Goal: Task Accomplishment & Management: Manage account settings

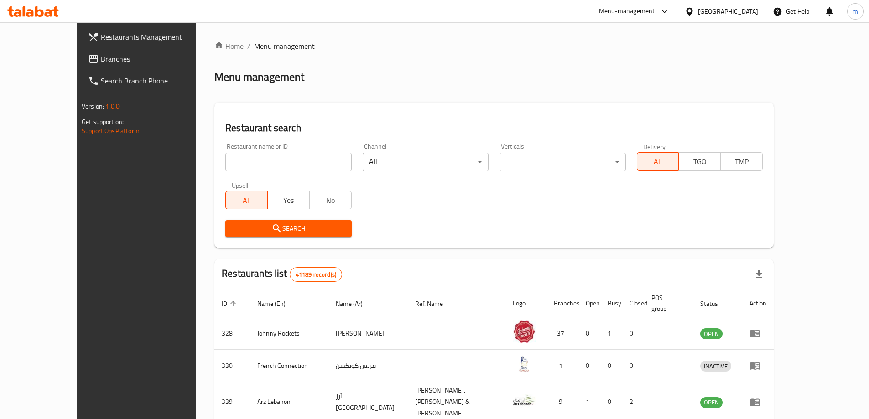
click at [101, 53] on span "Branches" at bounding box center [158, 58] width 114 height 11
click at [101, 55] on span "Branches" at bounding box center [158, 58] width 114 height 11
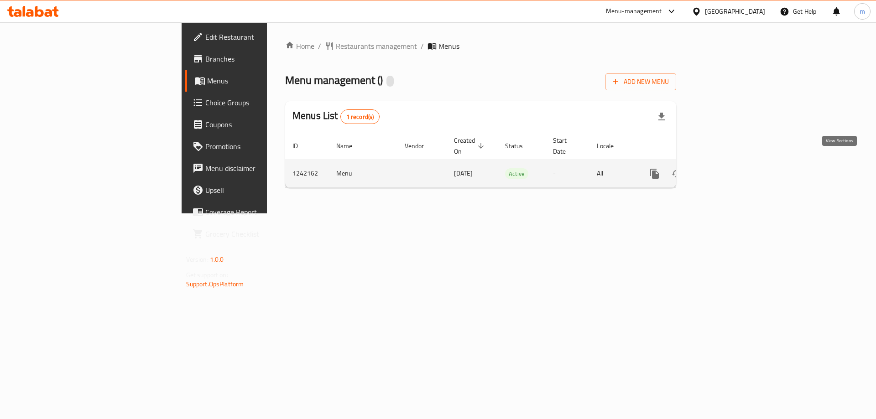
click at [731, 163] on link "enhanced table" at bounding box center [720, 174] width 22 height 22
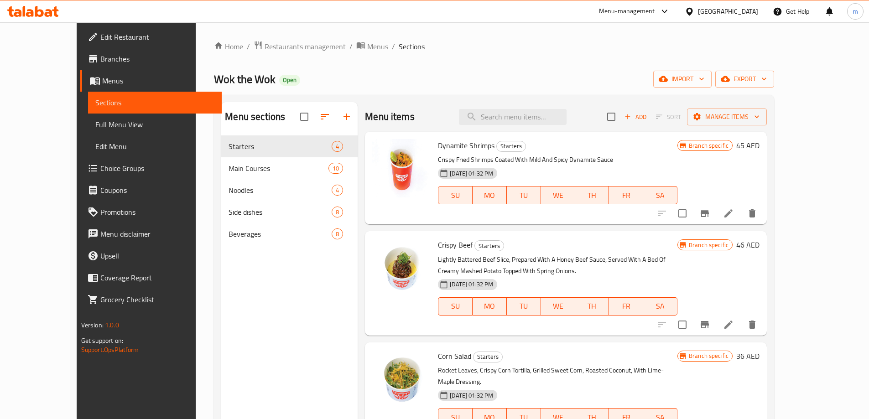
click at [100, 58] on span "Branches" at bounding box center [157, 58] width 114 height 11
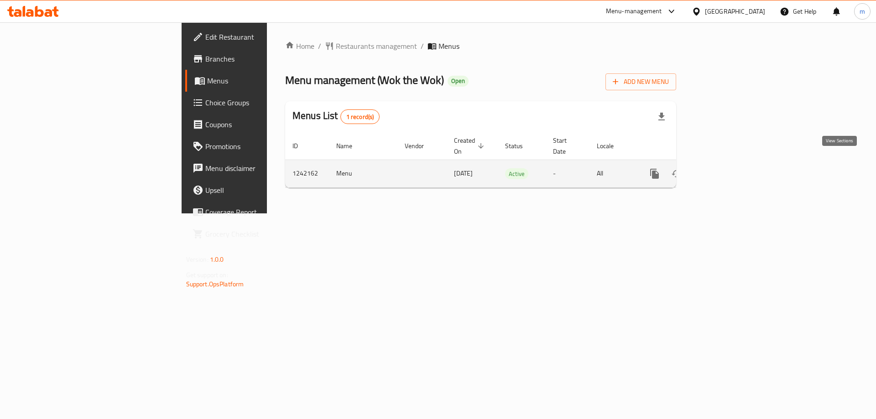
click at [726, 168] on icon "enhanced table" at bounding box center [720, 173] width 11 height 11
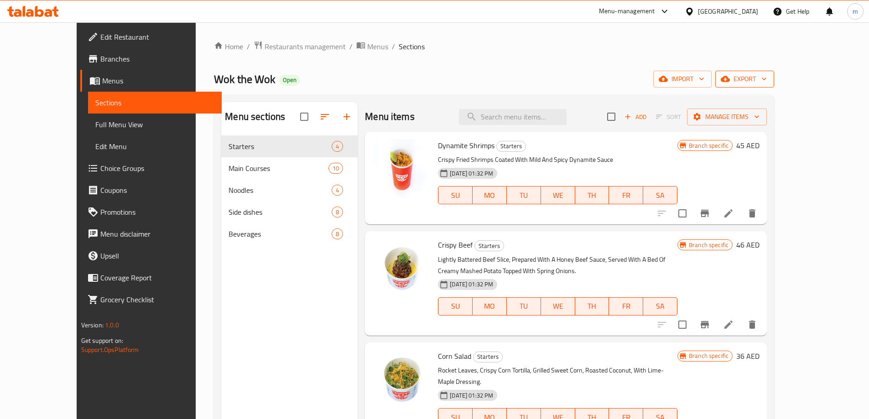
click at [767, 79] on span "export" at bounding box center [744, 78] width 44 height 11
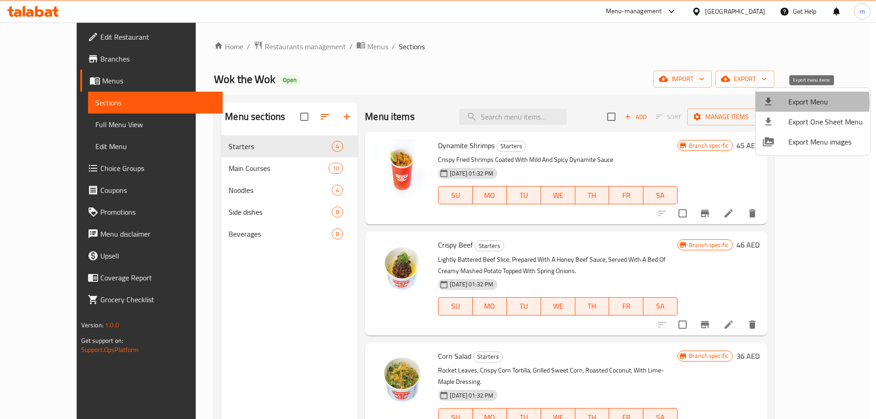
click at [789, 102] on span "Export Menu" at bounding box center [825, 101] width 74 height 11
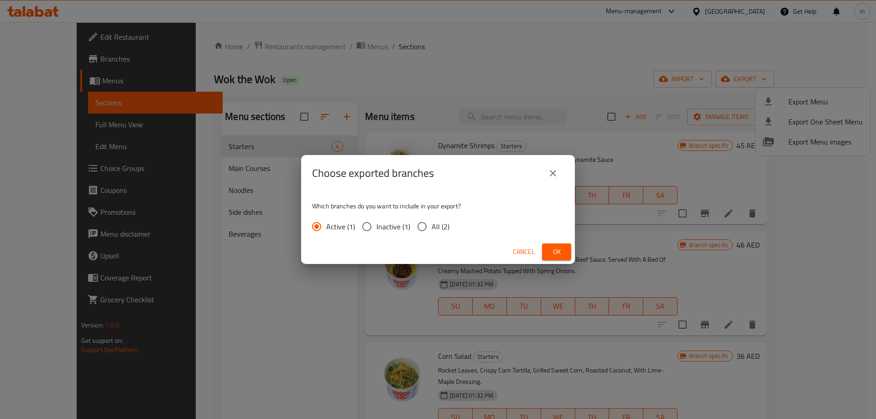
click at [433, 228] on span "All (2)" at bounding box center [440, 226] width 18 height 11
click at [431, 228] on input "All (2)" at bounding box center [421, 226] width 19 height 19
radio input "true"
click at [549, 248] on span "Ok" at bounding box center [556, 251] width 15 height 11
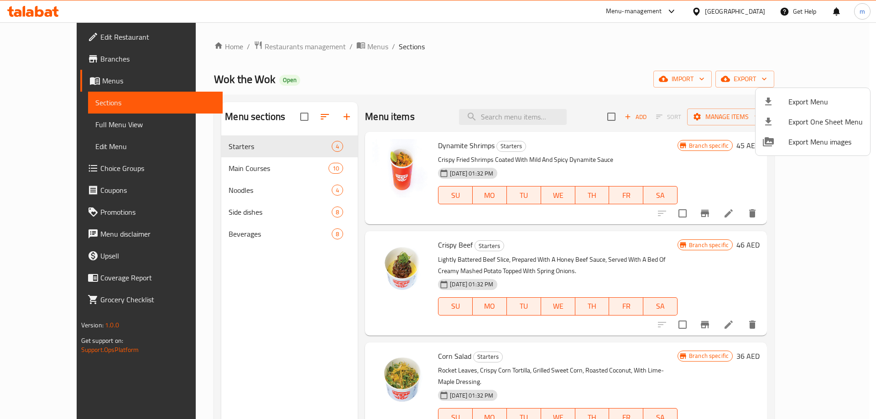
click at [73, 62] on div at bounding box center [438, 209] width 876 height 419
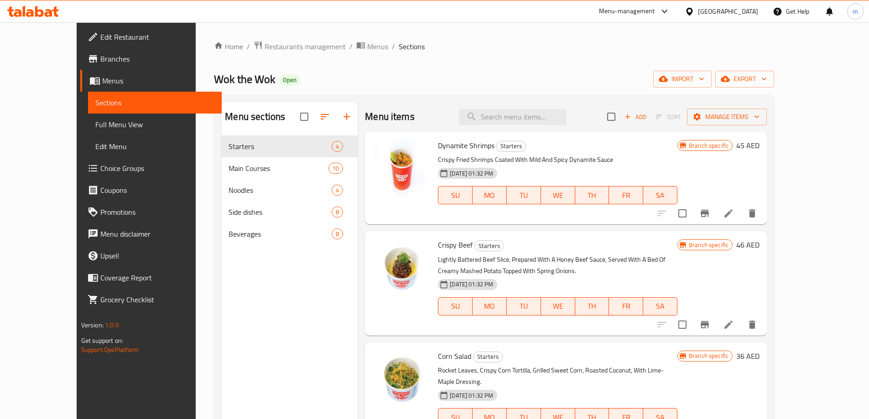
click at [100, 62] on span "Branches" at bounding box center [157, 58] width 114 height 11
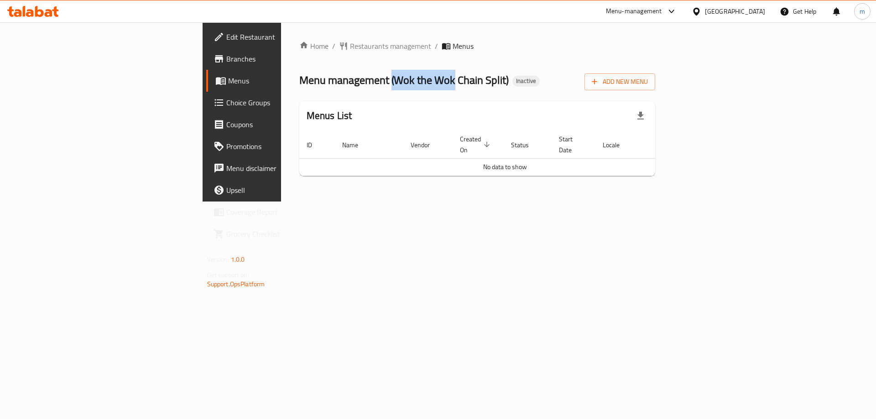
drag, startPoint x: 258, startPoint y: 75, endPoint x: 318, endPoint y: 86, distance: 61.1
click at [318, 86] on span "Menu management ( Wok the Wok Chain Split )" at bounding box center [403, 80] width 209 height 21
copy span "( Wok the Wok"
click at [648, 87] on span "Add New Menu" at bounding box center [619, 81] width 56 height 11
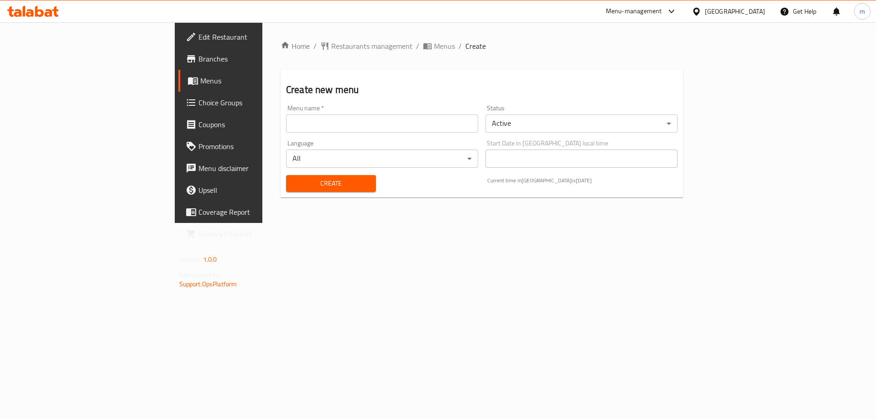
click at [335, 122] on input "text" at bounding box center [382, 123] width 192 height 18
paste input "(Wok the Wok"
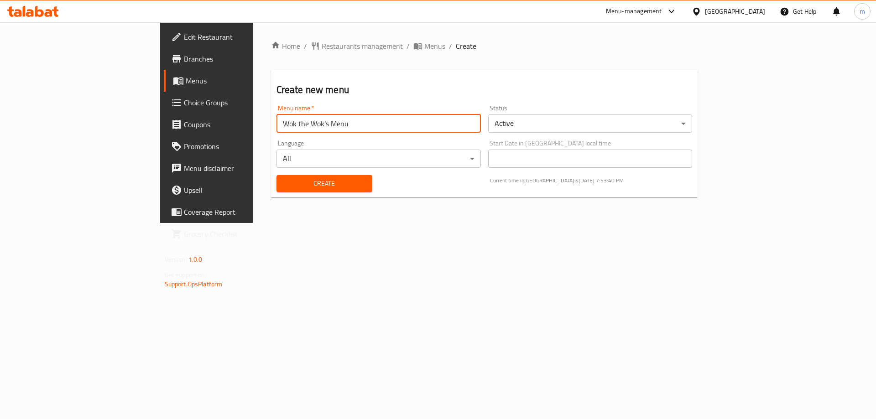
type input "Wok the Wok's Menu"
click at [276, 175] on button "Create" at bounding box center [324, 183] width 96 height 17
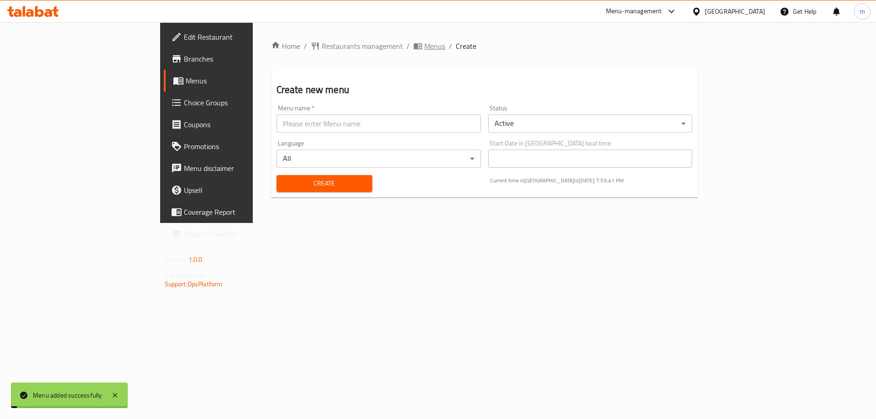
click at [424, 47] on span "Menus" at bounding box center [434, 46] width 21 height 11
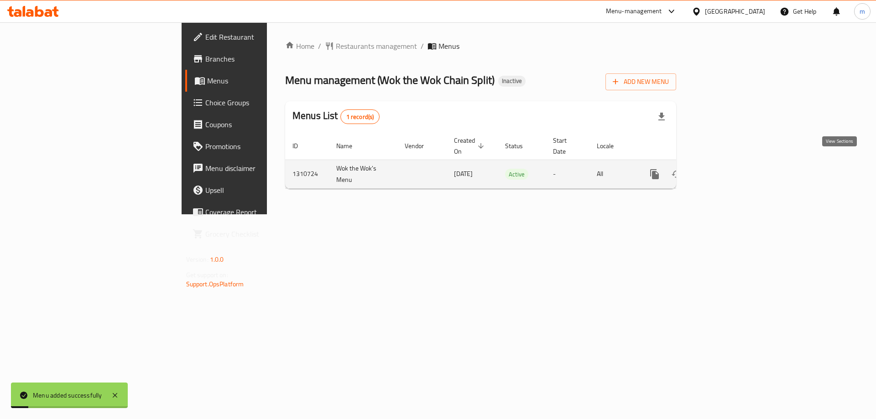
click at [726, 169] on icon "enhanced table" at bounding box center [720, 174] width 11 height 11
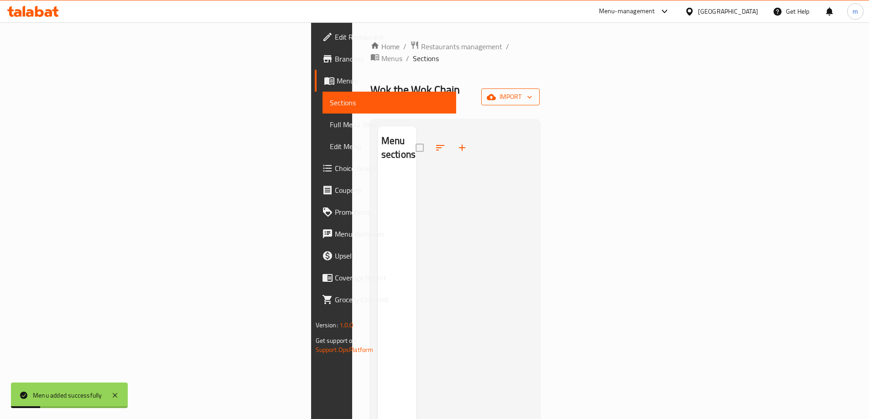
click at [532, 91] on span "import" at bounding box center [510, 96] width 44 height 11
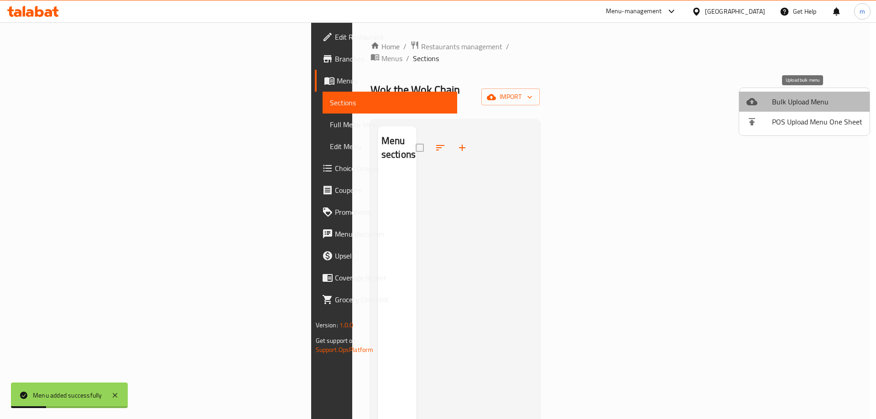
click at [825, 96] on span "Bulk Upload Menu" at bounding box center [817, 101] width 90 height 11
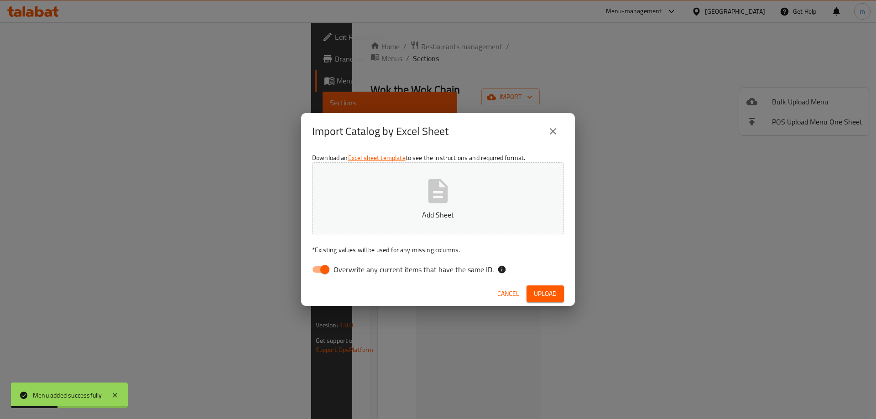
click at [410, 274] on span "Overwrite any current items that have the same ID." at bounding box center [413, 269] width 160 height 11
click at [351, 274] on input "Overwrite any current items that have the same ID." at bounding box center [325, 269] width 52 height 17
checkbox input "false"
click at [555, 293] on span "Upload" at bounding box center [545, 293] width 23 height 11
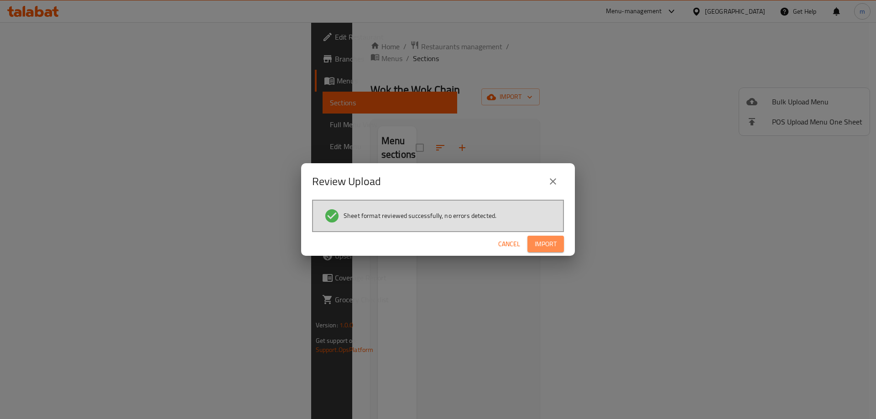
click at [553, 246] on span "Import" at bounding box center [545, 243] width 22 height 11
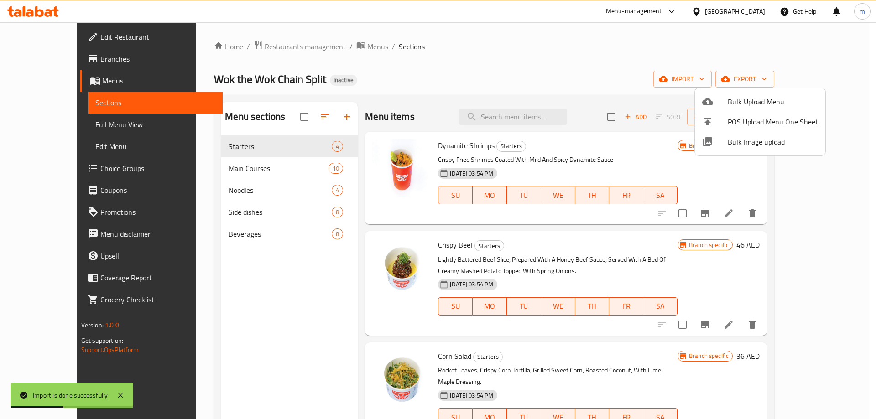
click at [619, 49] on div at bounding box center [438, 209] width 876 height 419
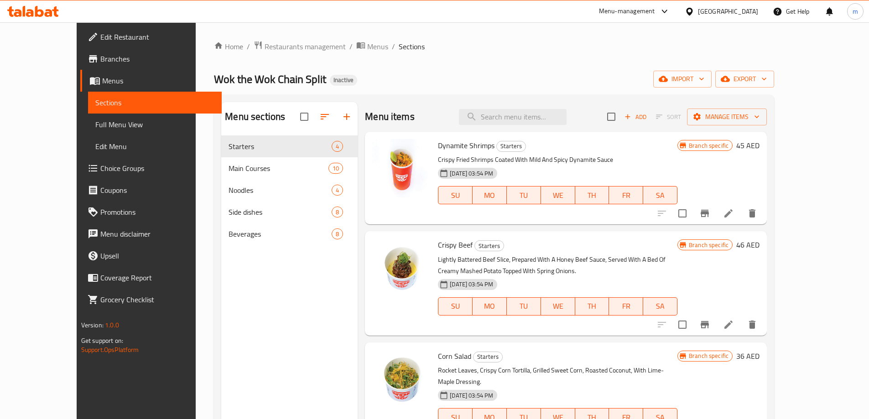
click at [567, 50] on ol "Home / Restaurants management / Menus / Sections" at bounding box center [494, 47] width 560 height 12
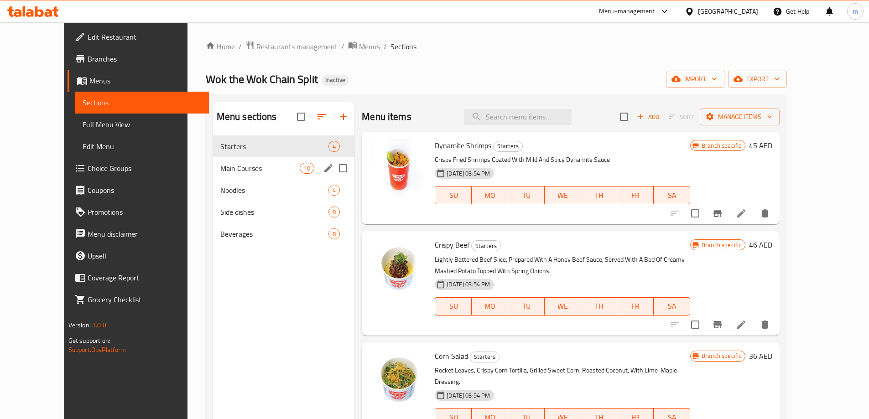
click at [252, 174] on div "Main Courses 10" at bounding box center [284, 168] width 142 height 22
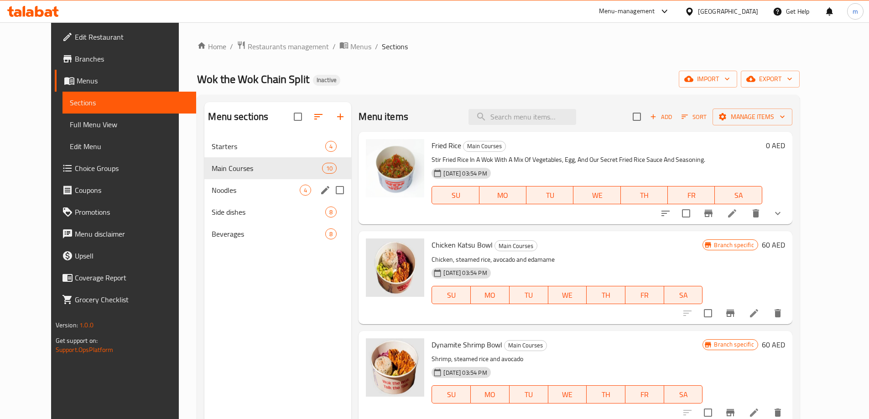
click at [250, 189] on span "Noodles" at bounding box center [256, 190] width 88 height 11
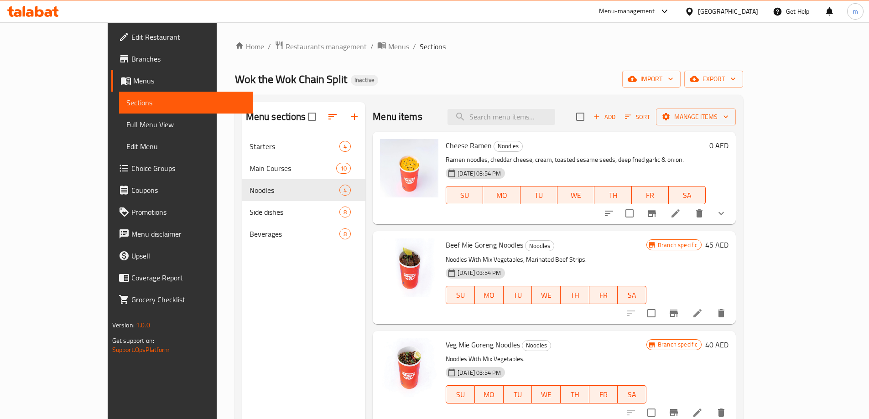
click at [131, 59] on span "Branches" at bounding box center [188, 58] width 114 height 11
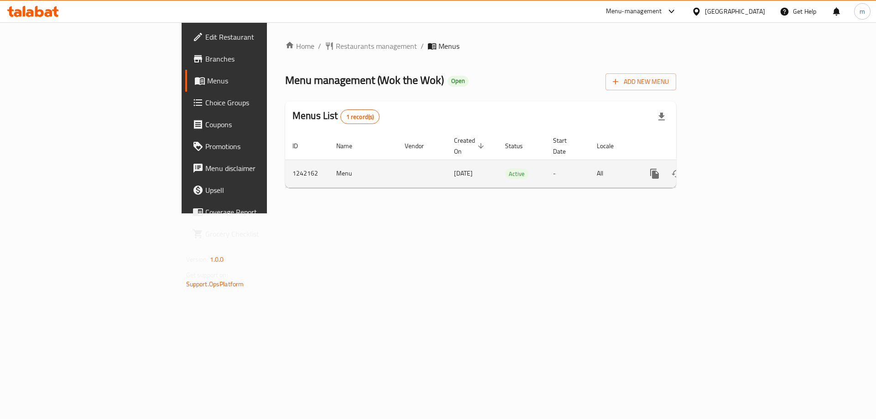
click at [726, 168] on icon "enhanced table" at bounding box center [720, 173] width 11 height 11
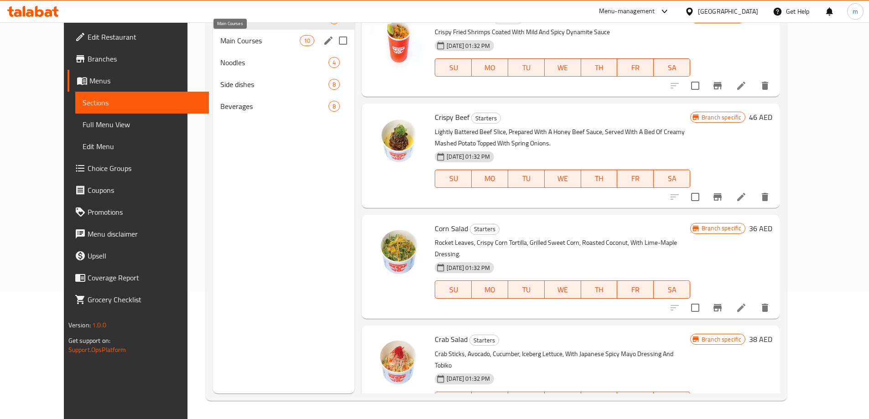
click at [220, 40] on span "Main Courses" at bounding box center [259, 40] width 79 height 11
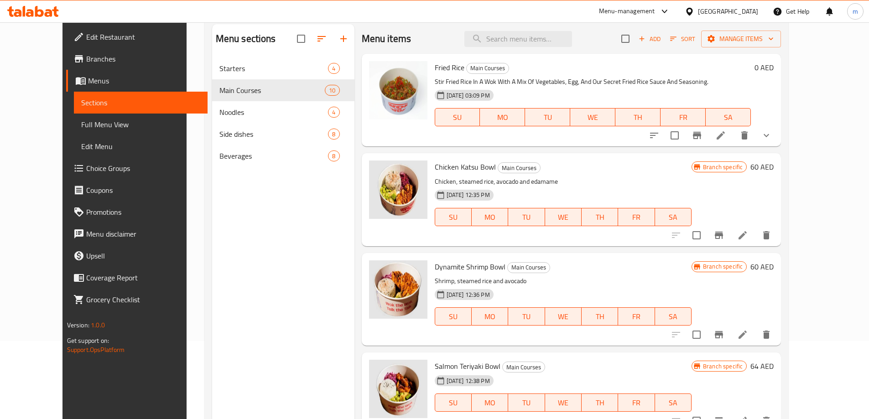
scroll to position [128, 0]
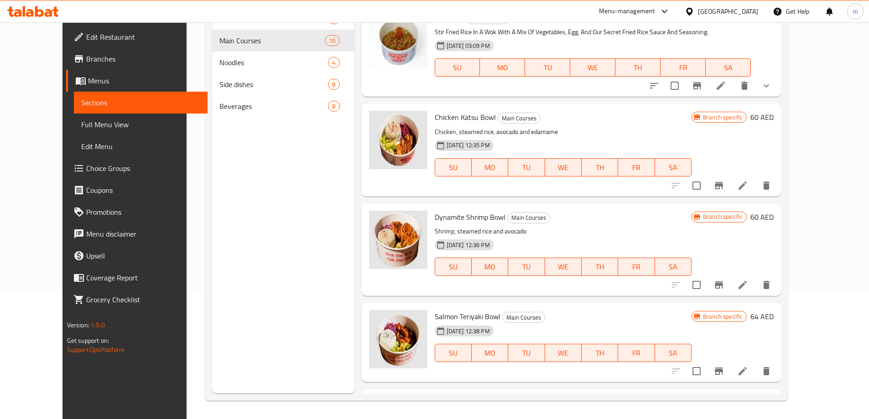
click at [81, 119] on span "Full Menu View" at bounding box center [140, 124] width 119 height 11
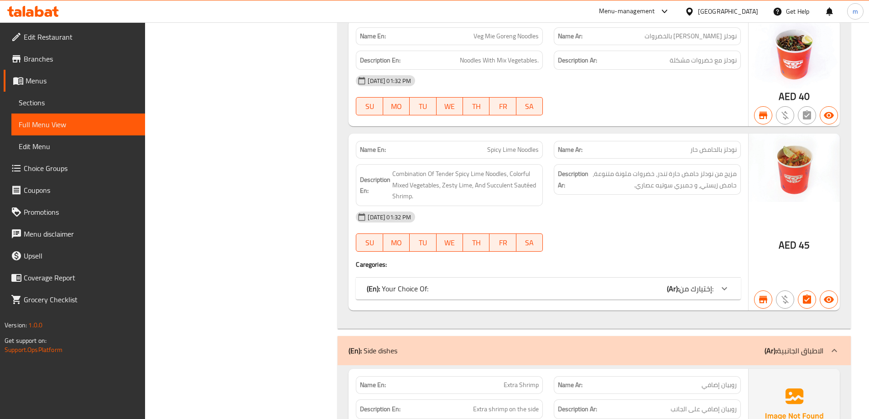
scroll to position [2280, 0]
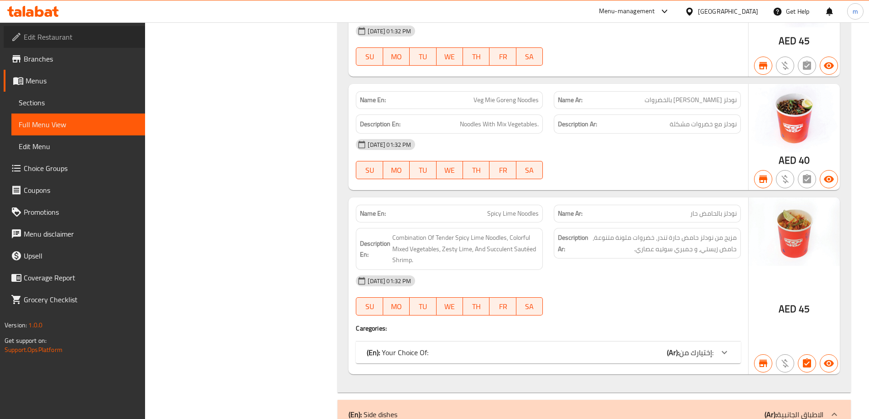
click span "Edit Restaurant"
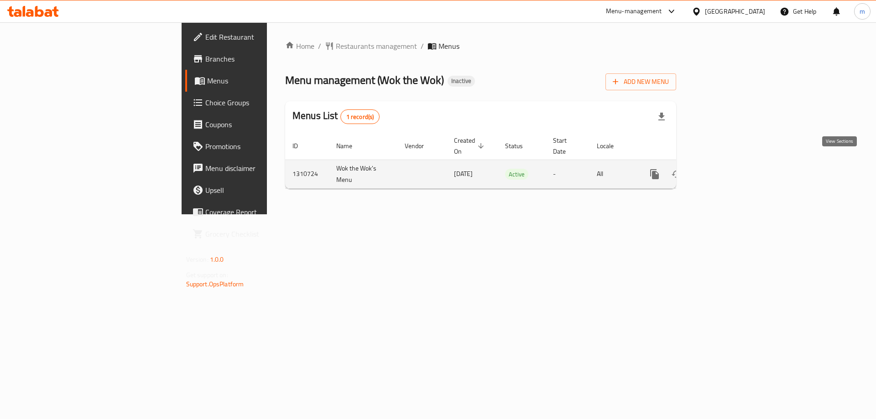
click at [726, 169] on icon "enhanced table" at bounding box center [720, 174] width 11 height 11
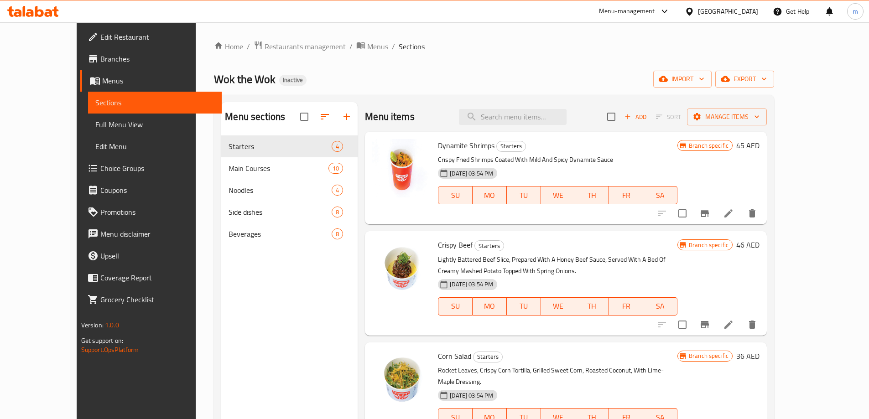
click at [420, 44] on ol "Home / Restaurants management / Menus / Sections" at bounding box center [494, 47] width 560 height 12
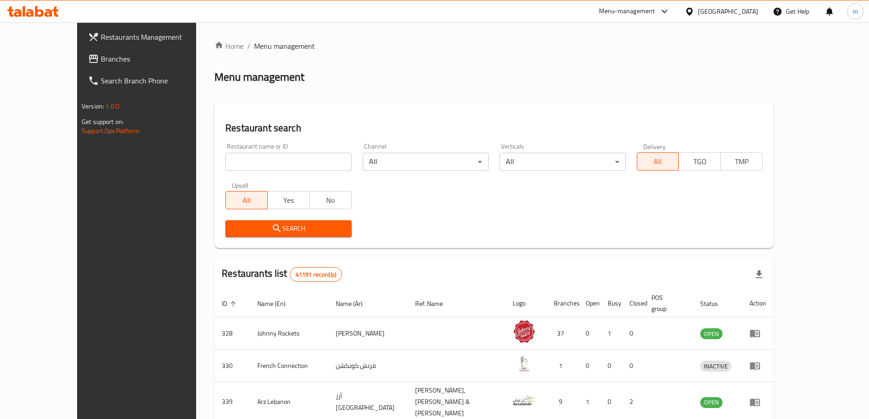
click at [101, 57] on span "Branches" at bounding box center [158, 58] width 114 height 11
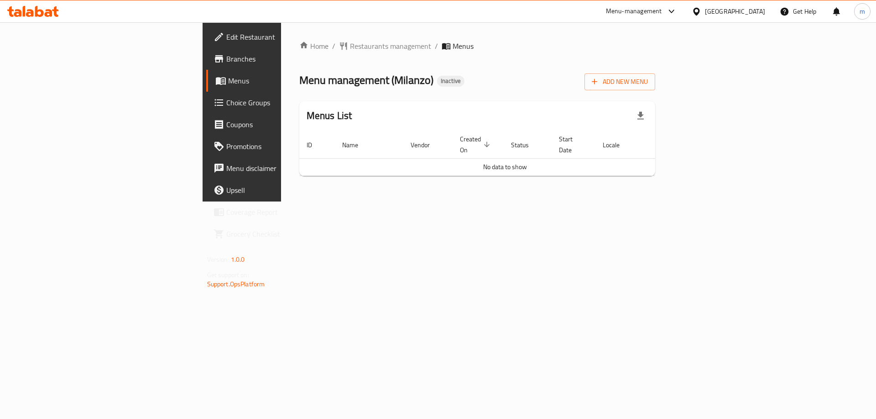
click at [299, 80] on span "Menu management ( [GEOGRAPHIC_DATA] )" at bounding box center [366, 80] width 134 height 21
copy span "Milanzo"
click at [648, 78] on span "Add New Menu" at bounding box center [619, 81] width 56 height 11
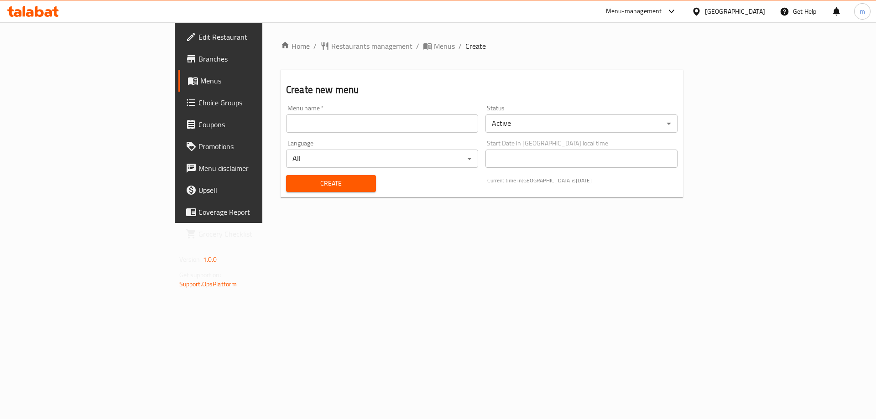
click at [296, 126] on input "text" at bounding box center [382, 123] width 192 height 18
paste input "Milanzo"
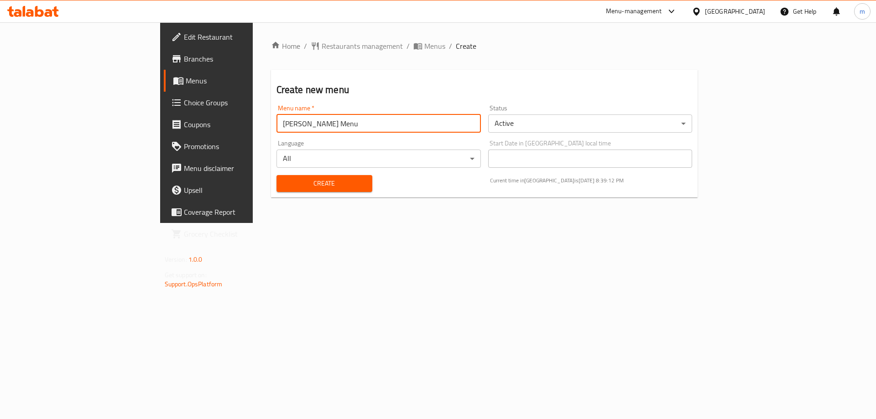
type input "[PERSON_NAME] Menu"
click at [276, 175] on button "Create" at bounding box center [324, 183] width 96 height 17
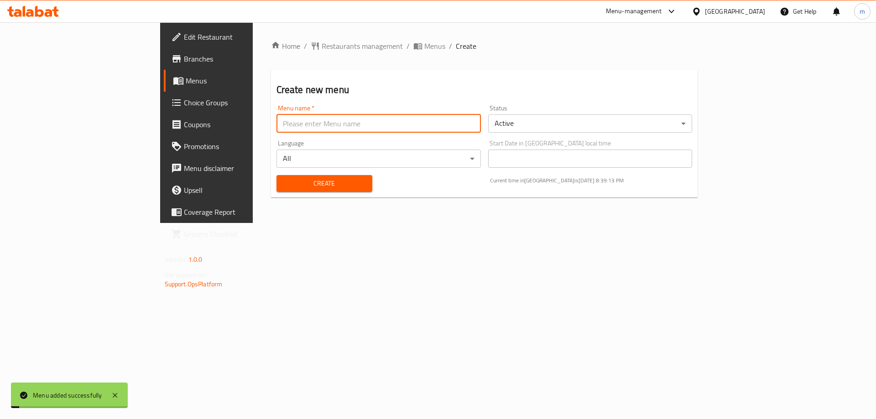
click at [186, 78] on span "Menus" at bounding box center [243, 80] width 114 height 11
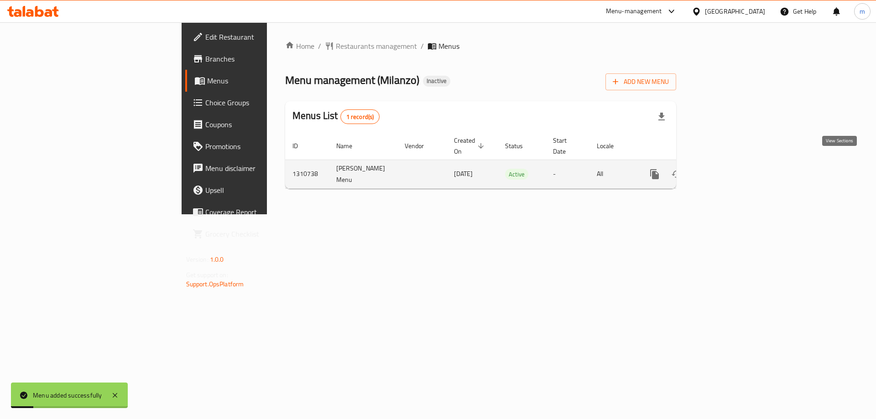
click at [726, 169] on icon "enhanced table" at bounding box center [720, 174] width 11 height 11
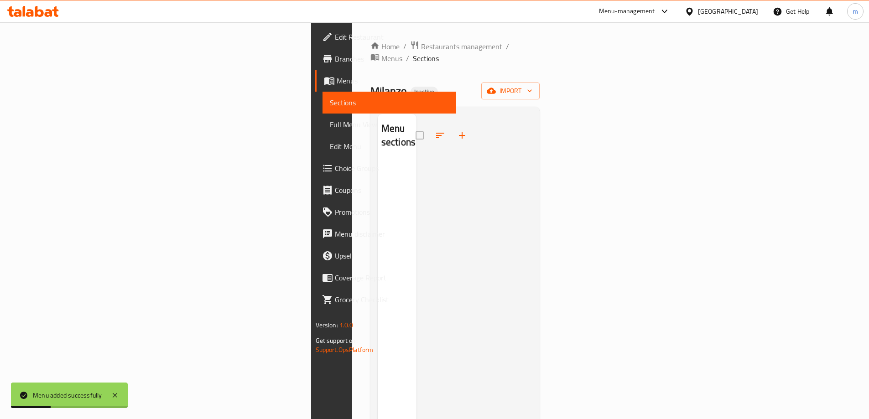
click at [540, 88] on div "Home / Restaurants management / Menus / Sections Milanzo Inactive import Menu s…" at bounding box center [455, 291] width 170 height 500
click at [532, 85] on span "import" at bounding box center [510, 90] width 44 height 11
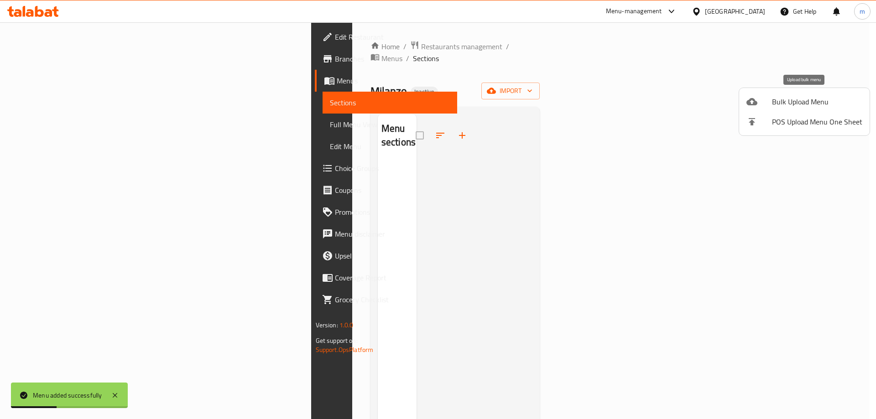
click at [805, 99] on span "Bulk Upload Menu" at bounding box center [817, 101] width 90 height 11
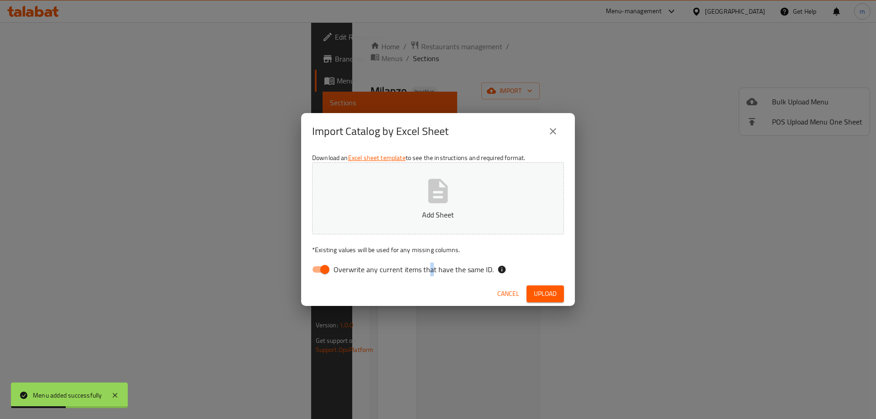
click at [429, 276] on label "Overwrite any current items that have the same ID." at bounding box center [400, 269] width 187 height 17
click at [364, 294] on div "Cancel Upload" at bounding box center [438, 294] width 274 height 24
click at [370, 272] on span "Overwrite any current items that have the same ID." at bounding box center [413, 269] width 160 height 11
click at [351, 272] on input "Overwrite any current items that have the same ID." at bounding box center [325, 269] width 52 height 17
checkbox input "false"
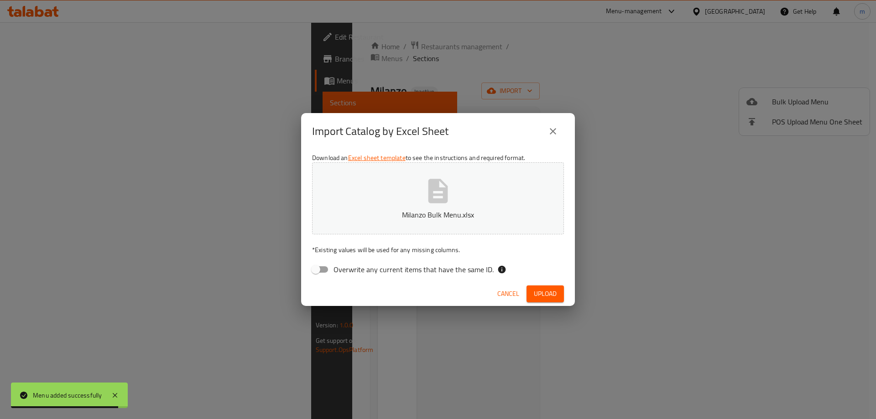
click at [555, 297] on span "Upload" at bounding box center [545, 293] width 23 height 11
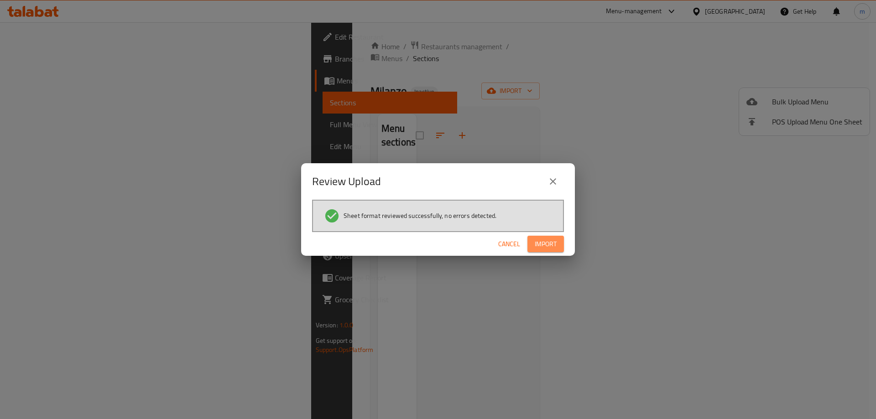
click at [557, 245] on button "Import" at bounding box center [545, 244] width 36 height 17
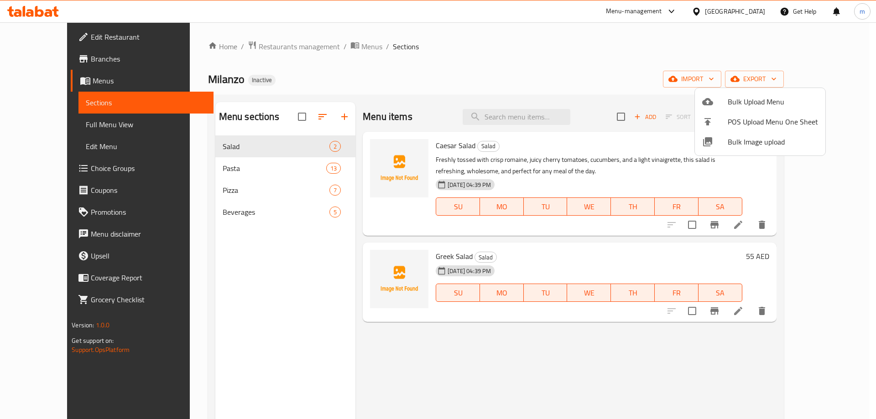
click at [524, 47] on div at bounding box center [438, 209] width 876 height 419
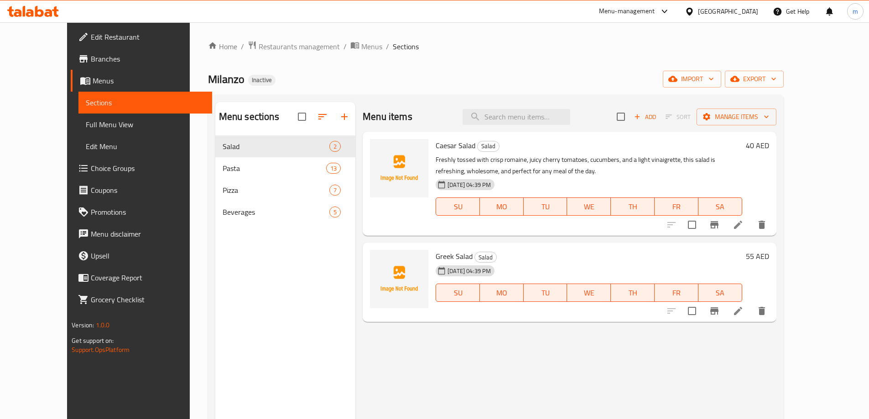
click at [743, 223] on icon at bounding box center [737, 224] width 11 height 11
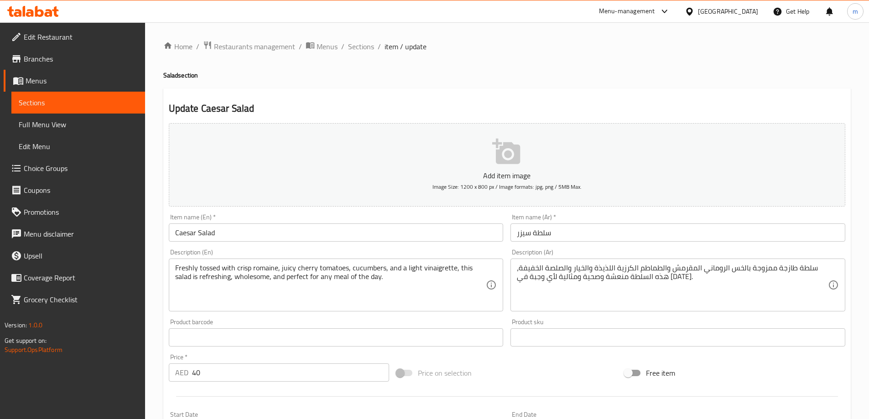
click at [280, 220] on div "Item name (En)   * [PERSON_NAME] Item name (En) *" at bounding box center [336, 228] width 335 height 28
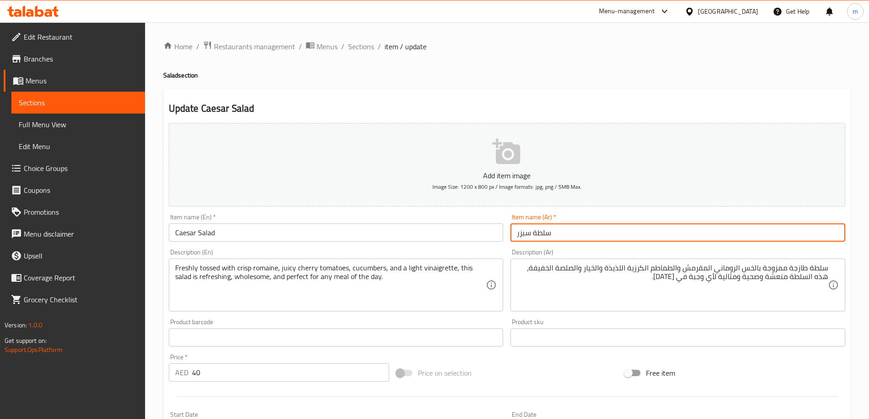
click at [613, 235] on input "سلطة سيزر" at bounding box center [677, 232] width 335 height 18
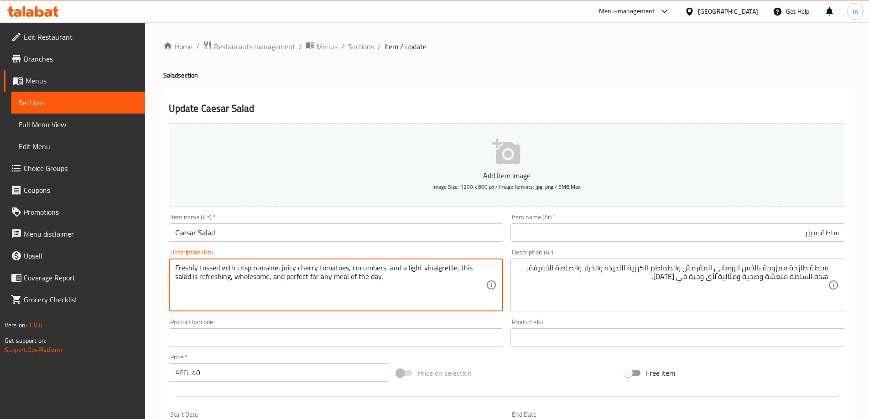
drag, startPoint x: 276, startPoint y: 264, endPoint x: 253, endPoint y: 267, distance: 23.0
click at [253, 267] on textarea "Freshly tossed with crisp romaine, juicy cherry tomatoes, cucumbers, and a ligh…" at bounding box center [330, 285] width 311 height 43
click at [265, 280] on textarea "Freshly tossed with crisp romaine, juicy cherry tomatoes, cucumbers, and a ligh…" at bounding box center [330, 285] width 311 height 43
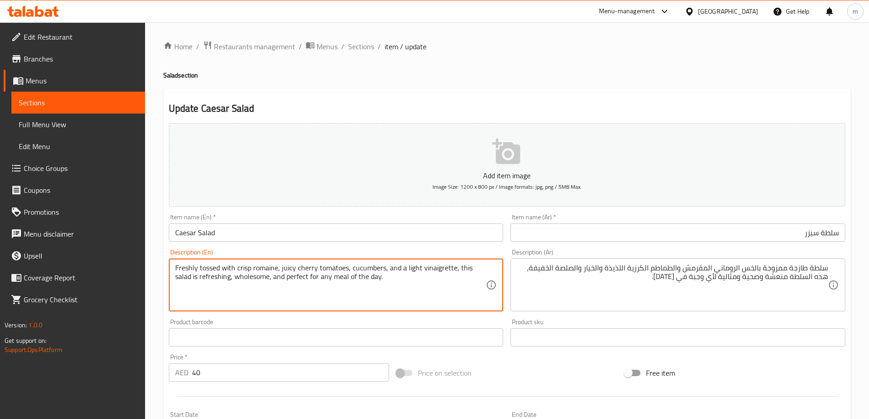
click at [265, 280] on textarea "Freshly tossed with crisp romaine, juicy cherry tomatoes, cucumbers, and a ligh…" at bounding box center [330, 285] width 311 height 43
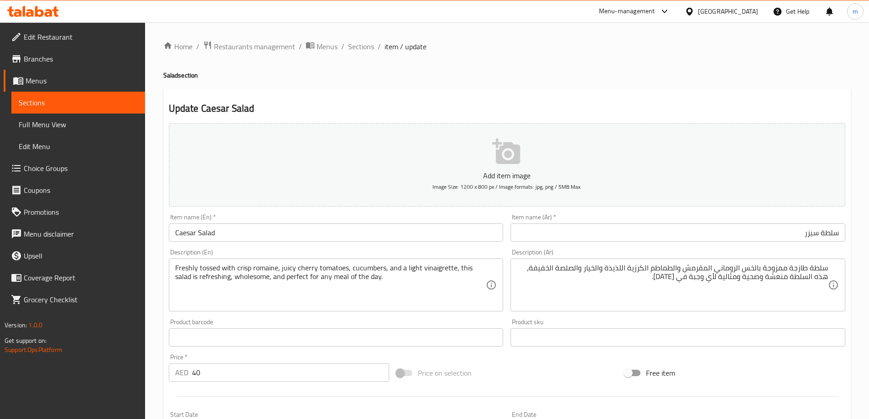
click at [424, 85] on div "Home / Restaurants management / Menus / Sections / item / update Salad section …" at bounding box center [506, 334] width 687 height 586
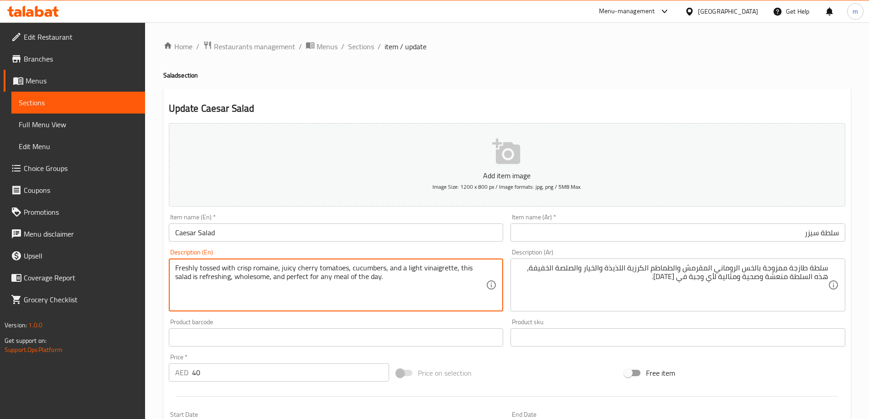
click at [265, 265] on textarea "Freshly tossed with crisp romaine, juicy cherry tomatoes, cucumbers, and a ligh…" at bounding box center [330, 285] width 311 height 43
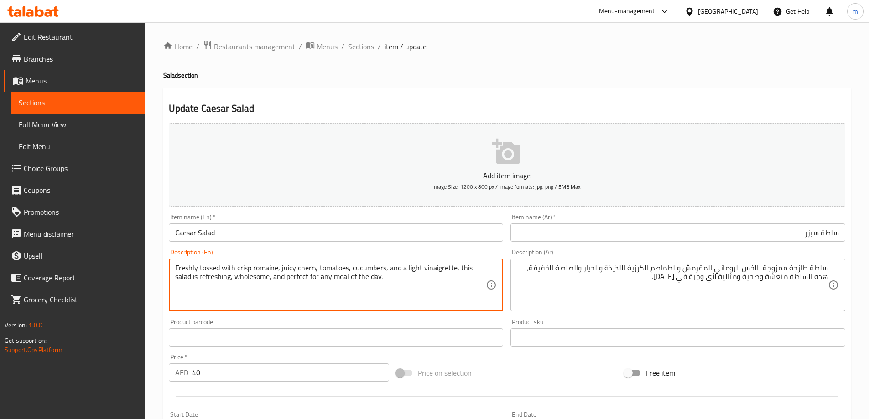
click at [265, 265] on textarea "Freshly tossed with crisp romaine, juicy cherry tomatoes, cucumbers, and a ligh…" at bounding box center [330, 285] width 311 height 43
click at [261, 268] on textarea "Freshly tossed with crisp romaine, juicy cherry tomatoes, cucumbers, and a ligh…" at bounding box center [330, 285] width 311 height 43
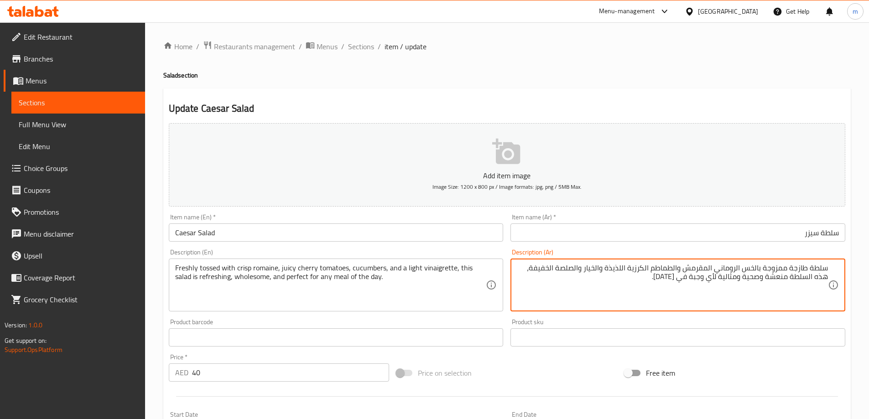
drag, startPoint x: 790, startPoint y: 264, endPoint x: 833, endPoint y: 265, distance: 43.3
click at [833, 265] on div "سلطة طازجة ممزوجة بالخس الروماني المقرمش والطماطم الكرزية اللذيذة والخيار والصل…" at bounding box center [677, 285] width 335 height 53
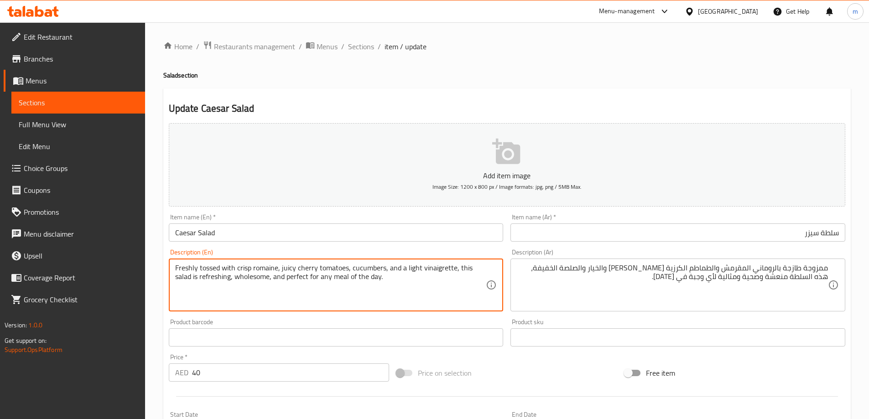
click at [425, 264] on textarea "Freshly tossed with crisp romaine, juicy cherry tomatoes, cucumbers, and a ligh…" at bounding box center [330, 285] width 311 height 43
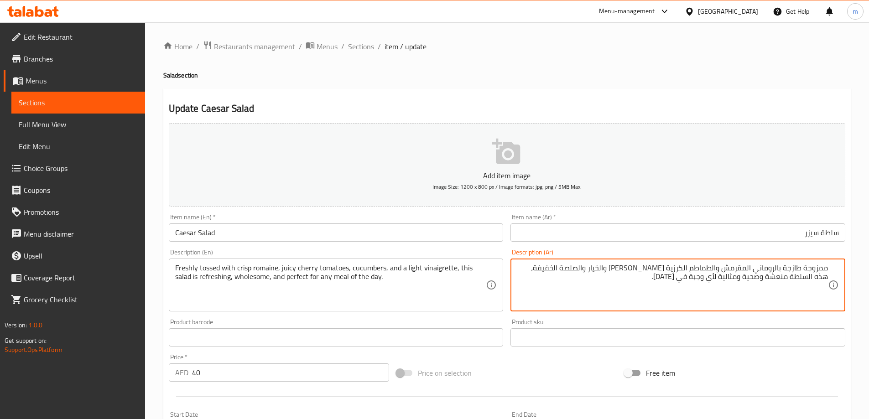
paste textarea "ل"
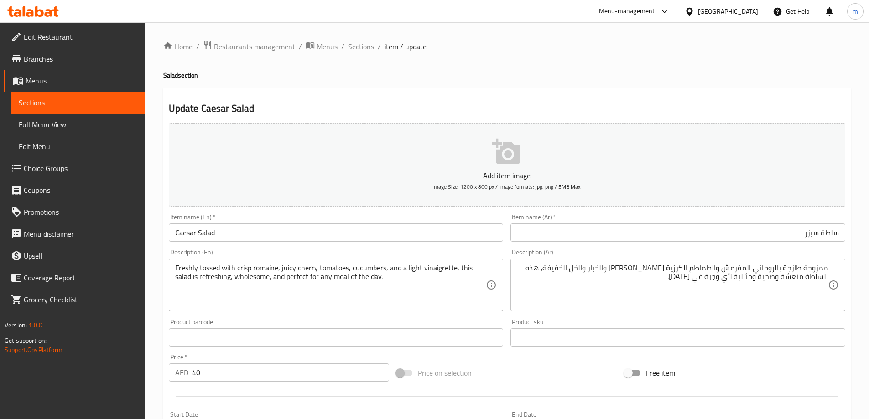
click at [576, 262] on div "ممزوجة طازجة بالروماني المقرمش والطماطم الكرزية [PERSON_NAME] والخيار والخل الخ…" at bounding box center [677, 285] width 335 height 53
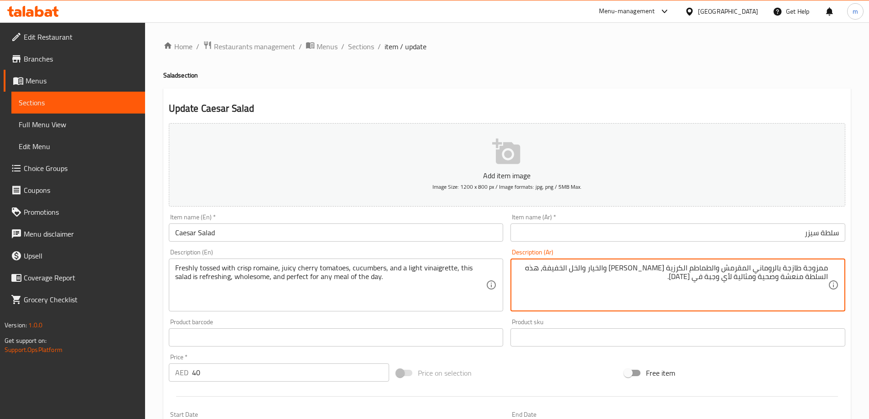
click at [576, 266] on textarea "ممزوجة طازجة بالروماني المقرمش والطماطم الكرزية [PERSON_NAME] والخيار والخل الخ…" at bounding box center [672, 285] width 311 height 43
type textarea "ممزوجة طازجة بالروماني المقرمش والطماطم الكرزية [PERSON_NAME] والخيار والخل الخ…"
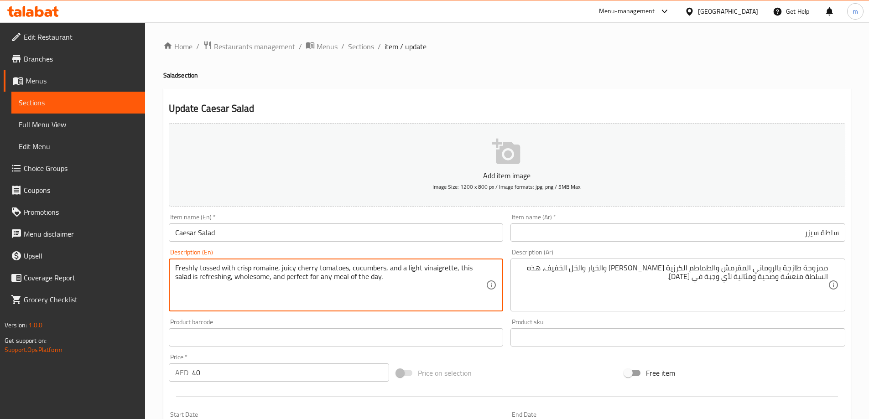
click at [444, 265] on textarea "Freshly tossed with crisp romaine, juicy cherry tomatoes, cucumbers, and a ligh…" at bounding box center [330, 285] width 311 height 43
click at [194, 283] on textarea "Freshly tossed with crisp romaine, juicy cherry tomatoes, cucumbers, and a ligh…" at bounding box center [330, 285] width 311 height 43
click at [236, 279] on textarea "Freshly tossed with crisp romaine, juicy cherry tomatoes, cucumbers, and a ligh…" at bounding box center [330, 285] width 311 height 43
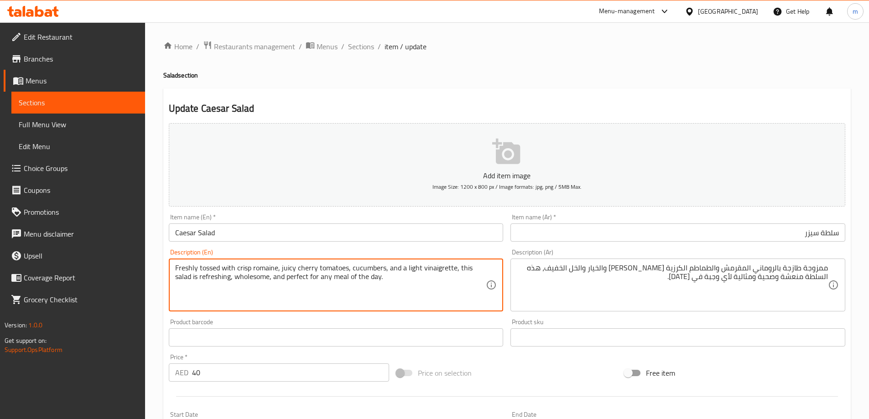
click at [275, 279] on textarea "Freshly tossed with crisp romaine, juicy cherry tomatoes, cucumbers, and a ligh…" at bounding box center [330, 285] width 311 height 43
drag, startPoint x: 221, startPoint y: 269, endPoint x: 487, endPoint y: 270, distance: 265.4
click at [487, 270] on div "Freshly tossed with crisp romaine, juicy cherry tomatoes, cucumbers, and a ligh…" at bounding box center [336, 285] width 335 height 53
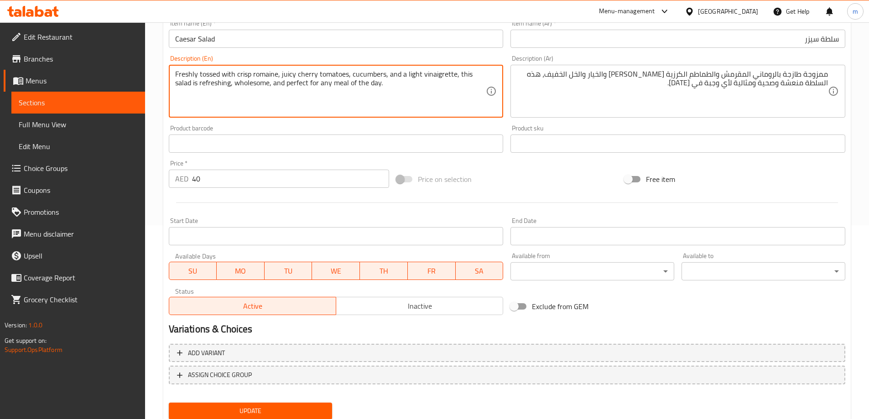
scroll to position [225, 0]
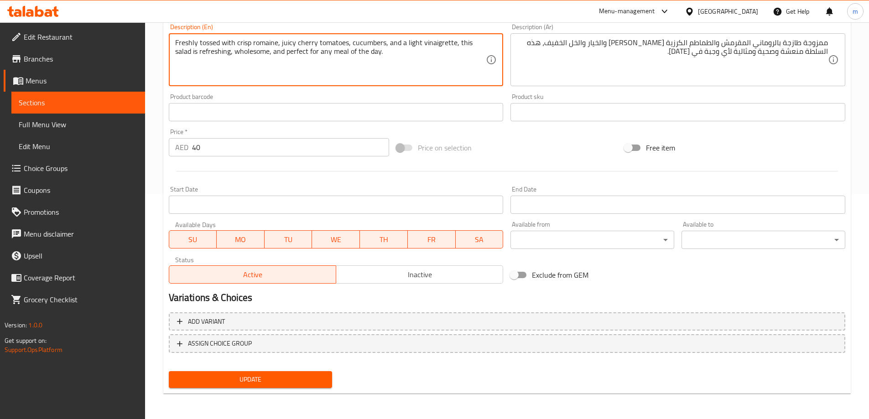
click at [303, 383] on span "Update" at bounding box center [250, 379] width 149 height 11
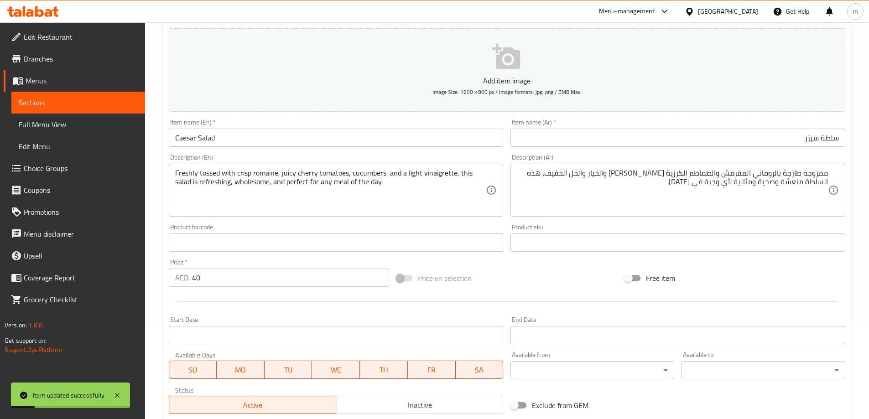
scroll to position [0, 0]
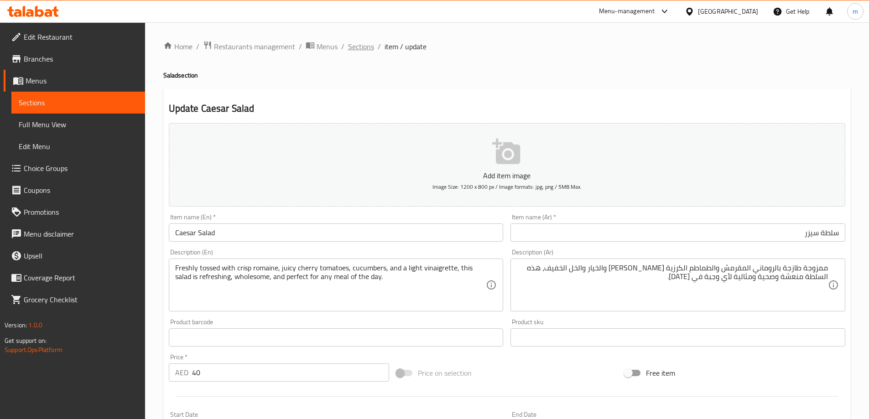
click at [362, 46] on span "Sections" at bounding box center [361, 46] width 26 height 11
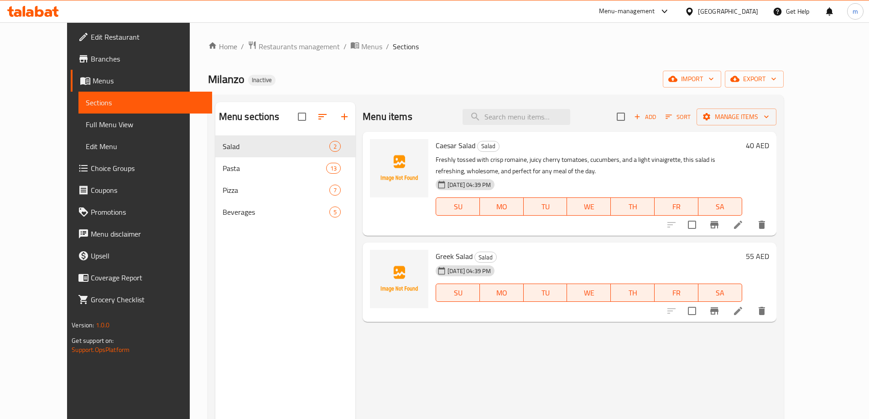
click at [743, 306] on icon at bounding box center [737, 311] width 11 height 11
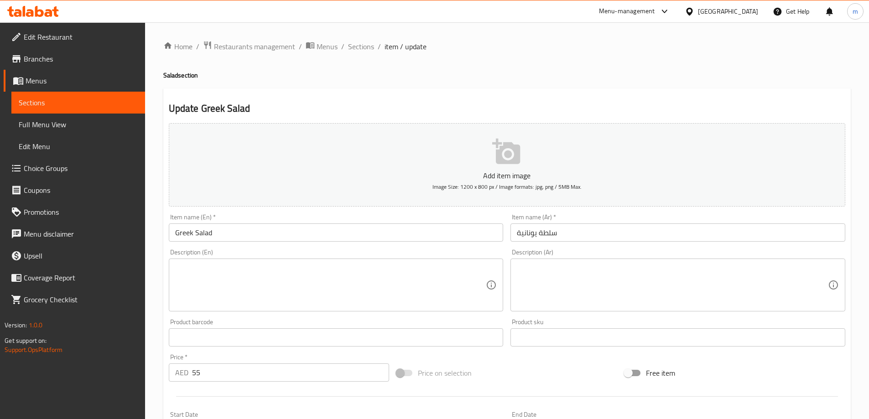
click at [546, 220] on div "Item name (Ar)   * سلطة يونانية Item name (Ar) *" at bounding box center [677, 228] width 335 height 28
click at [549, 236] on input "سلطة يونانية" at bounding box center [677, 232] width 335 height 18
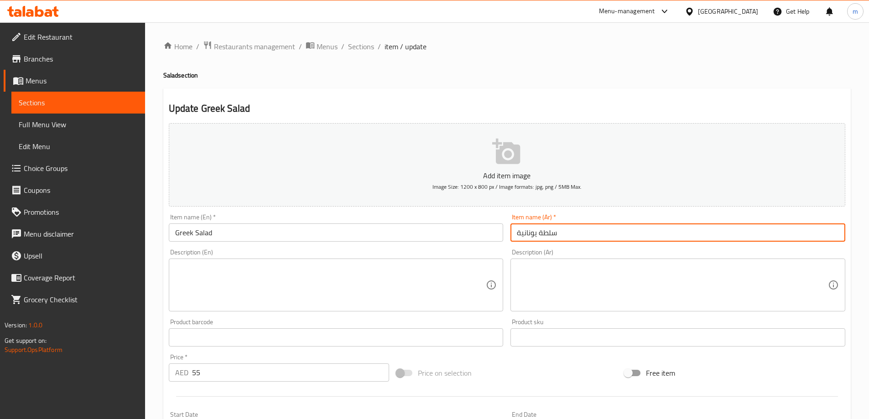
drag, startPoint x: 565, startPoint y: 248, endPoint x: 536, endPoint y: 242, distance: 29.8
click at [536, 242] on input "سلطة يونانية" at bounding box center [677, 232] width 335 height 18
click at [537, 235] on input "سلطة يونانية" at bounding box center [677, 232] width 335 height 18
click at [567, 283] on textarea at bounding box center [672, 285] width 311 height 43
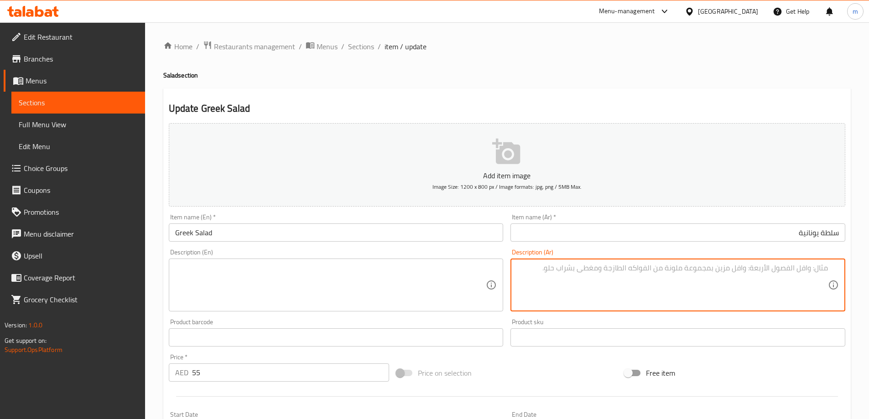
click at [309, 226] on input "Greek Salad" at bounding box center [336, 232] width 335 height 18
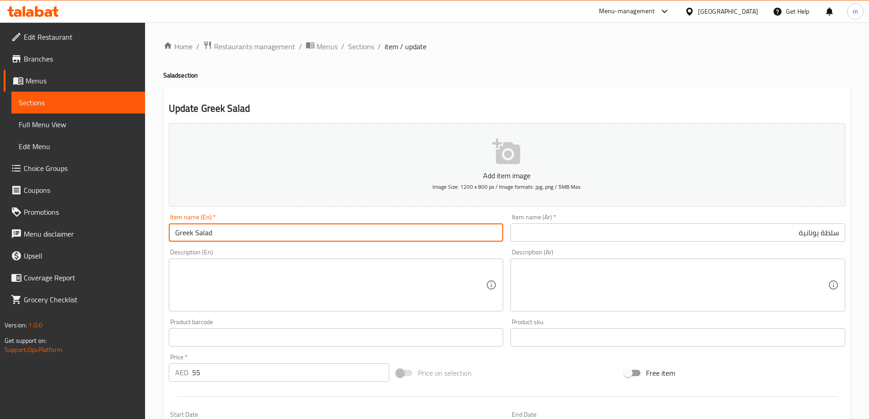
click at [309, 226] on input "Greek Salad" at bounding box center [336, 232] width 335 height 18
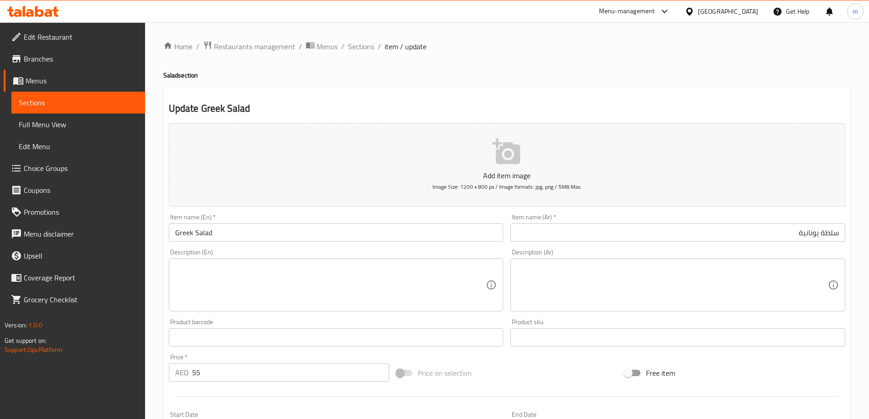
click at [402, 285] on textarea at bounding box center [330, 285] width 311 height 43
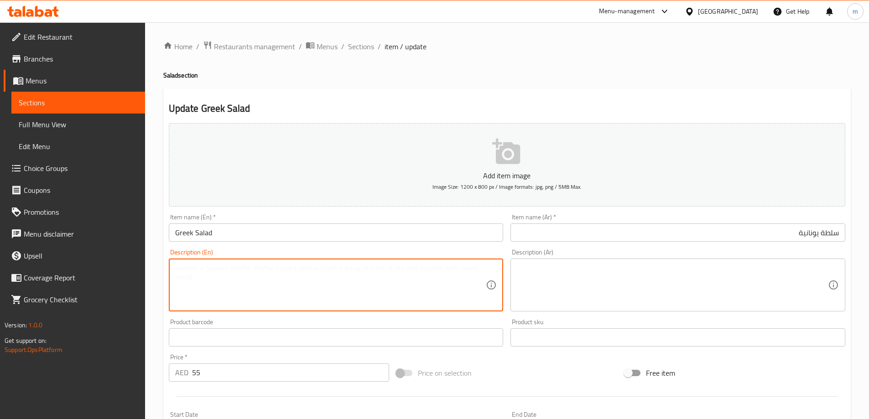
paste textarea "A vibrant mix of leafy greens, creamy feta, briny olives, crisp cucumber, sweet…"
click at [299, 280] on textarea "A vibrant mix of leafy greens, creamy feta, briny olives, crisp cucumber, sweet…" at bounding box center [330, 285] width 311 height 43
type textarea "A vibrant mix of leafy greens, creamy feta, briny olives, crisp cucumber, sweet…"
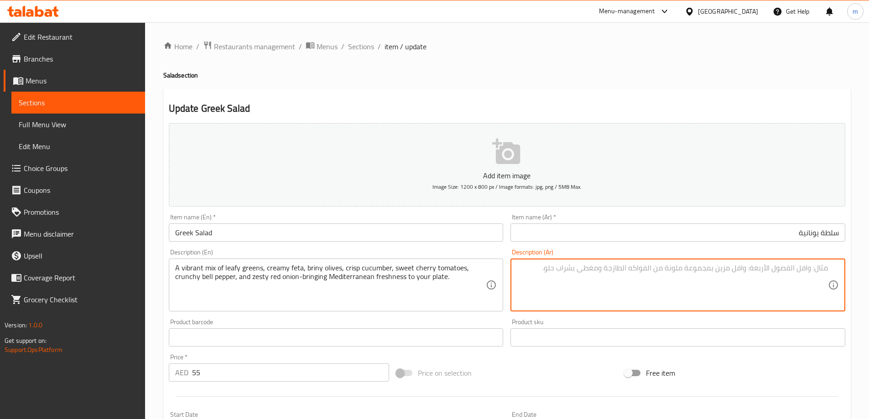
click at [570, 279] on textarea at bounding box center [672, 285] width 311 height 43
click at [726, 292] on textarea at bounding box center [672, 285] width 311 height 43
paste textarea "مزيج نابض بالحياة من الخضار الورقية والفيتا الكريمية والزيتون المالح والخيار ال…"
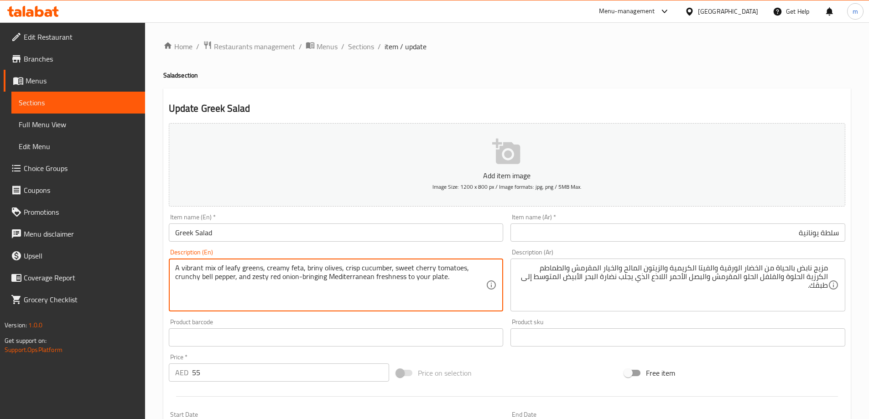
click at [368, 286] on textarea "A vibrant mix of leafy greens, creamy feta, briny olives, crisp cucumber, sweet…" at bounding box center [330, 285] width 311 height 43
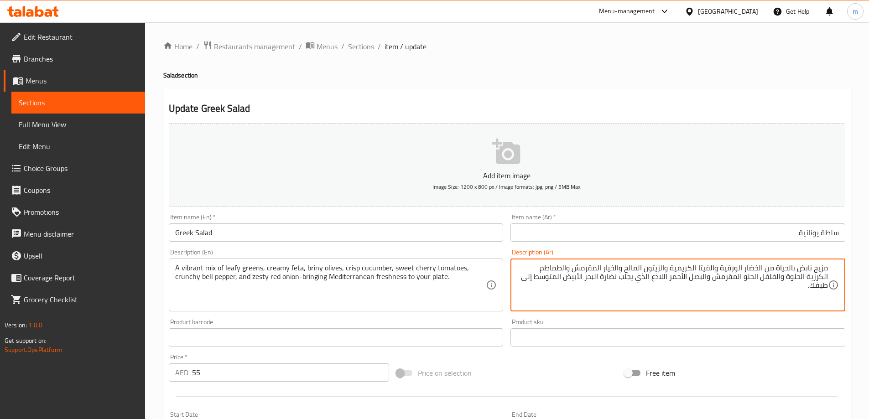
paste textarea "وات الورقية، والجبن الفيتا الكريمي، والزيتون المالح، والخيار المقرمش، والطماطم …"
click at [763, 270] on textarea "مزيج نابض بالحياة من الخضار الورقية والفيتا الكريمية والزيتون المالح والخيار ال…" at bounding box center [672, 285] width 311 height 43
click at [309, 266] on textarea "A vibrant mix of leafy greens, creamy feta, briny olives, crisp cucumber, sweet…" at bounding box center [330, 285] width 311 height 43
type textarea "مزيج نابض بالحياة من الخضروات الورقية والفيتا الكريمية والزيتون المالح والخيار …"
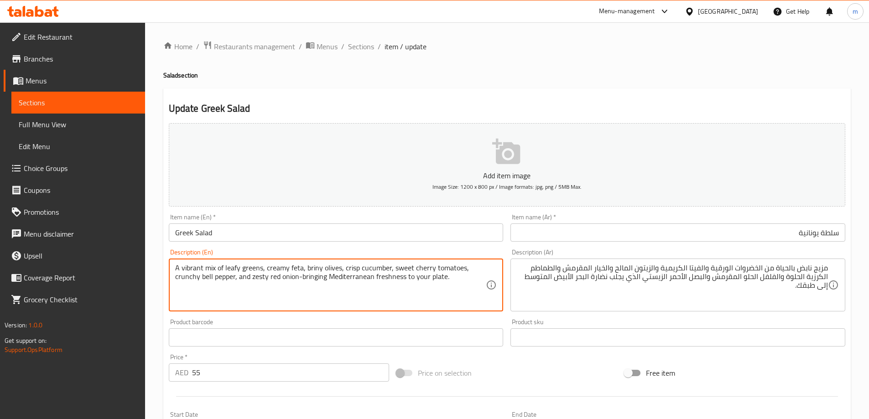
click at [356, 276] on textarea "A vibrant mix of leafy greens, creamy feta, briny olives, crisp cucumber, sweet…" at bounding box center [330, 285] width 311 height 43
click at [367, 277] on textarea "A vibrant mix of leafy greens, creamy feta, briny olives, crisp cucumber, sweet…" at bounding box center [330, 285] width 311 height 43
click at [304, 276] on textarea "A vibrant mix of leafy greens, creamy feta, briny olives, crisp cucumber, sweet…" at bounding box center [330, 285] width 311 height 43
click at [303, 276] on textarea "A vibrant mix of leafy greens, creamy feta, briny olives, crisp cucumber, sweet…" at bounding box center [330, 285] width 311 height 43
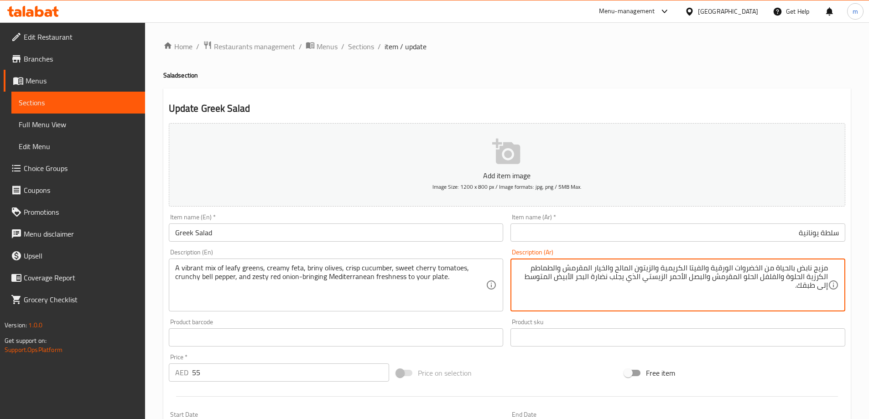
click at [606, 280] on textarea "مزيج نابض بالحياة من الخضروات الورقية والفيتا الكريمية والزيتون المالح والخيار …" at bounding box center [672, 285] width 311 height 43
click at [601, 279] on textarea "مزيج نابض بالحياة من الخضروات الورقية والفيتا الكريمية والزيتون المالح والخيار …" at bounding box center [672, 285] width 311 height 43
click at [594, 279] on textarea "مزيج نابض بالحياة من الخضروات الورقية والفيتا الكريمية والزيتون المالح والخيار …" at bounding box center [672, 285] width 311 height 43
click at [599, 286] on textarea "مزيج نابض بالحياة من الخضروات الورقية والفيتا الكريمية والزيتون المالح والخيار …" at bounding box center [672, 285] width 311 height 43
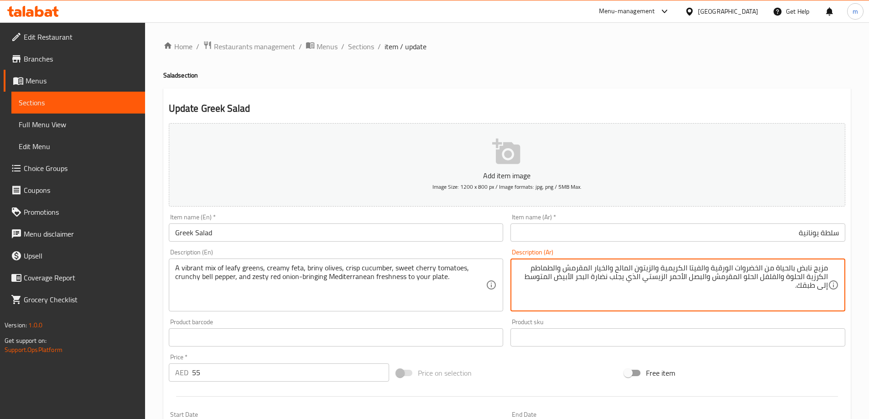
drag, startPoint x: 594, startPoint y: 279, endPoint x: 610, endPoint y: 280, distance: 16.4
click at [610, 280] on textarea "مزيج نابض بالحياة من الخضروات الورقية والفيتا الكريمية والزيتون المالح والخيار …" at bounding box center [672, 285] width 311 height 43
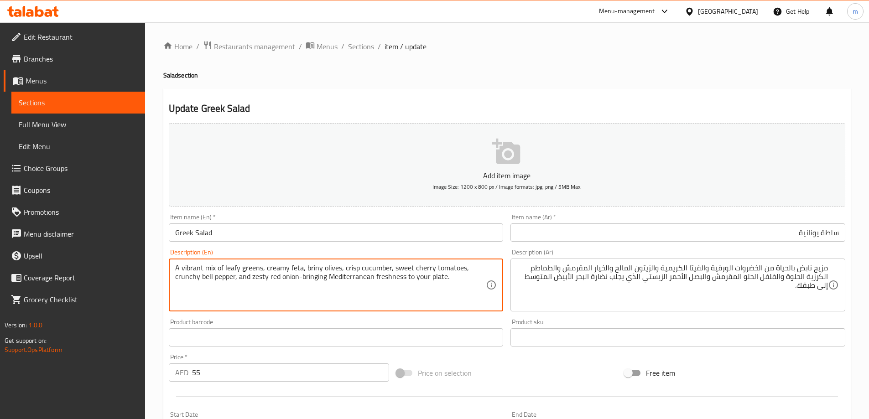
click at [336, 282] on textarea "A vibrant mix of leafy greens, creamy feta, briny olives, crisp cucumber, sweet…" at bounding box center [330, 285] width 311 height 43
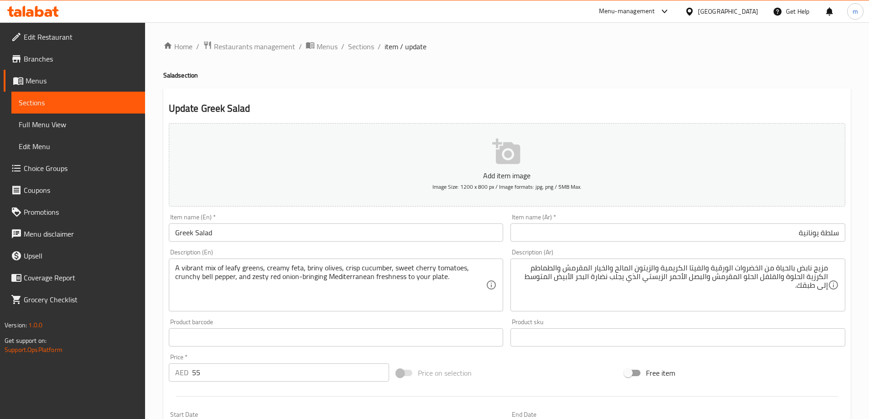
click at [489, 85] on div "Home / Restaurants management / Menus / Sections / item / update Salad section …" at bounding box center [506, 334] width 687 height 586
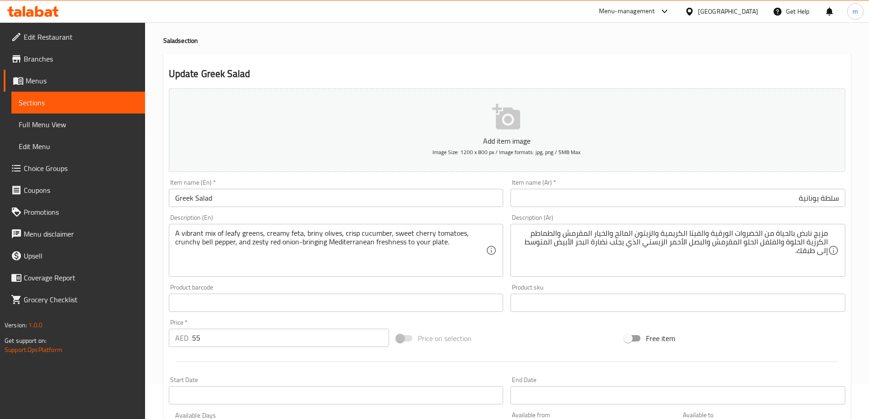
scroll to position [225, 0]
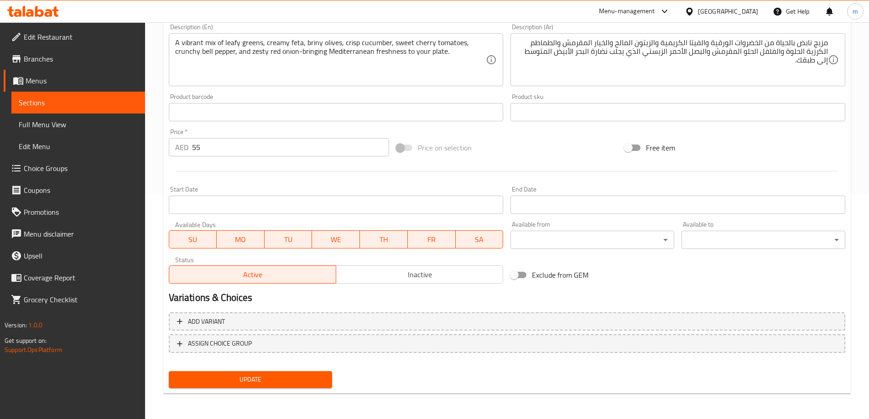
click at [301, 381] on span "Update" at bounding box center [250, 379] width 149 height 11
click at [248, 386] on button "Update" at bounding box center [251, 379] width 164 height 17
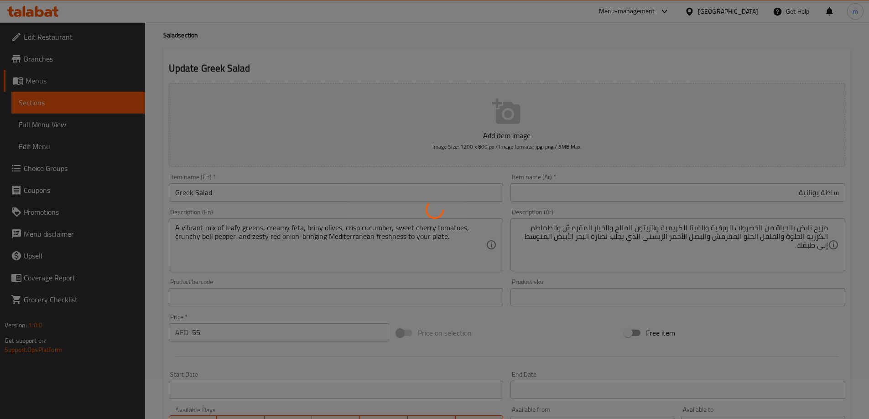
scroll to position [0, 0]
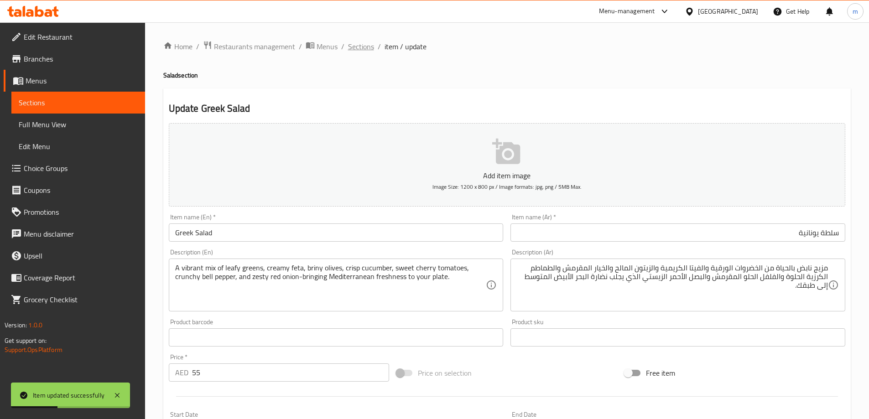
click at [369, 46] on span "Sections" at bounding box center [361, 46] width 26 height 11
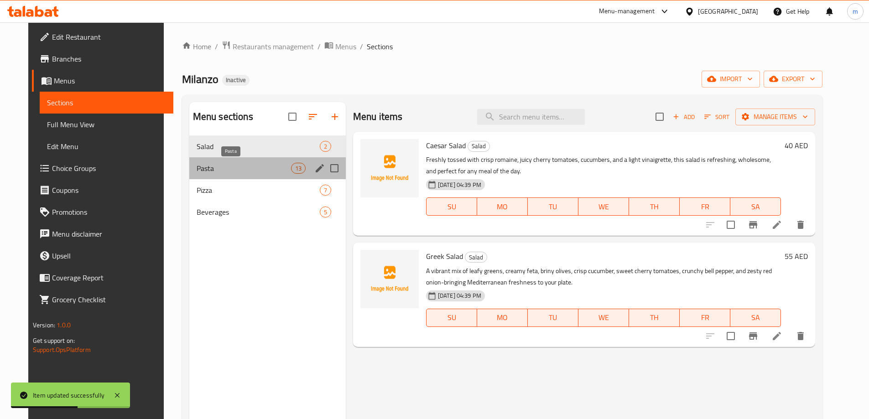
click at [236, 164] on span "Pasta" at bounding box center [244, 168] width 94 height 11
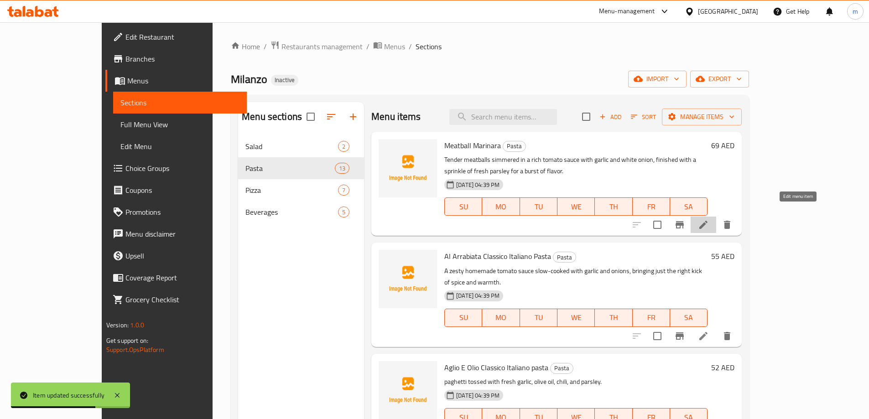
click at [709, 219] on icon at bounding box center [703, 224] width 11 height 11
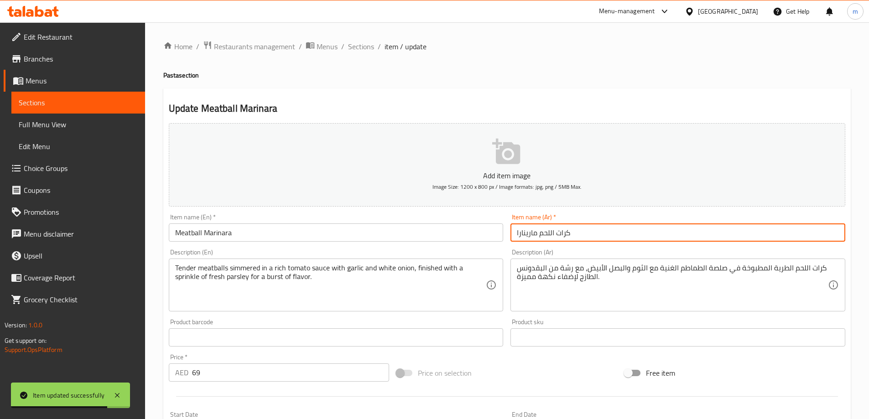
click at [601, 231] on input "كرات اللحم مارينارا" at bounding box center [677, 232] width 335 height 18
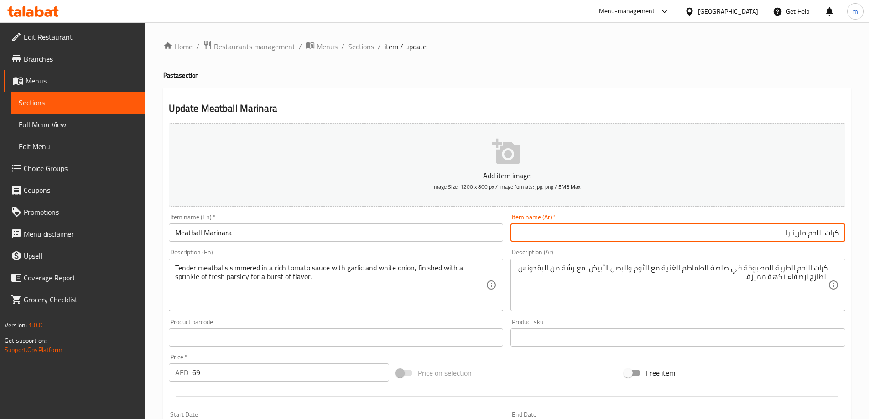
click at [823, 236] on input "كرات اللحم مارينارا" at bounding box center [677, 232] width 335 height 18
type input "كرات لحم مارينارا"
click at [223, 230] on input "Meatball Marinara" at bounding box center [336, 232] width 335 height 18
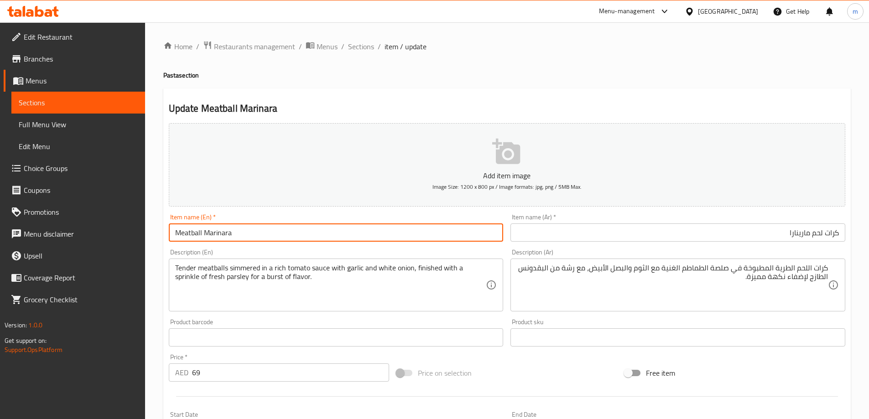
click at [223, 230] on input "Meatball Marinara" at bounding box center [336, 232] width 335 height 18
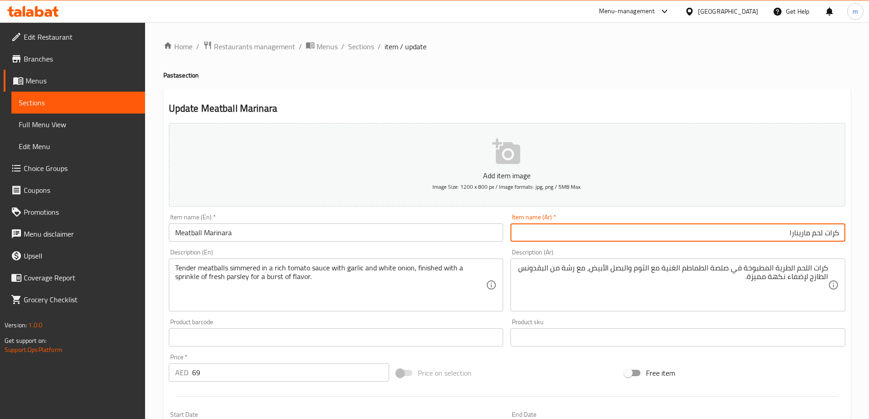
click at [734, 232] on input "كرات لحم مارينارا" at bounding box center [677, 232] width 335 height 18
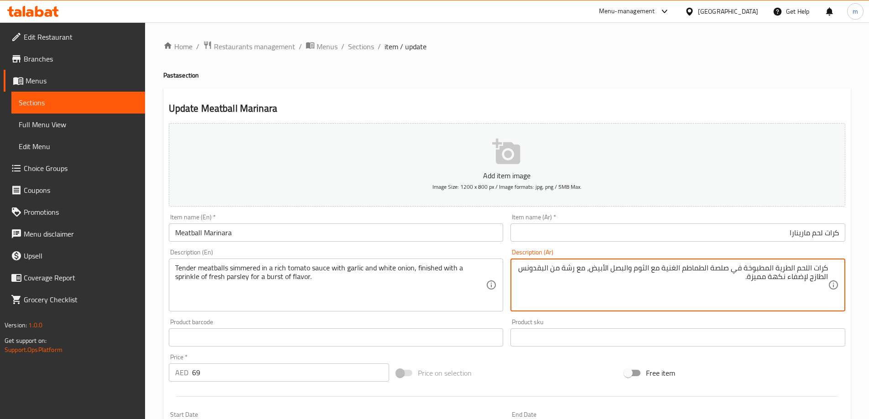
click at [743, 269] on textarea "كرات اللحم الطرية المطبوخة في صلصة الطماطم الغنية مع الثوم والبصل الأبيض، مع رش…" at bounding box center [672, 285] width 311 height 43
click at [312, 266] on textarea "Tender meatballs simmered in a rich tomato sauce with garlic and white onion, f…" at bounding box center [330, 285] width 311 height 43
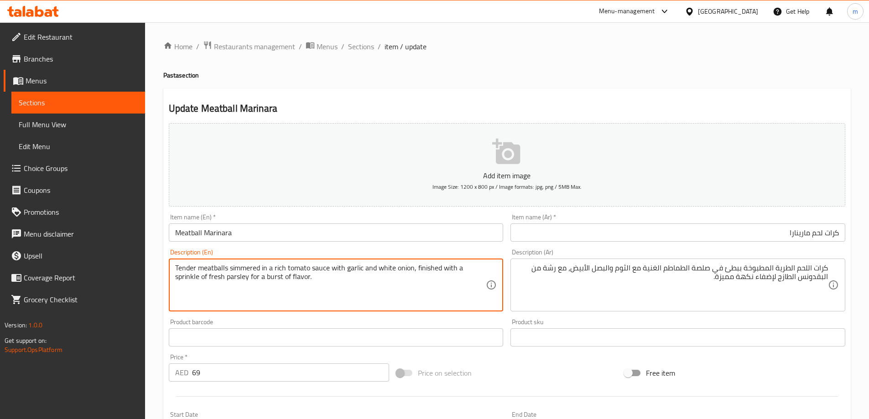
click at [304, 266] on textarea "Tender meatballs simmered in a rich tomato sauce with garlic and white onion, f…" at bounding box center [330, 285] width 311 height 43
click at [285, 264] on textarea "Tender meatballs simmered in a rich tomato sauce with garlic and white onion, f…" at bounding box center [330, 285] width 311 height 43
drag, startPoint x: 346, startPoint y: 269, endPoint x: 411, endPoint y: 270, distance: 65.2
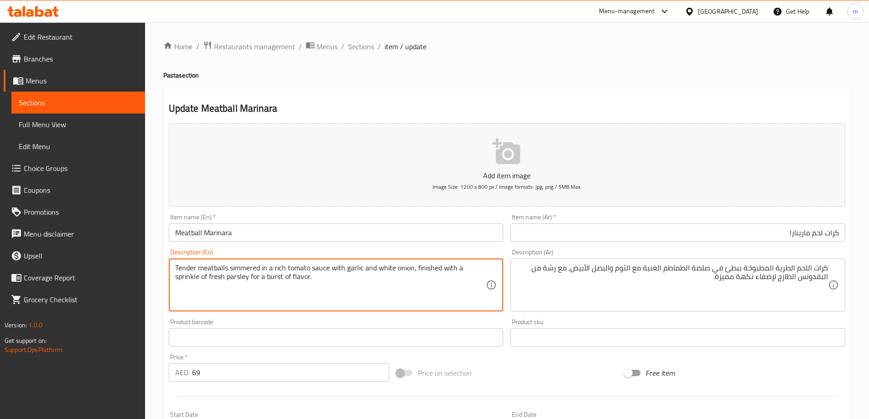
click at [411, 270] on textarea "Tender meatballs simmered in a rich tomato sauce with garlic and white onion, f…" at bounding box center [330, 285] width 311 height 43
drag, startPoint x: 199, startPoint y: 275, endPoint x: 173, endPoint y: 279, distance: 25.9
click at [173, 279] on div "Tender meatballs simmered in a rich tomato sauce with garlic and white onion, f…" at bounding box center [336, 285] width 335 height 53
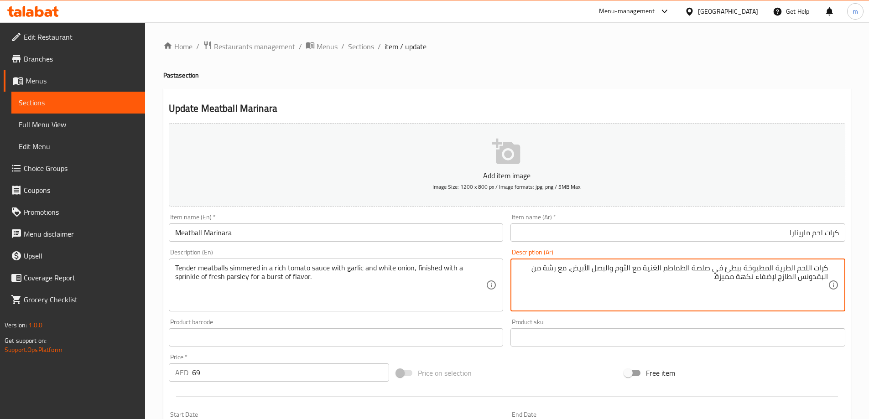
drag, startPoint x: 558, startPoint y: 267, endPoint x: 566, endPoint y: 269, distance: 8.8
click at [571, 270] on textarea "كرات اللحم الطرية المطبوخة ببطئ في صلصة الطماطم الغنية مع الثوم والبصل الأبيض، …" at bounding box center [672, 285] width 311 height 43
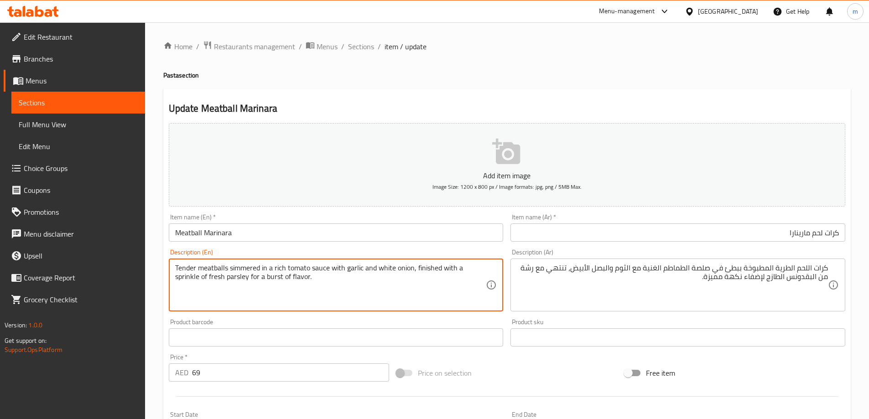
drag, startPoint x: 264, startPoint y: 274, endPoint x: 281, endPoint y: 279, distance: 17.5
click at [276, 285] on textarea "Tender meatballs simmered in a rich tomato sauce with garlic and white onion, f…" at bounding box center [330, 285] width 311 height 43
click at [271, 280] on textarea "Tender meatballs simmered in a rich tomato sauce with garlic and white onion, f…" at bounding box center [330, 285] width 311 height 43
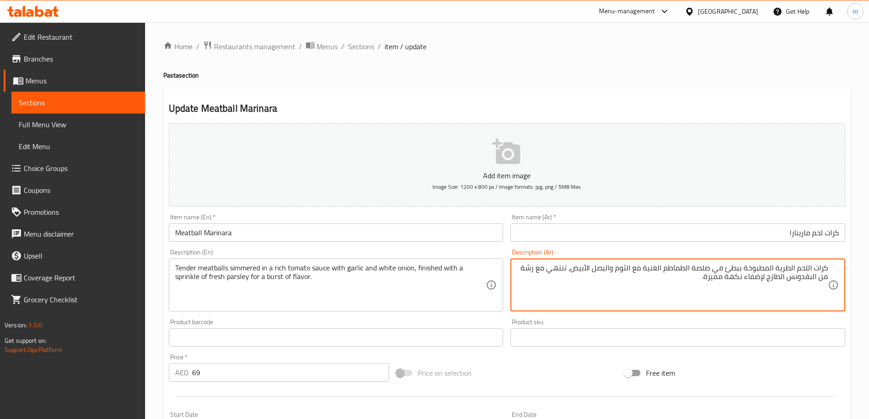
click at [718, 281] on textarea "كرات اللحم الطرية المطبوخة ببطئ في صلصة الطماطم الغنية مع الثوم والبصل الأبيض، …" at bounding box center [672, 285] width 311 height 43
type textarea "كرات اللحم الطرية المطبوخة ببطئ في صلصة الطماطم الغنية مع الثوم والبصل الأبيض، …"
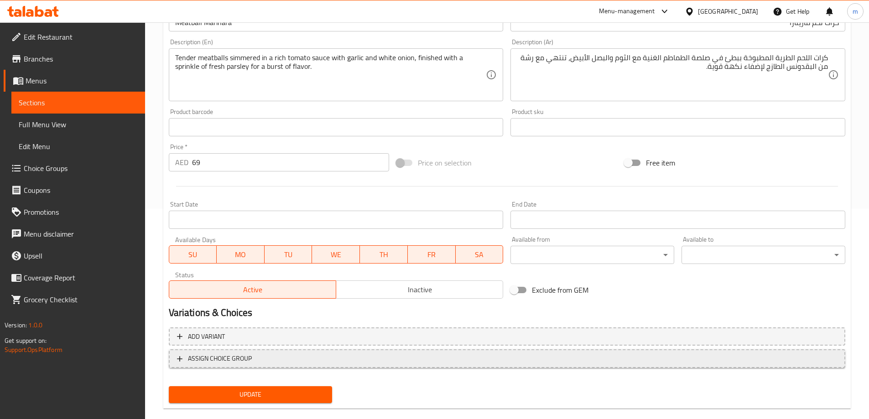
scroll to position [225, 0]
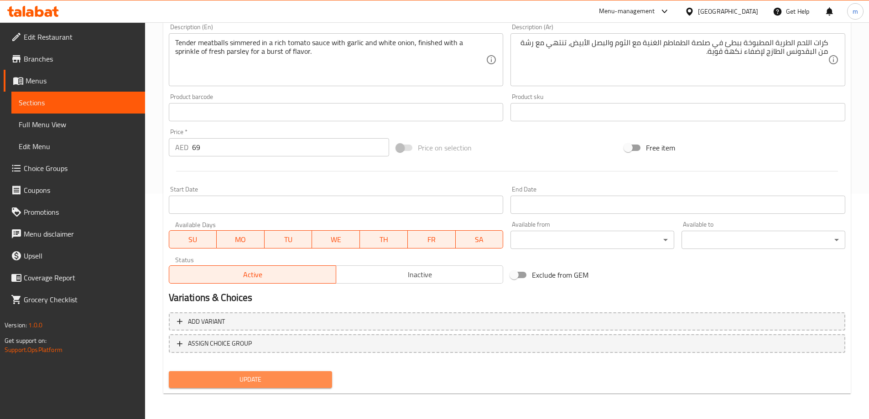
drag, startPoint x: 279, startPoint y: 378, endPoint x: 185, endPoint y: 226, distance: 178.3
click at [278, 378] on span "Update" at bounding box center [250, 379] width 149 height 11
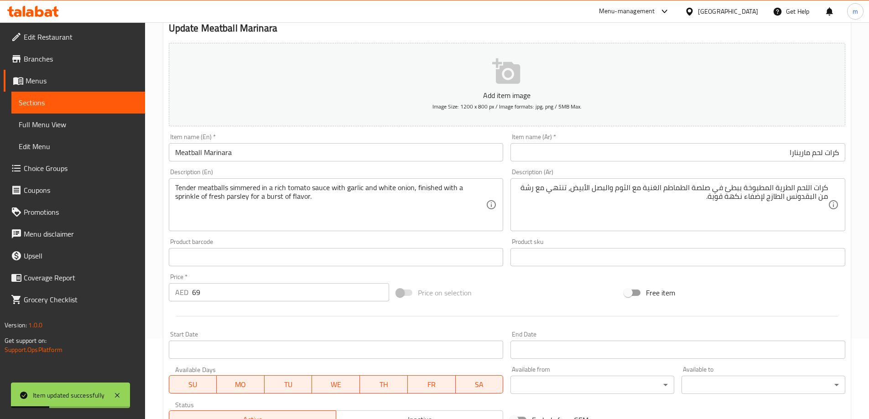
scroll to position [0, 0]
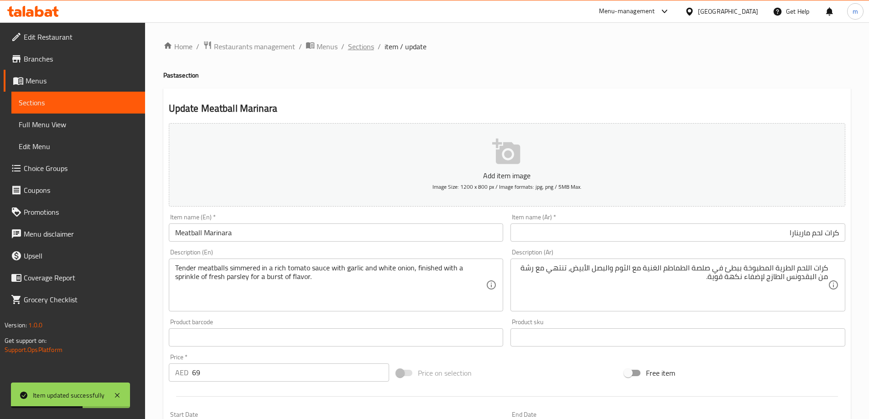
click at [356, 50] on span "Sections" at bounding box center [361, 46] width 26 height 11
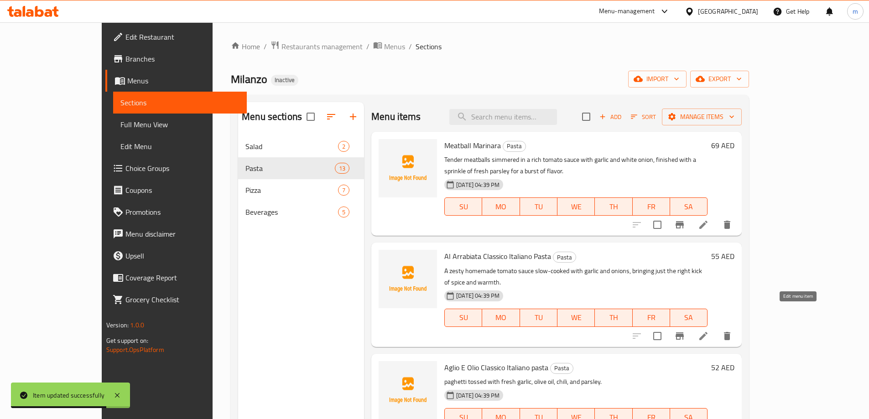
click at [709, 331] on icon at bounding box center [703, 336] width 11 height 11
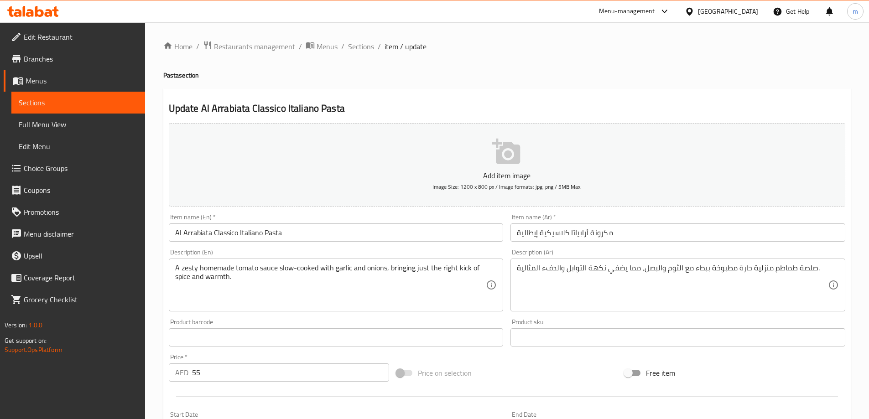
click at [587, 225] on input "مكرونة أرابياتا كلاسيكية إيطالية" at bounding box center [677, 232] width 335 height 18
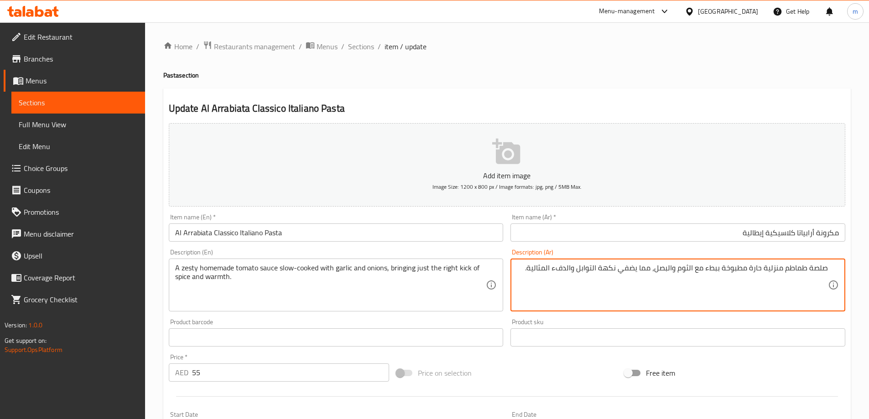
click at [211, 232] on input "Al Arrabiata Classico Italiano Pasta" at bounding box center [336, 232] width 335 height 18
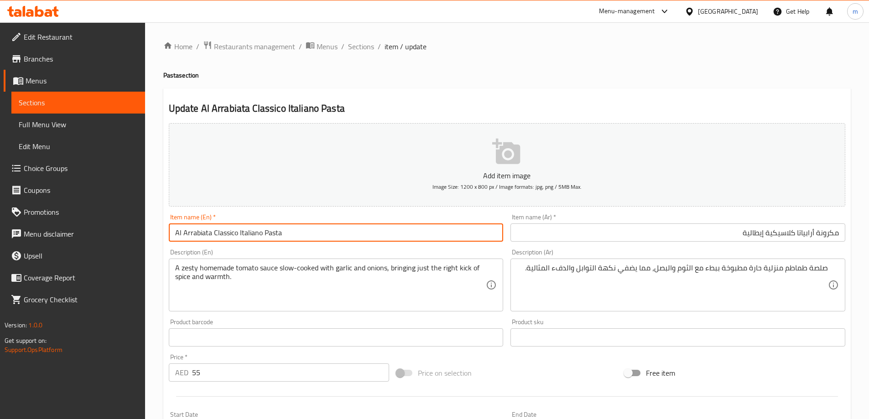
click at [196, 239] on input "Al Arrabiata Classico Italiano Pasta" at bounding box center [336, 232] width 335 height 18
drag, startPoint x: 211, startPoint y: 234, endPoint x: 172, endPoint y: 232, distance: 38.3
click at [172, 232] on input "Al Arrabiata Classico Italiano Pasta" at bounding box center [336, 232] width 335 height 18
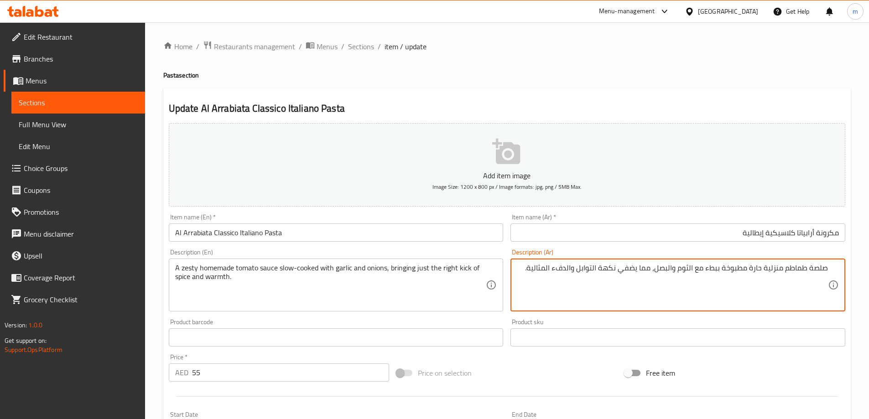
click at [817, 233] on input "مكرونة أرابياتا كلاسيكية إيطالية" at bounding box center [677, 232] width 335 height 18
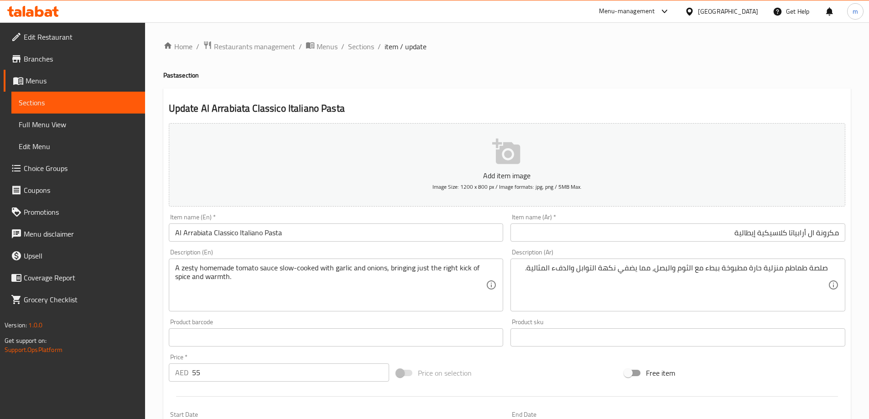
click at [217, 234] on input "Al Arrabiata Classico Italiano Pasta" at bounding box center [336, 232] width 335 height 18
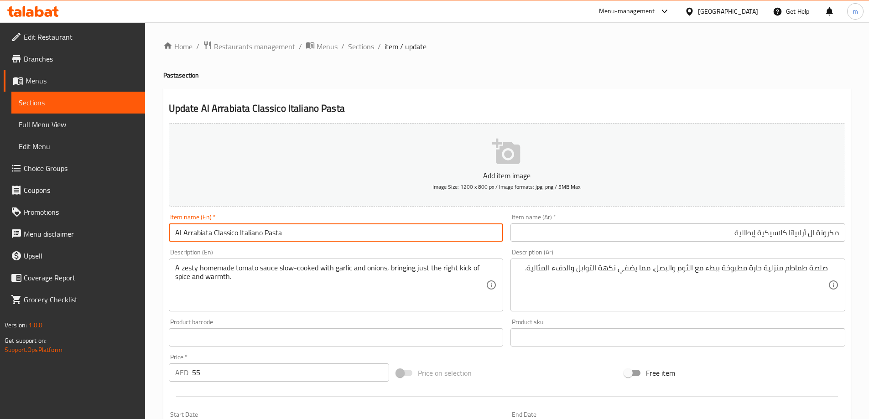
click at [217, 234] on input "Al Arrabiata Classico Italiano Pasta" at bounding box center [336, 232] width 335 height 18
click at [759, 233] on input "مكرونة ال أرابياتا كلاسيكية إيطالية" at bounding box center [677, 232] width 335 height 18
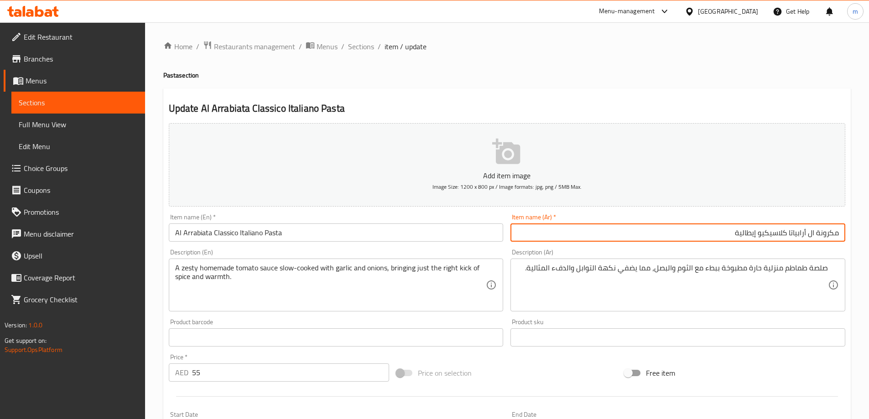
click at [223, 233] on input "Al Arrabiata Classico Italiano Pasta" at bounding box center [336, 232] width 335 height 18
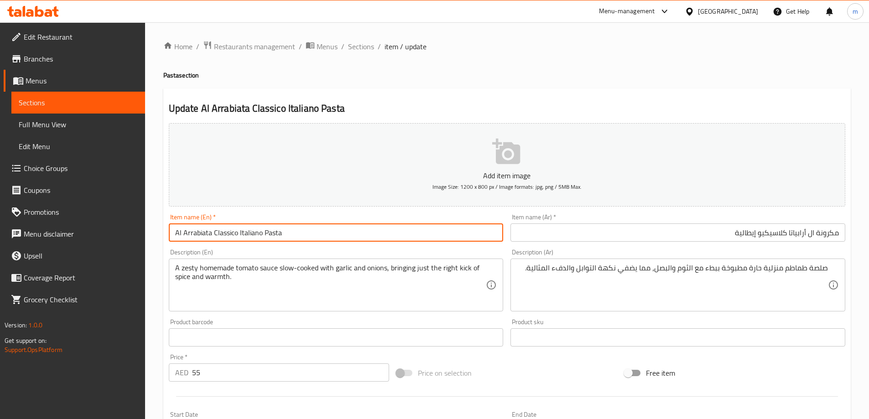
click at [223, 233] on input "Al Arrabiata Classico Italiano Pasta" at bounding box center [336, 232] width 335 height 18
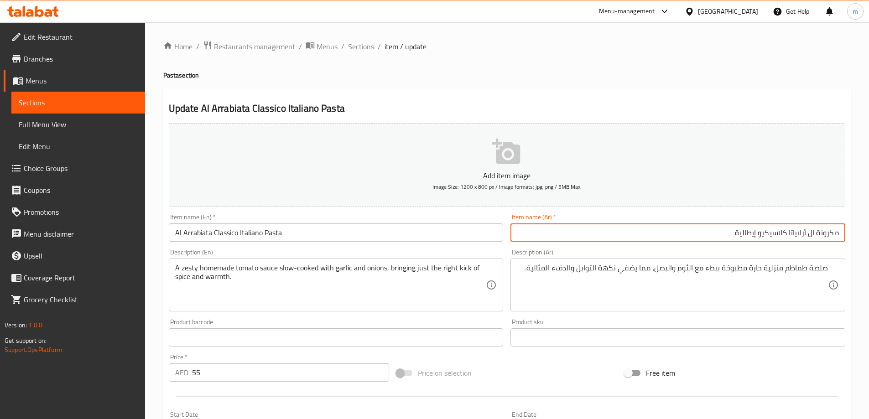
click at [765, 235] on input "مكرونة ال أرابياتا كلاسيكيو إيطالية" at bounding box center [677, 232] width 335 height 18
type input "مكرونة ال أرابياتا كلاسيكو إيطالية"
click at [270, 230] on input "Al Arrabiata Classico Italiano Pasta" at bounding box center [336, 232] width 335 height 18
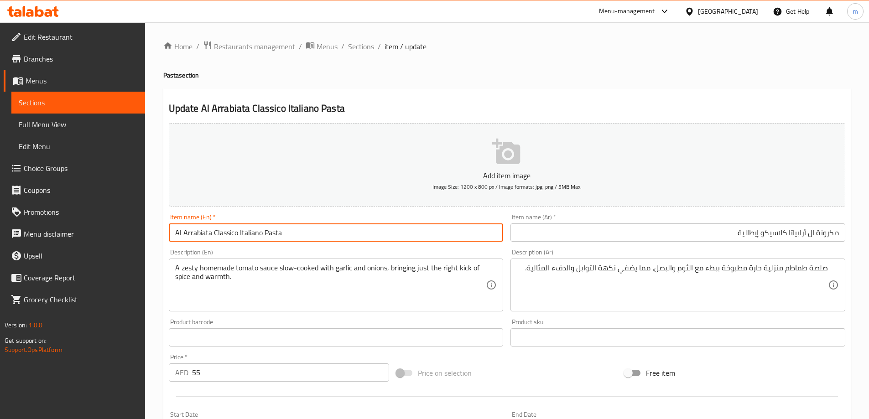
click at [270, 230] on input "Al Arrabiata Classico Italiano Pasta" at bounding box center [336, 232] width 335 height 18
click at [203, 231] on input "Al Arrabiata Classico Italiano Pasta" at bounding box center [336, 232] width 335 height 18
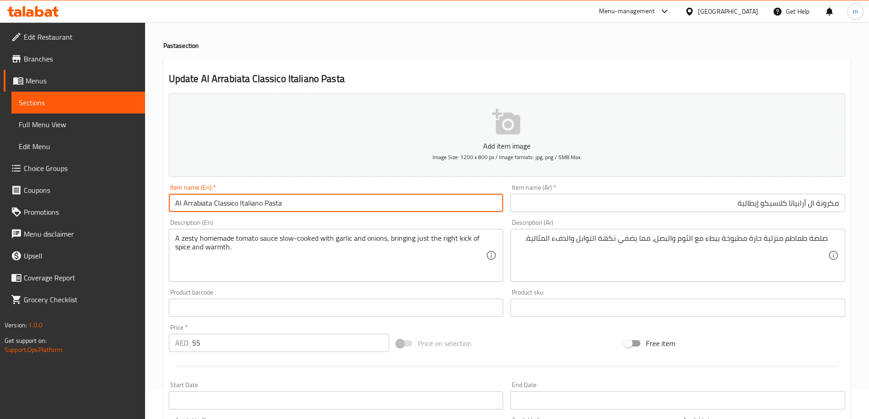
scroll to position [46, 0]
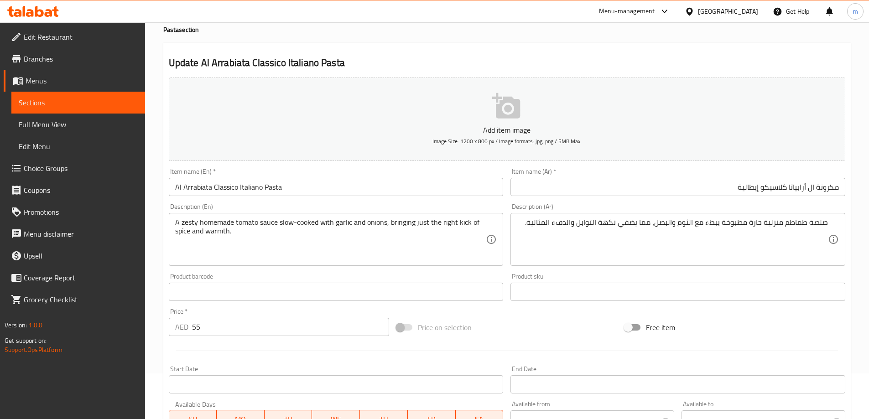
click at [463, 66] on h2 "Update Al Arrabiata Classico Italiano Pasta" at bounding box center [507, 63] width 676 height 14
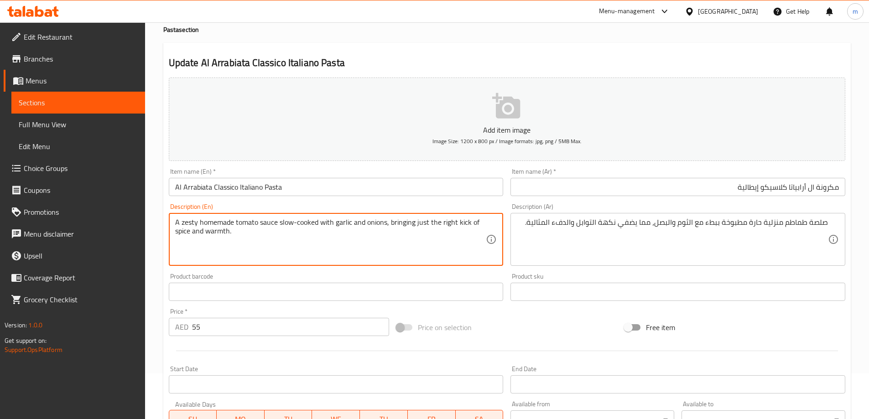
click at [263, 227] on textarea "A zesty homemade tomato sauce slow-cooked with garlic and onions, bringing just…" at bounding box center [330, 239] width 311 height 43
click at [242, 224] on textarea "A zesty homemade tomato sauce slow-cooked with garlic and onions, bringing just…" at bounding box center [330, 239] width 311 height 43
click at [207, 223] on textarea "A zesty homemade tomato sauce slow-cooked with garlic and onions, bringing just…" at bounding box center [330, 239] width 311 height 43
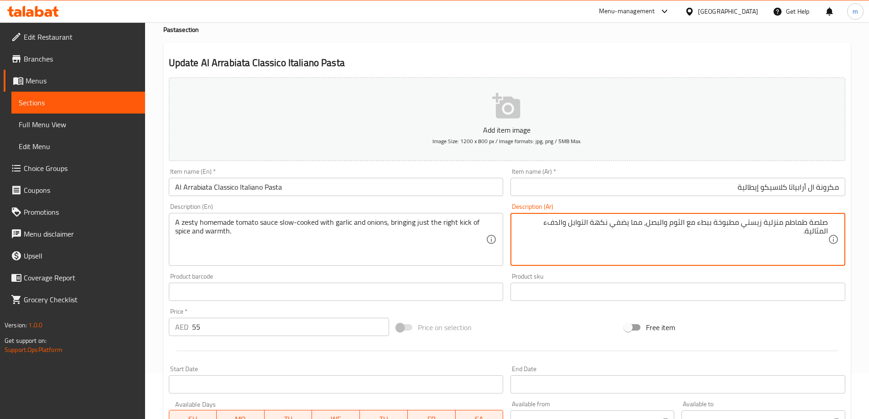
type textarea "صلصة طماطم منزلية زيستي مطبوخة ببطء مع الثوم والبصل، مما يضفي نكهة التوابل والد…"
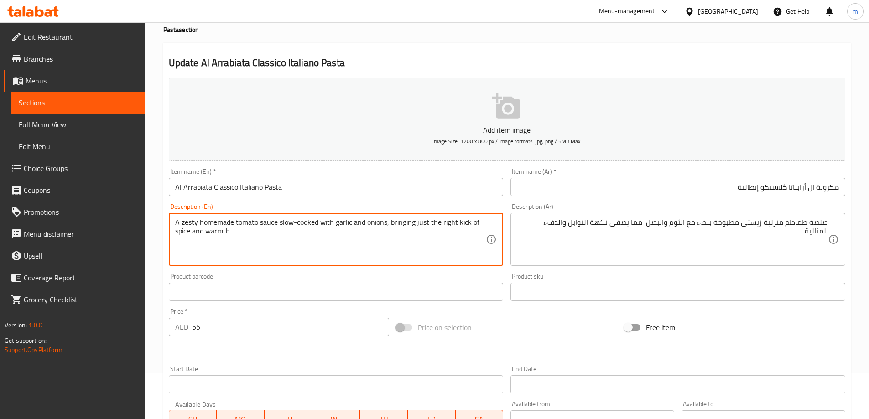
drag, startPoint x: 389, startPoint y: 220, endPoint x: 392, endPoint y: 253, distance: 33.4
paste textarea
click at [384, 235] on textarea "bringing just the right kick of spice and warmth." at bounding box center [330, 239] width 311 height 43
click at [384, 235] on textarea "A zesty homemade tomato sauce slow-cooked with garlic and onions, bringing just…" at bounding box center [330, 239] width 311 height 43
drag, startPoint x: 391, startPoint y: 220, endPoint x: 391, endPoint y: 229, distance: 9.1
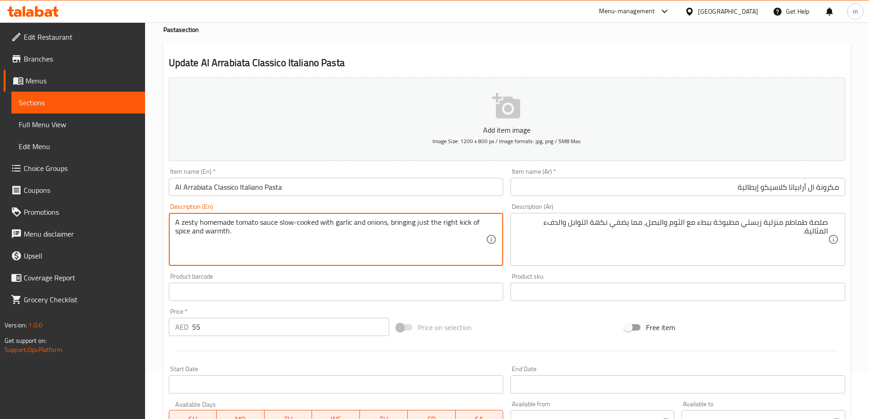
click at [391, 229] on textarea "A zesty homemade tomato sauce slow-cooked with garlic and onions, bringing just…" at bounding box center [330, 239] width 311 height 43
type textarea "A zesty homemade tomato sauce slow-cooked with garlic and onions, bringing just…"
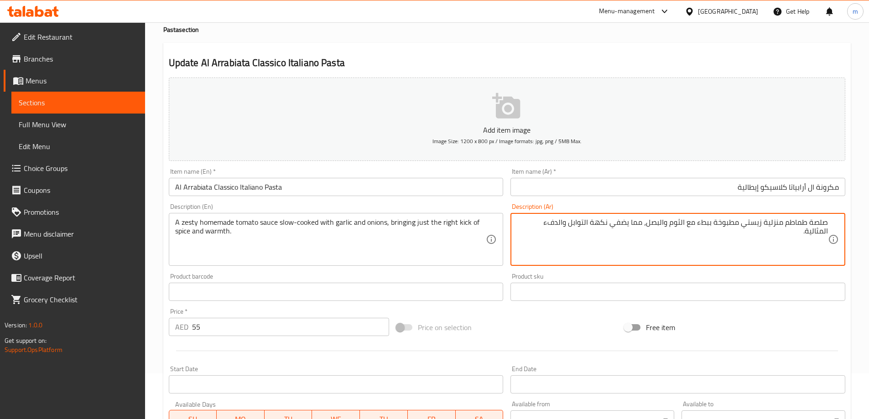
drag, startPoint x: 593, startPoint y: 223, endPoint x: 610, endPoint y: 225, distance: 16.5
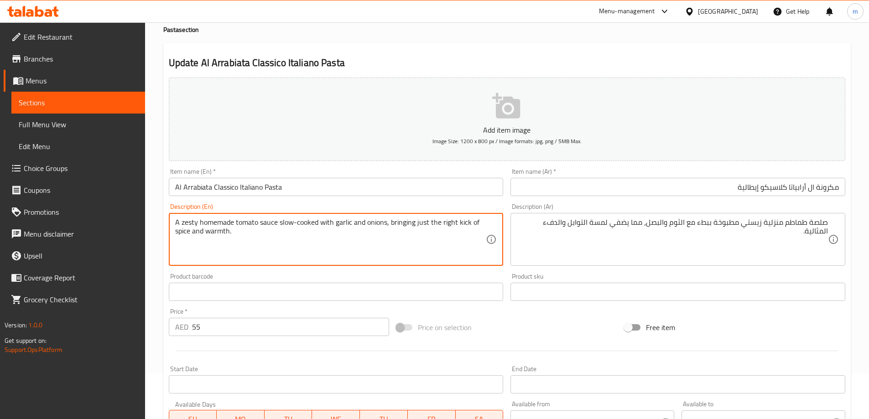
click at [467, 222] on textarea "A zesty homemade tomato sauce slow-cooked with garlic and onions, bringing just…" at bounding box center [330, 239] width 311 height 43
click at [218, 232] on textarea "A zesty homemade tomato sauce slow-cooked with garlic and onions, bringing just…" at bounding box center [330, 239] width 311 height 43
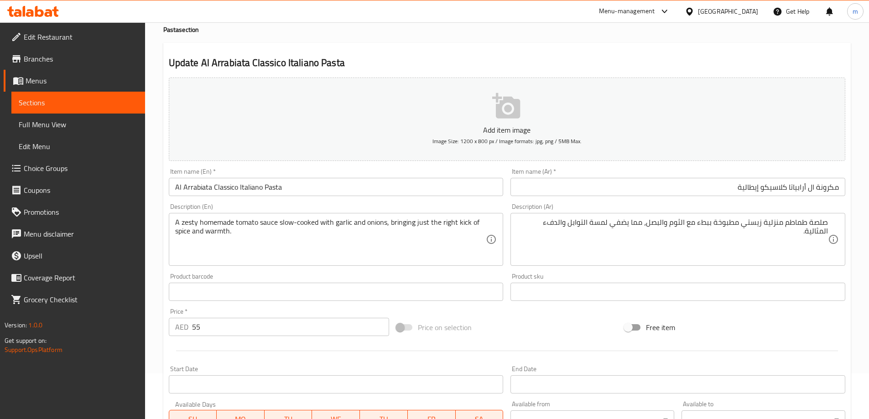
click at [404, 222] on textarea "A zesty homemade tomato sauce slow-cooked with garlic and onions, bringing just…" at bounding box center [330, 239] width 311 height 43
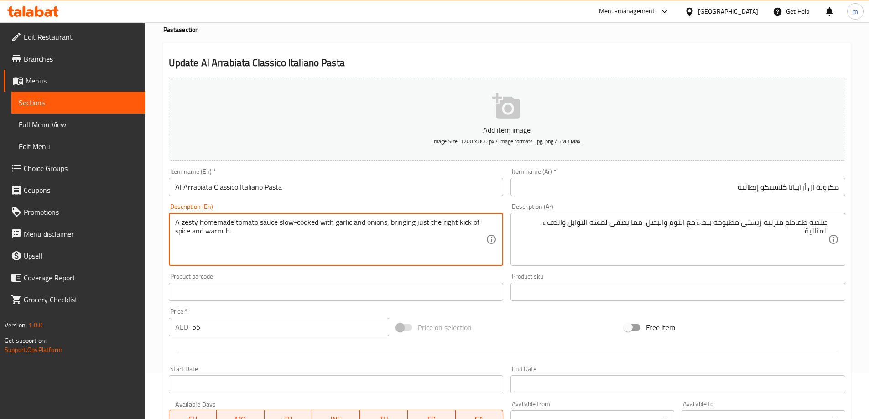
drag, startPoint x: 389, startPoint y: 219, endPoint x: 441, endPoint y: 222, distance: 51.1
click at [441, 222] on textarea "A zesty homemade tomato sauce slow-cooked with garlic and onions, bringing just…" at bounding box center [330, 239] width 311 height 43
drag, startPoint x: 390, startPoint y: 222, endPoint x: 394, endPoint y: 231, distance: 9.6
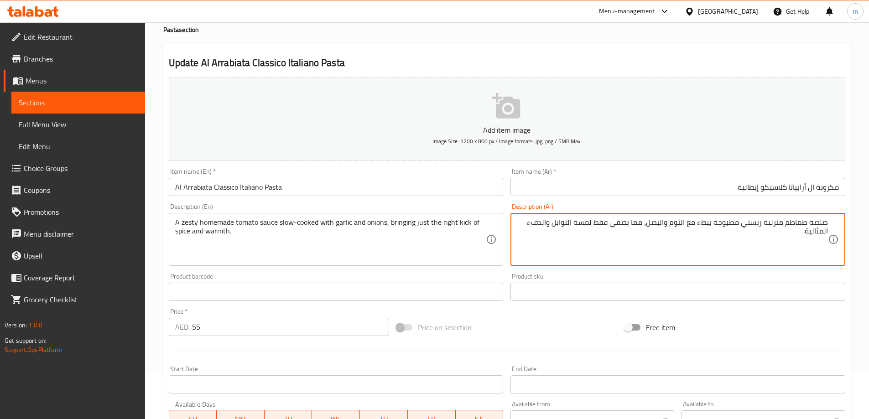
drag, startPoint x: 804, startPoint y: 231, endPoint x: 824, endPoint y: 235, distance: 20.6
type textarea "صلصة طماطم منزلية زيستي مطبوخة ببطء مع الثوم والبصل، مما يضفي فقط لمسة التوابل …"
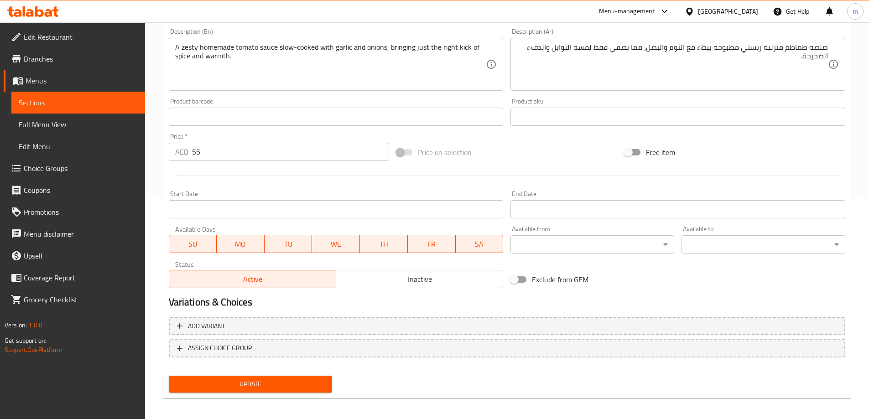
scroll to position [225, 0]
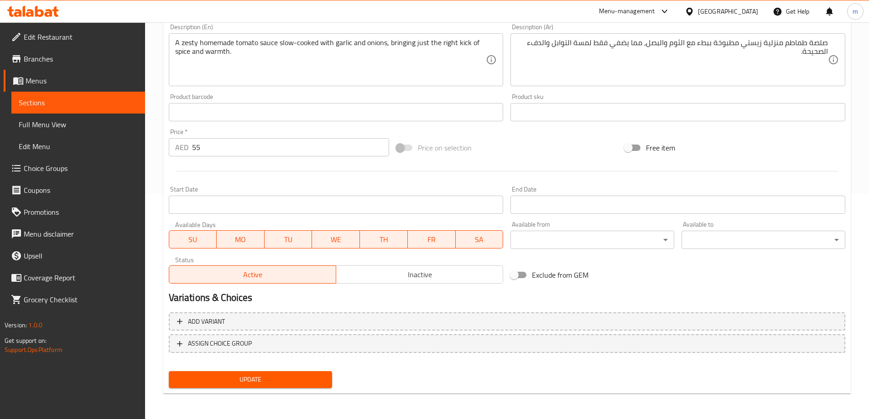
drag, startPoint x: 304, startPoint y: 380, endPoint x: 514, endPoint y: 378, distance: 210.2
click at [304, 380] on span "Update" at bounding box center [250, 379] width 149 height 11
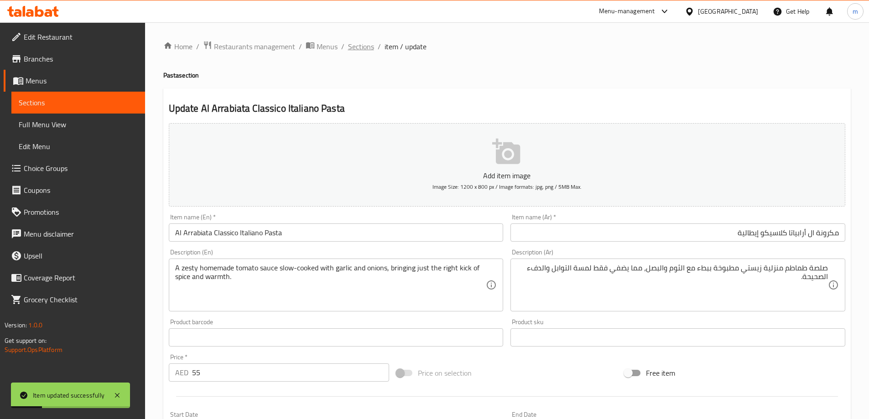
click at [358, 52] on span "Sections" at bounding box center [361, 46] width 26 height 11
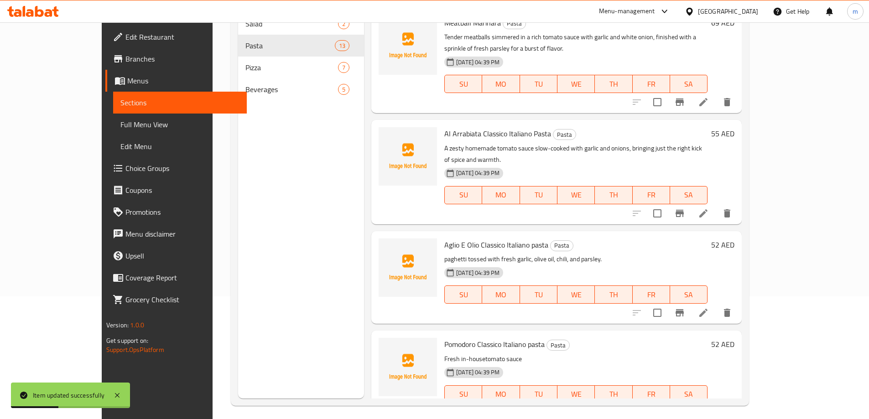
scroll to position [128, 0]
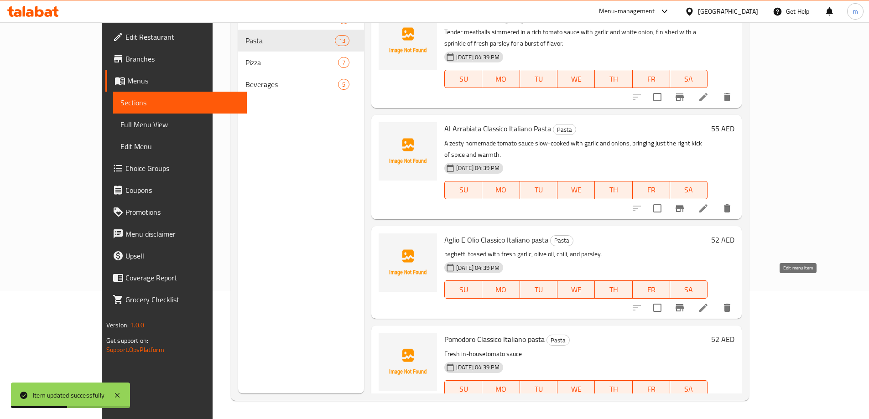
click at [709, 302] on icon at bounding box center [703, 307] width 11 height 11
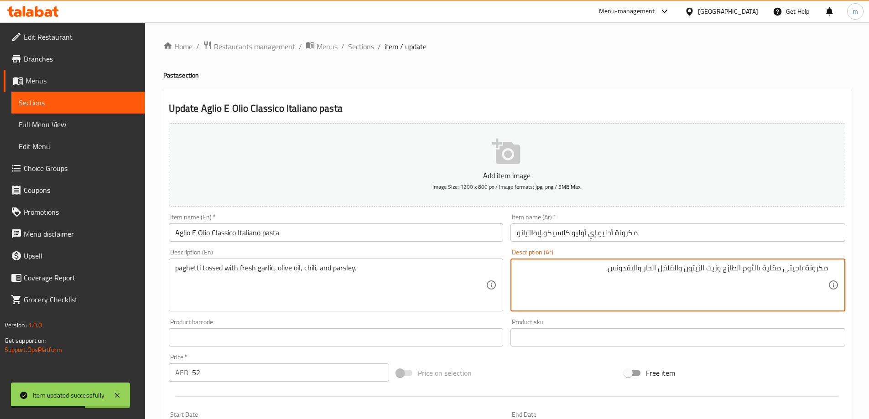
click at [667, 229] on input "مكرونة أجليو إي أوليو كلاسيكو إيطاليانو" at bounding box center [677, 232] width 335 height 18
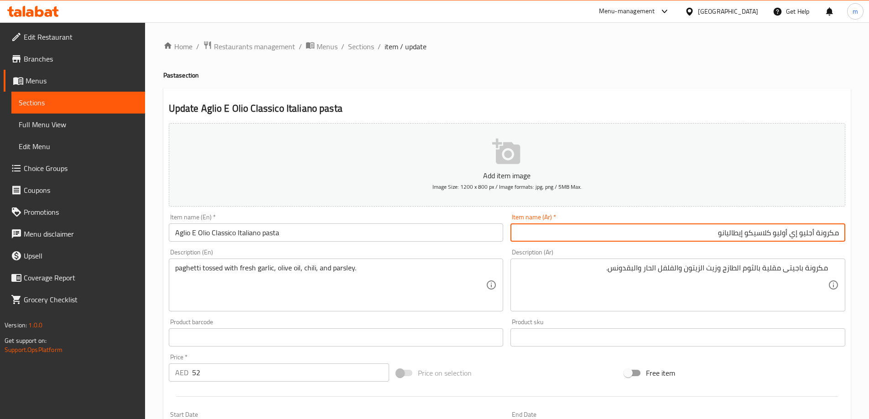
click at [674, 244] on div "Item name (Ar)   * مكرونة أجليو إي أوليو كلاسيكو إيطاليانو Item name (Ar) *" at bounding box center [678, 227] width 342 height 35
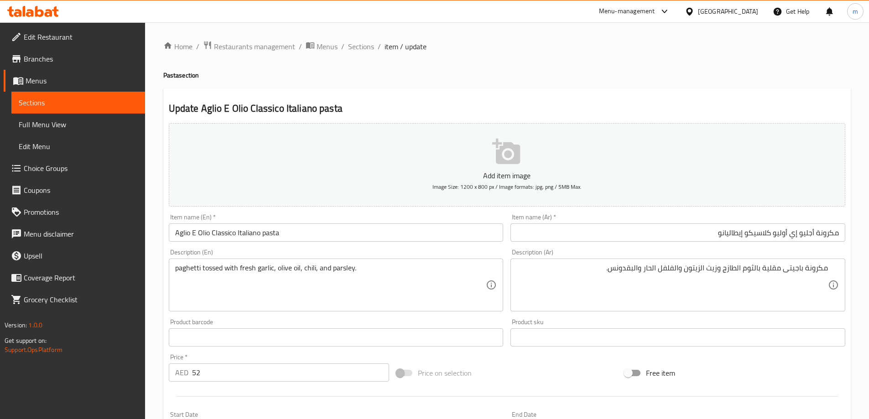
click at [683, 231] on input "مكرونة أجليو إي أوليو كلاسيكو إيطاليانو" at bounding box center [677, 232] width 335 height 18
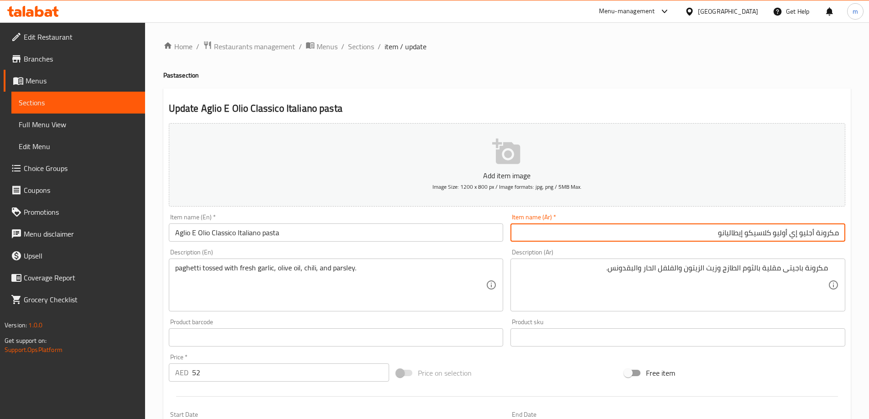
click at [683, 231] on input "مكرونة أجليو إي أوليو كلاسيكو إيطاليانو" at bounding box center [677, 232] width 335 height 18
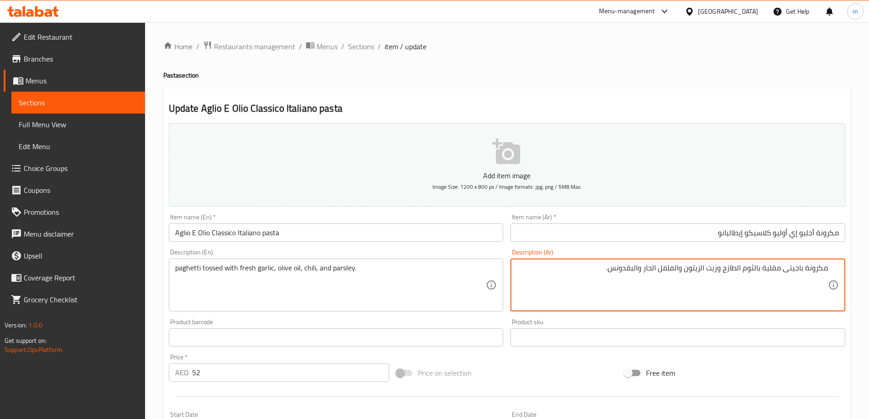
click at [819, 267] on textarea "مكرونة باجيتى مقلية بالثوم الطازج وزيت الزيتون والفلفل الحار والبقدونس." at bounding box center [672, 285] width 311 height 43
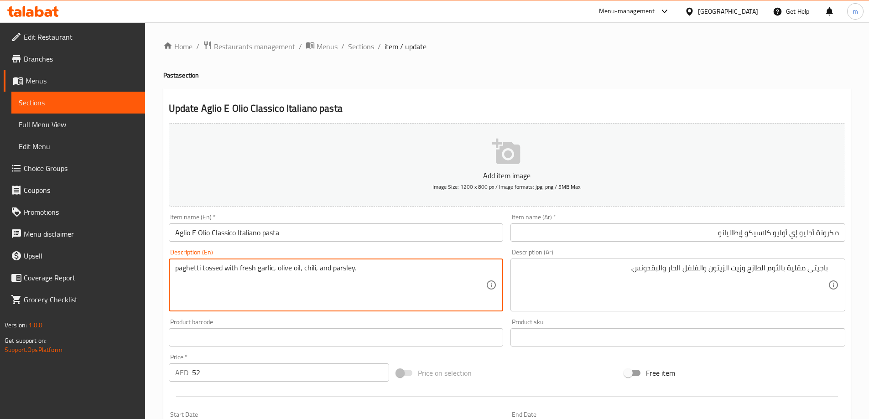
drag, startPoint x: 274, startPoint y: 266, endPoint x: 127, endPoint y: 270, distance: 146.9
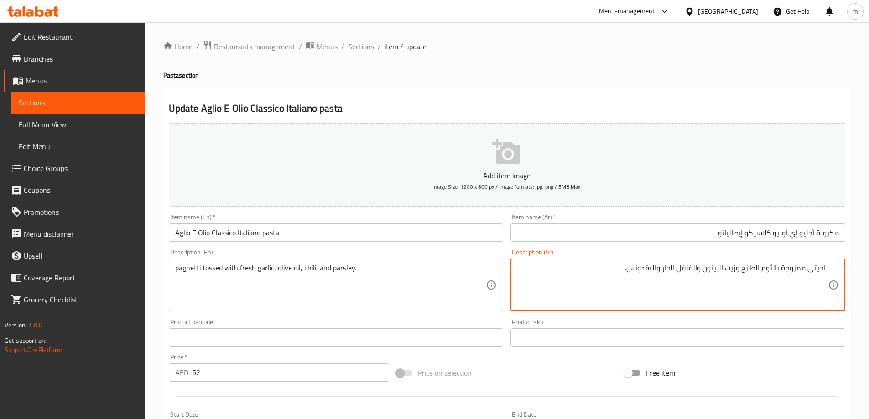
type textarea "باجيتى ممزوجة بالثوم الطازج وزيت الزيتون والفلفل الحار والبقدونس."
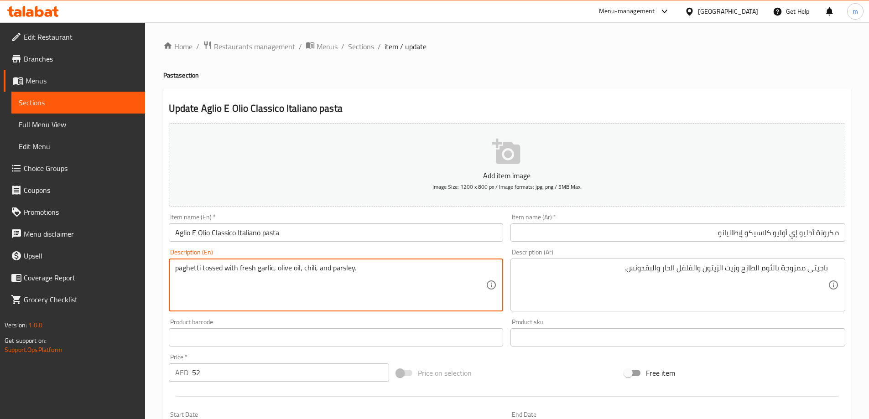
click at [285, 269] on textarea "paghetti tossed with fresh garlic, olive oil, chili, and parsley." at bounding box center [330, 285] width 311 height 43
click at [310, 267] on textarea "paghetti tossed with fresh garlic, olive oil, chili, and parsley." at bounding box center [330, 285] width 311 height 43
click at [352, 266] on textarea "paghetti tossed with fresh garlic, olive oil, chili, and parsley." at bounding box center [330, 285] width 311 height 43
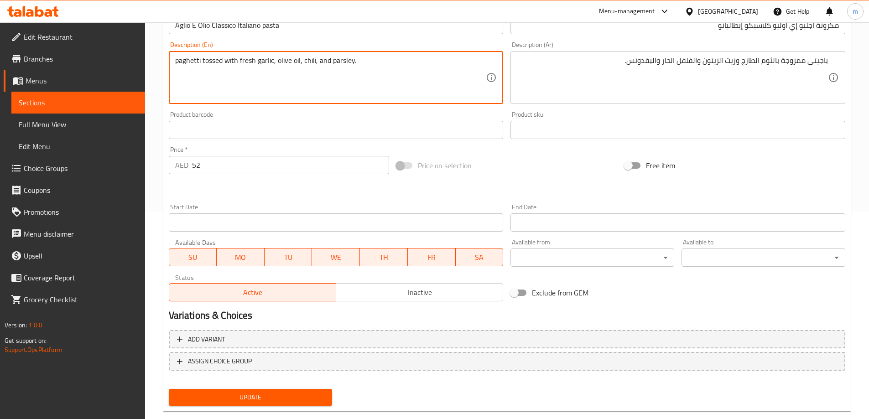
scroll to position [225, 0]
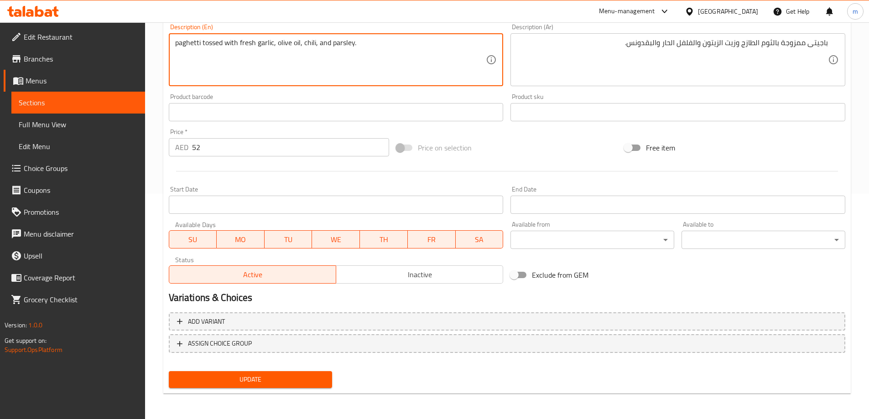
click at [280, 372] on button "Update" at bounding box center [251, 379] width 164 height 17
click at [197, 46] on textarea "paghetti tossed with fresh garlic, olive oil, chili, and parsley." at bounding box center [330, 59] width 311 height 43
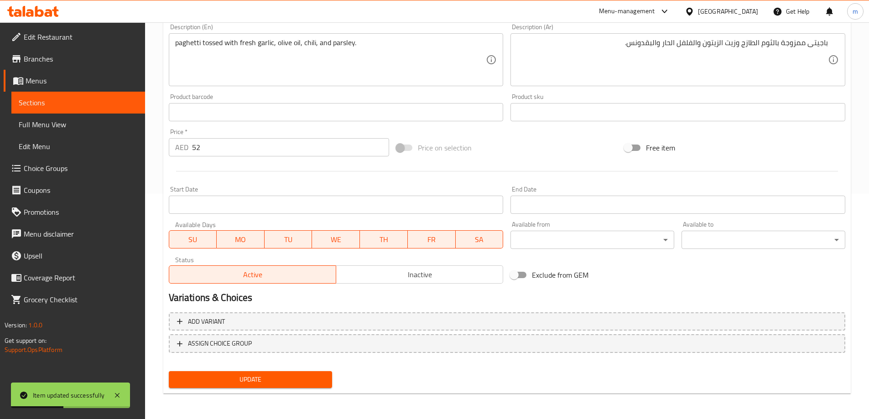
scroll to position [0, 0]
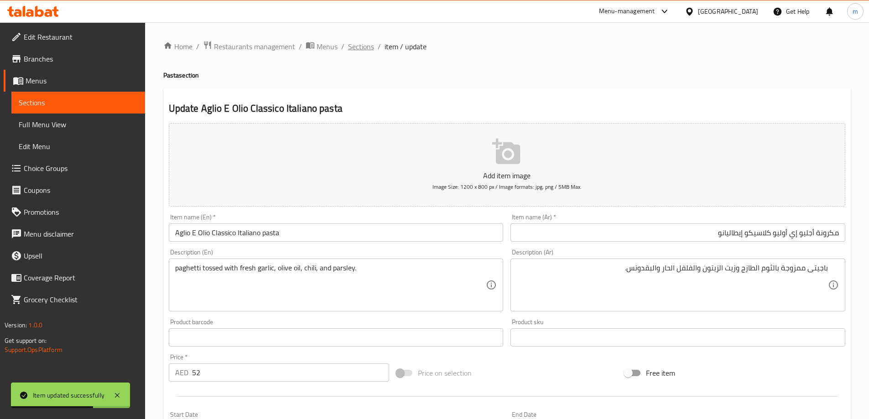
click at [363, 47] on span "Sections" at bounding box center [361, 46] width 26 height 11
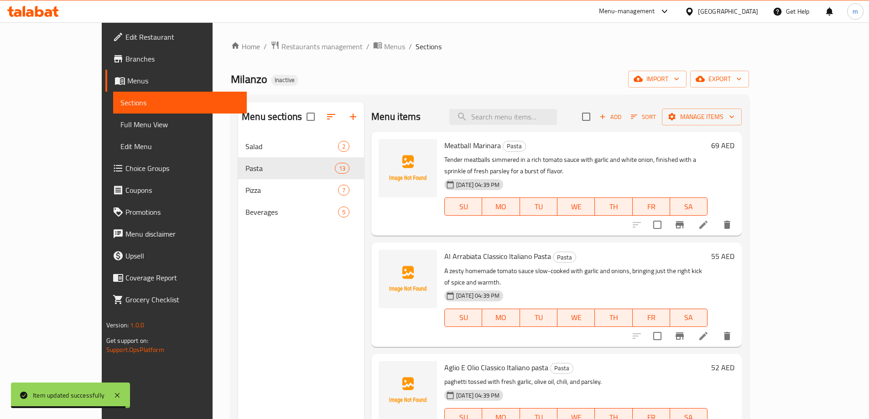
click at [709, 331] on icon at bounding box center [703, 336] width 11 height 11
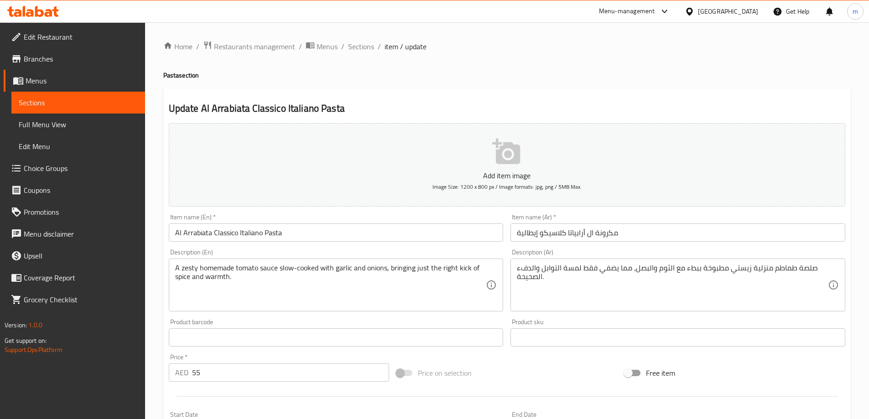
click at [574, 228] on input "مكرونة ال أرابياتا كلاسيكو إيطالية" at bounding box center [677, 232] width 335 height 18
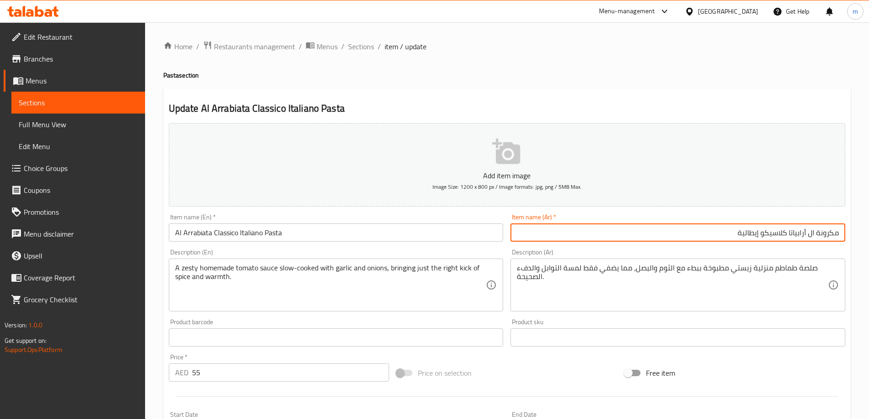
paste input "نو"
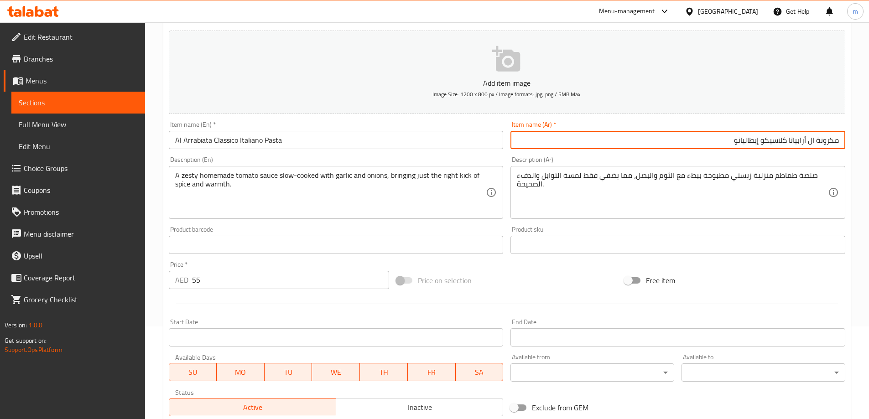
scroll to position [225, 0]
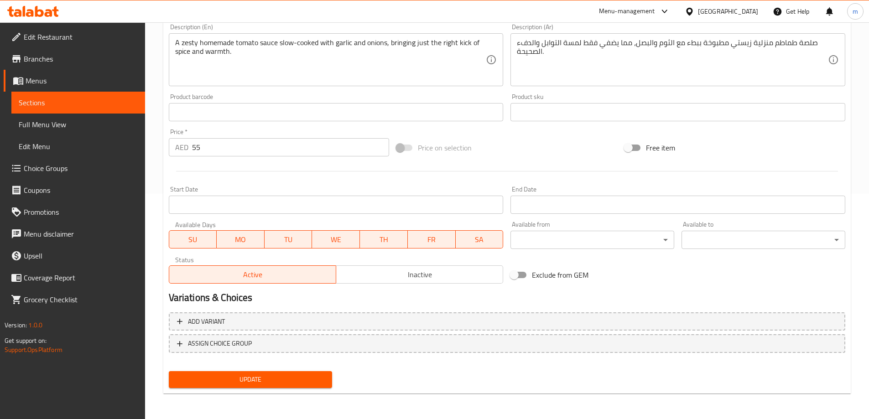
type input "مكرونة ال أرابياتا كلاسيكو إيطاليانو"
click at [316, 377] on span "Update" at bounding box center [250, 379] width 149 height 11
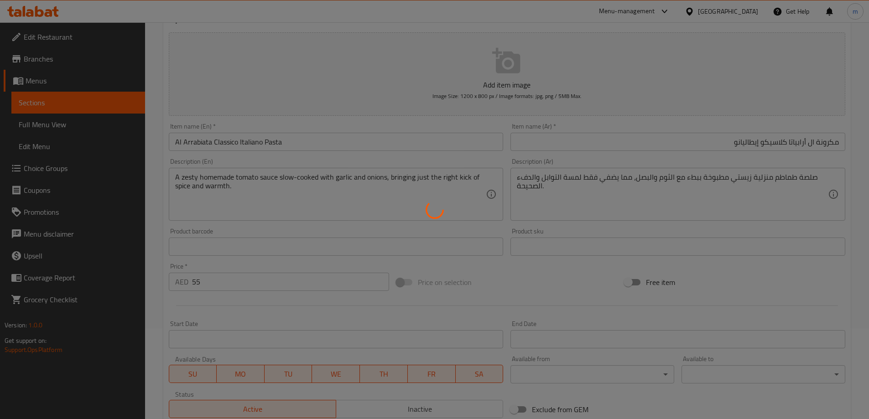
scroll to position [0, 0]
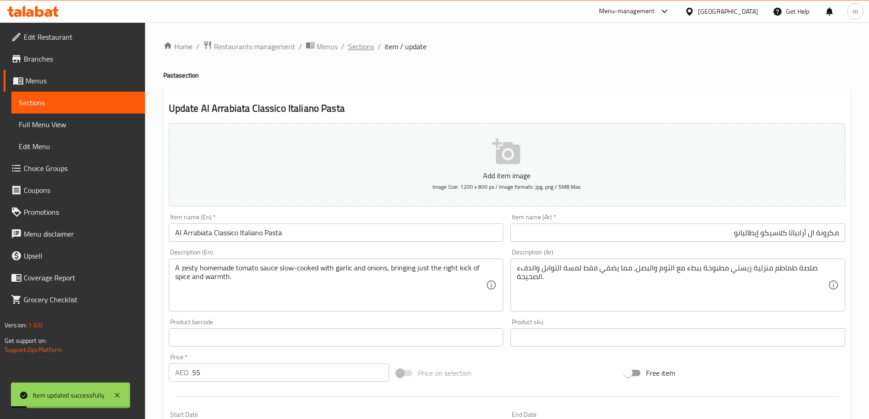
click at [362, 44] on span "Sections" at bounding box center [361, 46] width 26 height 11
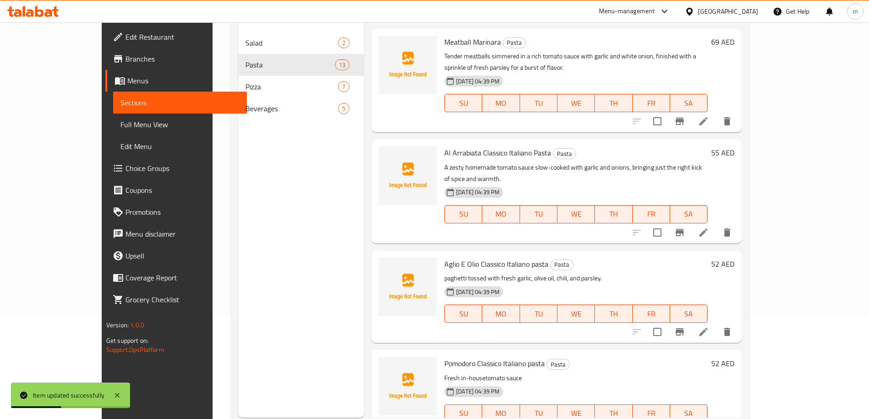
scroll to position [128, 0]
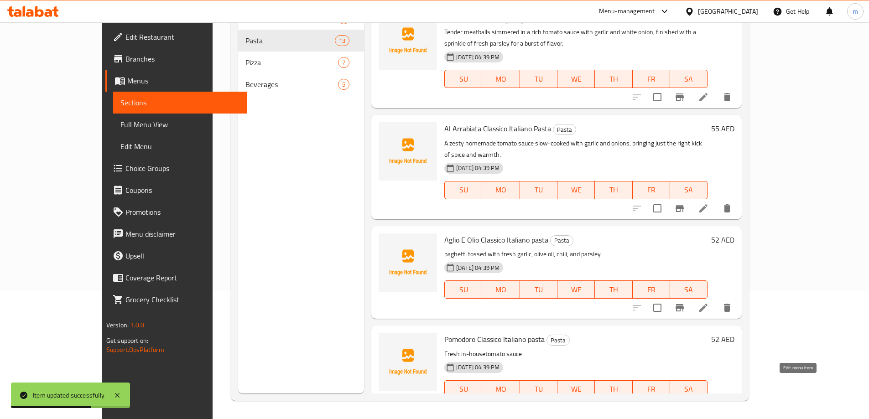
click at [709, 402] on icon at bounding box center [703, 407] width 11 height 11
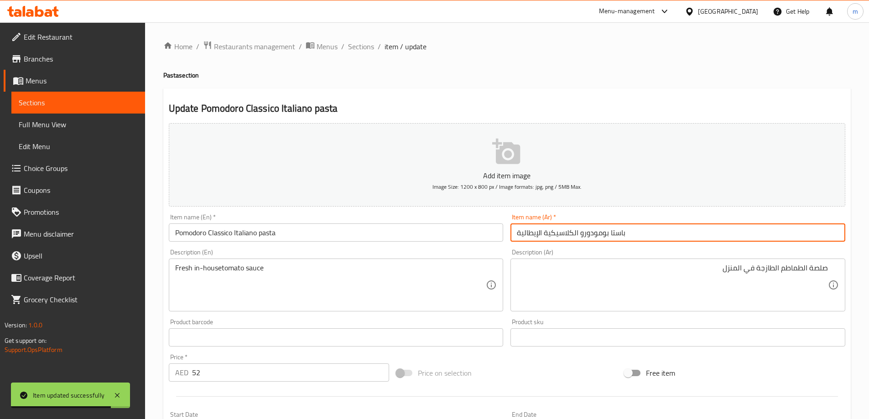
click at [654, 239] on input "باستا بومودورو الكلاسيكية الإيطالية" at bounding box center [677, 232] width 335 height 18
click at [657, 231] on input "باستا بومودورو الكلاسيكية الإيطالية" at bounding box center [677, 232] width 335 height 18
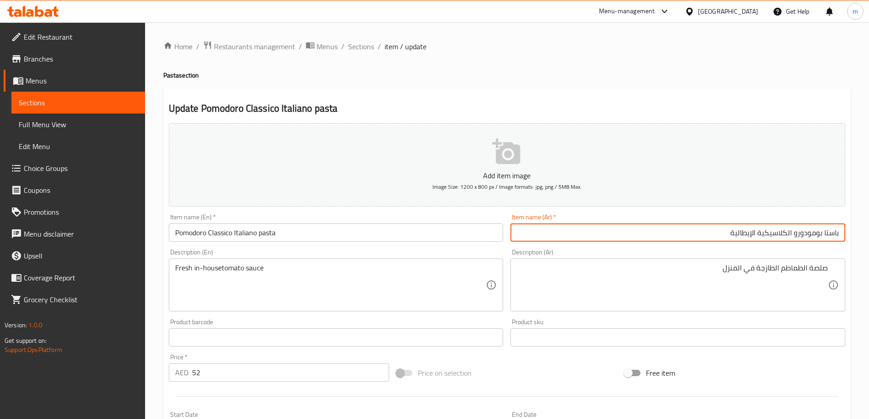
click at [760, 231] on input "باستا بومودورو الكلاسيكية الإيطالية" at bounding box center [677, 232] width 335 height 18
paste input "يطاليانو"
drag, startPoint x: 824, startPoint y: 229, endPoint x: 847, endPoint y: 229, distance: 23.3
click at [850, 229] on div "Update Pomodoro Classico Italiano pasta Add item image Image Size: 1200 x 800 p…" at bounding box center [506, 353] width 687 height 531
click at [783, 230] on input "مكرونة بومودورو الكلاسيكو إيطاليانو" at bounding box center [677, 232] width 335 height 18
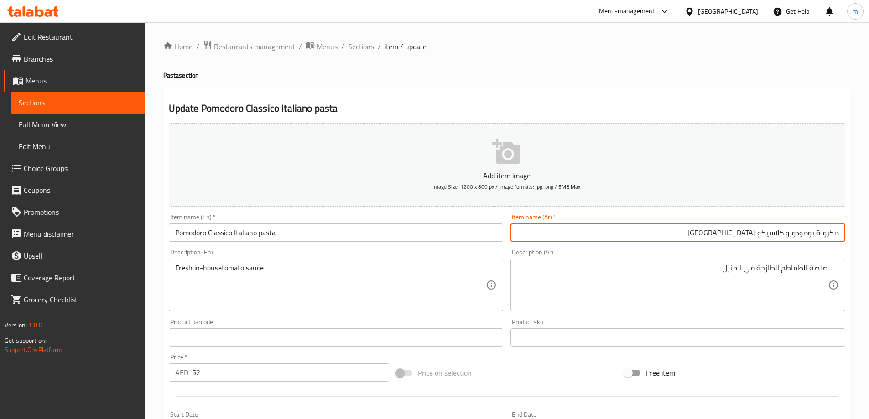
type input "مكرونة بومودورو كلاسيكو [GEOGRAPHIC_DATA]"
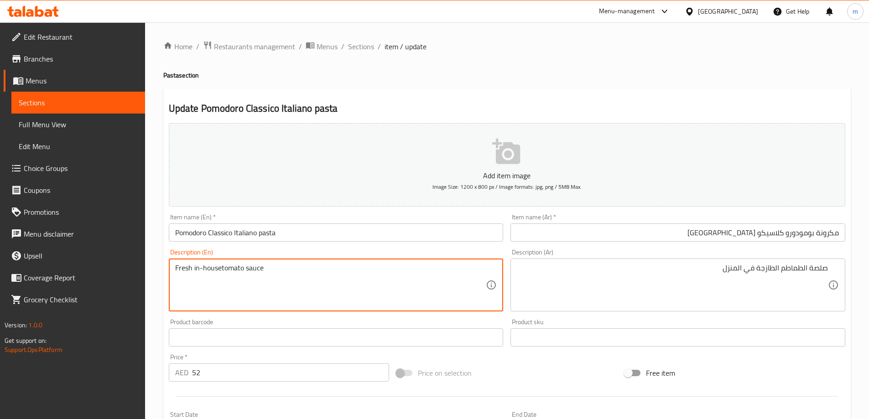
click at [262, 269] on textarea "Fresh in-housetomato sauce" at bounding box center [330, 285] width 311 height 43
click at [342, 298] on textarea "Fresh in-housetomato sauce" at bounding box center [330, 285] width 311 height 43
click at [220, 280] on textarea "Fresh in-housetomato sauce" at bounding box center [330, 285] width 311 height 43
click at [220, 273] on textarea "Fresh in-housetomato sauce" at bounding box center [330, 285] width 311 height 43
type textarea "Fresh in-house tomato sauce"
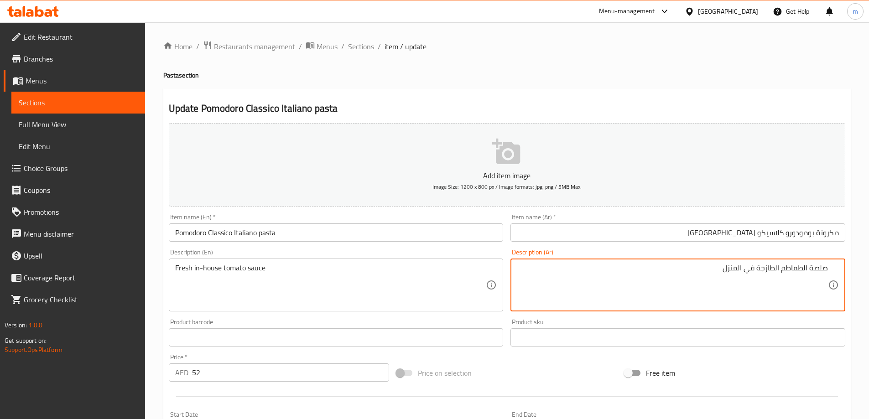
click at [735, 270] on textarea "صلصة الطماطم الطازجة في المنزل" at bounding box center [672, 285] width 311 height 43
click at [735, 281] on textarea "صلصة الطماطم الطازجة في المنزل" at bounding box center [672, 285] width 311 height 43
click at [256, 268] on textarea "Fresh in-house tomato sauce" at bounding box center [330, 285] width 311 height 43
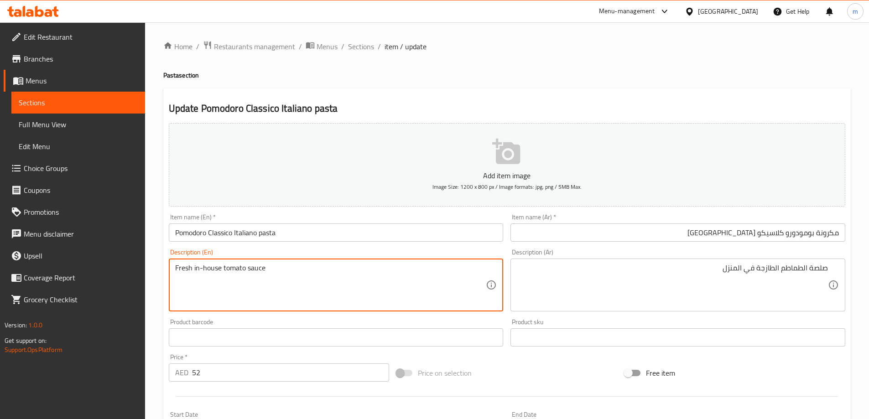
click at [238, 266] on textarea "Fresh in-house tomato sauce" at bounding box center [330, 285] width 311 height 43
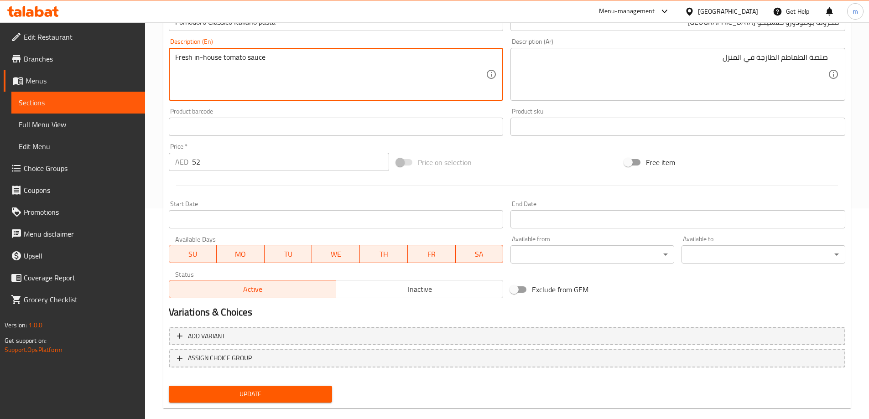
scroll to position [225, 0]
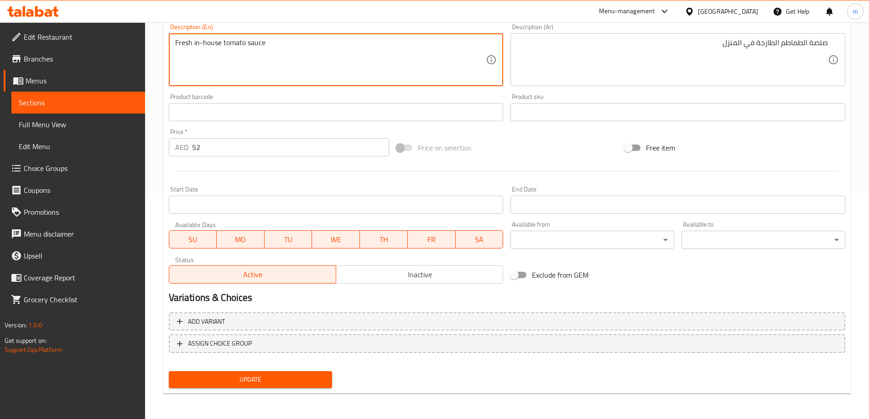
click at [277, 377] on span "Update" at bounding box center [250, 379] width 149 height 11
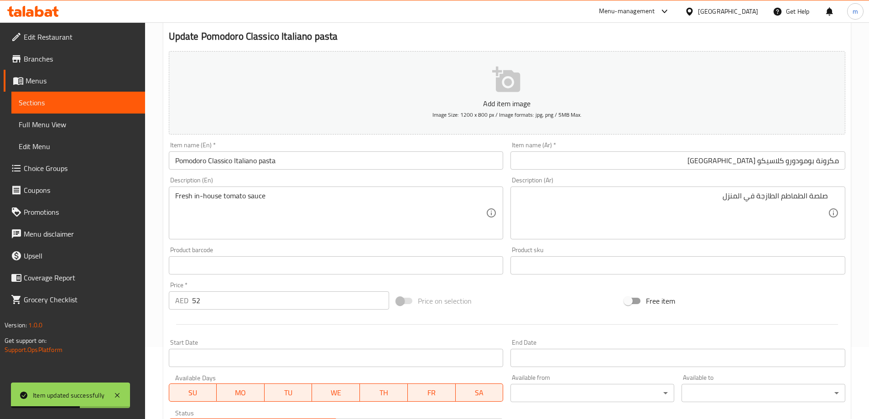
scroll to position [0, 0]
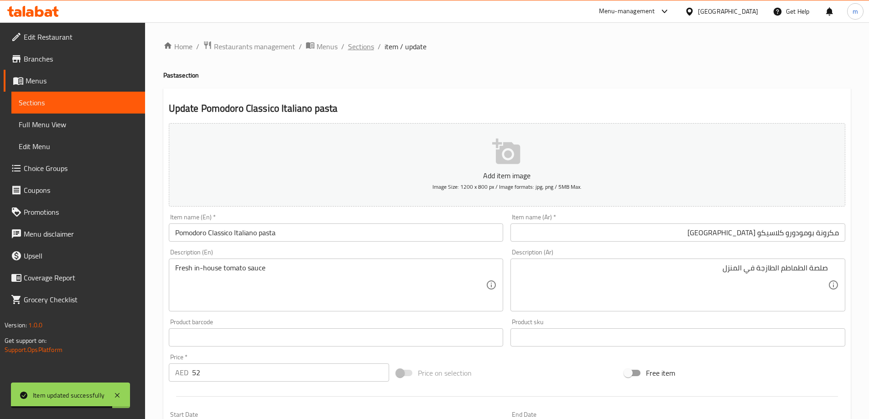
click at [363, 43] on span "Sections" at bounding box center [361, 46] width 26 height 11
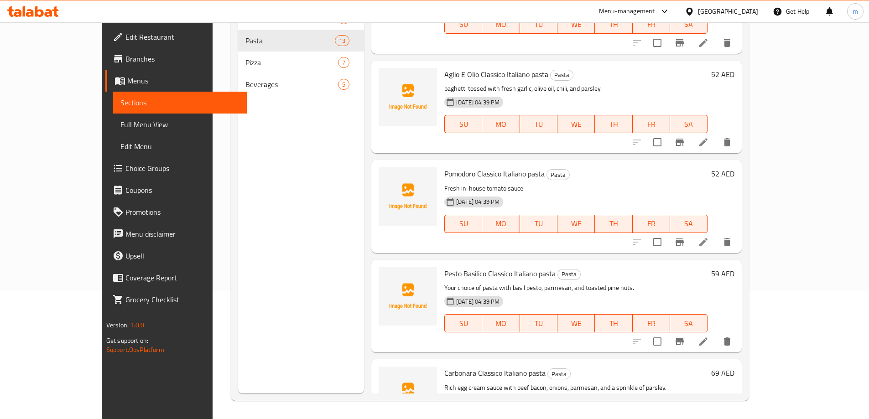
scroll to position [182, 0]
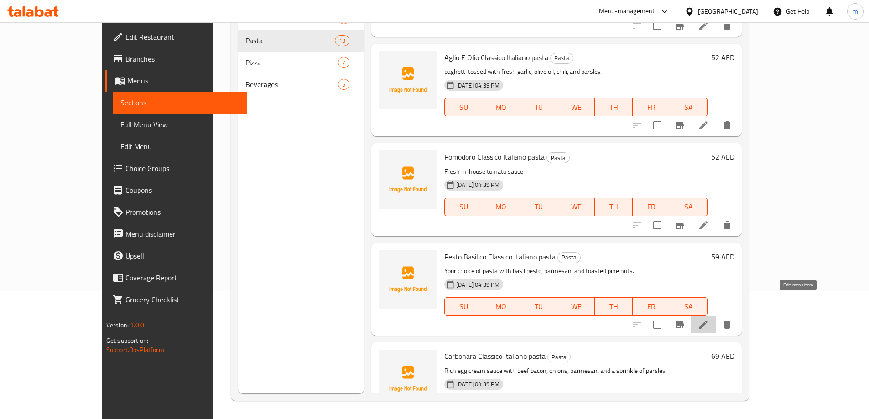
click at [709, 319] on icon at bounding box center [703, 324] width 11 height 11
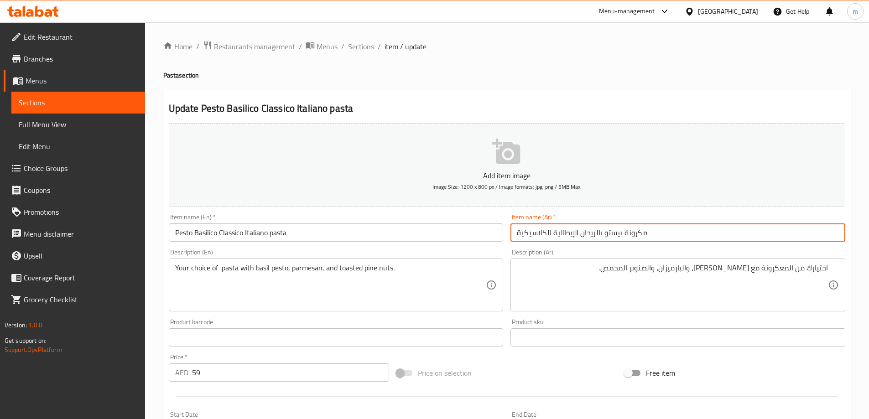
click at [601, 231] on input "مكرونة بيستو بالريحان الإيطالية الكلاسيكية" at bounding box center [677, 232] width 335 height 18
click at [217, 236] on input "Pesto Basilico Classico Italiano pasta" at bounding box center [336, 232] width 335 height 18
click at [667, 241] on input "مكرونة بيستو بالريحان الإيطالية الكلاسيكية" at bounding box center [677, 232] width 335 height 18
click at [178, 238] on input "Pesto Basilico Classico Italiano pasta" at bounding box center [336, 232] width 335 height 18
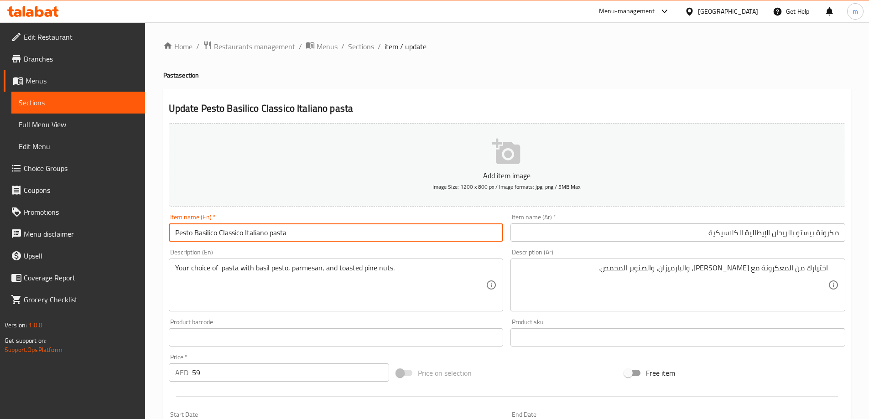
click at [178, 238] on input "Pesto Basilico Classico Italiano pasta" at bounding box center [336, 232] width 335 height 18
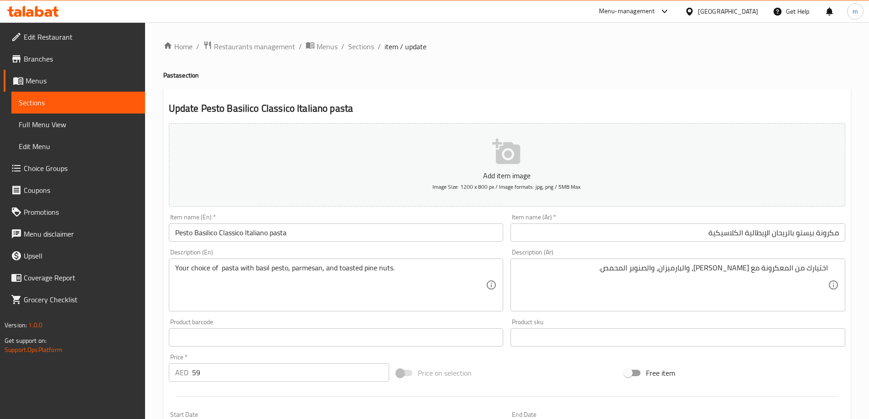
click at [408, 231] on input "Pesto Basilico Classico Italiano pasta" at bounding box center [336, 232] width 335 height 18
click at [274, 234] on input "Pesto Basilico Classico Italiano pasta" at bounding box center [336, 232] width 335 height 18
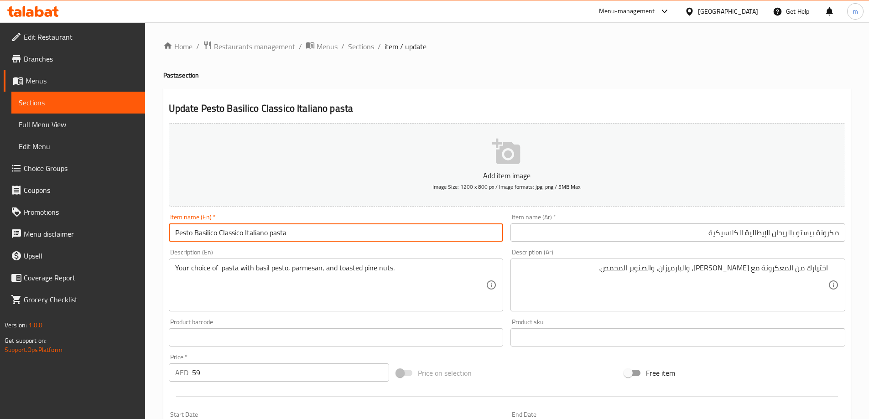
click at [274, 234] on input "Pesto Basilico Classico Italiano pasta" at bounding box center [336, 232] width 335 height 18
click at [177, 230] on input "Pesto Basilico Classico Italiano pasta" at bounding box center [336, 232] width 335 height 18
click at [178, 230] on input "Pesto Basilico Classico Italiano pasta" at bounding box center [336, 232] width 335 height 18
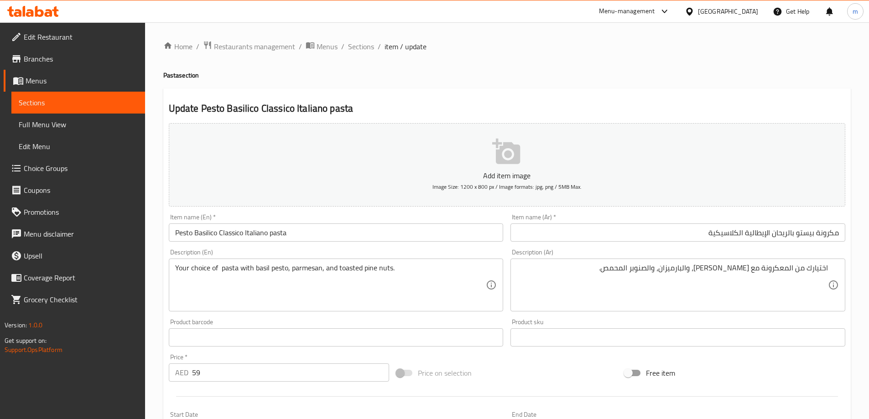
click at [777, 240] on input "مكرونة بيستو بالريحان الإيطالية الكلاسيكية" at bounding box center [677, 232] width 335 height 18
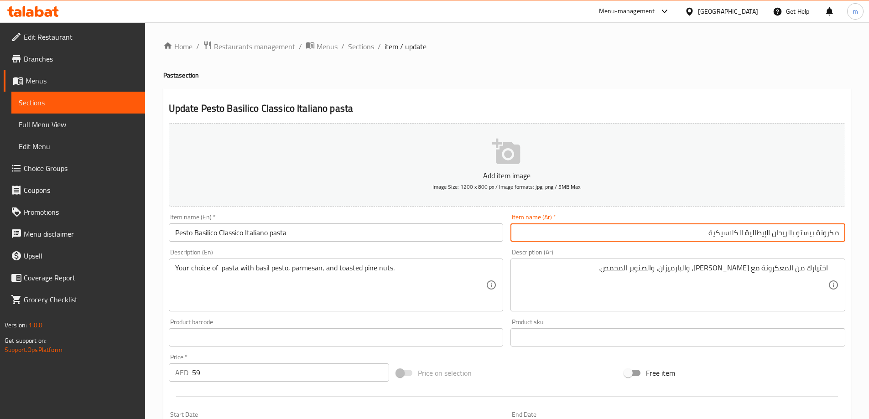
paste input "عكرونة بيستو باسيليكو كلاسيكو إيتاليانو"
paste input "معكرونة بيستو باسيليكو كلاسيكو"
paste input "text"
type input "مكرونة [PERSON_NAME] كلاسيكو إيطاليانو"
click at [606, 248] on div "Description (Ar) اختيارك من المعكرونة مع بيستو الريحان، والبارميزان، والصنوبر ا…" at bounding box center [678, 280] width 342 height 70
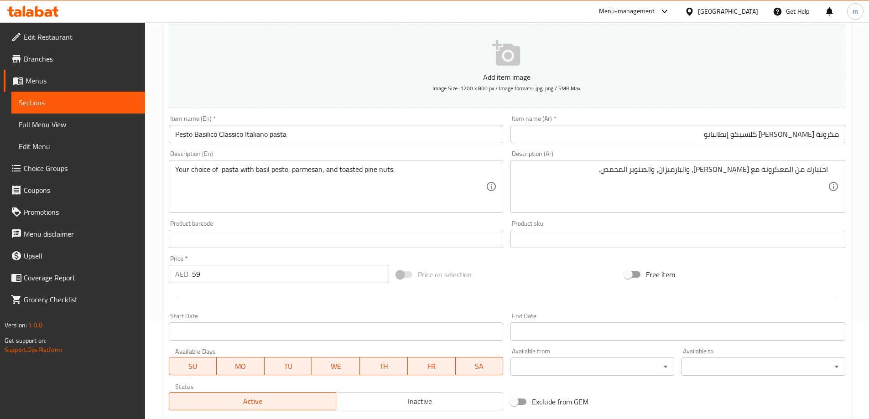
scroll to position [46, 0]
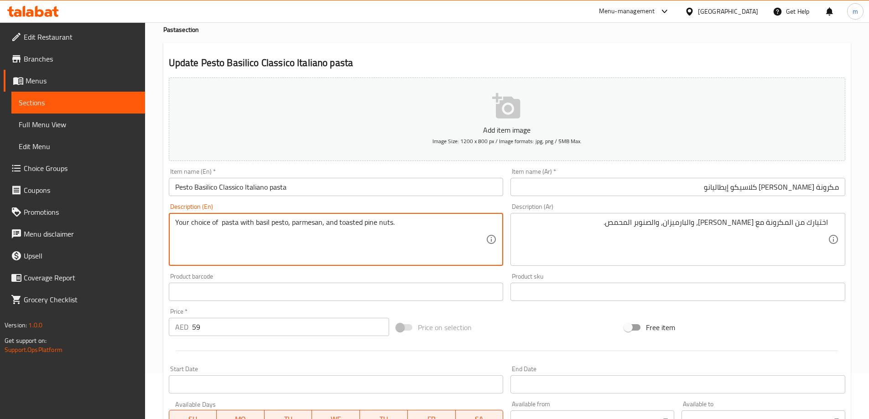
drag, startPoint x: 286, startPoint y: 223, endPoint x: 256, endPoint y: 218, distance: 30.9
click at [301, 221] on textarea "Your choice of pasta with basil pesto, parmesan, and toasted pine nuts." at bounding box center [330, 239] width 311 height 43
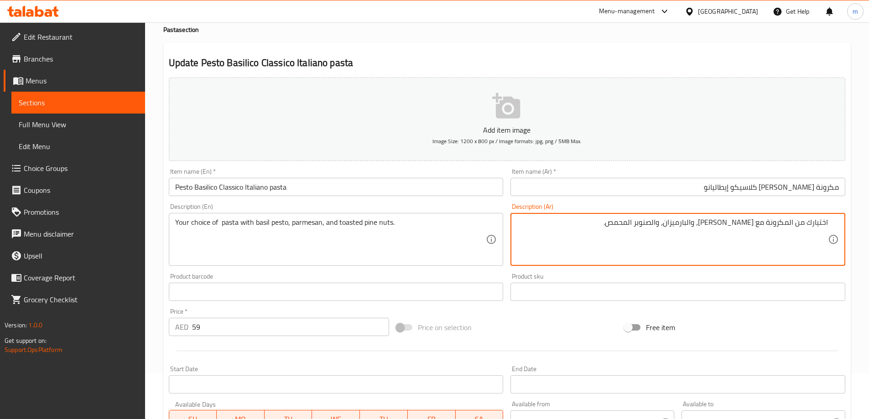
click at [681, 222] on textarea "اختيارك من المكرونة مع بيستو الريحان، والبارميزان، والصنوبر المحمص." at bounding box center [672, 239] width 311 height 43
paste textarea
type textarea "اختيارك من المكرونة مع [PERSON_NAME]، بارميزان، صنوبر محمص."
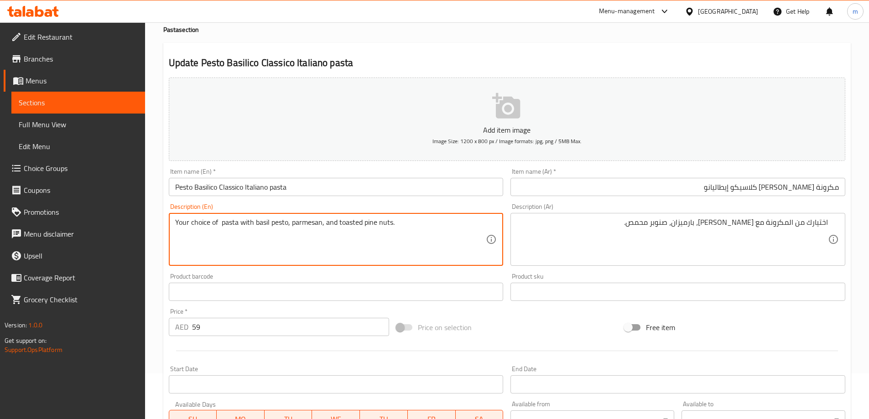
drag, startPoint x: 335, startPoint y: 223, endPoint x: 378, endPoint y: 225, distance: 42.4
click at [409, 220] on textarea "Your choice of pasta with basil pesto, parmesan, and toasted pine nuts." at bounding box center [330, 239] width 311 height 43
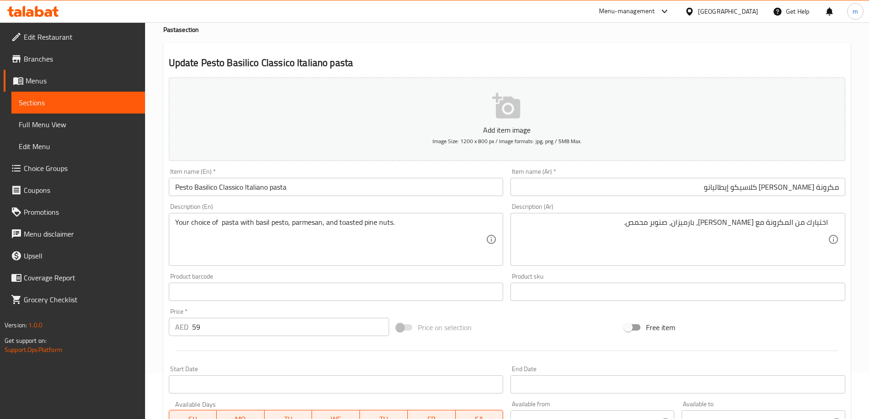
click at [363, 230] on textarea "Your choice of pasta with basil pesto, parmesan, and toasted pine nuts." at bounding box center [330, 239] width 311 height 43
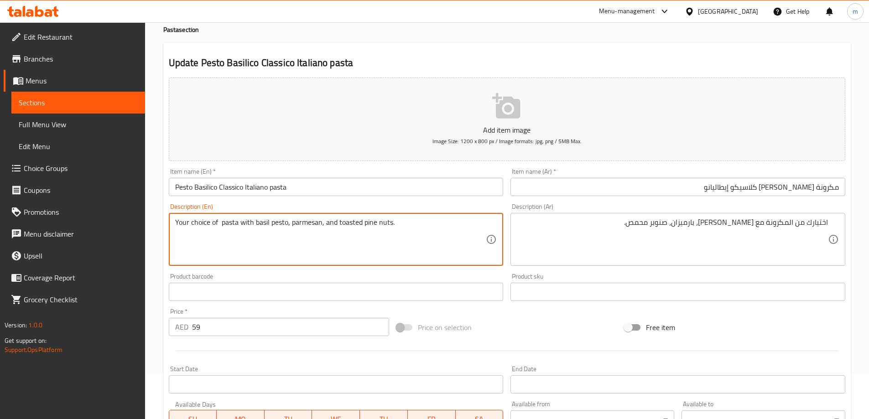
click at [370, 224] on textarea "Your choice of pasta with basil pesto, parmesan, and toasted pine nuts." at bounding box center [330, 239] width 311 height 43
paste textarea "صنوبر"
type textarea "Your choice of pasta with basil pesto, parmesan, and toasted pine nuts."
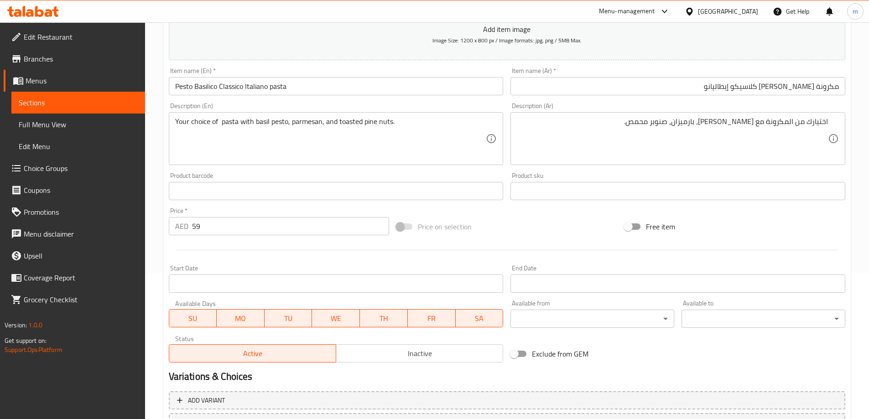
scroll to position [225, 0]
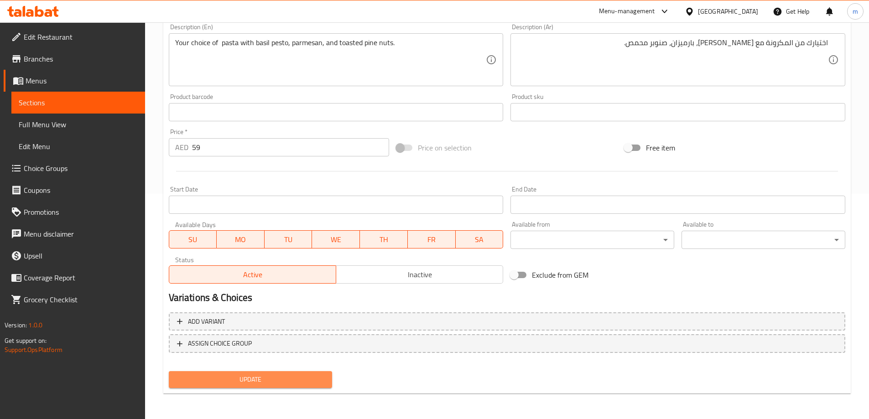
click at [301, 376] on span "Update" at bounding box center [250, 379] width 149 height 11
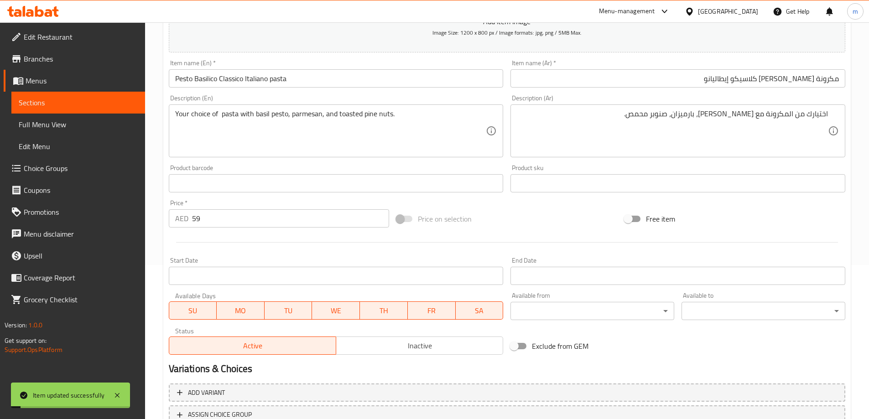
scroll to position [0, 0]
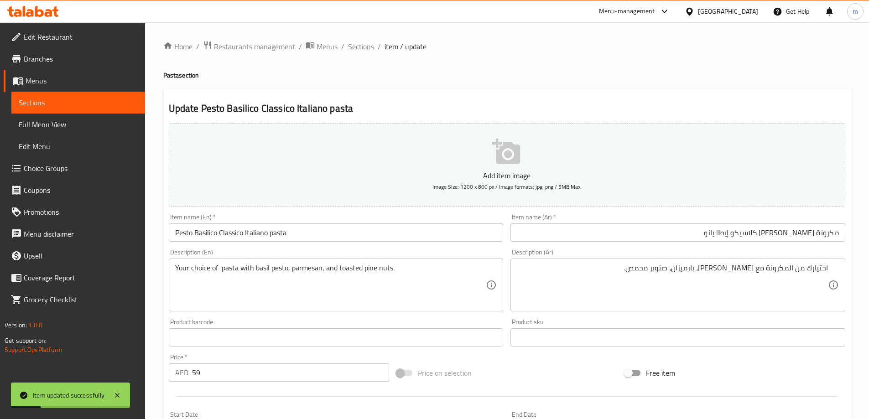
click at [350, 43] on span "Sections" at bounding box center [361, 46] width 26 height 11
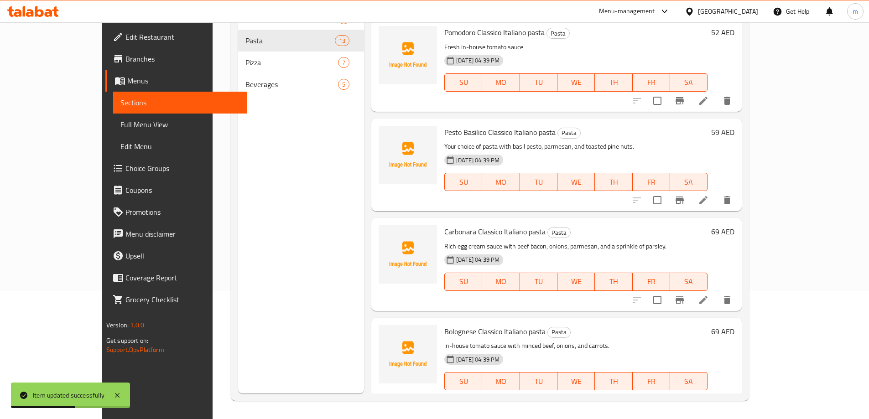
scroll to position [319, 0]
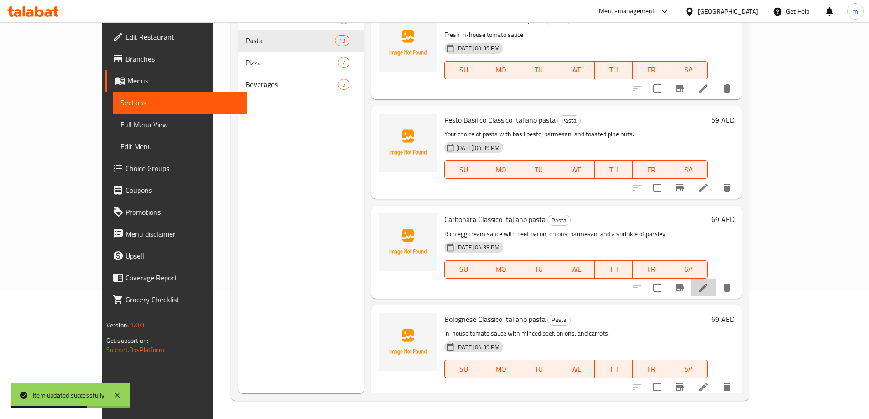
click at [716, 280] on li at bounding box center [703, 288] width 26 height 16
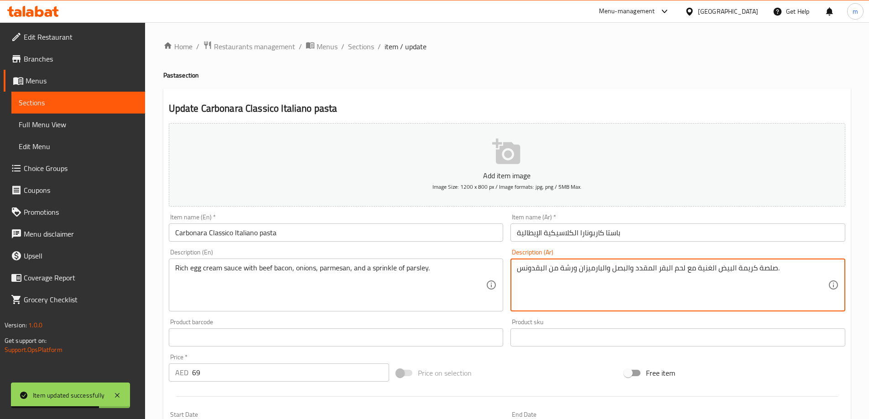
click at [672, 247] on div "Description (Ar) صلصة كريمة البيض الغنية مع لحم البقر المقدد والبصل والبارميزان…" at bounding box center [678, 280] width 342 height 70
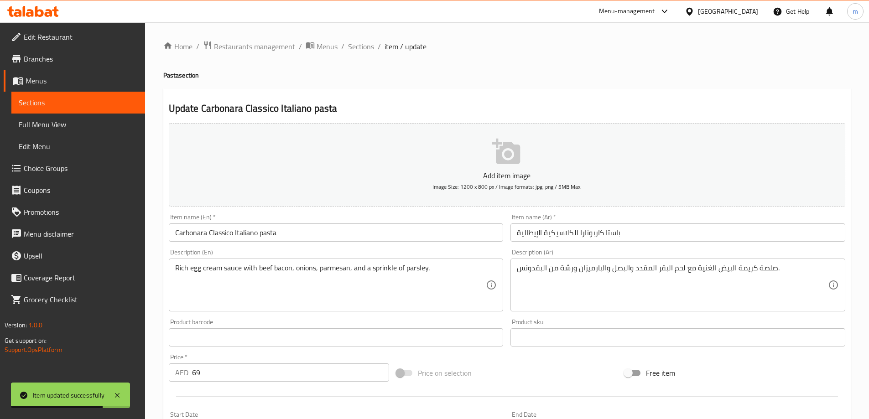
click at [668, 234] on input "باستا كاربونارا الكلاسيكية الإيطالية" at bounding box center [677, 232] width 335 height 18
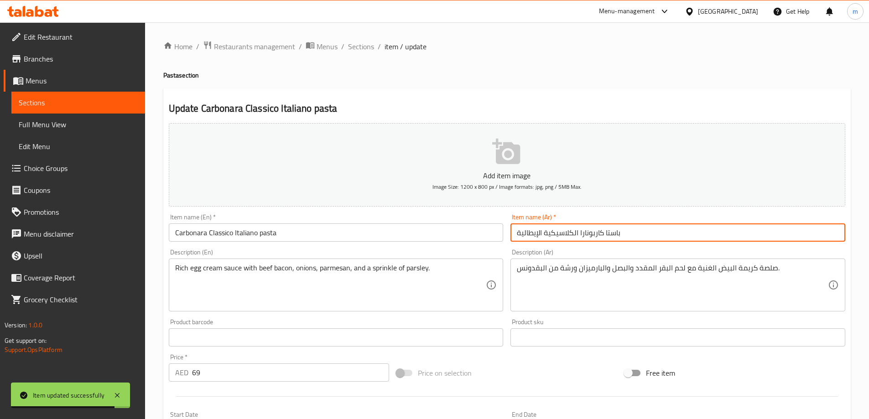
click at [648, 237] on input "باستا كاربونارا الكلاسيكية الإيطالية" at bounding box center [677, 232] width 335 height 18
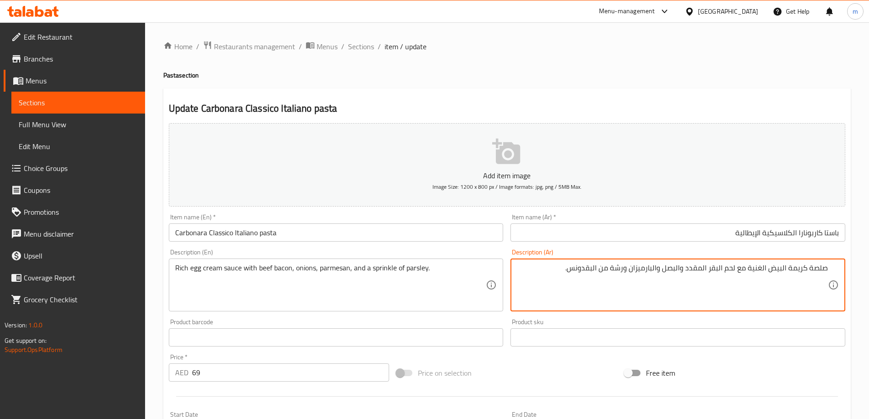
click at [826, 233] on input "باستا كاربونارا الكلاسيكية الإيطالية" at bounding box center [677, 232] width 335 height 18
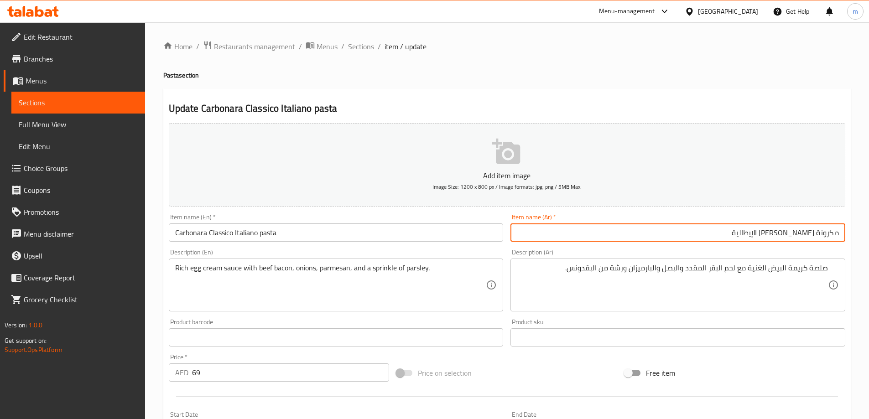
paste input "يطاليانو"
type input "مكرونة كاربونارا كلاسيكو إيطاليانو"
click at [267, 237] on input "Carbonara Classico Italiano pasta" at bounding box center [336, 232] width 335 height 18
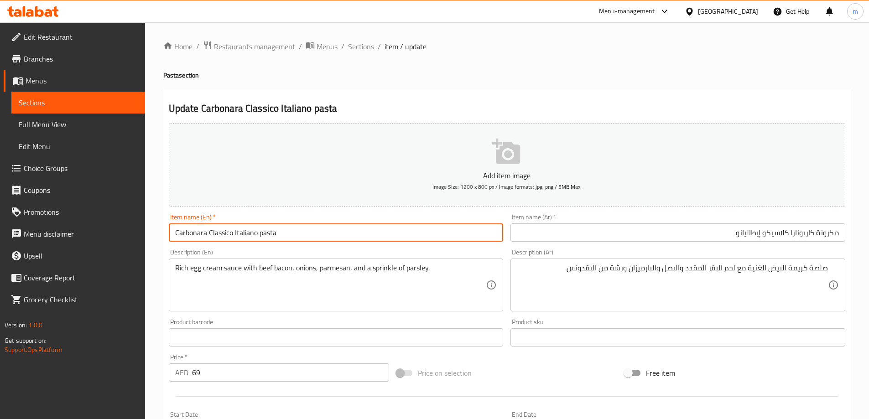
click at [267, 237] on input "Carbonara Classico Italiano pasta" at bounding box center [336, 232] width 335 height 18
click at [201, 234] on input "Carbonara Classico Italiano pasta" at bounding box center [336, 232] width 335 height 18
click at [209, 234] on input "Carbonara Classico Italiano pasta" at bounding box center [336, 232] width 335 height 18
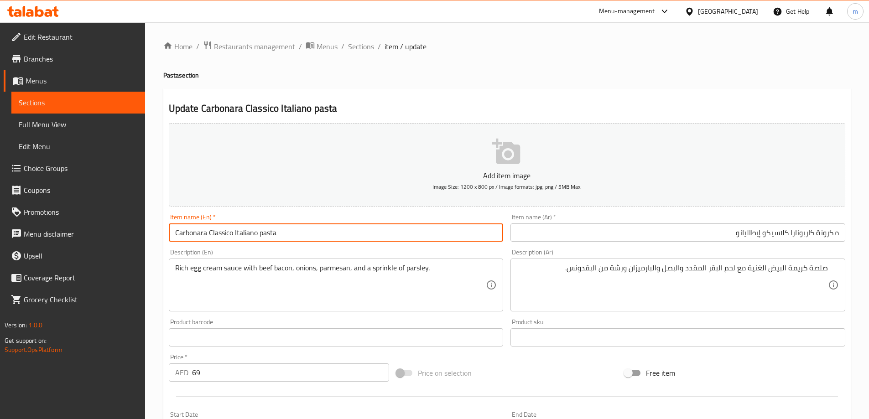
click at [209, 234] on input "Carbonara Classico Italiano pasta" at bounding box center [336, 232] width 335 height 18
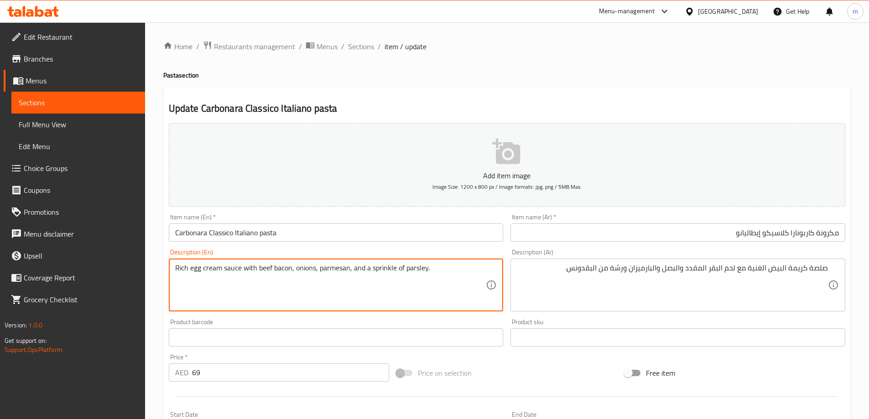
click at [205, 276] on textarea "Rich egg cream sauce with beef bacon, onions, parmesan, and a sprinkle of parsl…" at bounding box center [330, 285] width 311 height 43
click at [232, 270] on textarea "Rich egg cream sauce with beef bacon, onions, parmesan, and a sprinkle of parsl…" at bounding box center [330, 285] width 311 height 43
click at [212, 264] on textarea "Rich egg cream sauce with beef bacon, onions, parmesan, and a sprinkle of parsl…" at bounding box center [330, 285] width 311 height 43
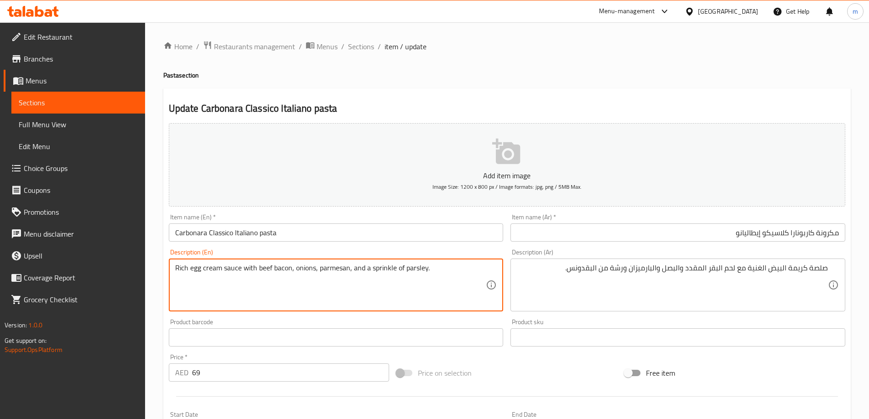
click at [212, 264] on textarea "Rich egg cream sauce with beef bacon, onions, parmesan, and a sprinkle of parsl…" at bounding box center [330, 285] width 311 height 43
drag, startPoint x: 722, startPoint y: 265, endPoint x: 754, endPoint y: 264, distance: 32.0
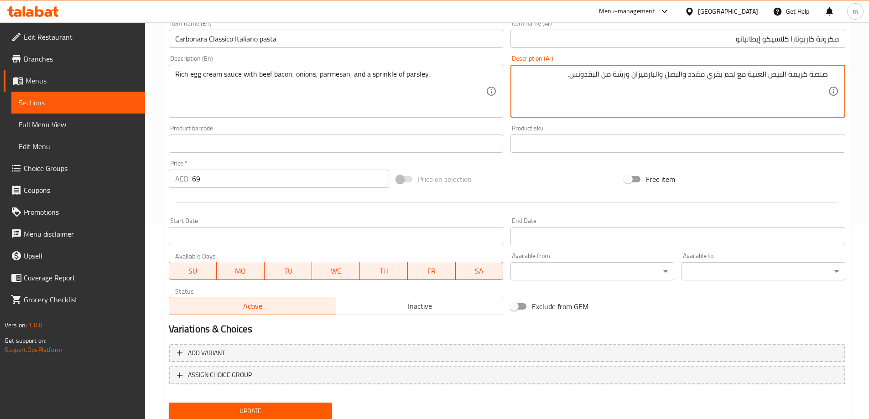
scroll to position [225, 0]
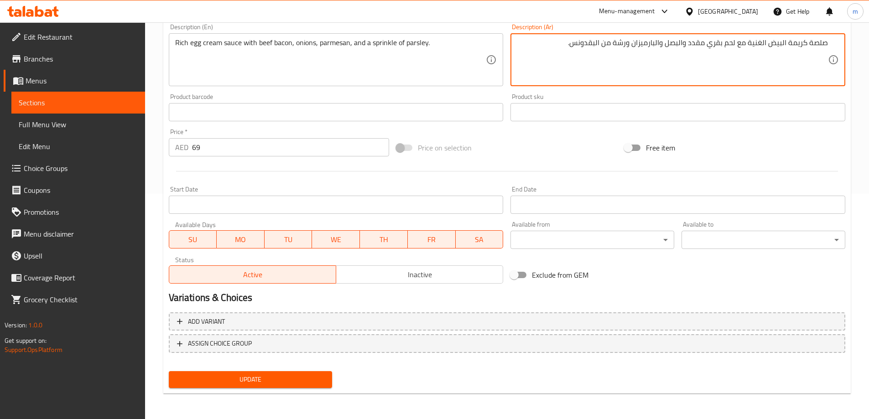
type textarea "صلصة كريمة البيض الغنية مع لحم بقري مقدد والبصل والبارميزان ورشة من البقدونس."
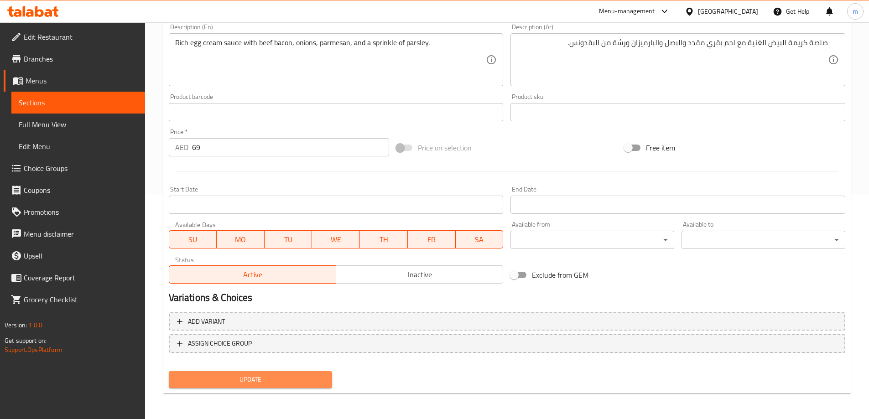
click at [295, 379] on span "Update" at bounding box center [250, 379] width 149 height 11
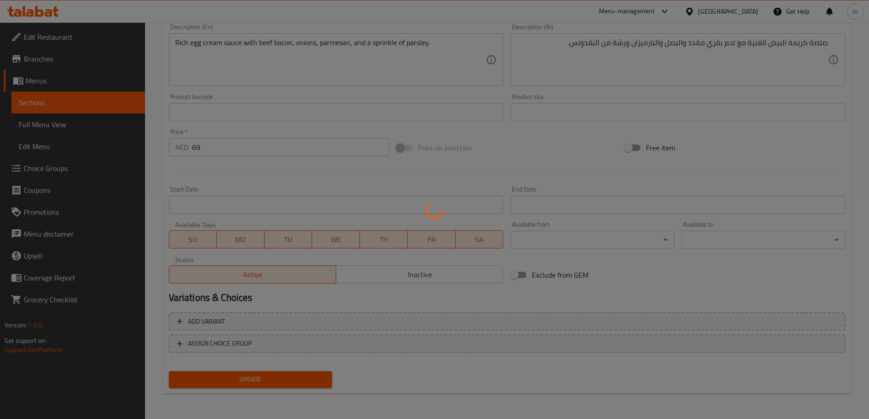
scroll to position [0, 0]
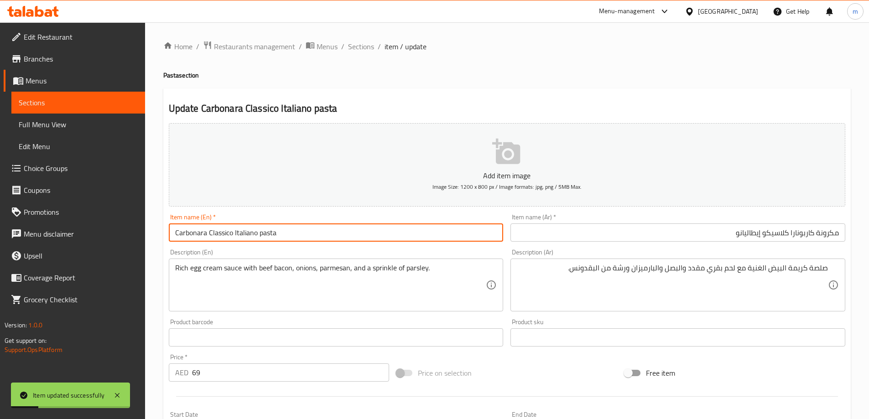
click at [263, 228] on input "Carbonara Classico Italiano pasta" at bounding box center [336, 232] width 335 height 18
click at [263, 229] on input "Carbonara Classico Italiano pasta" at bounding box center [336, 232] width 335 height 18
click at [374, 43] on ol "Home / Restaurants management / Menus / Sections / item / update" at bounding box center [506, 47] width 687 height 12
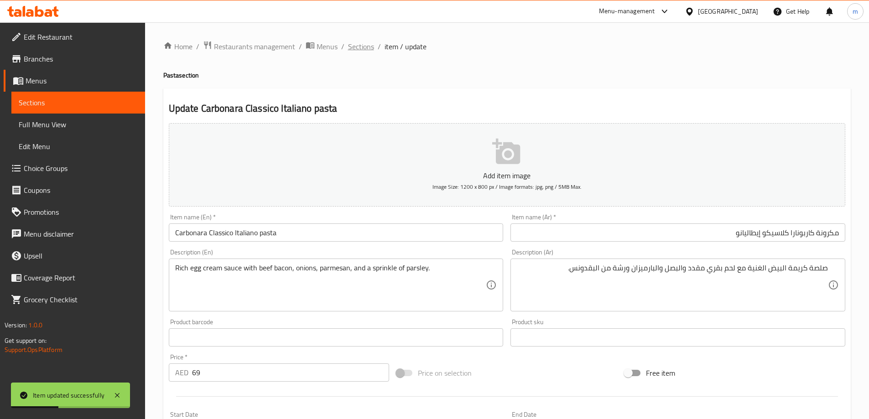
click at [370, 44] on span "Sections" at bounding box center [361, 46] width 26 height 11
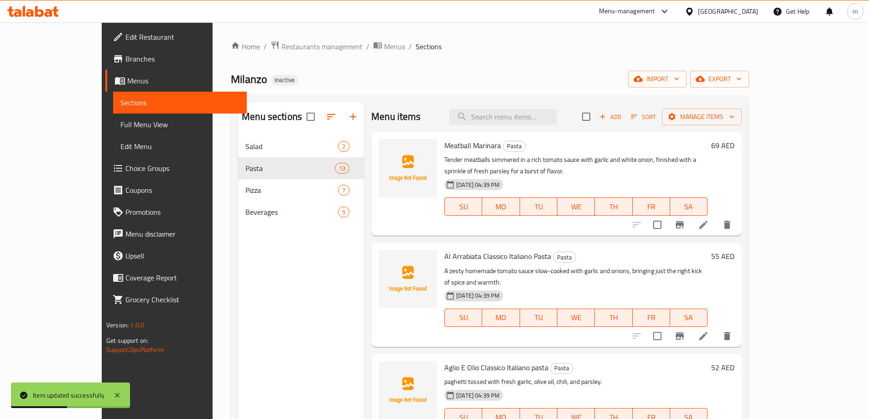
click at [477, 52] on div "Home / Restaurants management / Menus / Sections Milanzo Inactive import export…" at bounding box center [490, 285] width 518 height 488
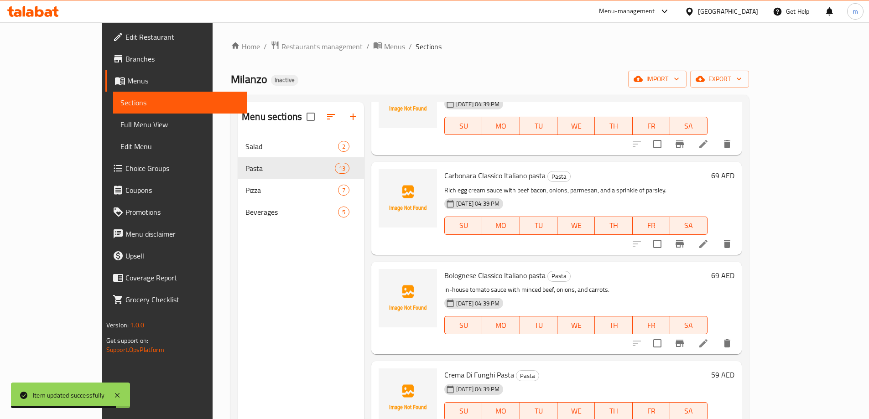
scroll to position [514, 0]
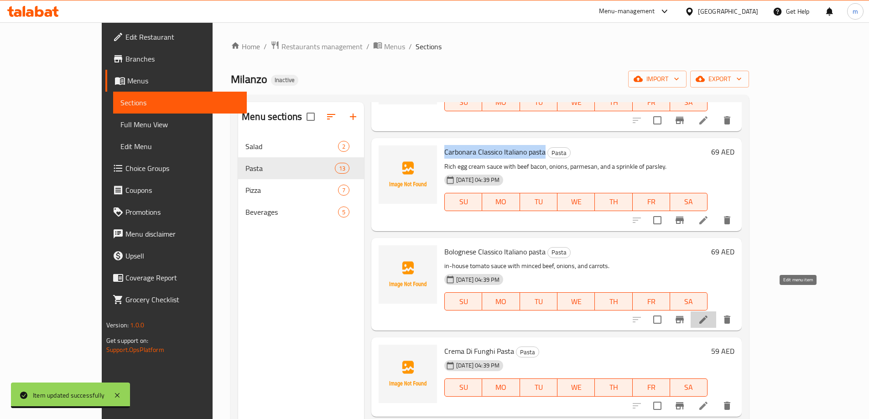
click at [709, 314] on icon at bounding box center [703, 319] width 11 height 11
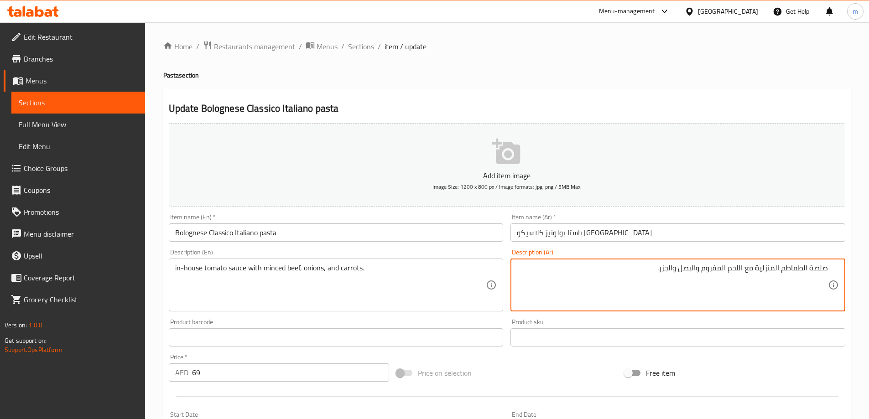
click at [654, 229] on input "باستا بولونيز كلاسيكو إيطاليانو" at bounding box center [677, 232] width 335 height 18
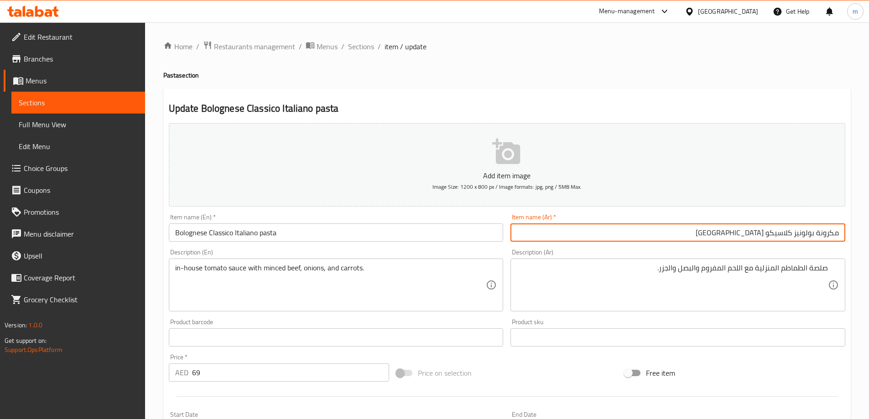
type input "مكرونة بولونيز كلاسيكو [GEOGRAPHIC_DATA]"
click at [206, 233] on input "Bolognese Classico Italiano pasta" at bounding box center [336, 232] width 335 height 18
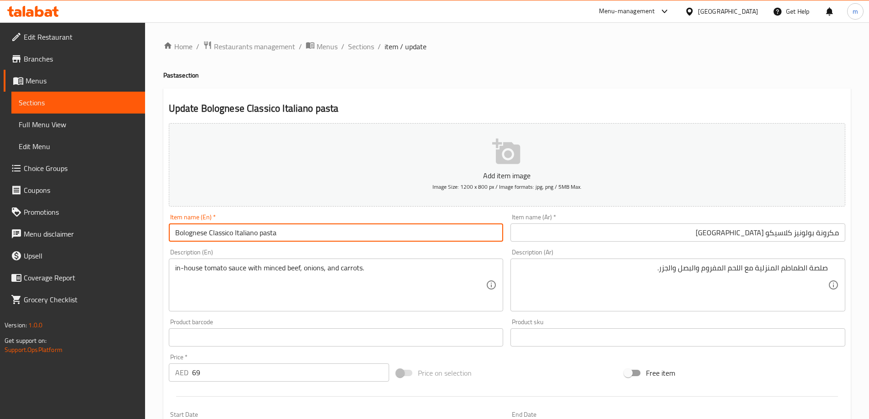
click at [800, 232] on input "مكرونة بولونيز كلاسيكو [GEOGRAPHIC_DATA]" at bounding box center [677, 232] width 335 height 18
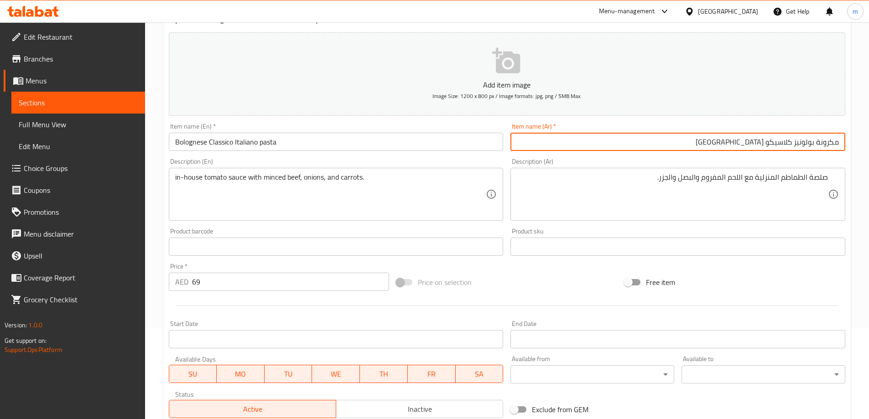
scroll to position [91, 0]
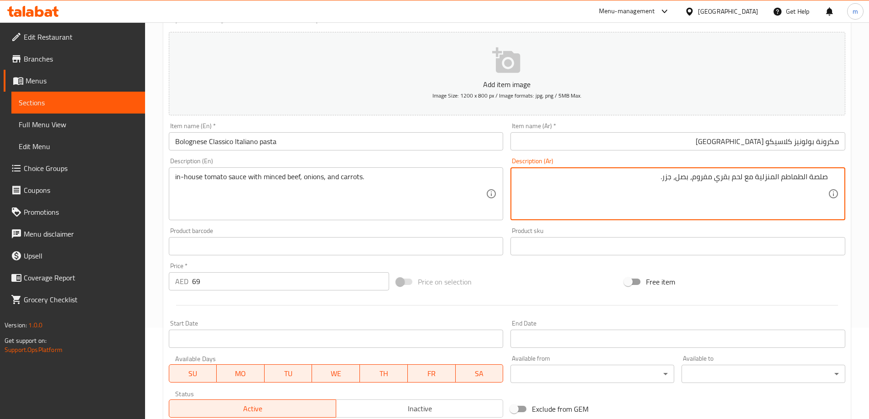
click at [673, 181] on textarea "صلصة الطماطم المنزلية مع لحم بقري مفروم، بصل، جزر." at bounding box center [672, 193] width 311 height 43
click at [674, 181] on textarea "صلصة الطماطم المنزلية مع لحم بقري مفروم، بصل، جزر." at bounding box center [672, 193] width 311 height 43
type textarea "صلصة الطماطم المنزلية مع لحم بقري مفروم، بصل، وجزر."
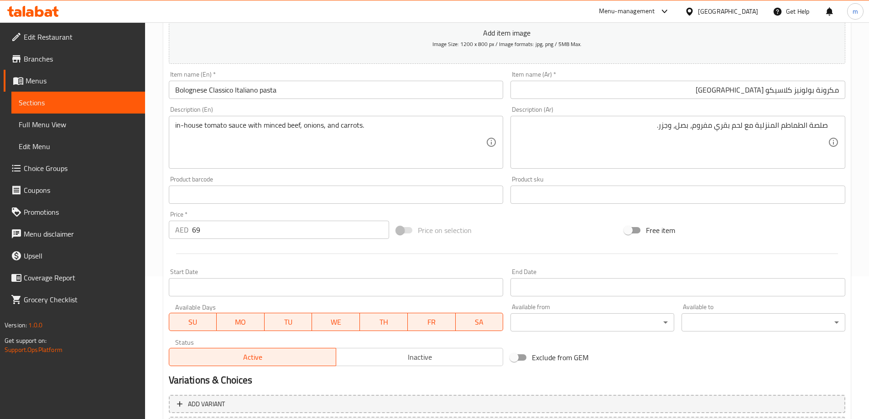
scroll to position [225, 0]
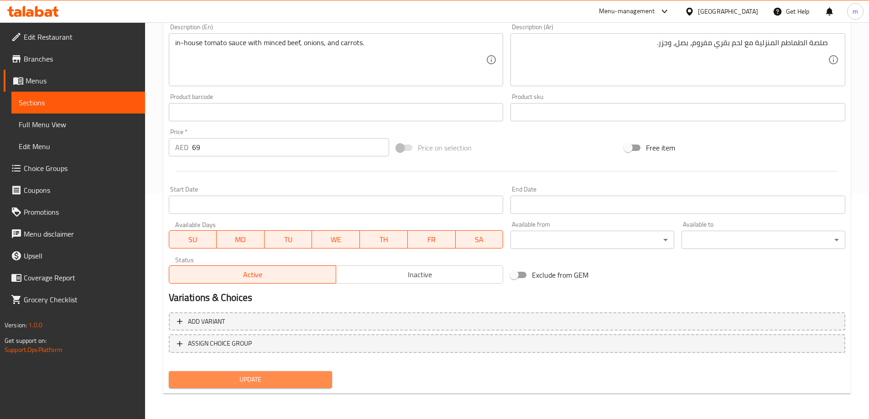
click at [292, 374] on span "Update" at bounding box center [250, 379] width 149 height 11
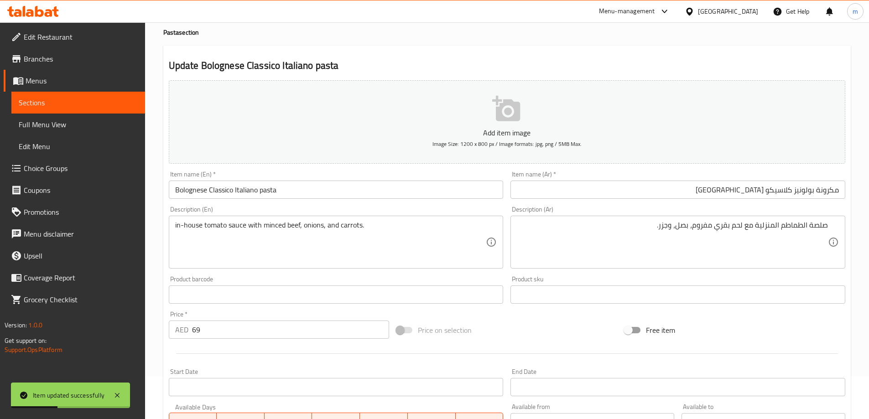
scroll to position [0, 0]
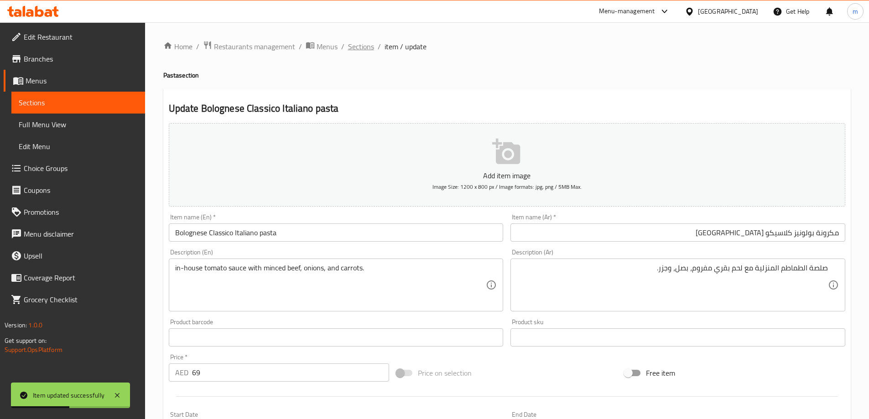
click at [365, 47] on span "Sections" at bounding box center [361, 46] width 26 height 11
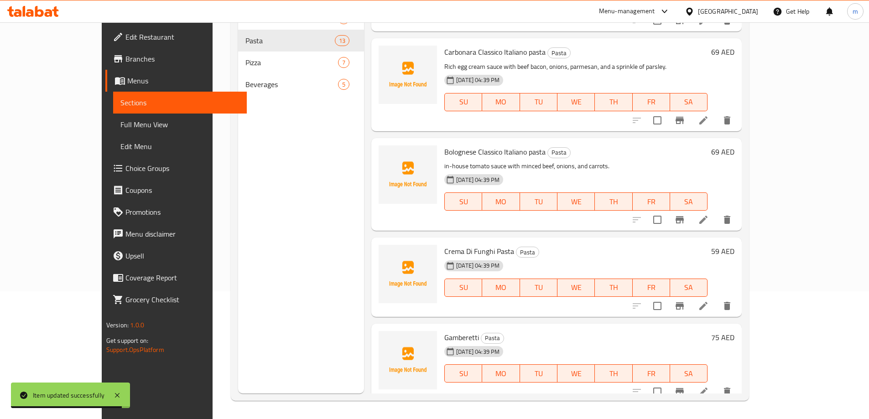
scroll to position [502, 0]
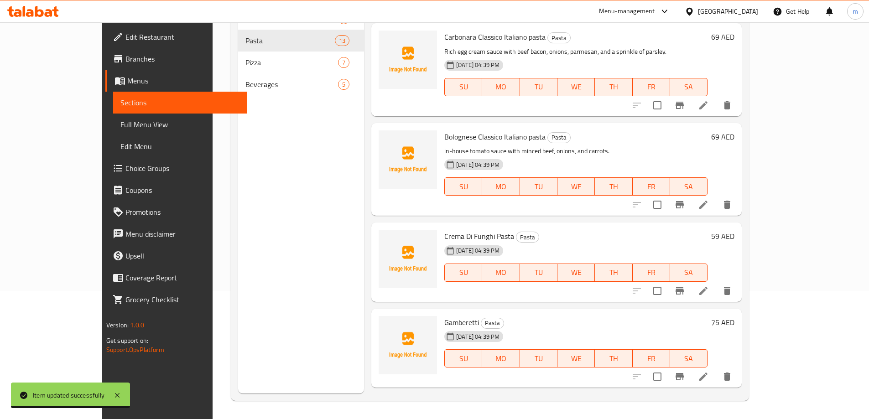
click at [707, 287] on icon at bounding box center [703, 291] width 8 height 8
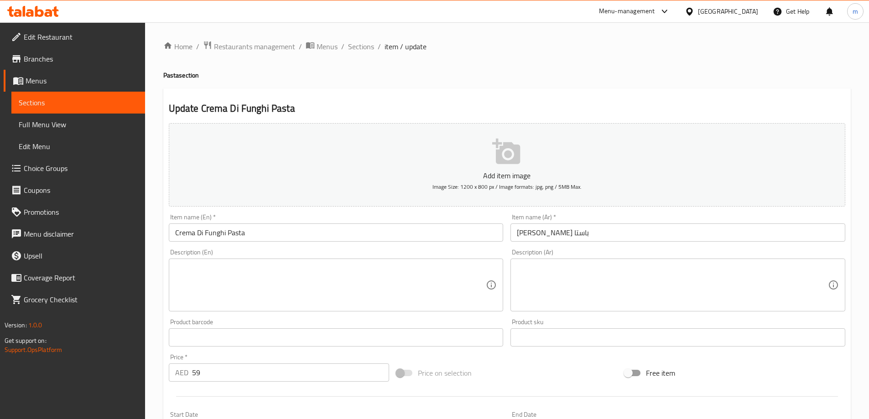
click at [645, 238] on input "كريمة دي فونجي باستا" at bounding box center [677, 232] width 335 height 18
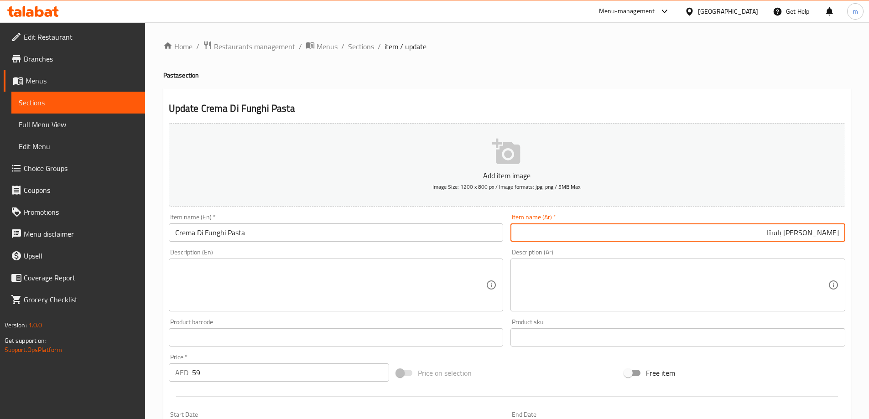
click at [675, 273] on textarea at bounding box center [672, 285] width 311 height 43
click at [675, 228] on input "كريمة دي فونجي باستا" at bounding box center [677, 232] width 335 height 18
type input "مكرونة [PERSON_NAME]"
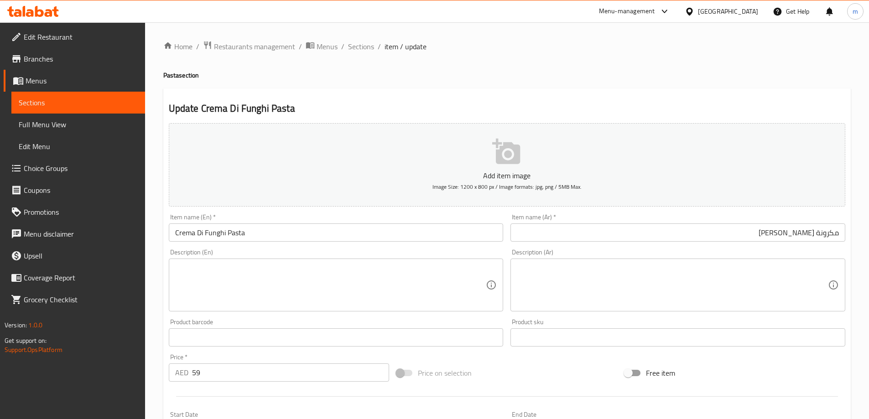
click at [384, 315] on div "Description (En) Description (En)" at bounding box center [336, 280] width 342 height 70
click at [376, 284] on textarea at bounding box center [330, 285] width 311 height 43
paste textarea "Sautéed mushrooms with caramelized onions in a rich cream sauce, garnished with…"
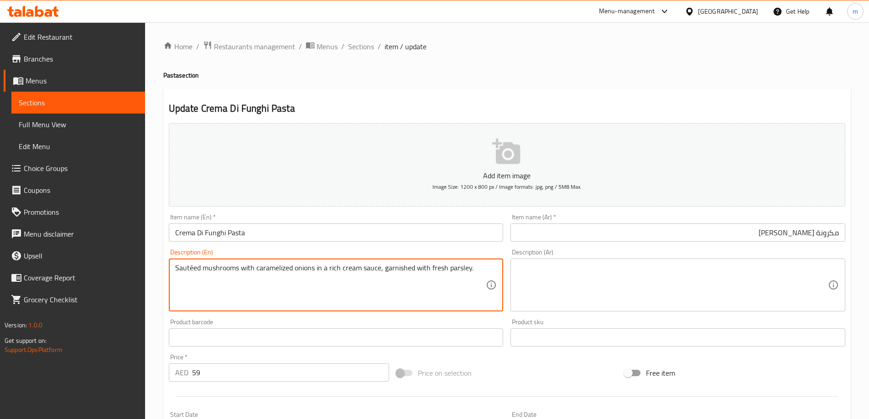
type textarea "Sautéed mushrooms with caramelized onions in a rich cream sauce, garnished with…"
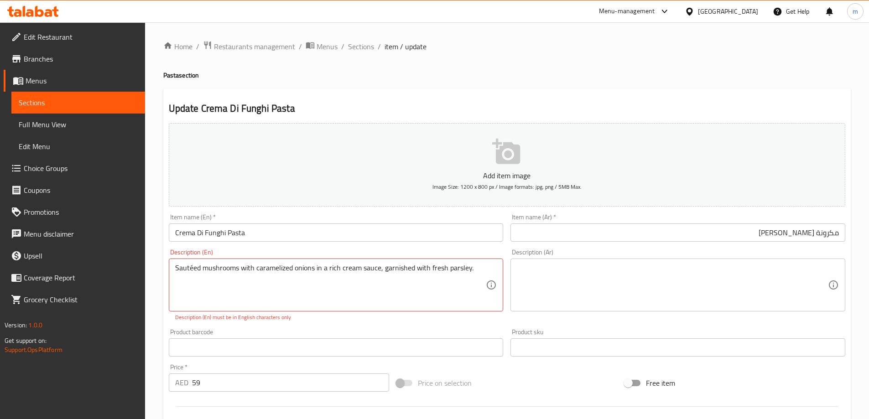
click at [692, 270] on div "Description (Ar)" at bounding box center [677, 285] width 335 height 53
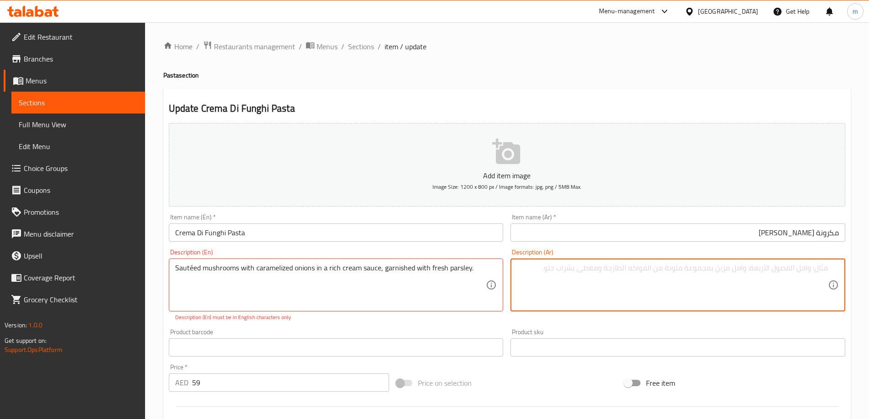
paste textarea "فطر مقلي مع البصل المكرمل في صلصة كريمة غنية، مزين بالبقدونس الطازج."
type textarea "مشروم سوتيه مع البصل المكرمل في صلصة كريمة غنية، مزين بالبقدونس الطازج."
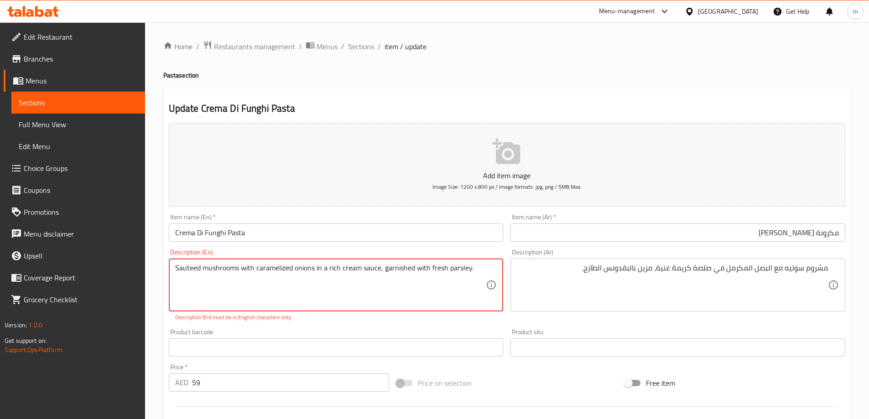
type textarea "Sauteed mushrooms with caramelized onions in a rich cream sauce, garnished with…"
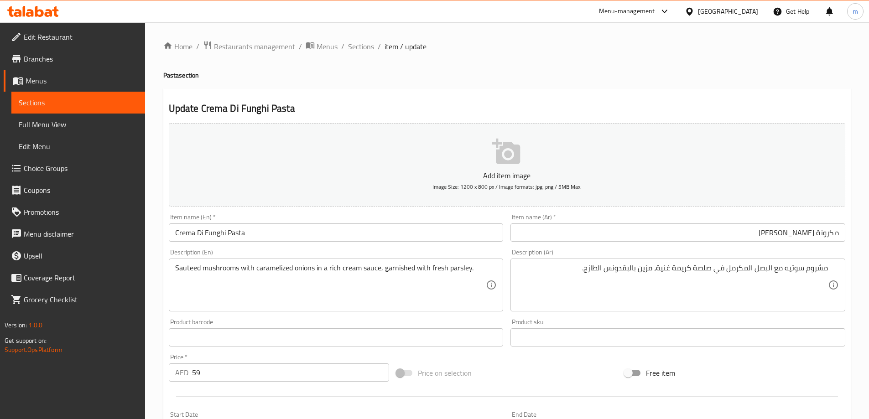
click at [152, 280] on div "Home / Restaurants management / Menus / Sections / item / update Pasta section …" at bounding box center [507, 333] width 724 height 622
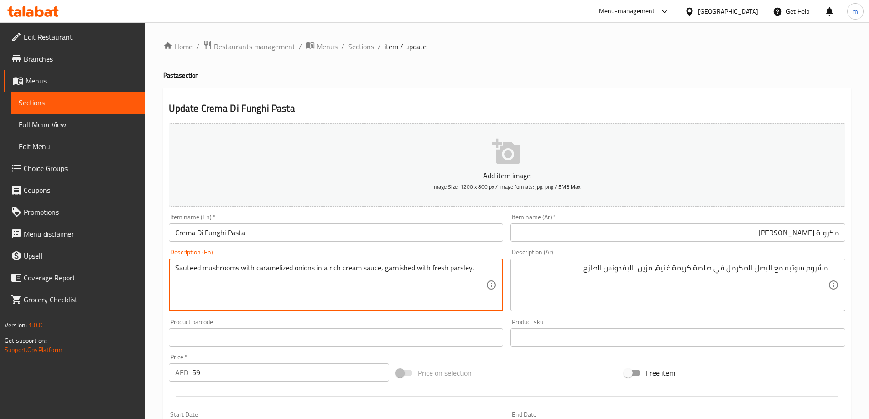
click at [276, 275] on textarea "Sauteed mushrooms with caramelized onions in a rich cream sauce, garnished with…" at bounding box center [330, 285] width 311 height 43
click at [363, 271] on textarea "Sauteed mushrooms with caramelized onions in a rich cream sauce, garnished with…" at bounding box center [330, 285] width 311 height 43
click at [392, 270] on textarea "Sauteed mushrooms with caramelized onions in a rich cream sauce, garnished with…" at bounding box center [330, 285] width 311 height 43
click at [454, 266] on textarea "Sauteed mushrooms with caramelized onions in a rich cream sauce, garnished with…" at bounding box center [330, 285] width 311 height 43
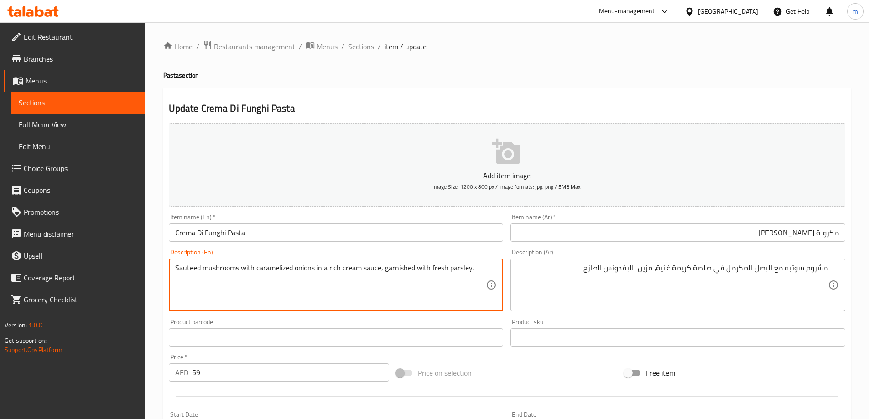
click at [454, 266] on textarea "Sauteed mushrooms with caramelized onions in a rich cream sauce, garnished with…" at bounding box center [330, 285] width 311 height 43
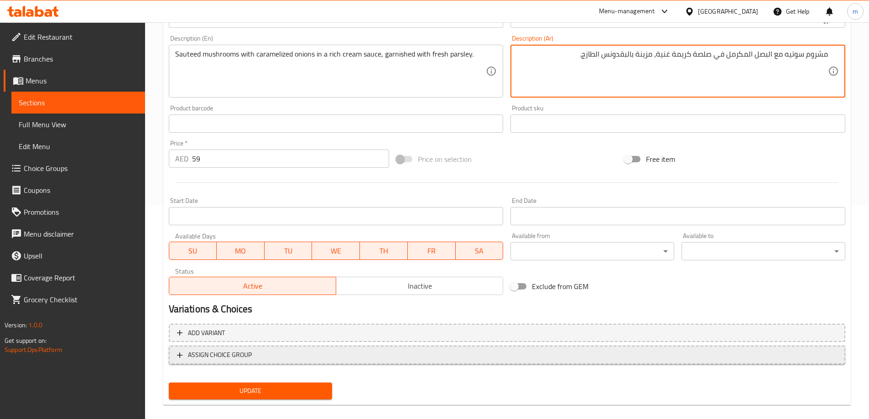
scroll to position [225, 0]
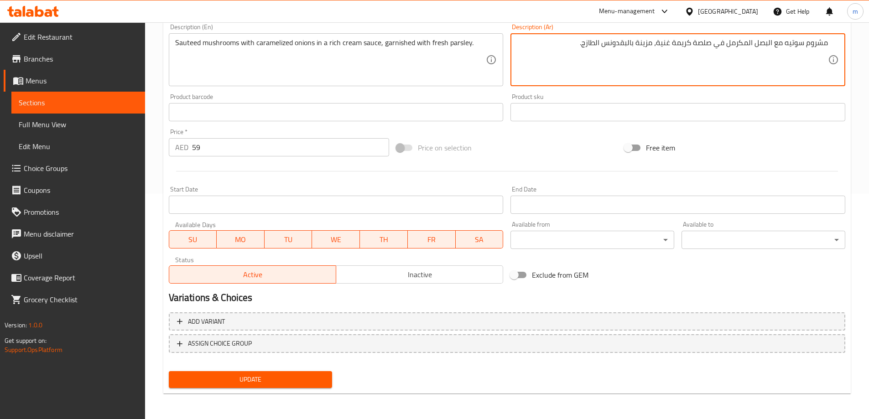
type textarea "مشروم سوتيه مع البصل المكرمل في صلصة كريمة غنية، مزينة بالبقدونس الطازج."
click at [259, 368] on div "Update" at bounding box center [250, 380] width 171 height 24
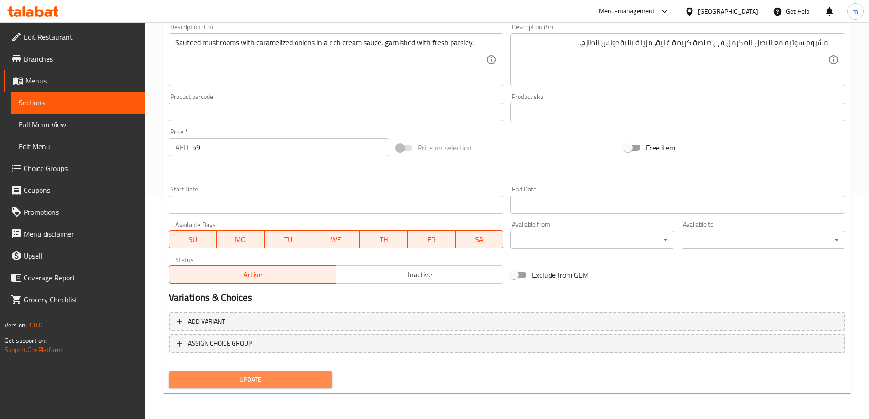
click at [264, 377] on span "Update" at bounding box center [250, 379] width 149 height 11
click at [264, 377] on div at bounding box center [434, 209] width 869 height 419
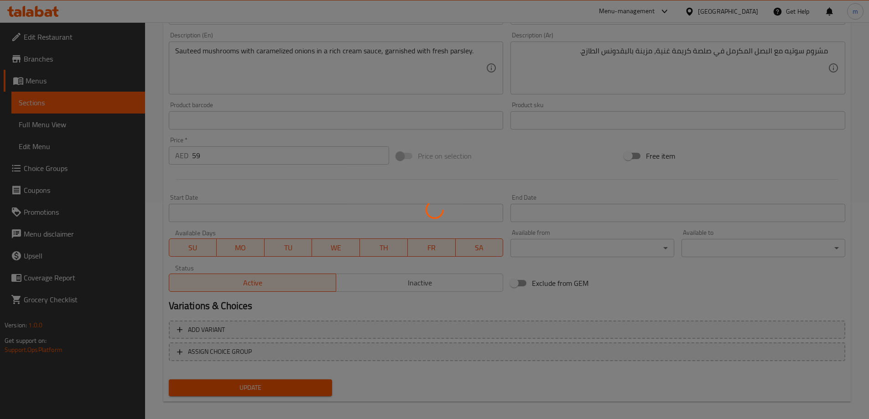
scroll to position [0, 0]
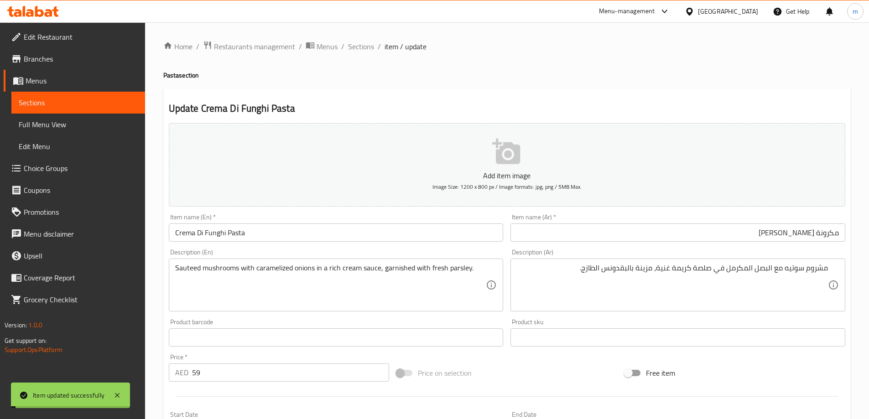
click at [266, 235] on input "Crema Di Funghi Pasta" at bounding box center [336, 232] width 335 height 18
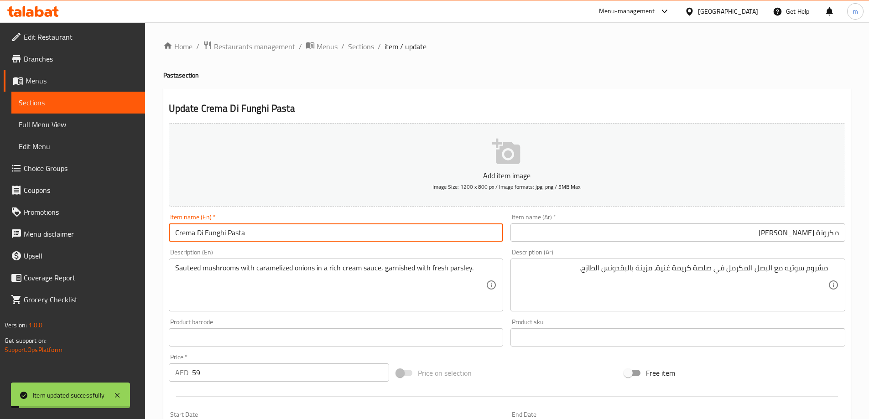
click at [266, 235] on input "Crema Di Funghi Pasta" at bounding box center [336, 232] width 335 height 18
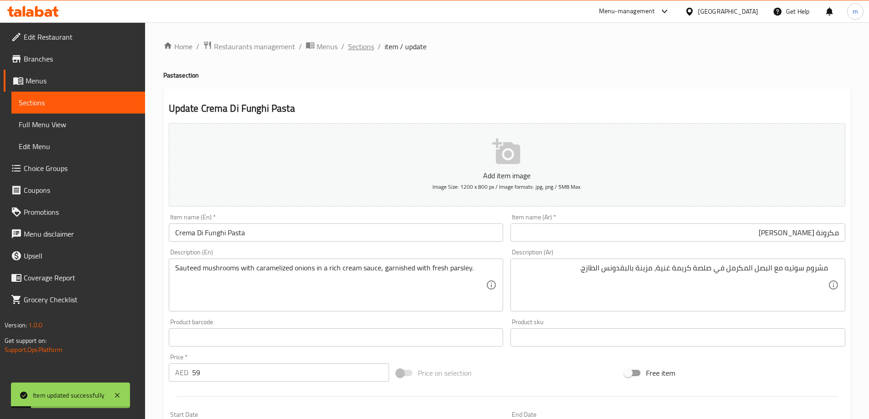
click at [356, 45] on span "Sections" at bounding box center [361, 46] width 26 height 11
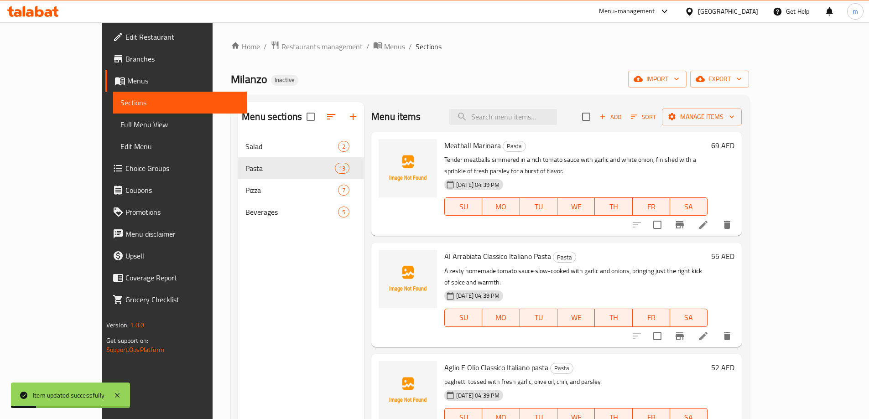
click at [438, 78] on div "Milanzo Inactive import export" at bounding box center [490, 79] width 518 height 17
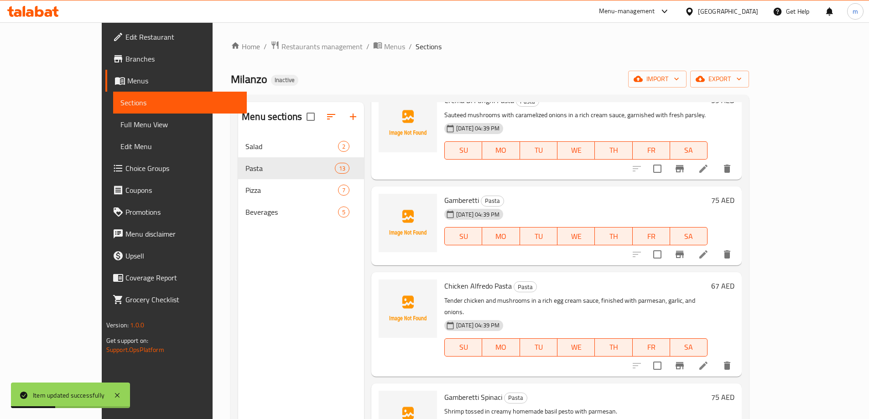
scroll to position [759, 0]
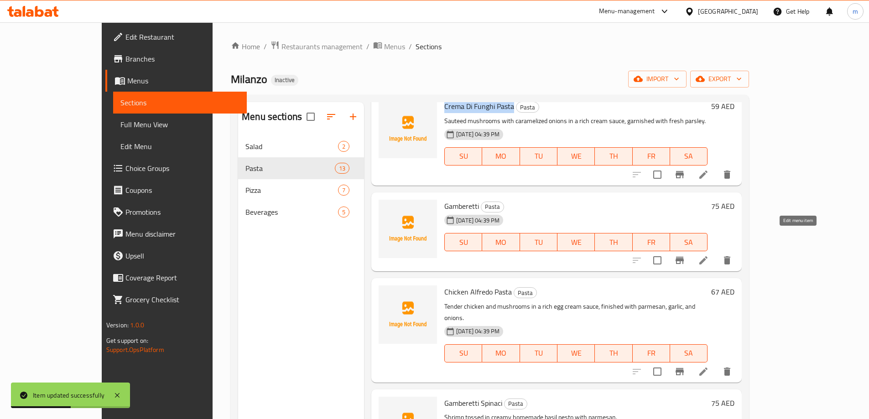
click at [709, 255] on icon at bounding box center [703, 260] width 11 height 11
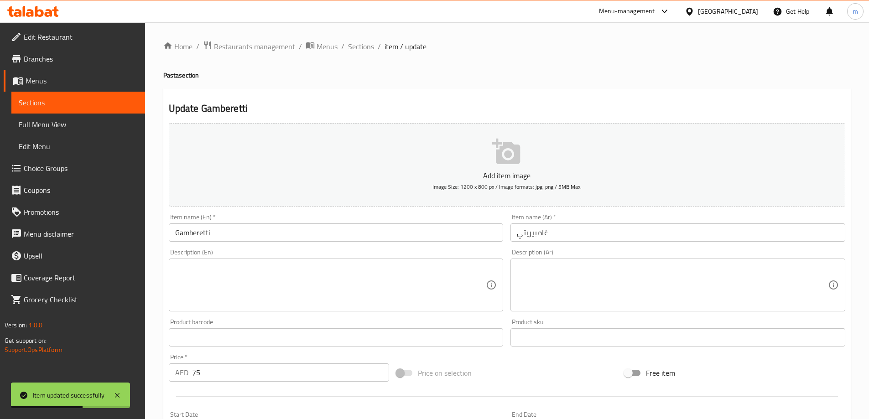
click at [658, 264] on textarea at bounding box center [672, 285] width 311 height 43
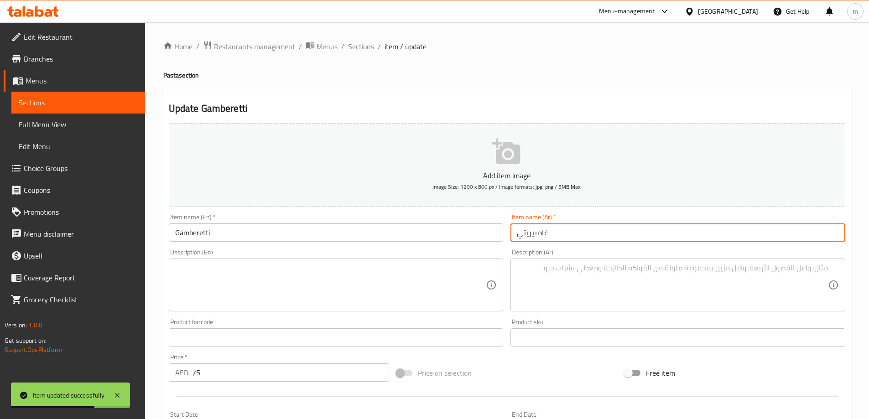
click at [598, 234] on input "غامبيريتي" at bounding box center [677, 232] width 335 height 18
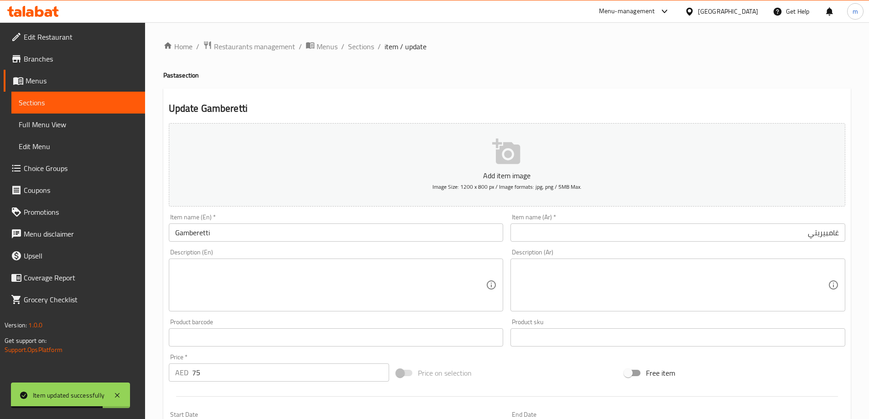
click at [278, 221] on div "Item name (En)   * Gamberetti Item name (En) *" at bounding box center [336, 228] width 335 height 28
click at [278, 227] on input "Gamberetti" at bounding box center [336, 232] width 335 height 18
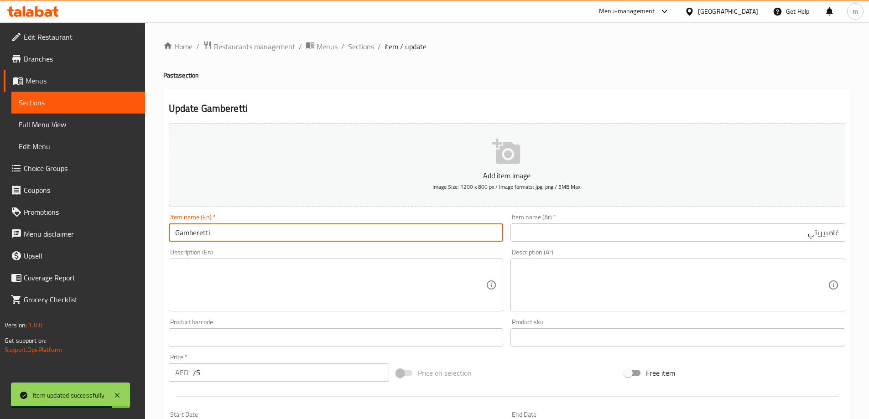
click at [278, 227] on input "Gamberetti" at bounding box center [336, 232] width 335 height 18
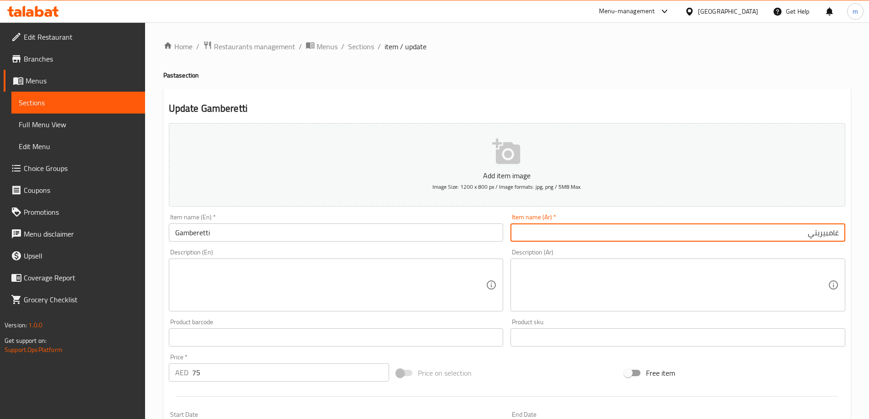
click at [671, 227] on input "غامبيريتي" at bounding box center [677, 232] width 335 height 18
paste input "text"
type input "جامبيريتي"
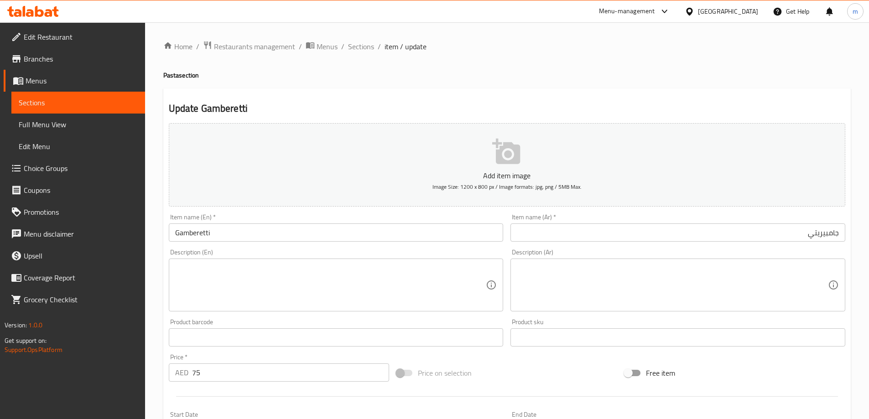
click at [288, 280] on textarea at bounding box center [330, 285] width 311 height 43
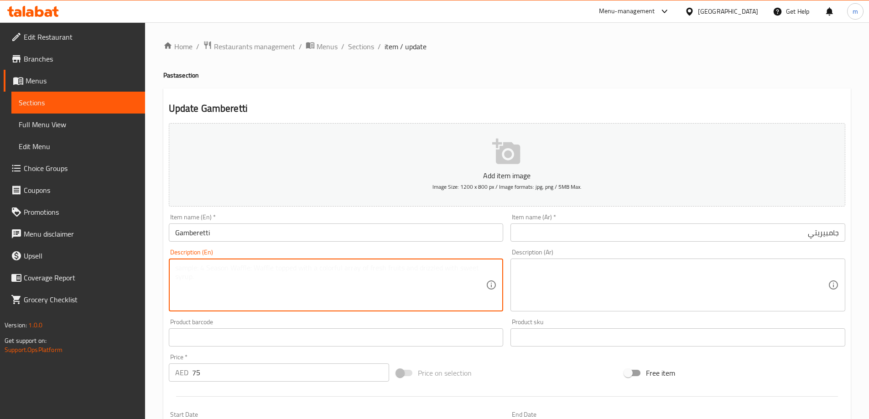
paste textarea "Fresh prawns sautéed with spring onions and cherry tomatoes in a rich tomato sa…"
type textarea "Fresh prawns sautéed with spring onions and cherry tomatoes in a rich tomato sa…"
click at [673, 275] on textarea at bounding box center [672, 285] width 311 height 43
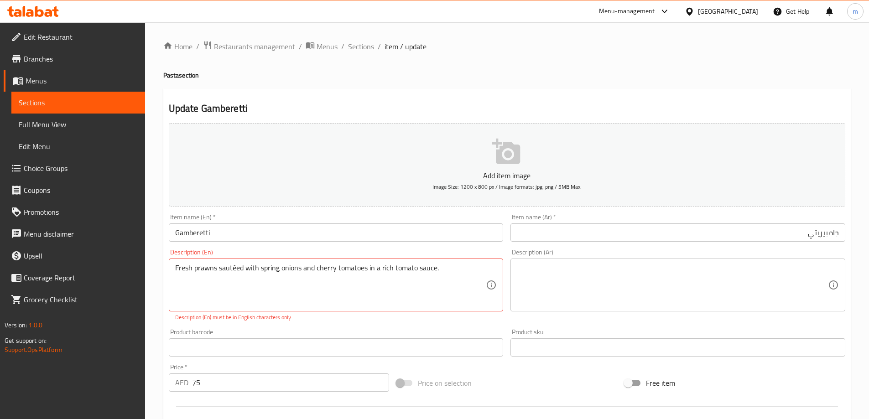
click at [763, 279] on textarea at bounding box center [672, 285] width 311 height 43
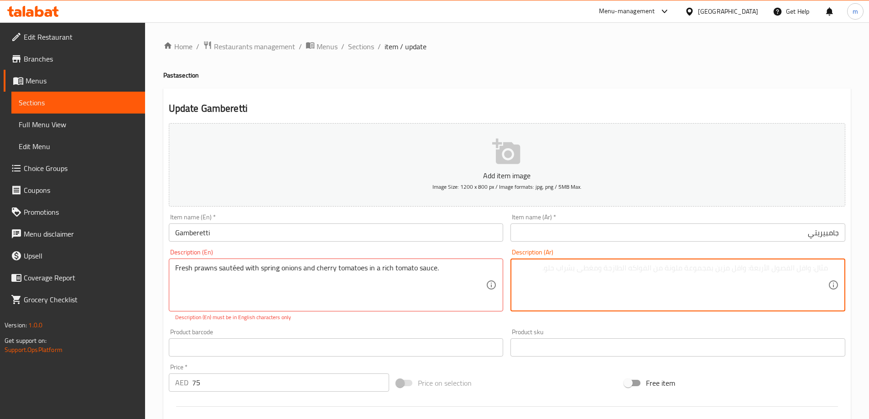
paste textarea "روبيان طازج مقلي مع البصل الأخضر والطماطم الكرزية في صلصة الطماطم الغنية."
type textarea "روبيان طازج سوتيه مع البصل الأخضر والطماطم الكرزية في صلصة الطماطم الغنية."
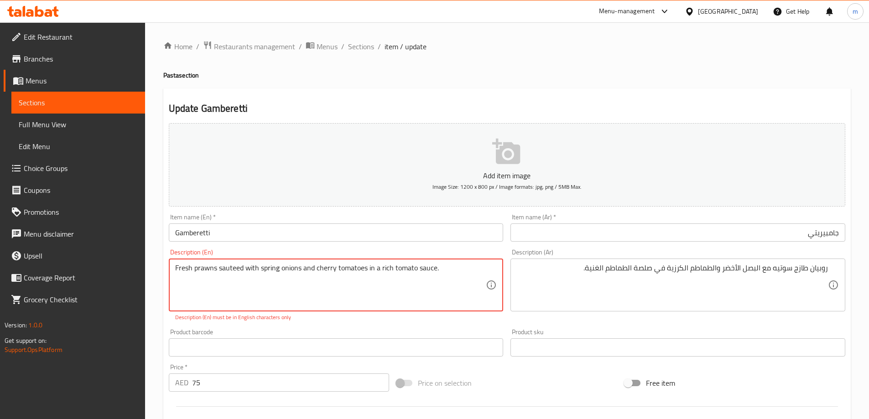
type textarea "Fresh prawns sauteed with spring onions and cherry tomatoes in a rich tomato sa…"
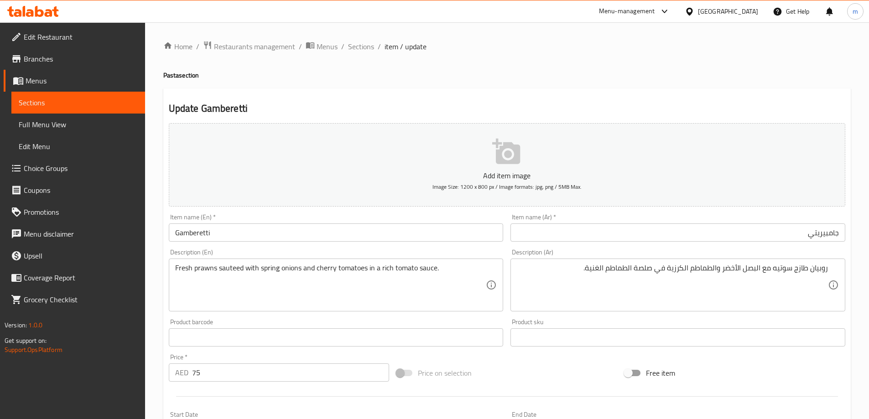
click at [579, 71] on h4 "Pasta section" at bounding box center [506, 75] width 687 height 9
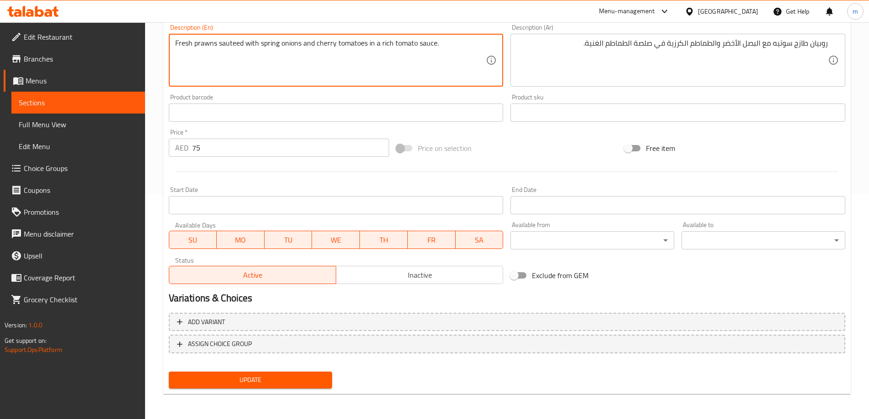
scroll to position [225, 0]
click at [307, 389] on div "Update" at bounding box center [250, 380] width 171 height 24
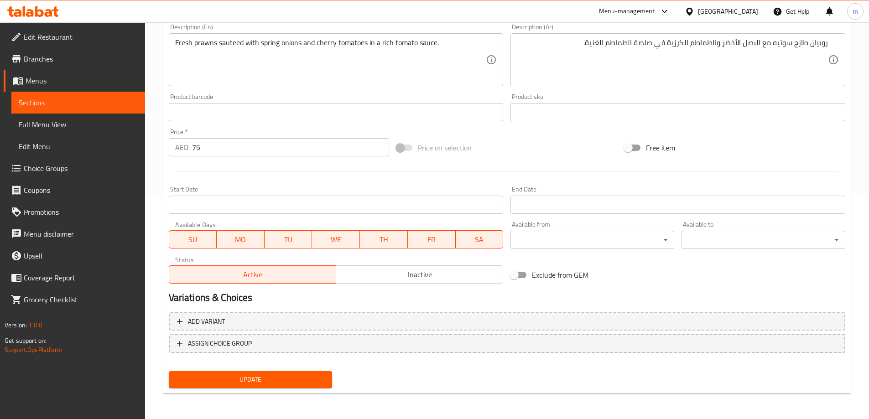
click at [324, 381] on span "Update" at bounding box center [250, 379] width 149 height 11
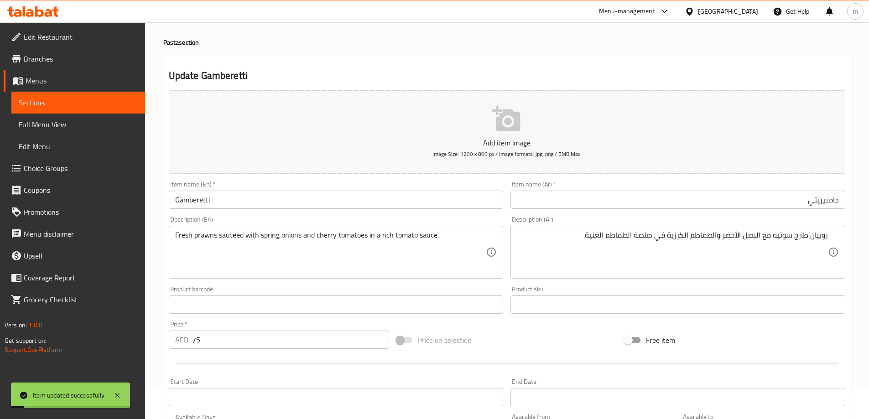
scroll to position [0, 0]
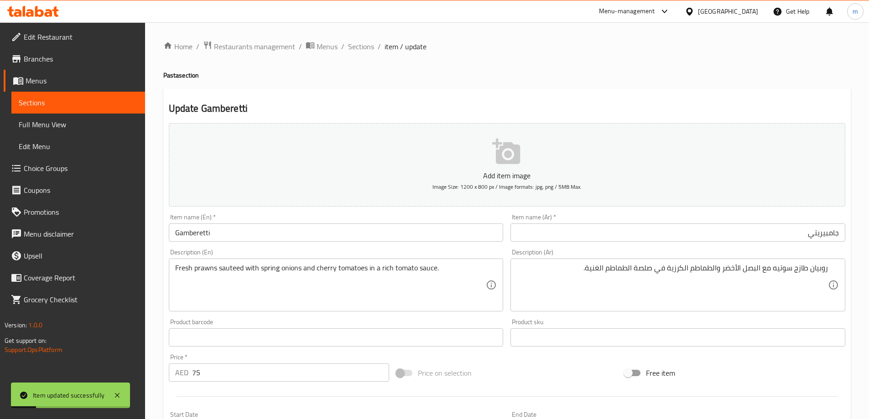
click at [257, 240] on input "Gamberetti" at bounding box center [336, 232] width 335 height 18
click at [356, 52] on span "Sections" at bounding box center [361, 46] width 26 height 11
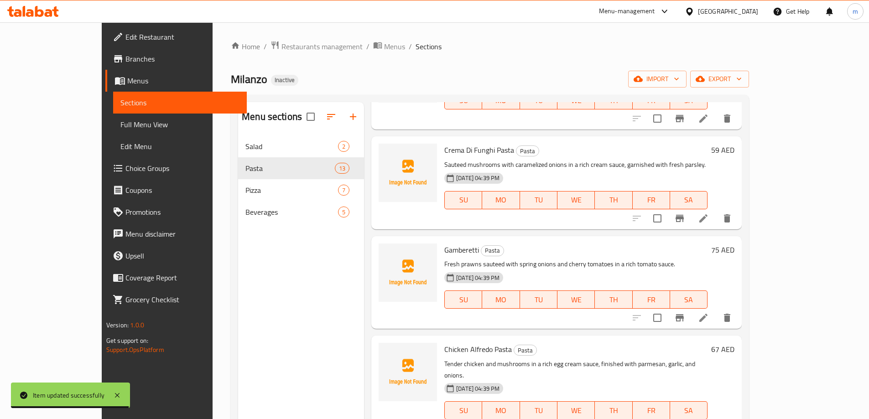
scroll to position [722, 0]
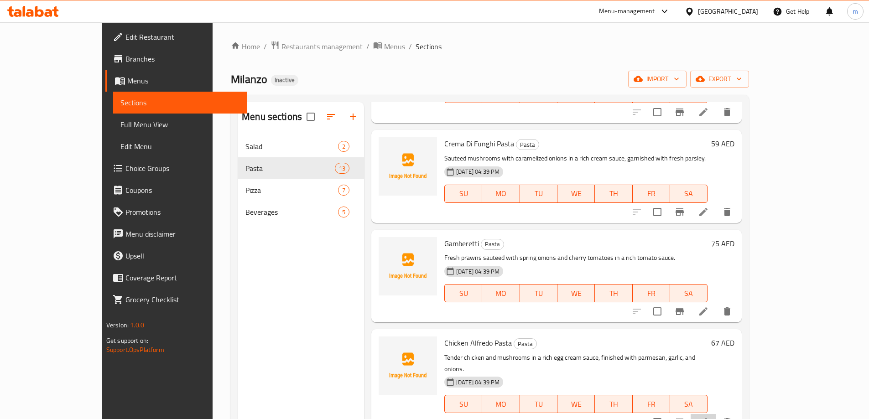
click at [709, 417] on icon at bounding box center [703, 422] width 11 height 11
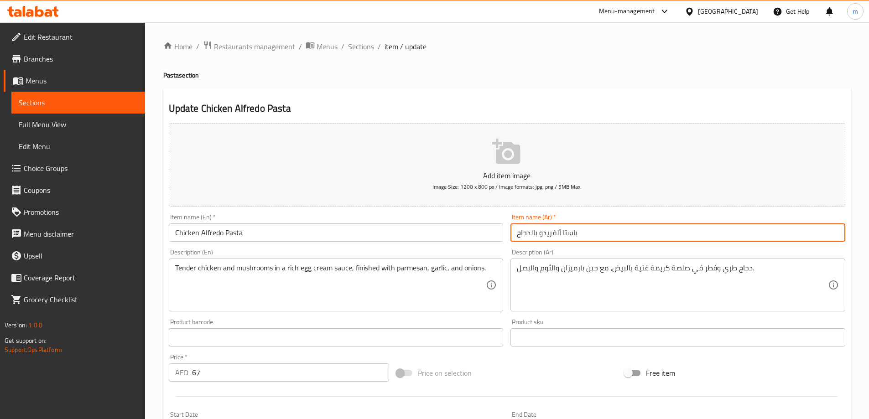
click at [615, 227] on input "باستا ألفريدو بالدجاج" at bounding box center [677, 232] width 335 height 18
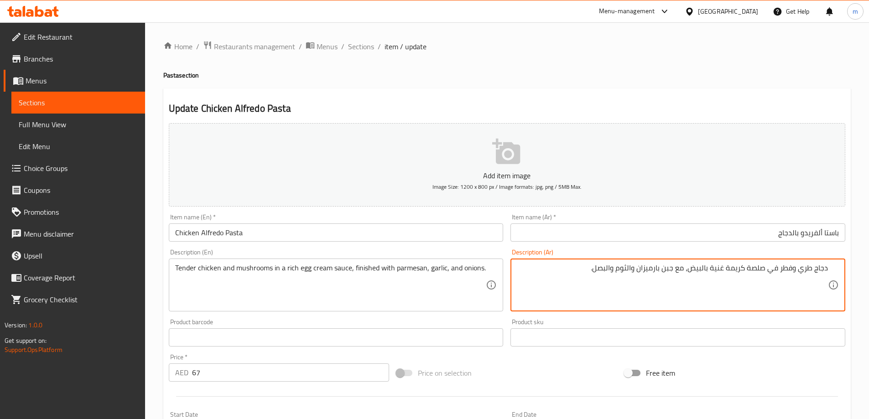
click at [684, 229] on input "باستا ألفريدو بالدجاج" at bounding box center [677, 232] width 335 height 18
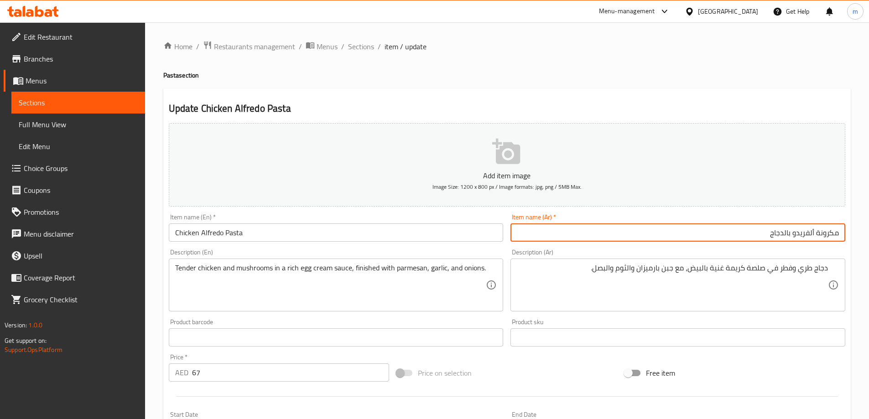
type input "مكرونة ألفريدو بالدجاج"
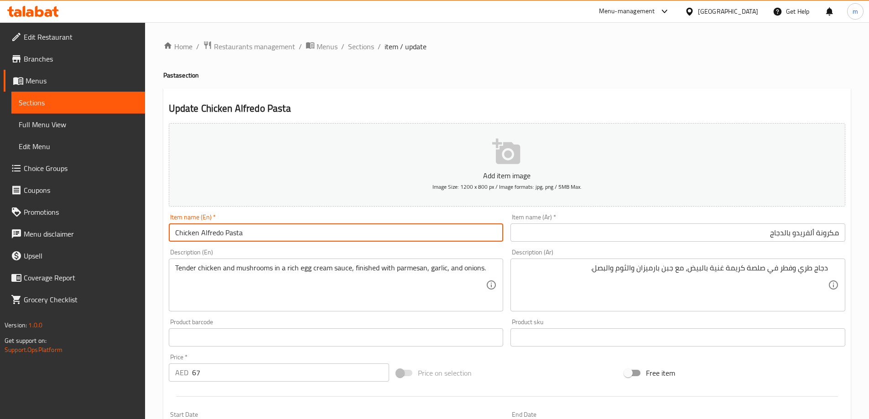
click at [245, 231] on input "Chicken Alfredo Pasta" at bounding box center [336, 232] width 335 height 18
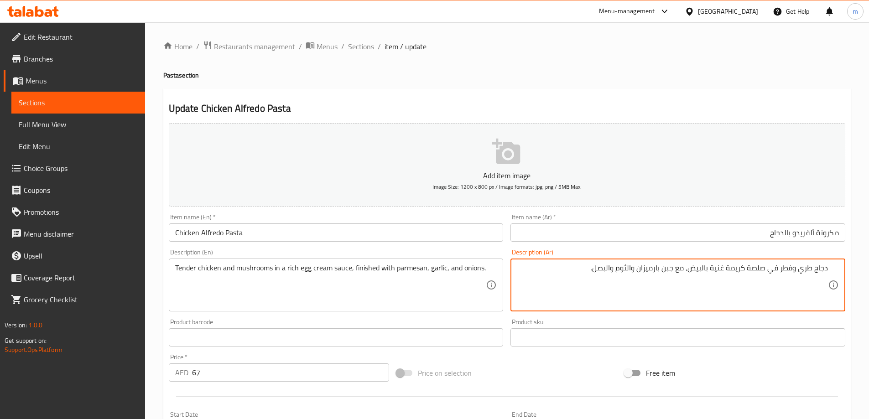
click at [793, 271] on textarea "دجاج طري وفطر في صلصة كريمة غنية بالبيض، مع جبن بارميزان والثوم والبصل." at bounding box center [672, 285] width 311 height 43
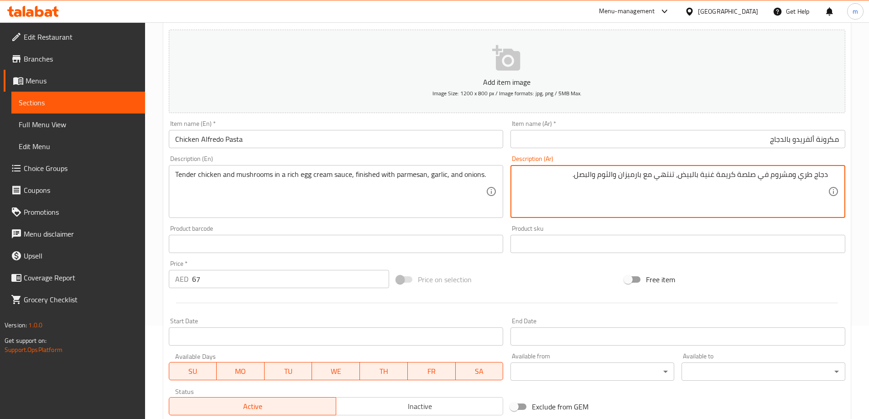
scroll to position [225, 0]
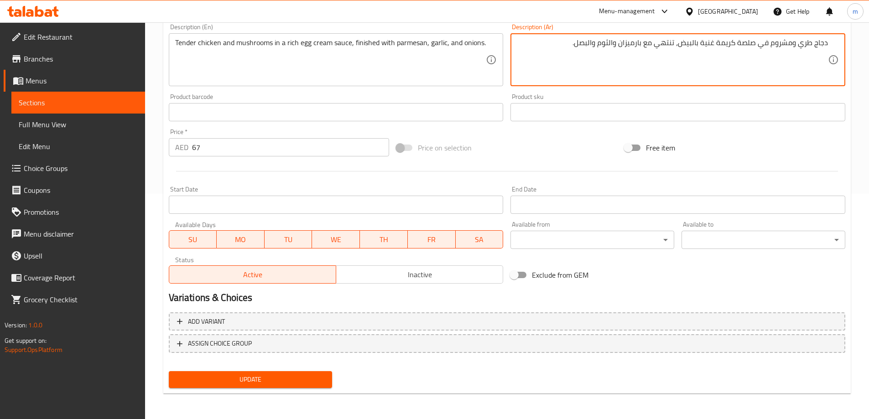
type textarea "دجاج طري ومشروم في صلصة كريمة غنية بالبيض، تنتهي مع بارميزان والثوم والبصل."
click at [284, 378] on span "Update" at bounding box center [250, 379] width 149 height 11
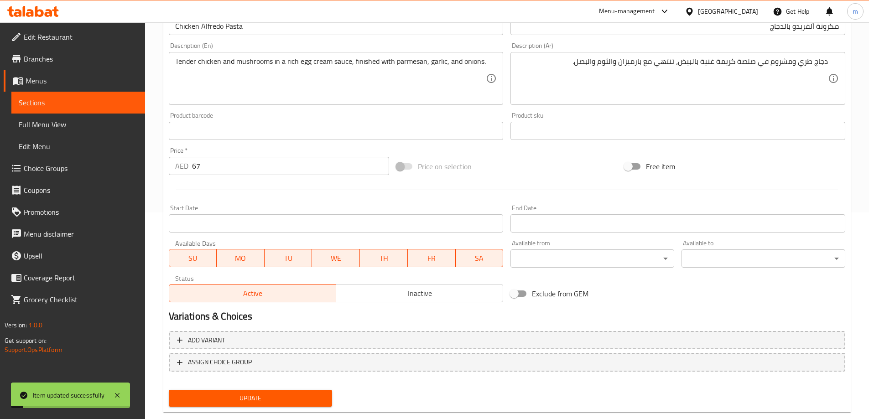
scroll to position [0, 0]
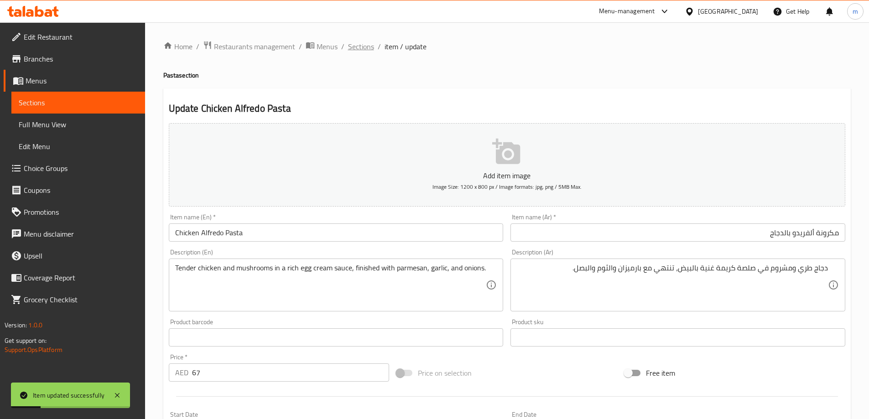
click at [370, 52] on span "Sections" at bounding box center [361, 46] width 26 height 11
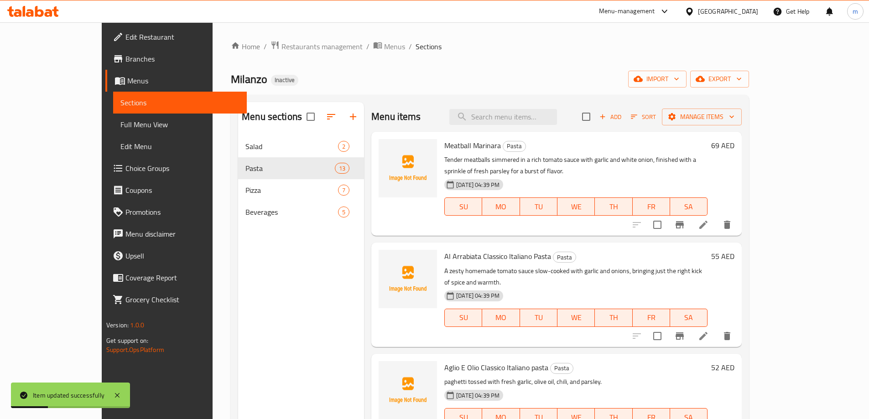
scroll to position [631, 0]
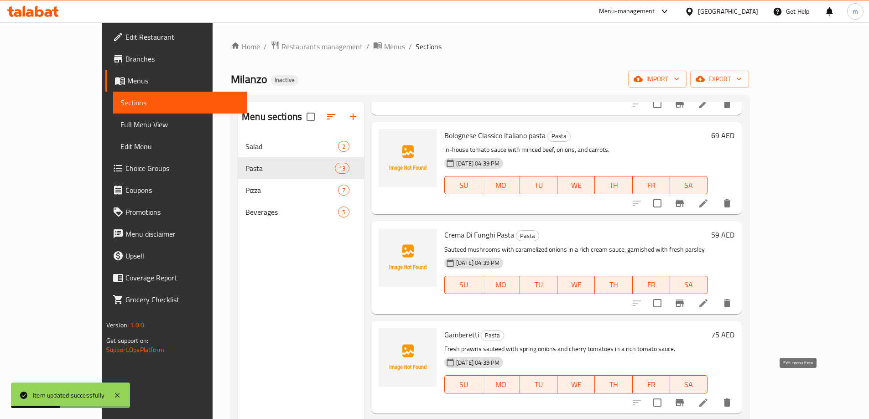
click at [709, 397] on icon at bounding box center [703, 402] width 11 height 11
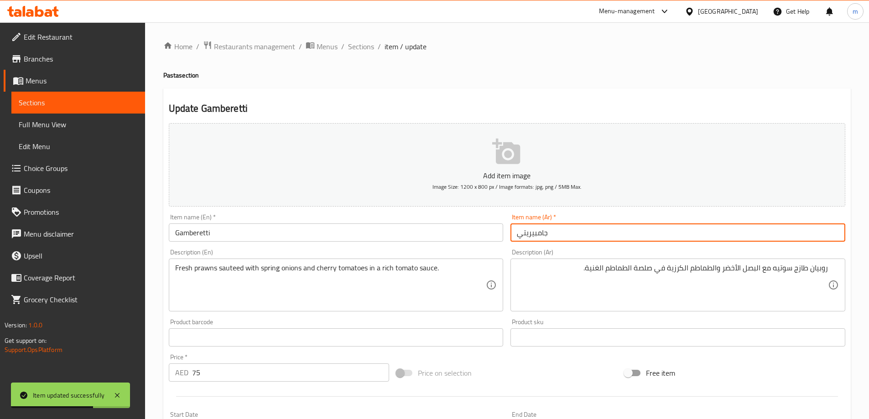
click at [655, 231] on input "جامبيريتي" at bounding box center [677, 232] width 335 height 18
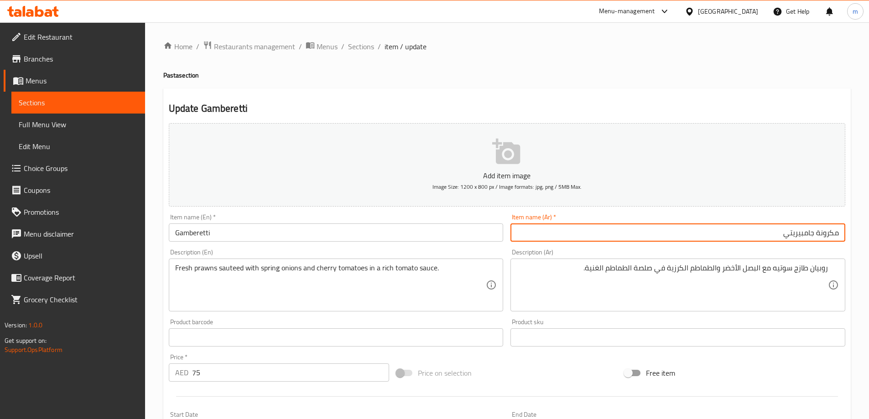
type input "مكرونة جامبيريتي"
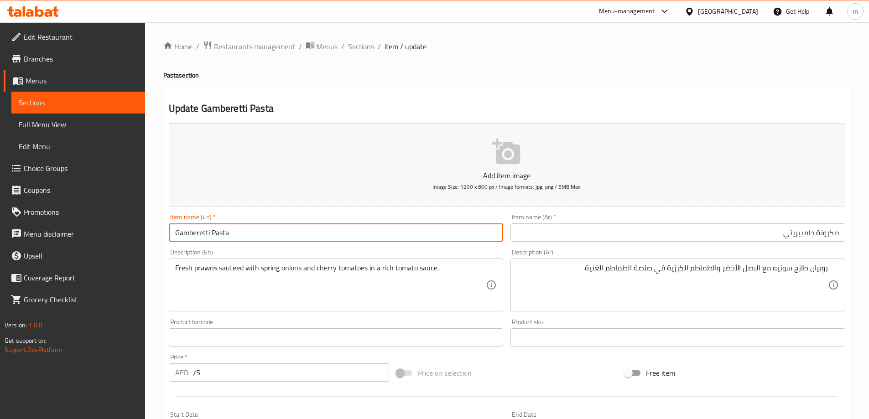
type input "Gamberetti Pasta"
click at [363, 51] on span "Sections" at bounding box center [361, 46] width 26 height 11
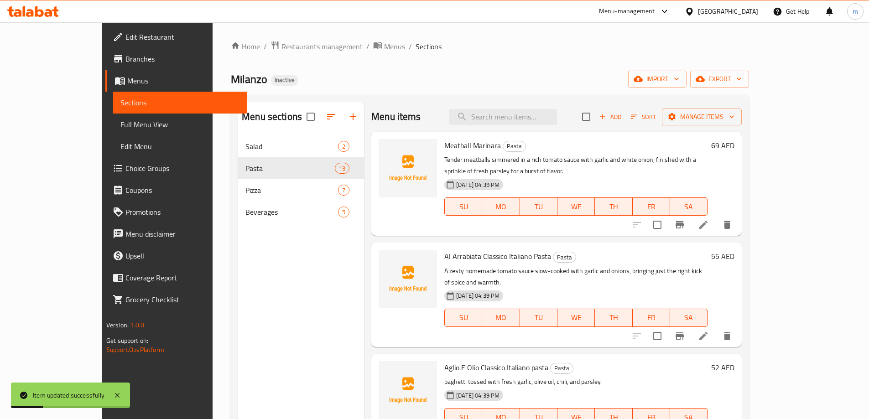
click at [487, 55] on div "Home / Restaurants management / Menus / Sections Milanzo Inactive import export…" at bounding box center [490, 285] width 518 height 488
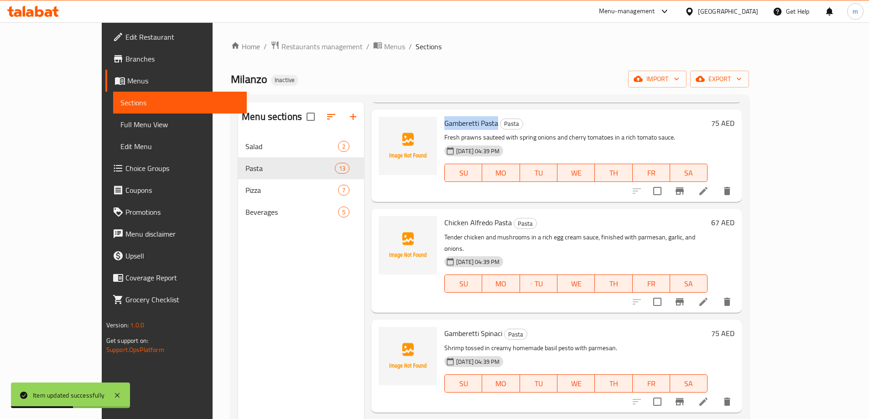
scroll to position [859, 0]
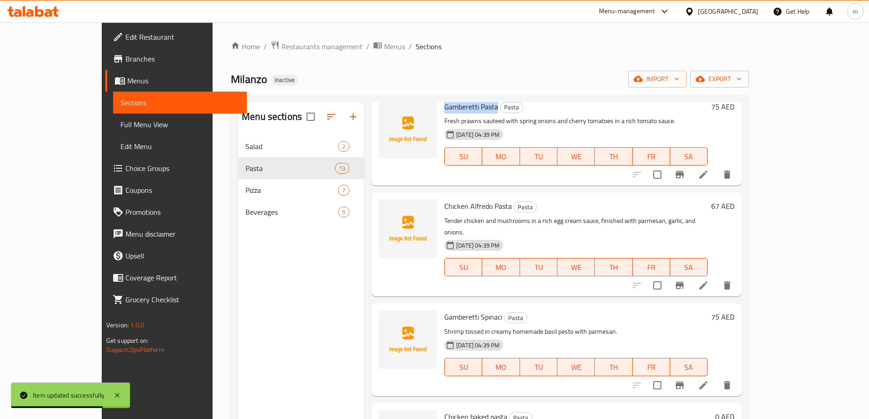
click at [716, 377] on li at bounding box center [703, 385] width 26 height 16
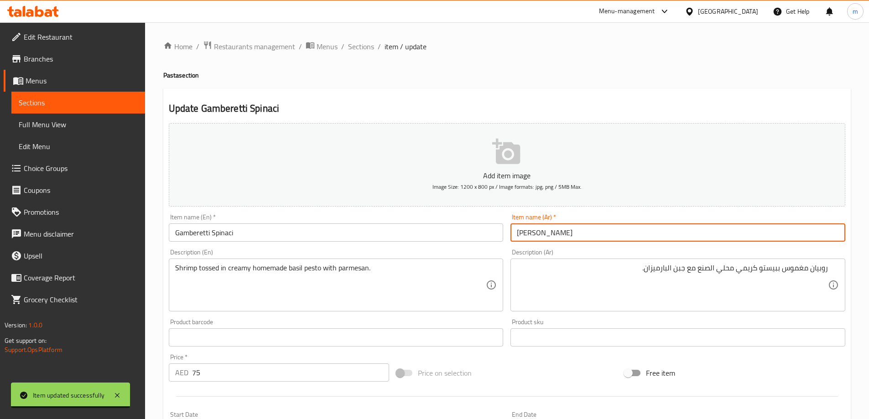
click at [619, 237] on input "غامبيريتي سبيناسي" at bounding box center [677, 232] width 335 height 18
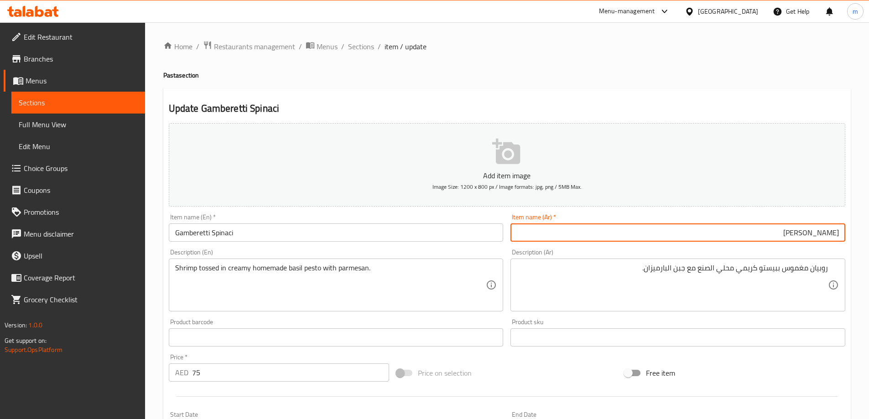
click at [381, 218] on div "Item name (En)   * Gamberetti Spinaci Item name (En) *" at bounding box center [336, 228] width 335 height 28
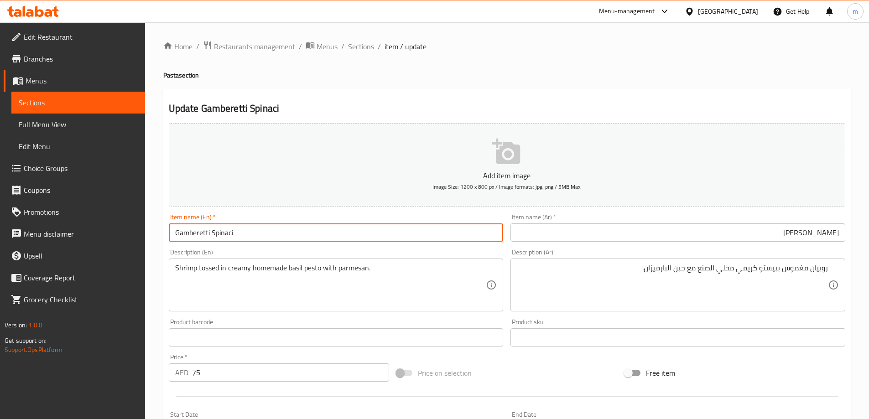
drag, startPoint x: 209, startPoint y: 230, endPoint x: 143, endPoint y: 230, distance: 66.1
click at [143, 230] on div "Edit Restaurant Branches Menus Sections Full Menu View Edit Menu Choice Groups …" at bounding box center [434, 333] width 869 height 622
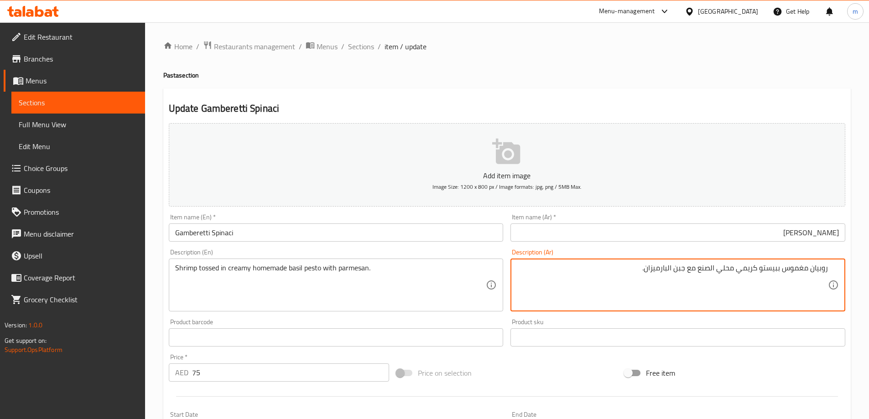
click at [763, 268] on textarea "روبيان مغموس ببيستو كريمي محلي الصنع مع جبن البارميزان." at bounding box center [672, 285] width 311 height 43
click at [760, 268] on textarea "روبيان مغموس ببيستو كريمي محلي الصنع مع جبن البارميزان." at bounding box center [672, 285] width 311 height 43
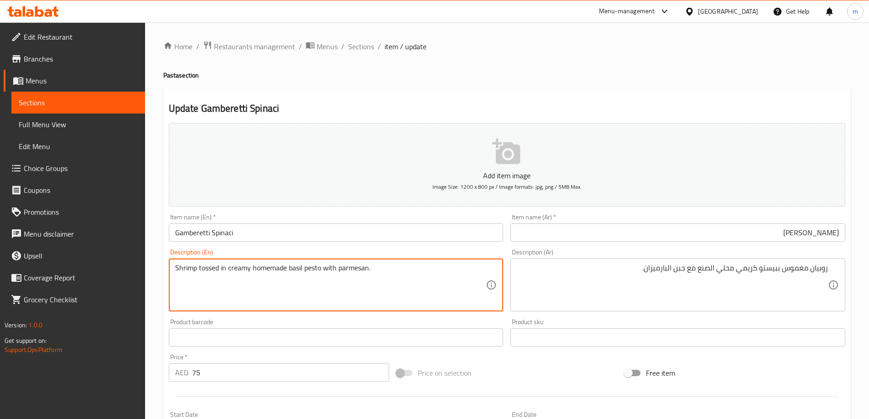
click at [299, 265] on textarea "Shrimp tossed in creamy homemade basil pesto with parmesan." at bounding box center [330, 285] width 311 height 43
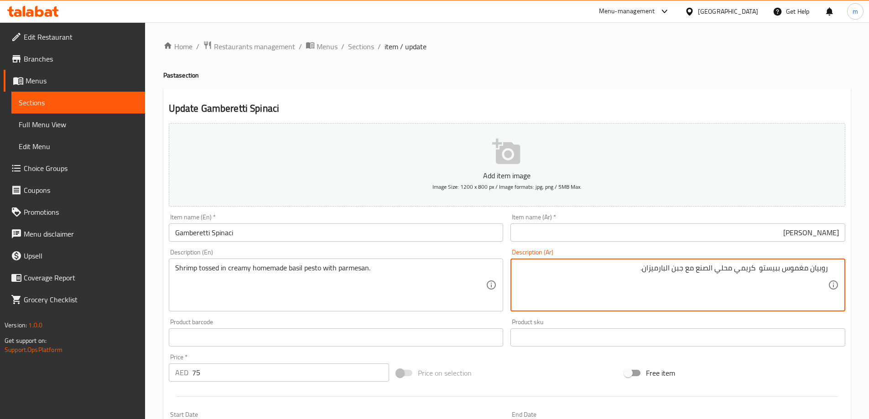
paste textarea "ريحان"
click at [719, 272] on textarea "روبيان مغموس ببيستو ريحان كريمي محلي الصنع مع جبن البارميزان." at bounding box center [672, 285] width 311 height 43
type textarea "روبيان مغموس ببيستو ريحان كريمي منزلي مع البارميزان."
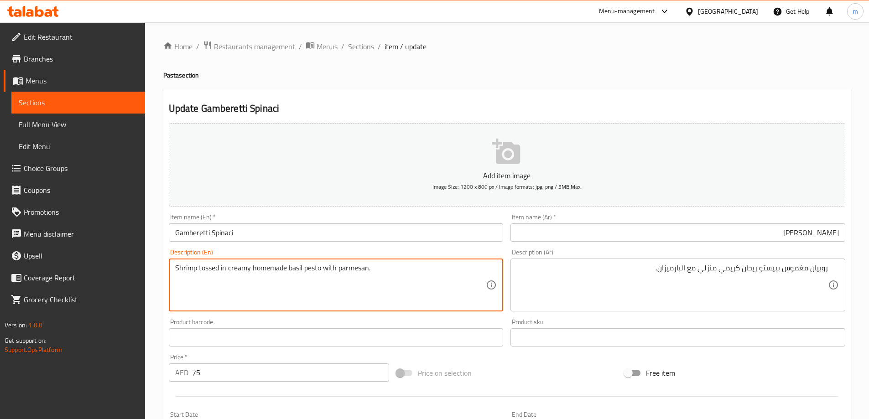
click at [176, 267] on textarea "Shrimp tossed in creamy homemade basil pesto with parmesan." at bounding box center [330, 285] width 311 height 43
click at [205, 270] on textarea "Shrimp tossed in creamy homemade basil pesto with parmesan." at bounding box center [330, 285] width 311 height 43
click at [376, 94] on div "Update Gamberetti Spinaci Add item image Image Size: 1200 x 800 px / Image form…" at bounding box center [506, 353] width 687 height 531
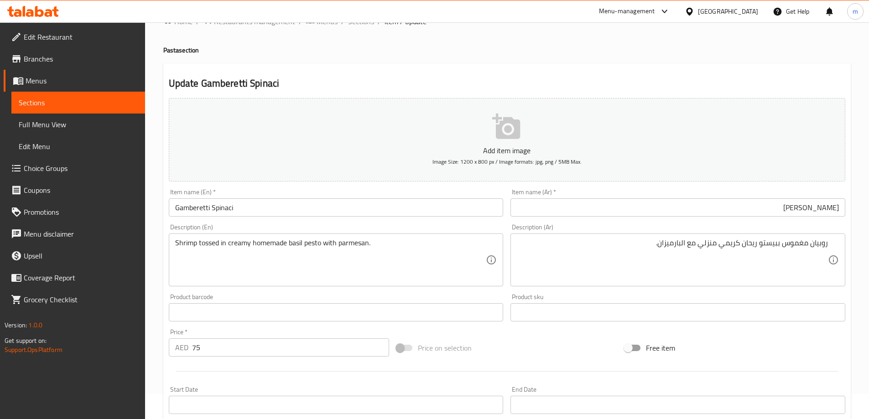
scroll to position [46, 0]
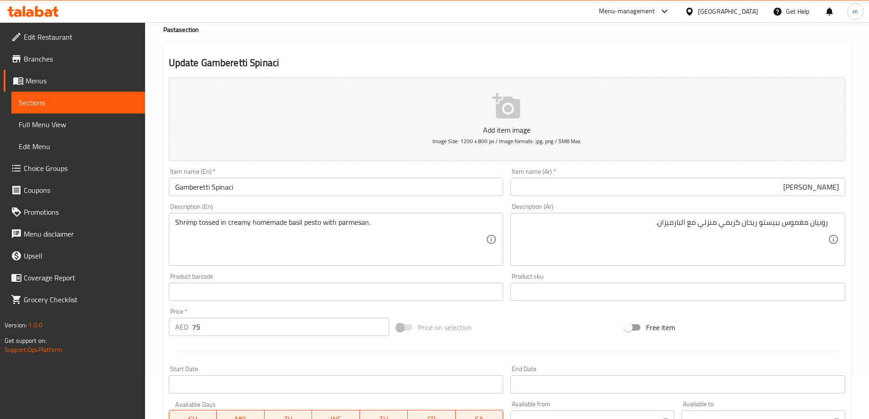
click at [181, 220] on textarea "Shrimp tossed in creamy homemade basil pesto with parmesan." at bounding box center [330, 239] width 311 height 43
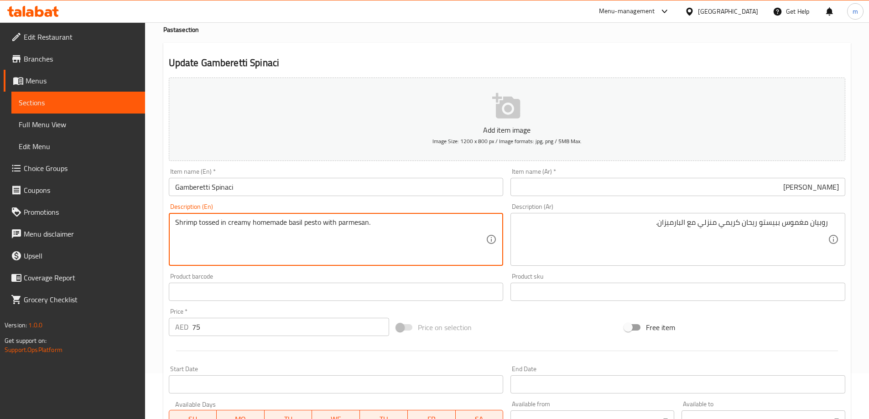
click at [215, 224] on textarea "Shrimp tossed in creamy homemade basil pesto with parmesan." at bounding box center [330, 239] width 311 height 43
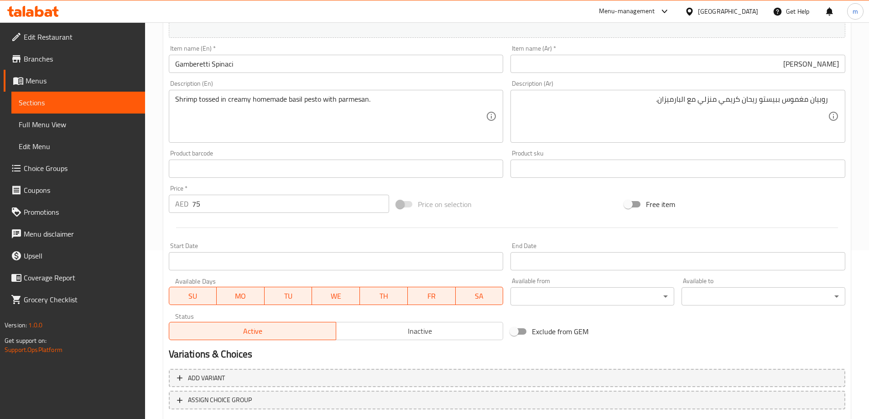
scroll to position [0, 0]
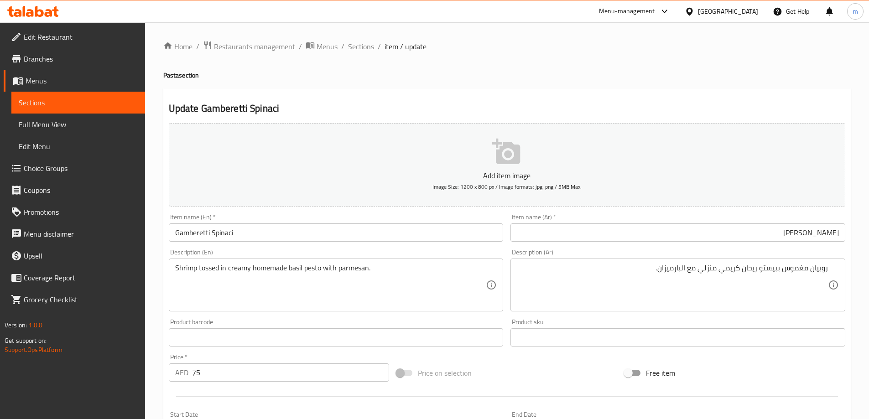
click at [215, 227] on input "Gamberetti Spinaci" at bounding box center [336, 232] width 335 height 18
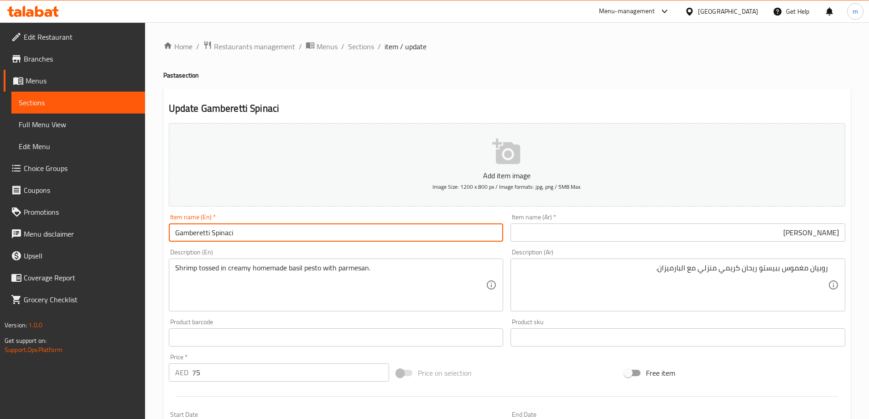
click at [215, 227] on input "Gamberetti Spinaci" at bounding box center [336, 232] width 335 height 18
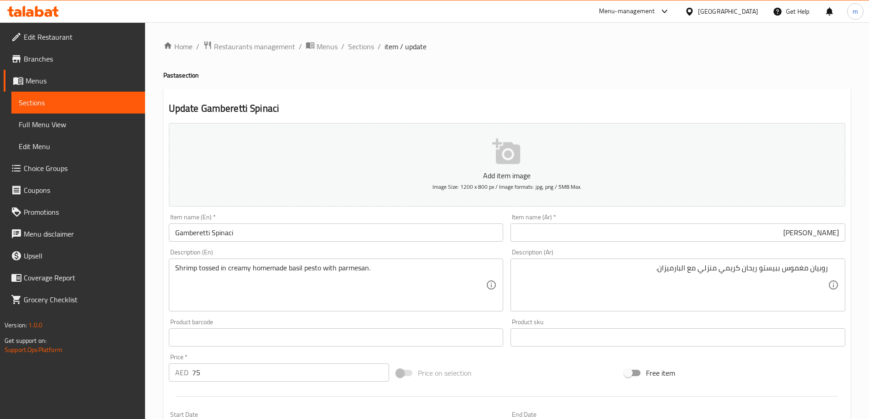
click at [612, 240] on input "غامبيريتي سبيناسي" at bounding box center [677, 232] width 335 height 18
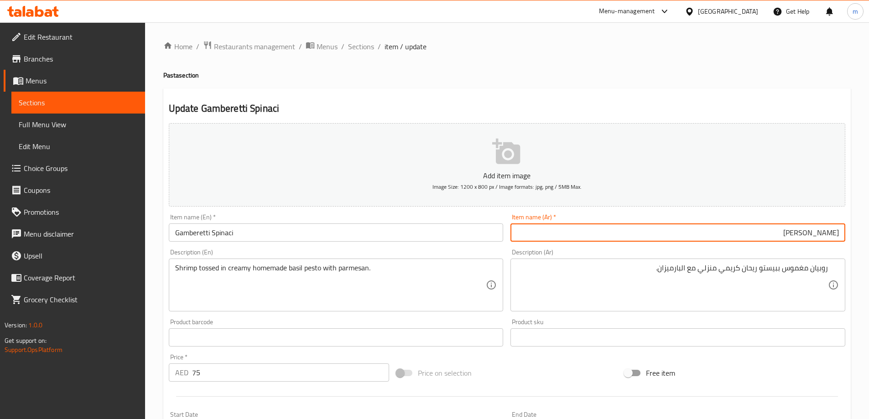
click at [617, 226] on input "غامبيريتي سبيناسي" at bounding box center [677, 232] width 335 height 18
paste input "text"
type input "جامبيريتي سبيناسي"
click at [608, 90] on div "Update Gamberetti Spinaci Add item image Image Size: 1200 x 800 px / Image form…" at bounding box center [506, 353] width 687 height 531
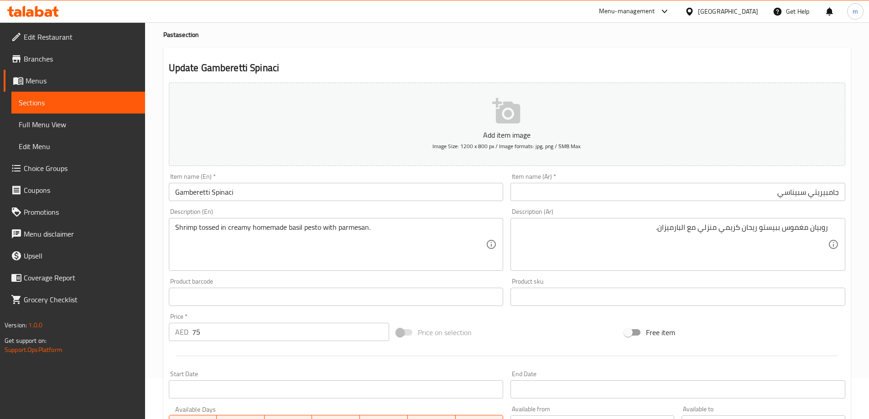
scroll to position [225, 0]
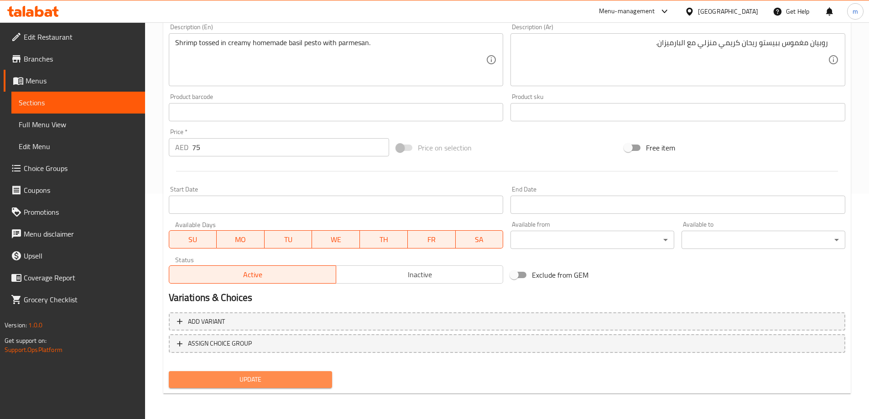
click at [295, 377] on span "Update" at bounding box center [250, 379] width 149 height 11
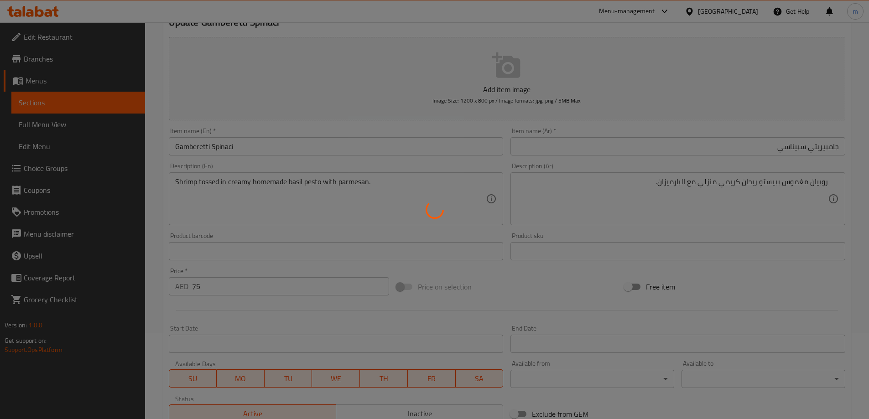
scroll to position [0, 0]
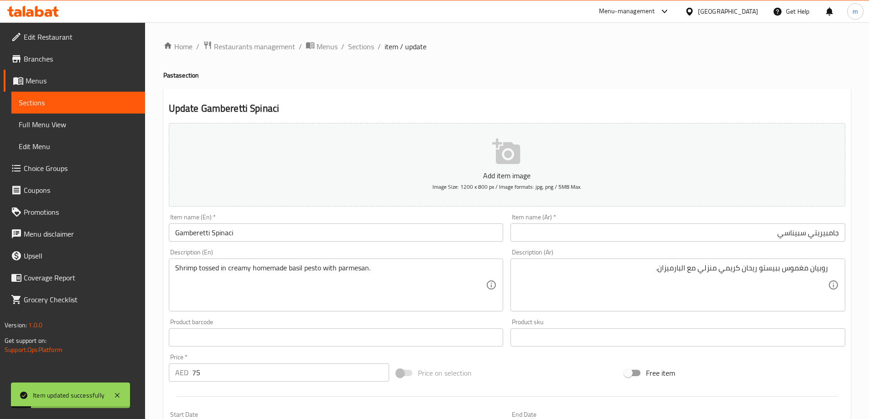
click at [352, 231] on input "Gamberetti Spinaci" at bounding box center [336, 232] width 335 height 18
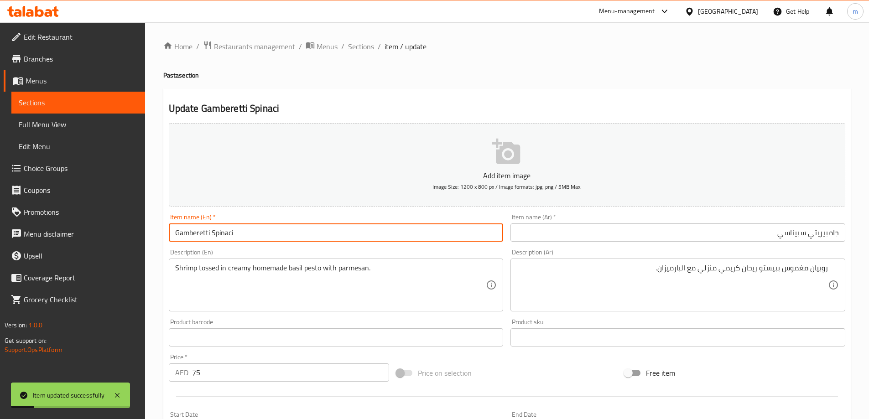
click at [352, 231] on input "Gamberetti Spinaci" at bounding box center [336, 232] width 335 height 18
click at [363, 52] on span "Sections" at bounding box center [361, 46] width 26 height 11
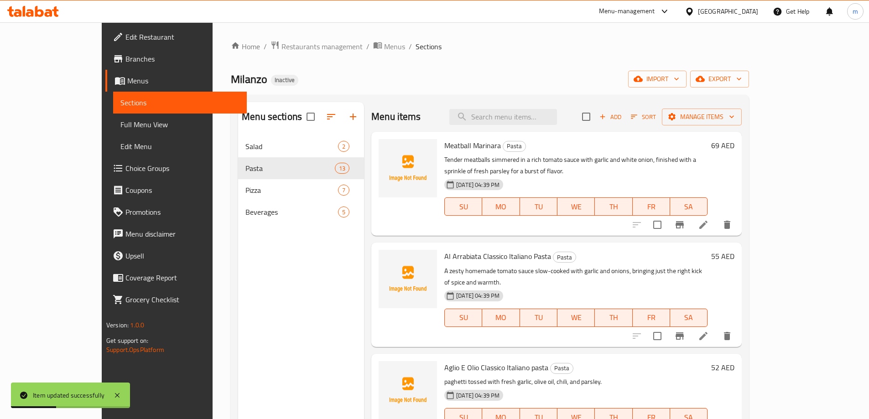
click at [381, 62] on div "Home / Restaurants management / Menus / Sections Milanzo Inactive import export…" at bounding box center [490, 285] width 518 height 488
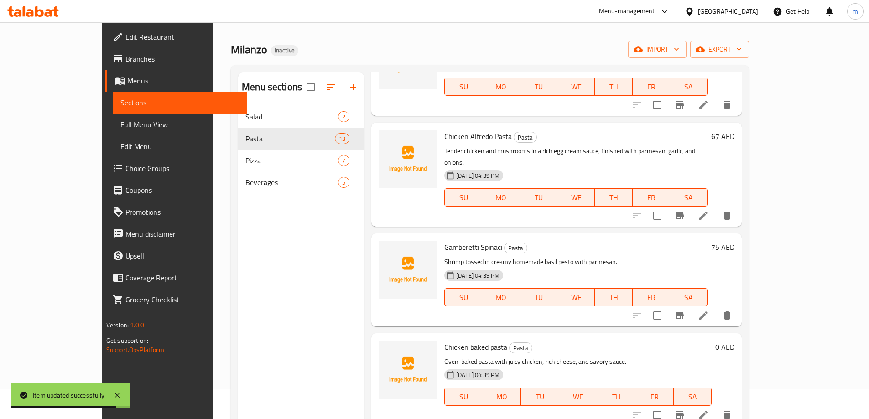
scroll to position [46, 0]
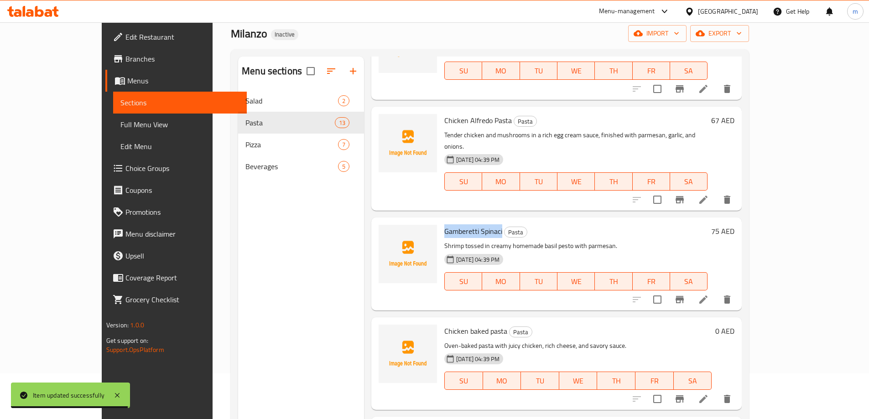
click at [709, 394] on icon at bounding box center [703, 399] width 11 height 11
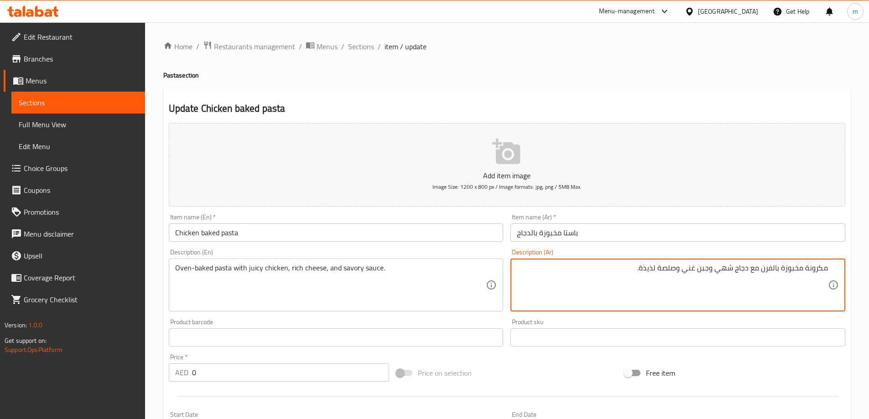
click at [642, 233] on input "باستا مخبوزة بالدجاج" at bounding box center [677, 232] width 335 height 18
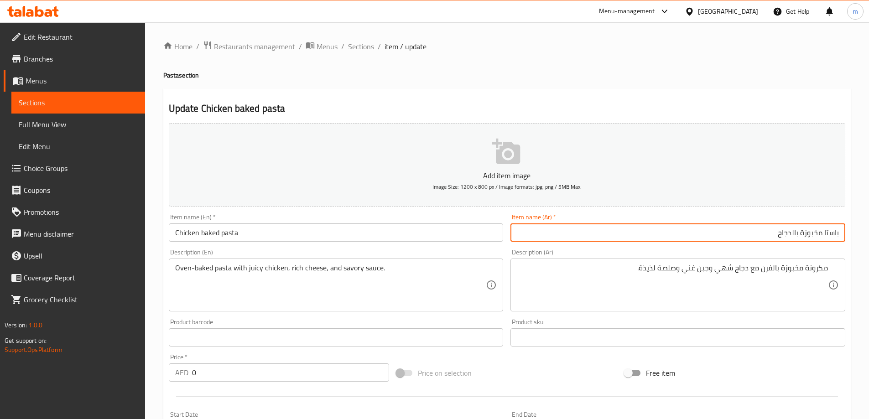
drag, startPoint x: 823, startPoint y: 232, endPoint x: 844, endPoint y: 223, distance: 22.7
click at [844, 223] on input "باستا مخبوزة بالدجاج" at bounding box center [677, 232] width 335 height 18
type input "مكرونة مخبوزة بالدجاج"
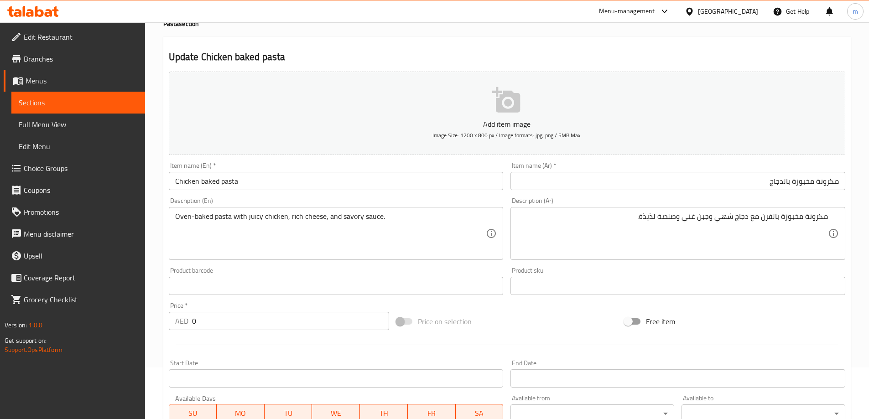
scroll to position [46, 0]
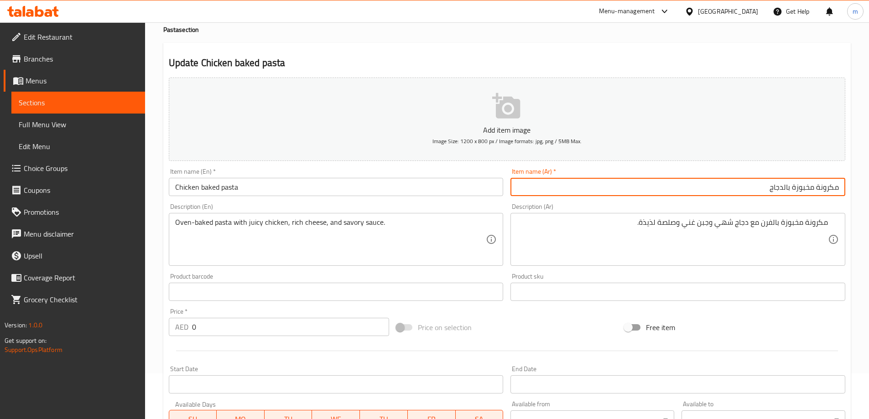
click at [489, 58] on h2 "Update Chicken baked pasta" at bounding box center [507, 63] width 676 height 14
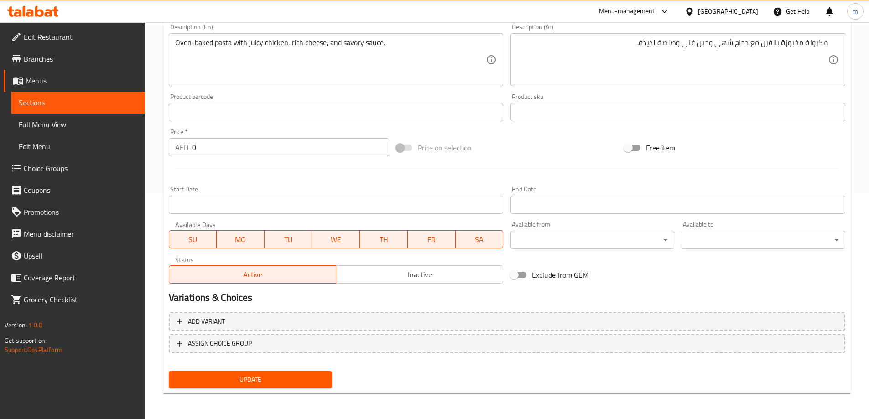
scroll to position [0, 0]
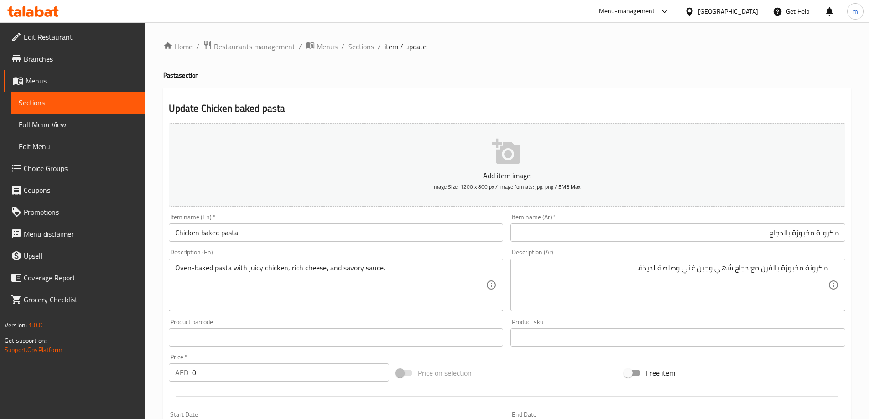
click at [249, 226] on input "Chicken baked pasta" at bounding box center [336, 232] width 335 height 18
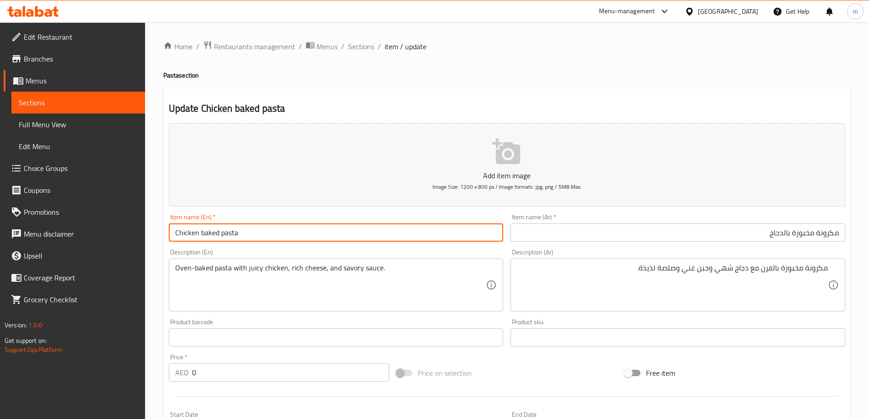
click at [249, 226] on input "Chicken baked pasta" at bounding box center [336, 232] width 335 height 18
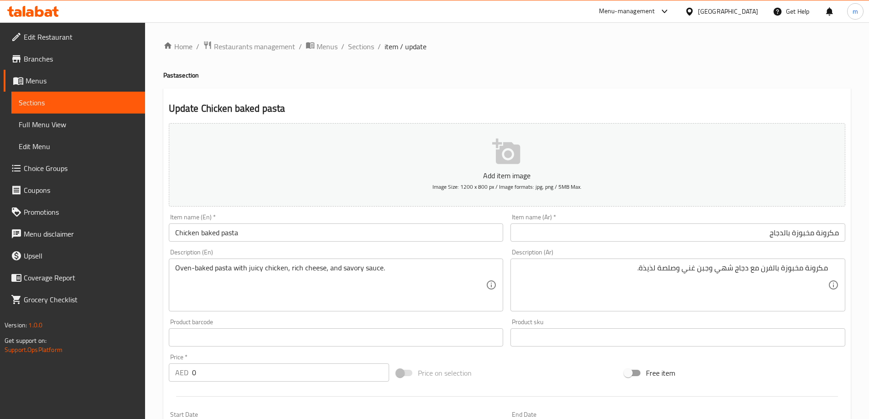
click at [218, 224] on input "Chicken baked pasta" at bounding box center [336, 232] width 335 height 18
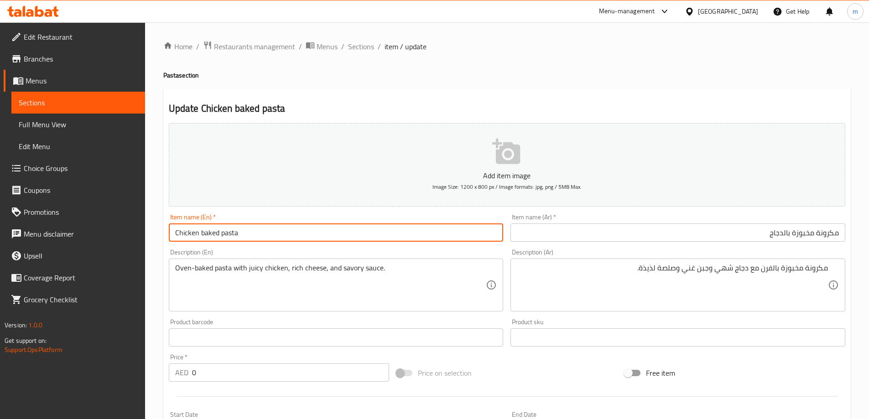
click at [218, 224] on input "Chicken baked pasta" at bounding box center [336, 232] width 335 height 18
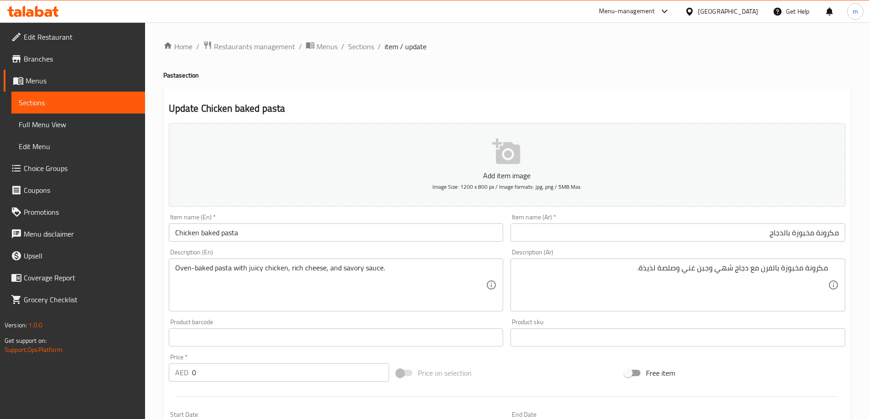
click at [270, 237] on input "Chicken baked pasta" at bounding box center [336, 232] width 335 height 18
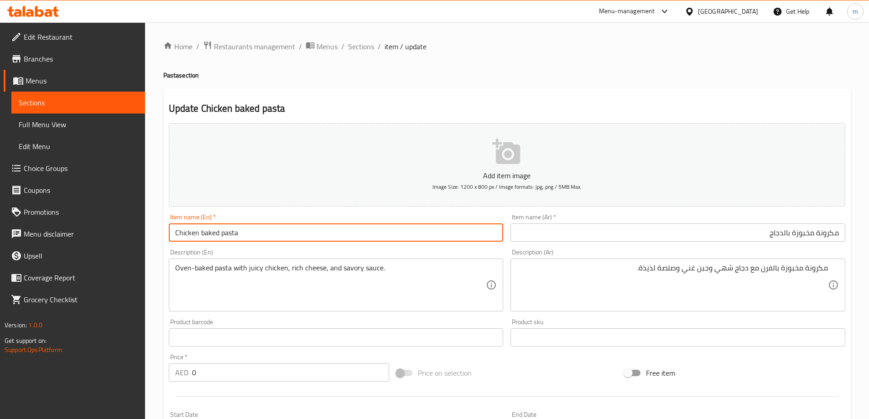
click at [270, 237] on input "Chicken baked pasta" at bounding box center [336, 232] width 335 height 18
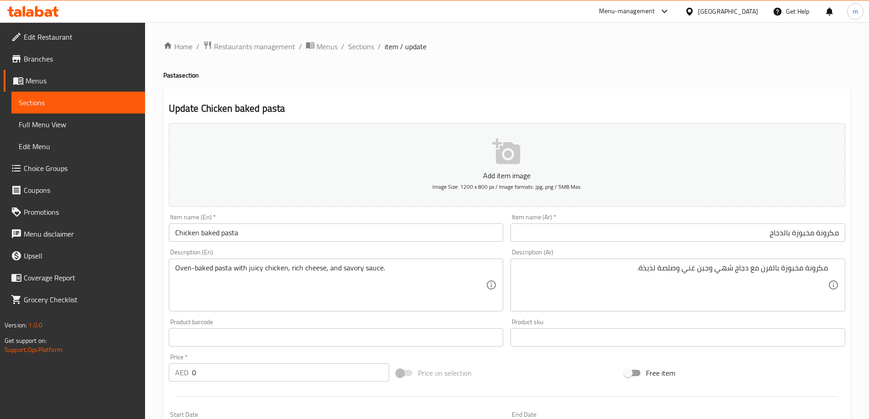
click at [565, 86] on div "Home / Restaurants management / Menus / Sections / item / update Pasta section …" at bounding box center [506, 334] width 687 height 586
click at [305, 218] on div "Item name (En)   * Chicken baked pasta Item name (En) *" at bounding box center [336, 228] width 335 height 28
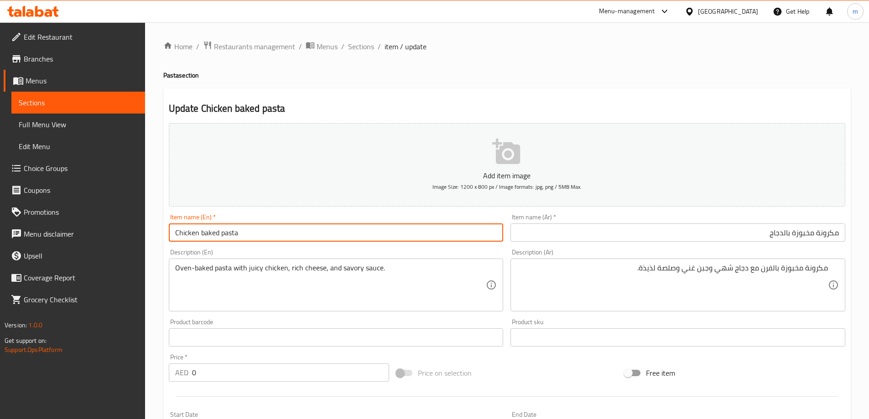
click at [301, 228] on input "Chicken baked pasta" at bounding box center [336, 232] width 335 height 18
click at [301, 213] on div "Item name (En)   * Chicken baked pasta Item name (En) *" at bounding box center [336, 227] width 342 height 35
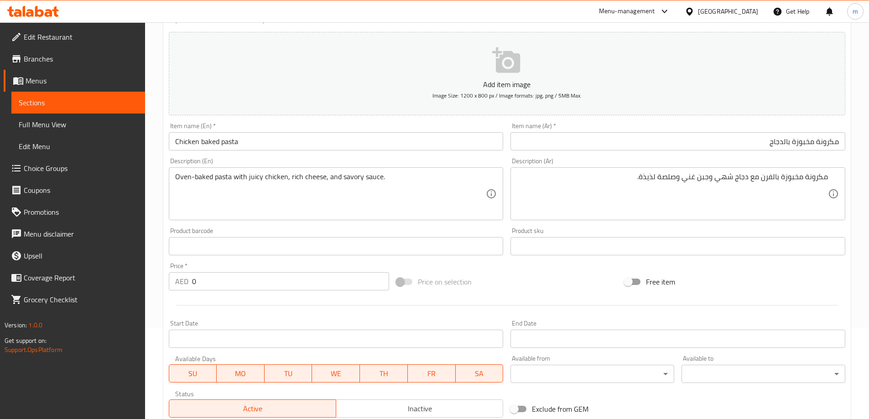
scroll to position [137, 0]
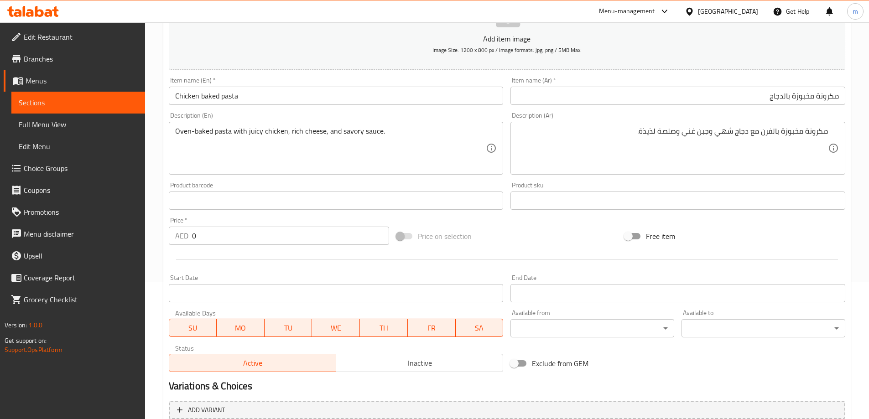
click at [414, 106] on div "Item name (En)   * Chicken baked pasta Item name (En) *" at bounding box center [336, 90] width 342 height 35
click at [413, 76] on div "Item name (En)   * Chicken baked pasta Item name (En) *" at bounding box center [336, 90] width 342 height 35
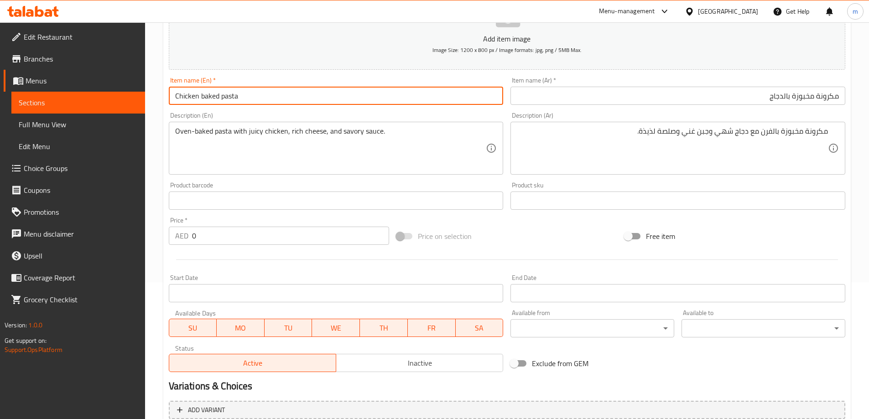
click at [403, 89] on input "Chicken baked pasta" at bounding box center [336, 96] width 335 height 18
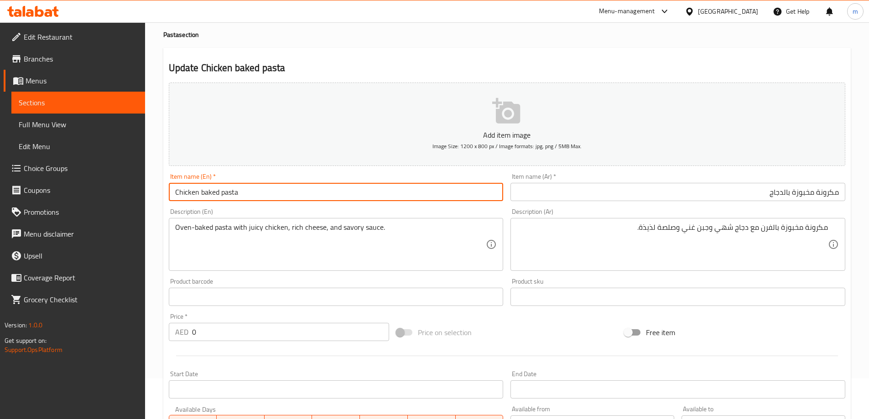
scroll to position [0, 0]
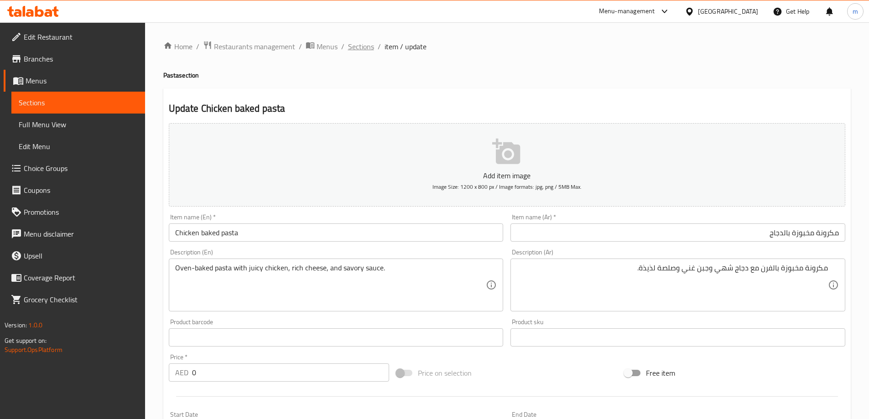
click at [357, 41] on span "Sections" at bounding box center [361, 46] width 26 height 11
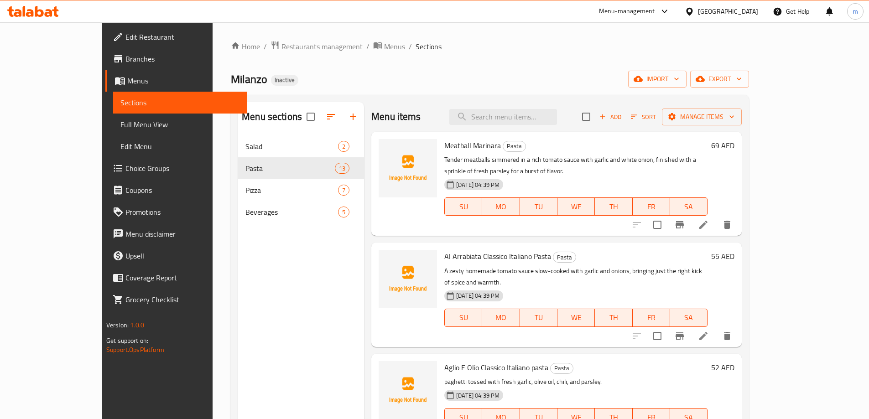
click at [431, 57] on div "Home / Restaurants management / Menus / Sections Milanzo Inactive import export…" at bounding box center [490, 285] width 518 height 488
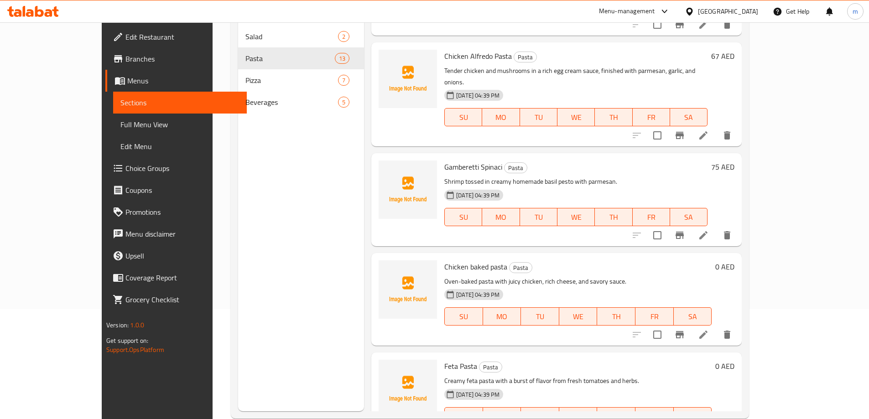
scroll to position [128, 0]
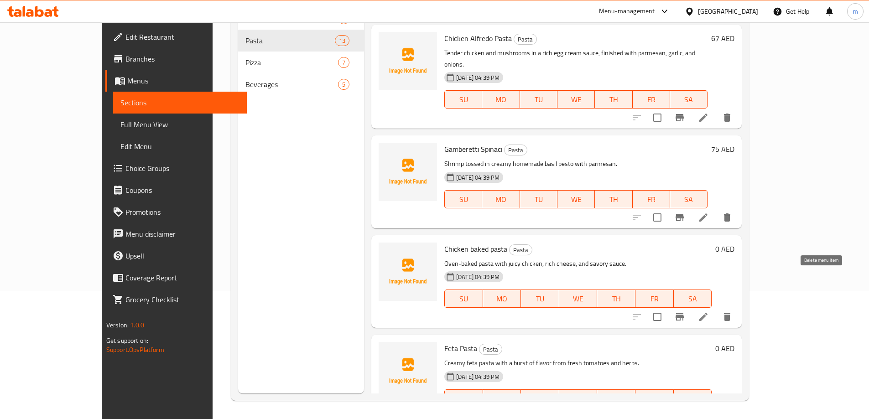
click at [732, 311] on icon "delete" at bounding box center [726, 316] width 11 height 11
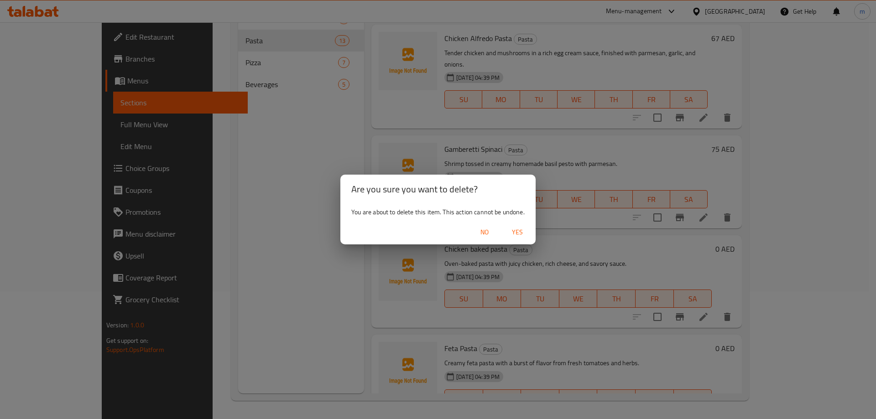
click at [520, 227] on span "Yes" at bounding box center [517, 232] width 22 height 11
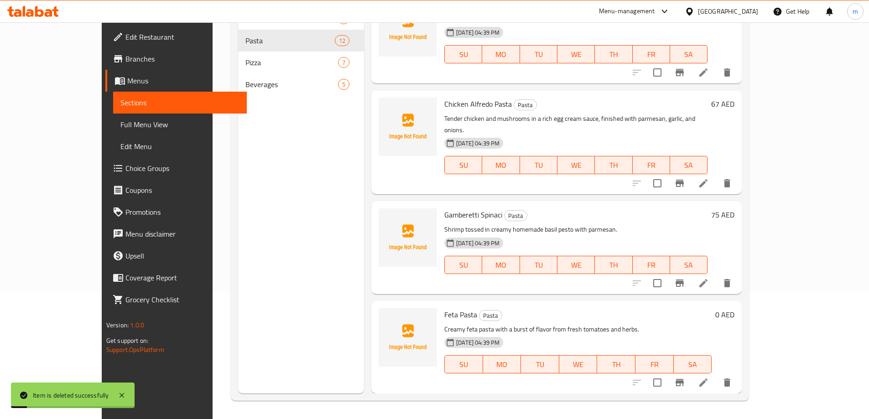
scroll to position [799, 0]
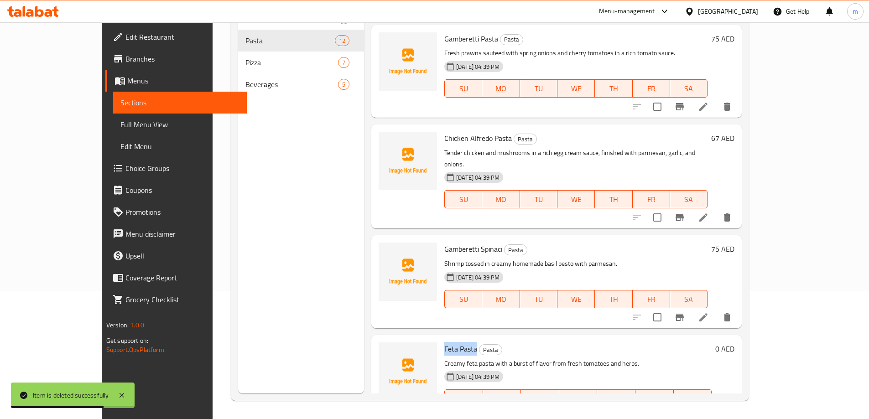
drag, startPoint x: 418, startPoint y: 312, endPoint x: 450, endPoint y: 315, distance: 32.5
click at [450, 339] on div "Feta Pasta Pasta Creamy feta pasta with a burst of flavor from fresh tomatoes a…" at bounding box center [578, 381] width 275 height 85
copy span "Feta Pasta"
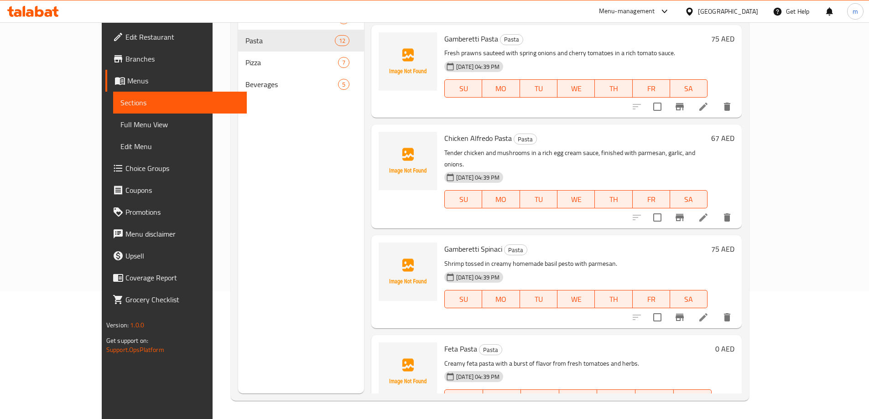
click at [238, 249] on div "Menu sections Salad 2 Pasta 12 Pizza 7 Beverages 5" at bounding box center [301, 183] width 126 height 419
click at [732, 411] on icon "delete" at bounding box center [726, 416] width 11 height 11
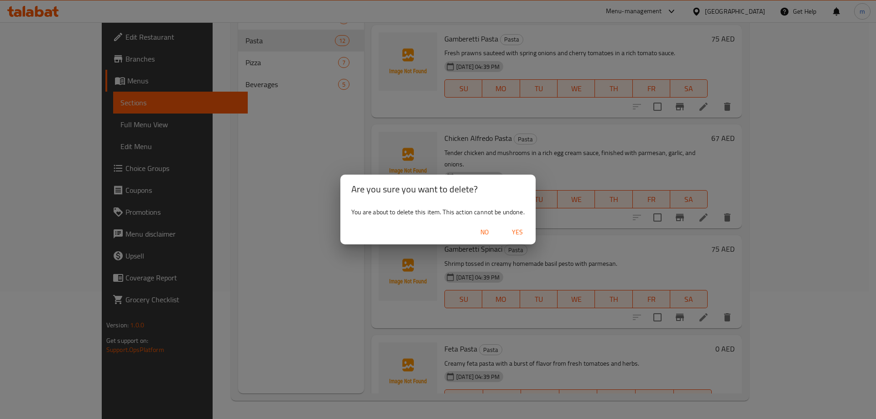
click at [520, 239] on button "Yes" at bounding box center [517, 232] width 29 height 17
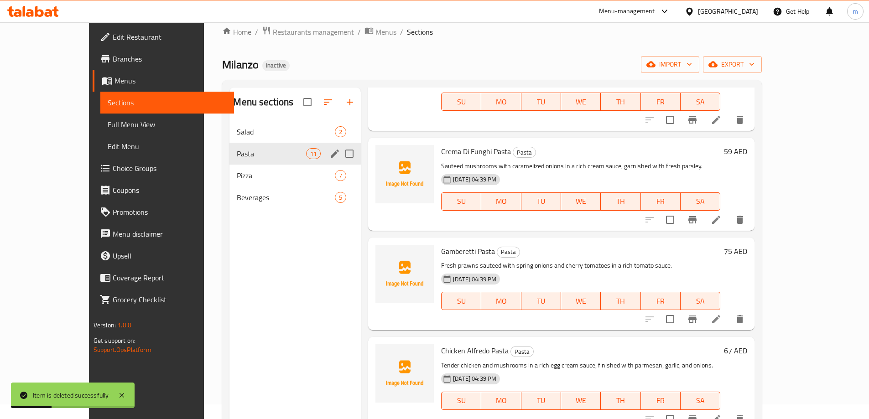
scroll to position [0, 0]
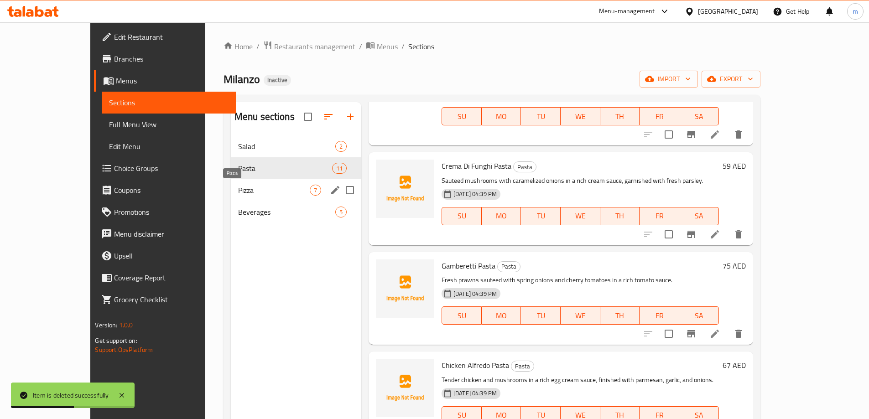
click at [238, 186] on span "Pizza" at bounding box center [274, 190] width 72 height 11
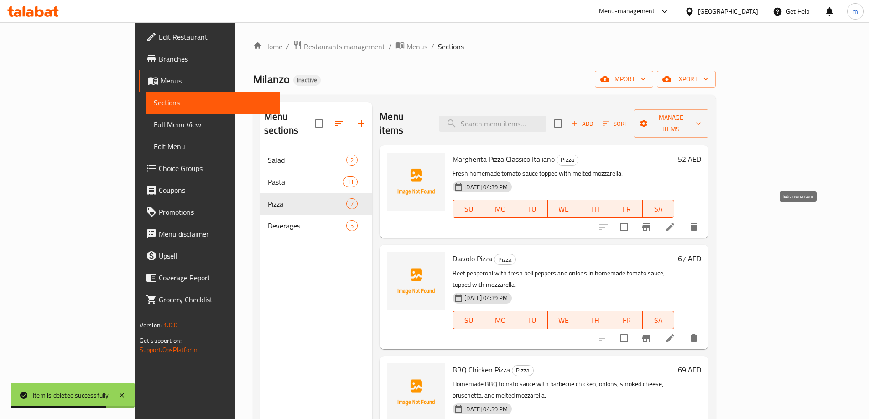
click at [675, 222] on icon at bounding box center [669, 227] width 11 height 11
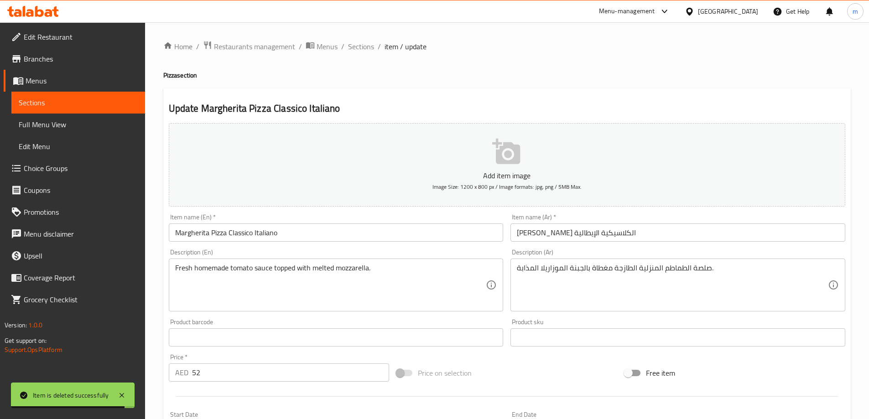
click at [684, 223] on div "Item name (Ar)   * بيتزا مارجريتا الكلاسيكية الإيطالية Item name (Ar) *" at bounding box center [677, 228] width 335 height 28
click at [684, 226] on input "بيتزا مارجريتا الكلاسيكية الإيطالية" at bounding box center [677, 232] width 335 height 18
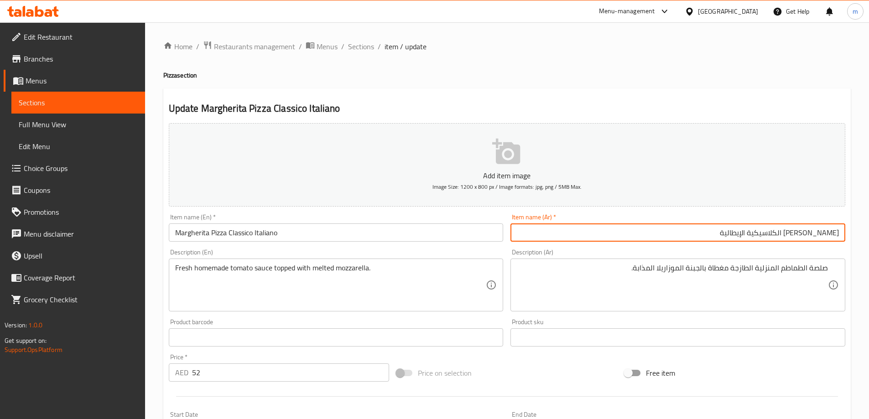
click at [768, 238] on input "بيتزا مارجريتا الكلاسيكية الإيطالية" at bounding box center [677, 232] width 335 height 18
drag, startPoint x: 696, startPoint y: 234, endPoint x: 802, endPoint y: 243, distance: 106.1
click at [802, 243] on div "Item name (Ar)   * بيتزا مارجريتا الكلاسيكية الإيطالية Item name (Ar) *" at bounding box center [678, 227] width 342 height 35
paste input "إيطاليانو"
type input "[PERSON_NAME] كلاسيكو [GEOGRAPHIC_DATA]"
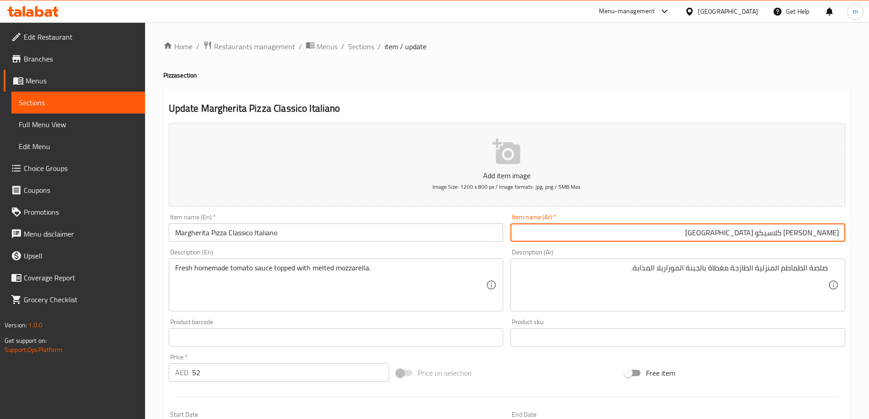
click at [630, 74] on h4 "Pizza section" at bounding box center [506, 75] width 687 height 9
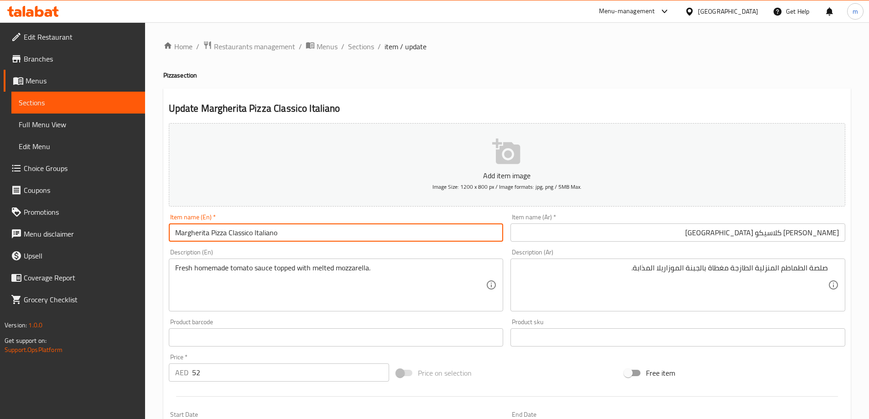
click at [214, 227] on input "Margherita Pizza Classico Italiano" at bounding box center [336, 232] width 335 height 18
click at [197, 229] on input "Margherita Pizza Classico Italiano" at bounding box center [336, 232] width 335 height 18
click at [243, 232] on input "Margherita Pizza Classico Italiano" at bounding box center [336, 232] width 335 height 18
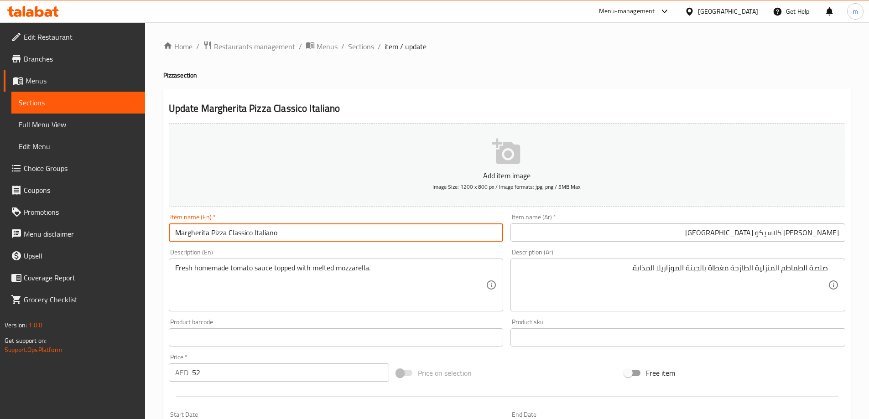
click at [243, 232] on input "Margherita Pizza Classico Italiano" at bounding box center [336, 232] width 335 height 18
click at [259, 231] on input "Margherita Pizza Classico Italiano" at bounding box center [336, 232] width 335 height 18
click at [231, 270] on textarea "Fresh homemade tomato sauce topped with melted mozzarella." at bounding box center [330, 285] width 311 height 43
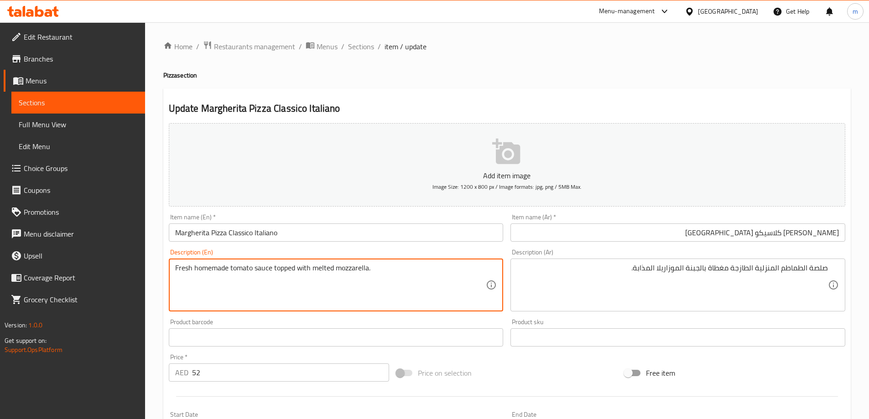
click at [254, 265] on textarea "Fresh homemade tomato sauce topped with melted mozzarella." at bounding box center [330, 285] width 311 height 43
click at [268, 265] on textarea "Fresh homemade tomato sauce topped with melted mozzarella." at bounding box center [330, 285] width 311 height 43
click at [311, 270] on textarea "Fresh homemade tomato sauce topped with melted mozzarella." at bounding box center [330, 285] width 311 height 43
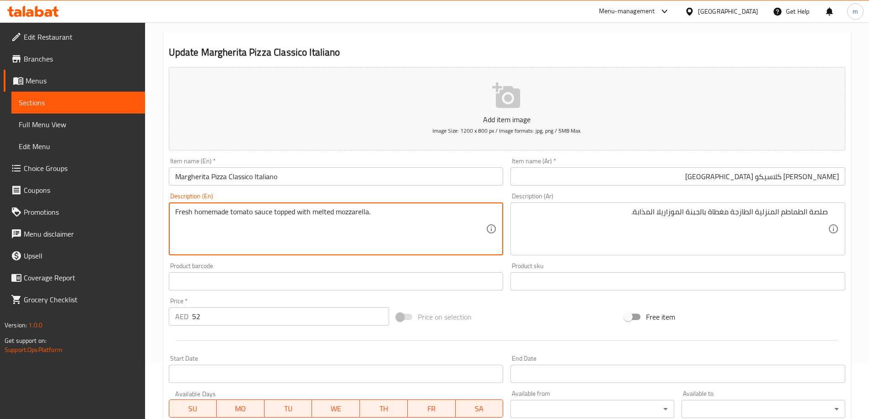
scroll to position [225, 0]
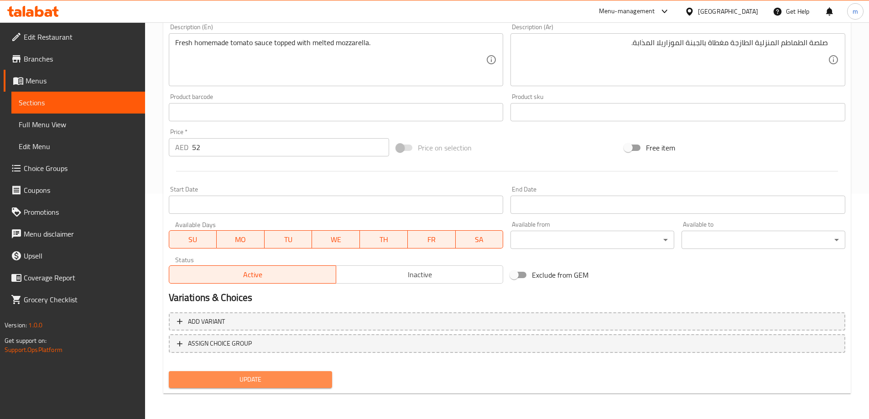
click at [295, 378] on span "Update" at bounding box center [250, 379] width 149 height 11
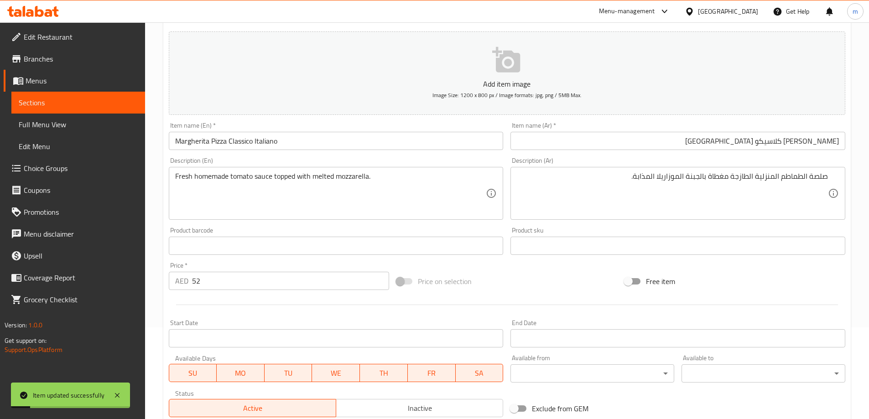
scroll to position [0, 0]
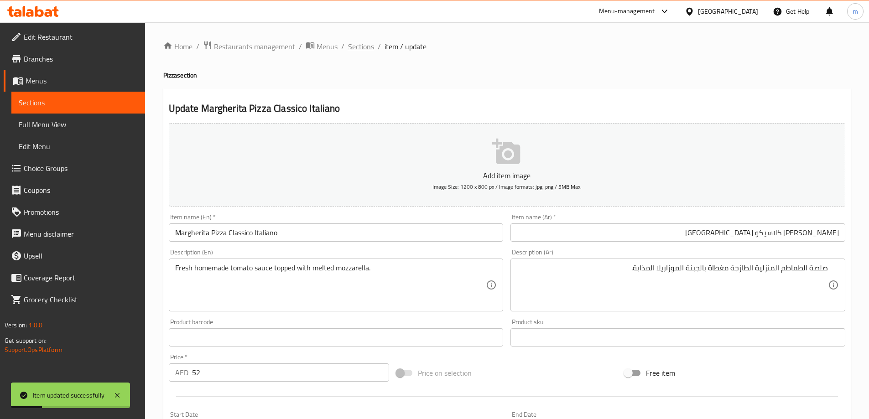
click at [365, 52] on span "Sections" at bounding box center [361, 46] width 26 height 11
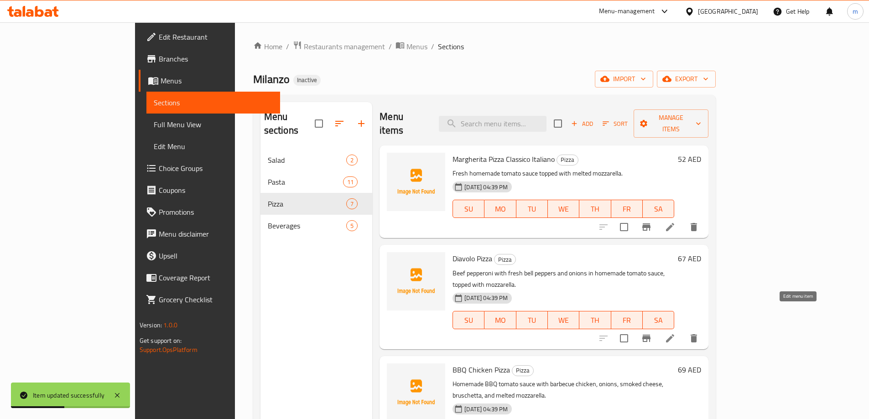
click at [675, 333] on icon at bounding box center [669, 338] width 11 height 11
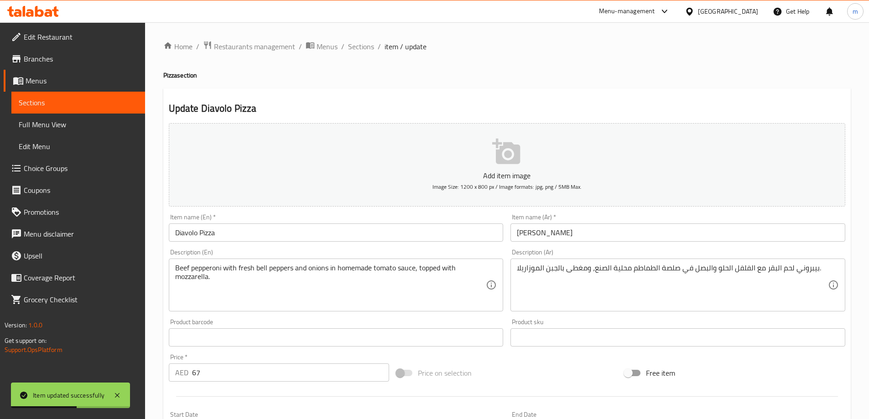
click at [605, 226] on input "بيتزا ديافولا" at bounding box center [677, 232] width 335 height 18
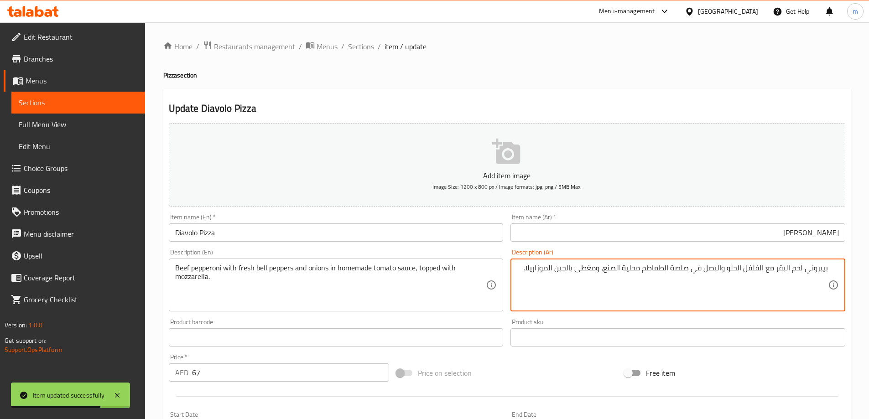
drag, startPoint x: 197, startPoint y: 231, endPoint x: 91, endPoint y: 223, distance: 106.1
click at [91, 223] on div "Edit Restaurant Branches Menus Sections Full Menu View Edit Menu Choice Groups …" at bounding box center [434, 333] width 869 height 622
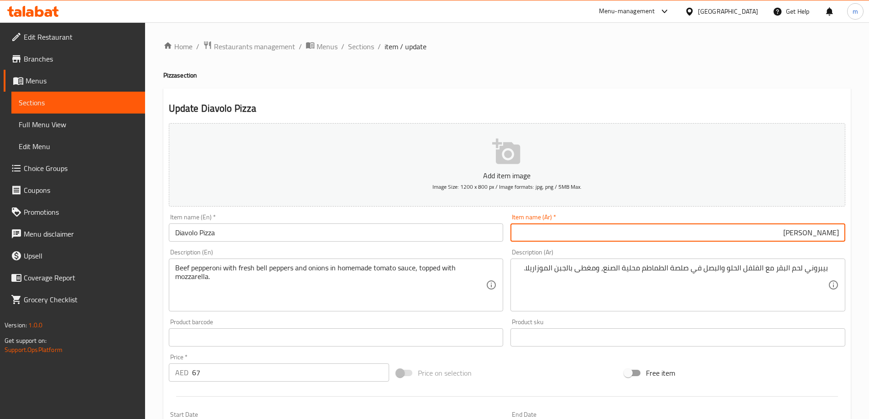
click at [666, 237] on input "بيتزا ديافولا" at bounding box center [677, 232] width 335 height 18
paste input "و"
type input "[PERSON_NAME]"
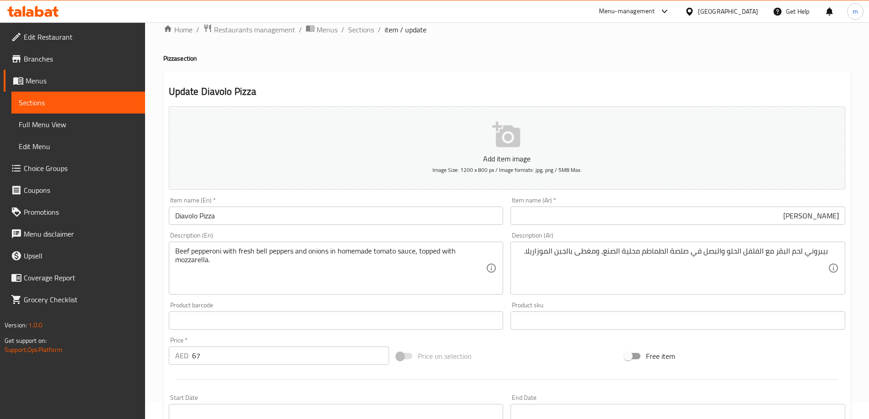
scroll to position [46, 0]
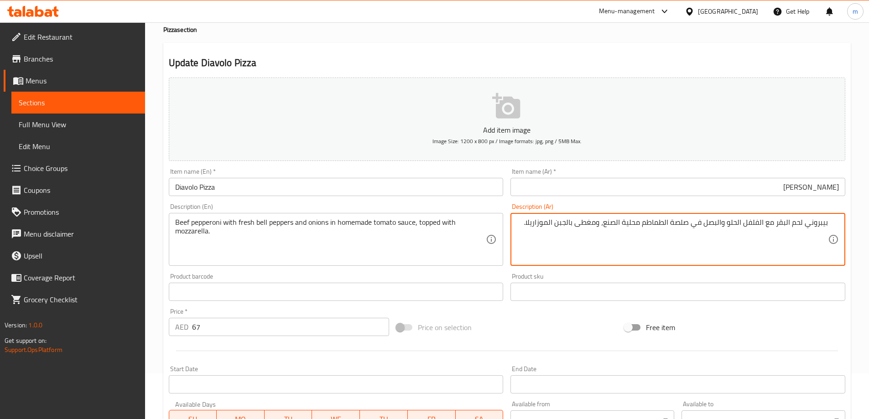
click at [789, 222] on textarea "بيبروني لحم البقر مع الفلفل الحلو والبصل في صلصة الطماطم محلية الصنع، ومغطى بال…" at bounding box center [672, 239] width 311 height 43
click at [724, 223] on textarea "بيبروني لحم بقري مع الفلفل الحلو والبصل في صلصة الطماطم محلية الصنع، ومغطى بالج…" at bounding box center [672, 239] width 311 height 43
type textarea "بيبروني لحم بقري مع الفلفل الحلو الطازج والبصل في صلصة الطماطم منزلية، ومغطى با…"
click at [170, 229] on div "Beef pepperoni with fresh bell peppers and onions in homemade tomato sauce, top…" at bounding box center [336, 239] width 335 height 53
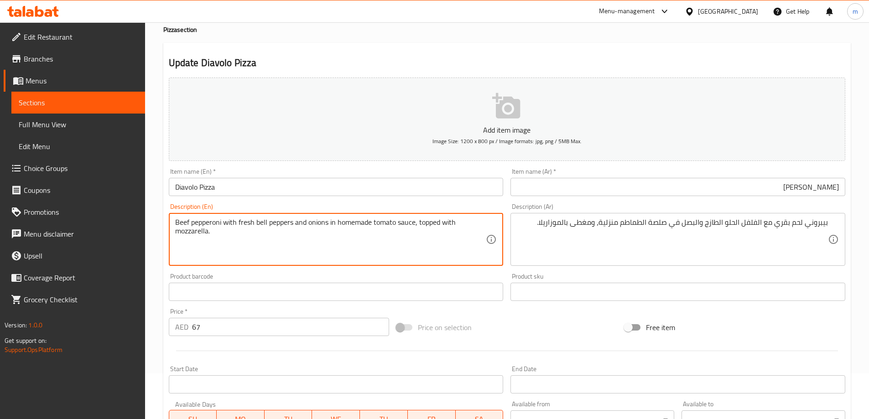
click at [178, 231] on textarea "Beef pepperoni with fresh bell peppers and onions in homemade tomato sauce, top…" at bounding box center [330, 239] width 311 height 43
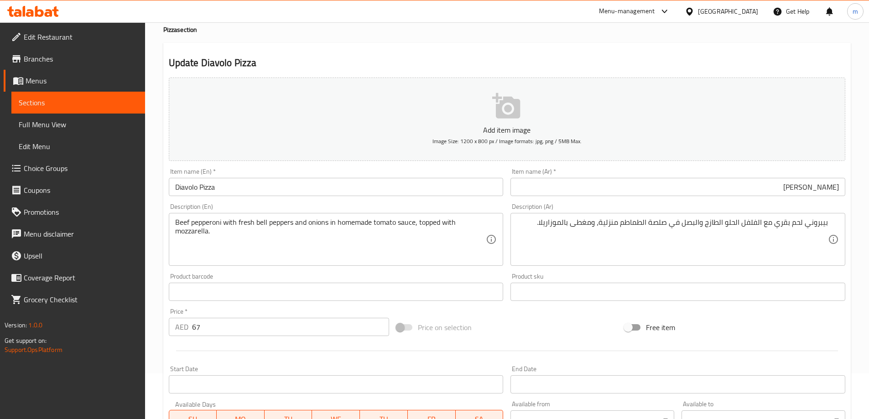
click at [507, 211] on div "Description (Ar) بيبروني لحم بقري مع الفلفل الحلو الطازج والبصل في صلصة الطماطم…" at bounding box center [678, 235] width 342 height 70
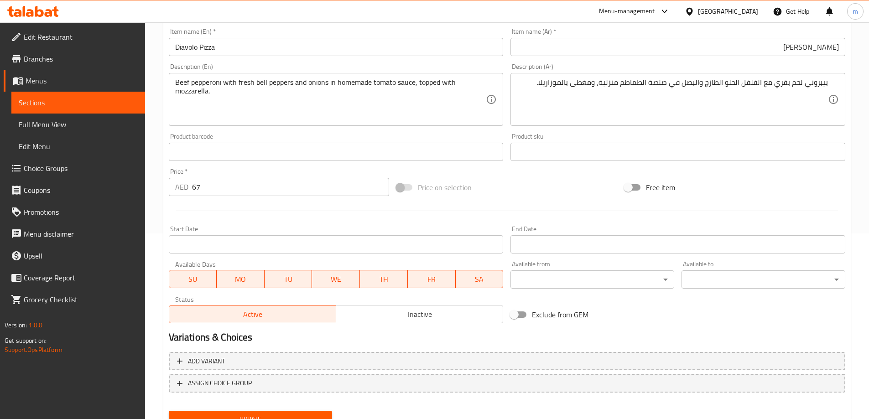
scroll to position [225, 0]
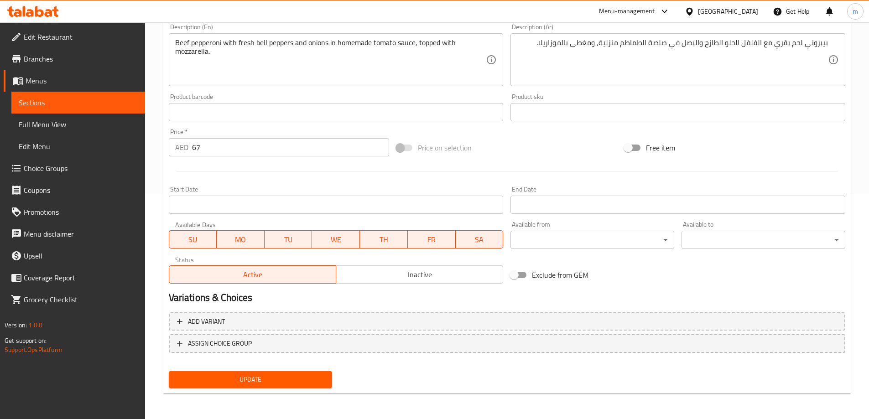
click at [273, 399] on div "Home / Restaurants management / Menus / Sections / item / update Pizza section …" at bounding box center [506, 108] width 687 height 586
click at [276, 386] on button "Update" at bounding box center [251, 379] width 164 height 17
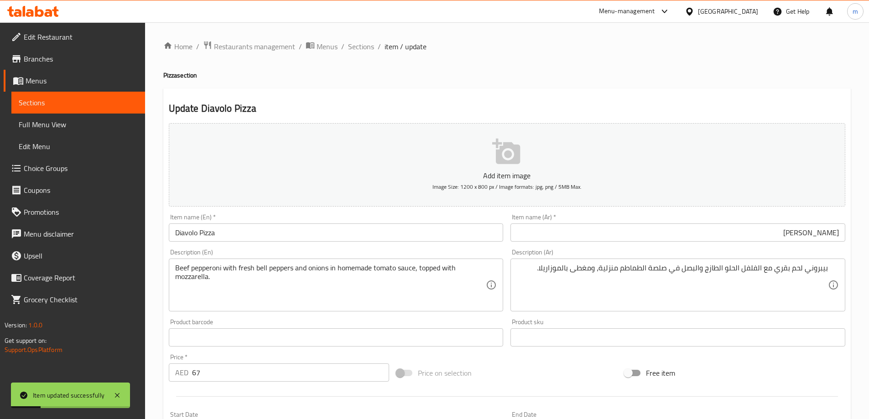
click at [360, 53] on div "Home / Restaurants management / Menus / Sections / item / update Pizza section …" at bounding box center [506, 334] width 687 height 586
click at [361, 48] on span "Sections" at bounding box center [361, 46] width 26 height 11
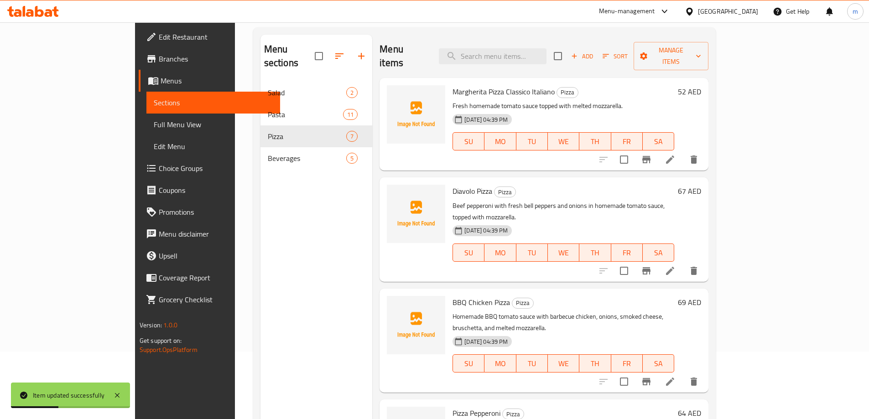
scroll to position [128, 0]
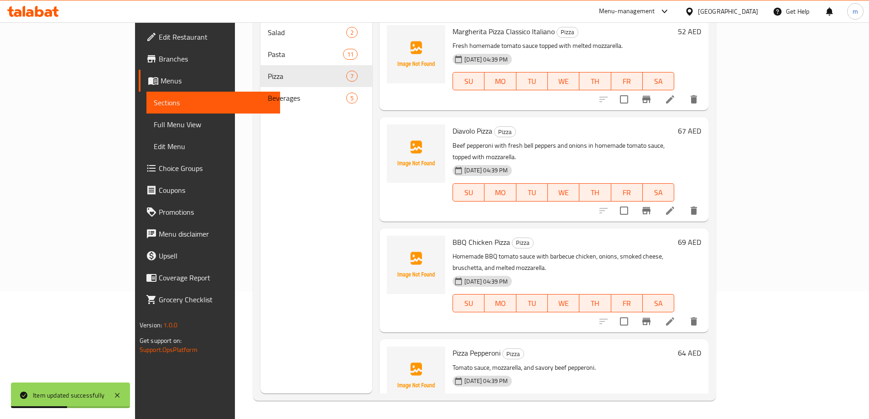
click at [683, 313] on li at bounding box center [670, 321] width 26 height 16
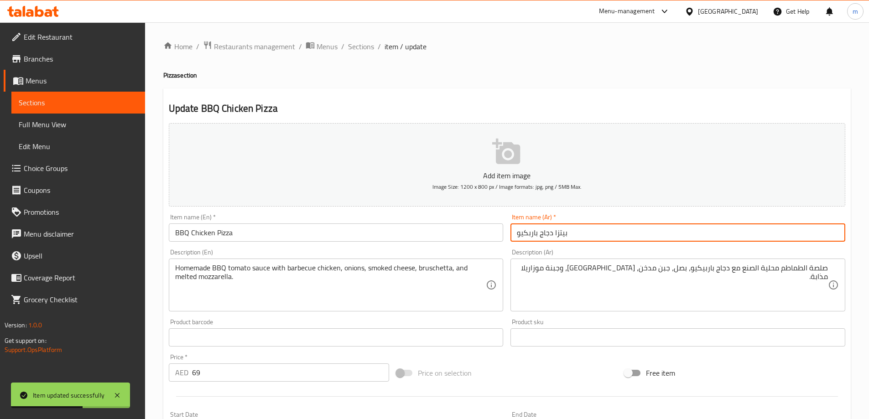
click at [617, 230] on input "بيتزا دجاج باربكيو" at bounding box center [677, 232] width 335 height 18
click at [293, 241] on input "BBQ Chicken Pizza" at bounding box center [336, 232] width 335 height 18
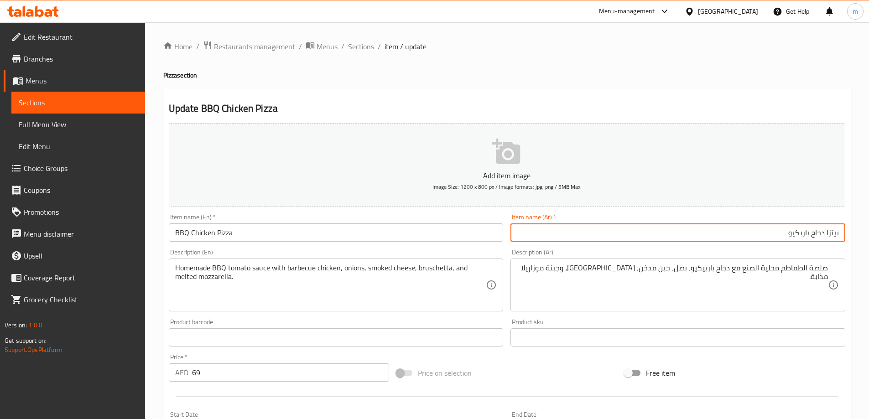
click at [686, 224] on input "بيتزا دجاج باربكيو" at bounding box center [677, 232] width 335 height 18
paste input "text"
type input "بيتزا دجاج باربيكيو"
click at [608, 80] on div "Home / Restaurants management / Menus / Sections / item / update Pizza section …" at bounding box center [506, 334] width 687 height 586
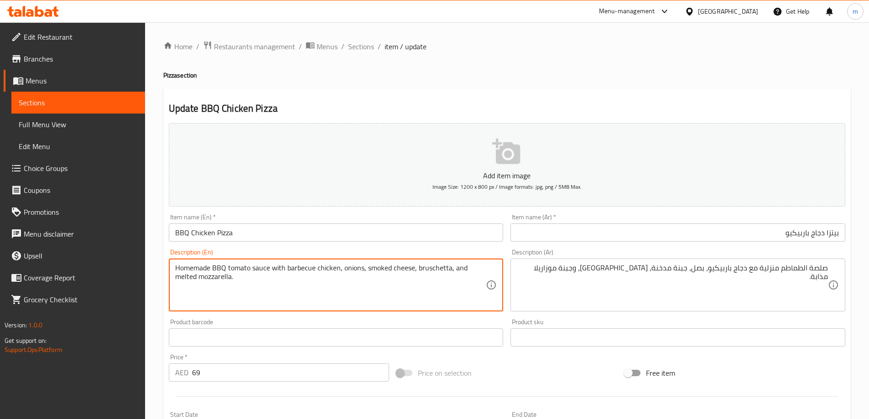
click at [432, 267] on textarea "Homemade BBQ tomato sauce with barbecue chicken, onions, smoked cheese, brusche…" at bounding box center [330, 285] width 311 height 43
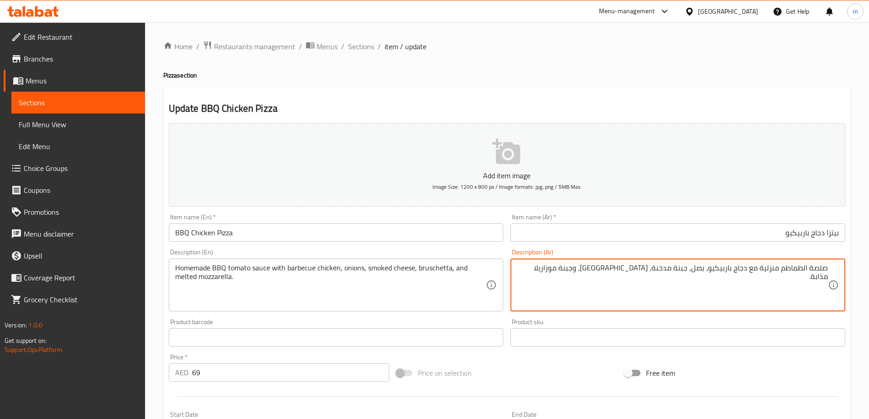
paste textarea
type textarea "صلصة الطماطم منزلية مع دجاج باربيكيو، بصل، جبنة مدخنة، [GEOGRAPHIC_DATA]، وجبنة…"
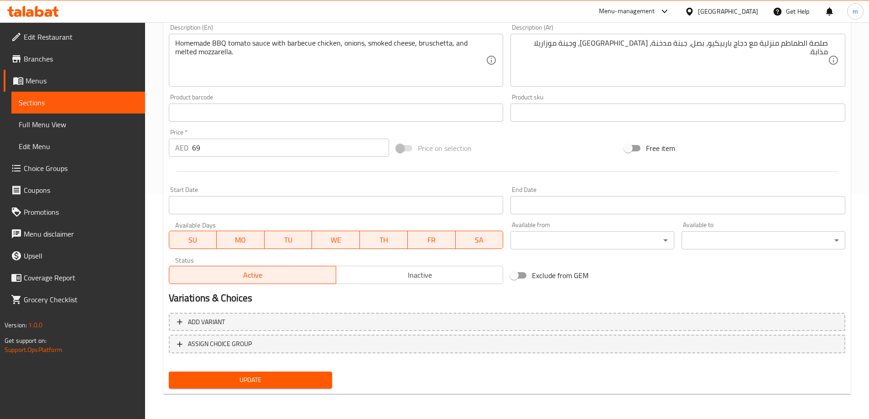
scroll to position [225, 0]
click at [242, 382] on span "Update" at bounding box center [250, 379] width 149 height 11
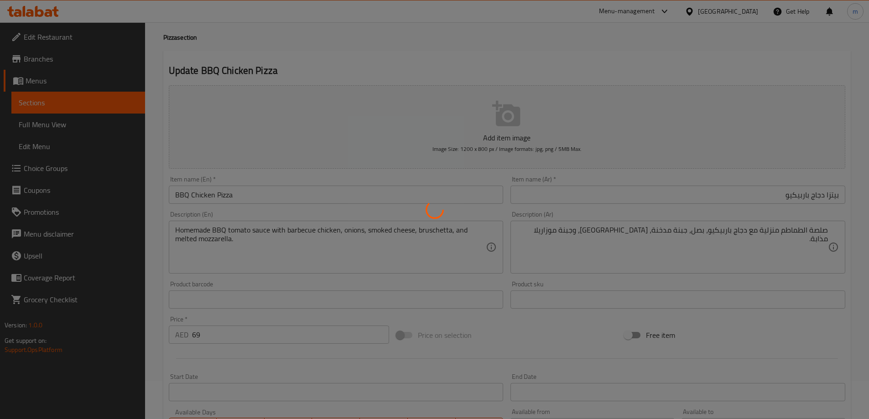
scroll to position [0, 0]
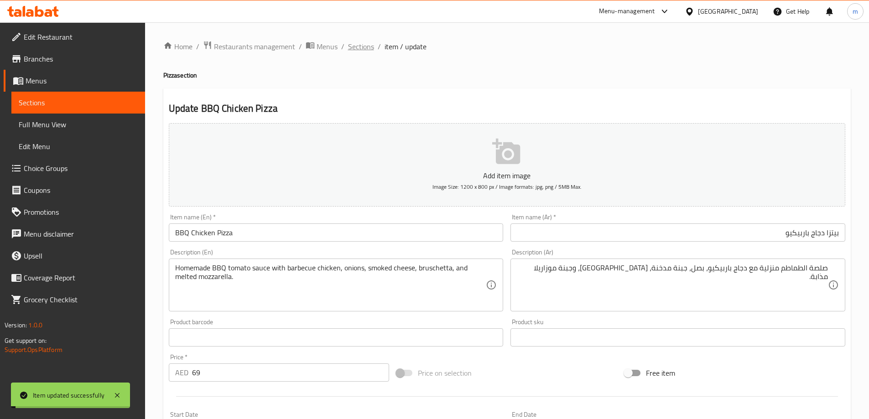
click at [368, 49] on span "Sections" at bounding box center [361, 46] width 26 height 11
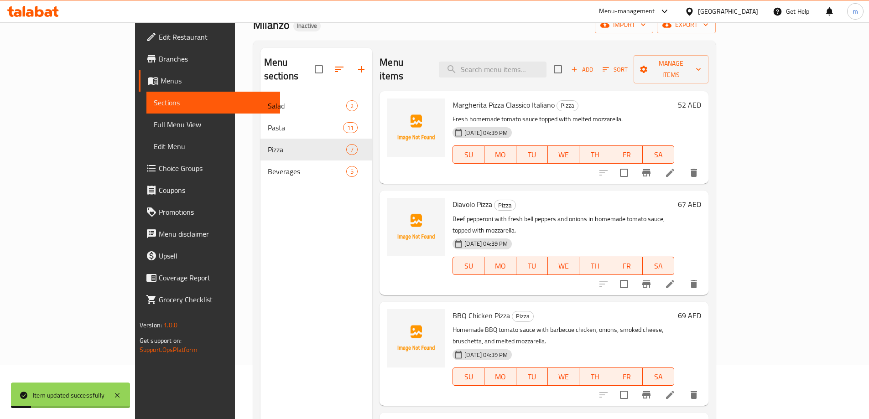
scroll to position [128, 0]
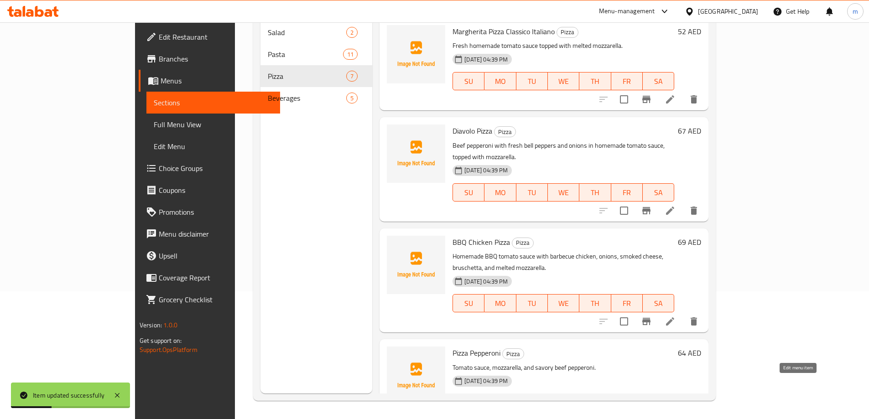
click at [674, 417] on icon at bounding box center [670, 421] width 8 height 8
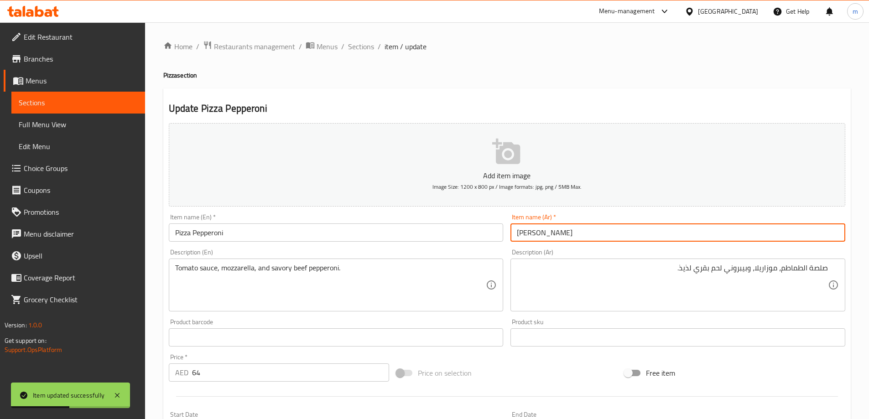
click at [636, 234] on input "[PERSON_NAME]" at bounding box center [677, 232] width 335 height 18
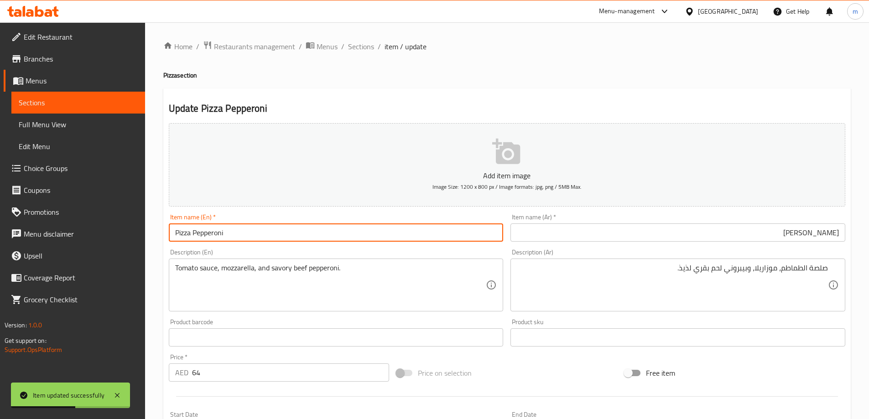
click at [266, 238] on input "Pizza Pepperoni" at bounding box center [336, 232] width 335 height 18
click at [653, 247] on div "Description (Ar) صلصة الطماطم، موزاريلا، وبيبروني لحم بقري لذيذ. Description (A…" at bounding box center [678, 280] width 342 height 70
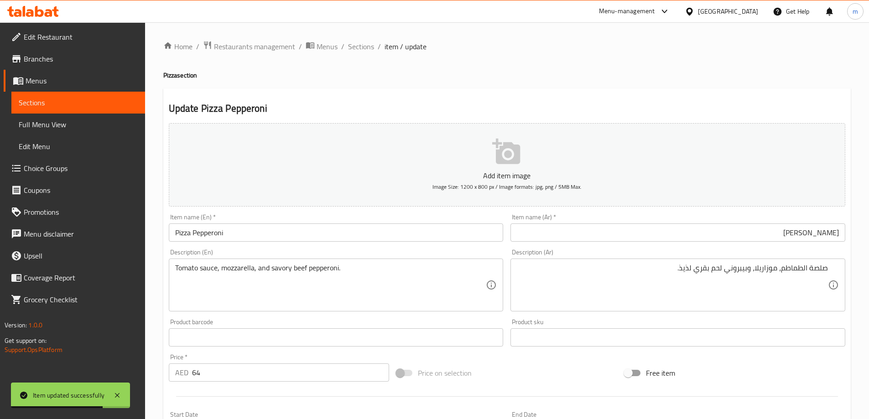
click at [665, 238] on input "[PERSON_NAME]" at bounding box center [677, 232] width 335 height 18
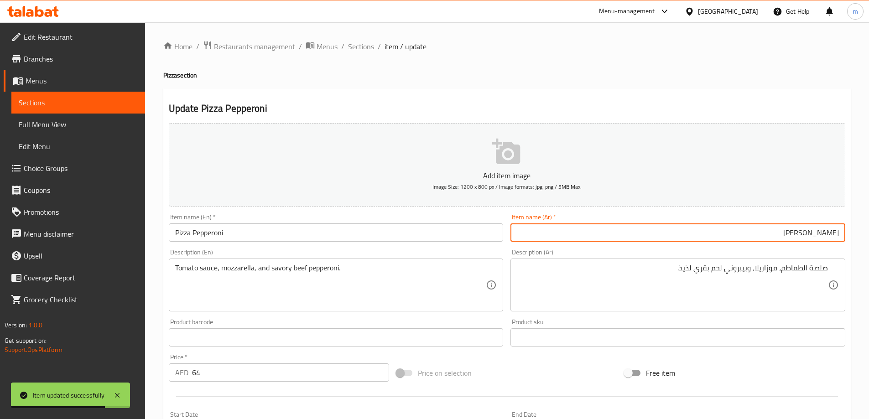
click at [665, 238] on input "[PERSON_NAME]" at bounding box center [677, 232] width 335 height 18
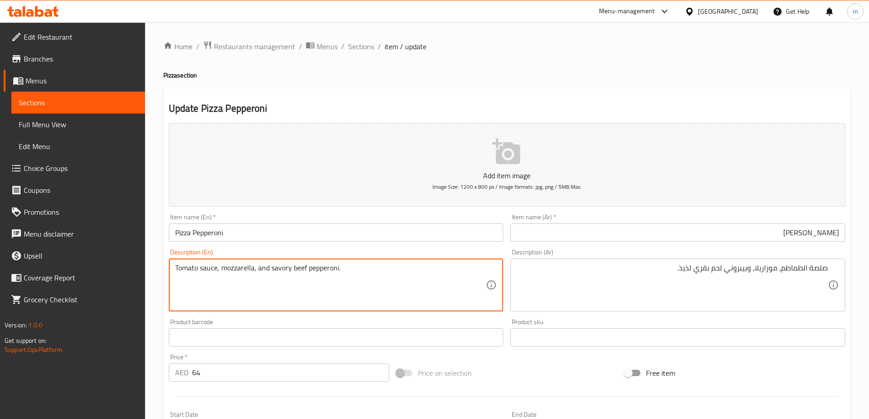
click at [229, 271] on textarea "Tomato sauce, mozzarella, and savory beef pepperoni." at bounding box center [330, 285] width 311 height 43
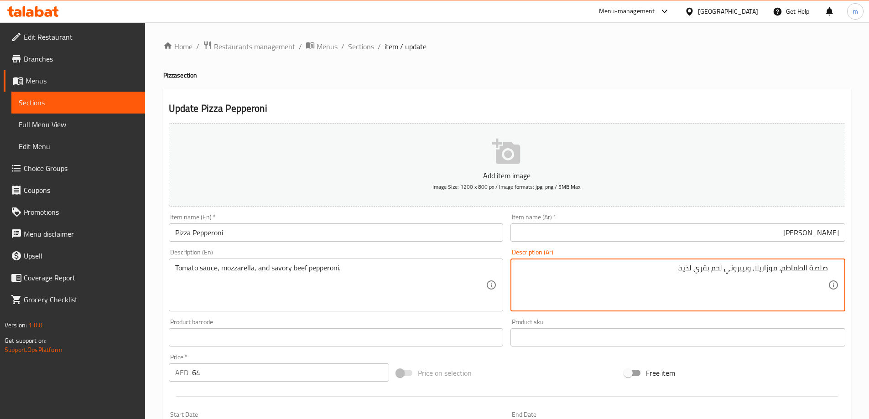
click at [689, 268] on textarea "صلصة الطماطم، موزاريلا، وبيبروني لحم بقري لذيذ." at bounding box center [672, 285] width 311 height 43
type textarea "صلصة الطماطم، موزاريلا، وبيبروني لحم بقري مالح."
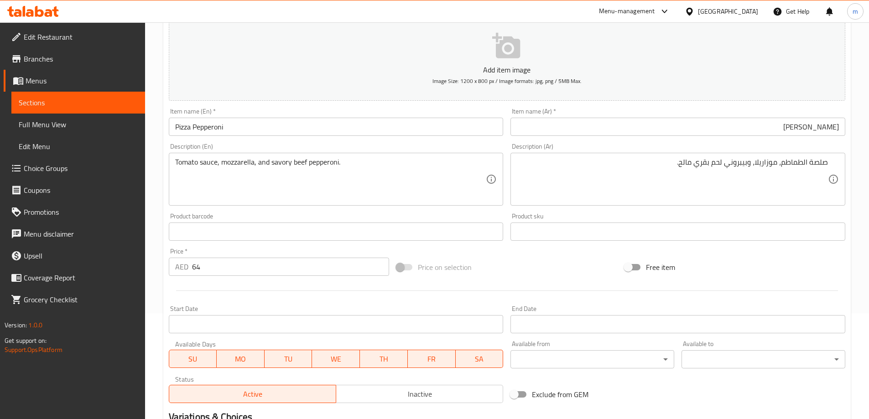
scroll to position [225, 0]
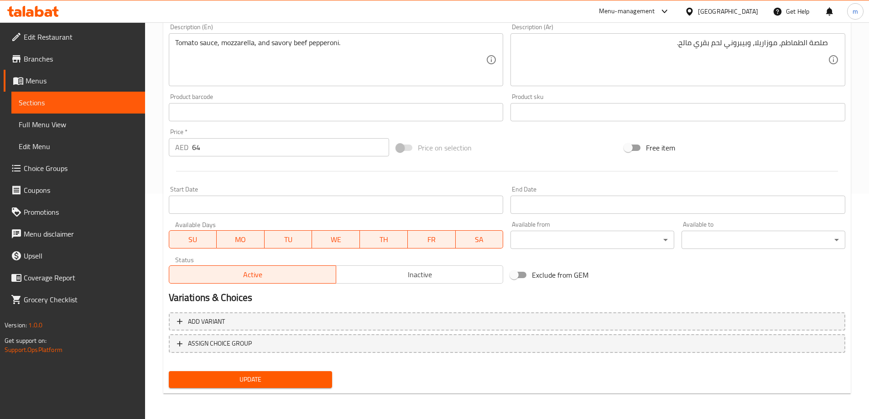
click at [217, 394] on div "Home / Restaurants management / Menus / Sections / item / update Pizza section …" at bounding box center [506, 108] width 687 height 586
click at [226, 383] on span "Update" at bounding box center [250, 379] width 149 height 11
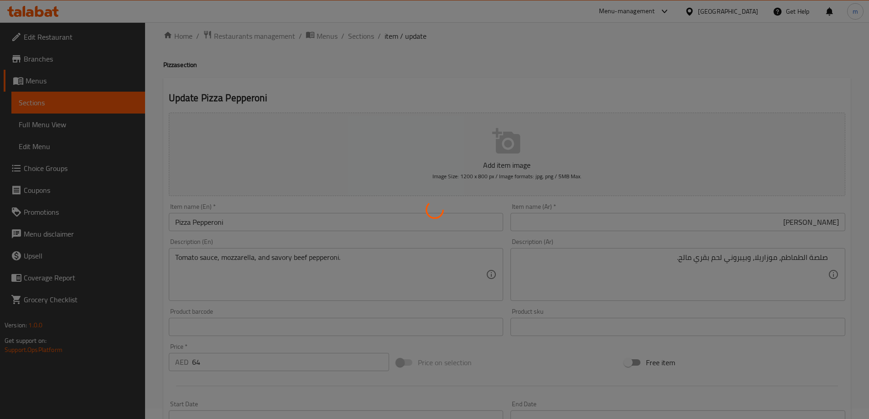
scroll to position [0, 0]
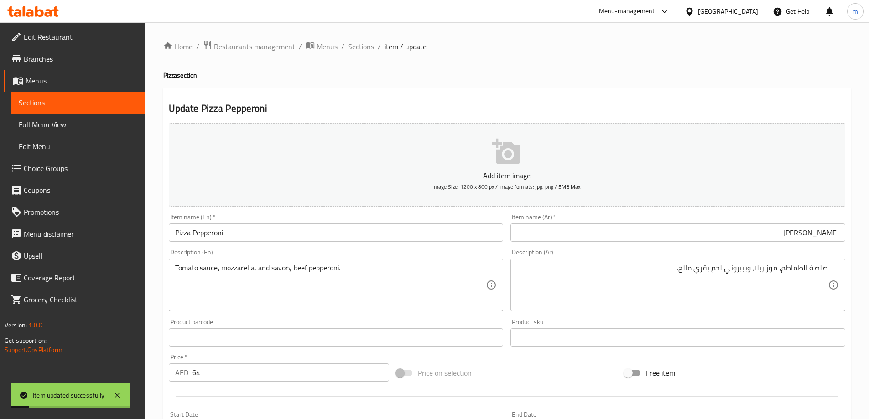
click at [301, 229] on input "Pizza Pepperoni" at bounding box center [336, 232] width 335 height 18
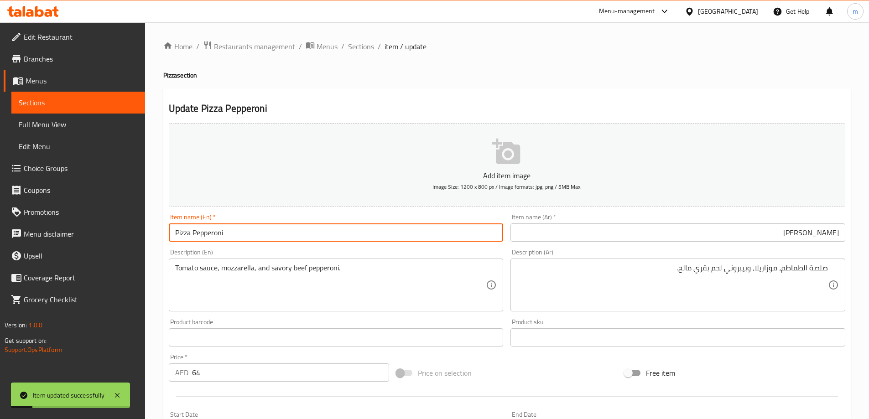
click at [301, 229] on input "Pizza Pepperoni" at bounding box center [336, 232] width 335 height 18
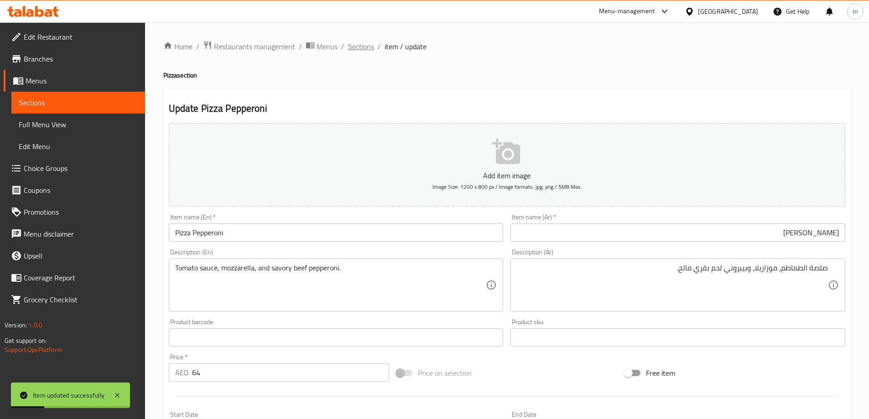
click at [368, 48] on span "Sections" at bounding box center [361, 46] width 26 height 11
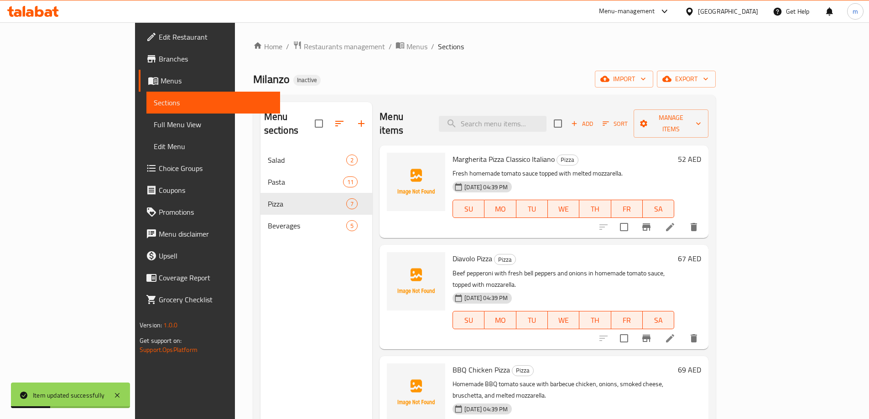
click at [423, 50] on ol "Home / Restaurants management / Menus / Sections" at bounding box center [484, 47] width 462 height 12
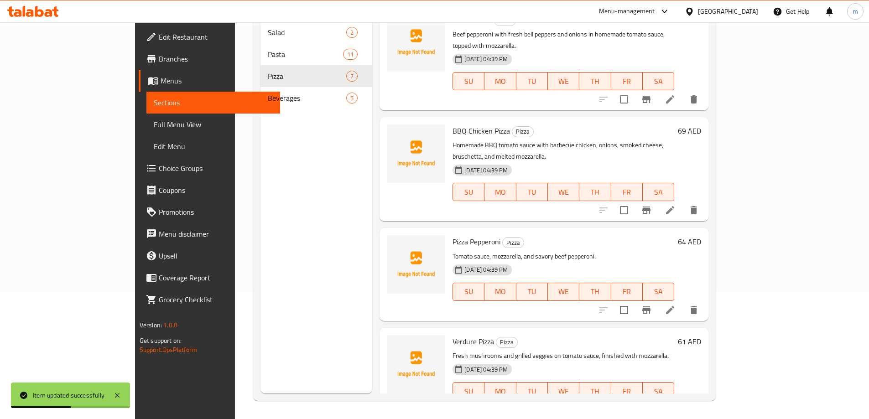
scroll to position [182, 0]
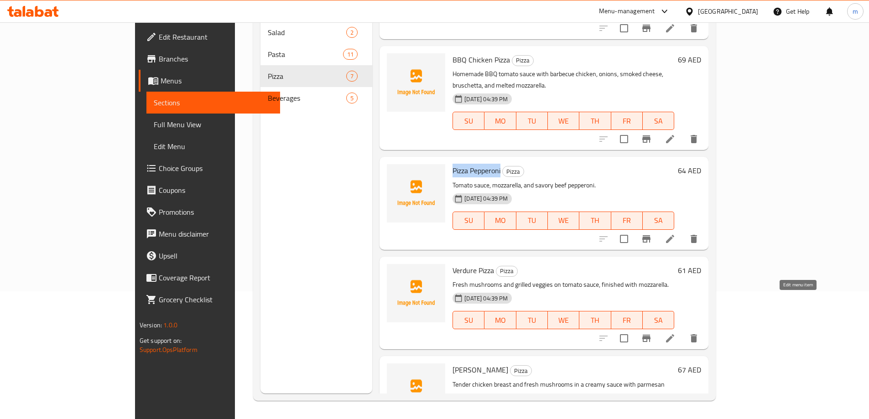
click at [674, 334] on icon at bounding box center [670, 338] width 8 height 8
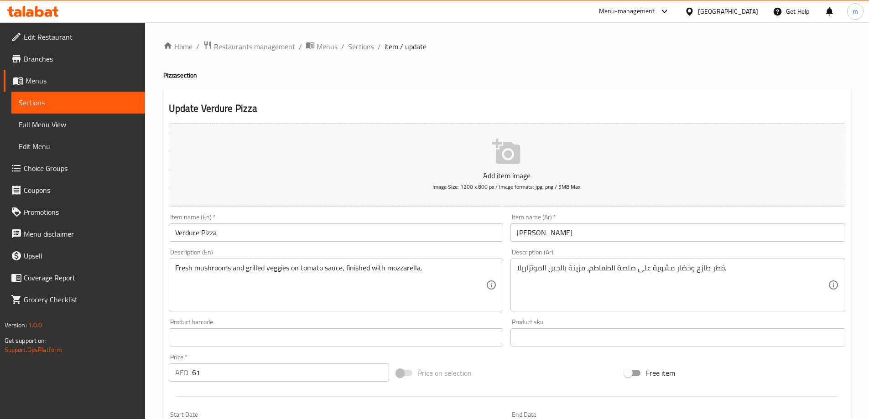
click at [601, 225] on input "بيتزا فيردوري" at bounding box center [677, 232] width 335 height 18
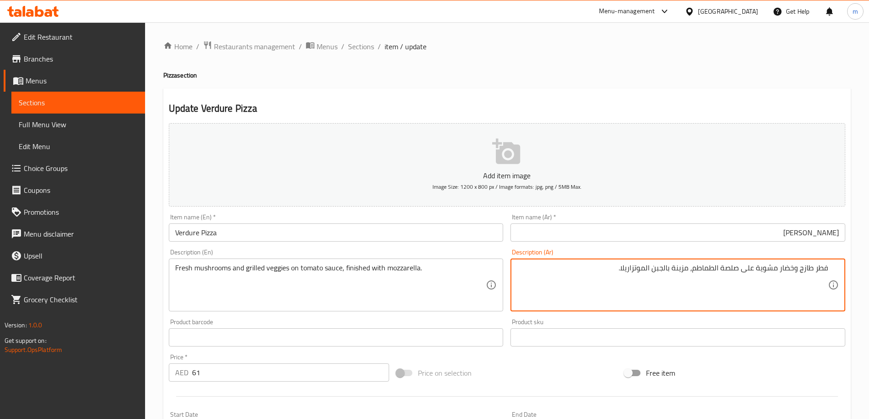
click at [350, 234] on input "Verdure Pizza" at bounding box center [336, 232] width 335 height 18
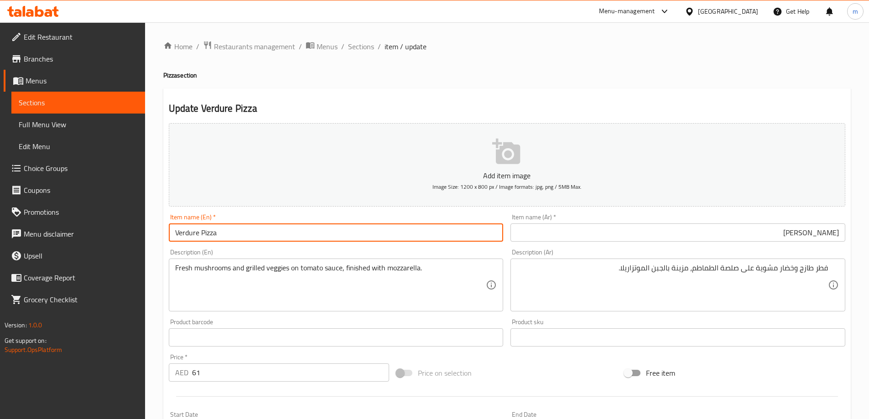
click at [184, 235] on input "Verdure Pizza" at bounding box center [336, 232] width 335 height 18
click at [199, 231] on input "Verdure Pizza" at bounding box center [336, 232] width 335 height 18
click at [263, 237] on input "Verdure Pizza" at bounding box center [336, 232] width 335 height 18
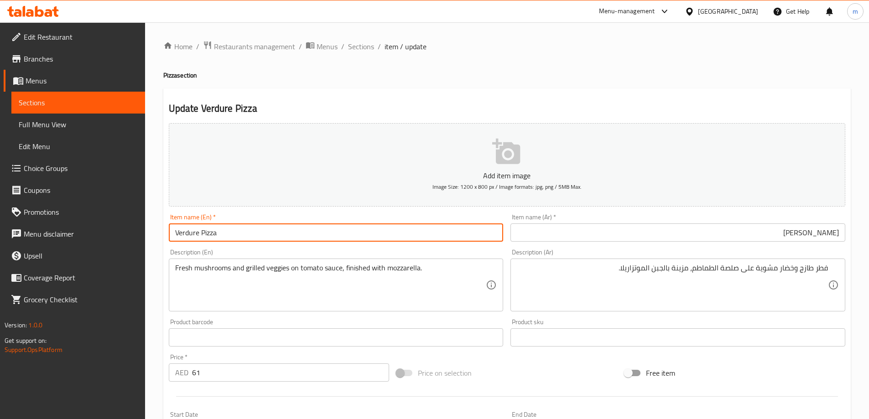
drag, startPoint x: 198, startPoint y: 232, endPoint x: 179, endPoint y: 232, distance: 19.6
click at [179, 232] on input "Verdure Pizza" at bounding box center [336, 232] width 335 height 18
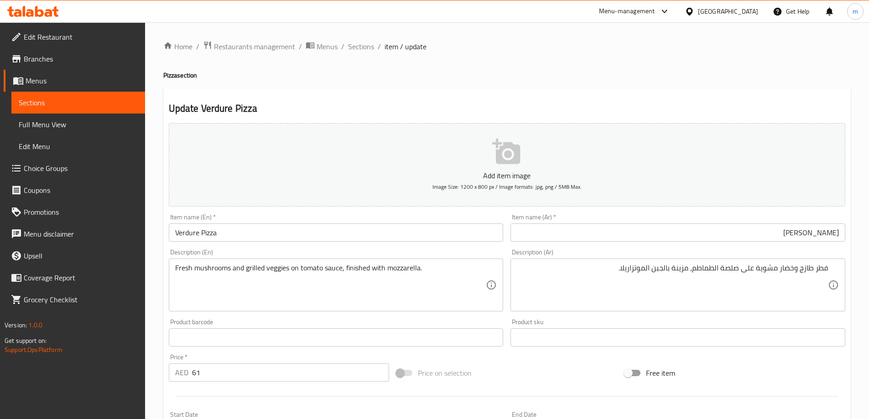
click at [802, 239] on input "بيتزا فيردوري" at bounding box center [677, 232] width 335 height 18
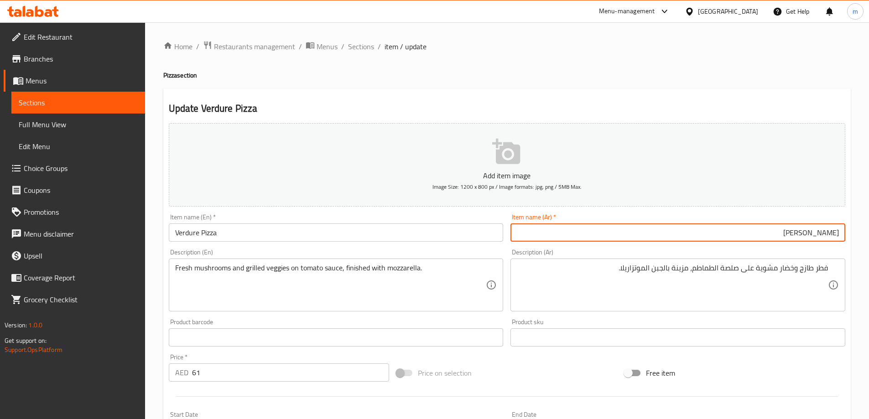
click at [802, 239] on input "بيتزا فيردوري" at bounding box center [677, 232] width 335 height 18
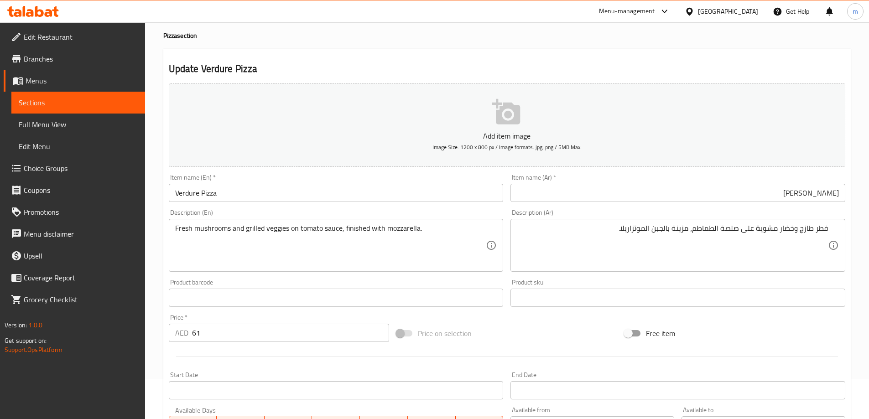
scroll to position [137, 0]
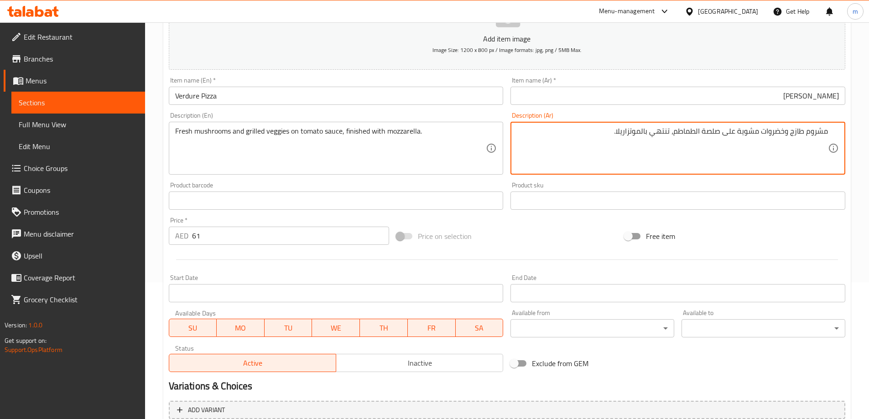
type textarea "مشروم طازج وخضروات مشوية على صلصة الطماطم، تنتهي بالموتزاريلا."
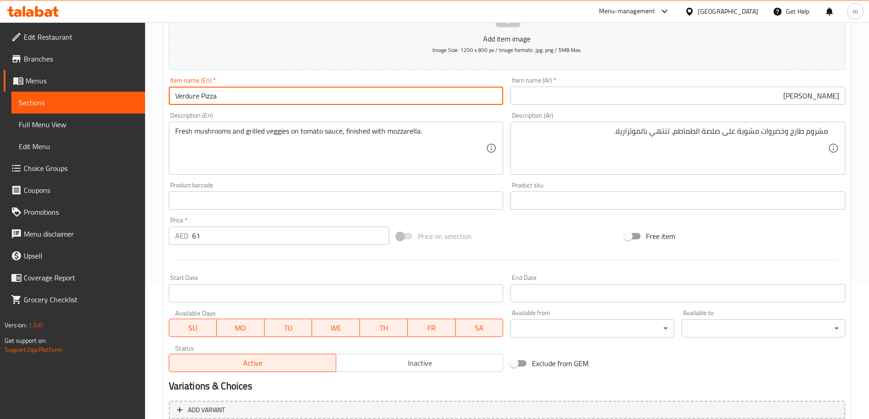
drag, startPoint x: 199, startPoint y: 95, endPoint x: 156, endPoint y: 93, distance: 43.4
click at [156, 93] on div "Home / Restaurants management / Menus / Sections / item / update Pizza section …" at bounding box center [507, 197] width 724 height 622
click at [797, 93] on input "بيتزا فيردوري" at bounding box center [677, 96] width 335 height 18
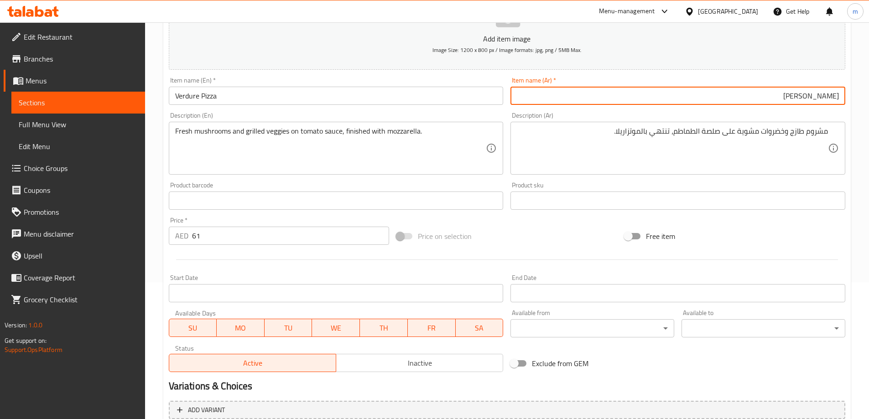
click at [797, 93] on input "بيتزا فيردوري" at bounding box center [677, 96] width 335 height 18
paste input "text"
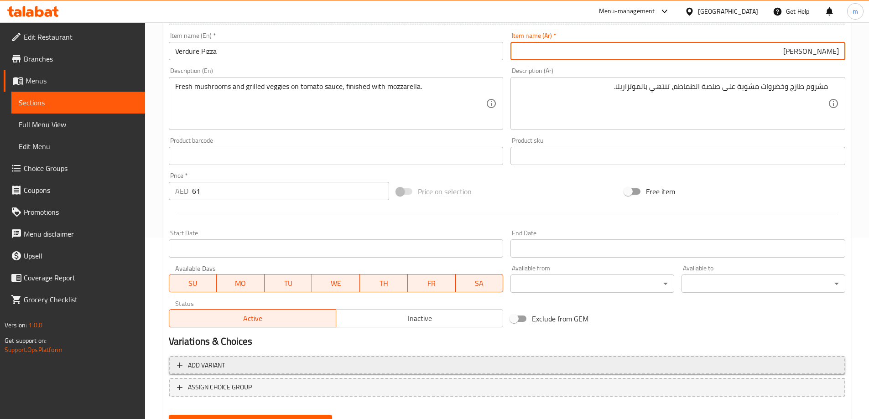
scroll to position [225, 0]
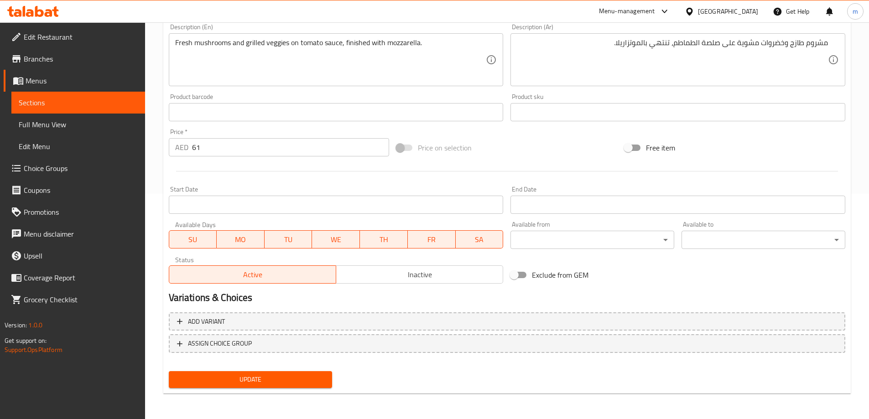
type input "[PERSON_NAME]"
drag, startPoint x: 248, startPoint y: 382, endPoint x: 289, endPoint y: 346, distance: 54.9
click at [247, 383] on span "Update" at bounding box center [250, 379] width 149 height 11
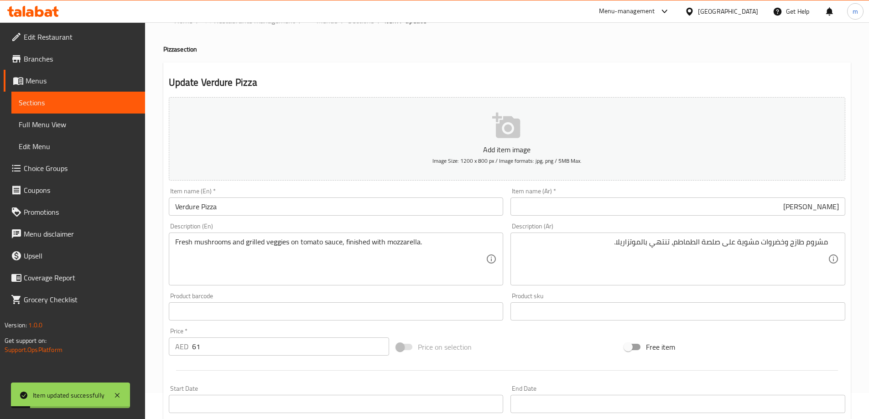
scroll to position [0, 0]
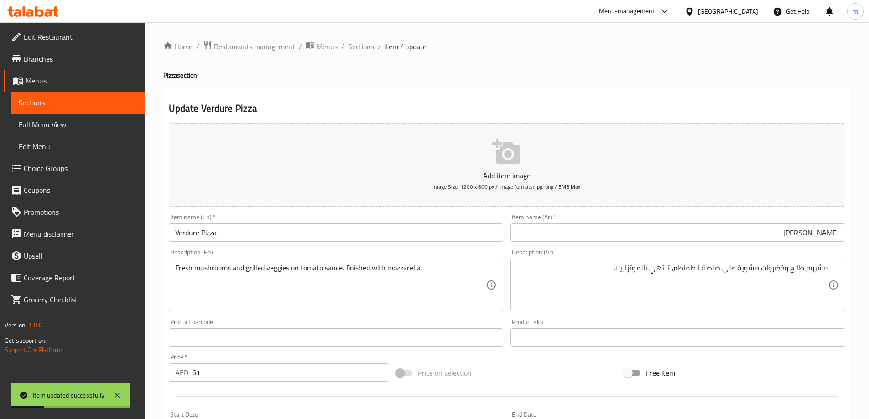
click at [360, 52] on span "Sections" at bounding box center [361, 46] width 26 height 11
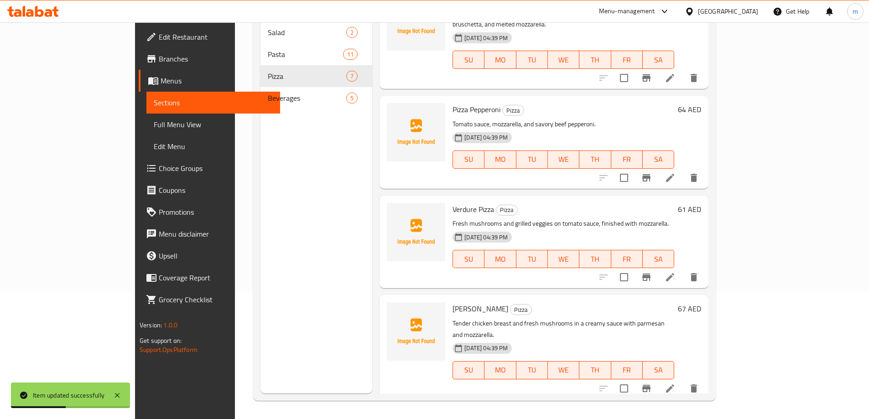
scroll to position [274, 0]
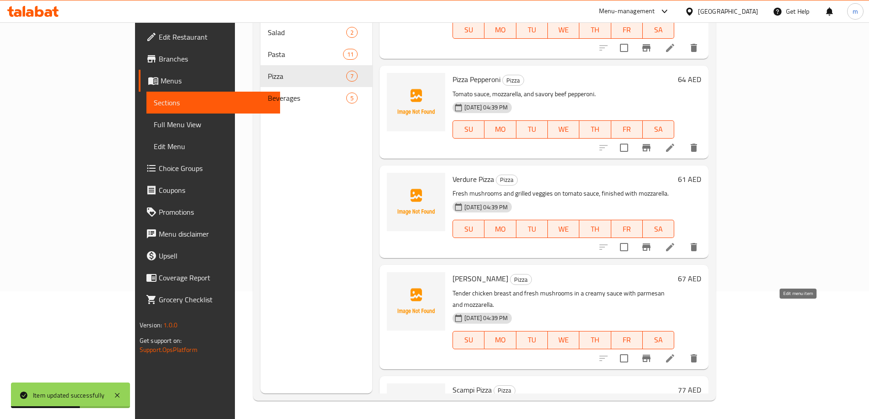
click at [675, 353] on icon at bounding box center [669, 358] width 11 height 11
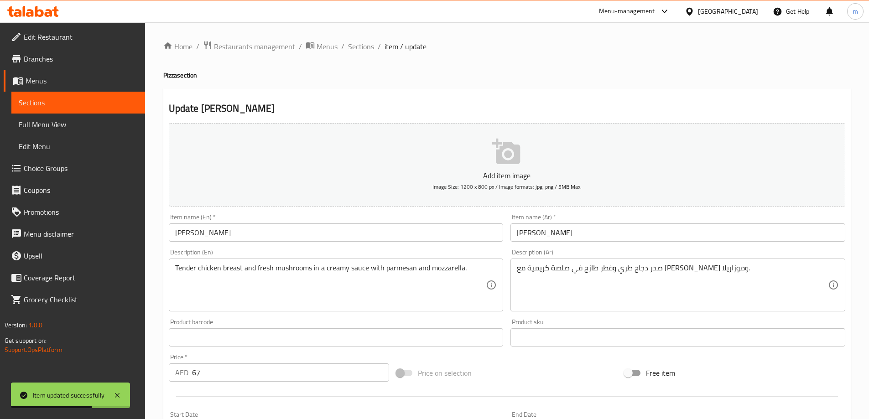
click at [652, 241] on input "[PERSON_NAME]" at bounding box center [677, 232] width 335 height 18
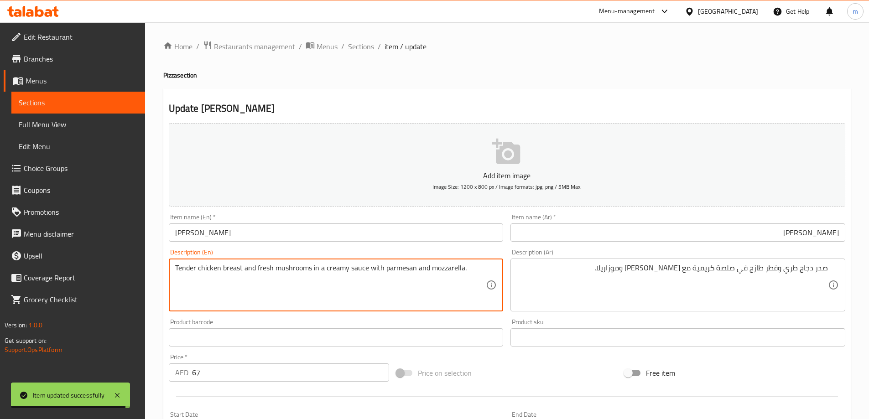
click at [232, 265] on textarea "Tender chicken breast and fresh mushrooms in a creamy sauce with parmesan and m…" at bounding box center [330, 285] width 311 height 43
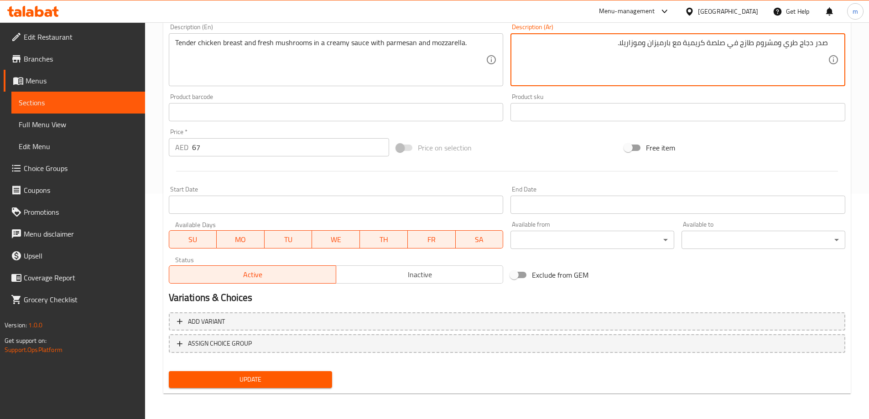
type textarea "صدر دجاج طري ومشروم طازج في صلصة كريمية مع بارميزان وموزاريلا."
click at [325, 378] on span "Update" at bounding box center [250, 379] width 149 height 11
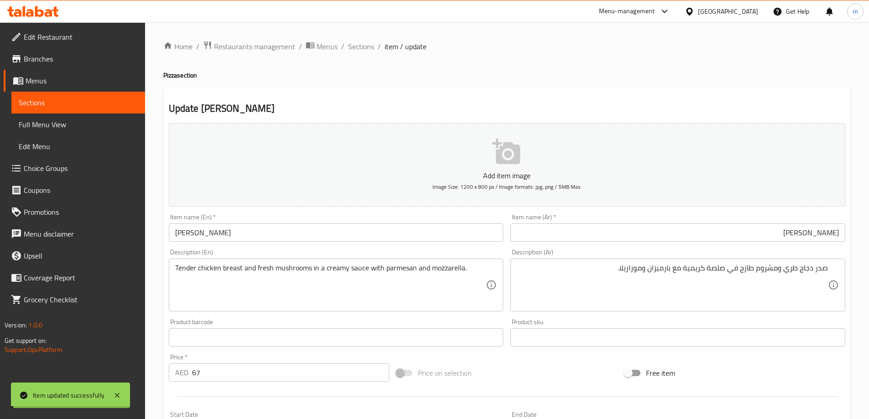
click at [268, 238] on input "[PERSON_NAME]" at bounding box center [336, 232] width 335 height 18
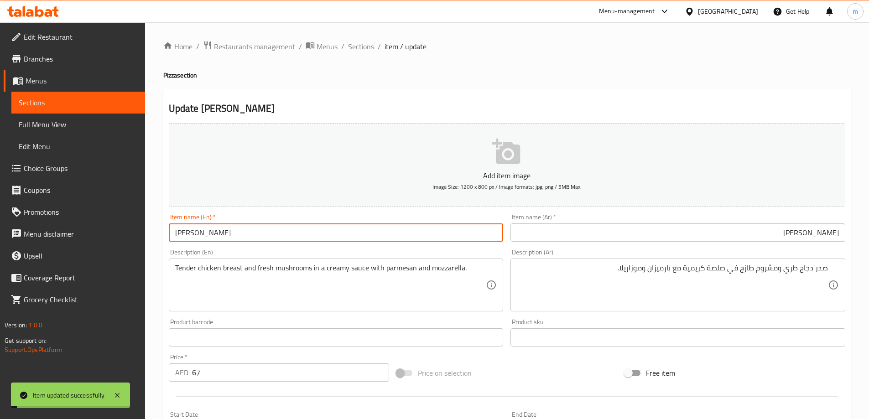
click at [268, 238] on input "[PERSON_NAME]" at bounding box center [336, 232] width 335 height 18
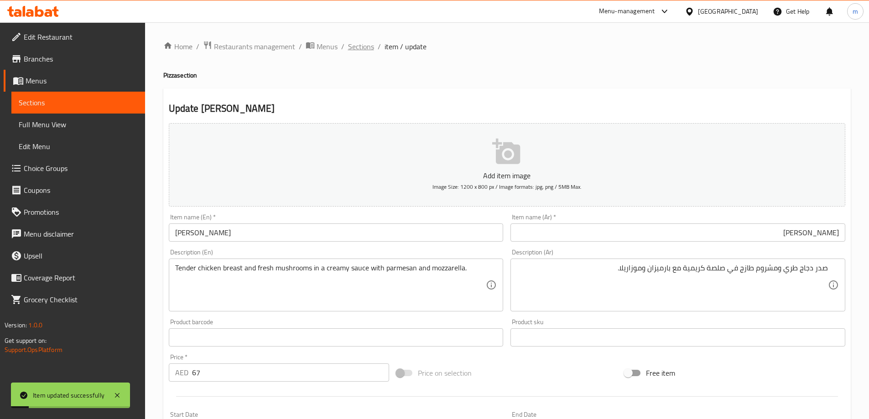
click at [367, 41] on span "Sections" at bounding box center [361, 46] width 26 height 11
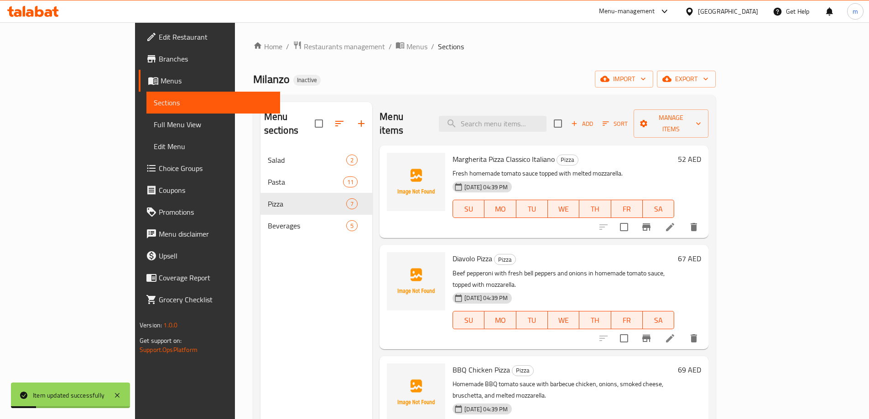
click at [438, 41] on span "Sections" at bounding box center [451, 46] width 26 height 11
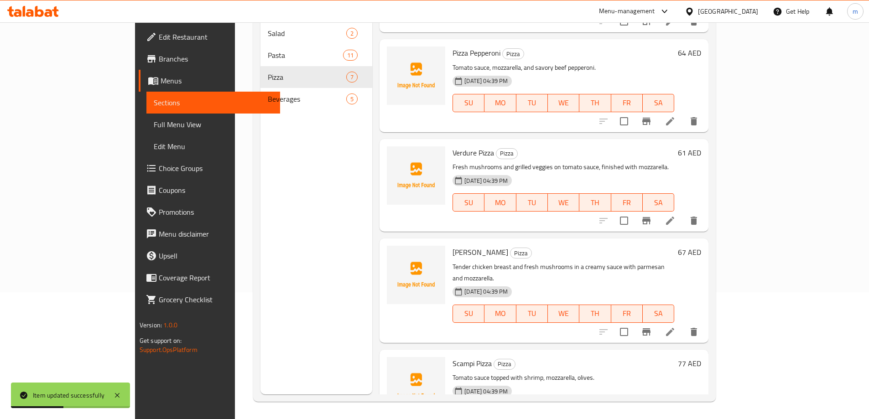
scroll to position [128, 0]
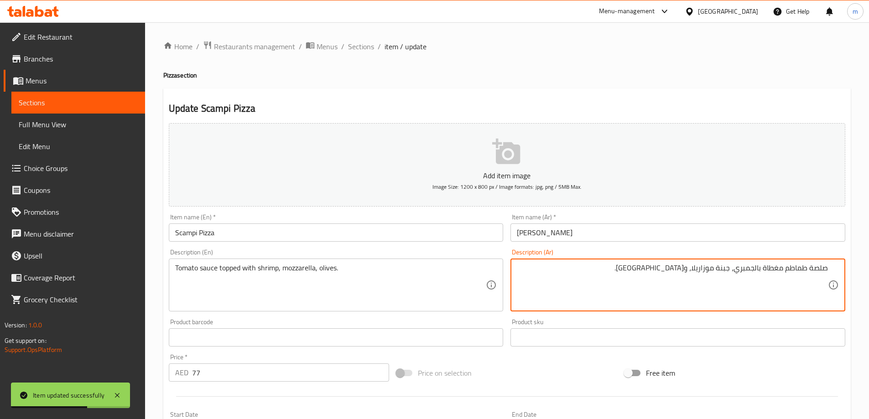
click at [611, 223] on div "Item name (Ar)   * بيتزا سكامبي Item name (Ar) *" at bounding box center [677, 228] width 335 height 28
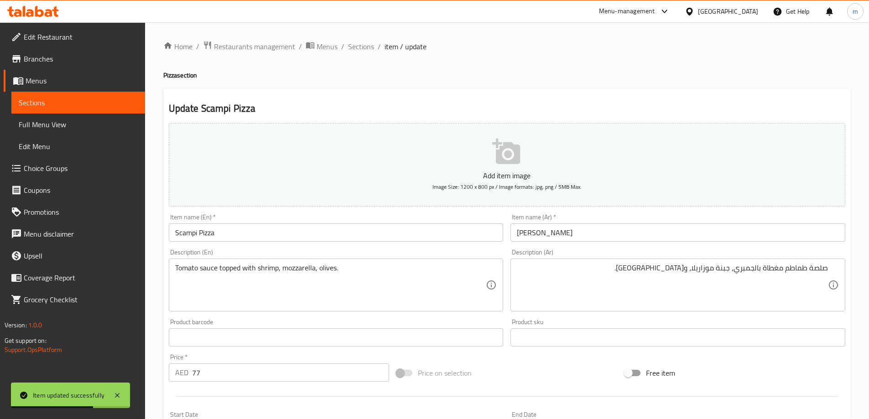
click at [608, 231] on input "[PERSON_NAME]" at bounding box center [677, 232] width 335 height 18
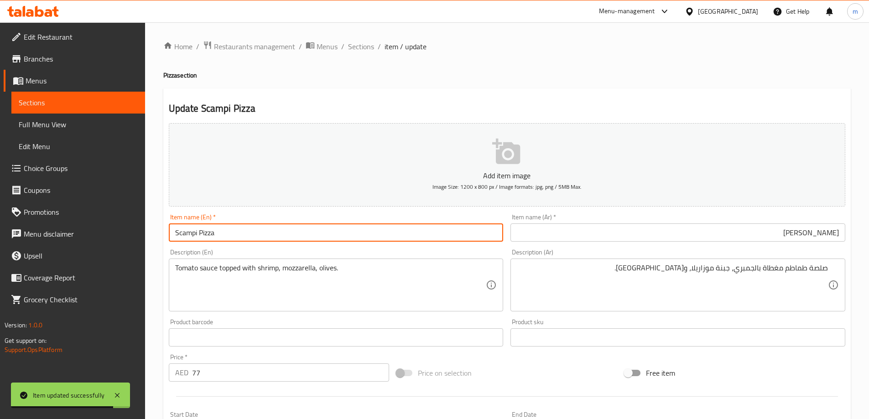
drag, startPoint x: 196, startPoint y: 233, endPoint x: 123, endPoint y: 228, distance: 73.6
click at [123, 228] on div "Edit Restaurant Branches Menus Sections Full Menu View Edit Menu Choice Groups …" at bounding box center [434, 333] width 869 height 622
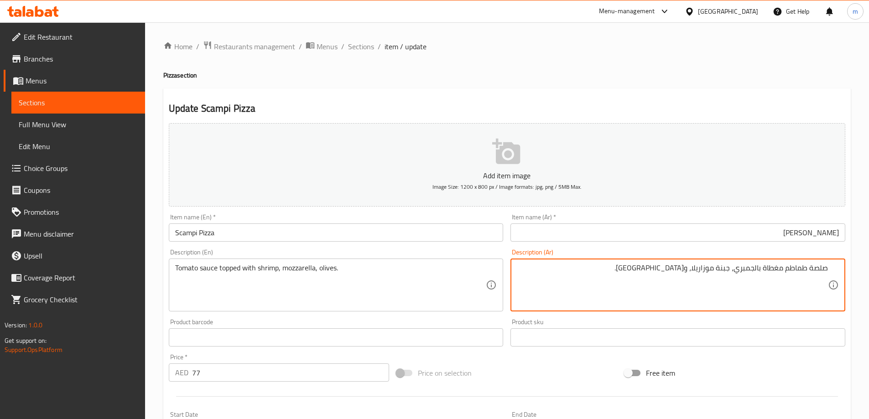
click at [723, 269] on textarea "صلصة طماطم مغطاة بالجمبري، جبنة موزاريلا، وزيتون." at bounding box center [672, 285] width 311 height 43
click at [705, 268] on textarea "صلصة طماطم مغطاة بالجمبري، موزاريلا، وزيتون." at bounding box center [672, 285] width 311 height 43
type textarea "صلصة طماطم مغطاة بالجمبري، موزاريلا، زيتون."
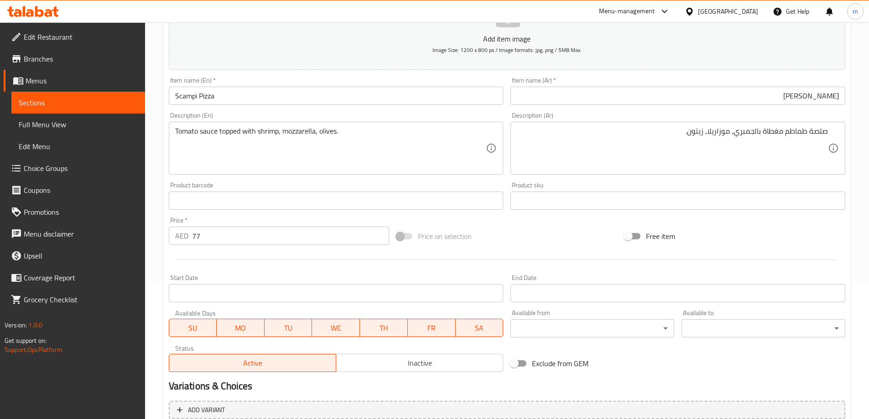
scroll to position [225, 0]
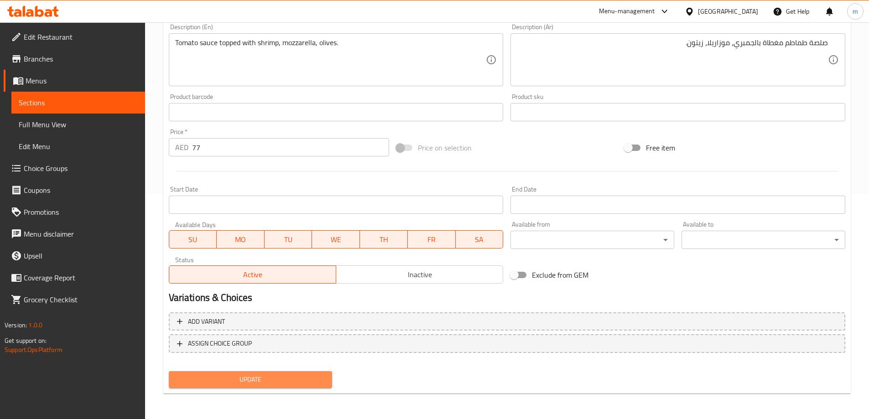
click at [273, 375] on span "Update" at bounding box center [250, 379] width 149 height 11
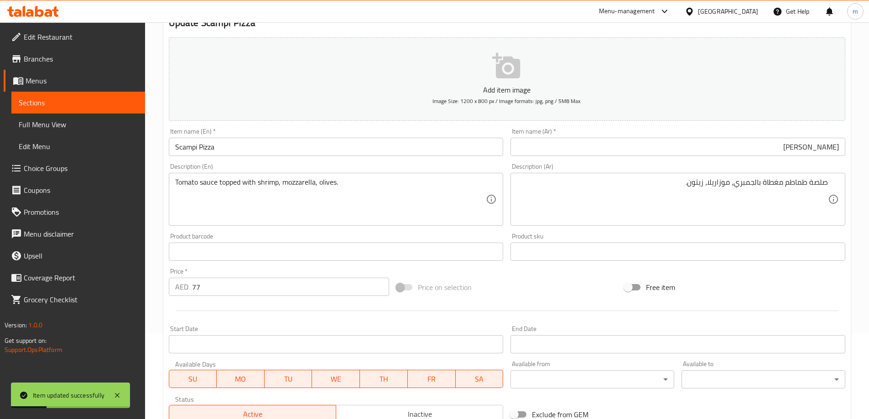
scroll to position [0, 0]
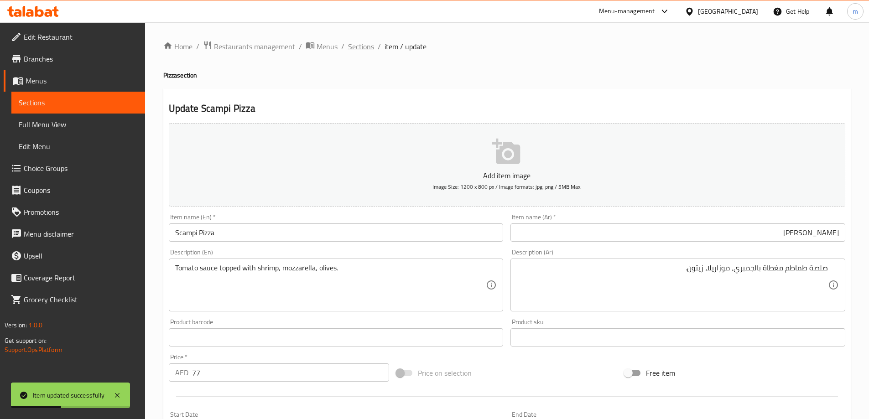
click at [354, 46] on span "Sections" at bounding box center [361, 46] width 26 height 11
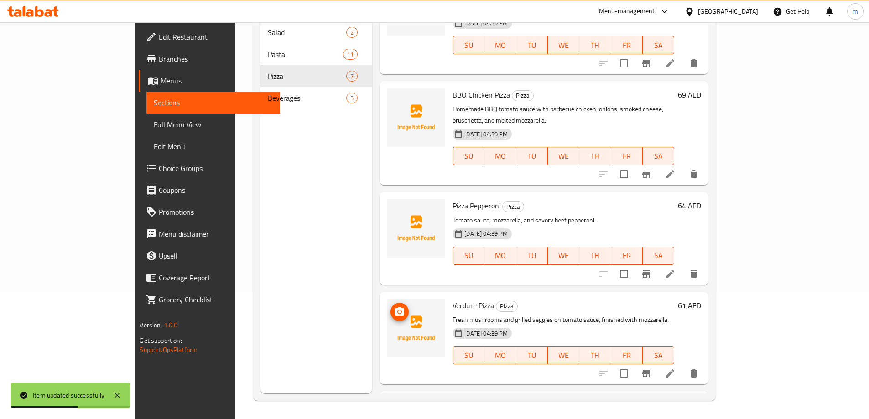
scroll to position [301, 0]
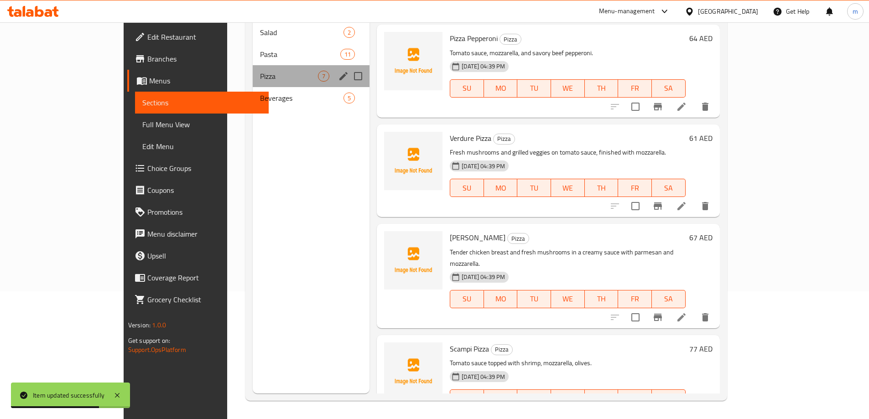
drag, startPoint x: 260, startPoint y: 72, endPoint x: 255, endPoint y: 78, distance: 8.1
click at [258, 72] on div "Pizza 7" at bounding box center [311, 76] width 117 height 22
click at [261, 93] on div "Beverages 5" at bounding box center [311, 98] width 117 height 22
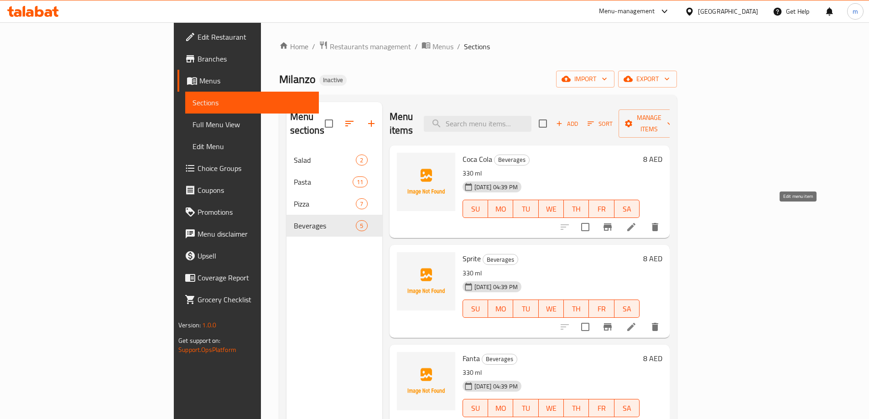
click at [635, 223] on icon at bounding box center [631, 227] width 8 height 8
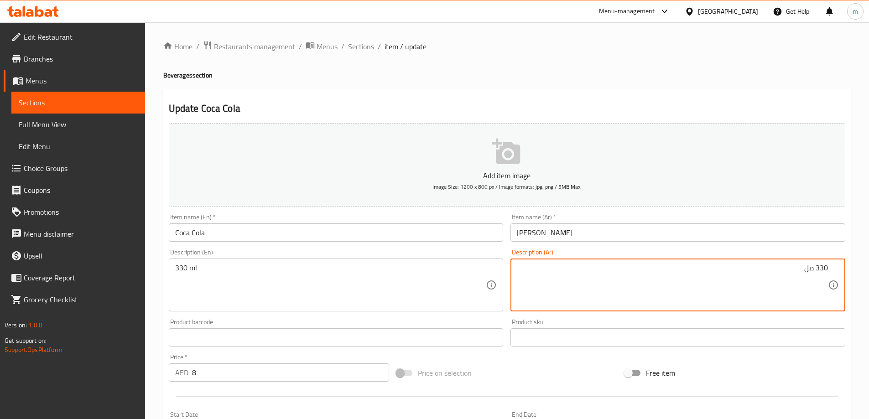
click at [640, 230] on input "[PERSON_NAME]" at bounding box center [677, 232] width 335 height 18
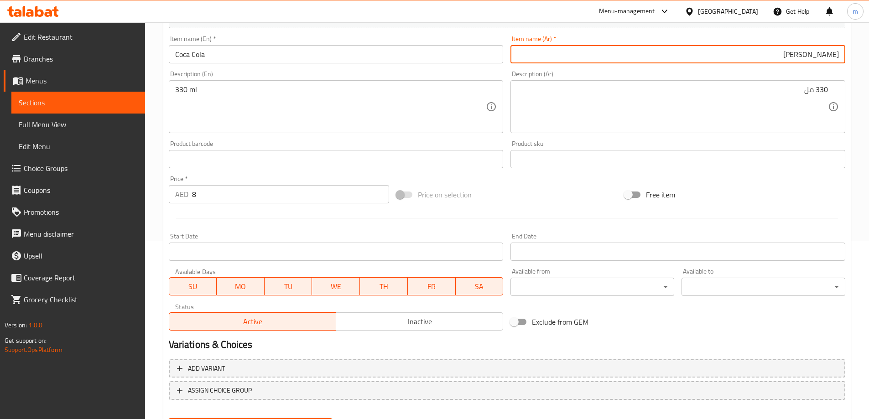
scroll to position [225, 0]
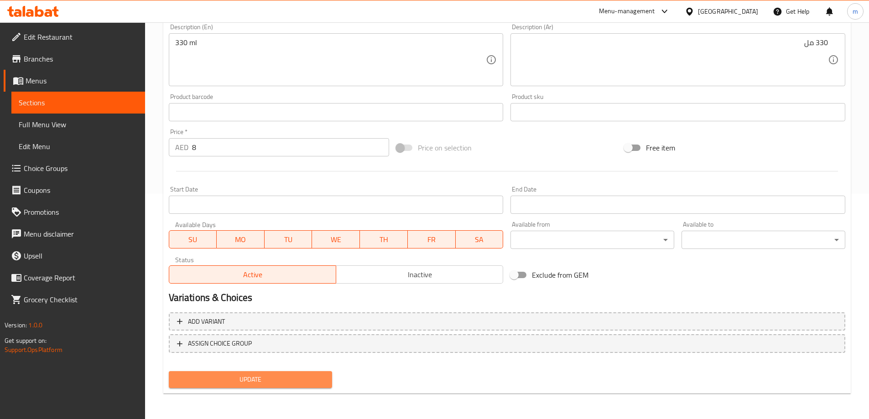
click at [287, 384] on span "Update" at bounding box center [250, 379] width 149 height 11
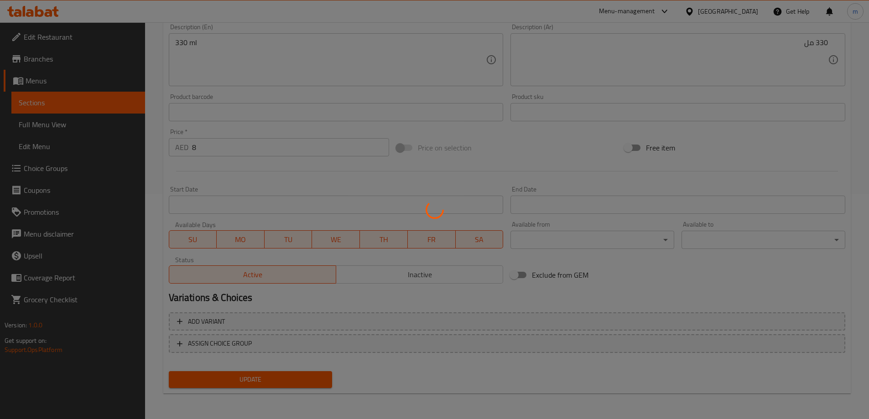
scroll to position [0, 0]
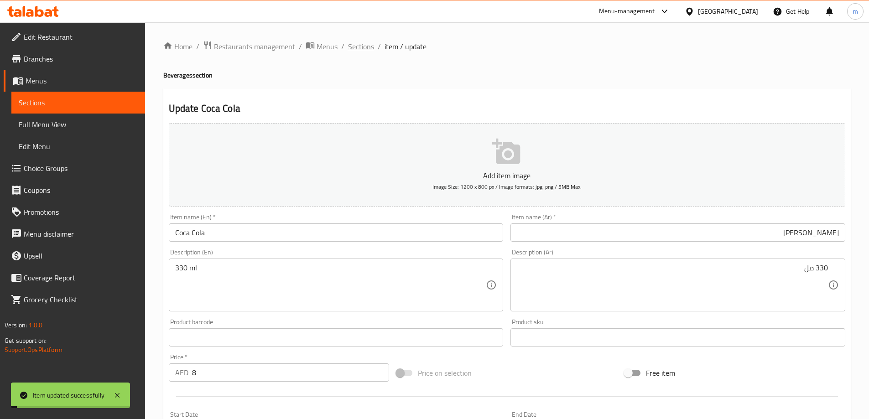
click at [365, 42] on span "Sections" at bounding box center [361, 46] width 26 height 11
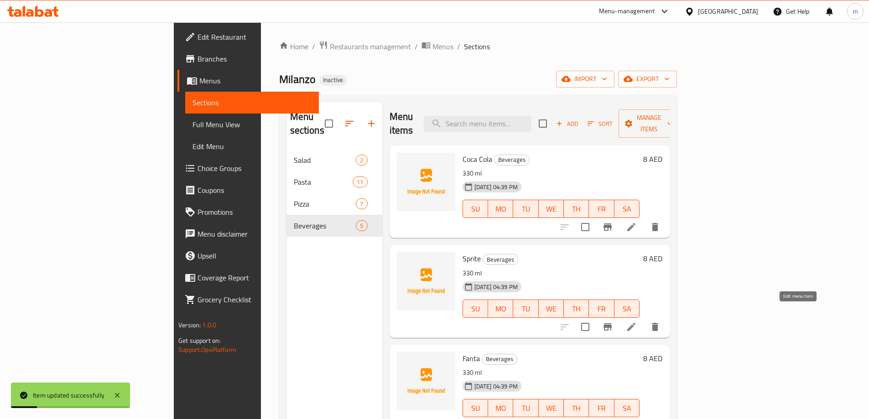
click at [635, 323] on icon at bounding box center [631, 327] width 8 height 8
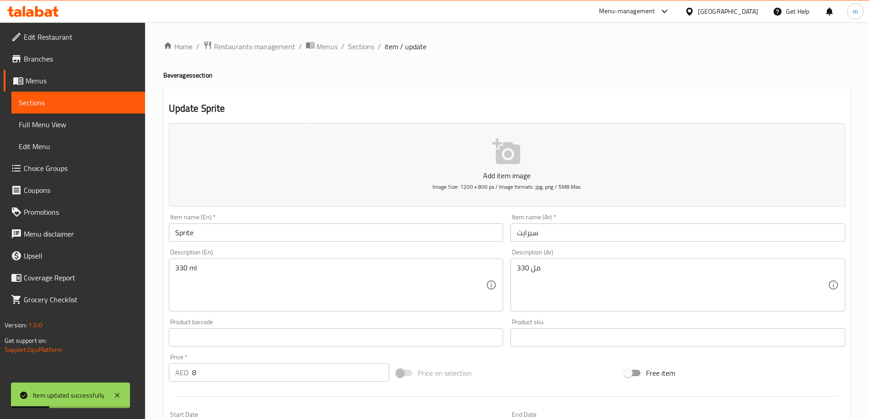
click at [535, 225] on input "سبرايت" at bounding box center [677, 232] width 335 height 18
click at [508, 72] on h4 "Beverages section" at bounding box center [506, 75] width 687 height 9
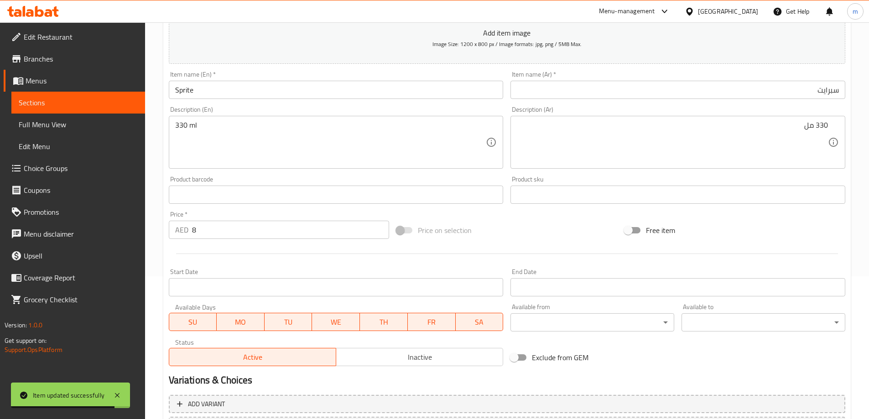
scroll to position [225, 0]
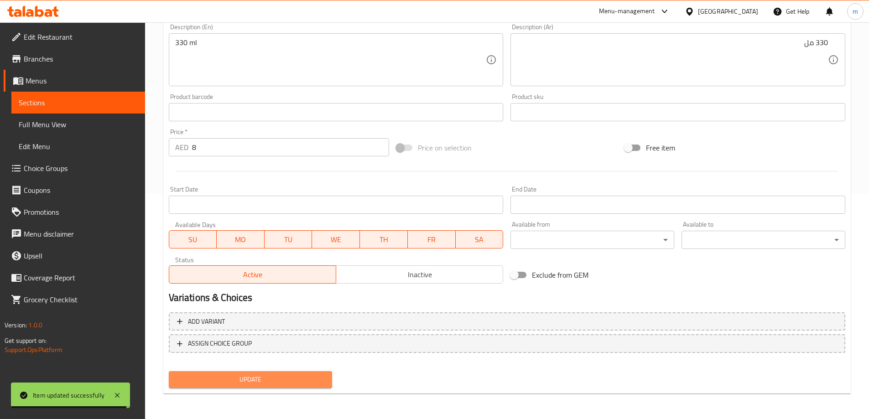
drag, startPoint x: 319, startPoint y: 380, endPoint x: 358, endPoint y: 355, distance: 46.8
click at [319, 386] on button "Update" at bounding box center [251, 379] width 164 height 17
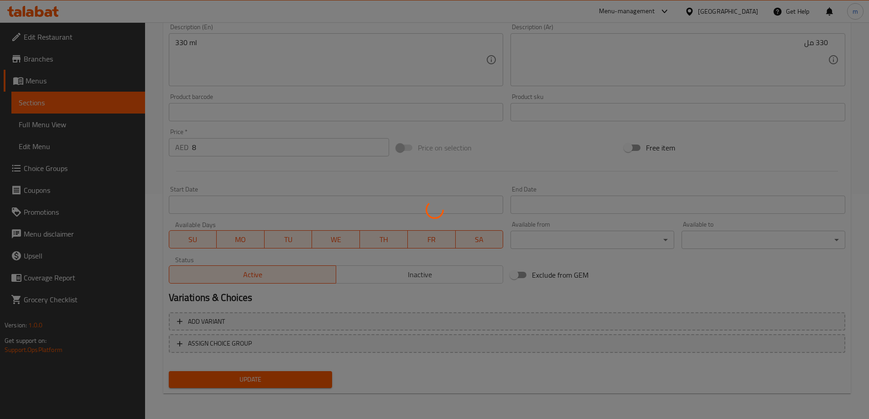
scroll to position [0, 0]
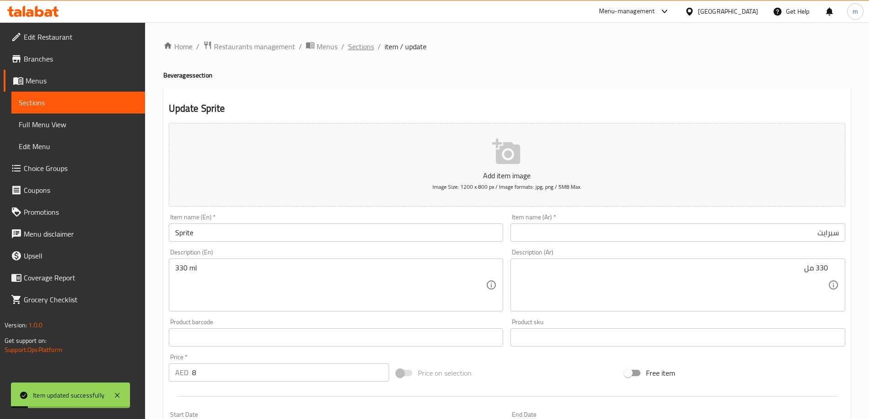
click at [371, 50] on span "Sections" at bounding box center [361, 46] width 26 height 11
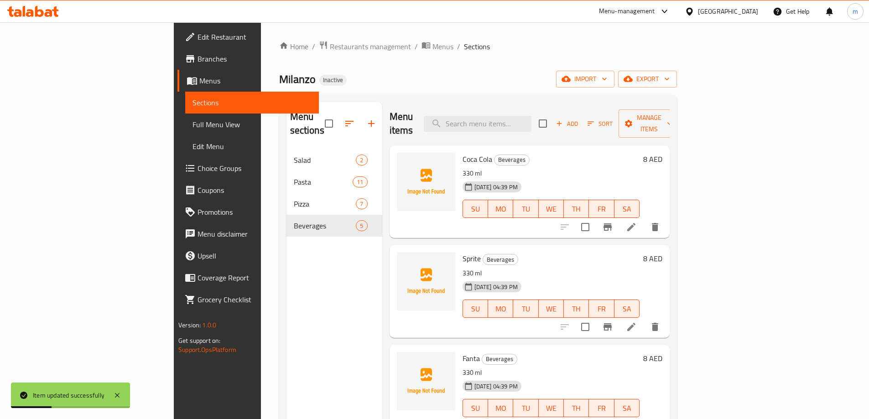
click at [637, 419] on icon at bounding box center [631, 426] width 11 height 11
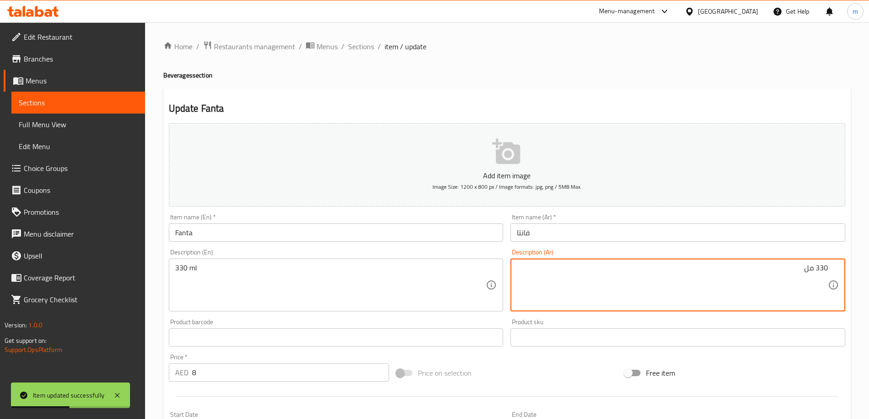
click at [621, 228] on input "فانتا" at bounding box center [677, 232] width 335 height 18
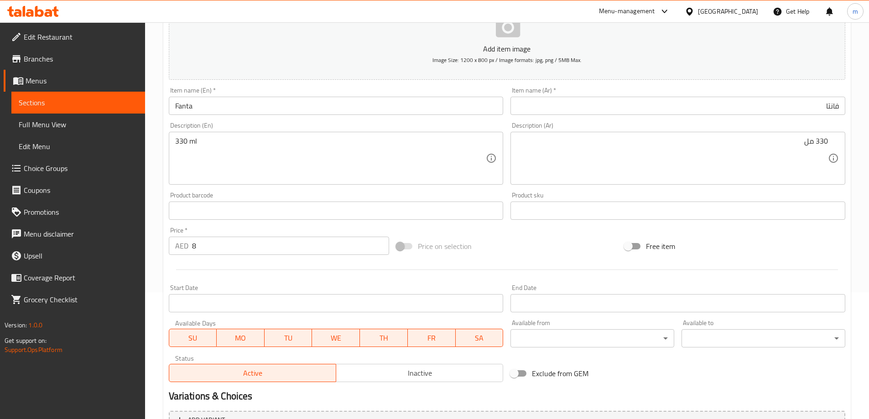
scroll to position [225, 0]
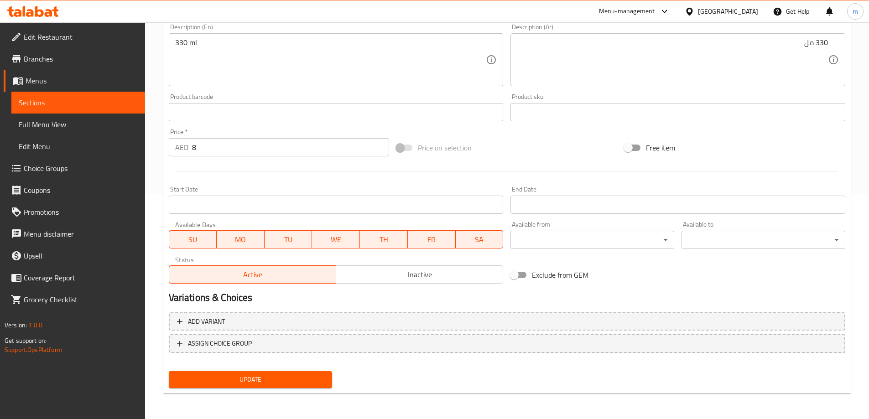
click at [303, 363] on nav at bounding box center [507, 360] width 676 height 7
click at [303, 373] on button "Update" at bounding box center [251, 379] width 164 height 17
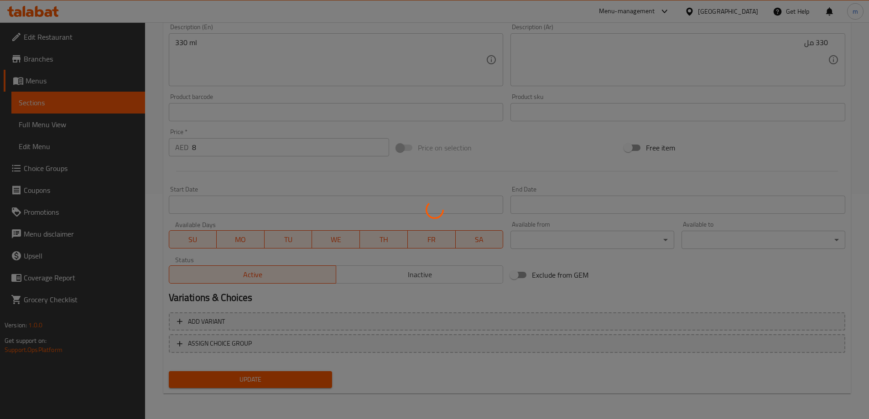
scroll to position [0, 0]
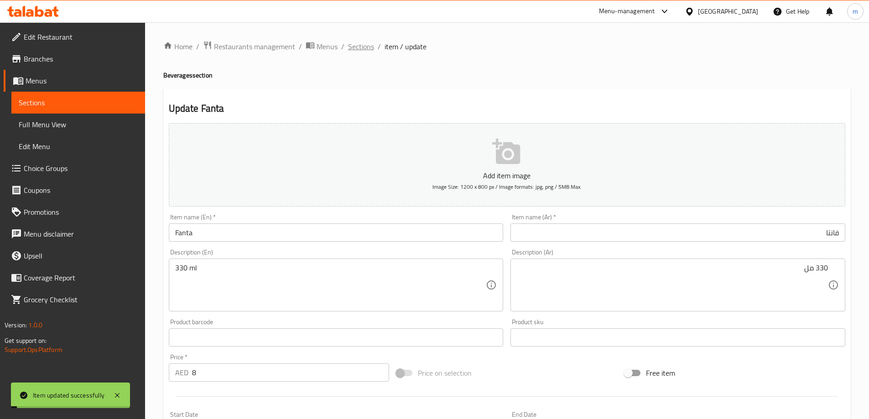
click at [359, 48] on span "Sections" at bounding box center [361, 46] width 26 height 11
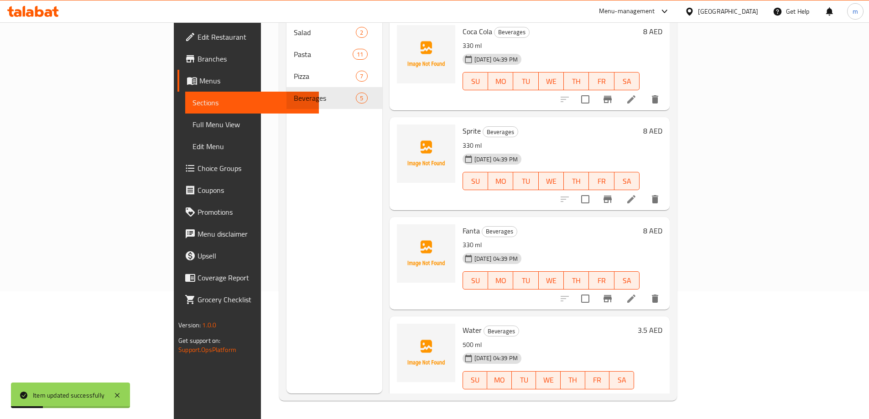
scroll to position [46, 0]
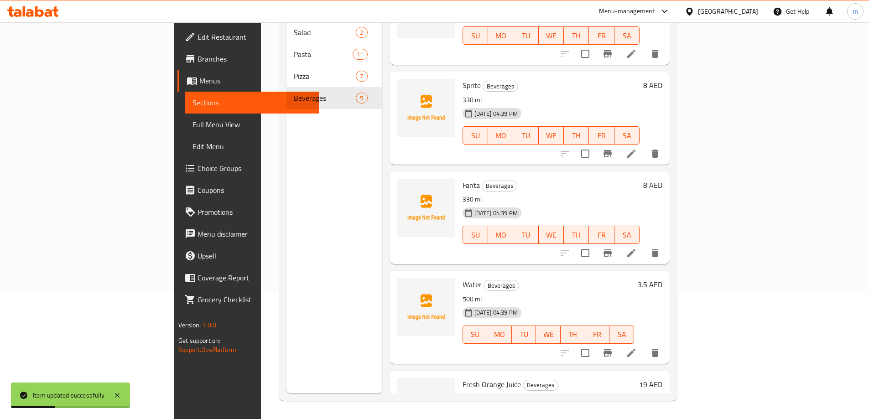
click at [637, 347] on icon at bounding box center [631, 352] width 11 height 11
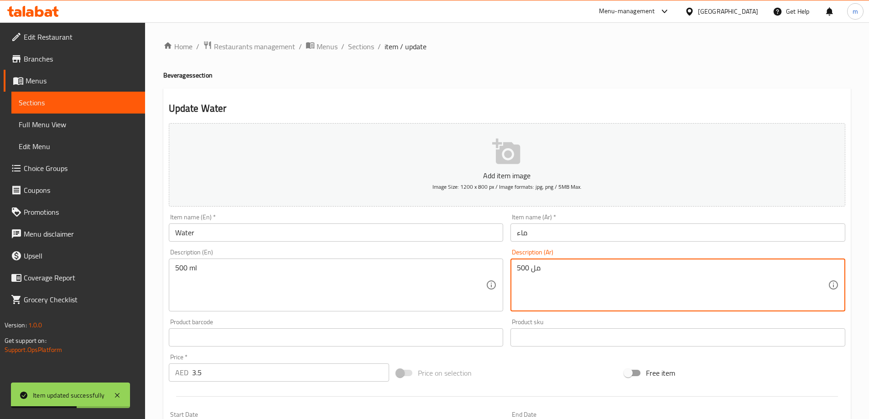
click at [581, 223] on div "Item name (Ar)   * ماء Item name (Ar) *" at bounding box center [677, 228] width 335 height 28
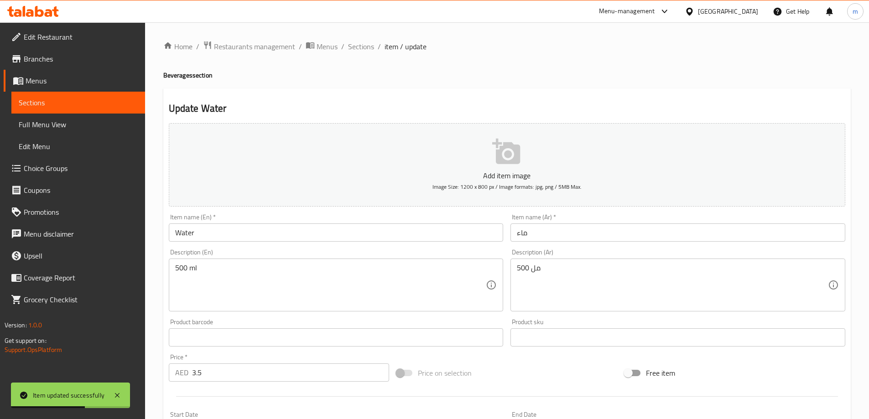
click at [596, 245] on div "Item name (Ar)   * ماء Item name (Ar) *" at bounding box center [678, 227] width 342 height 35
click at [596, 241] on input "ماء" at bounding box center [677, 232] width 335 height 18
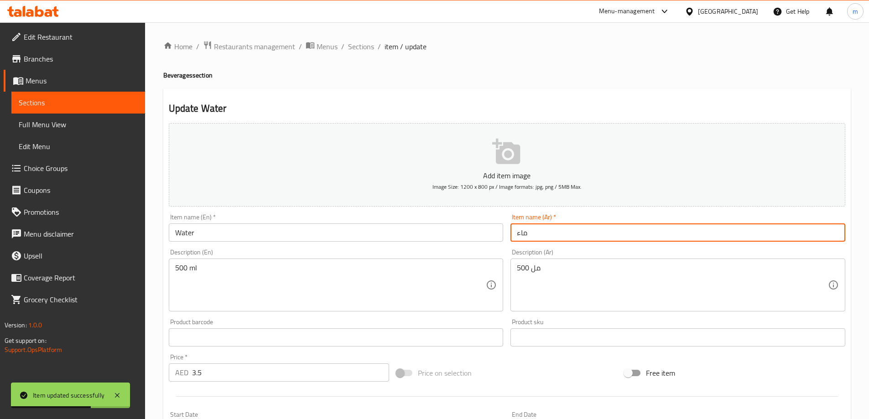
click at [596, 241] on input "ماء" at bounding box center [677, 232] width 335 height 18
type input "مياه"
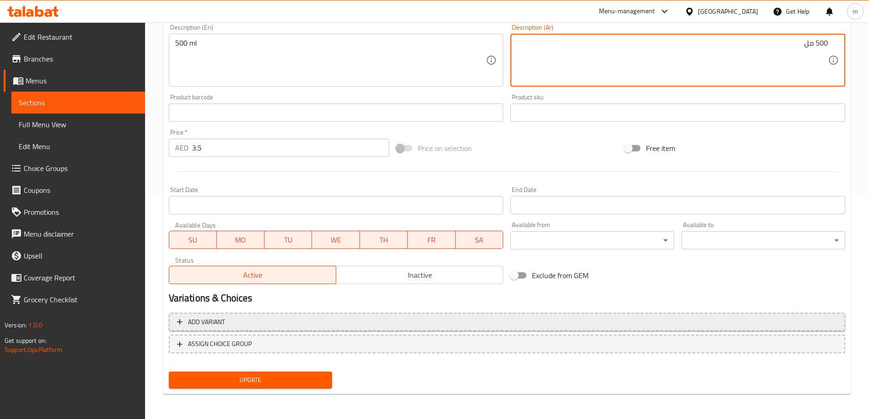
scroll to position [225, 0]
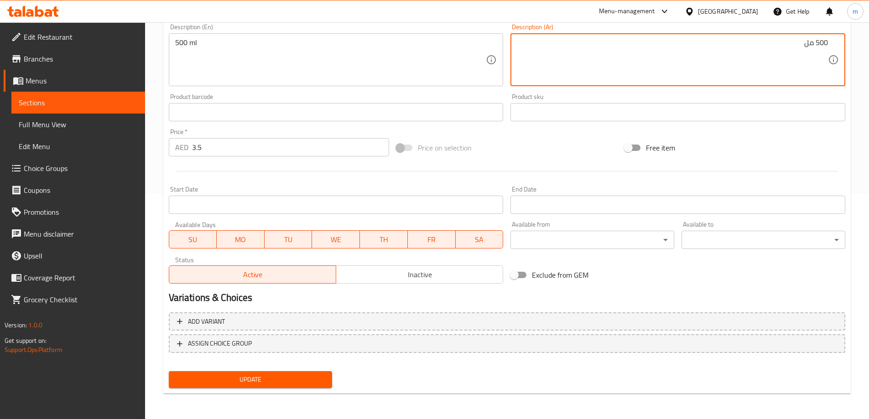
click at [263, 378] on span "Update" at bounding box center [250, 379] width 149 height 11
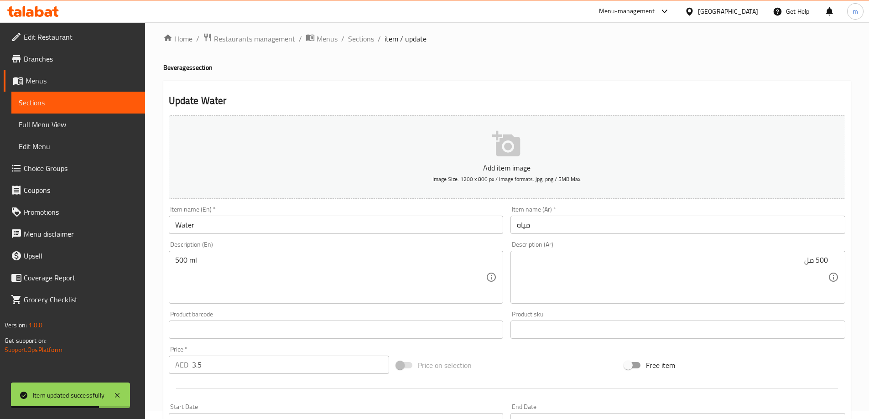
scroll to position [0, 0]
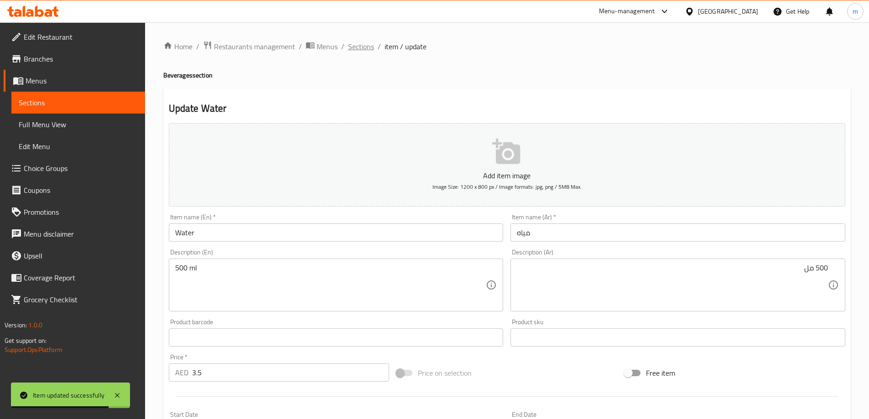
click at [357, 48] on span "Sections" at bounding box center [361, 46] width 26 height 11
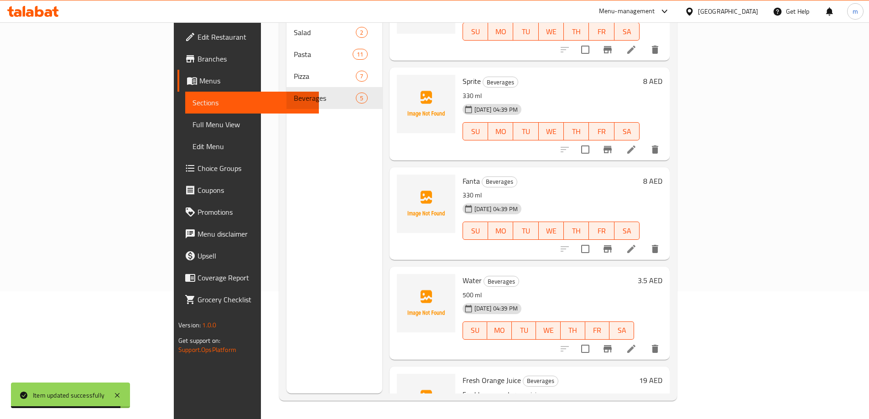
scroll to position [102, 0]
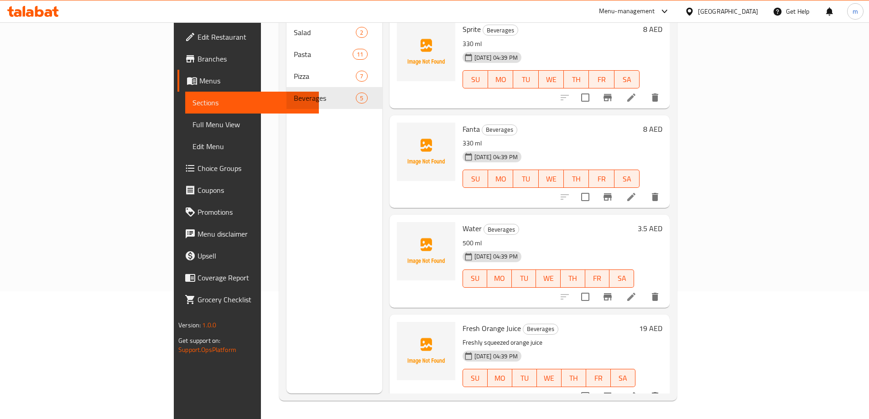
click at [644, 388] on li at bounding box center [631, 396] width 26 height 16
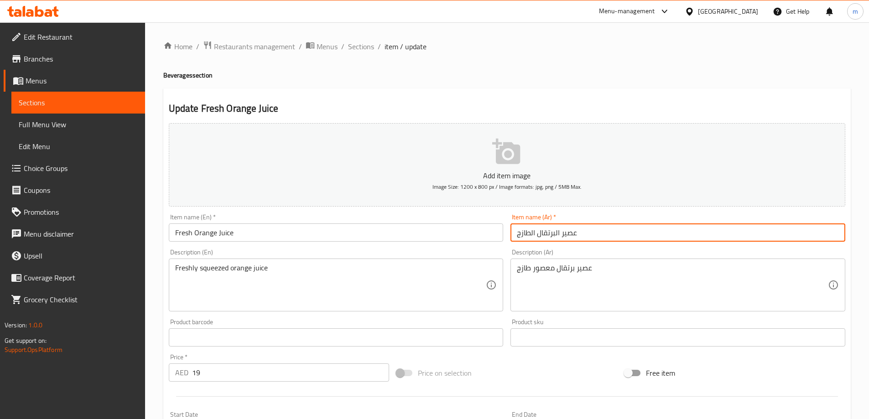
click at [641, 235] on input "عصير البرتقال الطازج" at bounding box center [677, 232] width 335 height 18
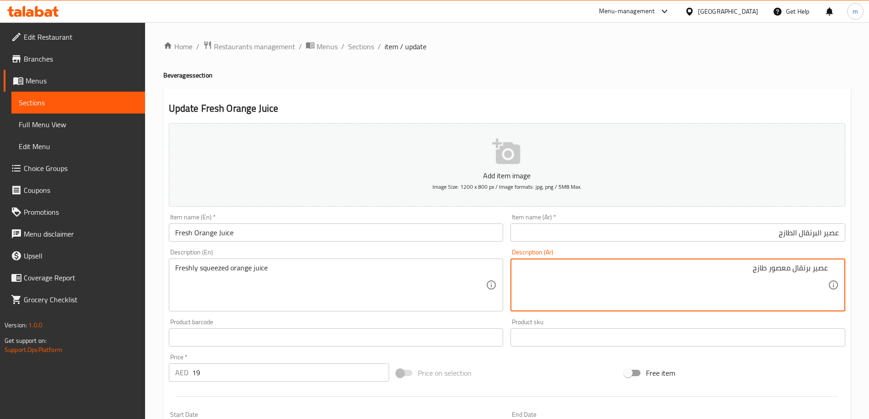
click at [696, 231] on input "عصير البرتقال الطازج" at bounding box center [677, 232] width 335 height 18
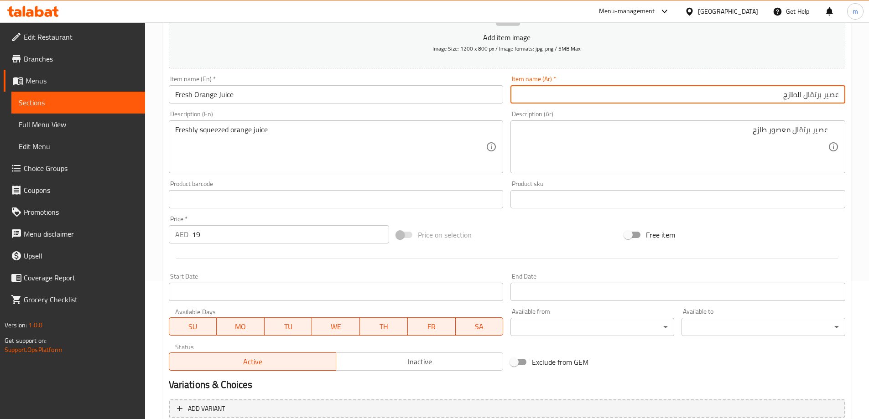
scroll to position [225, 0]
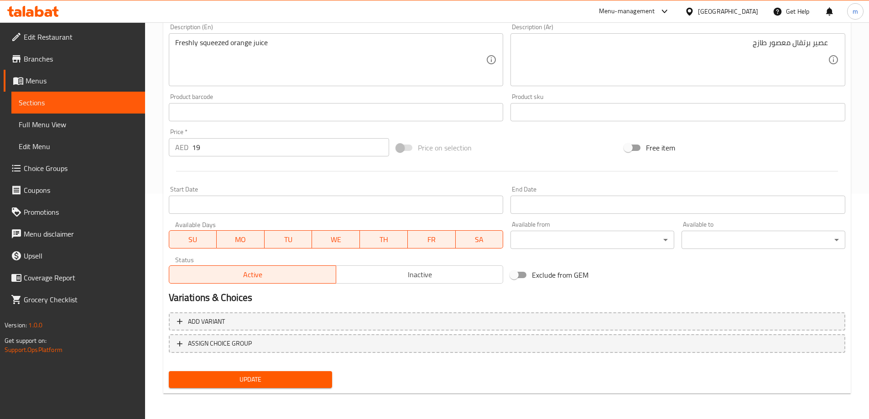
type input "عصير برتقال الطازج"
click at [273, 378] on span "Update" at bounding box center [250, 379] width 149 height 11
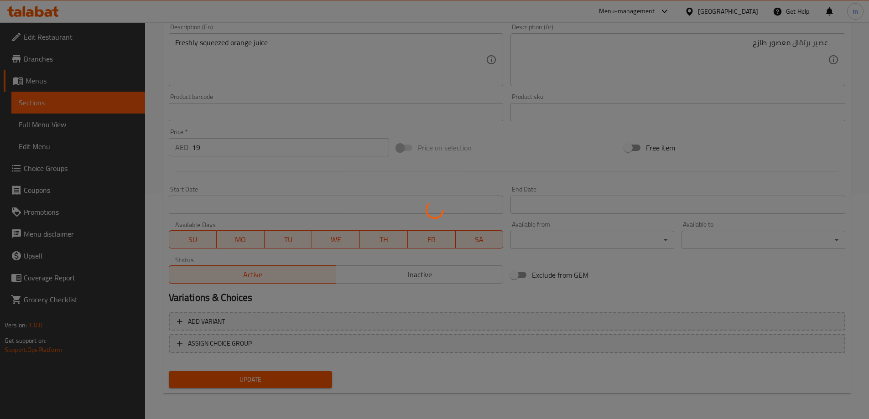
scroll to position [0, 0]
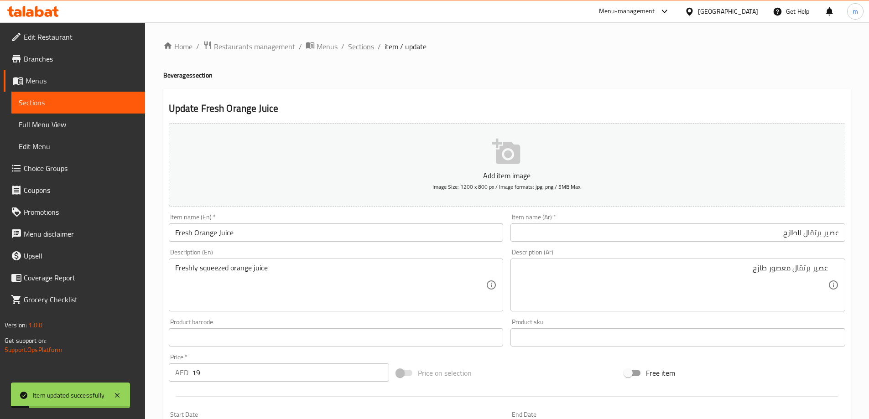
click at [364, 41] on span "Sections" at bounding box center [361, 46] width 26 height 11
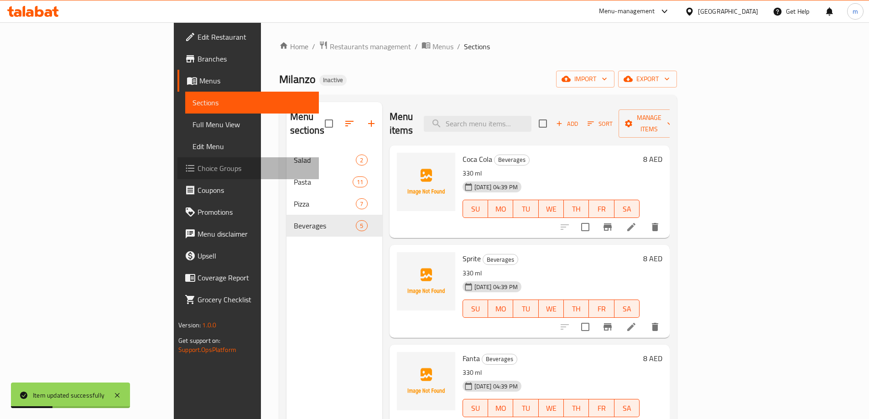
click at [177, 162] on link "Choice Groups" at bounding box center [247, 168] width 141 height 22
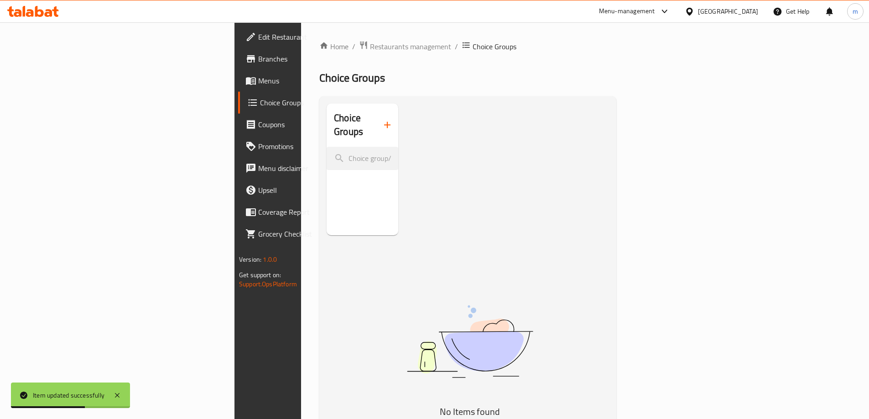
click at [384, 122] on icon "button" at bounding box center [387, 125] width 6 height 6
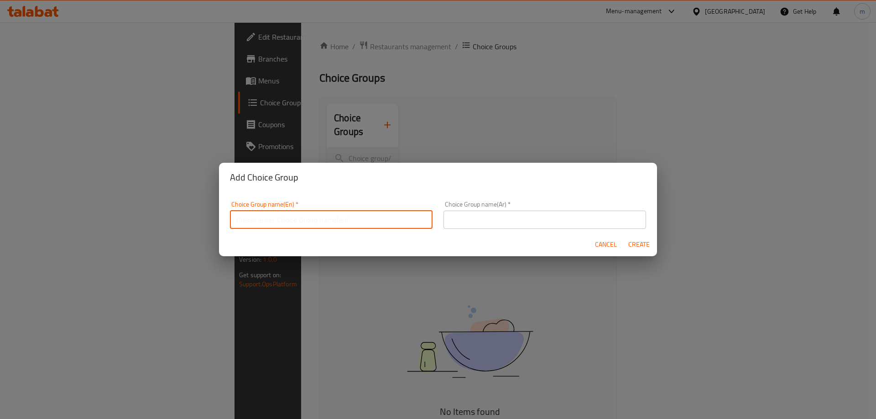
click at [392, 226] on input "text" at bounding box center [331, 220] width 202 height 18
type input "Add Ons:"
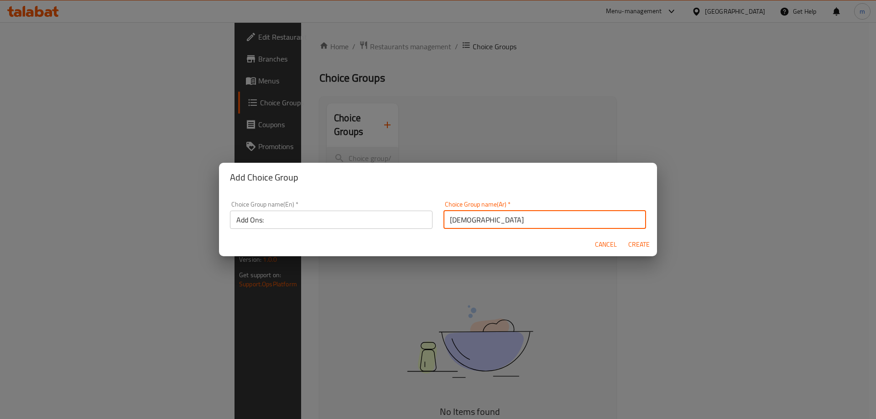
type input "الإضافات:"
click at [553, 220] on input "الإضافات:" at bounding box center [544, 220] width 202 height 18
click at [639, 242] on span "Create" at bounding box center [638, 244] width 22 height 11
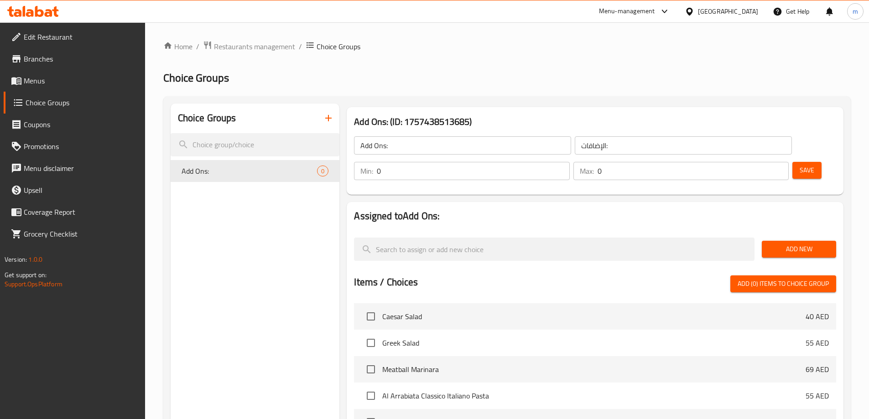
click at [779, 244] on span "Add New" at bounding box center [799, 249] width 60 height 11
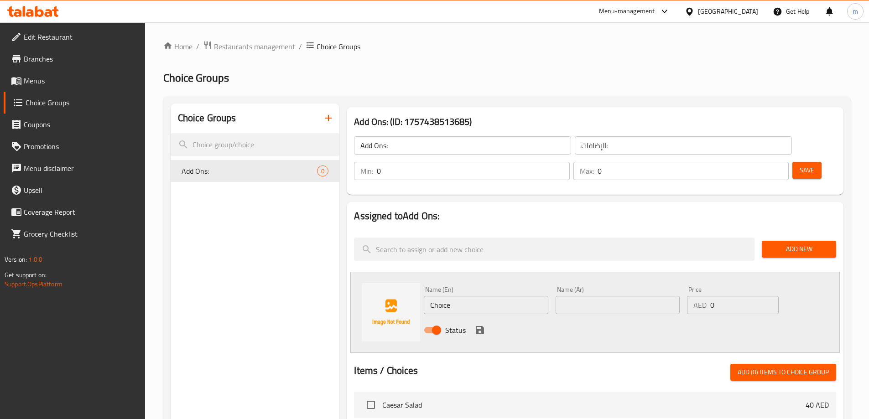
click at [482, 296] on input "Choice" at bounding box center [486, 305] width 124 height 18
type input "Tomato"
type input "طماطم"
type input "3"
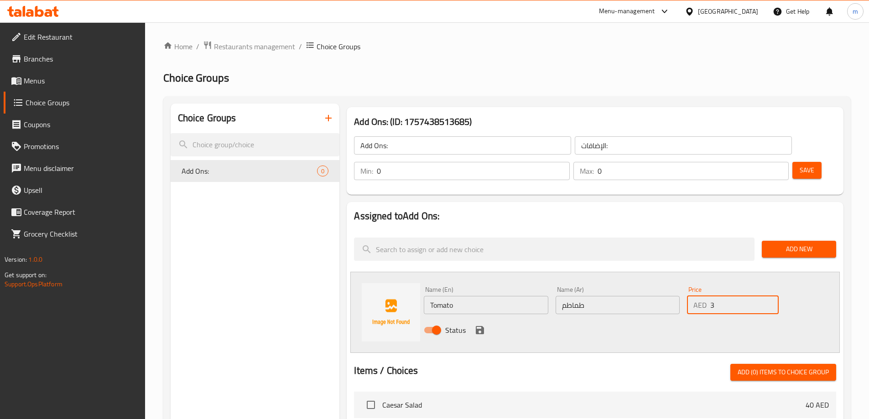
click at [480, 323] on button "save" at bounding box center [480, 330] width 14 height 14
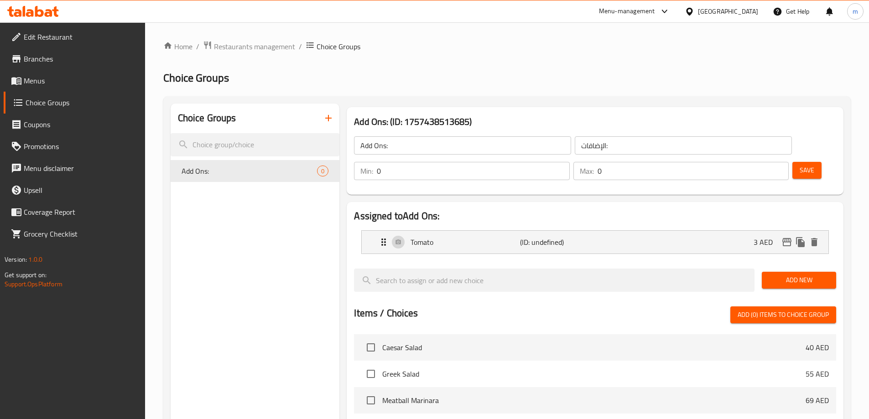
click at [828, 275] on span "Add New" at bounding box center [799, 280] width 60 height 11
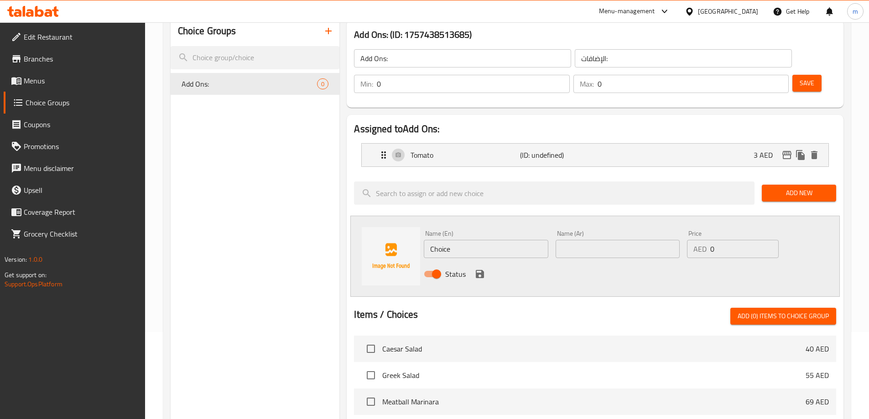
scroll to position [91, 0]
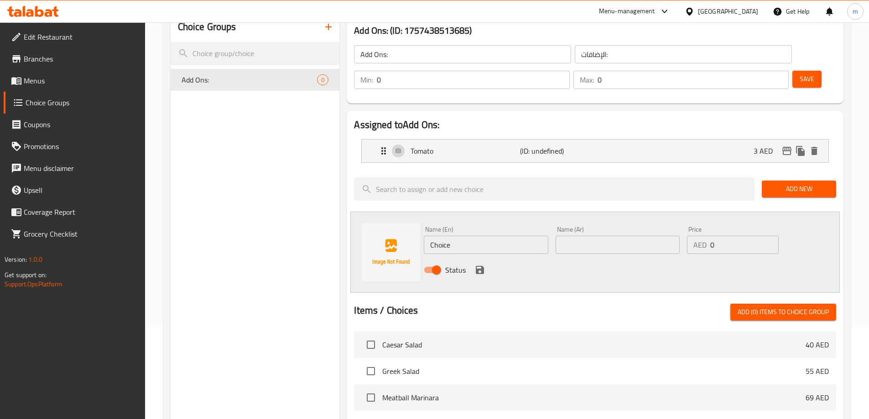
click at [520, 236] on input "Choice" at bounding box center [486, 245] width 124 height 18
type input "Green Pepper"
type input "فلفل أخضر"
type input "2"
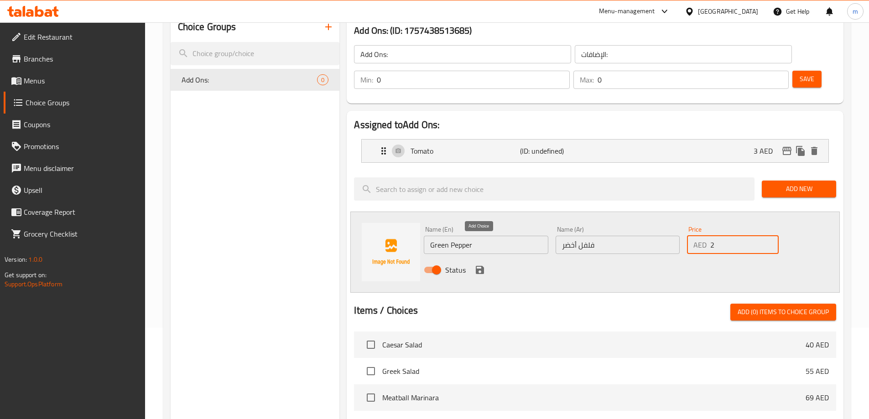
click at [477, 264] on icon "save" at bounding box center [479, 269] width 11 height 11
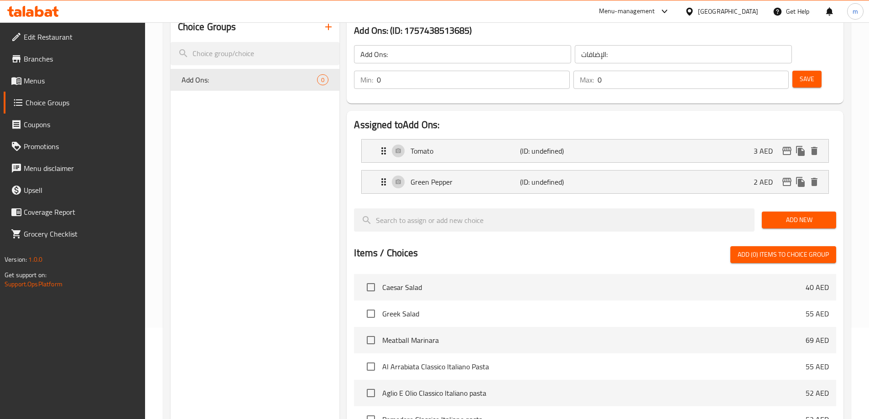
click at [840, 209] on div "Assigned to Add Ons: Tomato (ID: undefined) 3 AED Name (En) Tomato Name (En) Na…" at bounding box center [595, 320] width 497 height 418
click at [823, 212] on button "Add New" at bounding box center [799, 220] width 74 height 17
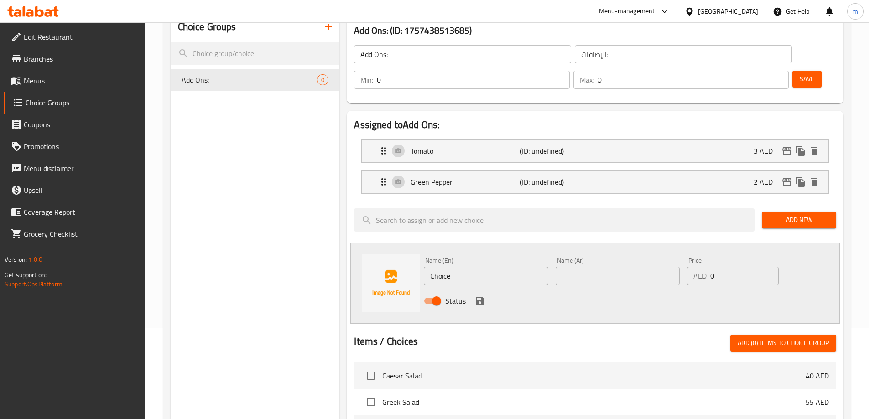
click at [468, 267] on input "Choice" at bounding box center [486, 276] width 124 height 18
type input "Onion"
type input "بصل"
type input "2"
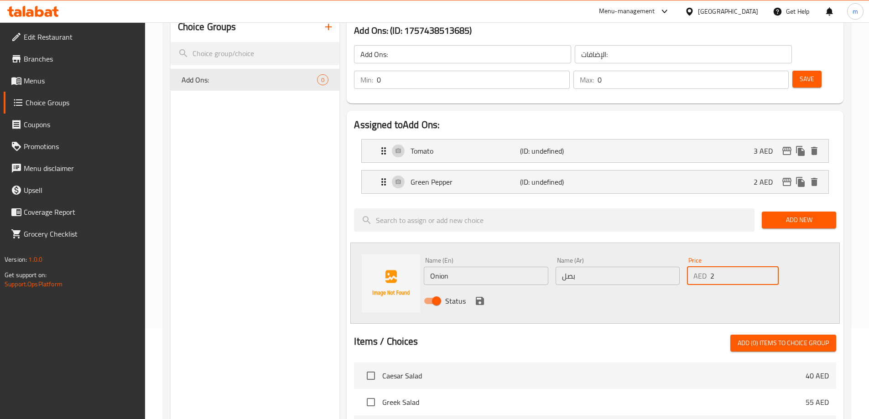
click at [467, 267] on input "Onion" at bounding box center [486, 276] width 124 height 18
click at [621, 289] on div "Status" at bounding box center [617, 301] width 395 height 25
click at [481, 297] on icon "save" at bounding box center [480, 301] width 8 height 8
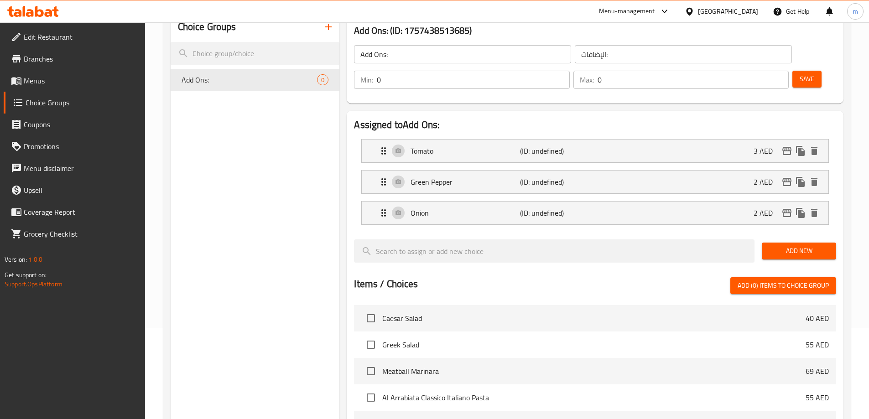
click at [767, 243] on button "Add New" at bounding box center [799, 251] width 74 height 17
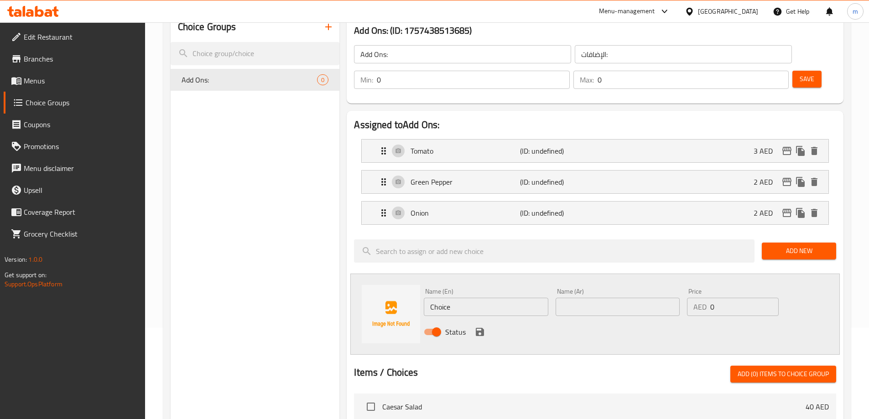
click at [503, 298] on input "Choice" at bounding box center [486, 307] width 124 height 18
type input "ل"
type input "Broccoli"
click at [592, 298] on input "text" at bounding box center [617, 307] width 124 height 18
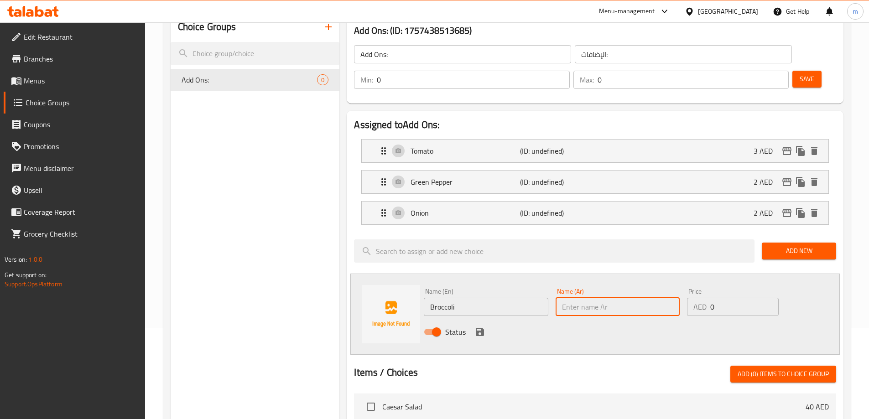
paste input "بروكلي"
type input "بروكلي"
type input "3"
click at [478, 327] on icon "save" at bounding box center [479, 332] width 11 height 11
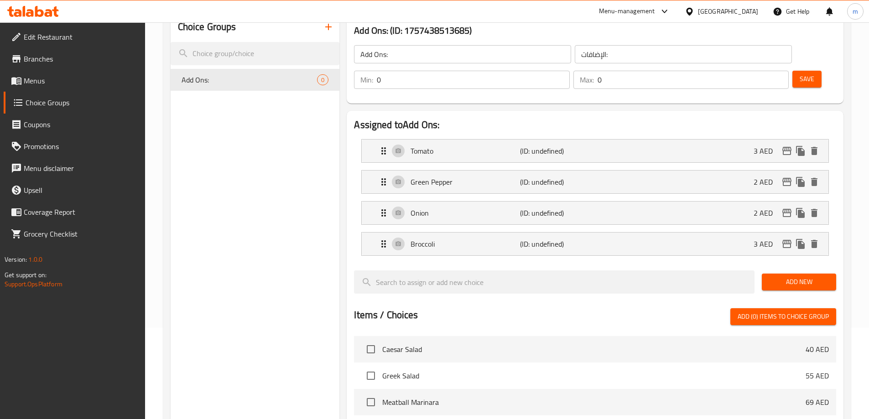
click at [770, 274] on button "Add New" at bounding box center [799, 282] width 74 height 17
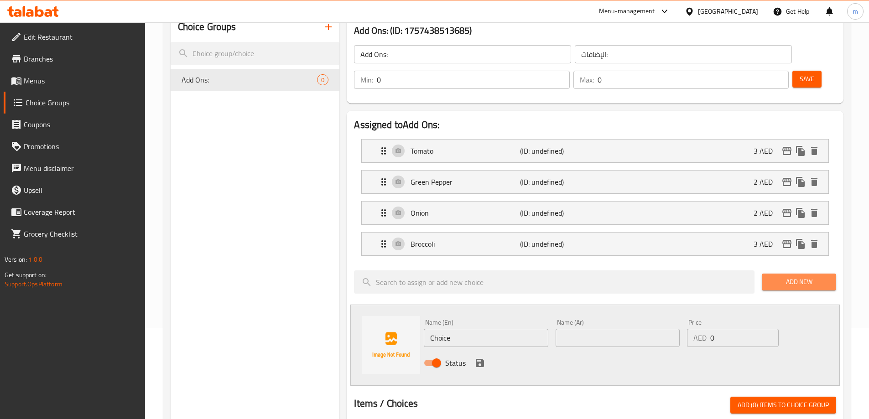
click at [770, 274] on button "Add New" at bounding box center [799, 282] width 74 height 17
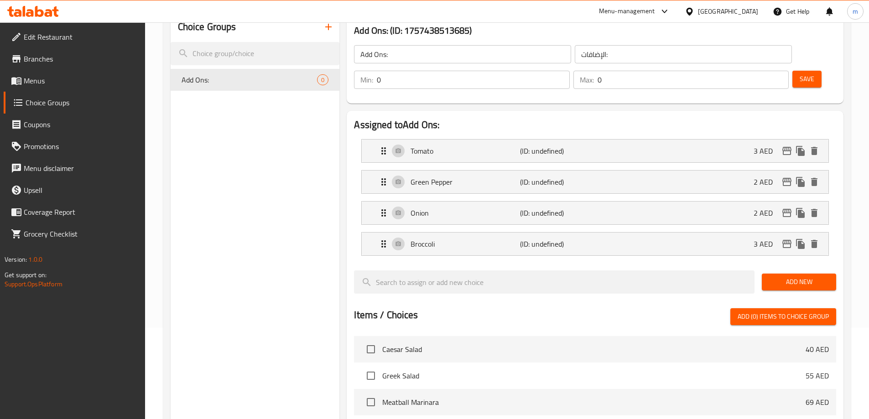
click at [771, 274] on button "Add New" at bounding box center [799, 282] width 74 height 17
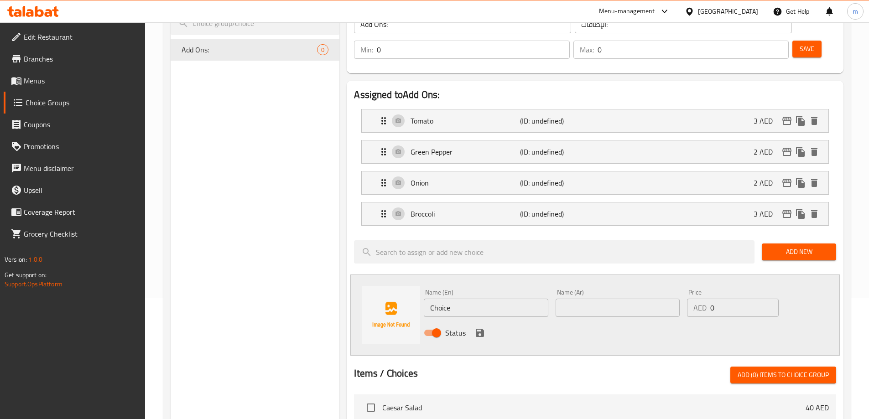
scroll to position [137, 0]
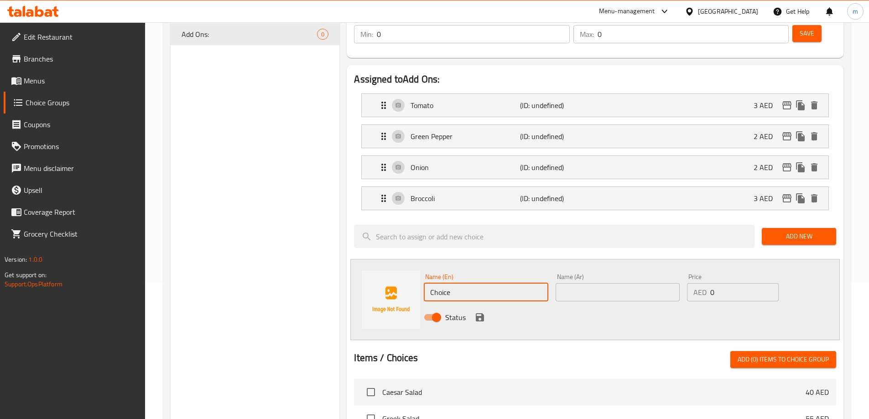
click at [490, 283] on input "Choice" at bounding box center [486, 292] width 124 height 18
type input "Mushroom"
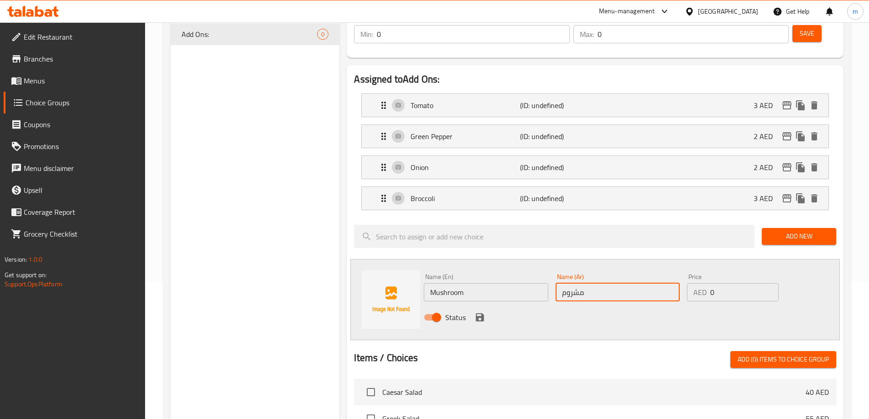
type input "مشروم"
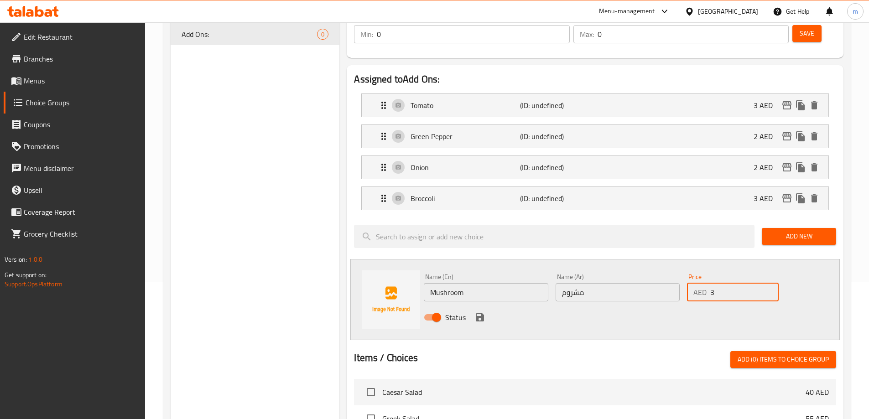
type input "3"
click at [482, 305] on div "Status" at bounding box center [617, 317] width 395 height 25
click at [478, 313] on icon "save" at bounding box center [480, 317] width 8 height 8
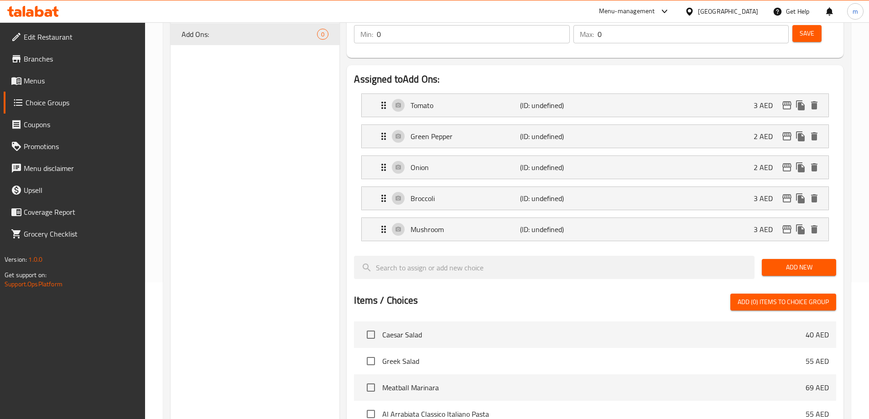
click at [792, 262] on span "Add New" at bounding box center [799, 267] width 60 height 11
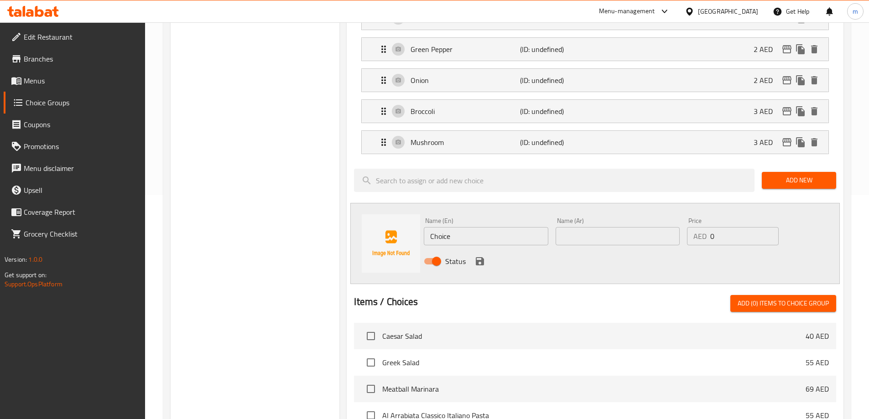
scroll to position [228, 0]
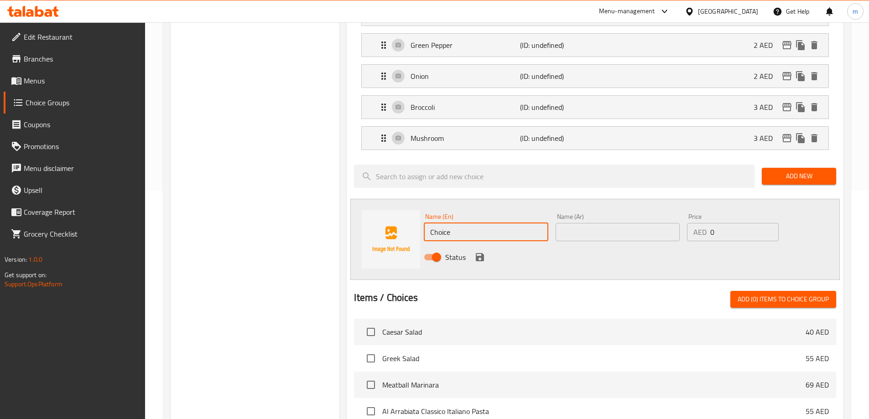
click at [477, 223] on input "Choice" at bounding box center [486, 232] width 124 height 18
type input "Black Olive"
click at [477, 223] on input "Black Olive" at bounding box center [486, 232] width 124 height 18
click at [628, 223] on input "text" at bounding box center [617, 232] width 124 height 18
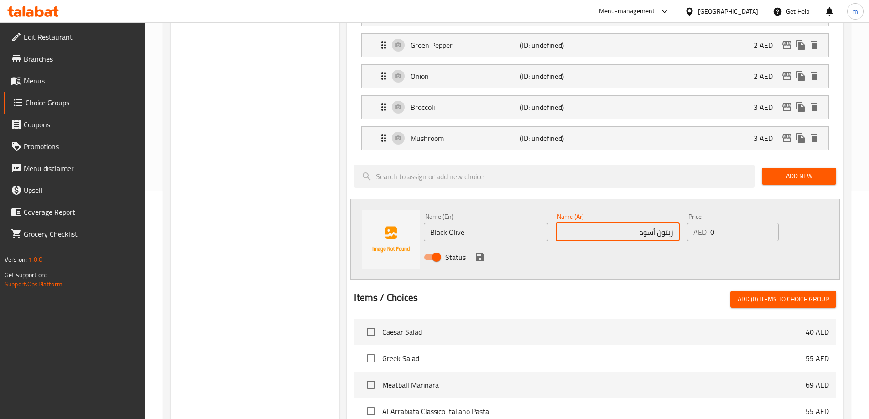
type input "زيتون أسود"
type input "3"
click at [499, 223] on input "Black Olive" at bounding box center [486, 232] width 124 height 18
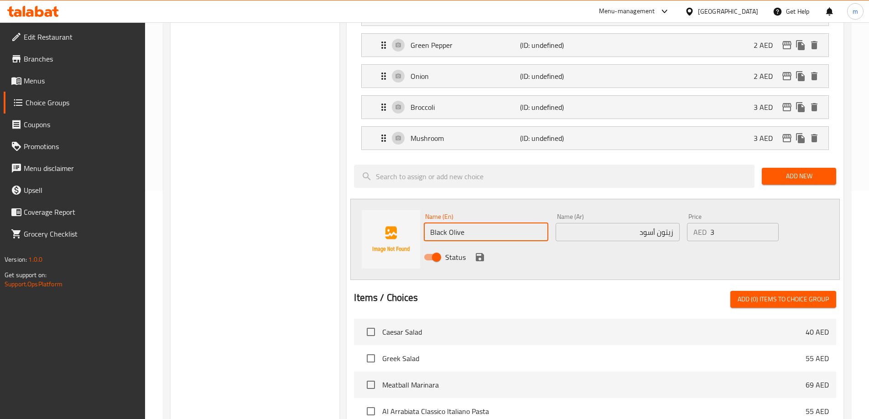
click at [499, 223] on input "Black Olive" at bounding box center [486, 232] width 124 height 18
drag, startPoint x: 529, startPoint y: 265, endPoint x: 523, endPoint y: 264, distance: 6.5
click at [529, 284] on div at bounding box center [595, 287] width 482 height 7
click at [480, 253] on icon "save" at bounding box center [480, 257] width 8 height 8
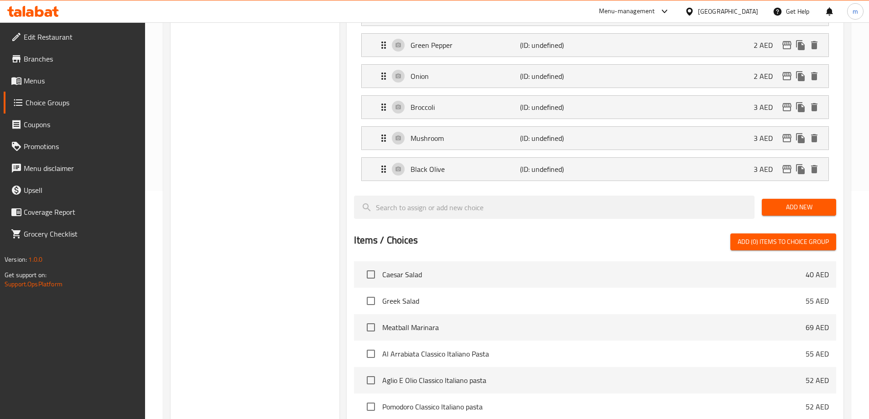
click at [774, 202] on span "Add New" at bounding box center [799, 207] width 60 height 11
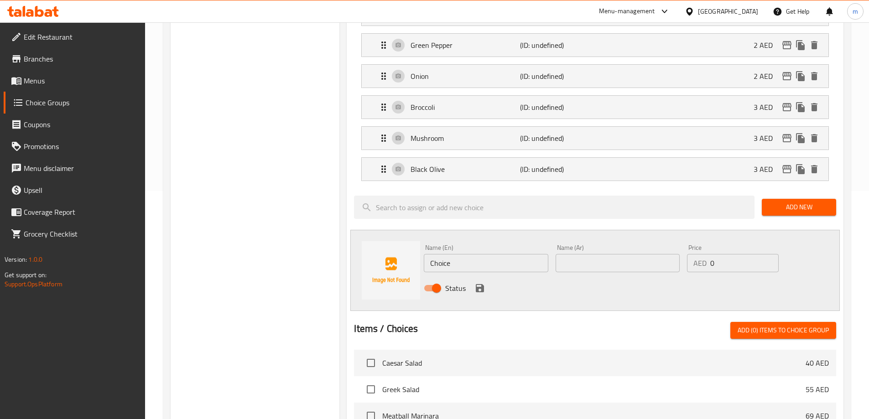
click at [531, 244] on div "Name (En) Choice Name (En)" at bounding box center [486, 258] width 124 height 28
click at [513, 254] on input "Choice" at bounding box center [486, 263] width 124 height 18
type input "Carrots"
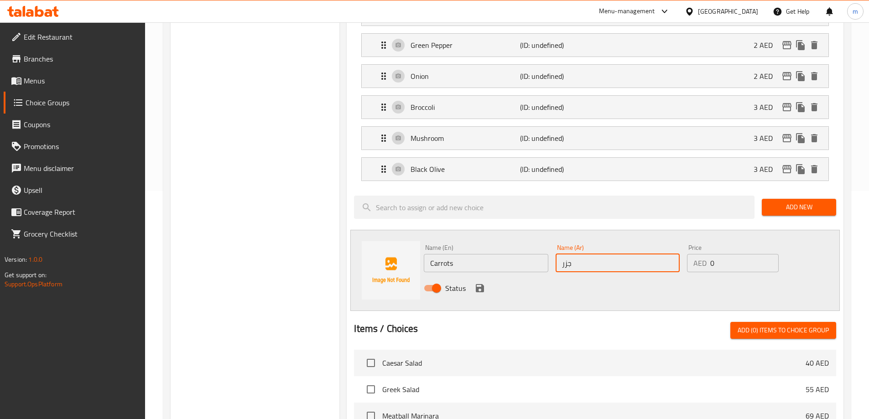
type input "جزر"
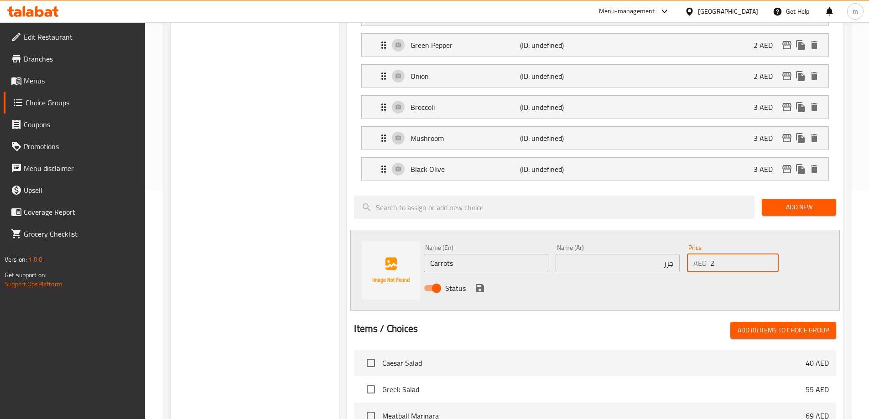
type input "2"
click at [508, 254] on input "Carrots" at bounding box center [486, 263] width 124 height 18
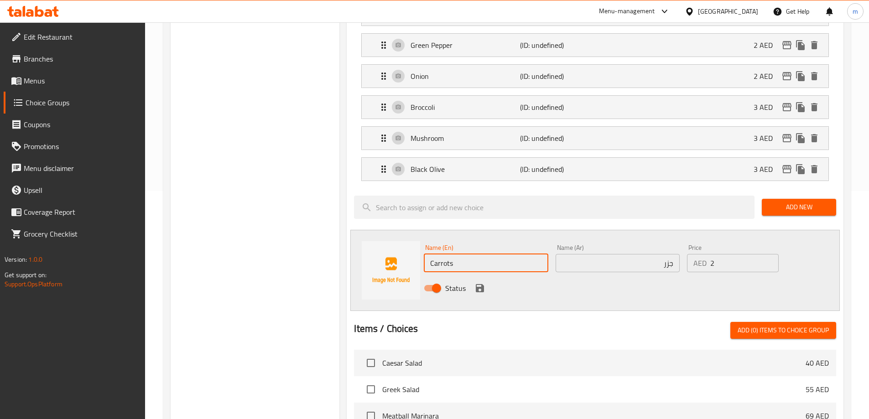
click at [508, 254] on input "Carrots" at bounding box center [486, 263] width 124 height 18
click at [478, 284] on icon "save" at bounding box center [480, 288] width 8 height 8
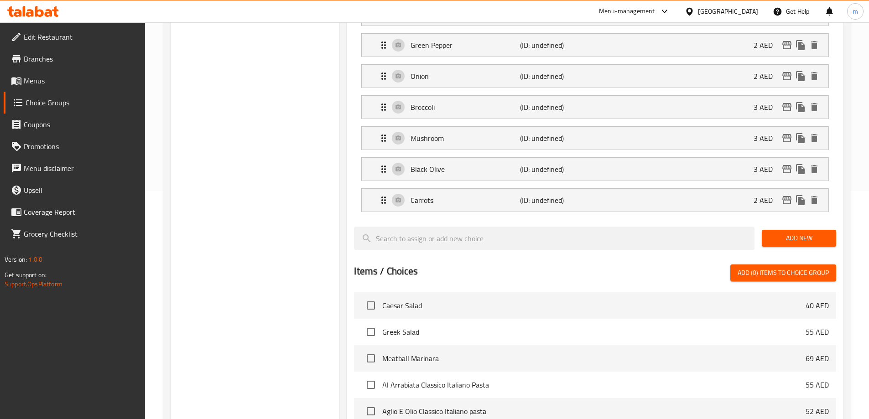
click at [792, 233] on span "Add New" at bounding box center [799, 238] width 60 height 11
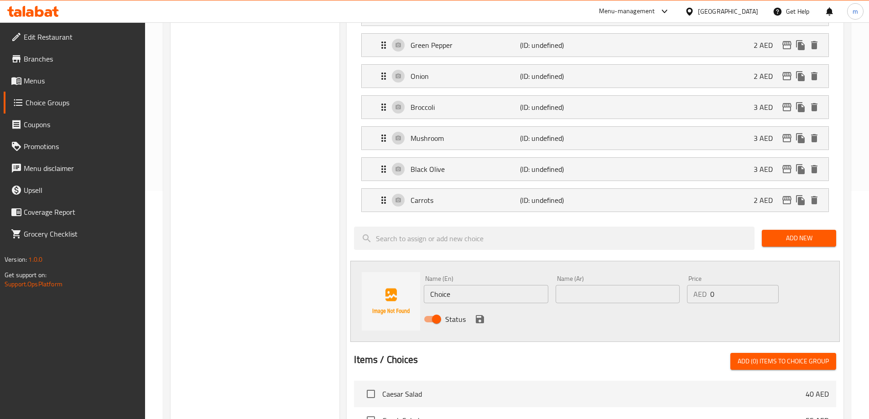
click at [534, 285] on input "Choice" at bounding box center [486, 294] width 124 height 18
type input "Cherry Tomato"
click at [500, 285] on input "Cherry Tomato" at bounding box center [486, 294] width 124 height 18
click at [608, 285] on input "text" at bounding box center [617, 294] width 124 height 18
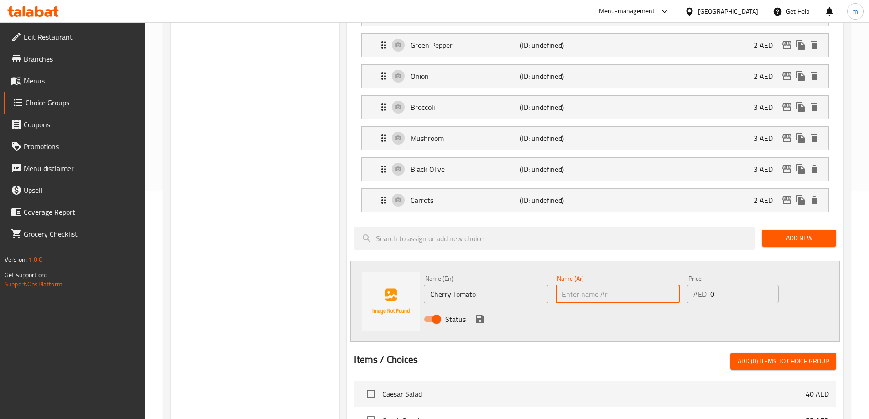
paste input "طماطم كرزية"
type input "طماطم كرزية"
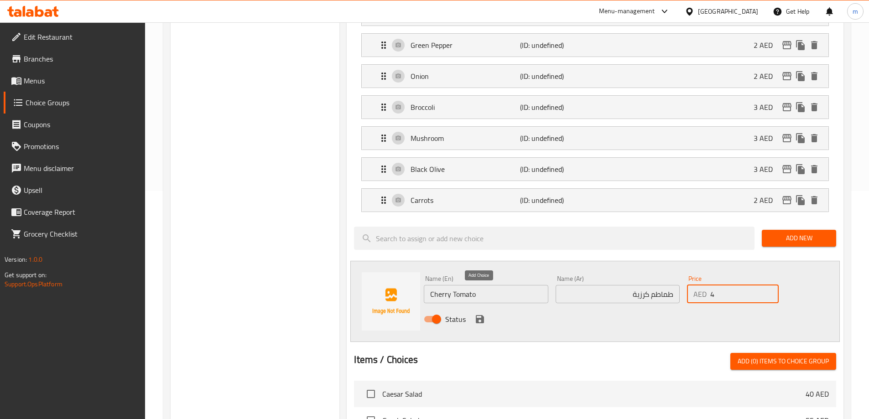
type input "4"
click at [482, 315] on icon "save" at bounding box center [480, 319] width 8 height 8
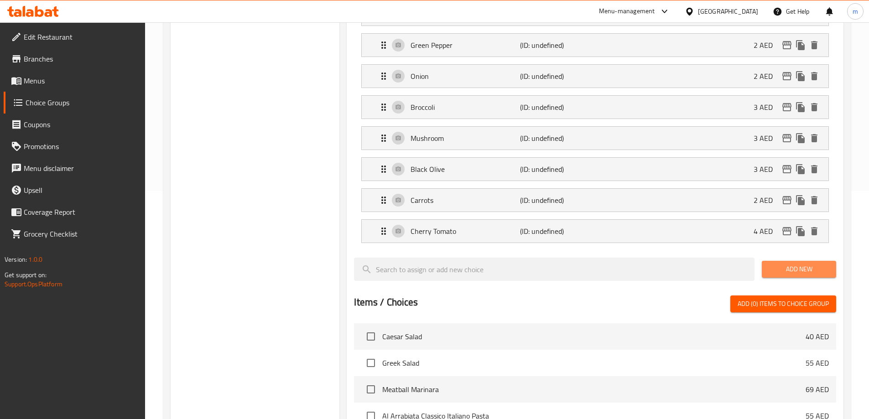
click at [794, 264] on span "Add New" at bounding box center [799, 269] width 60 height 11
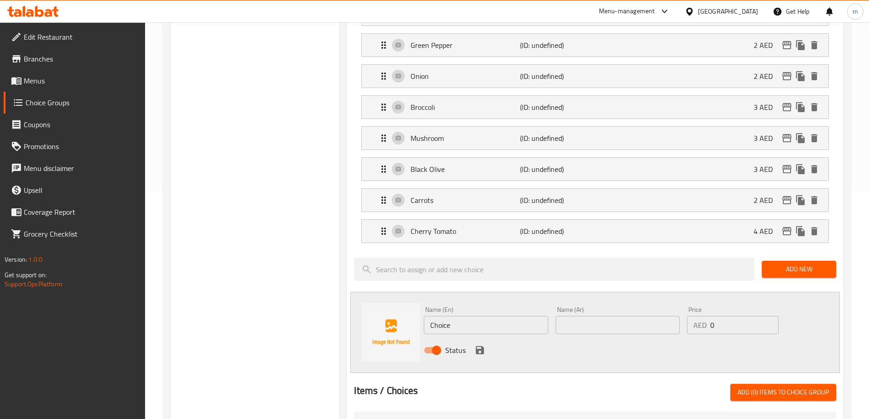
click at [507, 316] on input "Choice" at bounding box center [486, 325] width 124 height 18
type input "Celery"
click at [603, 309] on div "Name (Ar) Name (Ar)" at bounding box center [617, 320] width 131 height 35
click at [601, 316] on input "text" at bounding box center [617, 325] width 124 height 18
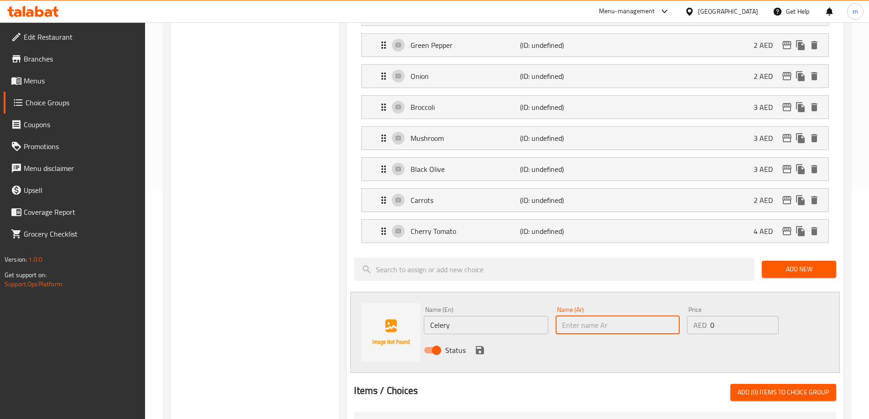
paste input "كرفس"
type input "كرفس"
type input "2"
click at [262, 226] on div "Choice Groups Add Ons: 0" at bounding box center [255, 305] width 169 height 859
click at [482, 346] on icon "save" at bounding box center [480, 350] width 8 height 8
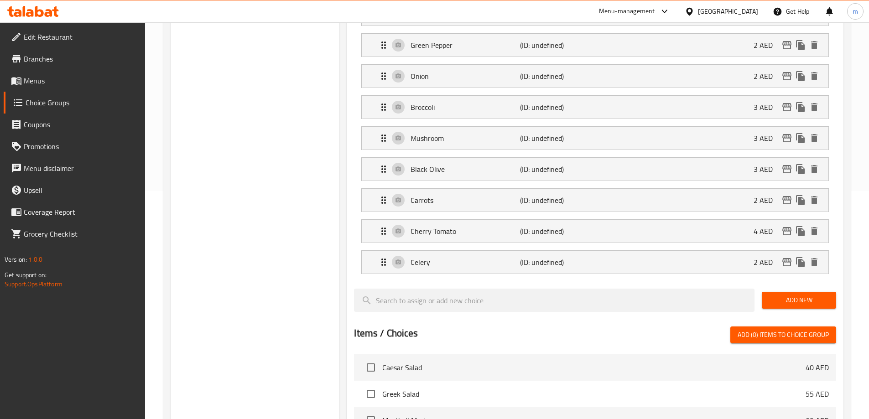
click at [803, 286] on div "Add New" at bounding box center [799, 300] width 82 height 31
click at [806, 292] on button "Add New" at bounding box center [799, 300] width 74 height 17
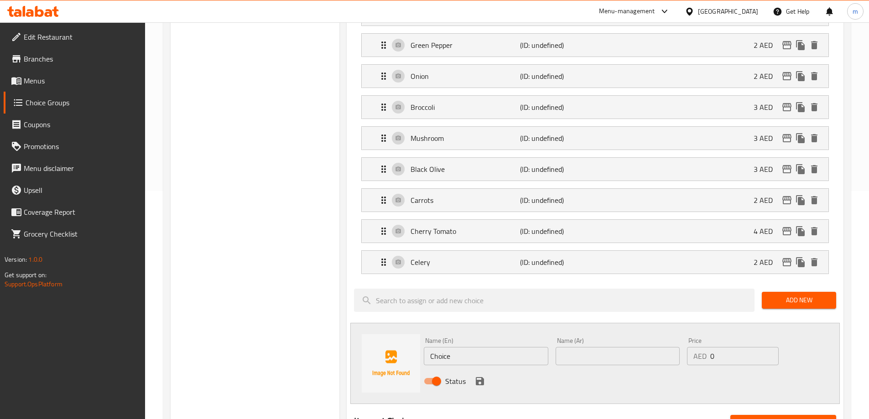
click at [508, 347] on input "Choice" at bounding box center [486, 356] width 124 height 18
type input "Shrimps"
click at [508, 347] on input "Shrimps" at bounding box center [486, 356] width 124 height 18
click at [591, 347] on input "text" at bounding box center [617, 356] width 124 height 18
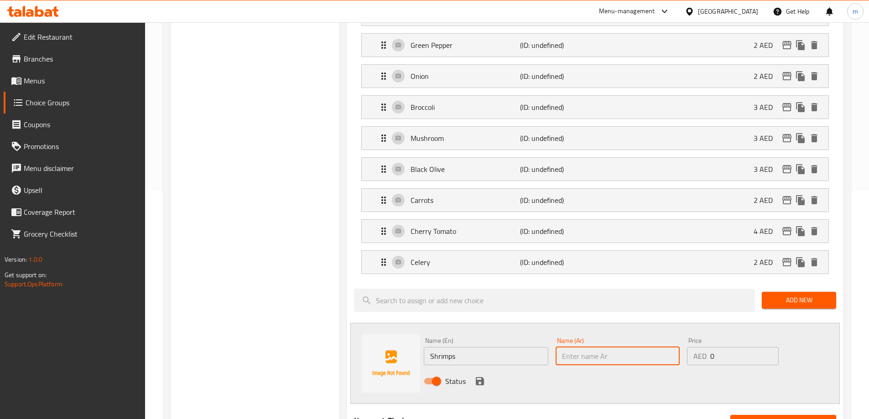
paste input "روبيان"
paste input "text"
type input "روبيان"
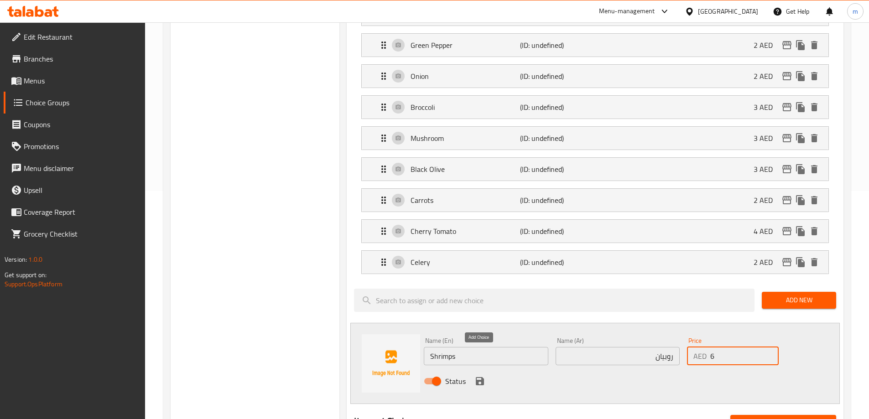
type input "6"
click at [483, 377] on icon "save" at bounding box center [480, 381] width 8 height 8
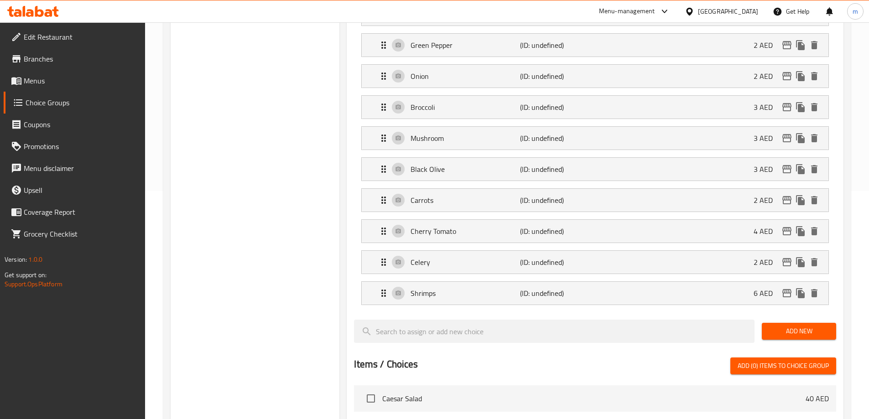
click at [802, 326] on span "Add New" at bounding box center [799, 331] width 60 height 11
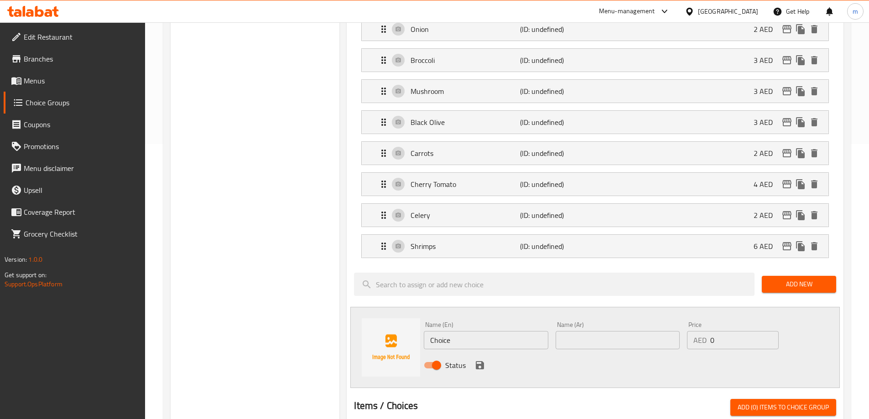
scroll to position [319, 0]
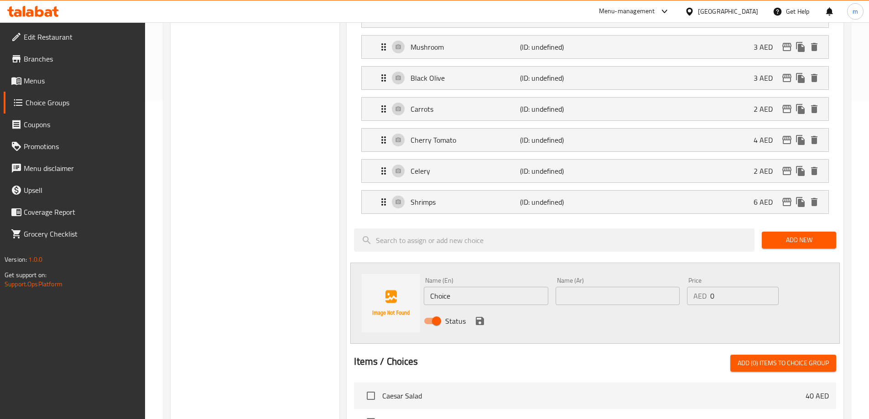
click at [500, 287] on input "Choice" at bounding box center [486, 296] width 124 height 18
type input "Grilled Chicken"
type input "دجاج مشوي"
type input "6"
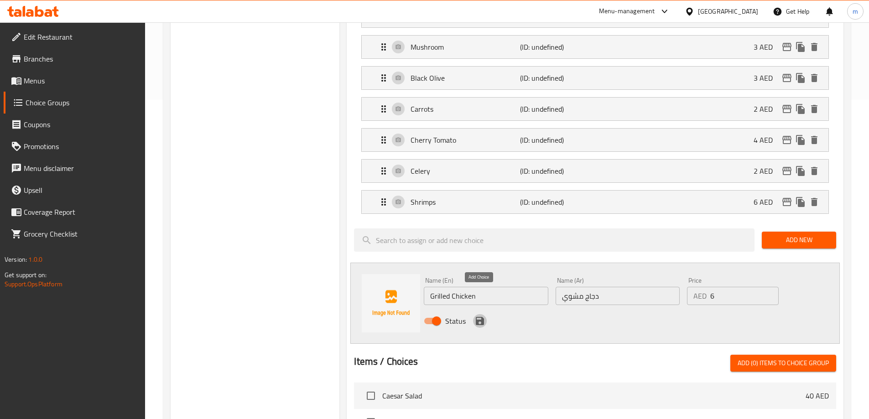
click at [477, 317] on icon "save" at bounding box center [480, 321] width 8 height 8
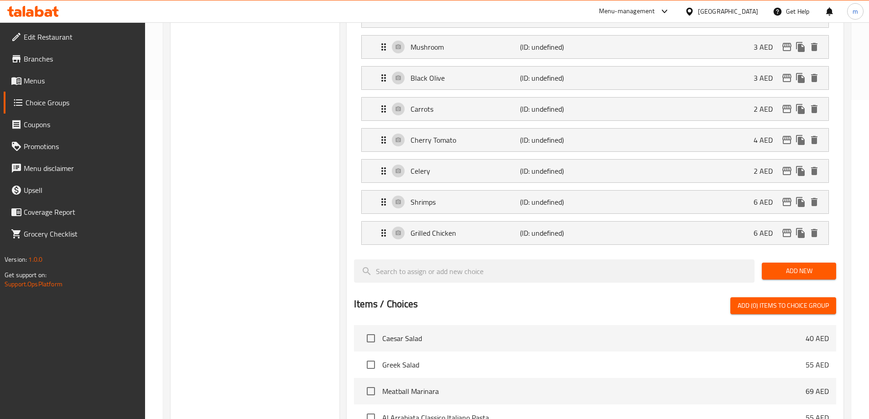
click at [777, 265] on span "Add New" at bounding box center [799, 270] width 60 height 11
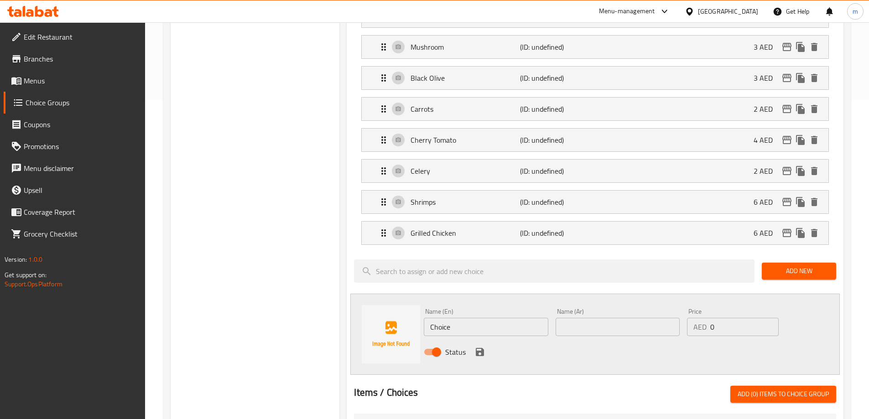
click at [511, 318] on input "Choice" at bounding box center [486, 327] width 124 height 18
type input "Chicken Sausage"
click at [511, 318] on input "Chicken Sausage" at bounding box center [486, 327] width 124 height 18
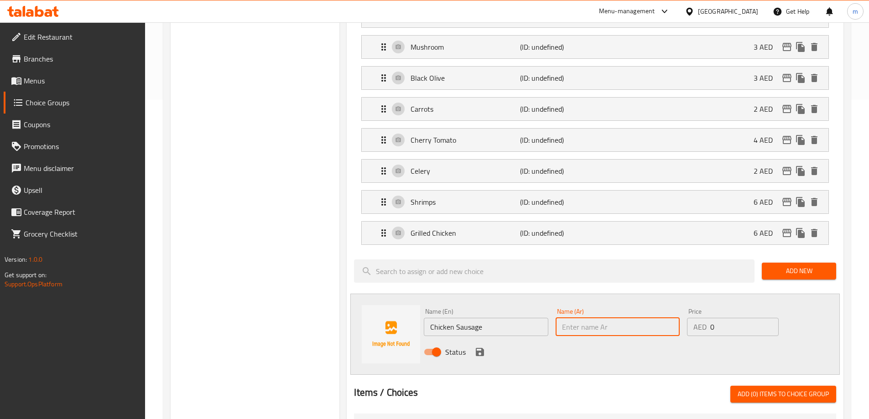
click at [663, 318] on input "text" at bounding box center [617, 327] width 124 height 18
type input "سجق دجاج"
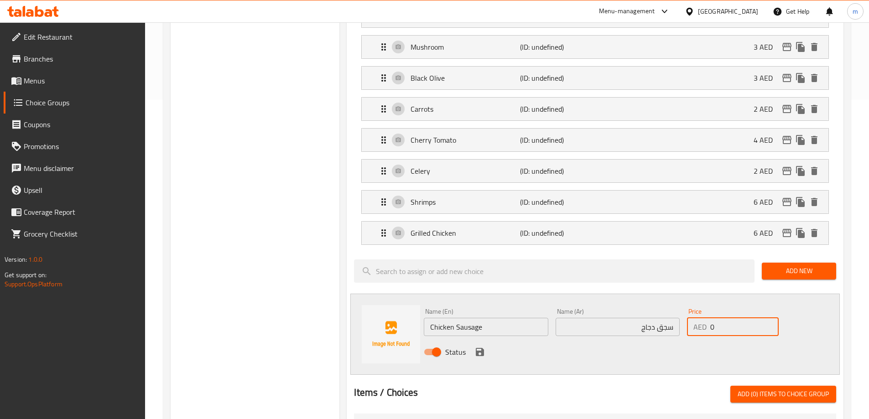
drag, startPoint x: 754, startPoint y: 308, endPoint x: 672, endPoint y: 310, distance: 82.1
click at [672, 310] on div "Name (En) Chicken Sausage Name (En) Name (Ar) سجق دجاج Name (Ar) Price AED 0 Pr…" at bounding box center [617, 335] width 395 height 60
type input "6"
click at [481, 348] on icon "save" at bounding box center [480, 352] width 8 height 8
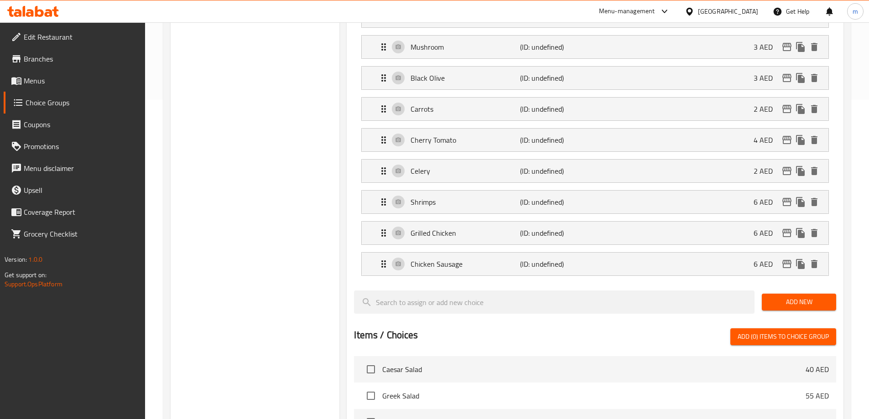
click at [773, 296] on span "Add New" at bounding box center [799, 301] width 60 height 11
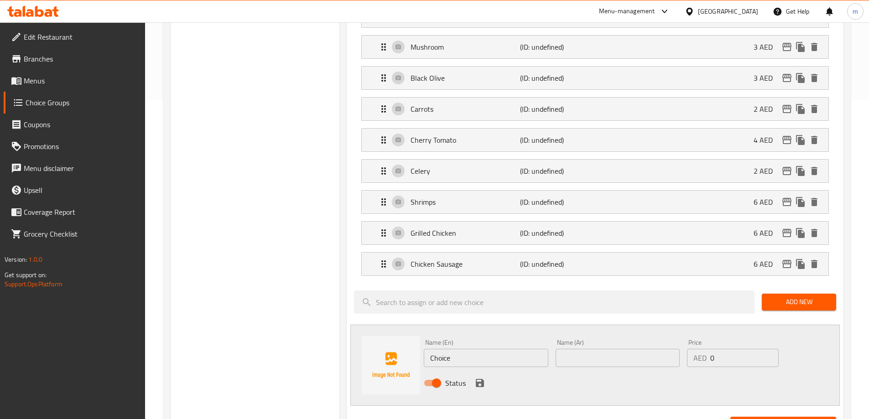
click at [453, 349] on input "Choice" at bounding box center [486, 358] width 124 height 18
type input "Cucumber"
click at [626, 349] on input "text" at bounding box center [617, 358] width 124 height 18
type input "خيار"
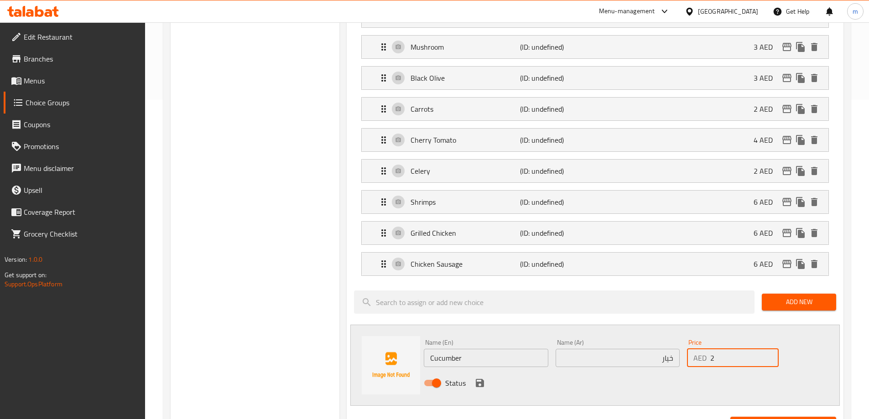
type input "2"
click at [453, 349] on input "Cucumber" at bounding box center [486, 358] width 124 height 18
click at [270, 246] on div "Choice Groups Add Ons: 0" at bounding box center [255, 275] width 169 height 983
click at [481, 379] on icon "save" at bounding box center [480, 383] width 8 height 8
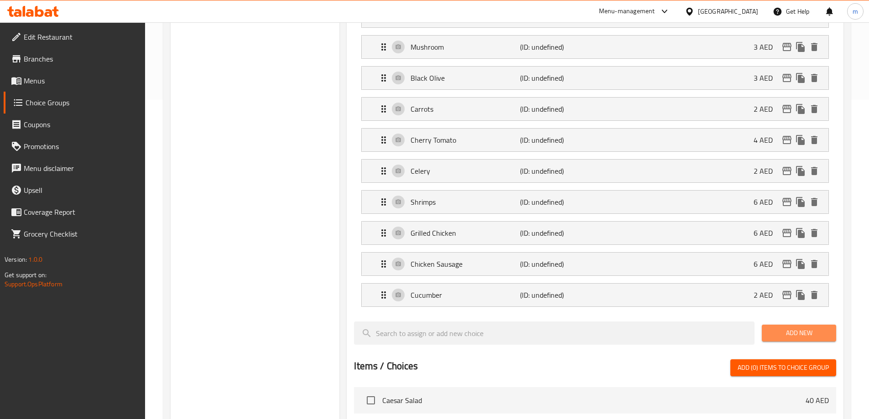
click at [774, 327] on span "Add New" at bounding box center [799, 332] width 60 height 11
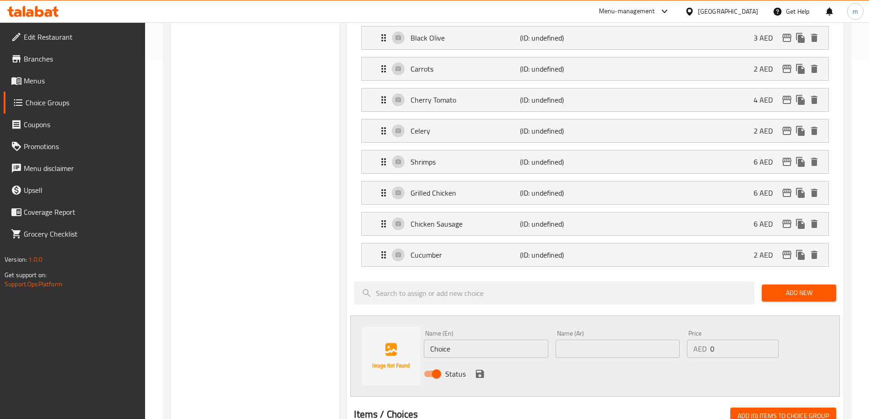
scroll to position [410, 0]
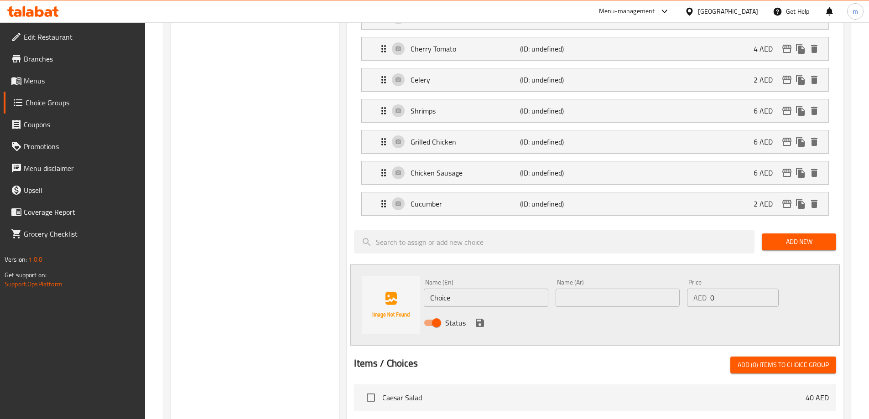
click at [490, 289] on input "Choice" at bounding box center [486, 298] width 124 height 18
type input "Feta Cheese"
type input "دجاج فيتا"
type input "4"
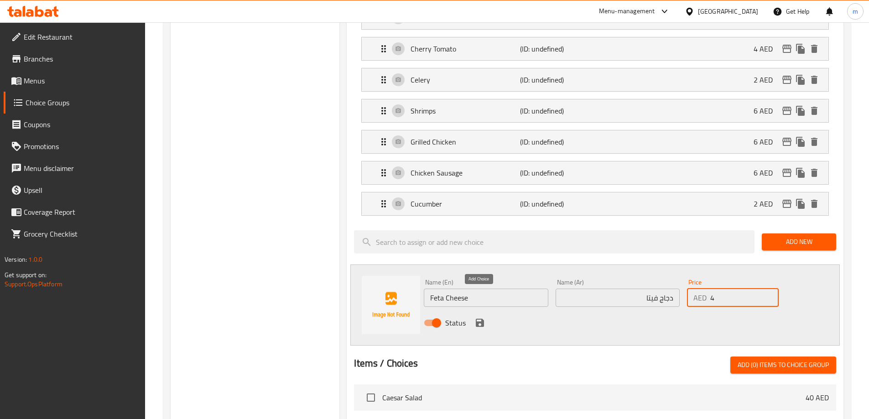
click at [481, 319] on icon "save" at bounding box center [480, 323] width 8 height 8
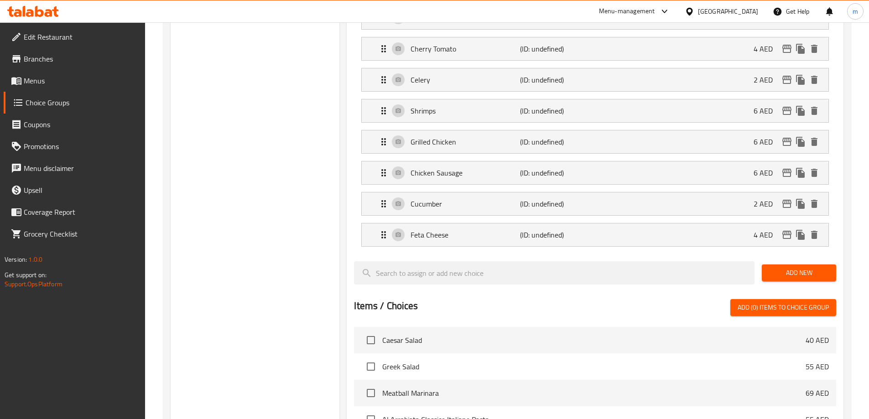
click at [782, 267] on span "Add New" at bounding box center [799, 272] width 60 height 11
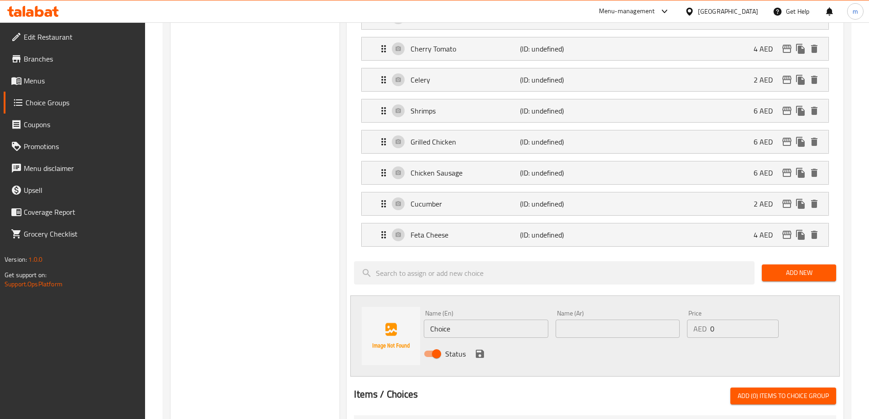
click at [474, 320] on input "Choice" at bounding box center [486, 329] width 124 height 18
click at [600, 320] on input "text" at bounding box center [617, 329] width 124 height 18
paste input "بارميجيانو ريجيانو"
type input "بارميجيانو ريجيانو"
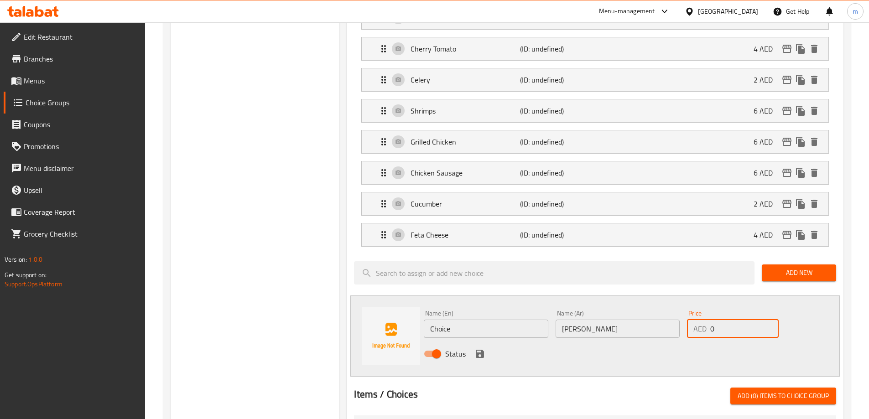
drag, startPoint x: 734, startPoint y: 308, endPoint x: 659, endPoint y: 308, distance: 74.3
click at [672, 308] on div "Name (En) Choice Name (En) Name (Ar) بارميجيانو ريجيانو Name (Ar) Price AED 0 P…" at bounding box center [617, 336] width 395 height 60
type input "2"
click at [482, 350] on icon "save" at bounding box center [480, 354] width 8 height 8
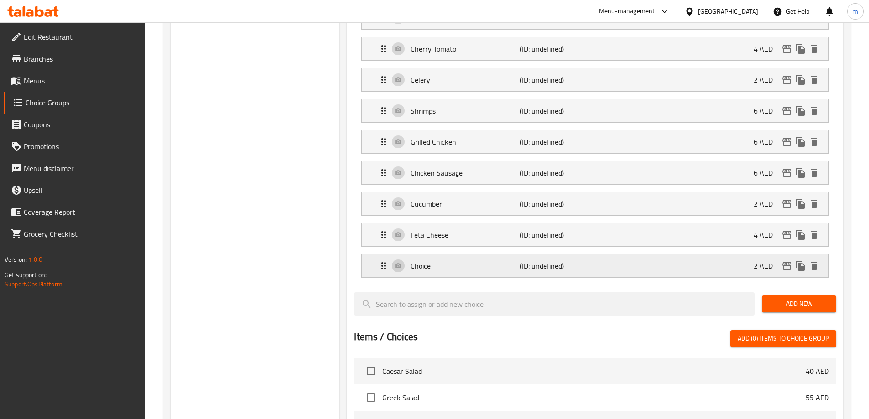
click at [641, 254] on div "Choice (ID: undefined) 2 AED" at bounding box center [597, 265] width 439 height 23
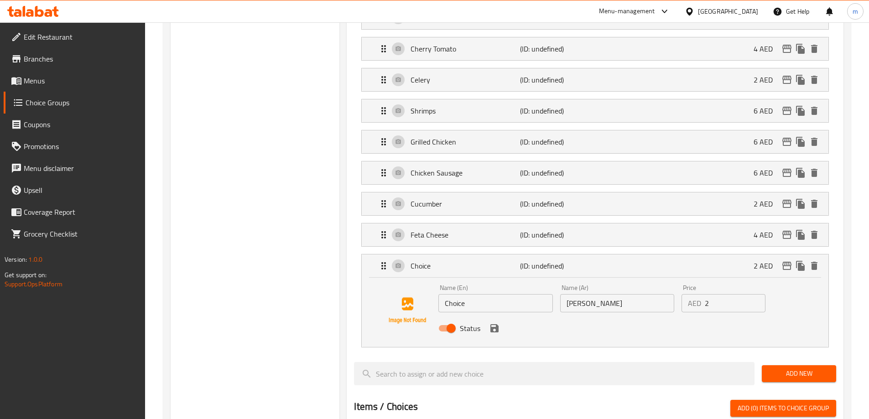
click at [497, 294] on input "Choice" at bounding box center [495, 303] width 114 height 18
click at [593, 294] on input "بارميجيانو ريجيانو" at bounding box center [617, 303] width 114 height 18
click at [489, 316] on div "Status" at bounding box center [617, 328] width 364 height 25
click at [498, 294] on input "Choice" at bounding box center [495, 303] width 114 height 18
paste input "Parmigiano Reggiano"
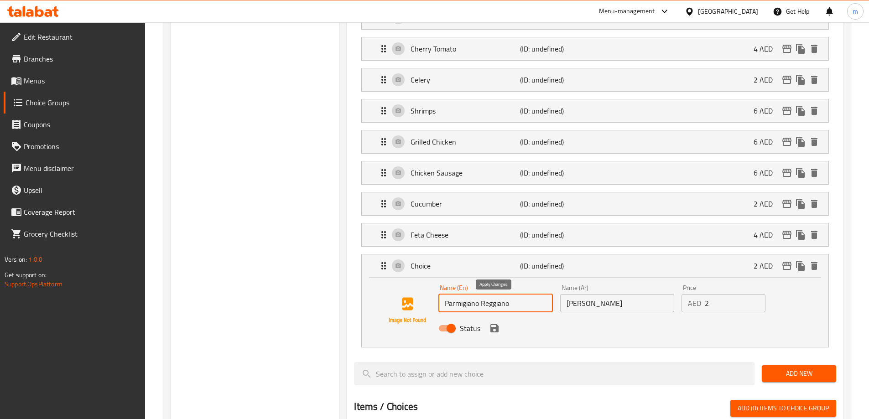
click at [496, 324] on icon "save" at bounding box center [494, 328] width 8 height 8
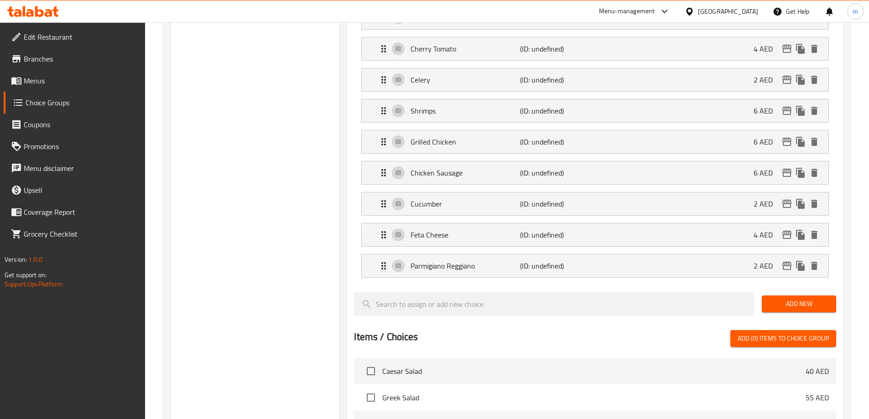
type input "Parmigiano Reggiano"
click at [781, 298] on span "Add New" at bounding box center [799, 303] width 60 height 11
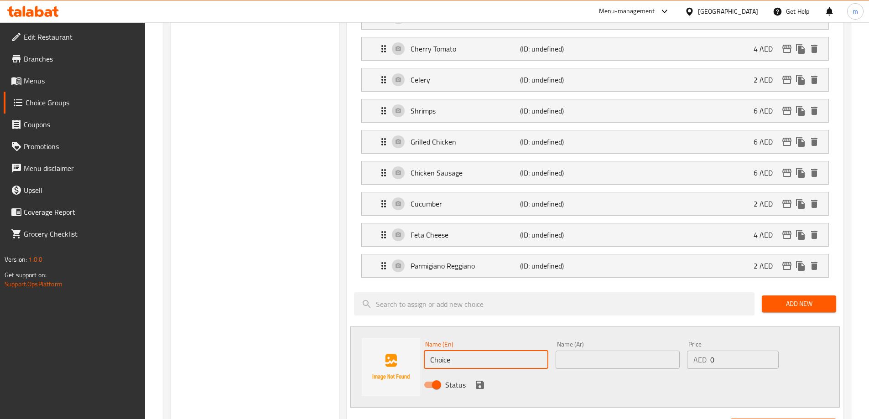
click at [461, 351] on input "Choice" at bounding box center [486, 360] width 124 height 18
paste input "Jalapeno"
type input "Jalapeno"
click at [632, 351] on input "text" at bounding box center [617, 360] width 124 height 18
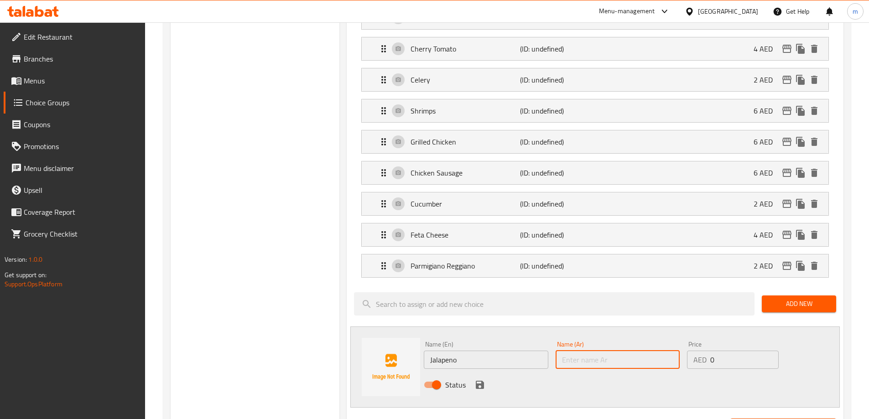
paste input "هالبينو"
type input "هالبينو"
click at [705, 354] on p "AED" at bounding box center [699, 359] width 13 height 11
drag, startPoint x: 717, startPoint y: 336, endPoint x: 711, endPoint y: 337, distance: 5.5
click at [712, 351] on input "0" at bounding box center [744, 360] width 68 height 18
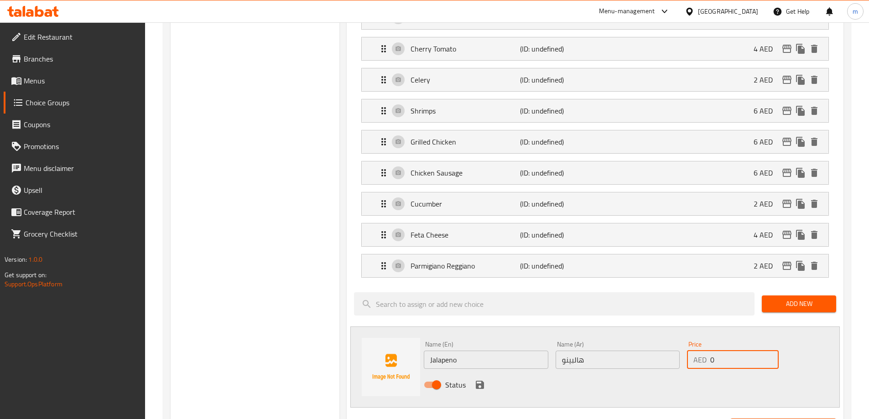
click at [698, 351] on div "AED 0 Price" at bounding box center [732, 360] width 91 height 18
drag, startPoint x: 726, startPoint y: 332, endPoint x: 638, endPoint y: 338, distance: 88.3
click at [660, 338] on div "Name (En) Jalapeno Name (En) Name (Ar) هالبينو Name (Ar) Price AED 0 Price Stat…" at bounding box center [617, 367] width 395 height 60
type input "2"
click at [506, 373] on div "Status" at bounding box center [617, 385] width 395 height 25
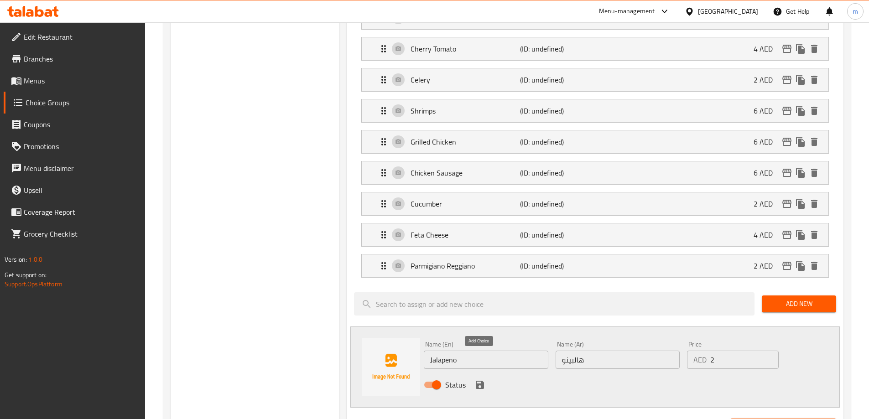
click at [480, 379] on icon "save" at bounding box center [479, 384] width 11 height 11
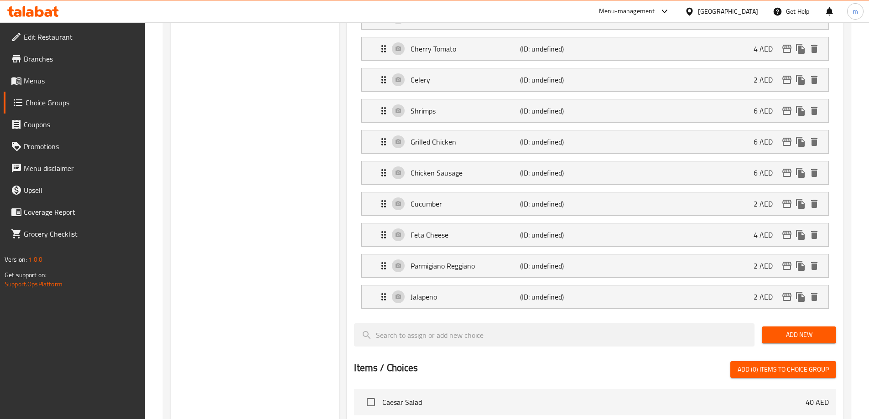
click at [782, 329] on span "Add New" at bounding box center [799, 334] width 60 height 11
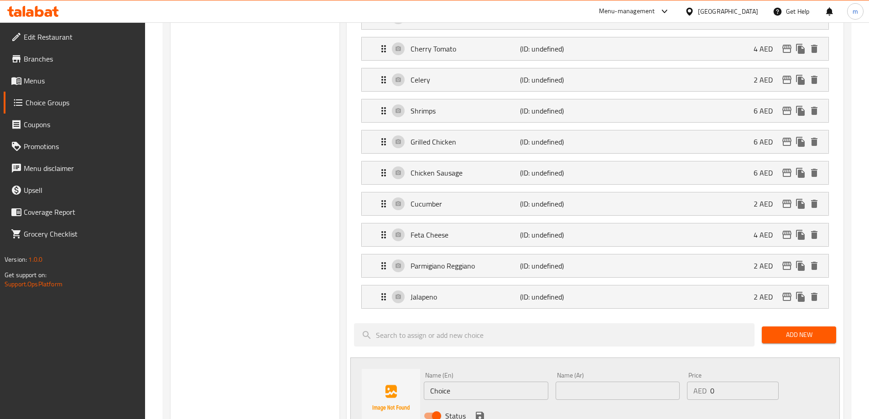
click at [472, 382] on input "Choice" at bounding box center [486, 391] width 124 height 18
paste input "Pepperoni"
type input "Pepperoni"
click at [614, 382] on input "text" at bounding box center [617, 391] width 124 height 18
paste input "بيبروني"
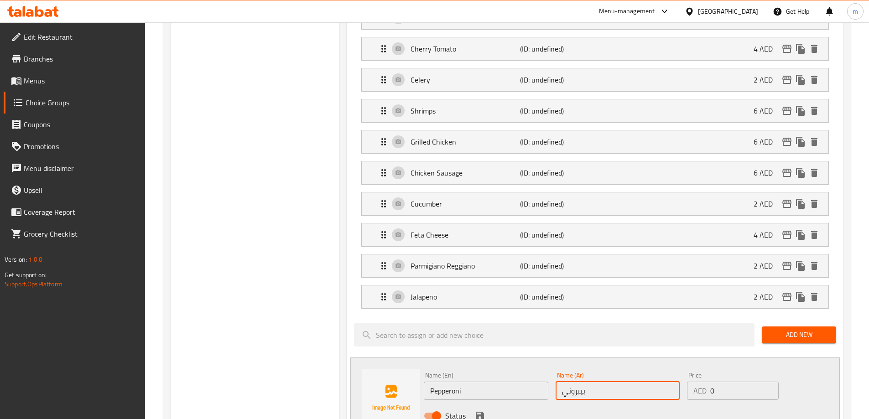
type input "بيبروني"
click at [727, 382] on input "0" at bounding box center [744, 391] width 68 height 18
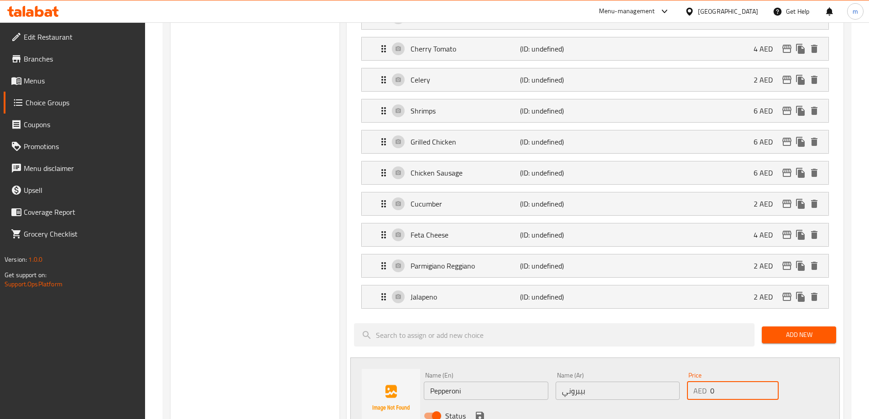
click at [727, 382] on input "0" at bounding box center [744, 391] width 68 height 18
type input "6"
click at [484, 410] on icon "save" at bounding box center [479, 415] width 11 height 11
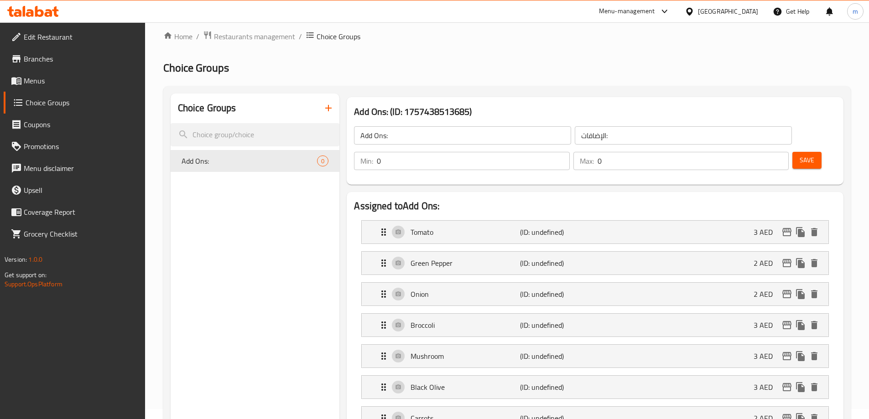
scroll to position [0, 0]
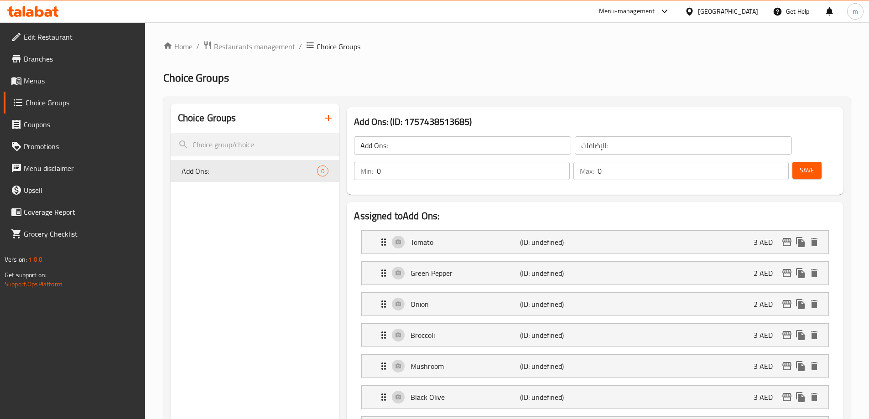
click at [792, 162] on button "Save" at bounding box center [806, 170] width 29 height 17
click at [327, 115] on icon "button" at bounding box center [328, 118] width 11 height 11
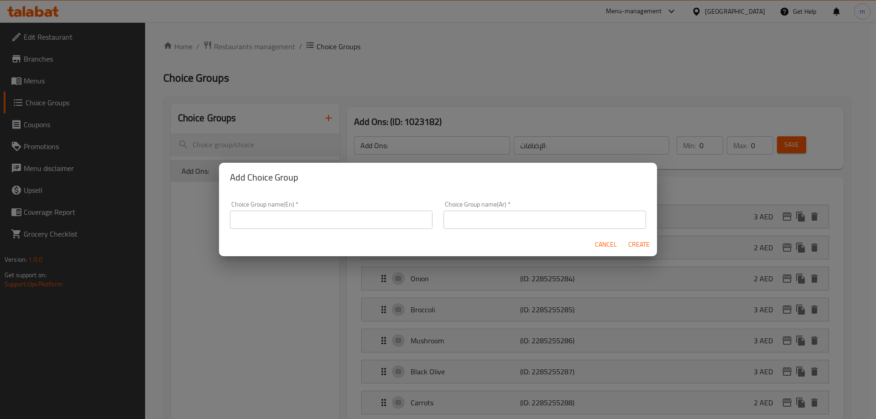
click at [271, 214] on input "text" at bounding box center [331, 220] width 202 height 18
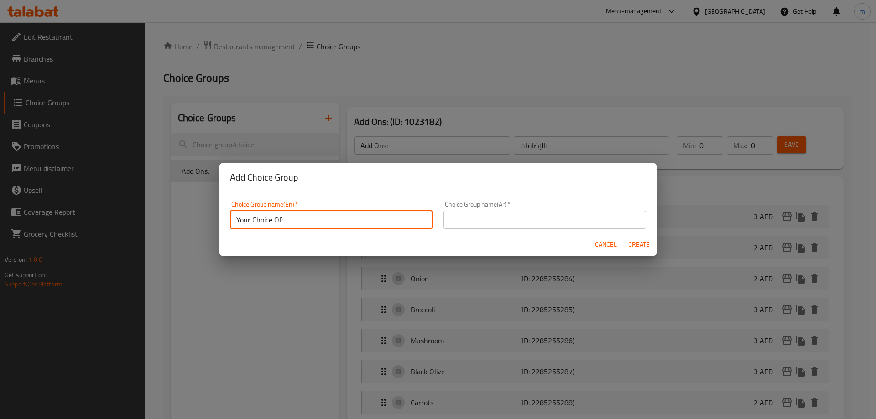
click at [300, 223] on input "Your Choice Of:" at bounding box center [331, 220] width 202 height 18
type input "Your Choice Of:"
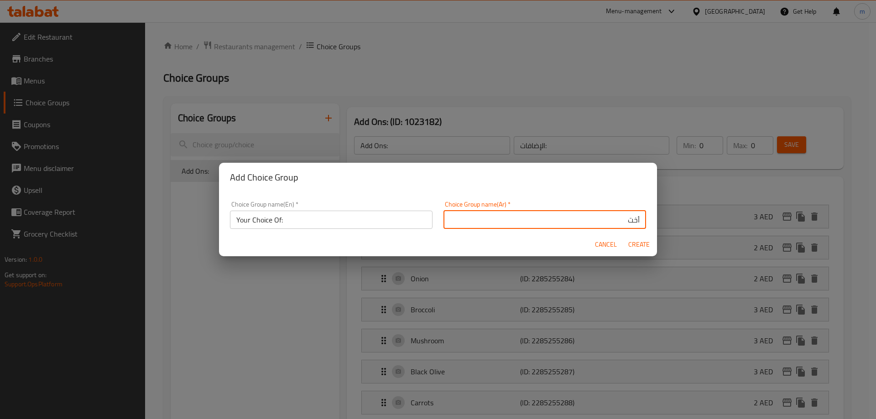
type input "أختي"
type input "إختيارك من:"
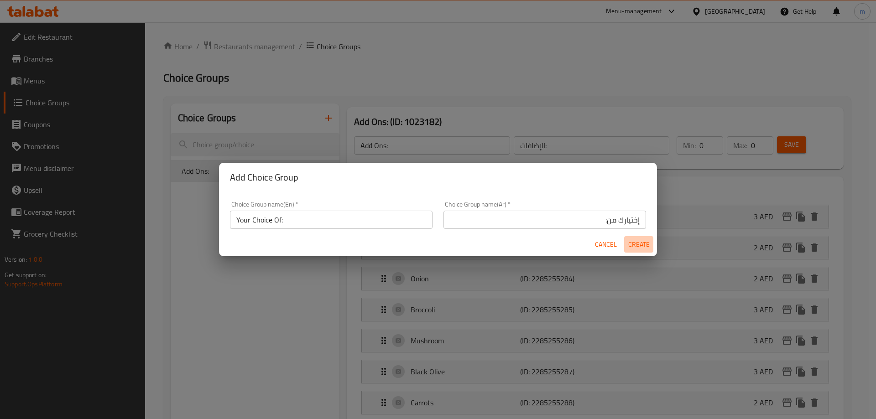
click at [634, 244] on span "Create" at bounding box center [638, 244] width 22 height 11
type input "Your Choice Of:"
type input "إختيارك من:"
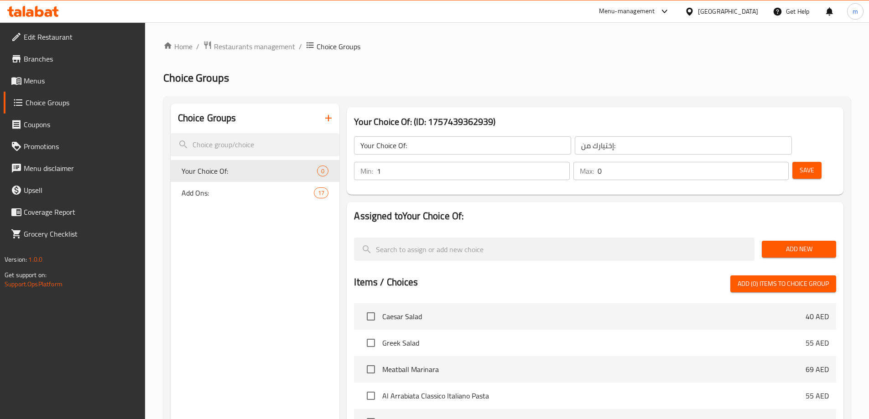
type input "1"
click at [569, 162] on input "1" at bounding box center [473, 171] width 192 height 18
click at [758, 162] on input "0" at bounding box center [692, 171] width 191 height 18
type input "1"
click at [764, 162] on input "1" at bounding box center [692, 171] width 191 height 18
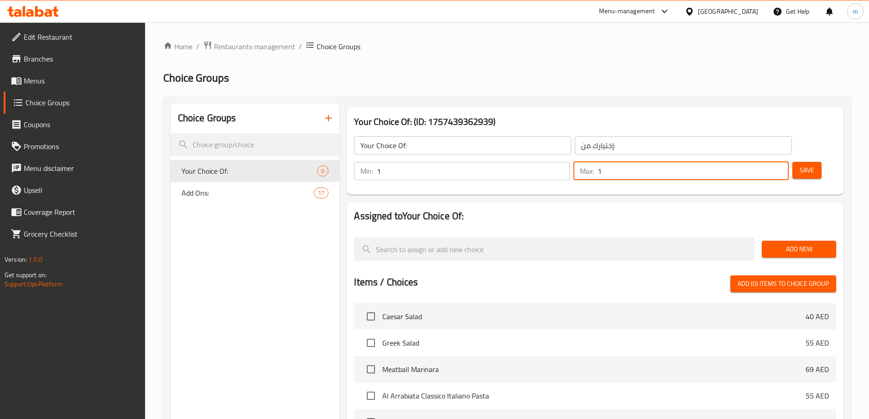
click at [775, 198] on div "Assigned to Your Choice Of: Add New Items / Choices Add (0) items to choice gro…" at bounding box center [595, 379] width 504 height 363
click at [794, 244] on span "Add New" at bounding box center [799, 249] width 60 height 11
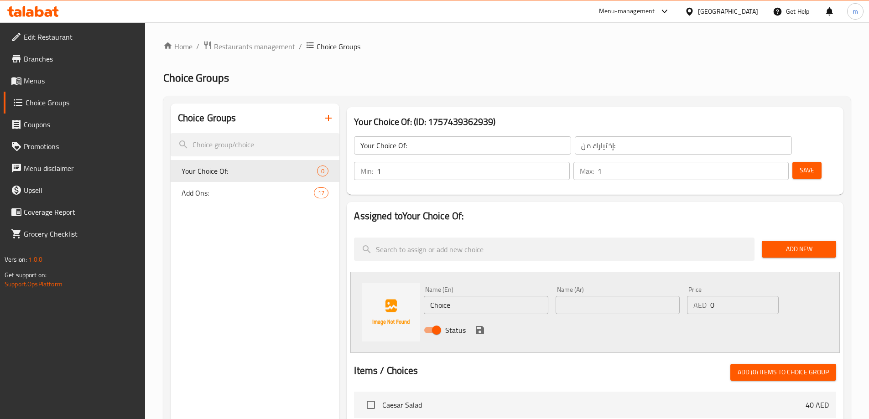
click at [465, 296] on input "Choice" at bounding box center [486, 305] width 124 height 18
paste input "Spaghetti"
type input "Spaghetti"
click at [610, 296] on input "text" at bounding box center [617, 305] width 124 height 18
paste input "إسباجيتي"
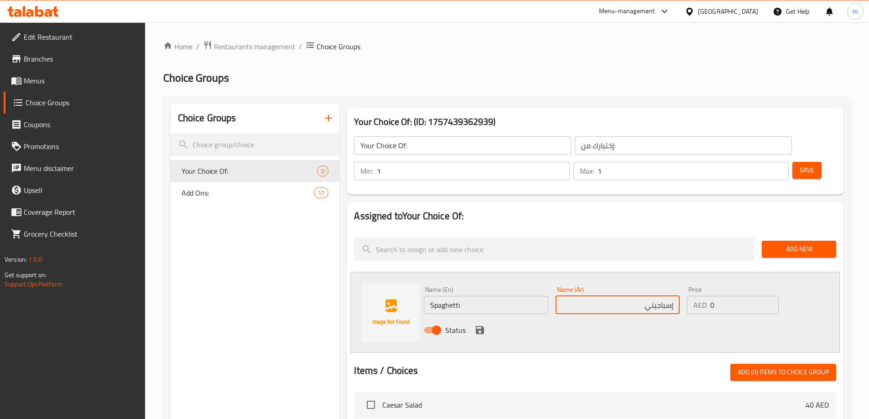
type input "إسباجيتي"
click at [484, 325] on icon "save" at bounding box center [479, 330] width 11 height 11
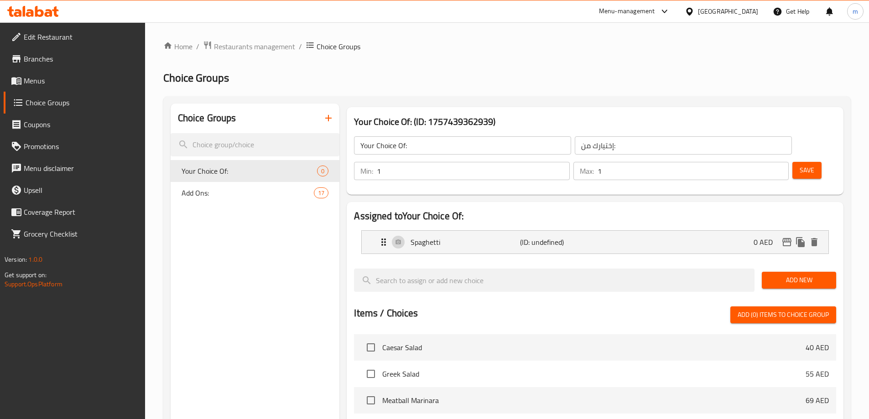
click at [788, 275] on span "Add New" at bounding box center [799, 280] width 60 height 11
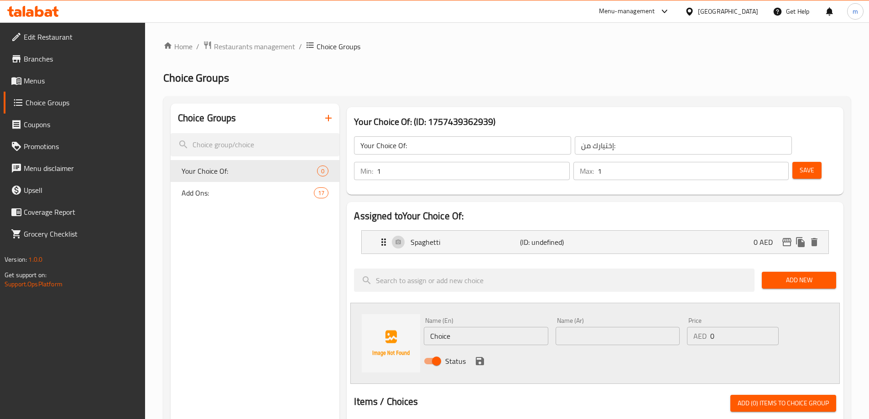
click at [508, 327] on input "Choice" at bounding box center [486, 336] width 124 height 18
click at [492, 327] on input "Choice" at bounding box center [486, 336] width 124 height 18
paste input "Fettuccin"
type input "Fettuccine"
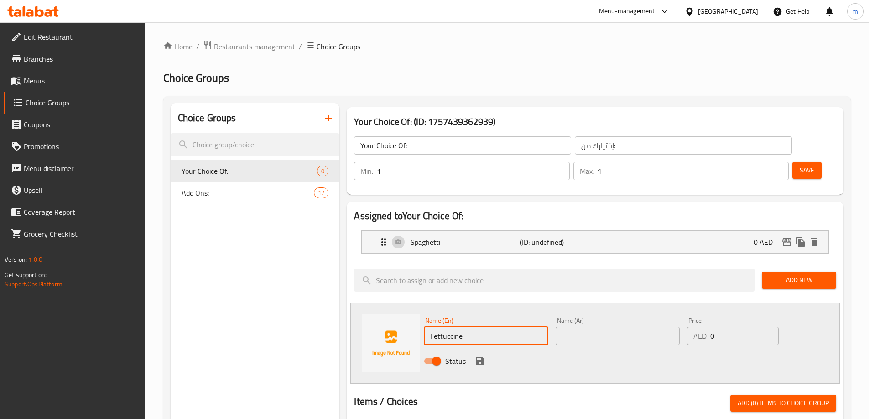
click at [628, 327] on input "text" at bounding box center [617, 336] width 124 height 18
paste input "فيتوتشيني"
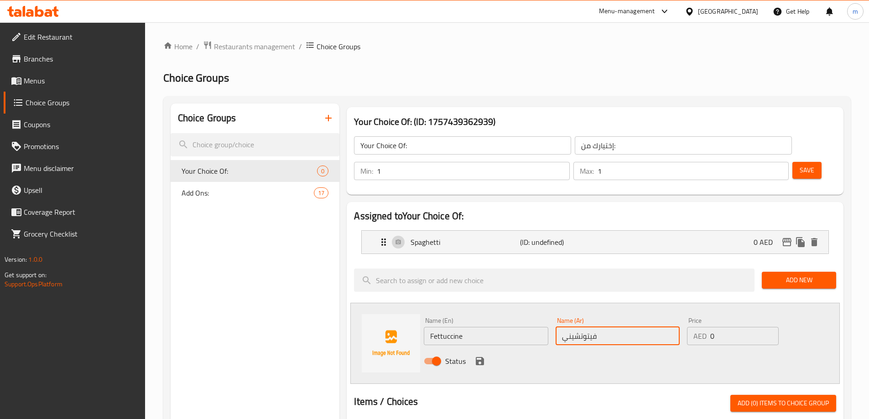
type input "فيتوتشيني"
drag, startPoint x: 486, startPoint y: 336, endPoint x: 481, endPoint y: 336, distance: 5.0
click at [486, 349] on div "Status" at bounding box center [617, 361] width 395 height 25
click at [481, 357] on icon "save" at bounding box center [480, 361] width 8 height 8
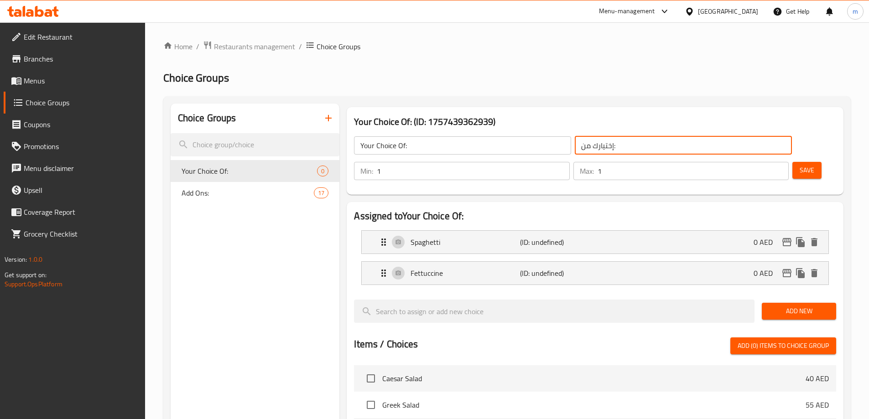
click at [637, 143] on input "إختيارك من:" at bounding box center [683, 145] width 217 height 18
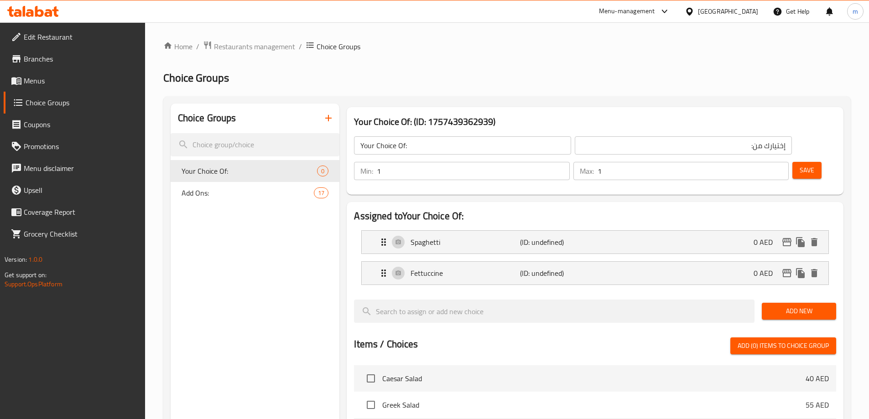
click at [715, 209] on h2 "Assigned to Your Choice Of:" at bounding box center [595, 216] width 482 height 14
click at [783, 306] on span "Add New" at bounding box center [799, 311] width 60 height 11
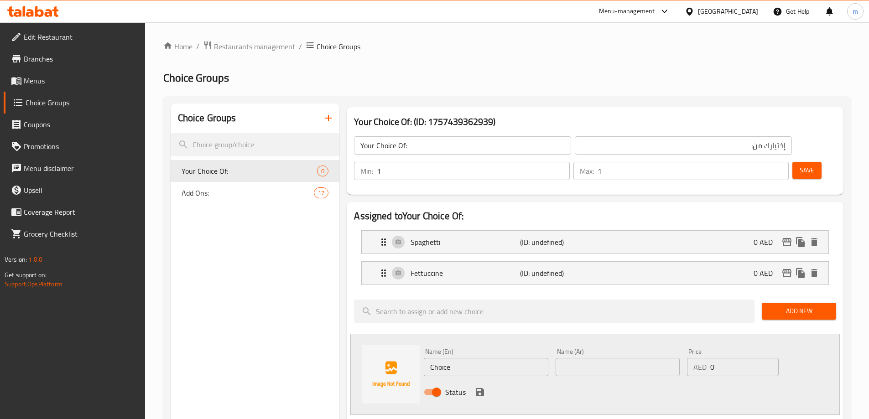
click at [459, 358] on input "Choice" at bounding box center [486, 367] width 124 height 18
paste input "Fusilli"
type input "Fusilli"
click at [599, 358] on input "text" at bounding box center [617, 367] width 124 height 18
paste input "فوسيلي"
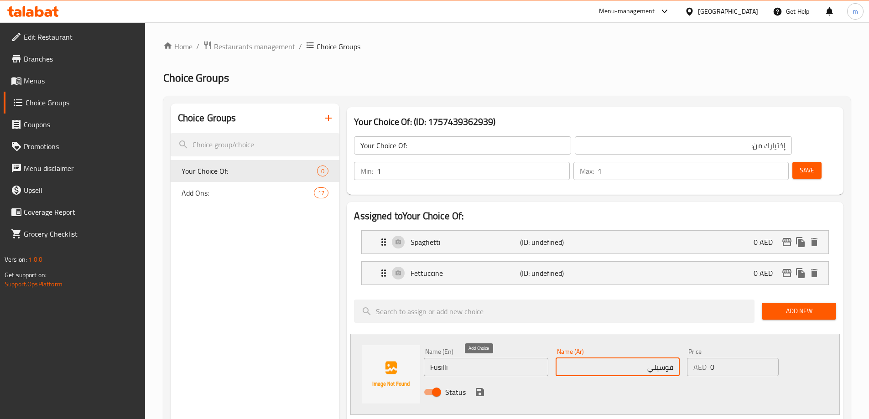
type input "فوسيلي"
click at [477, 387] on icon "save" at bounding box center [479, 392] width 11 height 11
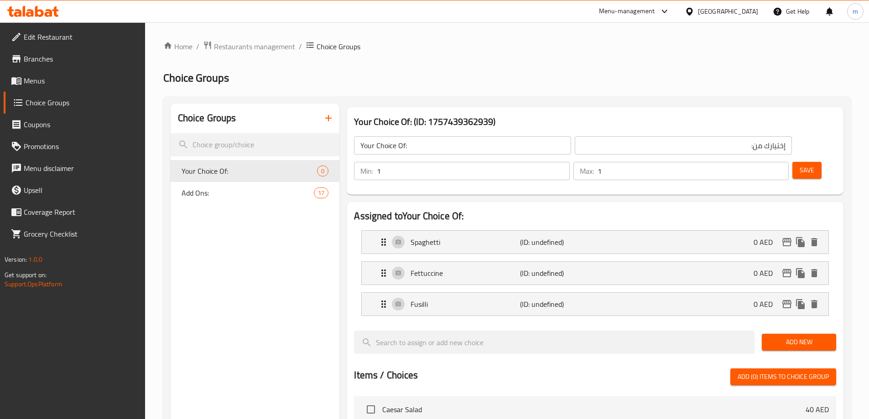
click at [771, 337] on span "Add New" at bounding box center [799, 342] width 60 height 11
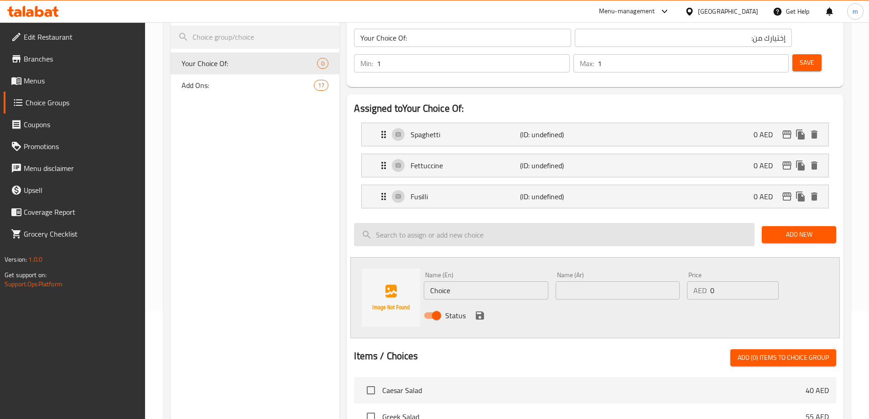
scroll to position [137, 0]
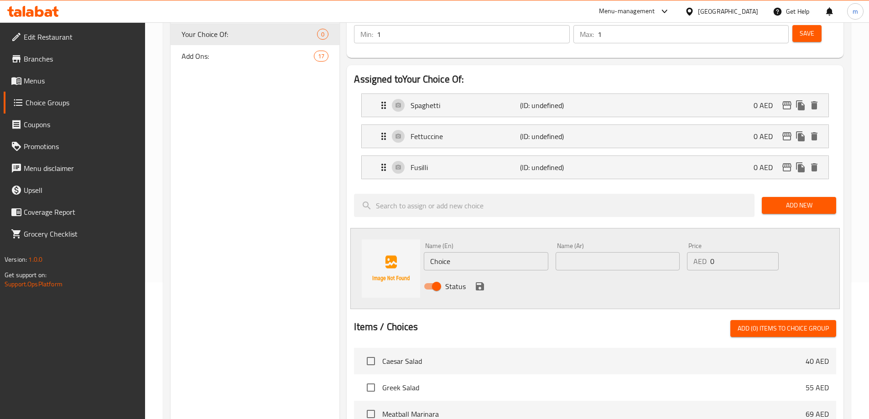
click at [464, 252] on input "Choice" at bounding box center [486, 261] width 124 height 18
paste input "Penn"
type input "Penne"
click at [565, 252] on input "text" at bounding box center [617, 261] width 124 height 18
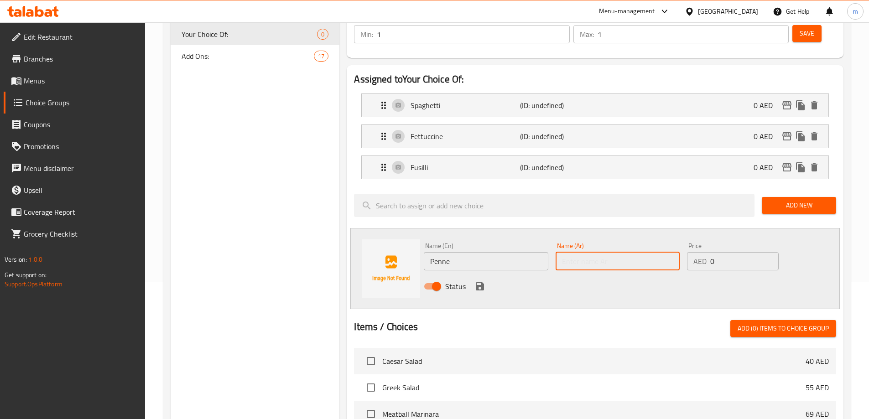
paste input "بيني"
type input "بيني"
click at [479, 282] on icon "save" at bounding box center [480, 286] width 8 height 8
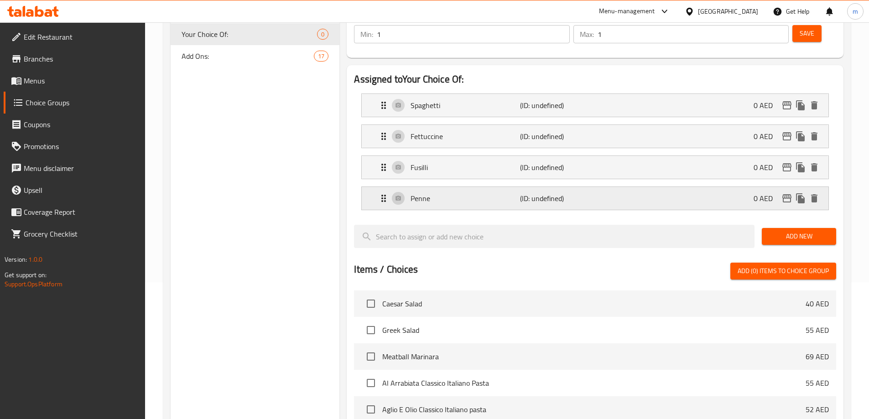
click at [486, 193] on p "Penne" at bounding box center [464, 198] width 109 height 11
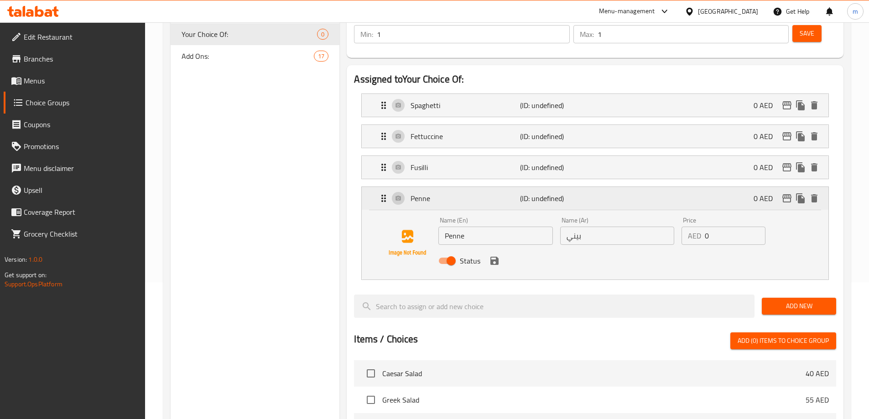
click at [484, 193] on p "Penne" at bounding box center [464, 198] width 109 height 11
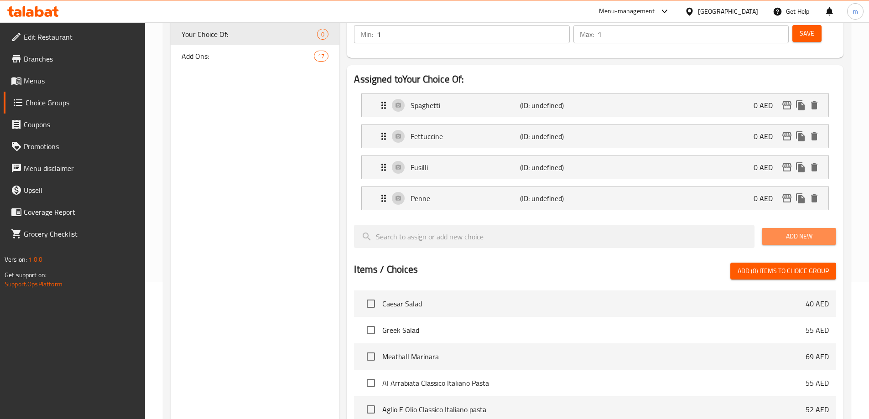
click at [781, 231] on span "Add New" at bounding box center [799, 236] width 60 height 11
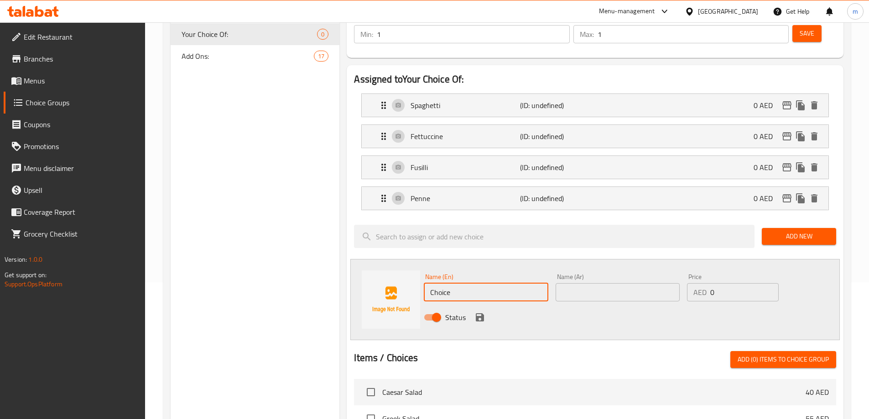
click at [466, 283] on input "Choice" at bounding box center [486, 292] width 124 height 18
paste input "Farfall"
type input "Farfalle"
click at [583, 283] on input "text" at bounding box center [617, 292] width 124 height 18
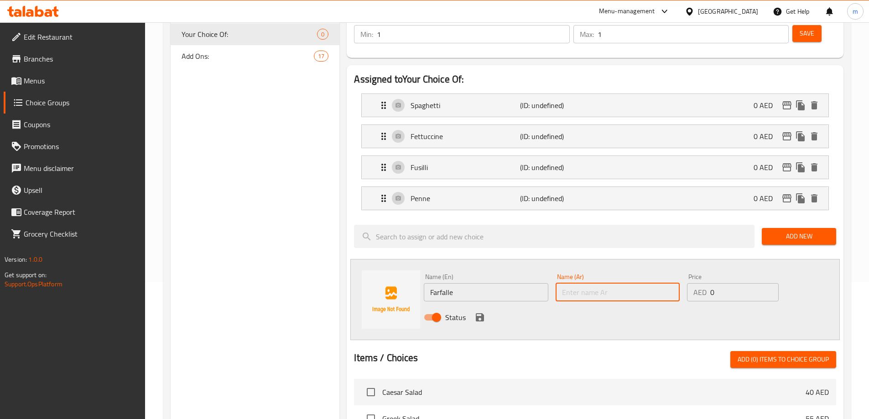
paste input "فارفالي"
type input "فارفالي"
click at [585, 305] on div "Status" at bounding box center [617, 317] width 395 height 25
click at [586, 283] on input "فارفالي" at bounding box center [617, 292] width 124 height 18
click at [484, 312] on icon "save" at bounding box center [479, 317] width 11 height 11
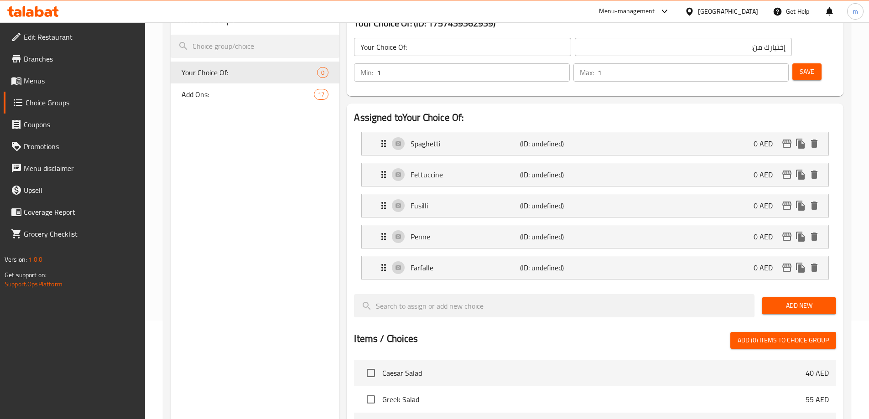
scroll to position [46, 0]
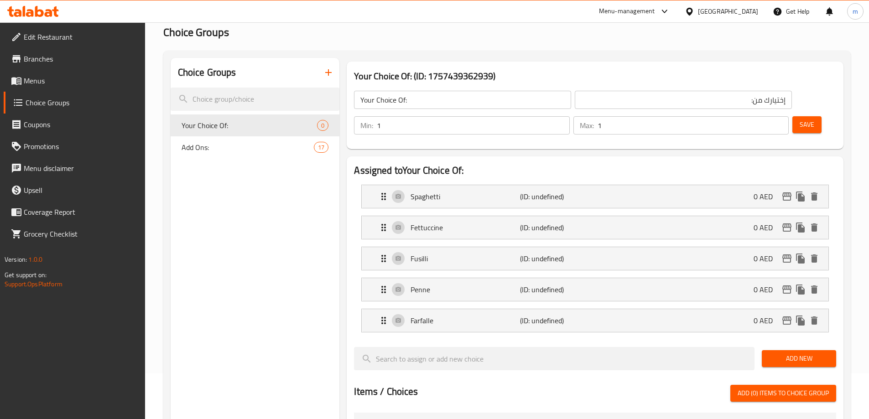
click at [286, 203] on div "Choice Groups Your Choice Of: 0 Add Ons: 17" at bounding box center [255, 396] width 169 height 677
click at [457, 105] on input "Your Choice Of:" at bounding box center [462, 100] width 217 height 18
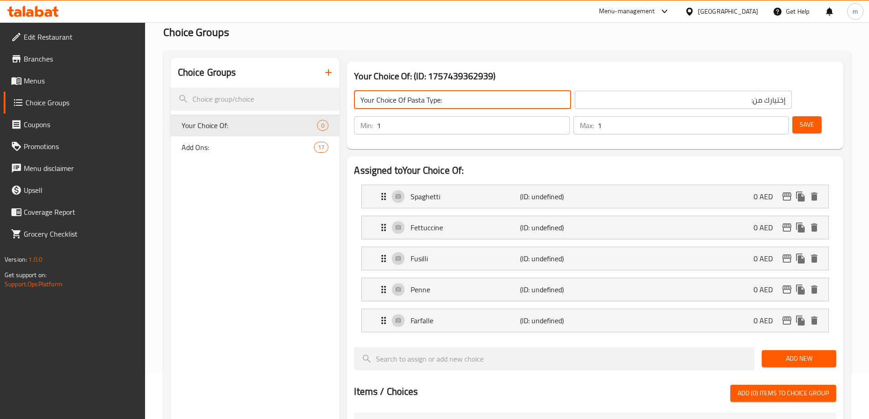
type input "Your Choice Of Pasta Type:"
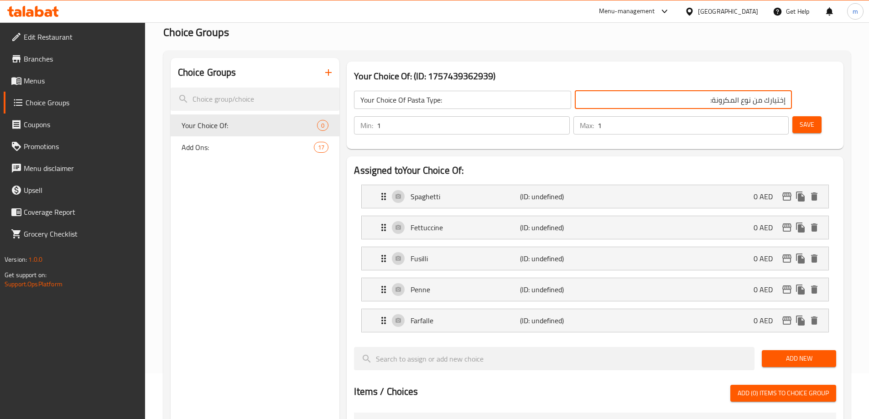
type input "إختيارك من نوع المكرونة:"
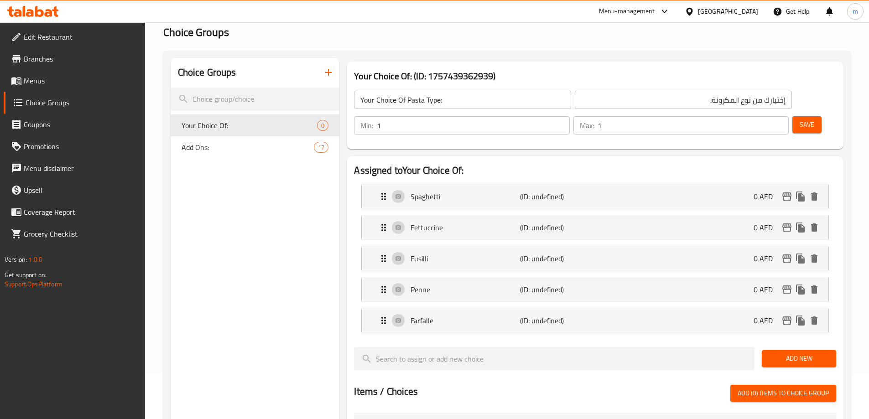
click at [598, 52] on div "Choice Groups Your Choice Of: 0 Add Ons: 17 Your Choice Of: (ID: 1757439362939)…" at bounding box center [506, 397] width 687 height 692
click at [807, 114] on div "Save" at bounding box center [810, 125] width 40 height 22
click at [800, 116] on button "Save" at bounding box center [806, 124] width 29 height 17
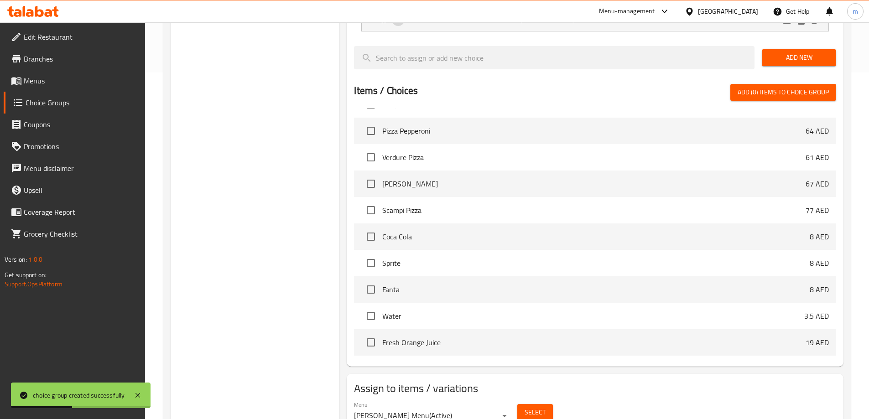
scroll to position [362, 0]
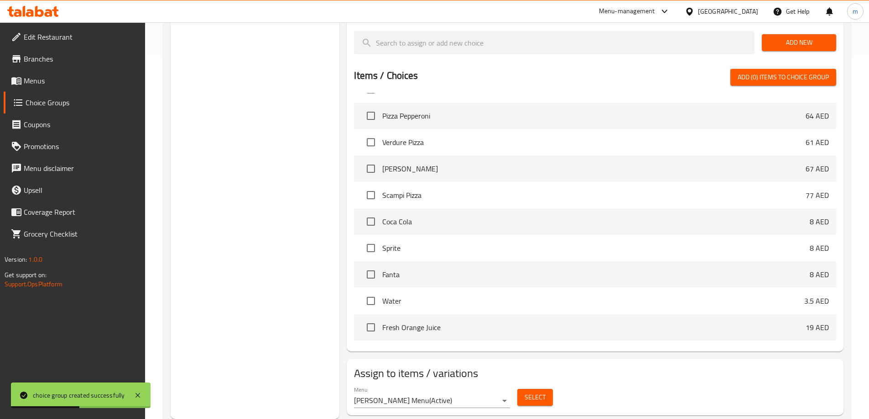
click at [531, 392] on span "Select" at bounding box center [534, 397] width 21 height 11
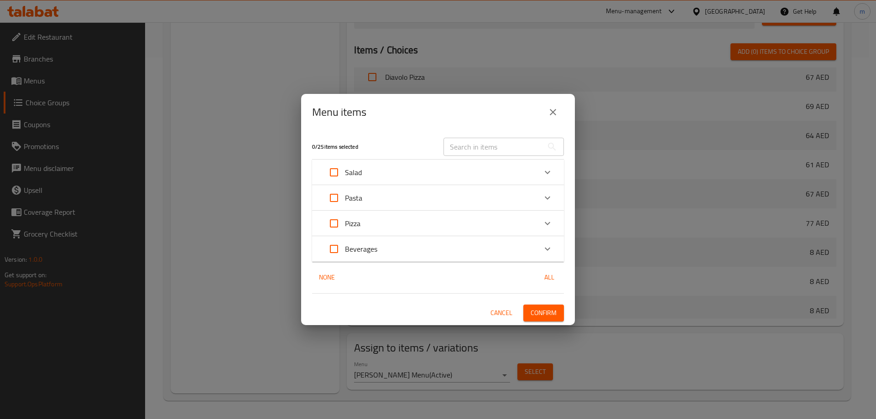
click at [453, 170] on div "Salad" at bounding box center [429, 172] width 213 height 22
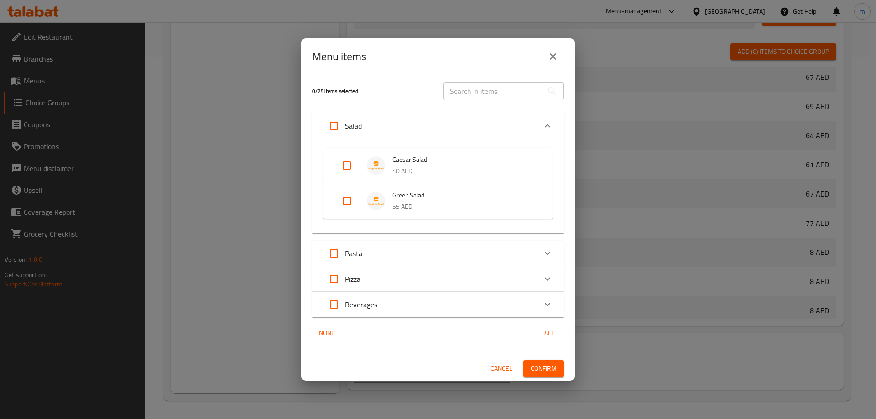
click at [344, 165] on input "Expand" at bounding box center [347, 166] width 22 height 22
checkbox input "true"
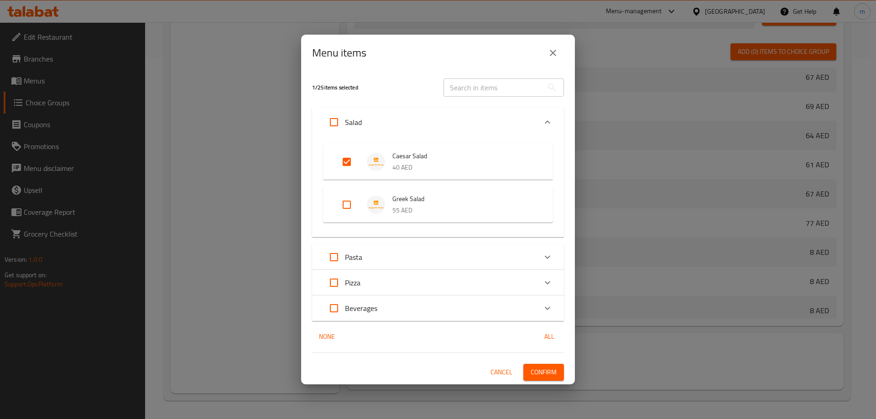
click at [349, 201] on input "Expand" at bounding box center [347, 205] width 22 height 22
checkbox input "true"
click at [544, 378] on span "Confirm" at bounding box center [543, 372] width 26 height 11
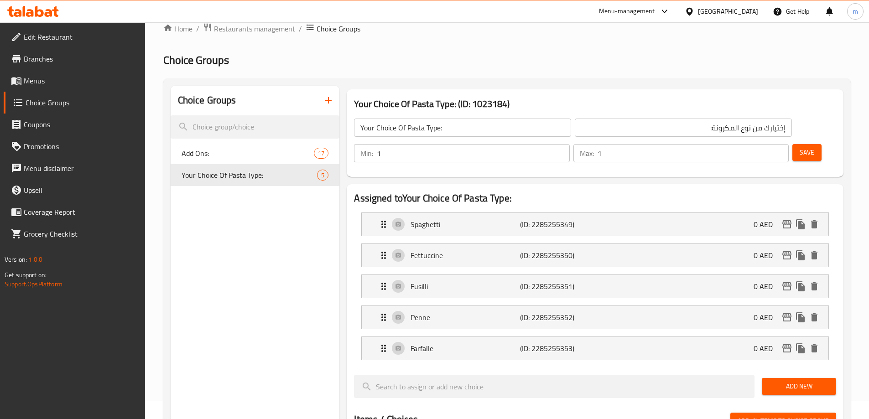
scroll to position [0, 0]
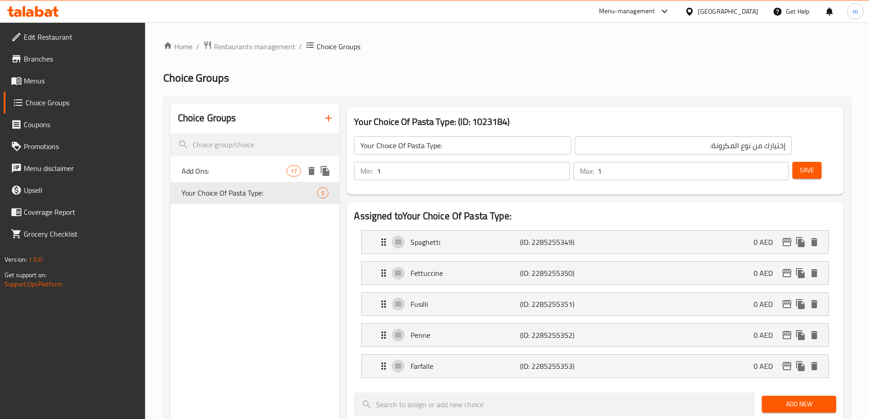
click at [249, 171] on span "Add Ons:" at bounding box center [233, 171] width 105 height 11
type input "Add Ons:"
type input "الإضافات:"
type input "0"
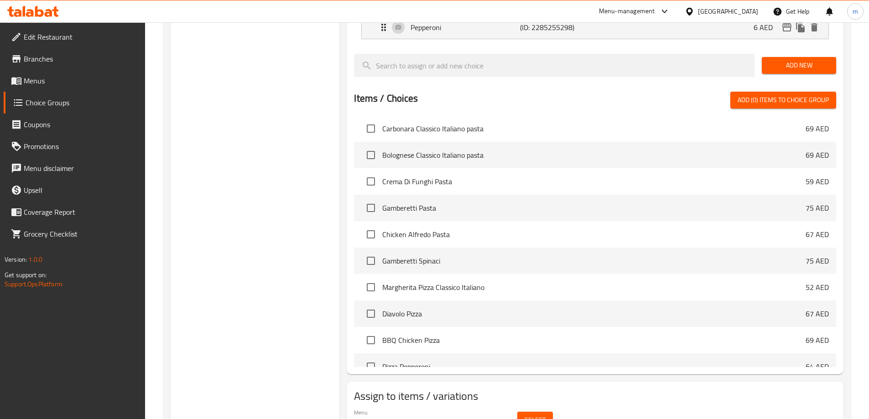
scroll to position [734, 0]
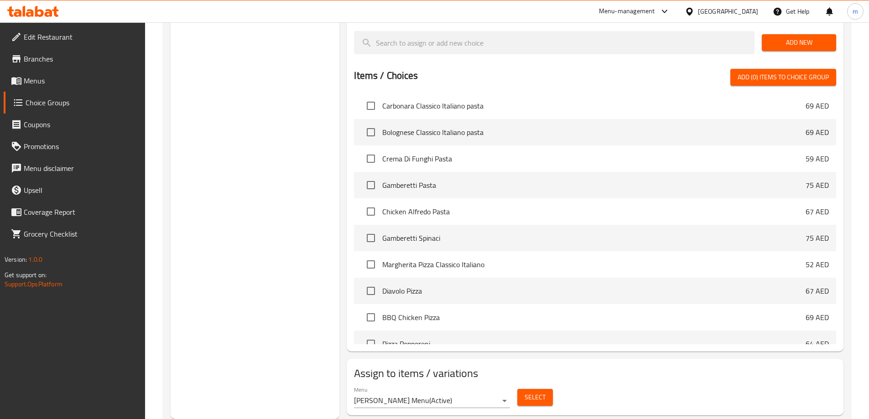
click at [533, 389] on button "Select" at bounding box center [535, 397] width 36 height 17
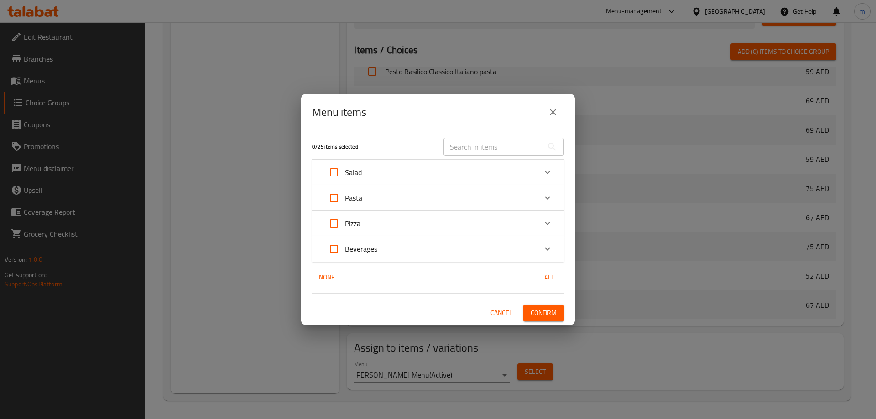
click at [358, 174] on p "Salad" at bounding box center [353, 172] width 17 height 11
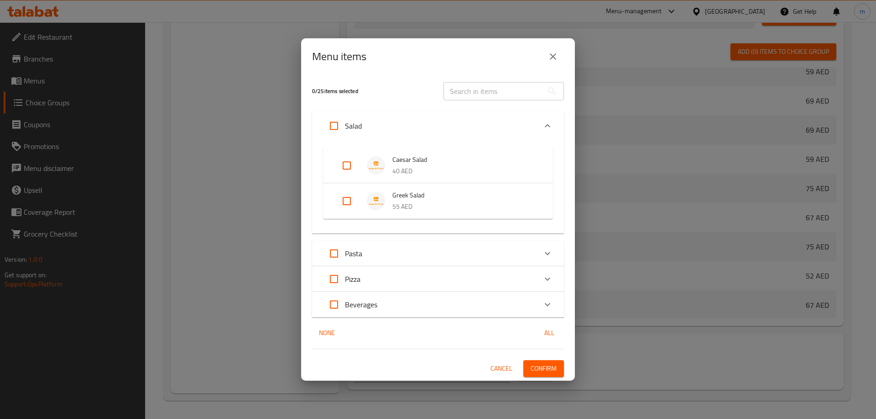
click at [351, 166] on input "Expand" at bounding box center [347, 166] width 22 height 22
checkbox input "true"
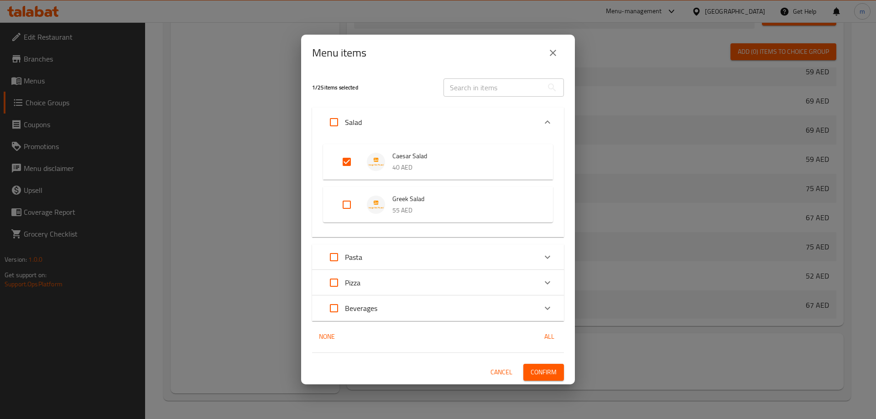
click at [346, 203] on input "Expand" at bounding box center [347, 205] width 22 height 22
checkbox input "true"
click at [545, 368] on span "Confirm" at bounding box center [543, 372] width 26 height 11
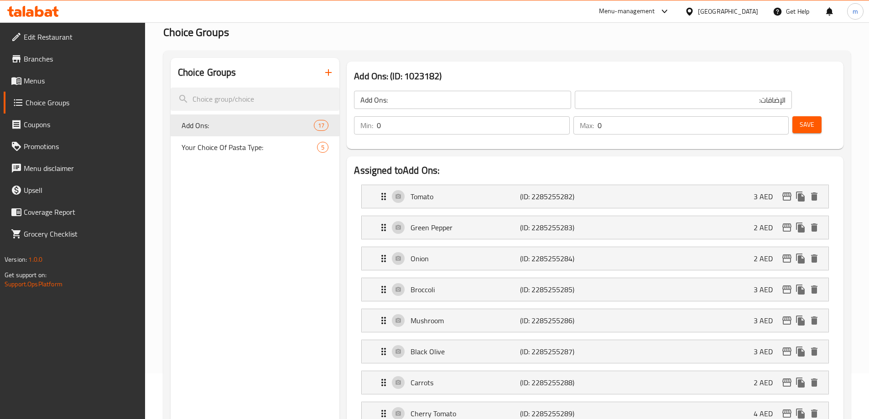
scroll to position [0, 0]
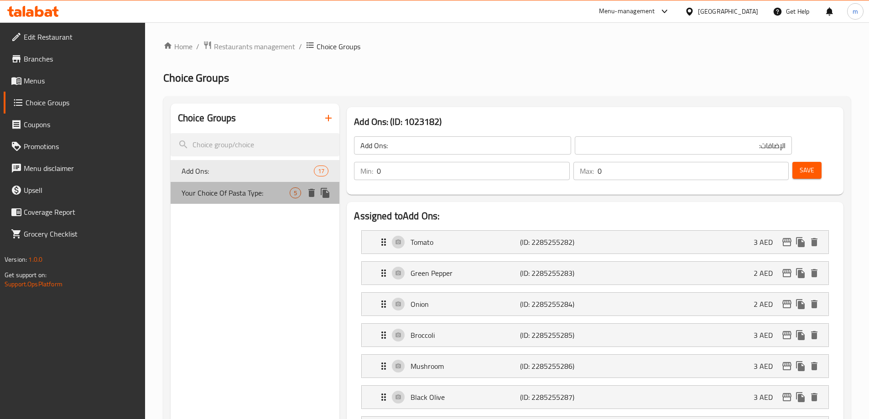
click at [240, 186] on div "Your Choice Of Pasta Type: 5" at bounding box center [255, 193] width 169 height 22
type input "Your Choice Of Pasta Type:"
type input "إختيارك من نوع المكرونة:"
type input "1"
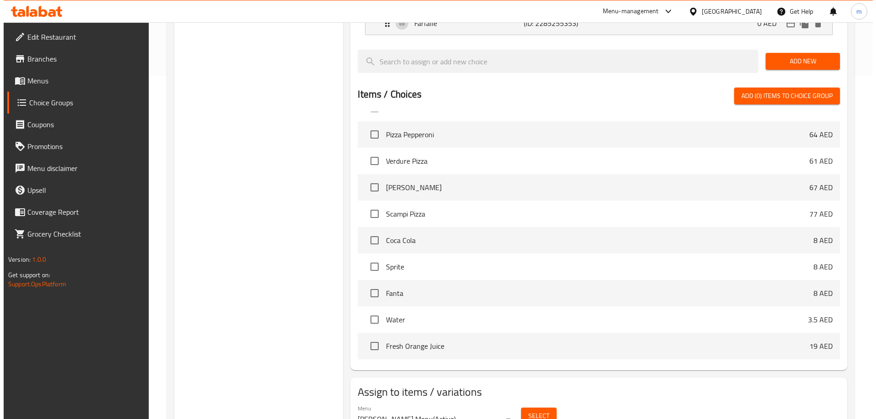
scroll to position [362, 0]
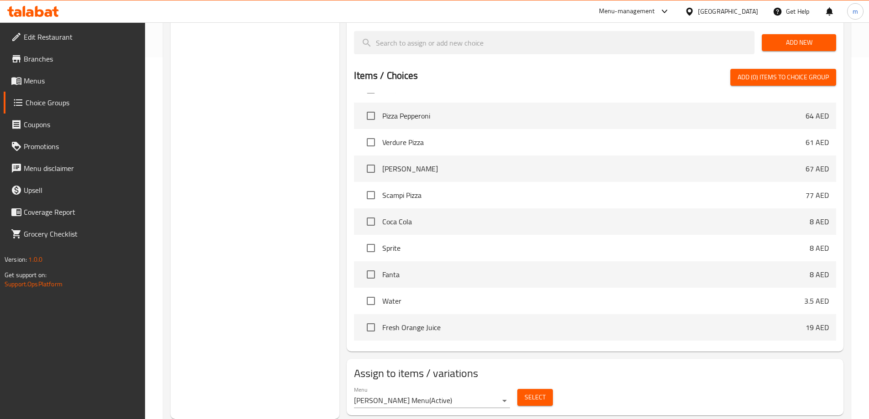
click at [543, 392] on span "Select" at bounding box center [534, 397] width 21 height 11
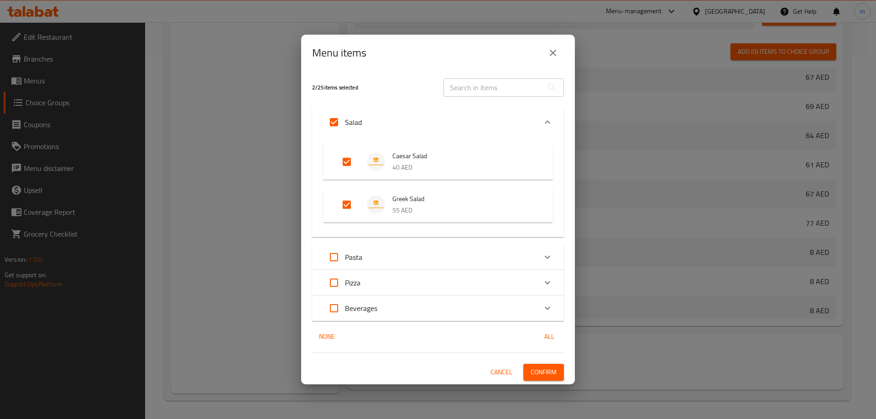
click at [411, 249] on div "Pasta" at bounding box center [429, 257] width 213 height 22
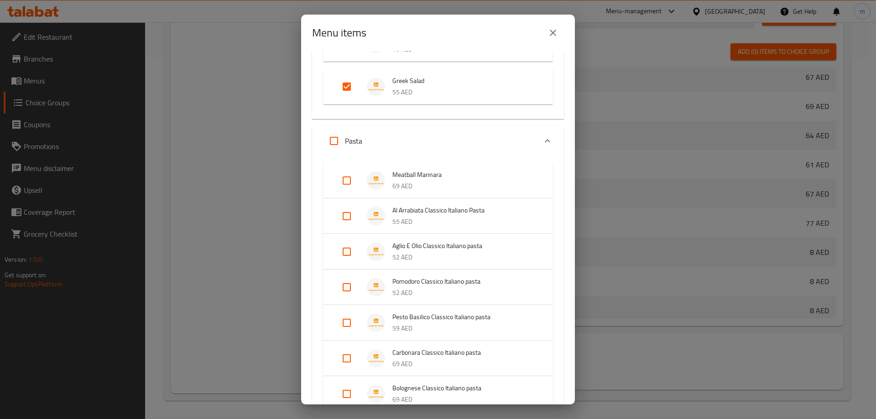
scroll to position [137, 0]
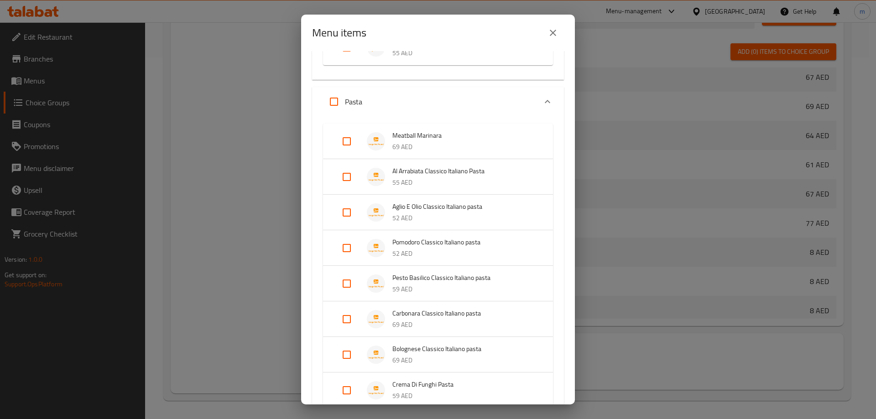
click at [349, 143] on input "Expand" at bounding box center [347, 141] width 22 height 22
checkbox input "true"
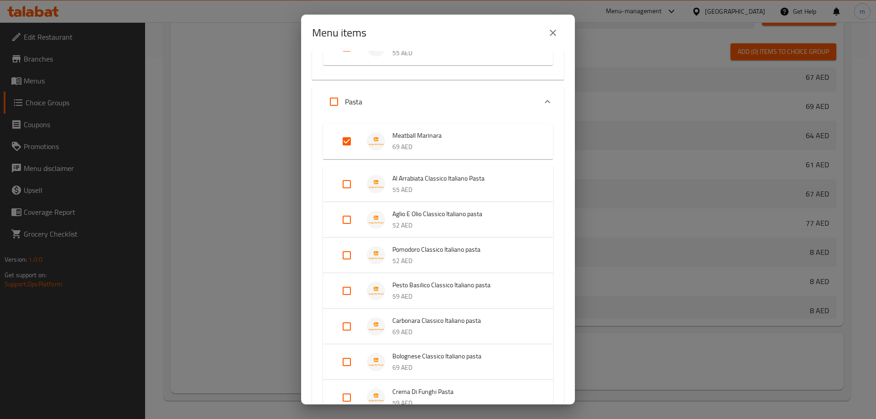
click at [347, 183] on input "Expand" at bounding box center [347, 184] width 22 height 22
checkbox input "true"
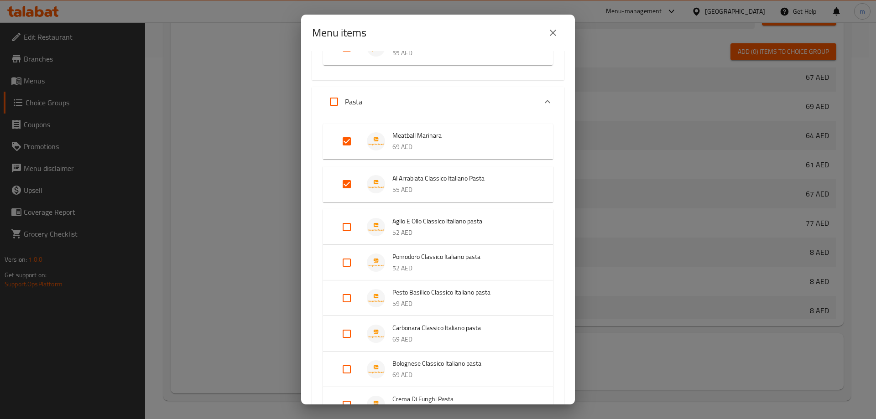
click at [342, 231] on input "Expand" at bounding box center [347, 227] width 22 height 22
checkbox input "true"
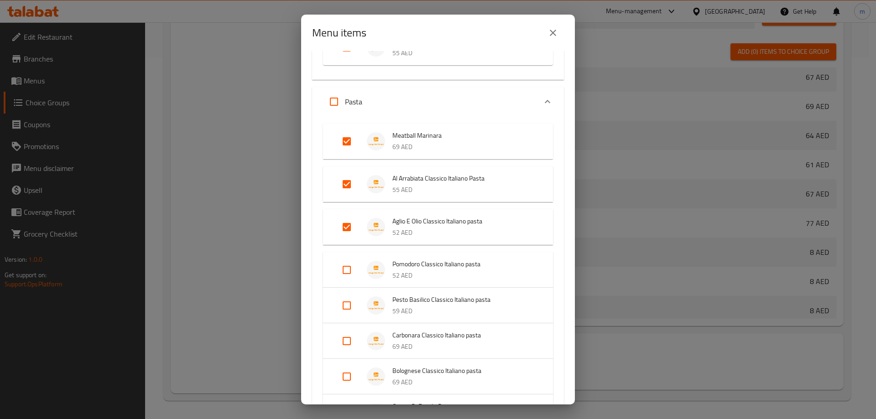
click at [346, 273] on input "Expand" at bounding box center [347, 270] width 22 height 22
checkbox input "true"
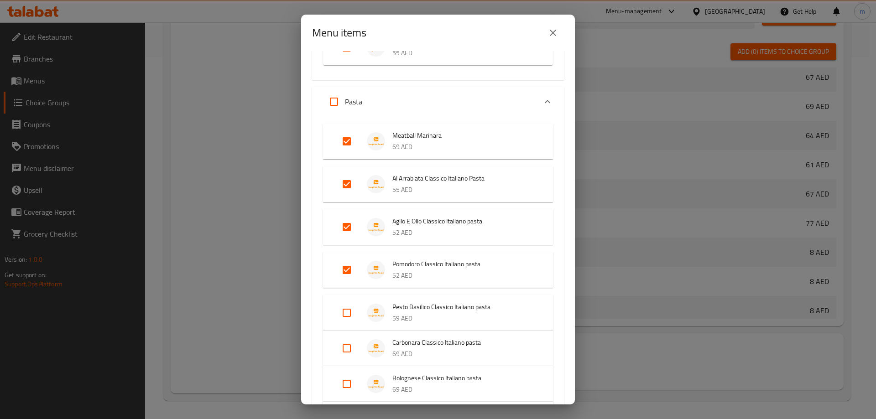
click at [342, 313] on input "Expand" at bounding box center [347, 313] width 22 height 22
checkbox input "true"
click at [348, 352] on input "Expand" at bounding box center [347, 356] width 22 height 22
checkbox input "true"
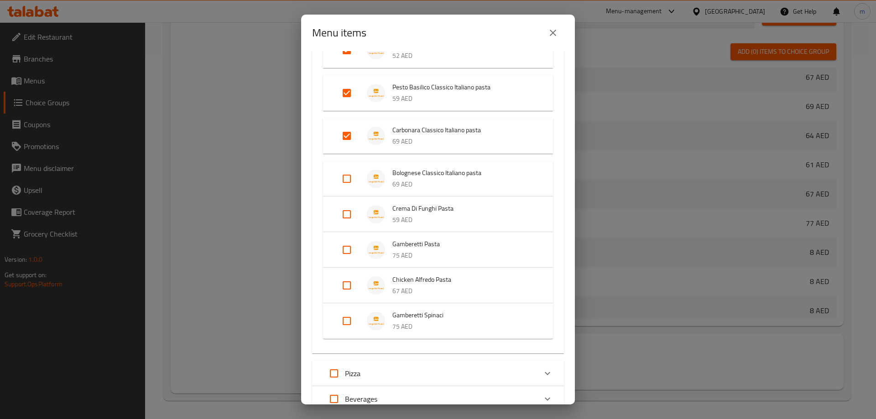
scroll to position [365, 0]
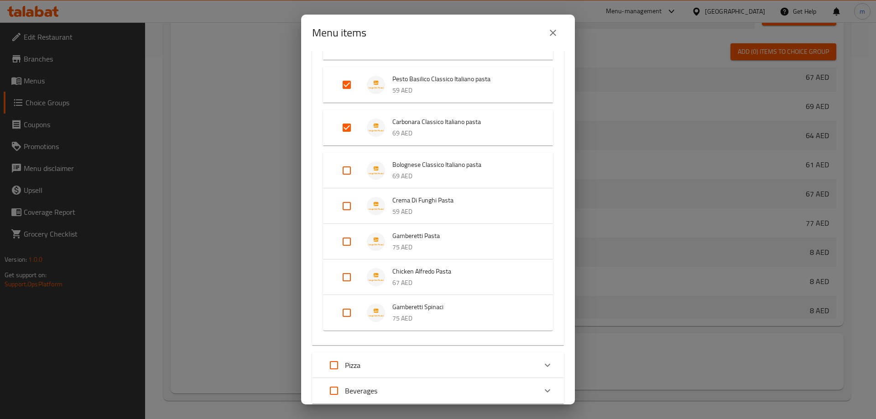
click at [346, 172] on input "Expand" at bounding box center [347, 171] width 22 height 22
checkbox input "true"
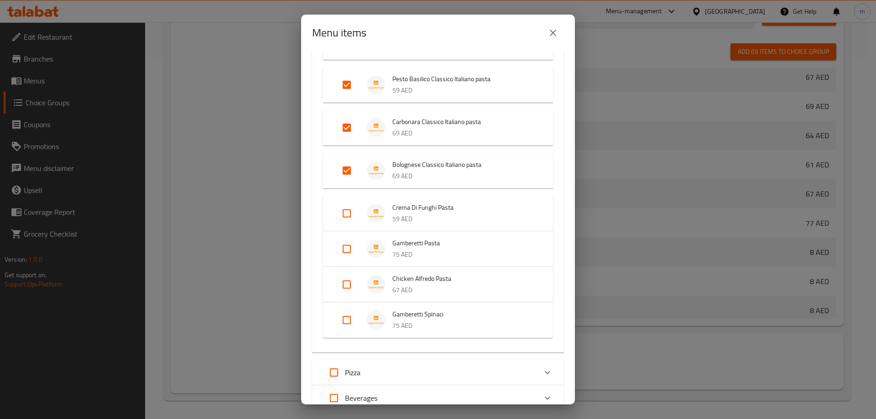
click at [349, 216] on input "Expand" at bounding box center [347, 213] width 22 height 22
checkbox input "true"
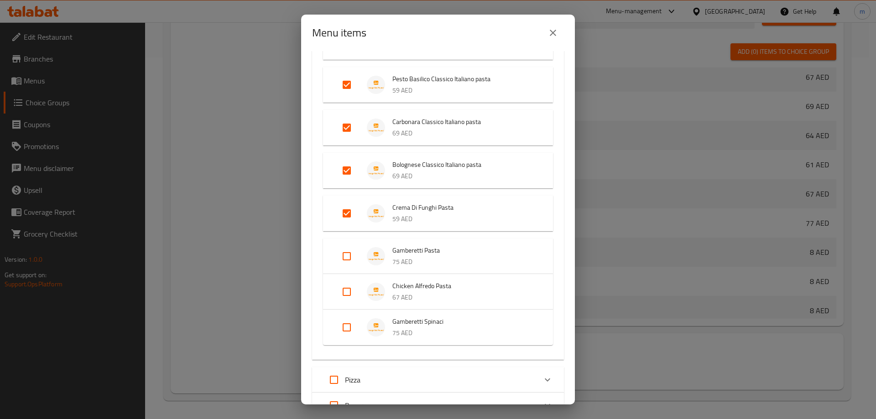
drag, startPoint x: 344, startPoint y: 254, endPoint x: 351, endPoint y: 253, distance: 7.0
click at [344, 254] on input "Expand" at bounding box center [347, 256] width 22 height 22
checkbox input "true"
click at [345, 294] on input "Expand" at bounding box center [347, 299] width 22 height 22
checkbox input "true"
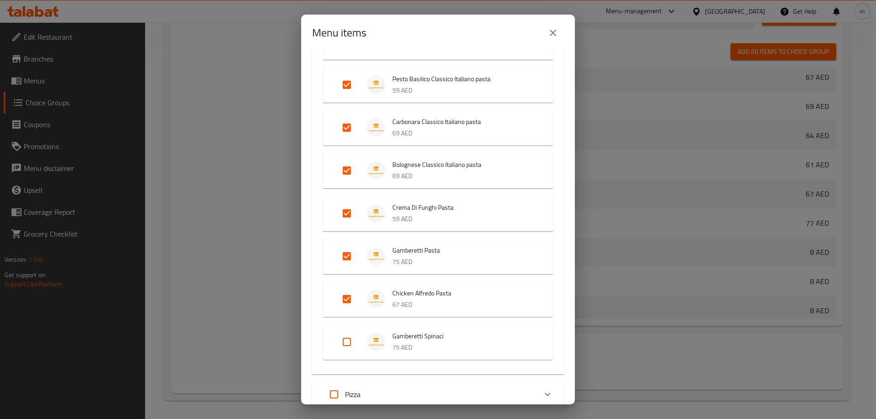
click at [347, 344] on input "Expand" at bounding box center [347, 342] width 22 height 22
checkbox input "true"
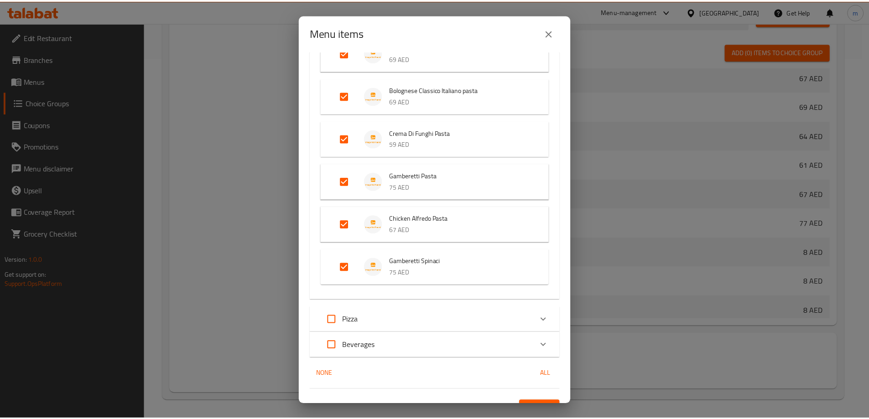
scroll to position [456, 0]
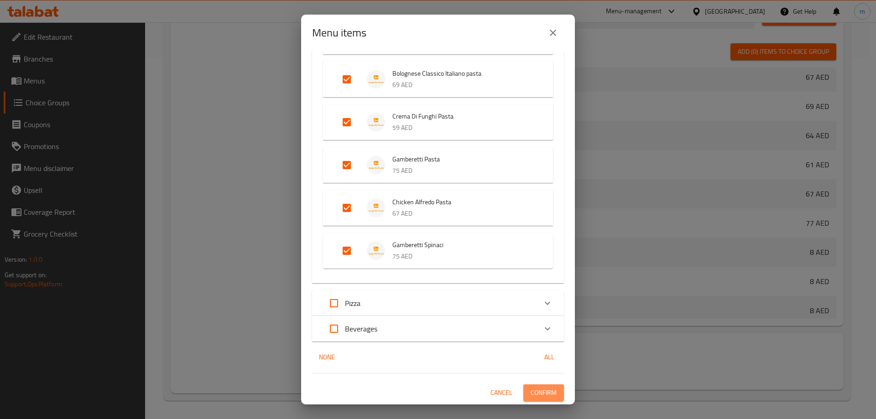
click at [539, 389] on span "Confirm" at bounding box center [543, 392] width 26 height 11
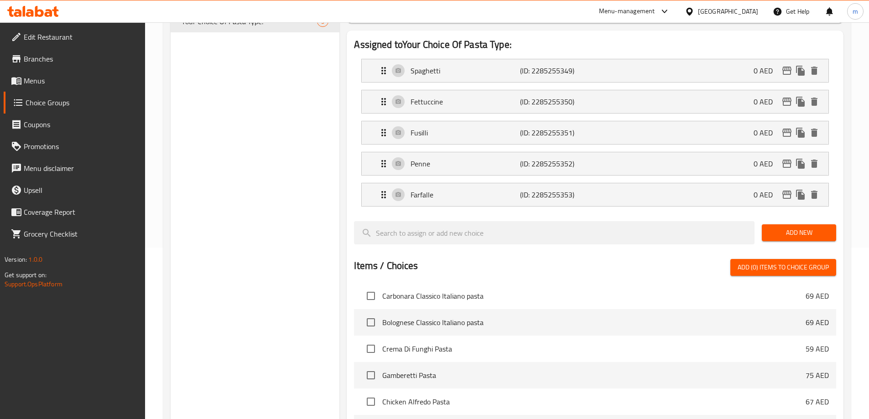
scroll to position [0, 0]
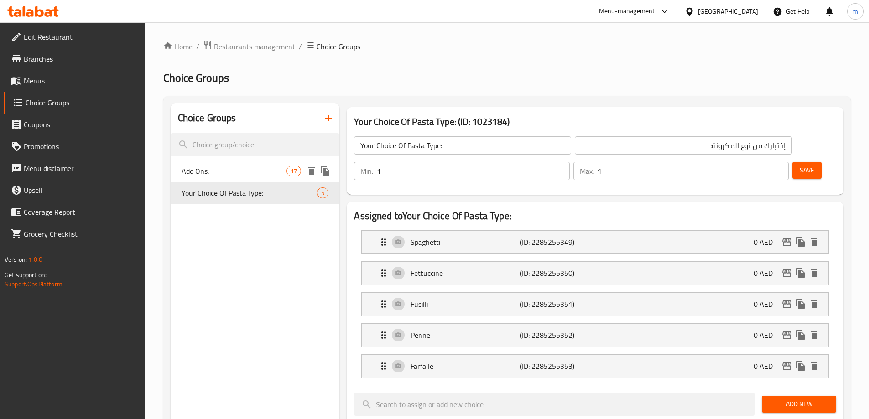
click at [231, 174] on span "Add Ons:" at bounding box center [233, 171] width 105 height 11
type input "Add Ons:"
type input "الإضافات:"
type input "0"
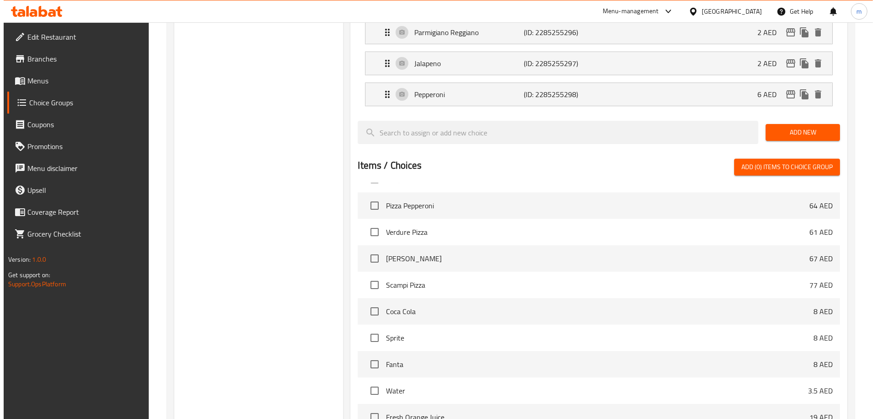
scroll to position [734, 0]
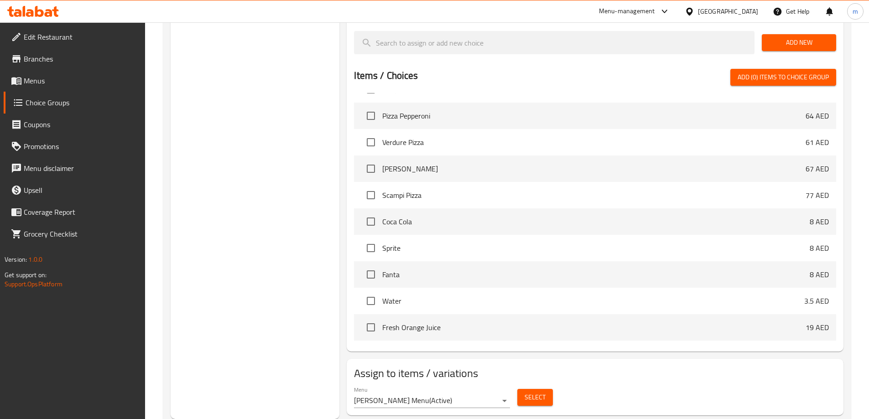
click at [550, 389] on button "Select" at bounding box center [535, 397] width 36 height 17
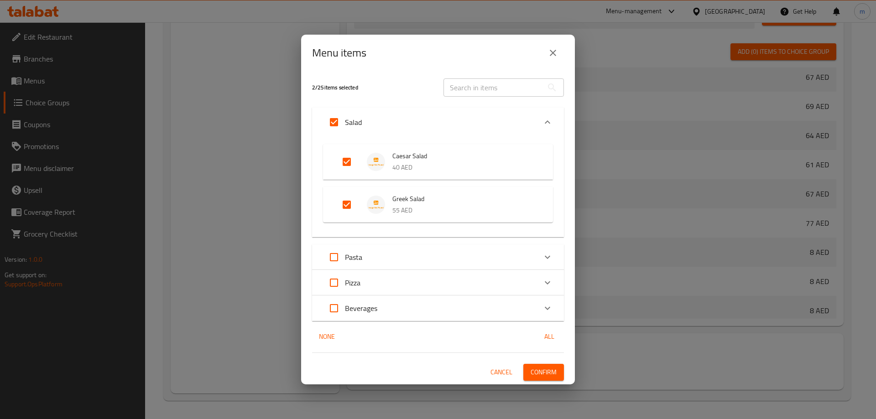
click at [400, 246] on div "Pasta" at bounding box center [429, 257] width 213 height 22
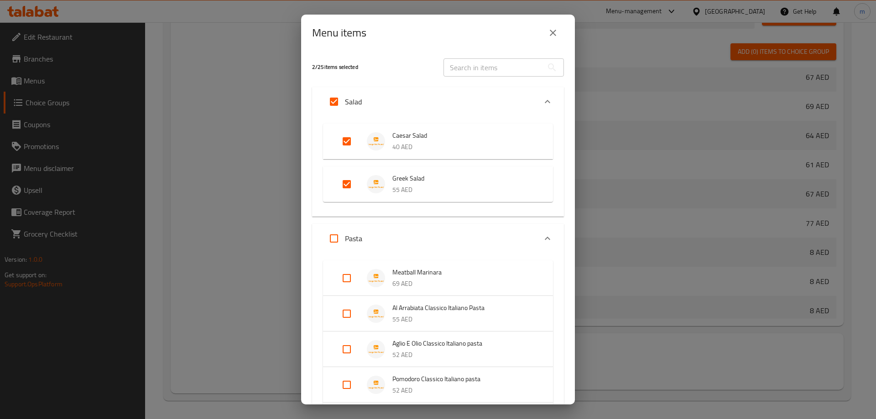
click at [335, 237] on input "Expand" at bounding box center [334, 239] width 22 height 22
checkbox input "true"
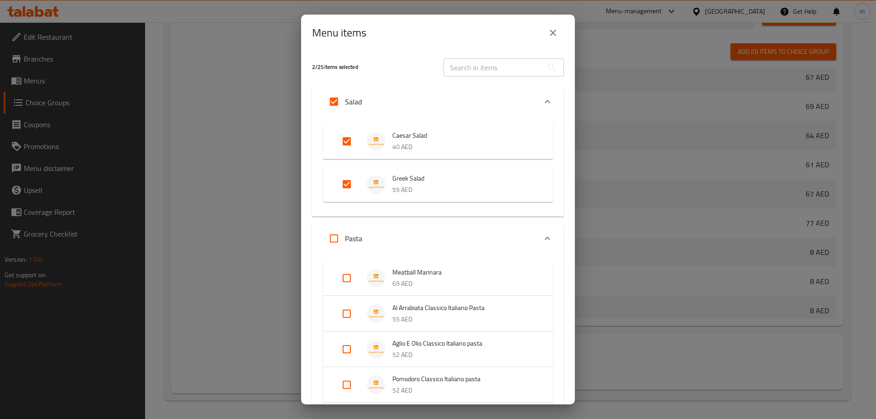
checkbox input "true"
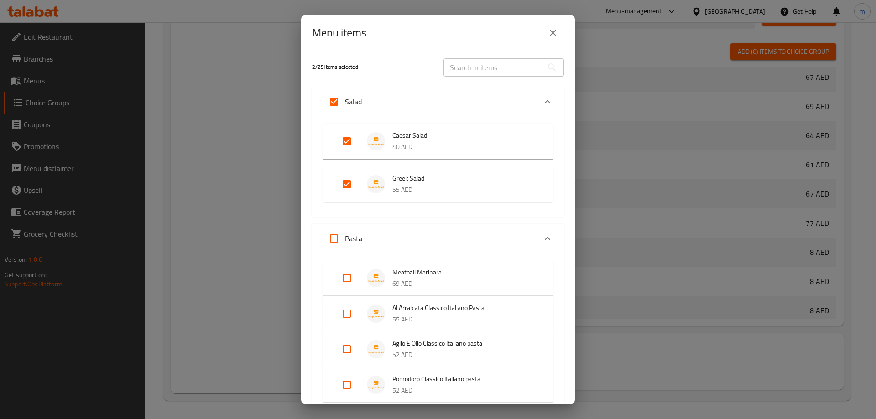
checkbox input "true"
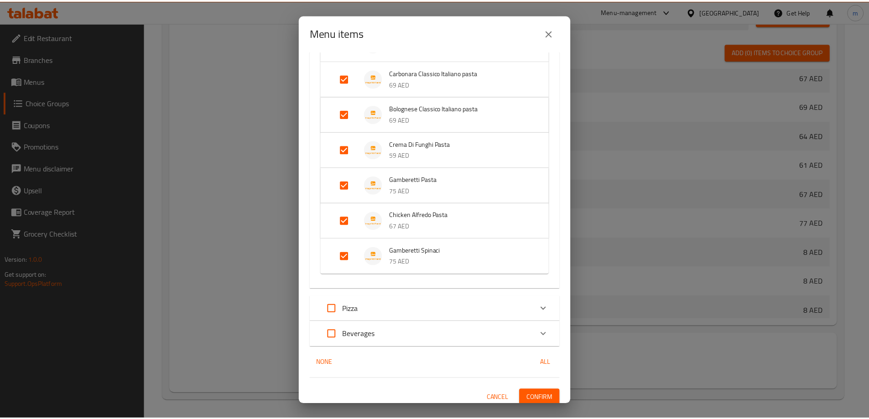
scroll to position [384, 0]
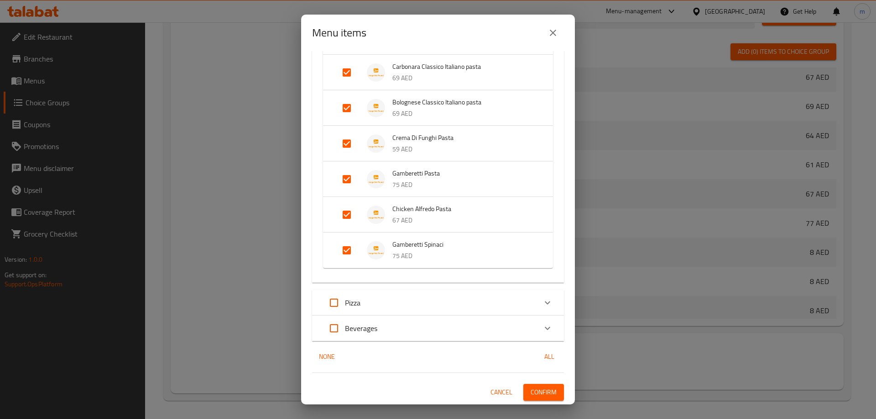
click at [542, 398] on span "Confirm" at bounding box center [543, 392] width 26 height 11
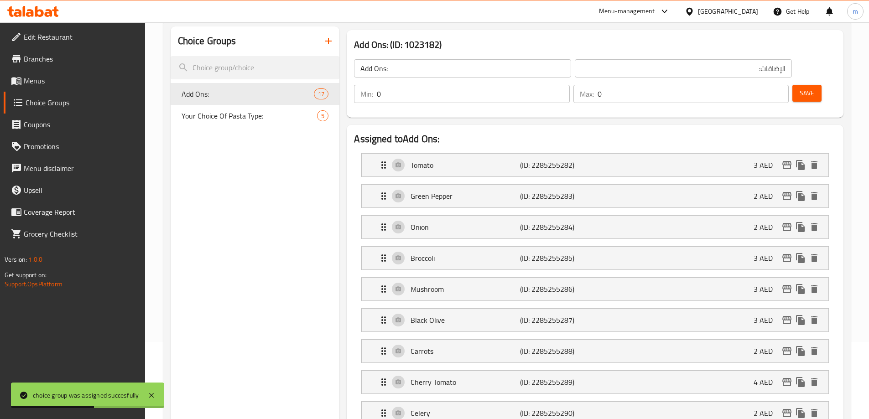
scroll to position [0, 0]
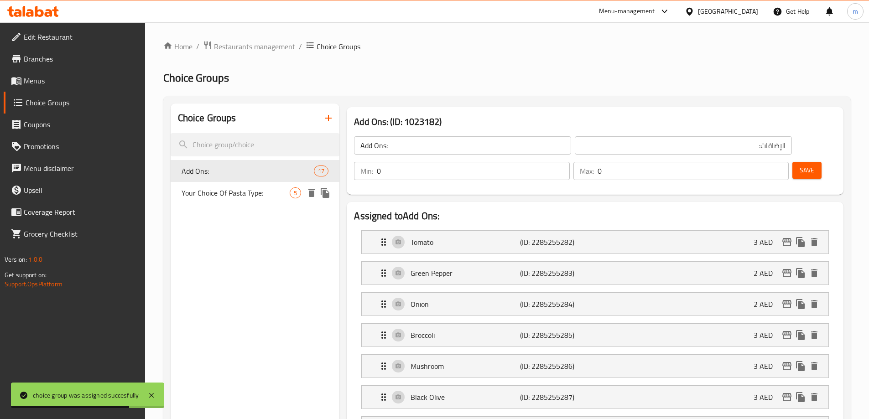
drag, startPoint x: 254, startPoint y: 169, endPoint x: 254, endPoint y: 210, distance: 41.1
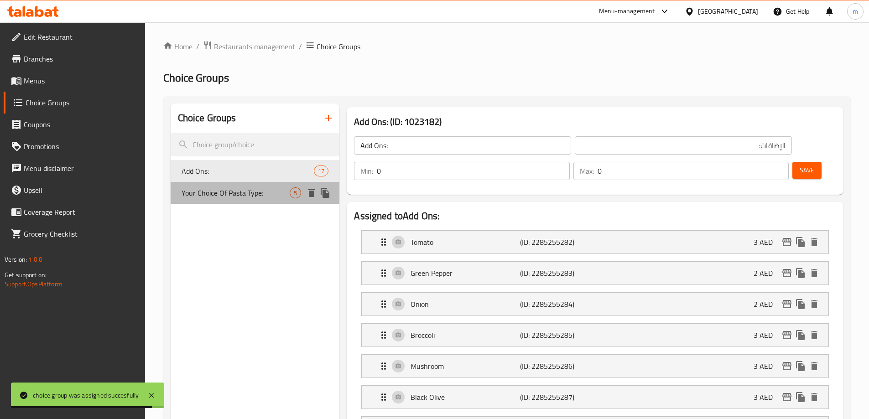
click at [253, 194] on span "Your Choice Of Pasta Type:" at bounding box center [235, 192] width 109 height 11
type input "Your Choice Of Pasta Type:"
type input "إختيارك من نوع المكرونة:"
type input "1"
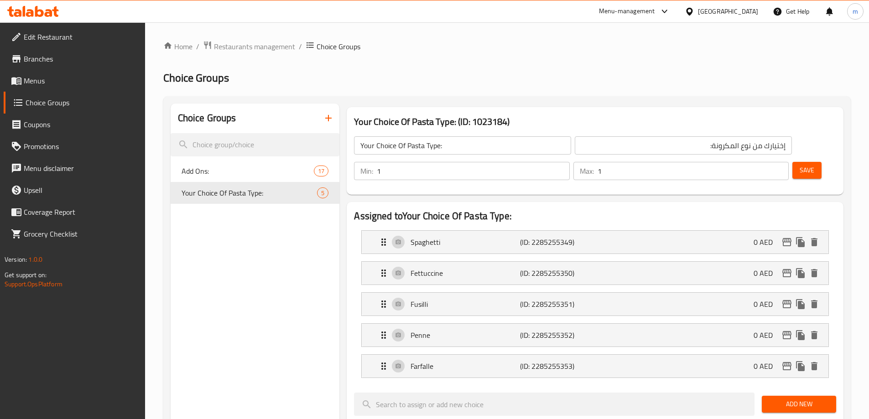
click at [242, 180] on div "Add Ons: 17" at bounding box center [255, 171] width 169 height 22
type input "Add Ons:"
type input "الإضافات:"
type input "0"
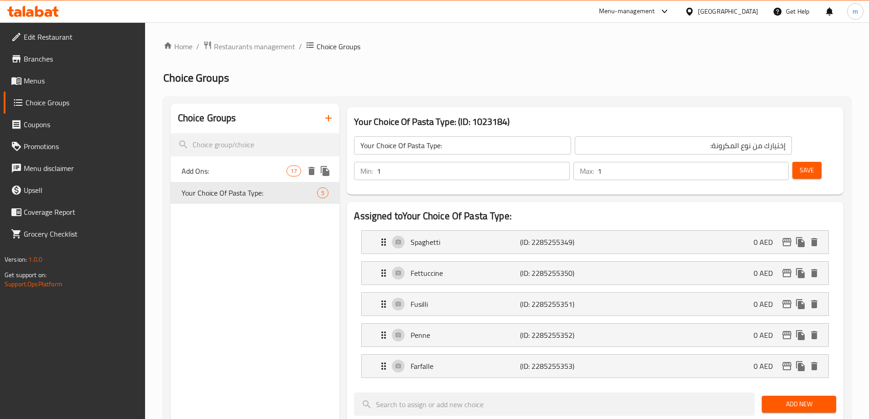
type input "0"
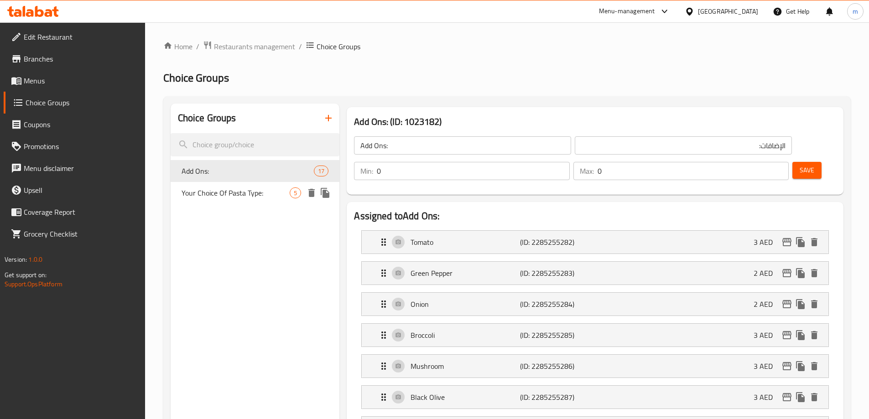
click at [252, 200] on div "Your Choice Of Pasta Type: 5" at bounding box center [255, 193] width 169 height 22
type input "Your Choice Of Pasta Type:"
type input "إختيارك من نوع المكرونة:"
type input "1"
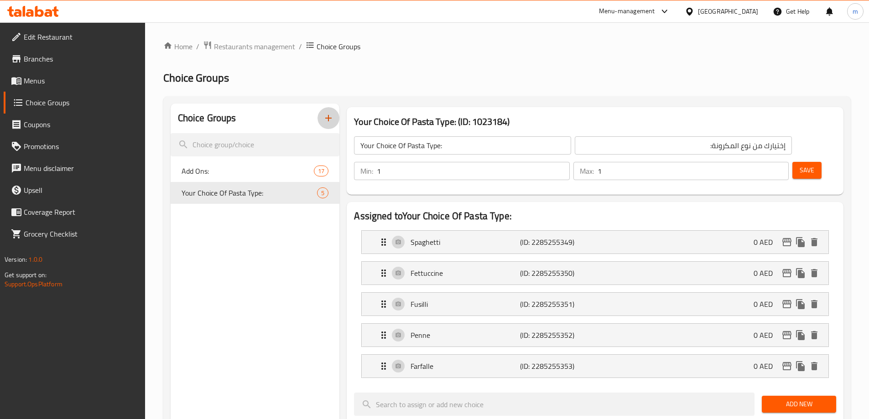
click at [329, 114] on icon "button" at bounding box center [328, 118] width 11 height 11
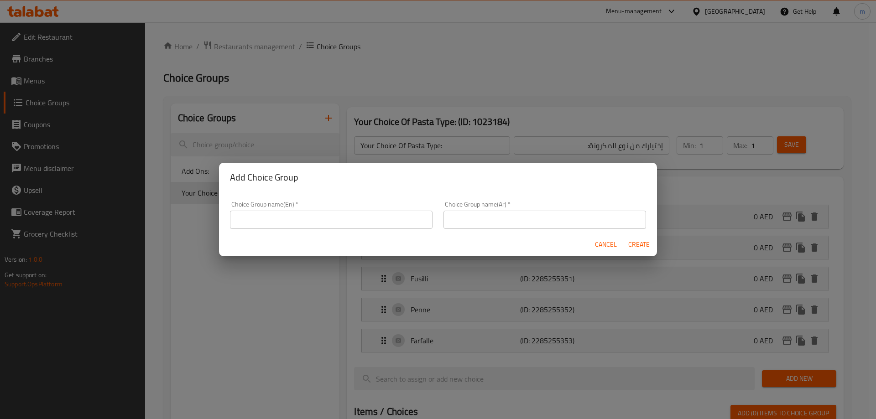
click at [346, 211] on input "text" at bounding box center [331, 220] width 202 height 18
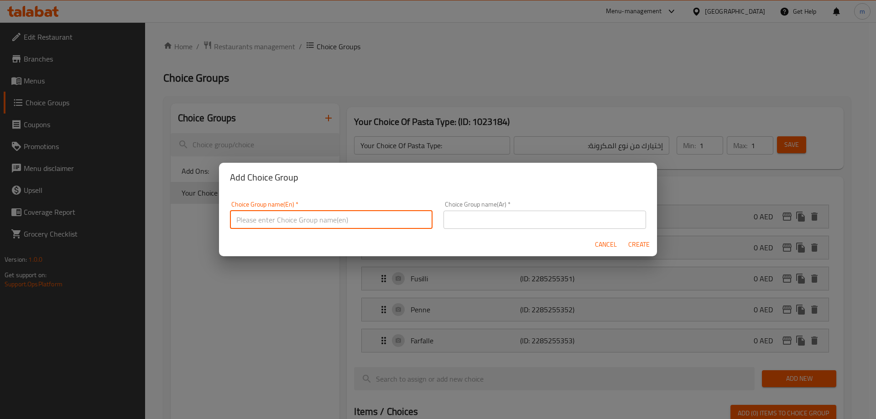
click at [337, 228] on input "text" at bounding box center [331, 220] width 202 height 18
click at [328, 225] on input "Your Choice Of:" at bounding box center [331, 220] width 202 height 18
paste input "عجينة"
type input "Your Choice Of Crust:"
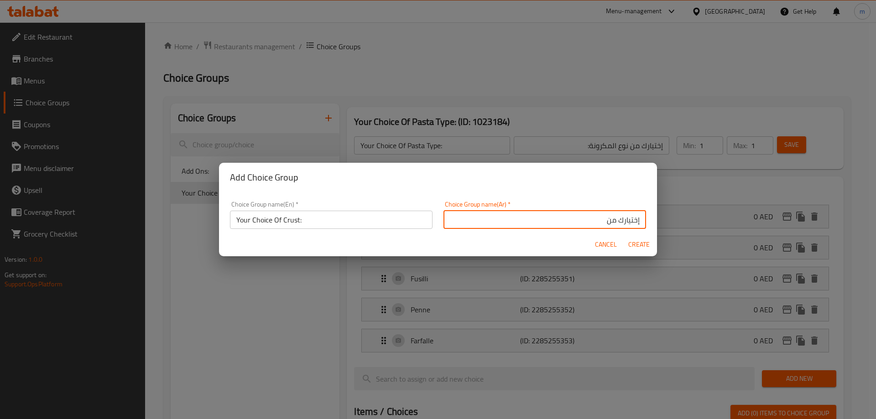
paste input "عجينة"
type input "إختيارك من العجينة:"
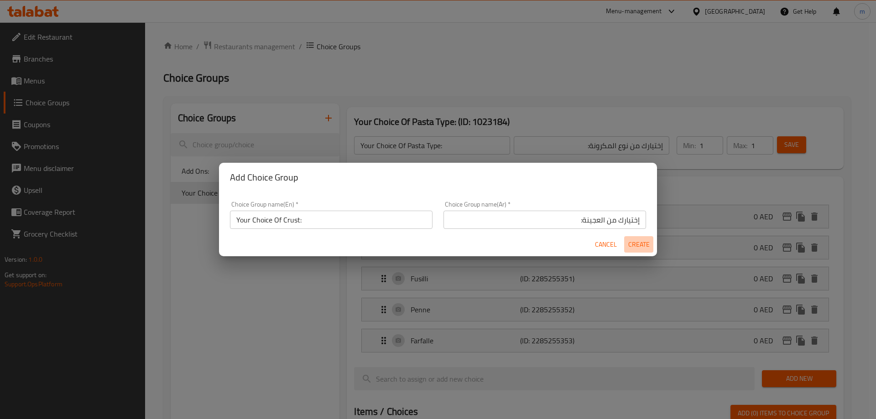
click at [644, 243] on span "Create" at bounding box center [638, 244] width 22 height 11
type input "Your Choice Of Crust:"
type input "إختيارك من العجينة:"
type input "0"
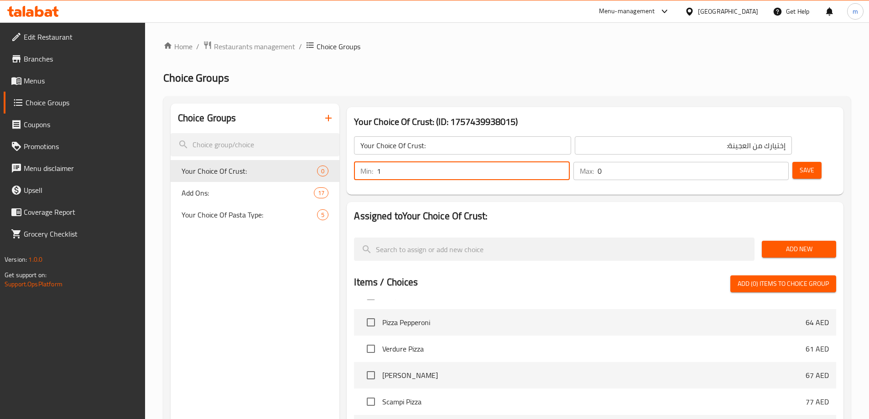
type input "1"
click at [569, 162] on input "1" at bounding box center [473, 171] width 192 height 18
type input "1"
click at [766, 162] on input "1" at bounding box center [692, 171] width 191 height 18
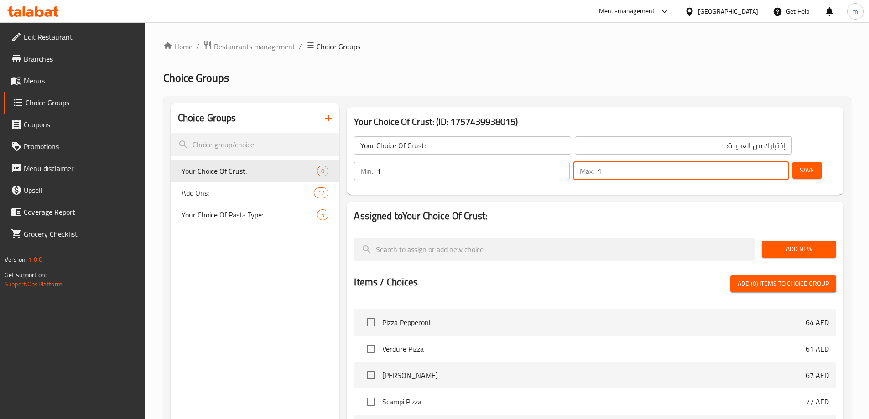
click at [810, 234] on div "Add New" at bounding box center [799, 249] width 82 height 31
click at [773, 244] on span "Add New" at bounding box center [799, 249] width 60 height 11
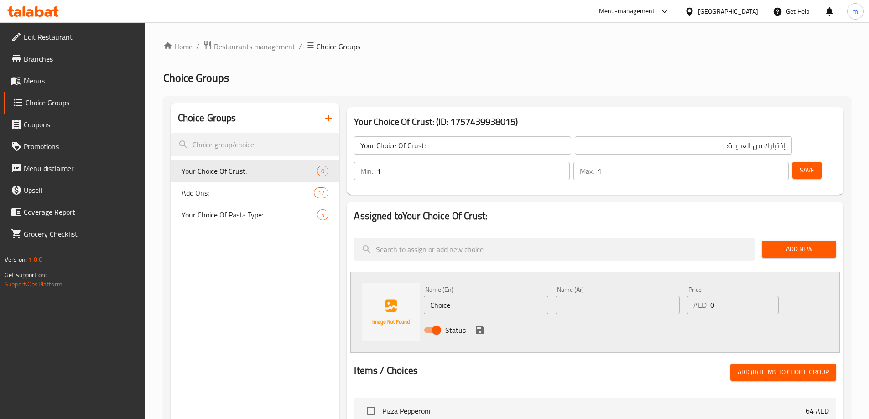
click at [431, 286] on div "Name (En) Choice Name (En)" at bounding box center [486, 300] width 124 height 28
click at [445, 296] on input "Choice" at bounding box center [486, 305] width 124 height 18
paste input "lassic Hand Tossed"
type input "Classic Hand Tossed"
click at [498, 296] on input "Classic Hand Tossed" at bounding box center [486, 305] width 124 height 18
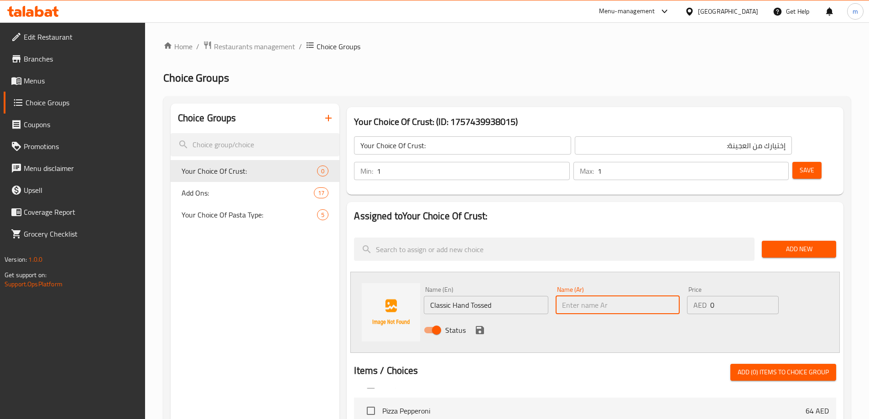
click at [586, 296] on input "text" at bounding box center [617, 305] width 124 height 18
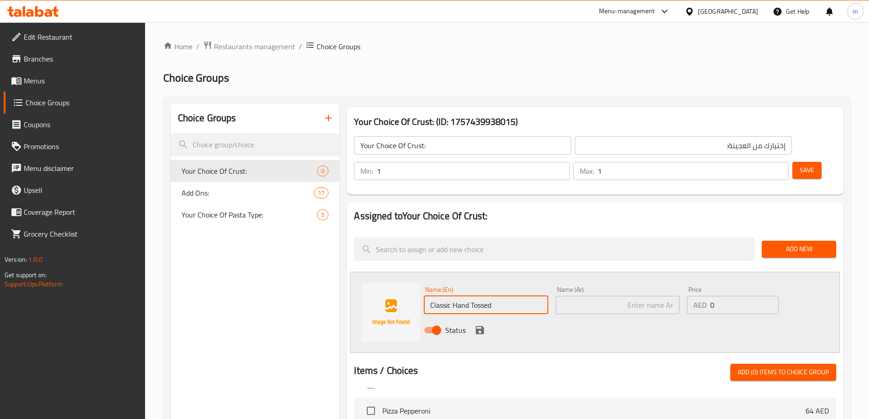
drag, startPoint x: 451, startPoint y: 278, endPoint x: 518, endPoint y: 277, distance: 67.0
click at [518, 296] on input "Classic Hand Tossed" at bounding box center [486, 305] width 124 height 18
click at [477, 296] on input "Classic Hand Tossed" at bounding box center [486, 305] width 124 height 18
click at [580, 296] on input "text" at bounding box center [617, 305] width 124 height 18
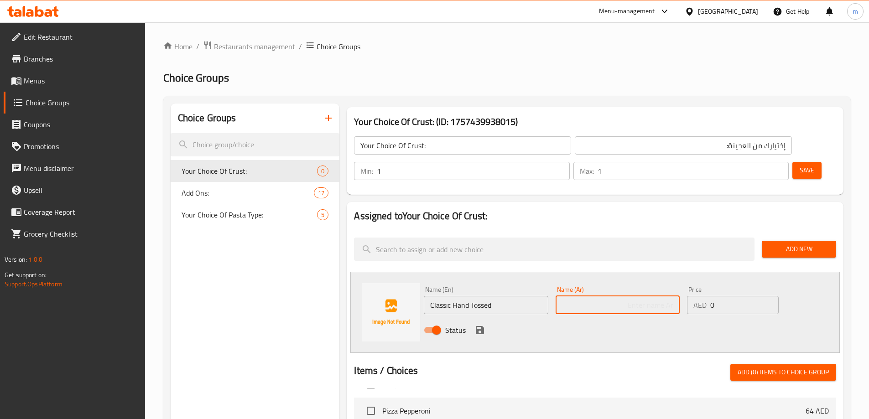
paste input "كلاسيكية معدة باليد"
type input "كلاسيكية معدة باليد"
click at [487, 318] on div "Status" at bounding box center [617, 330] width 395 height 25
click at [476, 326] on icon "save" at bounding box center [480, 330] width 8 height 8
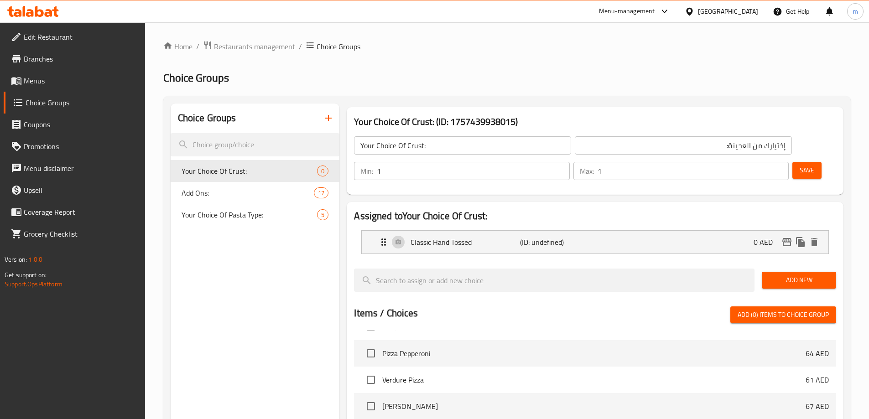
click at [795, 275] on span "Add New" at bounding box center [799, 280] width 60 height 11
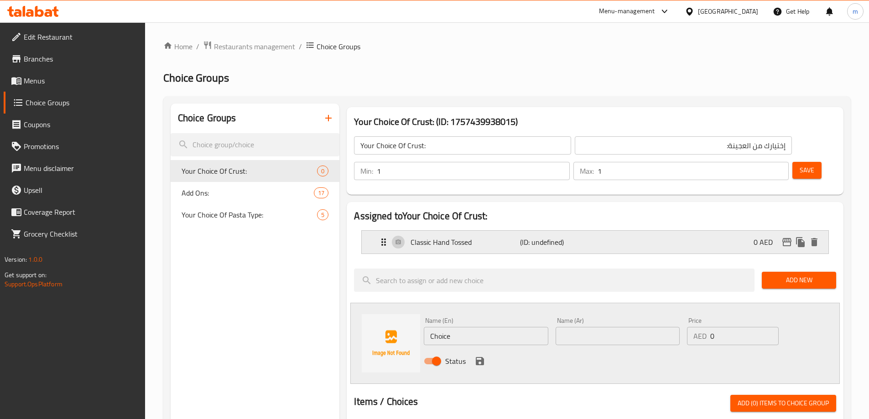
click at [705, 231] on div "Classic Hand Tossed (ID: undefined) 0 AED" at bounding box center [597, 242] width 439 height 23
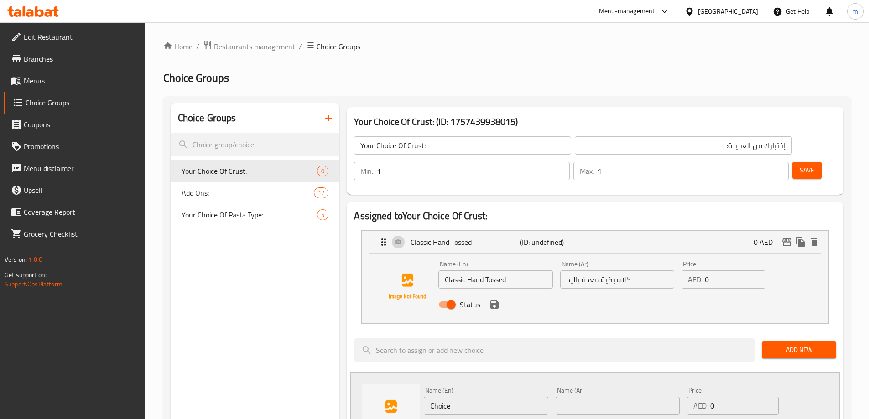
click at [504, 397] on input "Choice" at bounding box center [486, 406] width 124 height 18
paste input "lassic Hand Tossed Thin"
type input "Classic Hand Tossed Thin"
click at [623, 397] on input "text" at bounding box center [617, 406] width 124 height 18
click at [617, 270] on input "كلاسيكية معدة باليد" at bounding box center [617, 279] width 114 height 18
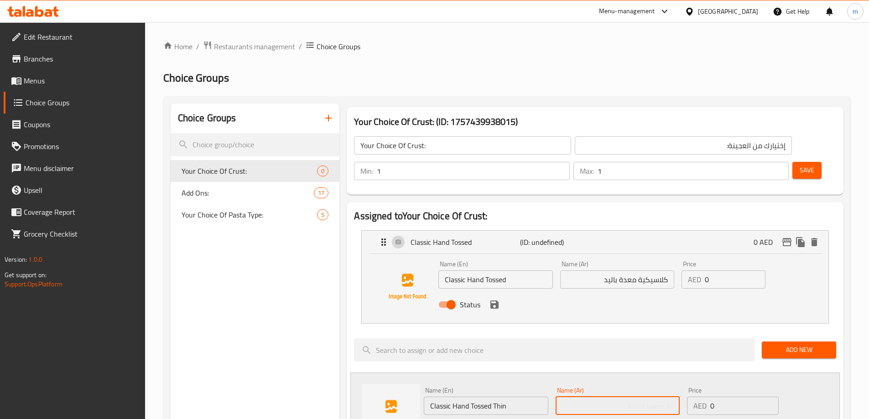
click at [608, 397] on input "text" at bounding box center [617, 406] width 124 height 18
click at [518, 397] on input "Classic Hand Tossed Thin" at bounding box center [486, 406] width 124 height 18
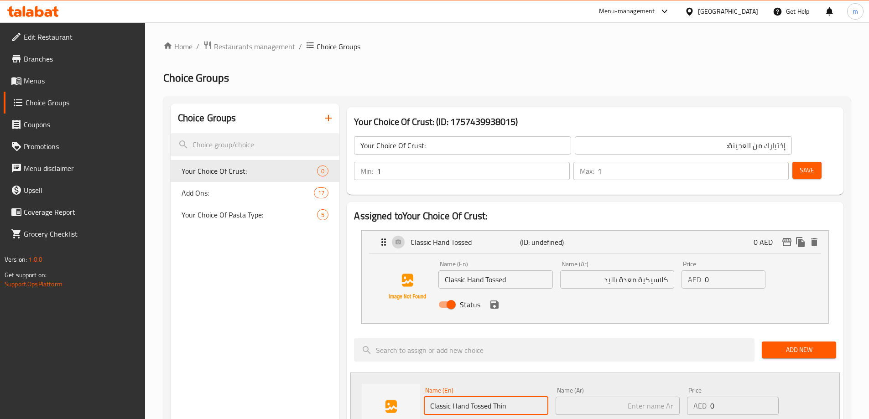
click at [518, 397] on input "Classic Hand Tossed Thin" at bounding box center [486, 406] width 124 height 18
click at [488, 389] on div "Name (En) Classic Hand Tossed Thin Name (En)" at bounding box center [485, 401] width 131 height 35
click at [490, 397] on input "Classic Hand Tossed Thin" at bounding box center [486, 406] width 124 height 18
drag, startPoint x: 629, startPoint y: 394, endPoint x: 629, endPoint y: 378, distance: 15.5
click at [629, 389] on div "Name (En) Classic Hand Tossed Thin Name (En) Name (Ar) Name (Ar) Price AED 0 Pr…" at bounding box center [617, 414] width 395 height 60
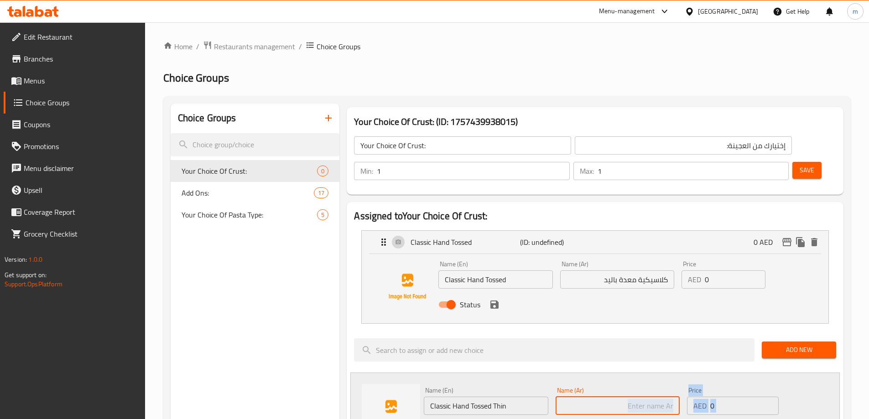
click at [629, 397] on input "text" at bounding box center [617, 406] width 124 height 18
paste input "كلاسيكية رقيقة مصنوعة يدويًا"
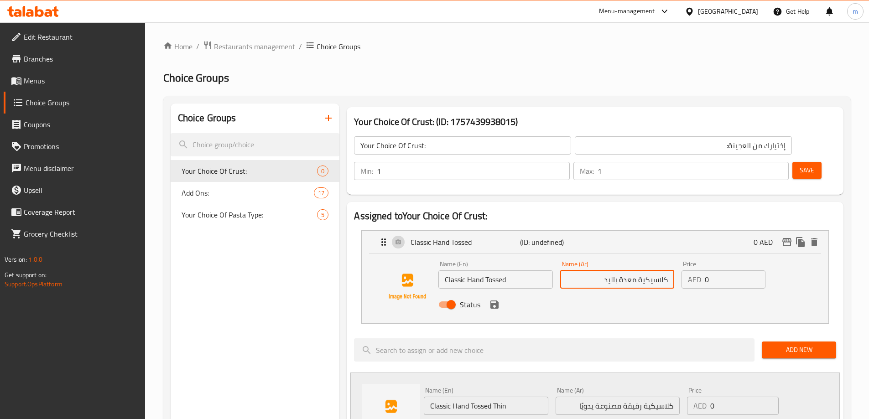
drag, startPoint x: 621, startPoint y: 257, endPoint x: 635, endPoint y: 257, distance: 14.1
click at [635, 270] on input "كلاسيكية معدة باليد" at bounding box center [617, 279] width 114 height 18
click at [610, 397] on input "كلاسيكية رقيقة مصنوعة يدويًا" at bounding box center [617, 406] width 124 height 18
paste input "د"
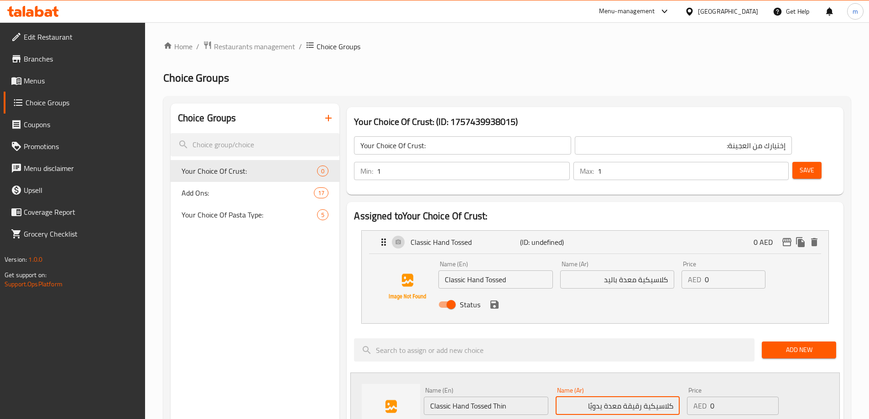
type input "كلاسيكية رقيقة معدة يدويًا"
click at [638, 270] on input "كلاسيكية معدة باليد" at bounding box center [617, 279] width 114 height 18
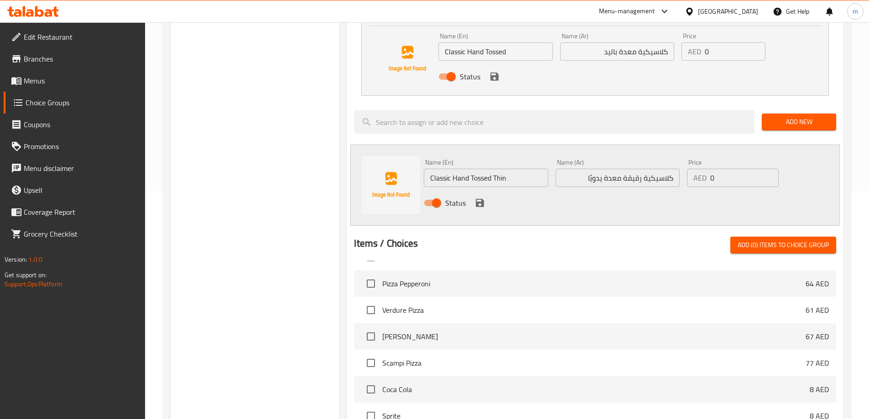
scroll to position [46, 0]
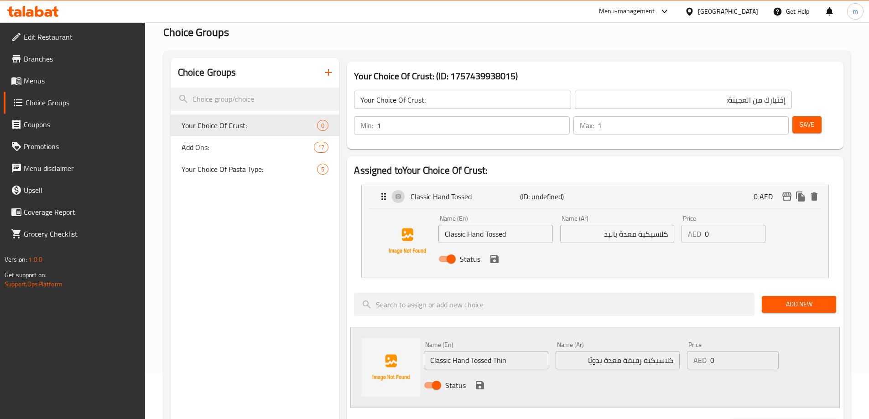
click at [566, 344] on div "Name (En) Classic Hand Tossed Thin Name (En) Name (Ar) كلاسيكية رقيقة معدة يدوي…" at bounding box center [617, 368] width 395 height 60
type input "4"
click at [636, 373] on div "Status" at bounding box center [617, 385] width 395 height 25
click at [496, 351] on input "Classic Hand Tossed Thin" at bounding box center [486, 360] width 124 height 18
drag, startPoint x: 513, startPoint y: 335, endPoint x: 454, endPoint y: 338, distance: 59.3
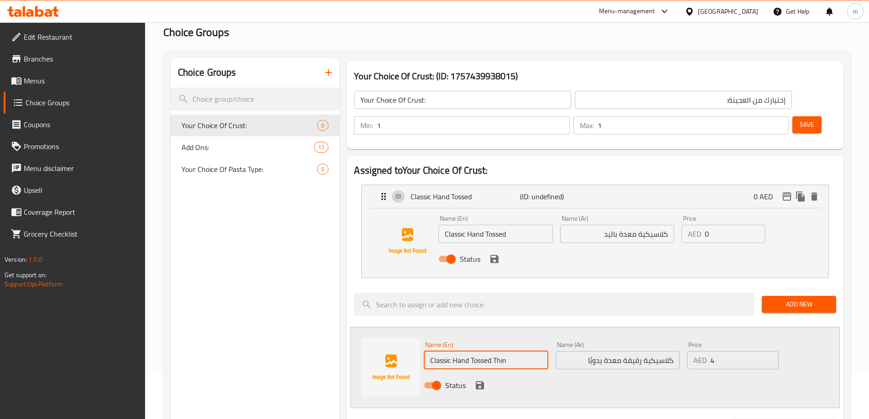
click at [454, 351] on input "Classic Hand Tossed Thin" at bounding box center [486, 360] width 124 height 18
click at [529, 293] on div at bounding box center [554, 304] width 408 height 31
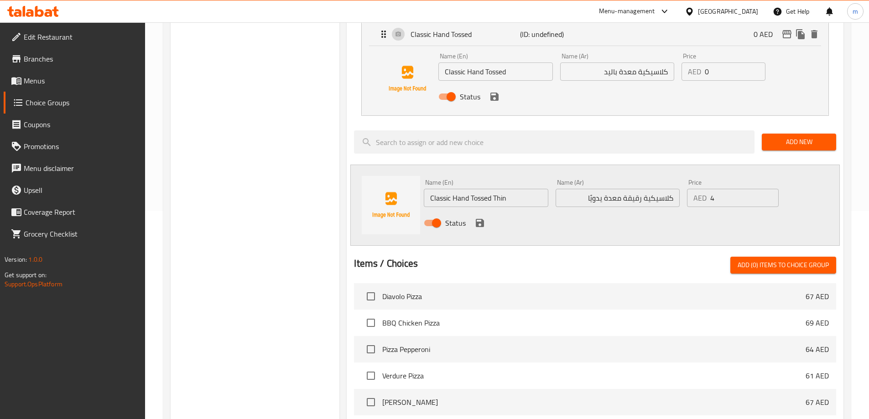
scroll to position [91, 0]
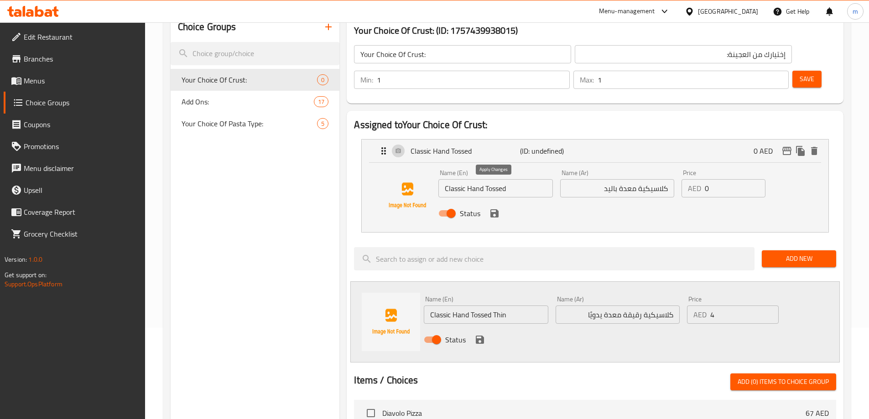
click at [494, 209] on icon "save" at bounding box center [494, 213] width 8 height 8
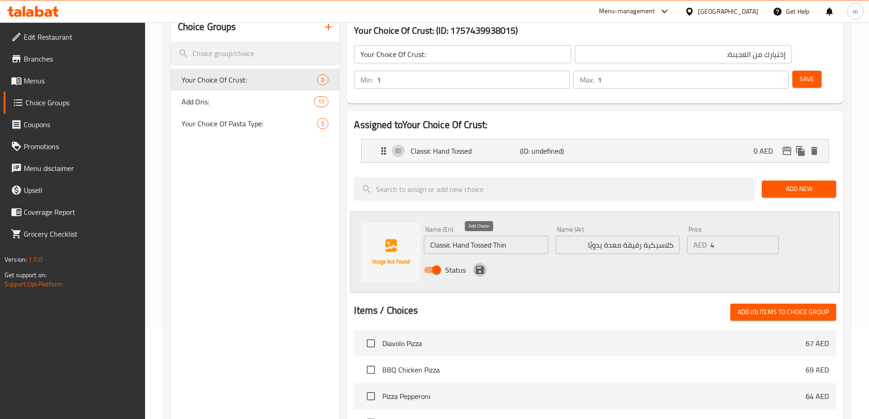
click at [480, 266] on icon "save" at bounding box center [480, 270] width 8 height 8
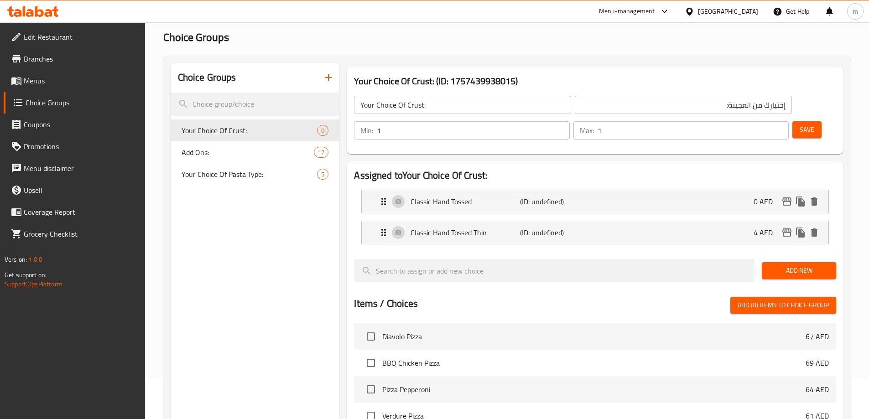
scroll to position [0, 0]
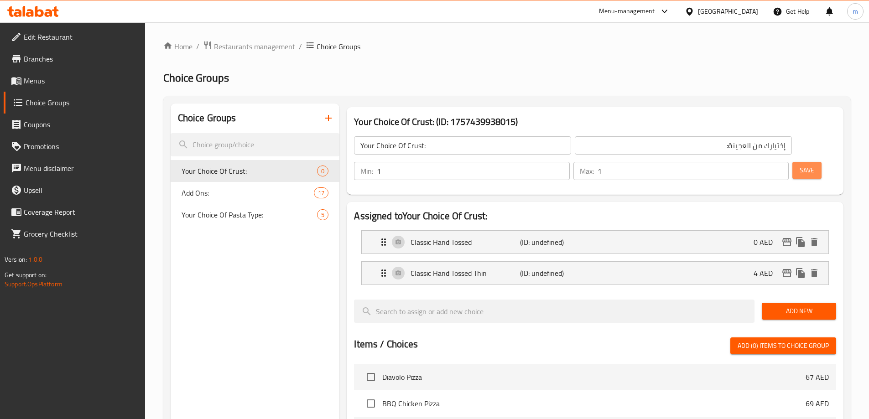
click at [799, 165] on span "Save" at bounding box center [806, 170] width 15 height 11
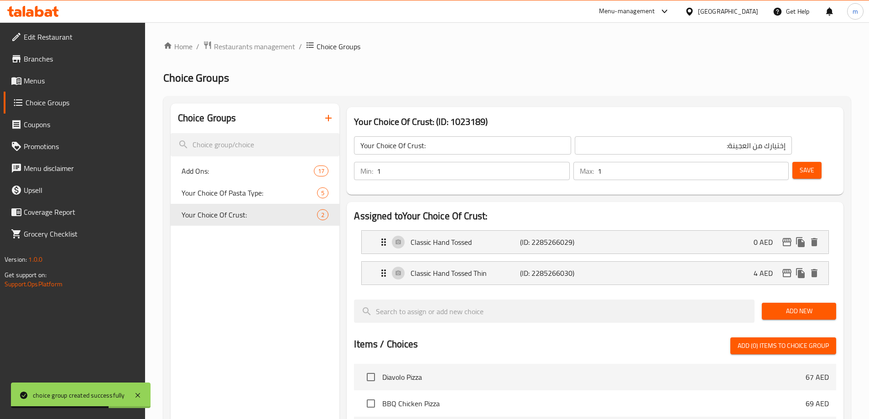
click at [561, 77] on h2 "Choice Groups" at bounding box center [506, 78] width 687 height 15
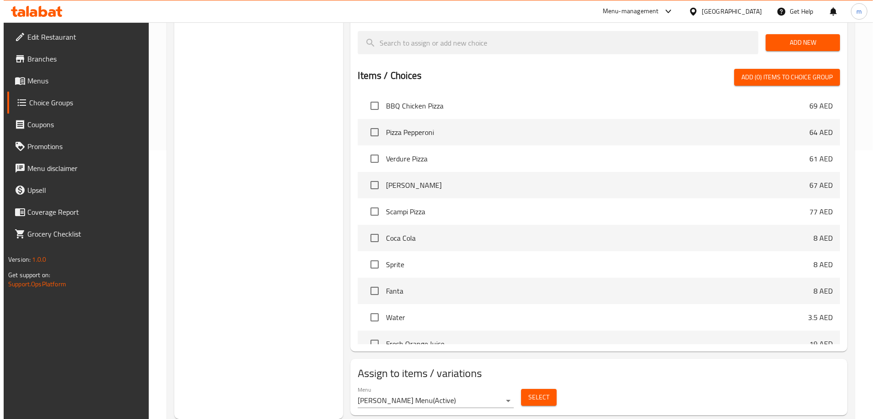
scroll to position [417, 0]
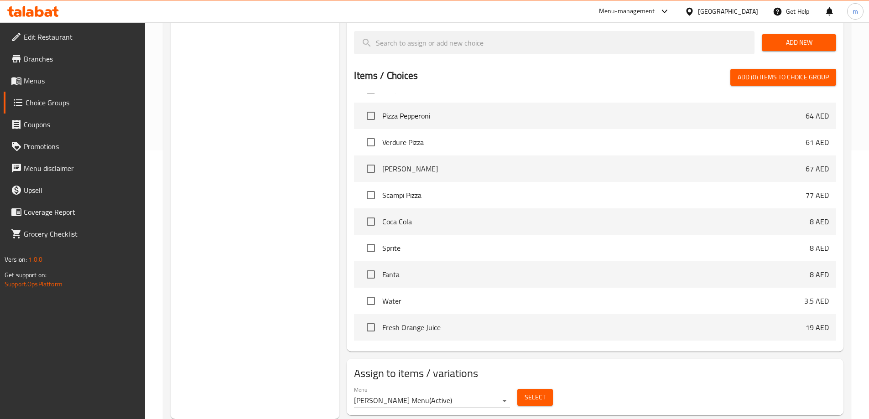
click at [529, 392] on span "Select" at bounding box center [534, 397] width 21 height 11
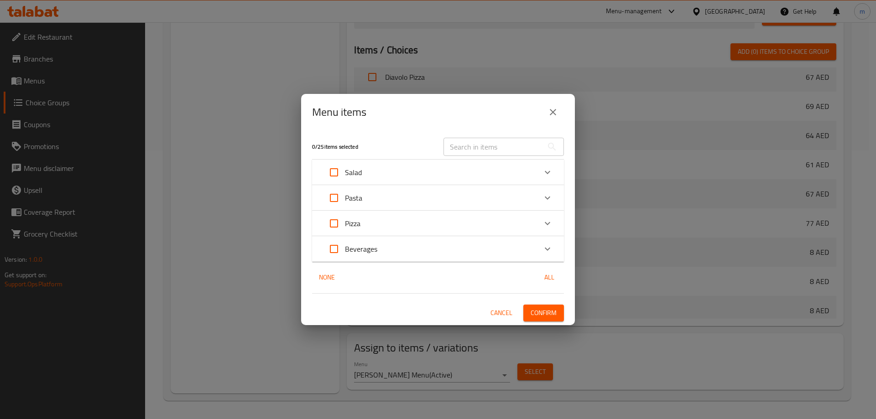
click at [423, 222] on div "Pizza" at bounding box center [429, 224] width 213 height 22
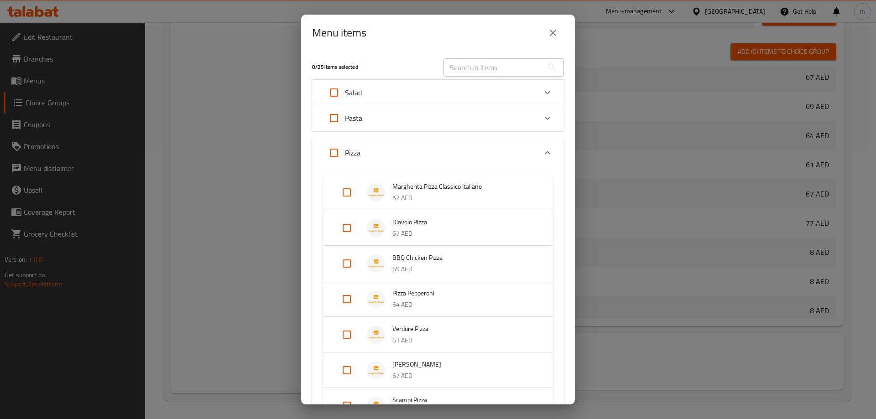
click at [329, 150] on input "Expand" at bounding box center [334, 153] width 22 height 22
checkbox input "true"
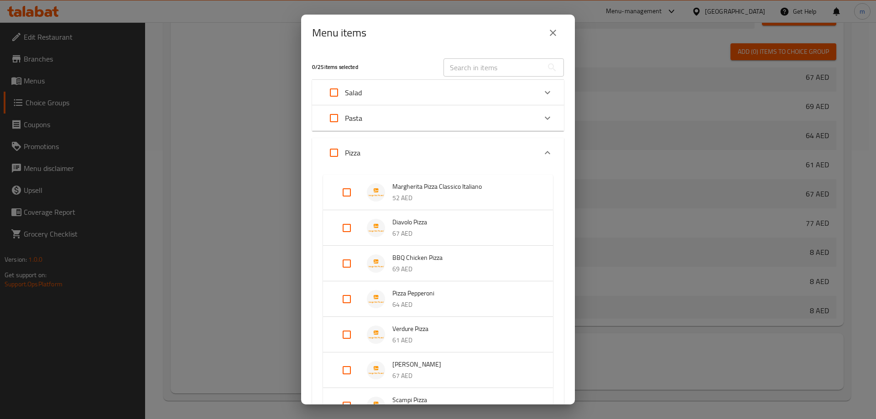
checkbox input "true"
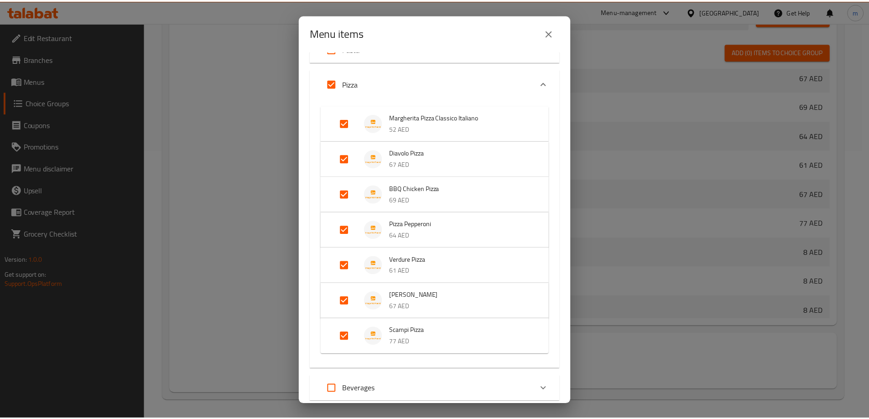
scroll to position [130, 0]
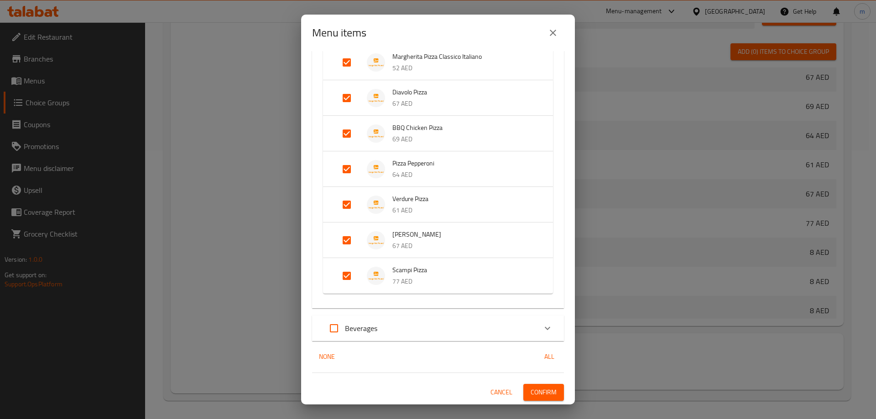
click at [530, 391] on span "Confirm" at bounding box center [543, 392] width 26 height 11
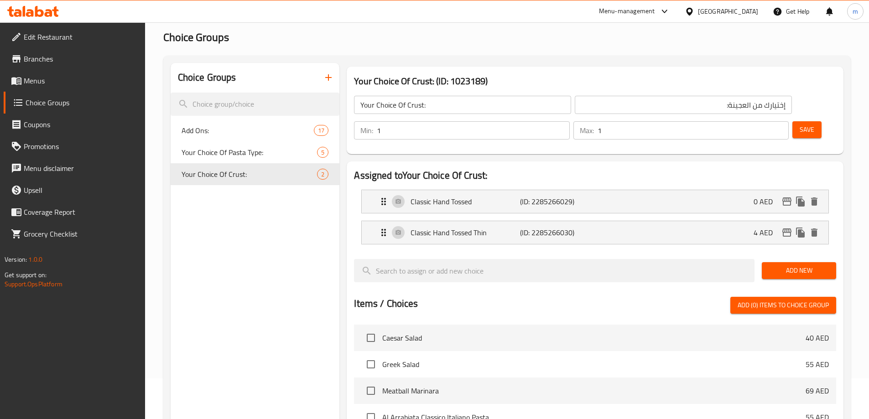
scroll to position [0, 0]
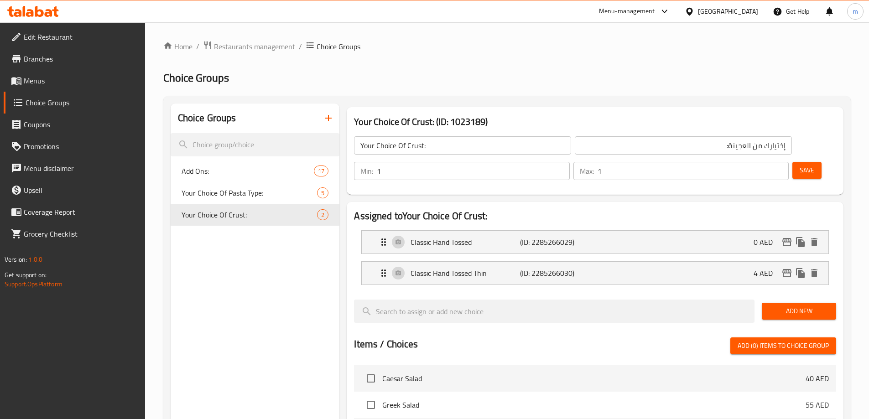
click at [327, 119] on icon "button" at bounding box center [328, 118] width 11 height 11
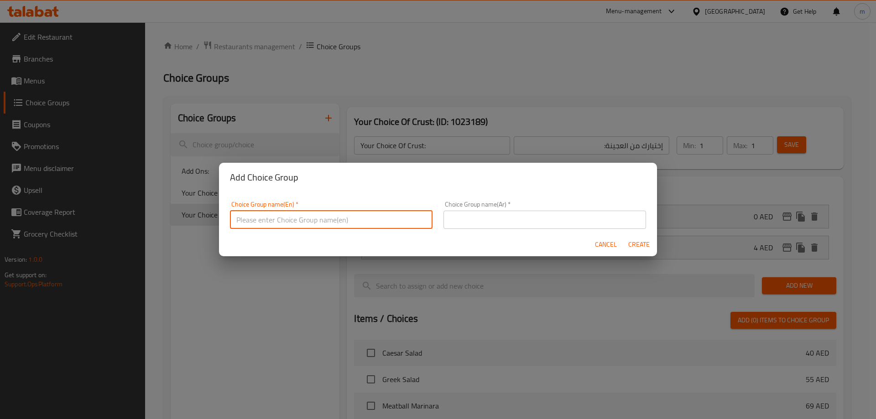
click at [298, 218] on input "text" at bounding box center [331, 220] width 202 height 18
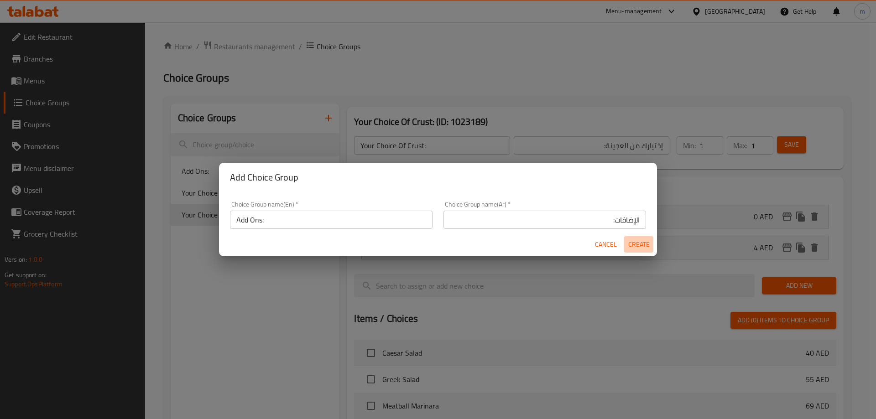
click at [641, 250] on span "Create" at bounding box center [638, 244] width 22 height 11
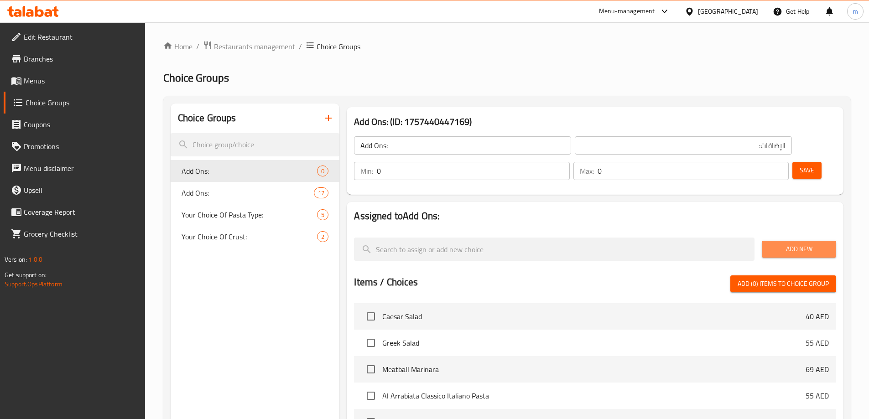
click at [783, 244] on span "Add New" at bounding box center [799, 249] width 60 height 11
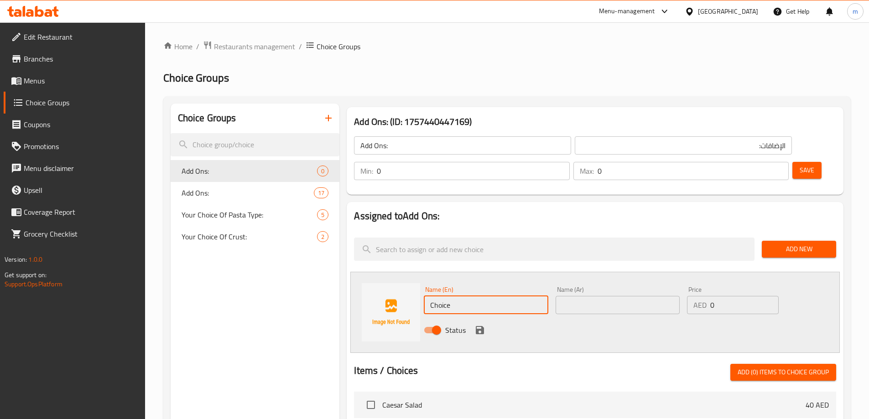
click at [465, 296] on input "Choice" at bounding box center [486, 305] width 124 height 18
paste input "Extra Mozzarella Chees"
drag, startPoint x: 448, startPoint y: 279, endPoint x: 526, endPoint y: 278, distance: 78.4
click at [526, 296] on input "Extra Mozzarella Cheese" at bounding box center [486, 305] width 124 height 18
click at [607, 296] on input "text" at bounding box center [617, 305] width 124 height 18
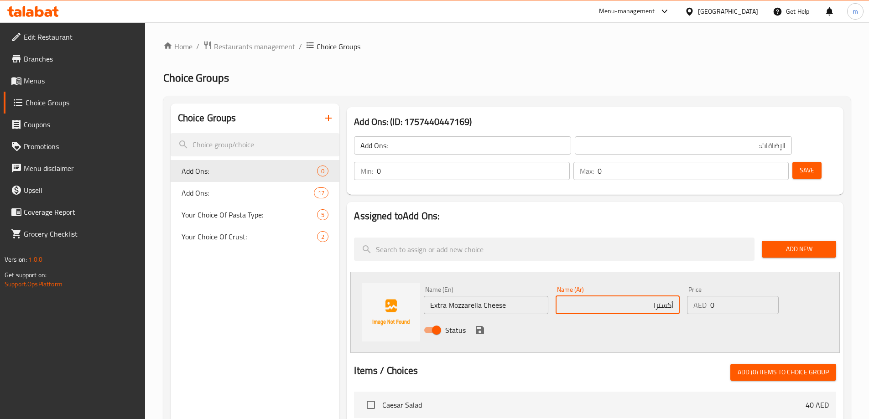
paste input "جبنة موزاريلا"
paste input "بنة موزاريلا"
click at [480, 325] on icon "save" at bounding box center [479, 330] width 11 height 11
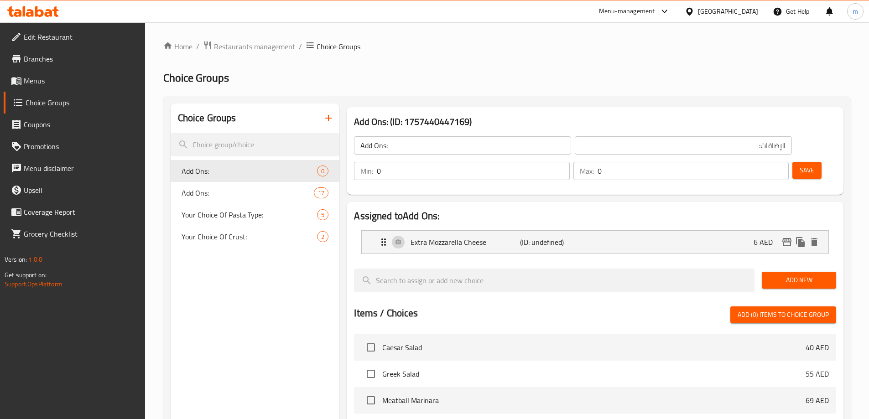
click at [778, 272] on button "Add New" at bounding box center [799, 280] width 74 height 17
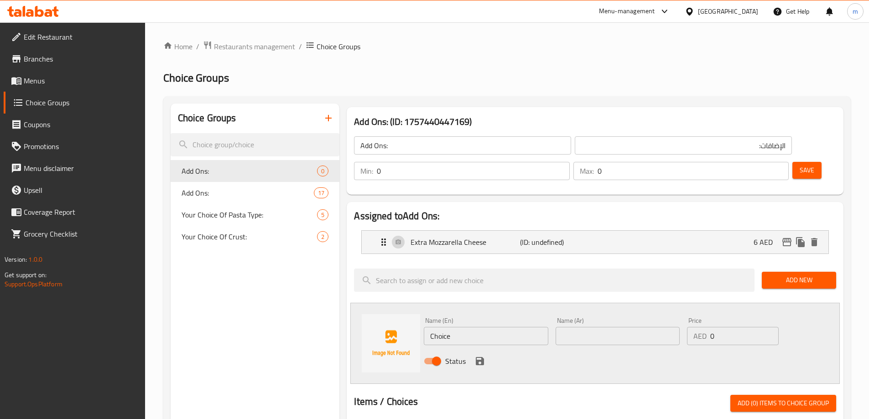
click at [493, 314] on div "Name (En) Choice Name (En)" at bounding box center [485, 331] width 131 height 35
click at [496, 327] on input "Choice" at bounding box center [486, 336] width 124 height 18
paste input "Extra Parmigiano Reggiano"
click at [614, 327] on input "text" at bounding box center [617, 336] width 124 height 18
click at [652, 327] on input "text" at bounding box center [617, 336] width 124 height 18
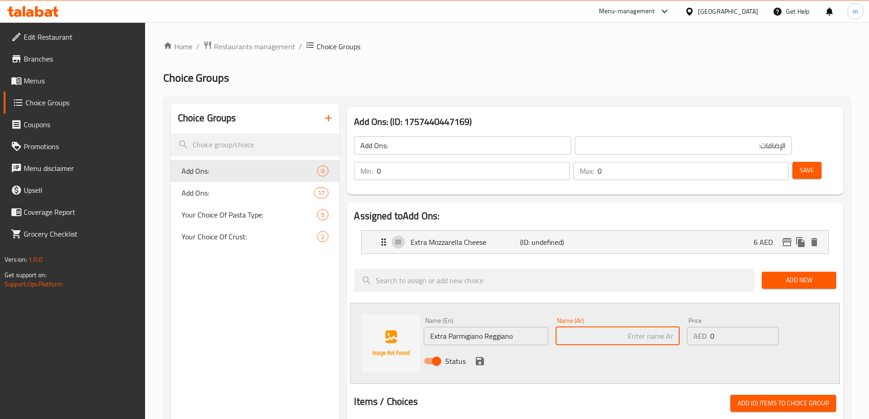
paste input "بارميجيانو ريجيانو إضافي"
click at [713, 327] on input "0" at bounding box center [744, 336] width 68 height 18
click at [483, 356] on icon "save" at bounding box center [479, 361] width 11 height 11
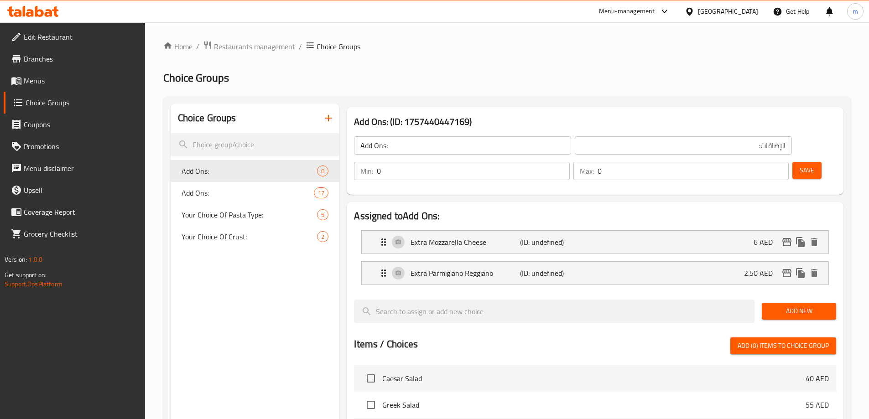
click at [797, 306] on span "Add New" at bounding box center [799, 311] width 60 height 11
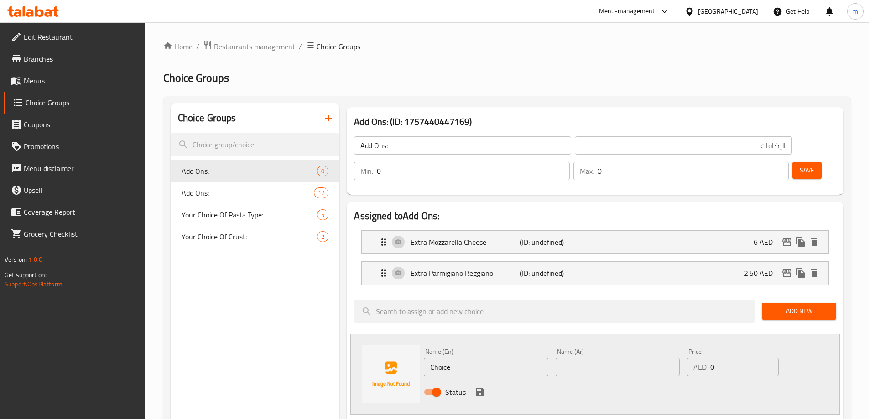
click at [458, 358] on input "Choice" at bounding box center [486, 367] width 124 height 18
paste input "Sausag"
click at [648, 358] on input "text" at bounding box center [617, 367] width 124 height 18
click at [477, 387] on icon "save" at bounding box center [479, 392] width 11 height 11
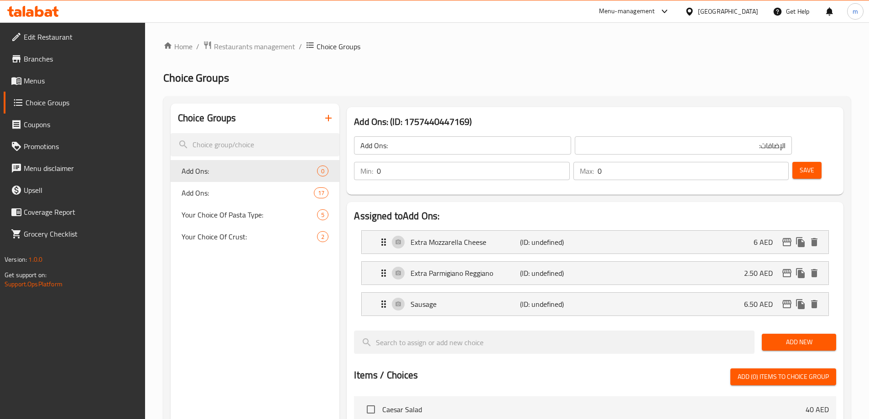
click at [776, 334] on button "Add New" at bounding box center [799, 342] width 74 height 17
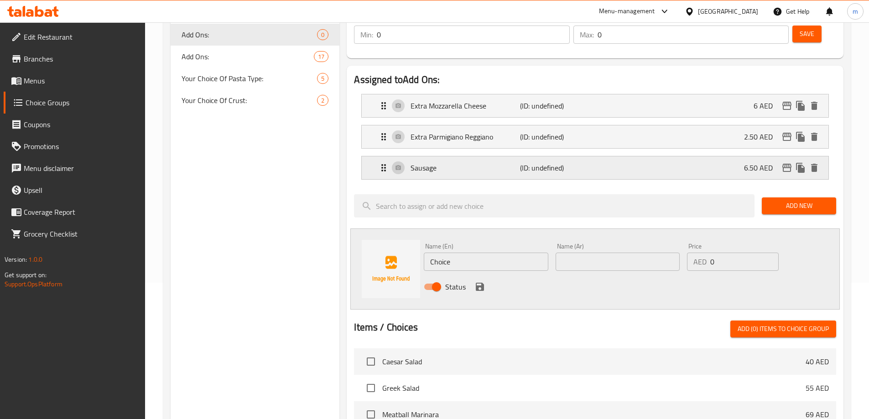
scroll to position [137, 0]
click at [451, 252] on input "Choice" at bounding box center [486, 261] width 124 height 18
paste input "shrimp"
click at [618, 252] on input "text" at bounding box center [617, 261] width 124 height 18
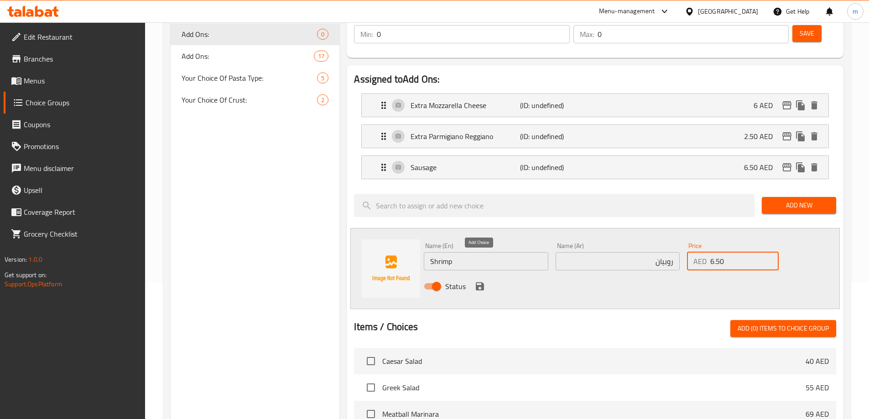
click at [479, 281] on icon "save" at bounding box center [479, 286] width 11 height 11
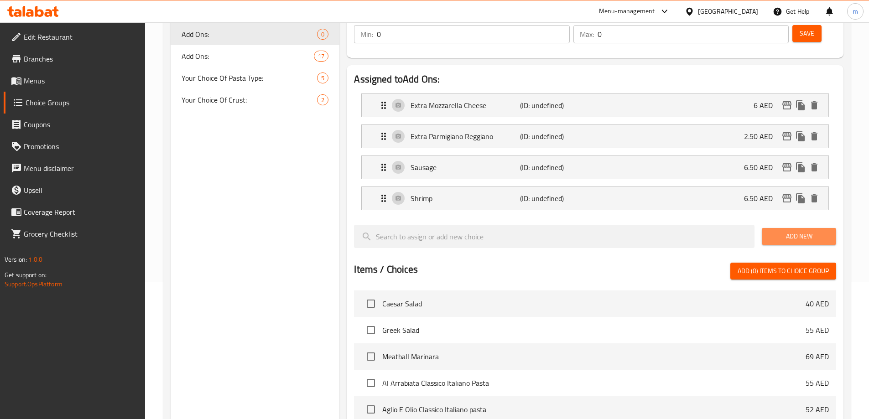
click at [797, 231] on span "Add New" at bounding box center [799, 236] width 60 height 11
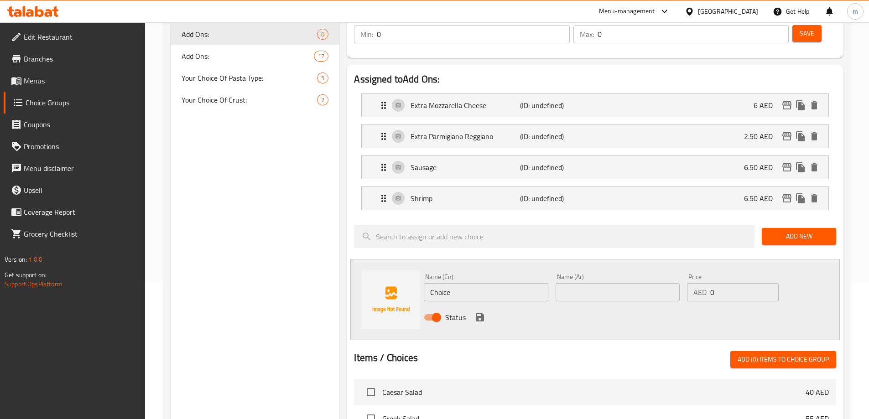
click at [491, 276] on div "Name (En) Choice Name (En)" at bounding box center [485, 287] width 131 height 35
click at [492, 283] on input "Choice" at bounding box center [486, 292] width 124 height 18
paste input "Pineappl"
click at [622, 305] on div "Status" at bounding box center [617, 317] width 395 height 25
click at [624, 283] on input "text" at bounding box center [617, 292] width 124 height 18
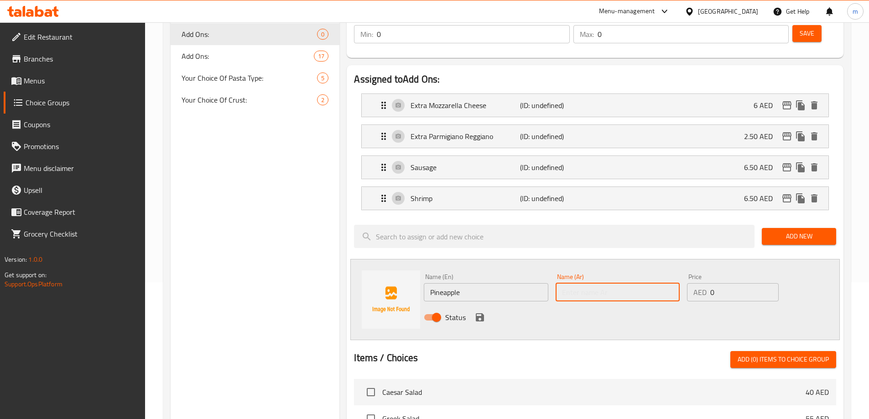
paste input "أناناس"
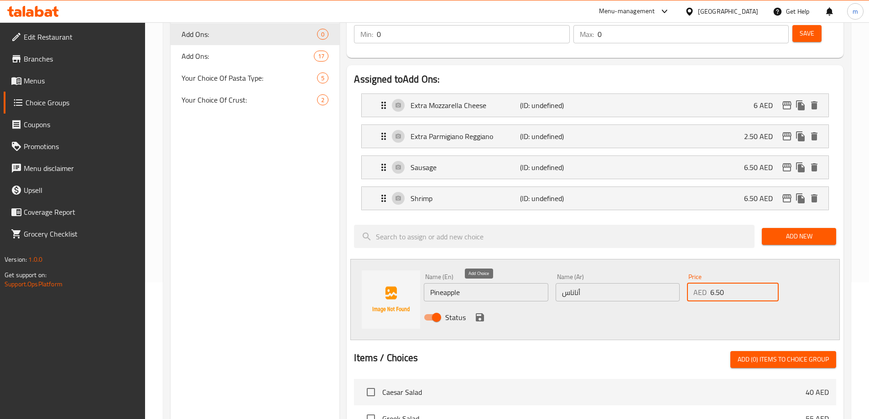
click at [481, 313] on icon "save" at bounding box center [480, 317] width 8 height 8
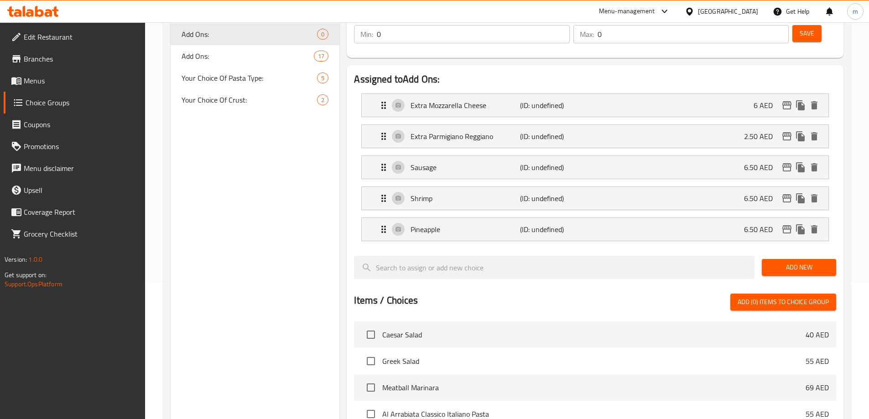
click at [796, 262] on span "Add New" at bounding box center [799, 267] width 60 height 11
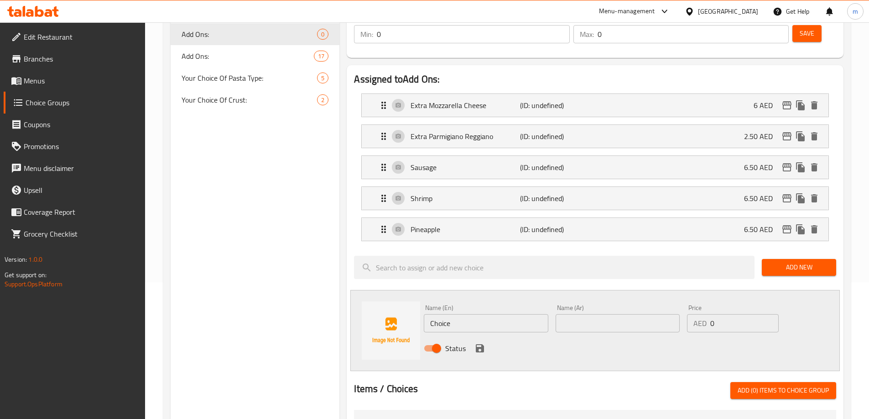
click at [535, 314] on input "Choice" at bounding box center [486, 323] width 124 height 18
paste input "Pepperoni"
paste input "بيبروني"
click at [294, 276] on div "Choice Groups Add Ons: 0 Add Ons: 17 Your Choice Of Pasta Type: 5 Your Choice O…" at bounding box center [255, 350] width 169 height 766
click at [472, 336] on div "Status" at bounding box center [617, 348] width 395 height 25
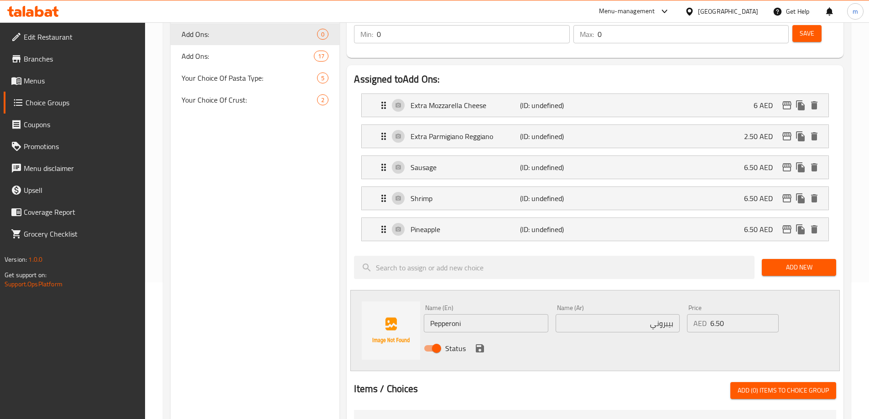
click at [478, 344] on icon "save" at bounding box center [480, 348] width 8 height 8
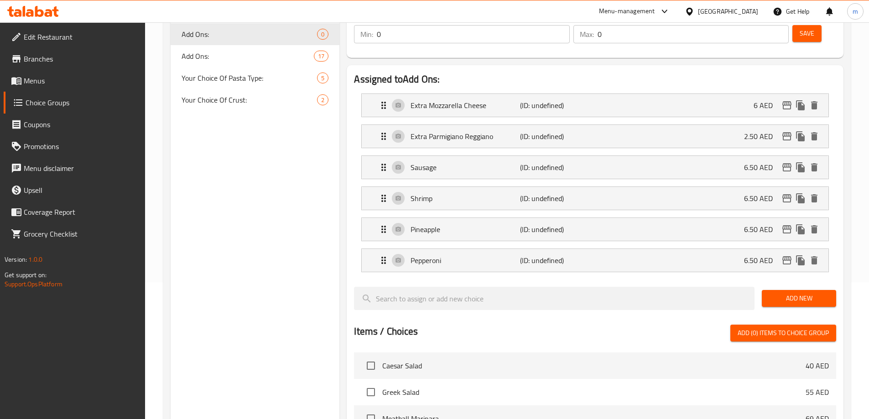
click at [793, 293] on span "Add New" at bounding box center [799, 298] width 60 height 11
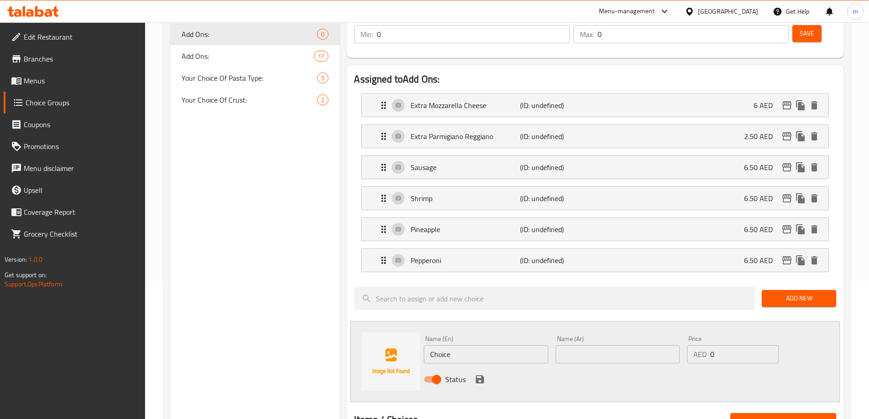
click at [465, 345] on input "Choice" at bounding box center [486, 354] width 124 height 18
paste input "Green Pepper"
click at [738, 345] on input "0" at bounding box center [744, 354] width 68 height 18
click at [658, 345] on input "text" at bounding box center [617, 354] width 124 height 18
click at [483, 375] on icon "save" at bounding box center [480, 379] width 8 height 8
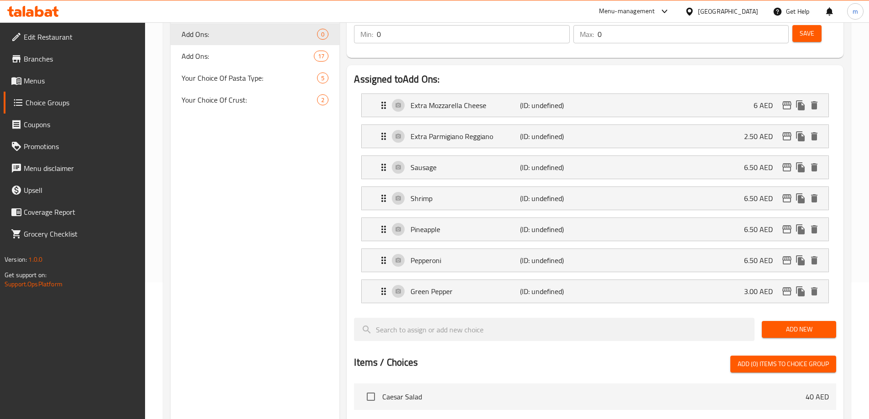
click at [805, 324] on span "Add New" at bounding box center [799, 329] width 60 height 11
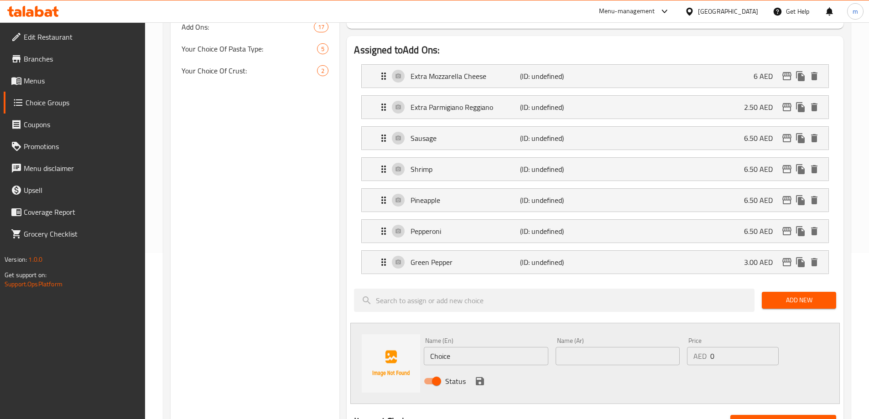
scroll to position [182, 0]
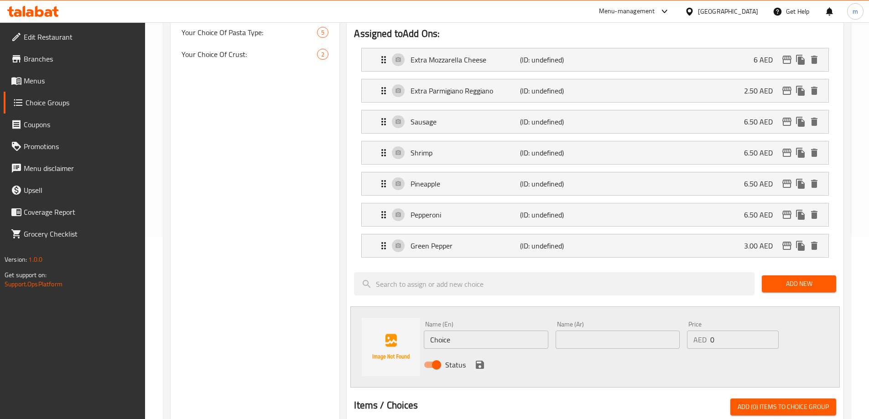
click at [483, 331] on input "Choice" at bounding box center [486, 340] width 124 height 18
paste input "Onion"
click at [600, 331] on input "text" at bounding box center [617, 340] width 124 height 18
paste input "بصل"
click at [482, 361] on icon "save" at bounding box center [480, 365] width 8 height 8
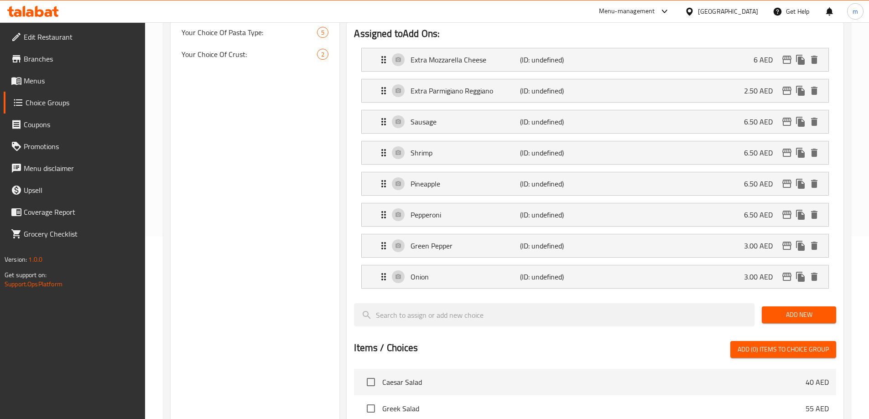
click at [786, 309] on span "Add New" at bounding box center [799, 314] width 60 height 11
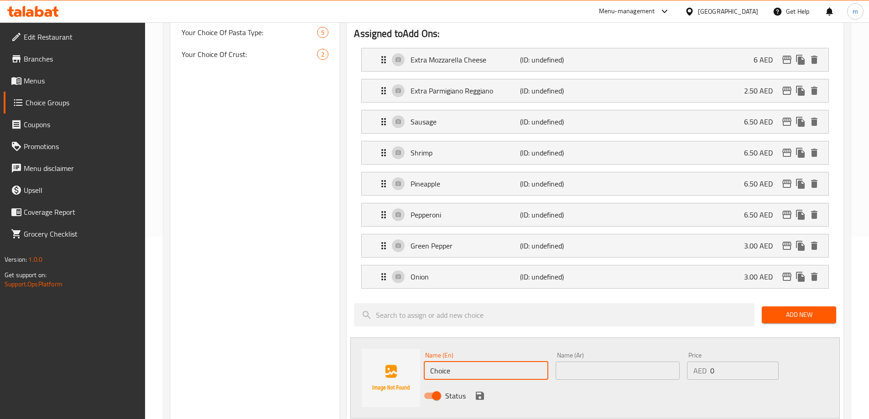
click at [530, 362] on input "Choice" at bounding box center [486, 371] width 124 height 18
paste input "Broccoli"
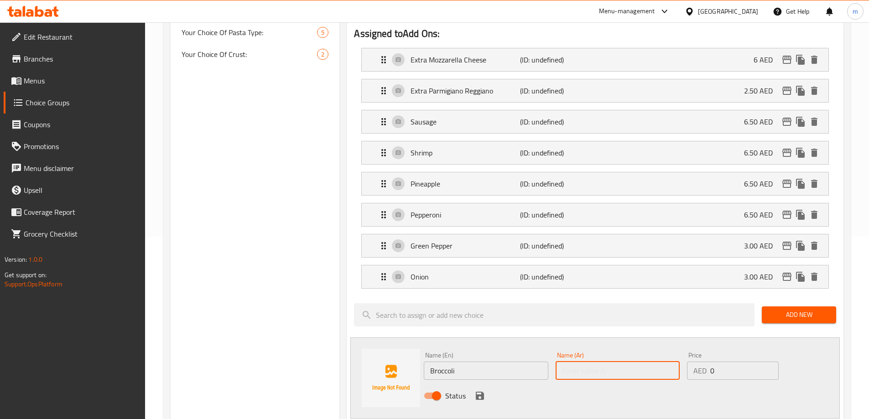
paste input "بروكلي"
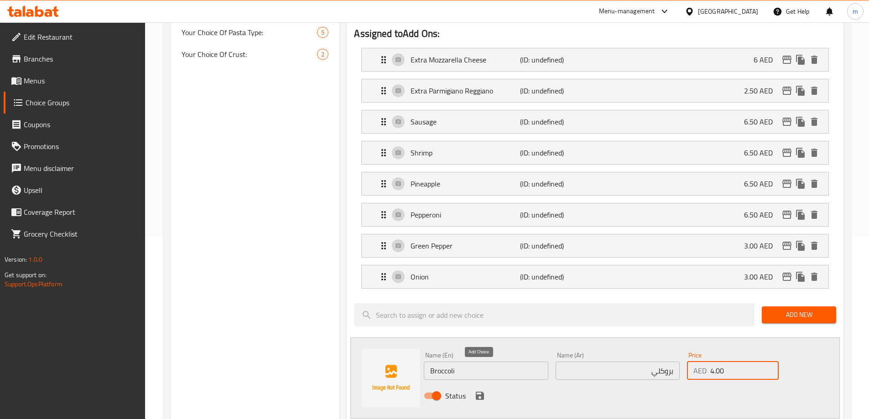
click at [478, 390] on icon "save" at bounding box center [479, 395] width 11 height 11
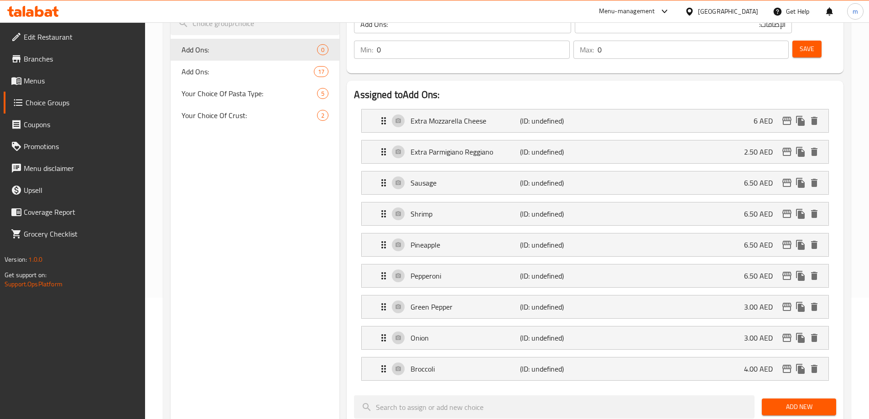
scroll to position [91, 0]
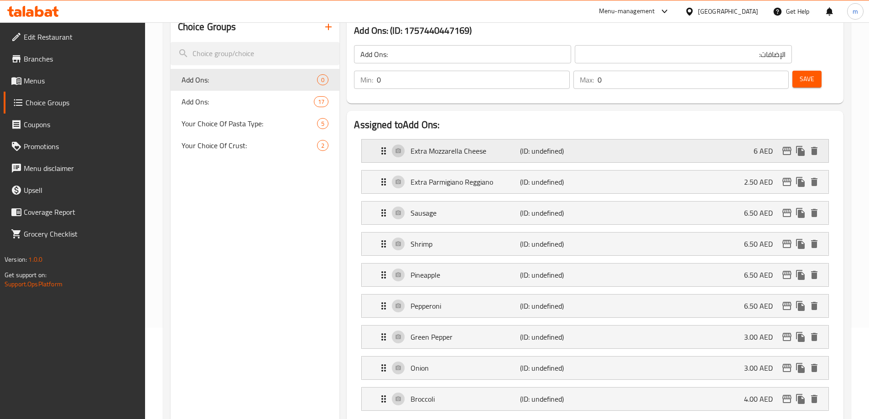
click at [719, 140] on div "Extra Mozzarella Cheese (ID: undefined) 6 AED" at bounding box center [597, 151] width 439 height 23
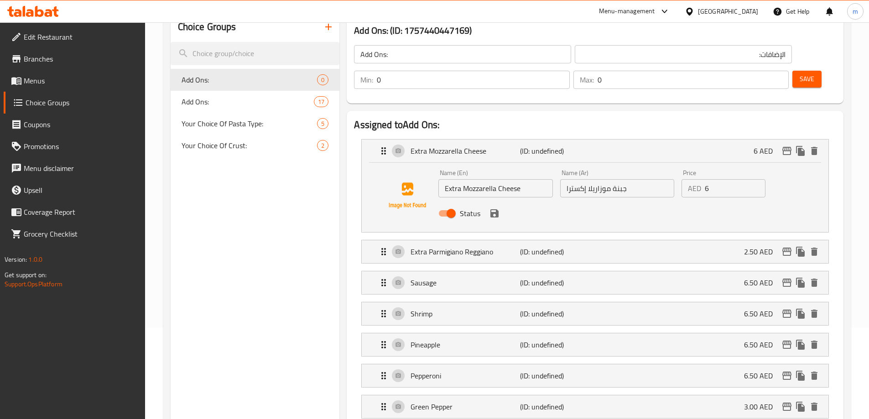
click at [713, 179] on input "6" at bounding box center [735, 188] width 61 height 18
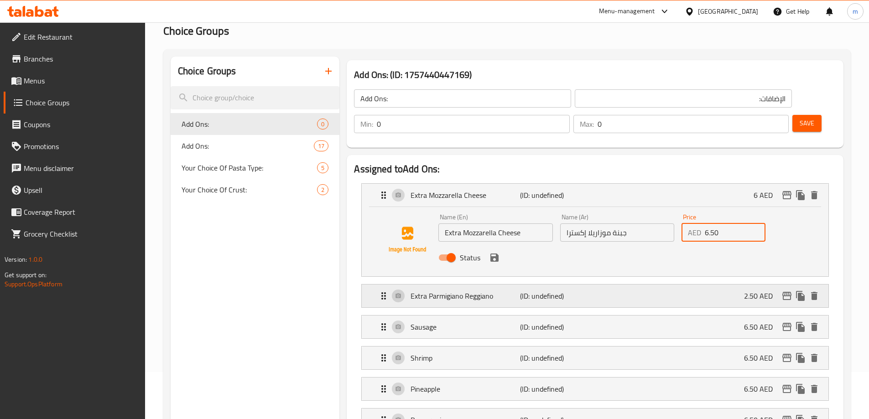
scroll to position [46, 0]
click at [497, 247] on div "Status" at bounding box center [617, 259] width 364 height 25
click at [497, 254] on icon "save" at bounding box center [494, 259] width 11 height 11
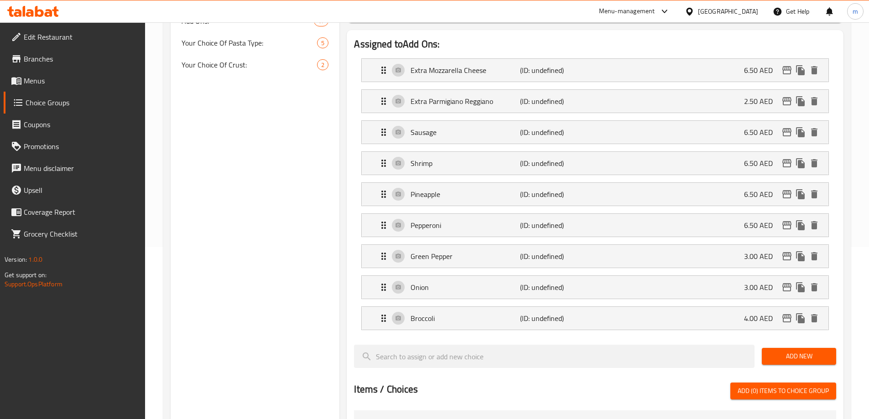
scroll to position [182, 0]
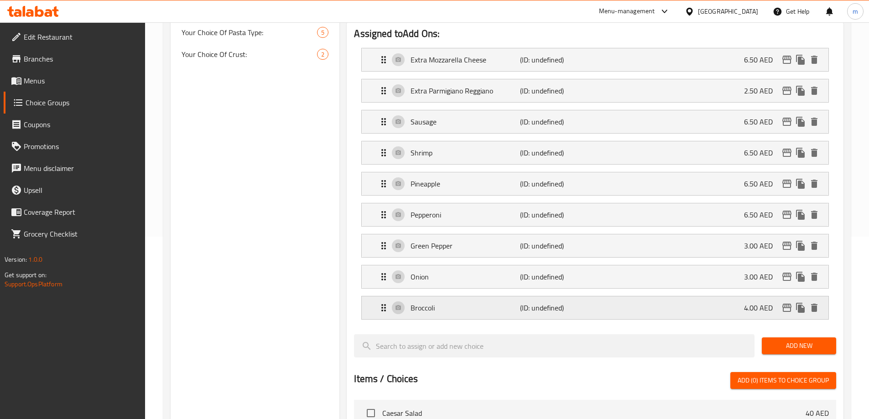
click at [505, 302] on p "Broccoli" at bounding box center [464, 307] width 109 height 11
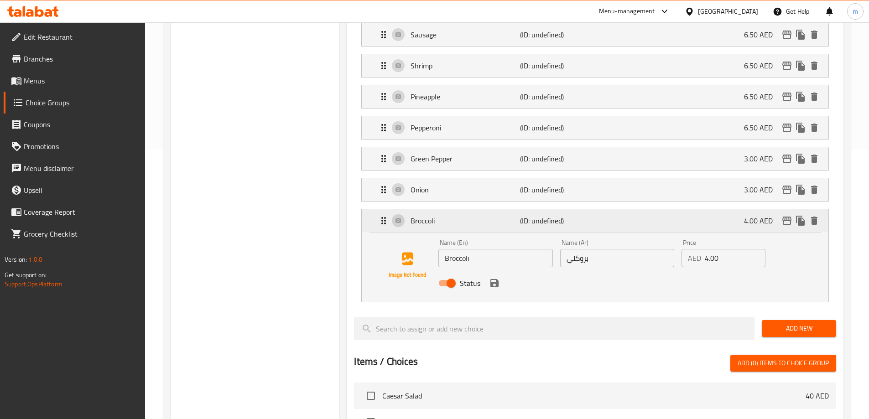
scroll to position [274, 0]
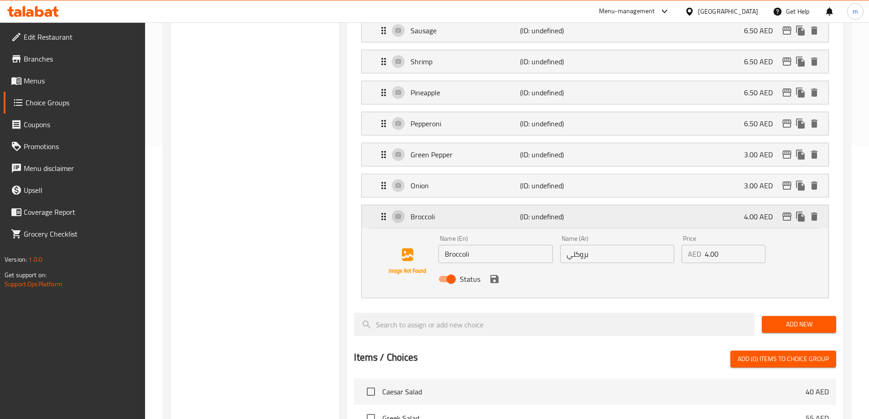
click at [631, 205] on div "Broccoli (ID: undefined) 4.00 AED" at bounding box center [597, 216] width 439 height 23
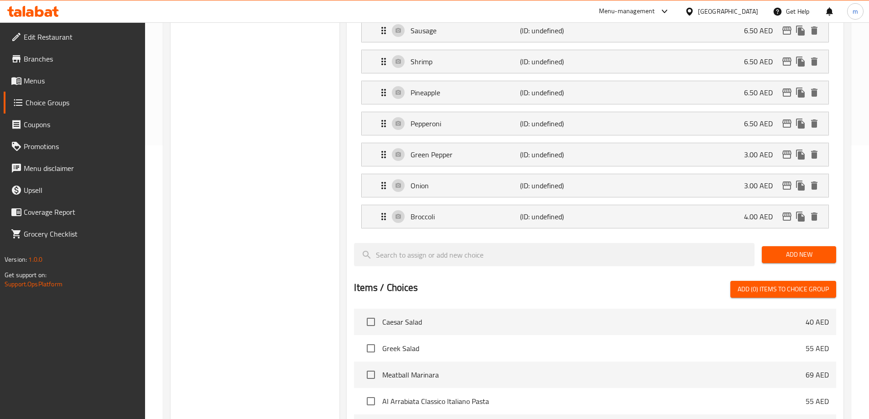
click at [809, 249] on span "Add New" at bounding box center [799, 254] width 60 height 11
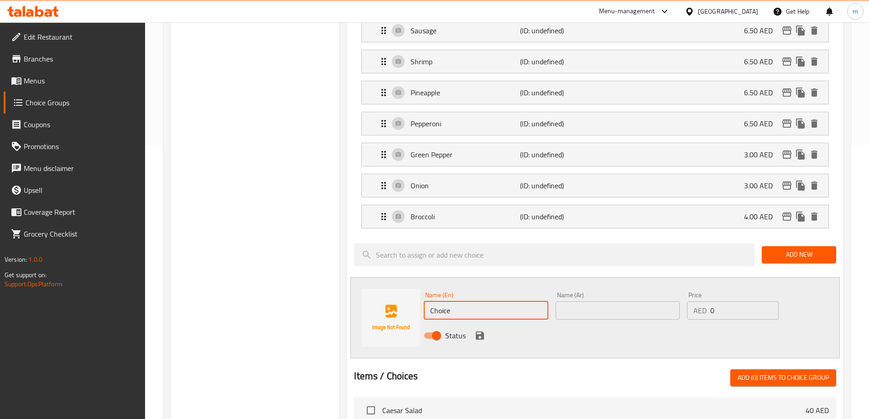
click at [453, 301] on input "Choice" at bounding box center [486, 310] width 124 height 18
paste input "Mushroom"
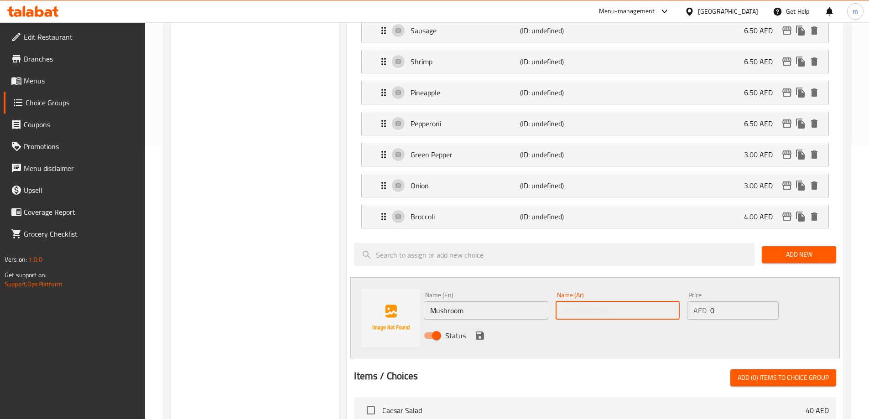
paste input "مشروم"
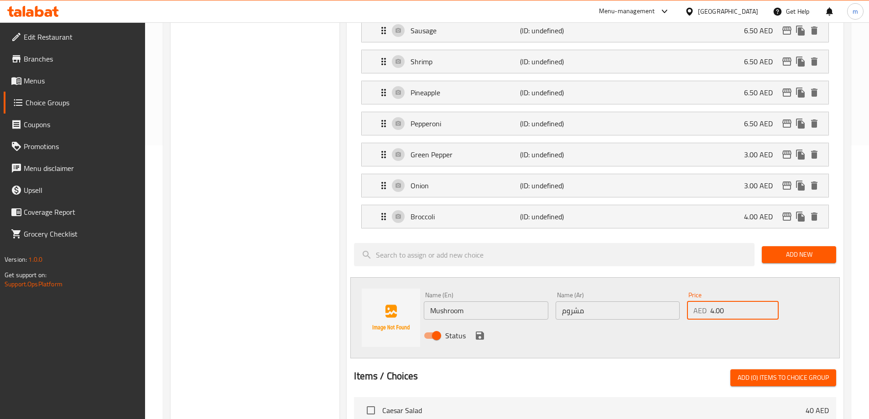
click at [481, 332] on icon "save" at bounding box center [480, 336] width 8 height 8
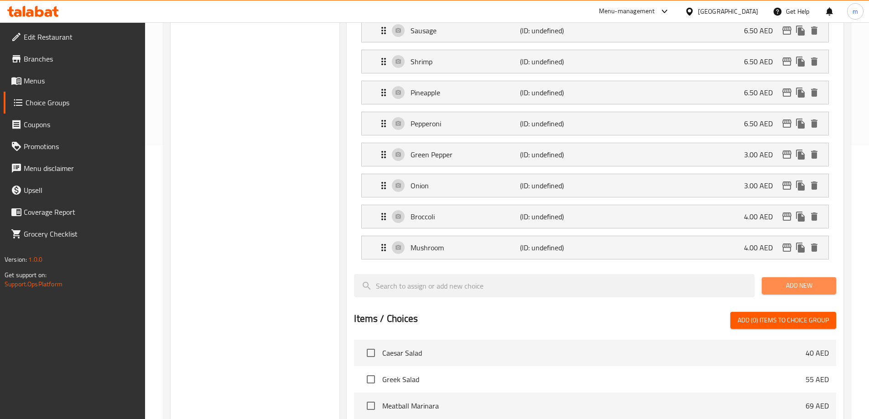
click at [785, 280] on span "Add New" at bounding box center [799, 285] width 60 height 11
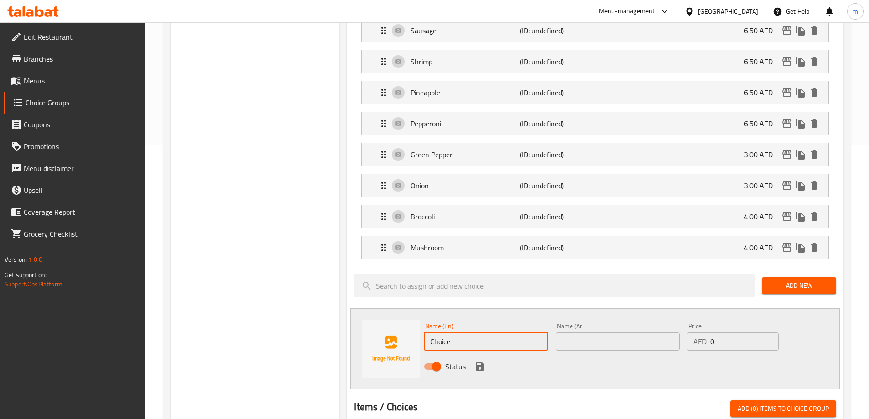
click at [445, 332] on input "Choice" at bounding box center [486, 341] width 124 height 18
paste input "arrots"
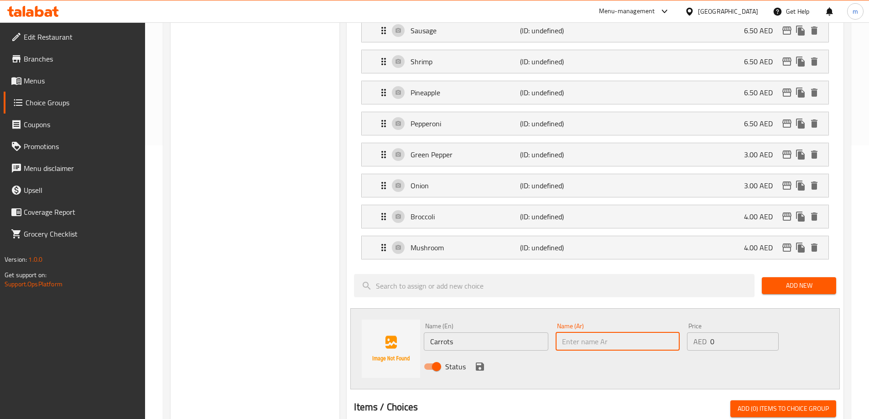
click at [618, 332] on input "text" at bounding box center [617, 341] width 124 height 18
click at [482, 363] on icon "save" at bounding box center [480, 367] width 8 height 8
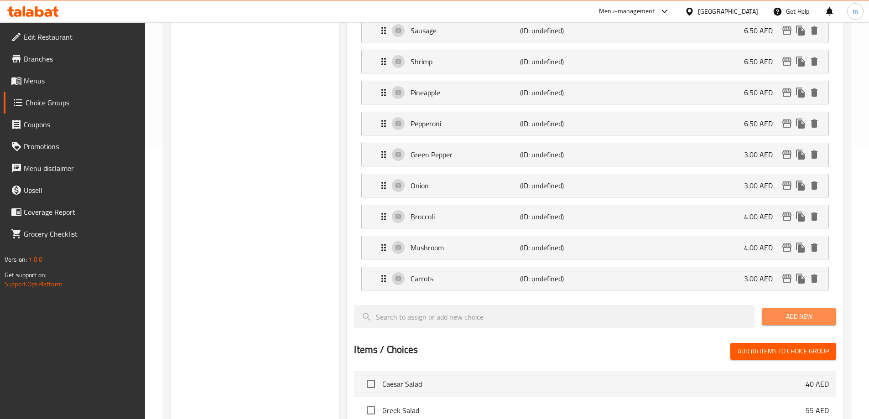
click at [784, 311] on span "Add New" at bounding box center [799, 316] width 60 height 11
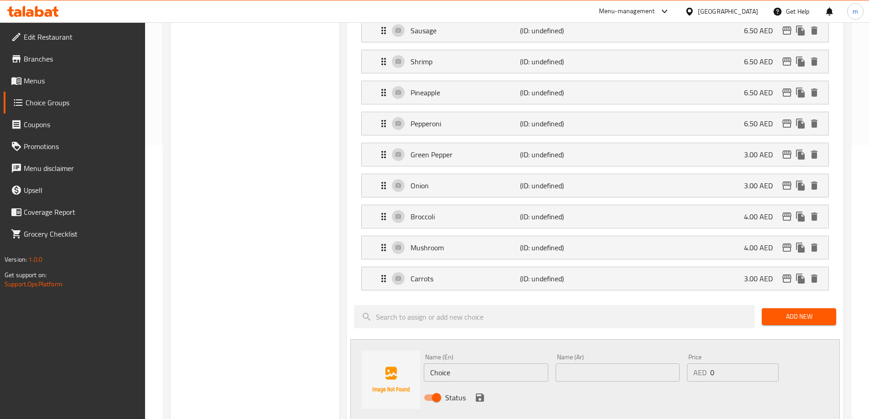
click at [505, 363] on input "Choice" at bounding box center [486, 372] width 124 height 18
paste input "erry Tomato"
click at [621, 363] on input "text" at bounding box center [617, 372] width 124 height 18
paste input "طماطم كرزية"
click at [478, 391] on button "save" at bounding box center [480, 398] width 14 height 14
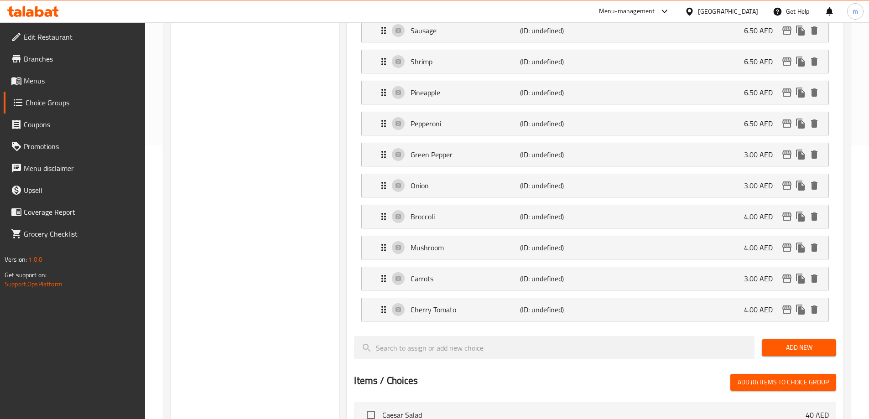
click at [317, 320] on div "Choice Groups Add Ons: 0 Add Ons: 17 Your Choice Of Pasta Type: 5 Your Choice O…" at bounding box center [255, 277] width 169 height 894
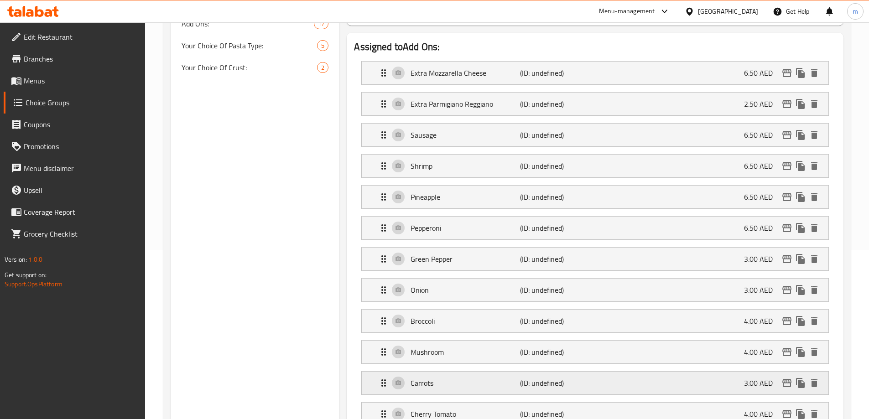
scroll to position [91, 0]
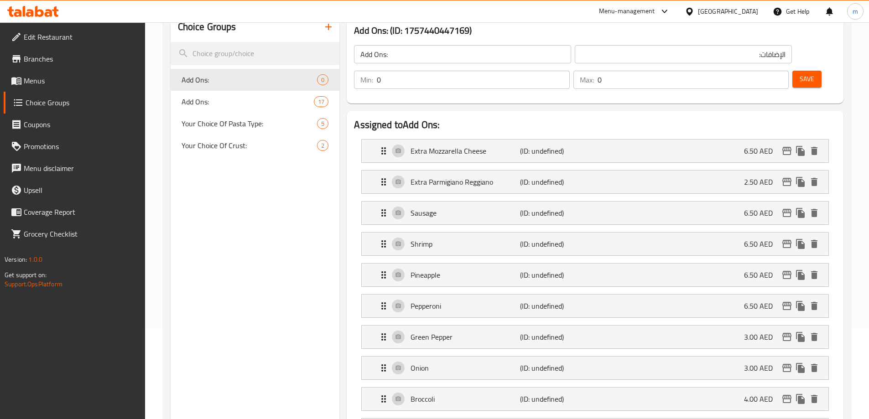
click at [792, 71] on button "Save" at bounding box center [806, 79] width 29 height 17
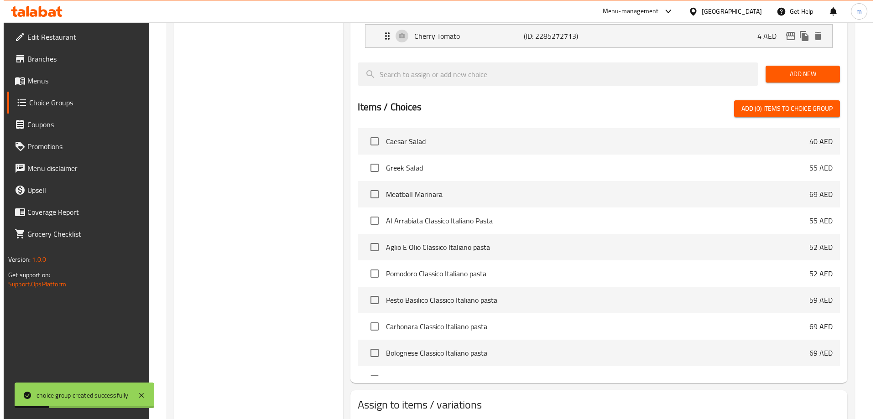
scroll to position [579, 0]
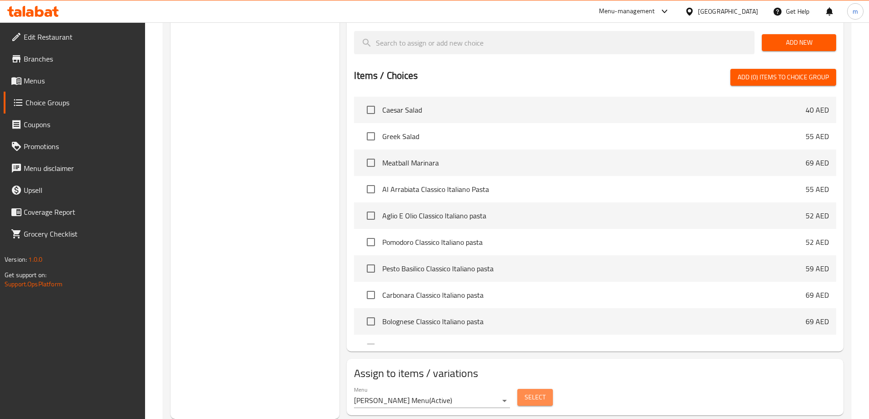
click at [549, 389] on button "Select" at bounding box center [535, 397] width 36 height 17
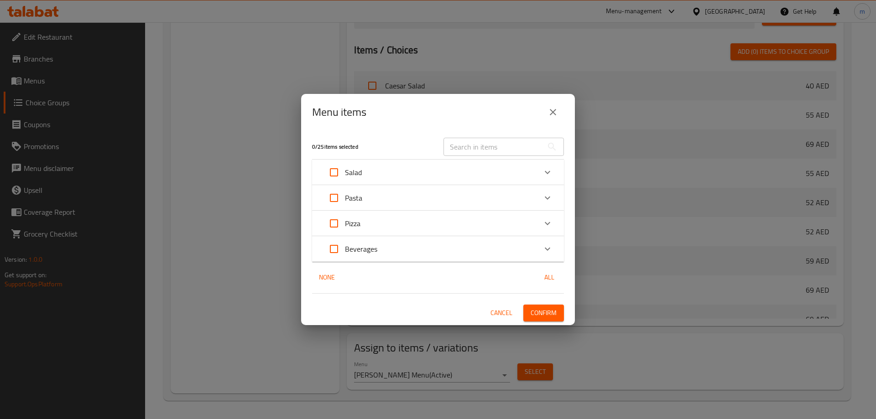
click at [333, 225] on input "Expand" at bounding box center [334, 224] width 22 height 22
click at [380, 225] on div "Pizza" at bounding box center [429, 224] width 213 height 22
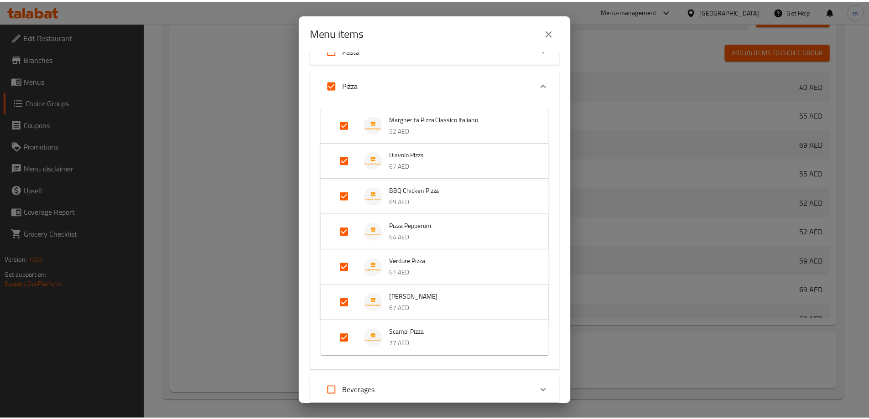
scroll to position [130, 0]
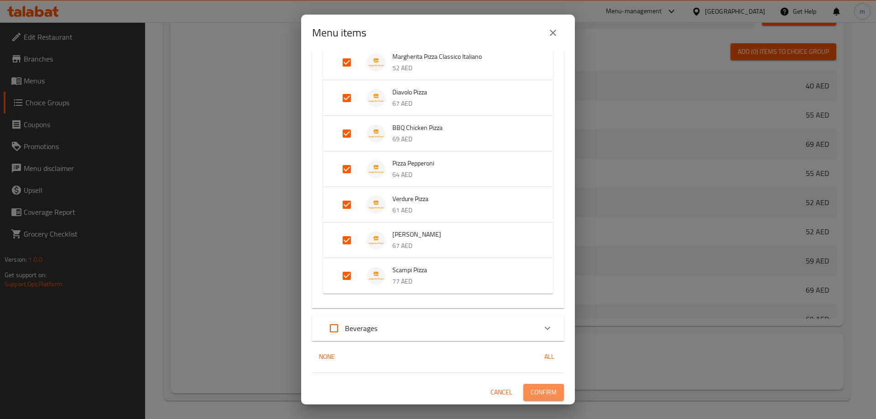
click at [541, 397] on span "Confirm" at bounding box center [543, 392] width 26 height 11
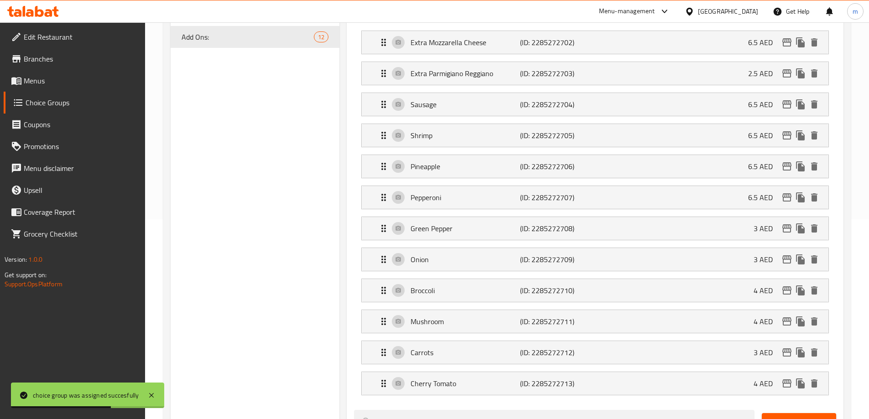
scroll to position [0, 0]
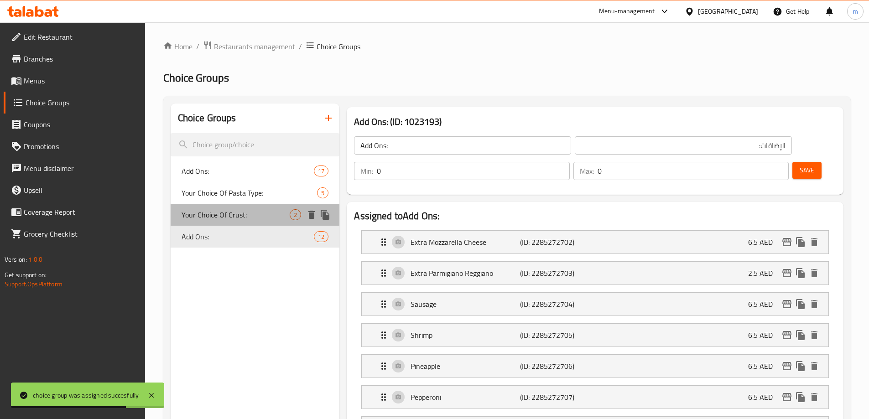
click at [203, 213] on span "Your Choice Of Crust:" at bounding box center [235, 214] width 109 height 11
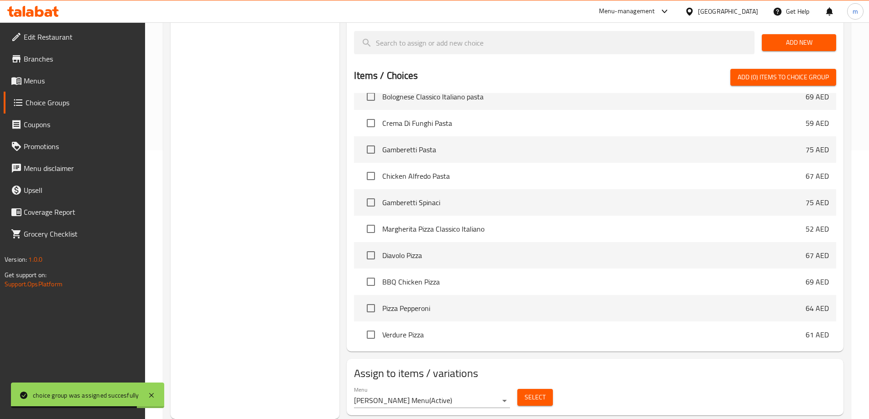
scroll to position [274, 0]
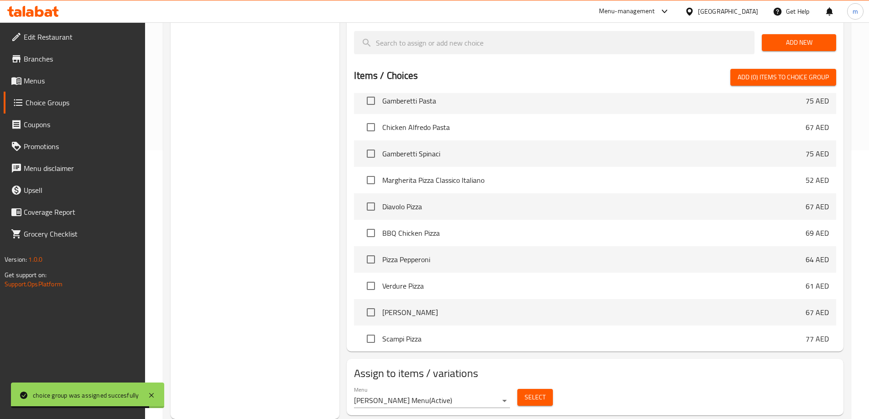
click at [544, 392] on span "Select" at bounding box center [534, 397] width 21 height 11
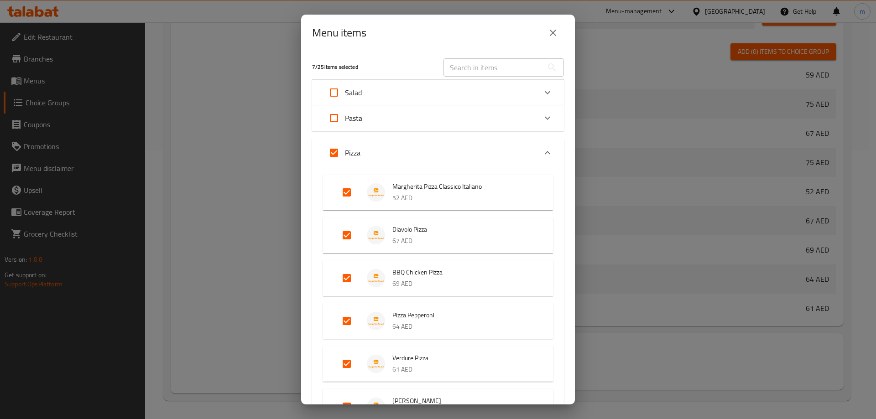
click at [553, 27] on button "close" at bounding box center [553, 33] width 22 height 22
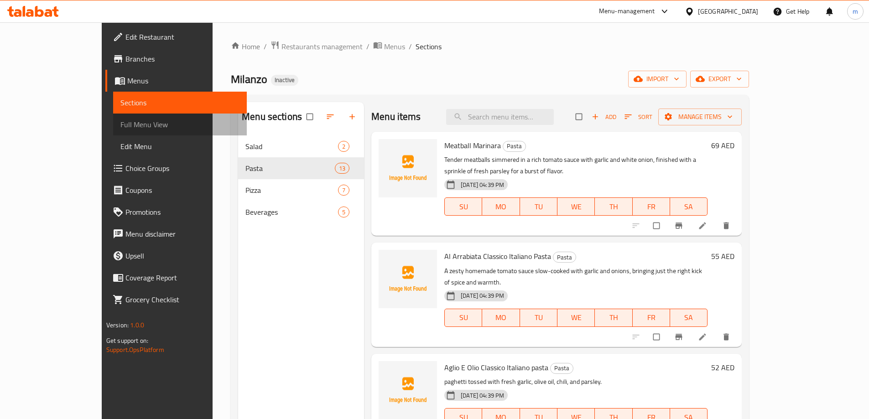
click at [120, 128] on span "Full Menu View" at bounding box center [179, 124] width 119 height 11
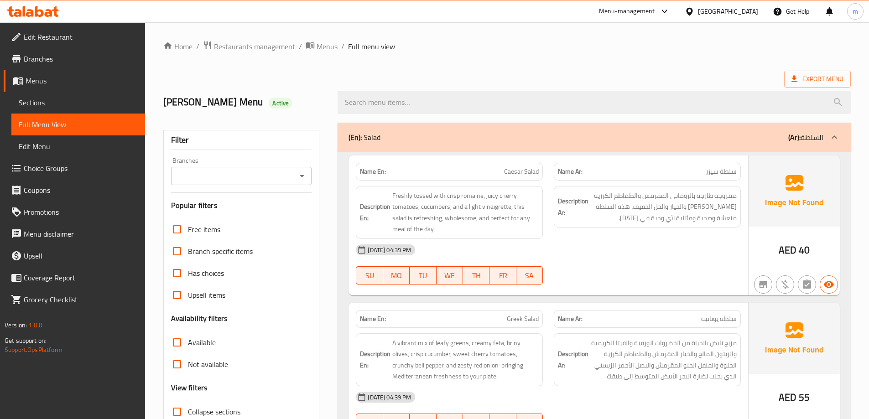
drag, startPoint x: 531, startPoint y: 256, endPoint x: 544, endPoint y: 5, distance: 252.0
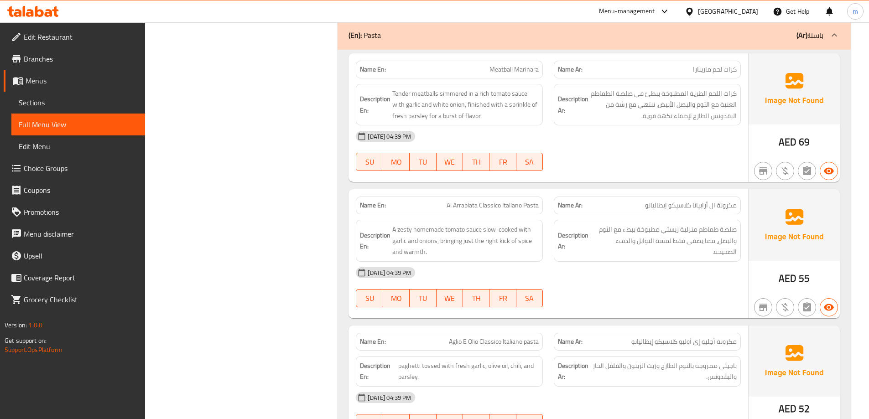
scroll to position [456, 0]
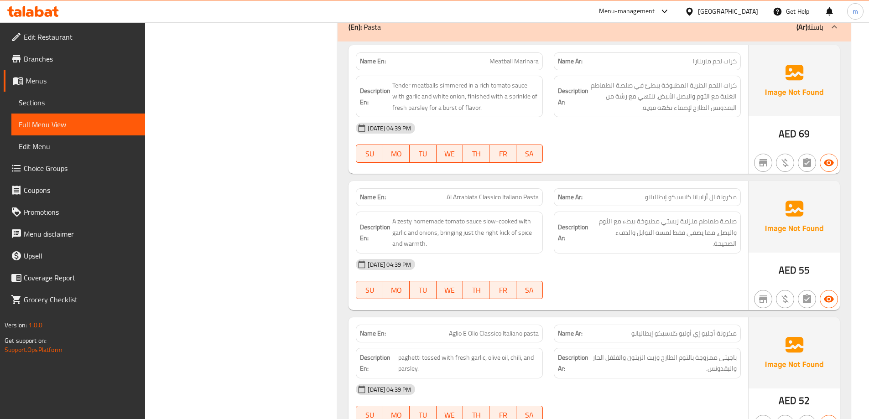
click at [640, 199] on p "Name Ar: مكرونة ال أرابياتا كلاسيكو إيطاليانو" at bounding box center [647, 197] width 179 height 10
click at [647, 197] on span "مكرونة ال أرابياتا كلاسيكو إيطاليانو" at bounding box center [691, 197] width 92 height 10
copy span "إيطاليانو"
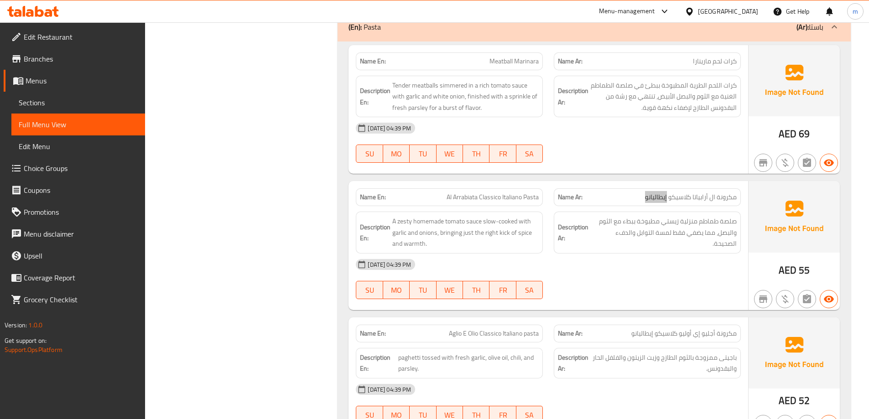
scroll to position [2280, 0]
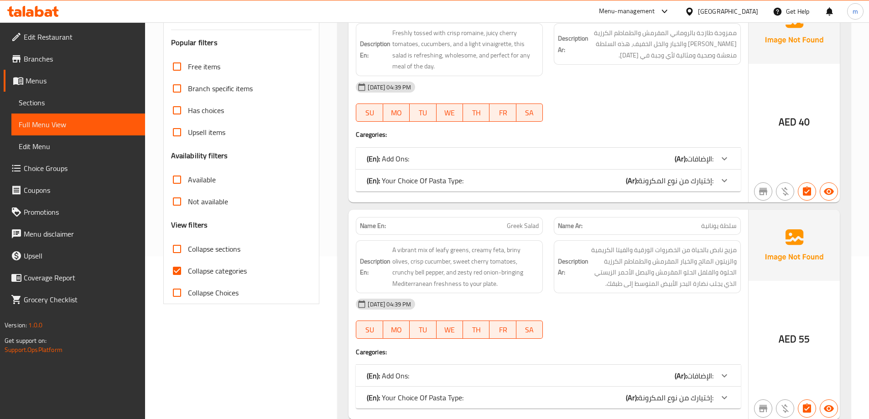
scroll to position [182, 0]
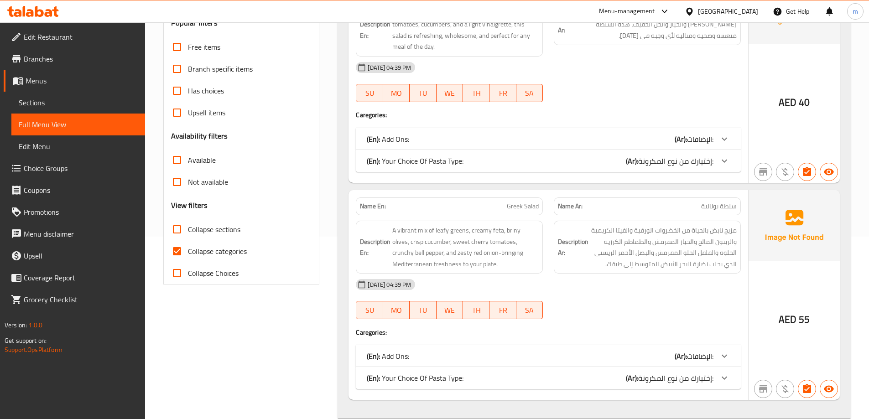
click at [195, 254] on span "Collapse categories" at bounding box center [217, 251] width 59 height 11
click at [188, 254] on input "Collapse categories" at bounding box center [177, 251] width 22 height 22
checkbox input "false"
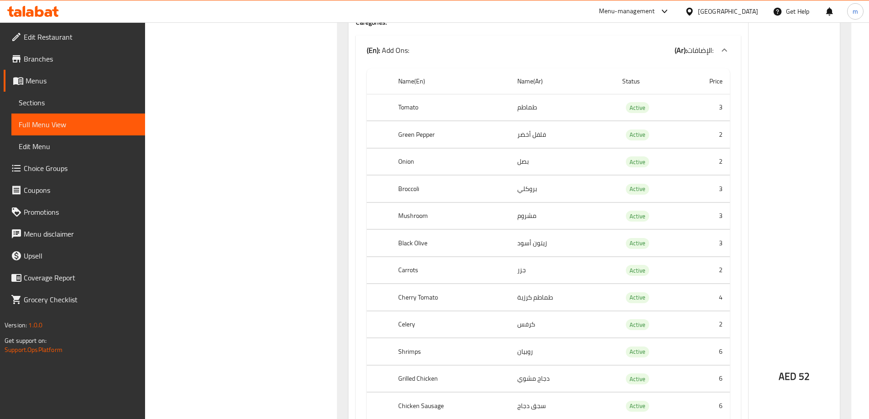
scroll to position [5153, 0]
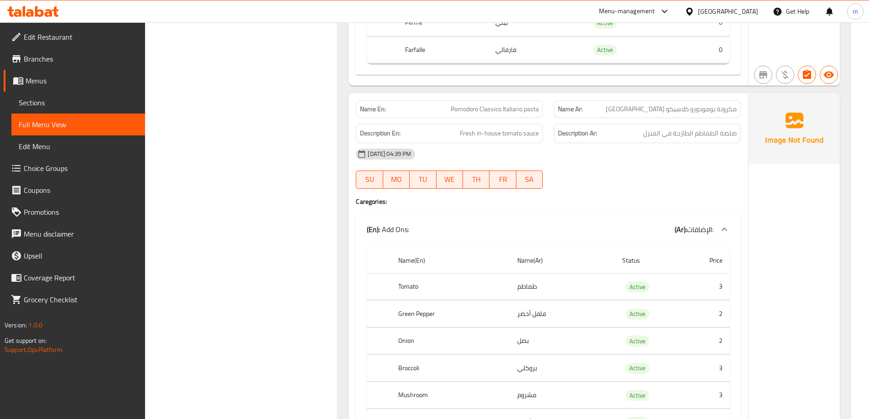
drag, startPoint x: 508, startPoint y: 125, endPoint x: 504, endPoint y: 77, distance: 49.0
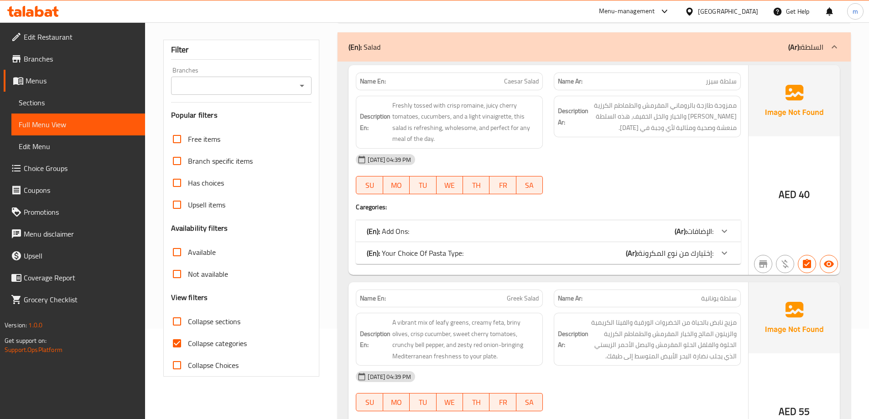
scroll to position [91, 0]
click at [220, 343] on span "Collapse categories" at bounding box center [217, 342] width 59 height 11
click at [188, 343] on input "Collapse categories" at bounding box center [177, 343] width 22 height 22
checkbox input "false"
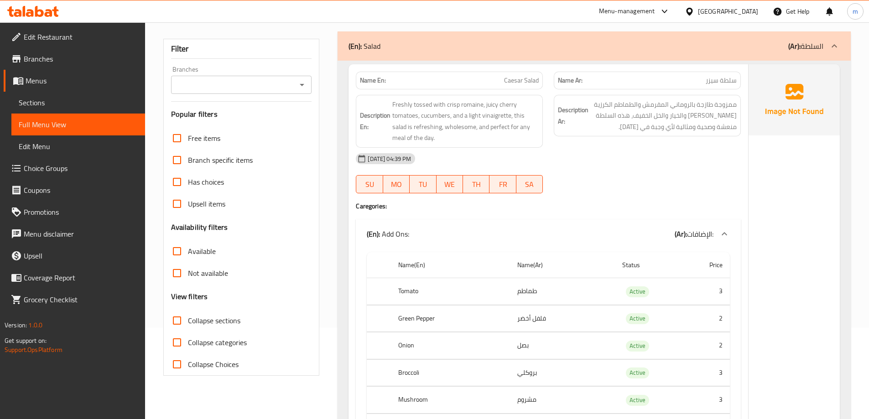
click at [198, 318] on span "Collapse sections" at bounding box center [214, 320] width 52 height 11
click at [188, 318] on input "Collapse sections" at bounding box center [177, 321] width 22 height 22
checkbox input "true"
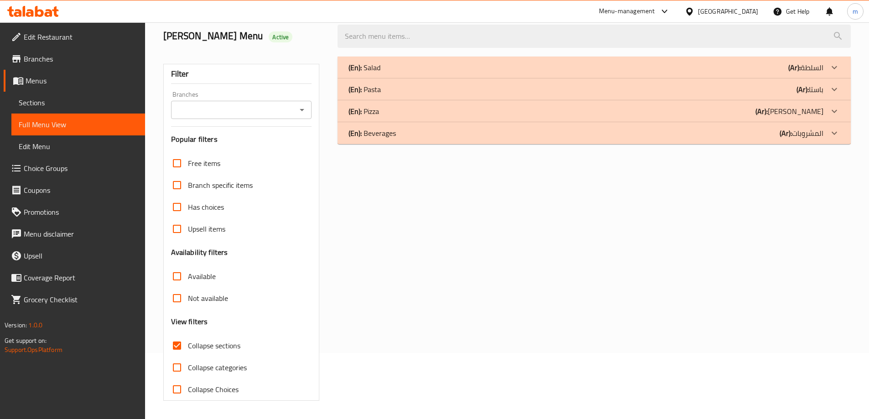
scroll to position [66, 0]
click at [477, 59] on div "(En): Salad (Ar): السلطة" at bounding box center [593, 68] width 513 height 22
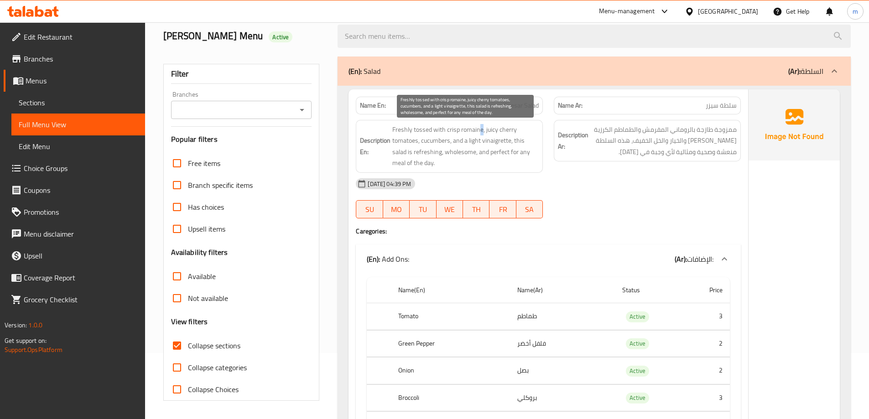
click at [480, 128] on span "Freshly tossed with crisp romaine, juicy cherry tomatoes, cucumbers, and a ligh…" at bounding box center [465, 146] width 146 height 45
drag, startPoint x: 434, startPoint y: 128, endPoint x: 413, endPoint y: 150, distance: 30.3
click at [413, 150] on span "Freshly tossed with crisp romaine, juicy cherry tomatoes, cucumbers, and a ligh…" at bounding box center [465, 146] width 146 height 45
click at [495, 140] on span "Freshly tossed with crisp romaine, juicy cherry tomatoes, cucumbers, and a ligh…" at bounding box center [465, 146] width 146 height 45
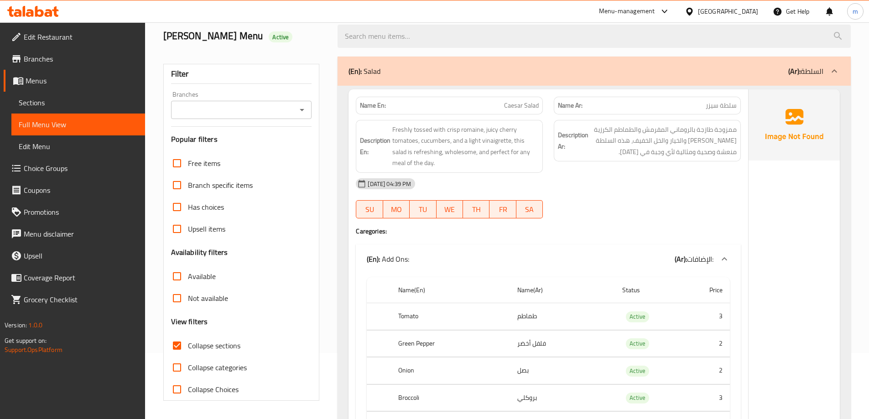
click at [644, 186] on div "[DATE] 04:39 PM" at bounding box center [548, 184] width 396 height 22
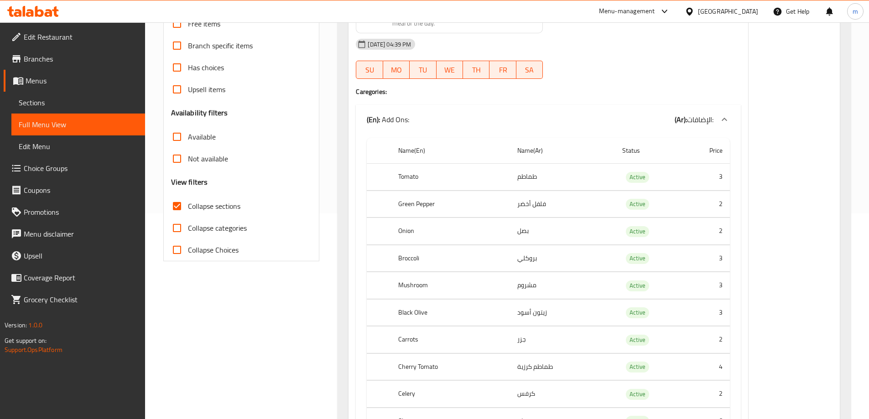
scroll to position [249, 0]
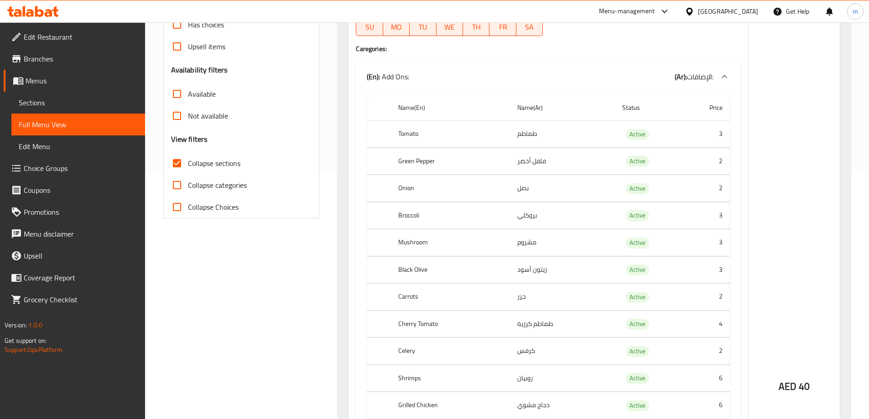
click at [530, 244] on td "مشروم" at bounding box center [562, 242] width 105 height 27
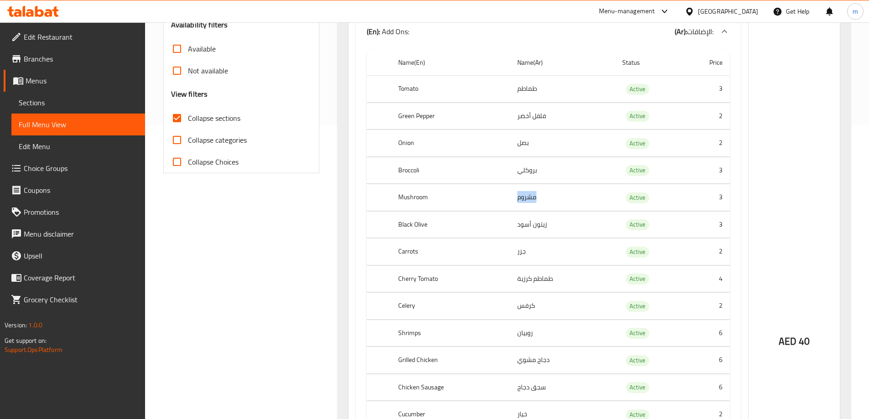
scroll to position [294, 0]
click at [521, 251] on td "جزر" at bounding box center [562, 251] width 105 height 27
click at [538, 277] on td "طماطم كرزية" at bounding box center [562, 278] width 105 height 27
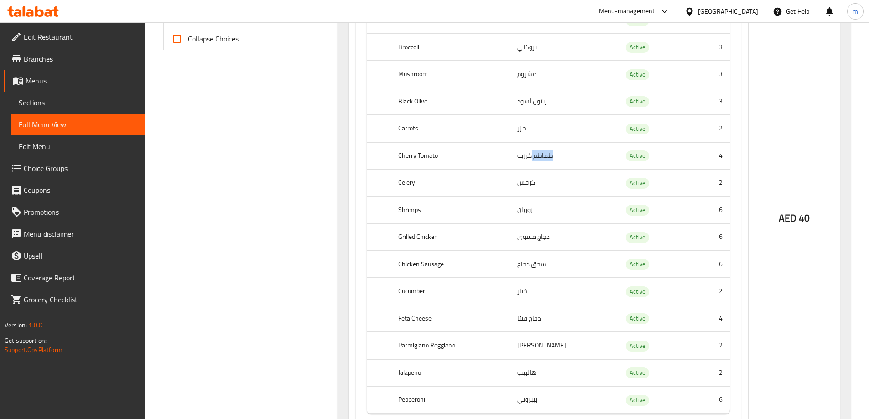
scroll to position [431, 0]
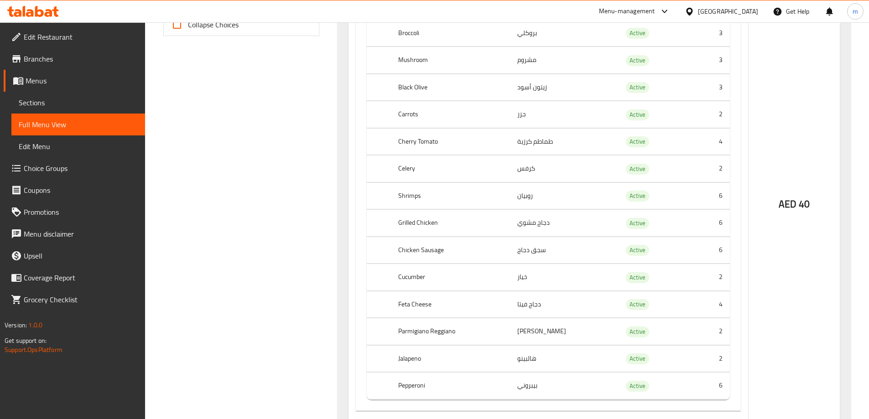
click at [519, 168] on td "كرفس" at bounding box center [562, 169] width 105 height 27
click at [524, 204] on td "روبيان" at bounding box center [562, 195] width 105 height 27
click at [524, 224] on td "دجاج مشوي" at bounding box center [562, 223] width 105 height 27
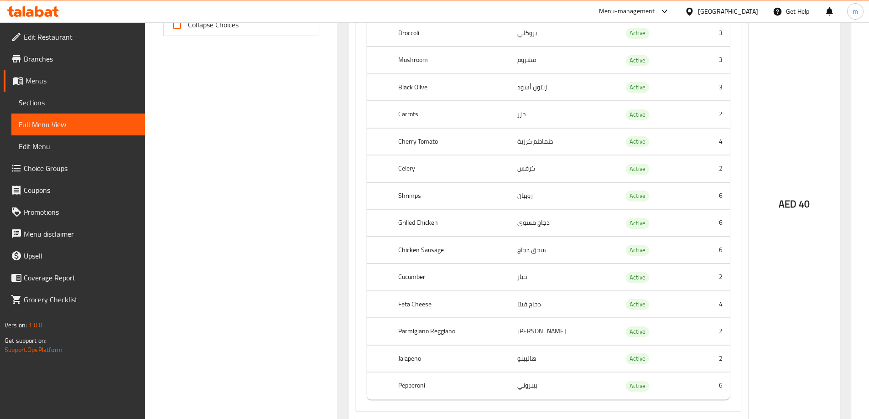
click at [542, 254] on td "سجق دجاج" at bounding box center [562, 250] width 105 height 27
click at [524, 276] on td "خيار" at bounding box center [562, 277] width 105 height 27
click at [524, 307] on td "دجاج فيتا" at bounding box center [562, 304] width 105 height 27
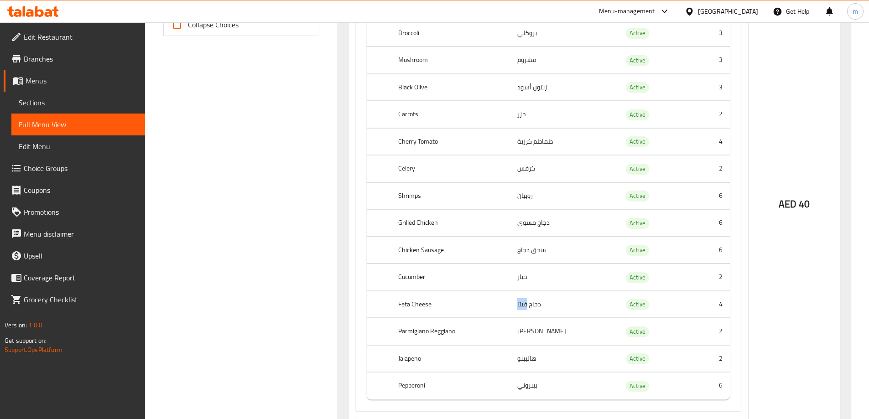
click at [524, 307] on td "دجاج فيتا" at bounding box center [562, 304] width 105 height 27
click at [529, 332] on td "[PERSON_NAME]" at bounding box center [562, 331] width 105 height 27
click at [533, 353] on td "هالبينو" at bounding box center [562, 358] width 105 height 27
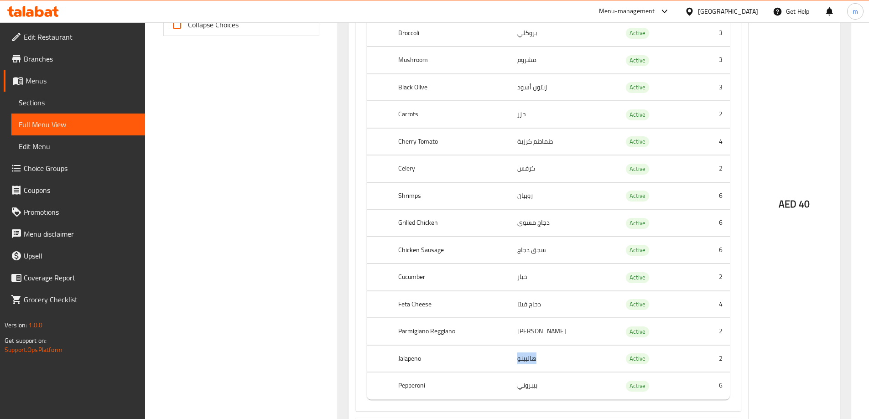
click at [533, 353] on td "هالبينو" at bounding box center [562, 358] width 105 height 27
click at [529, 387] on td "بيبروني" at bounding box center [562, 386] width 105 height 27
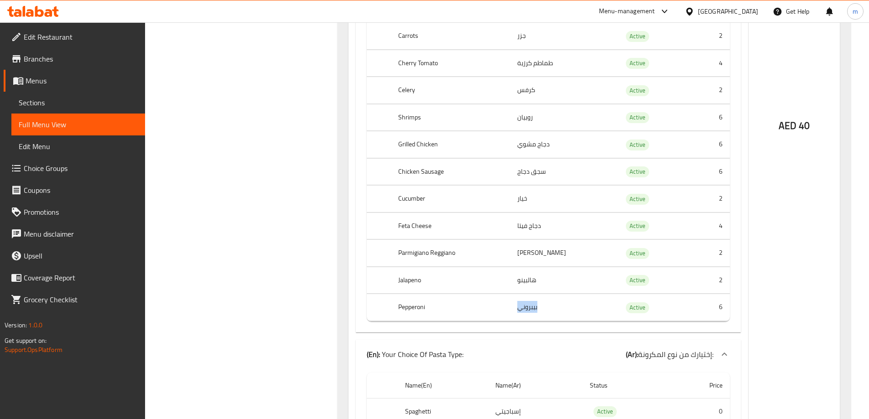
scroll to position [705, 0]
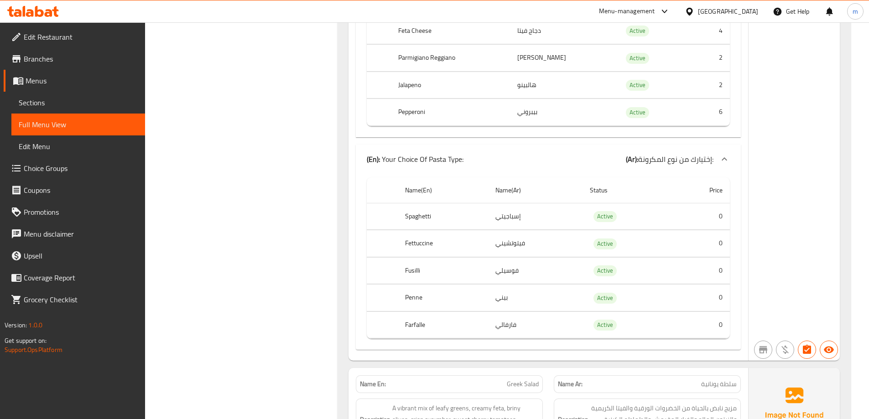
click at [499, 221] on td "إسباجيتي" at bounding box center [535, 216] width 94 height 27
click at [503, 246] on td "فيتوتشيني" at bounding box center [535, 243] width 94 height 27
click at [503, 271] on td "فوسيلي" at bounding box center [535, 270] width 94 height 27
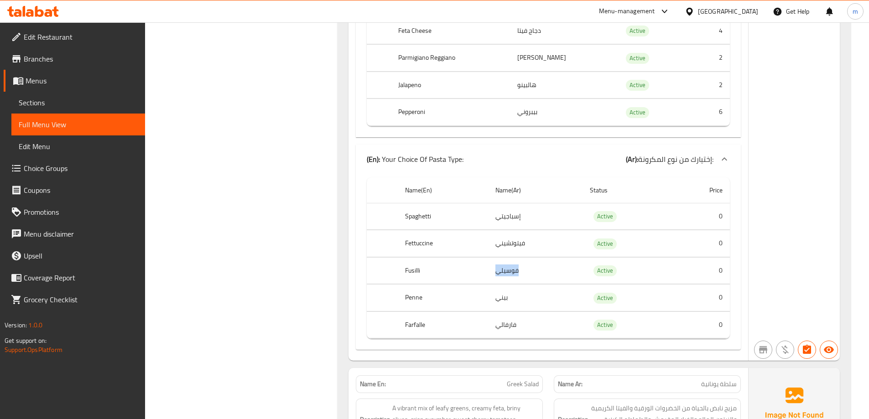
click at [503, 271] on td "فوسيلي" at bounding box center [535, 270] width 94 height 27
click at [498, 297] on td "بيني" at bounding box center [535, 298] width 94 height 27
click at [514, 325] on td "فارفالي" at bounding box center [535, 324] width 94 height 27
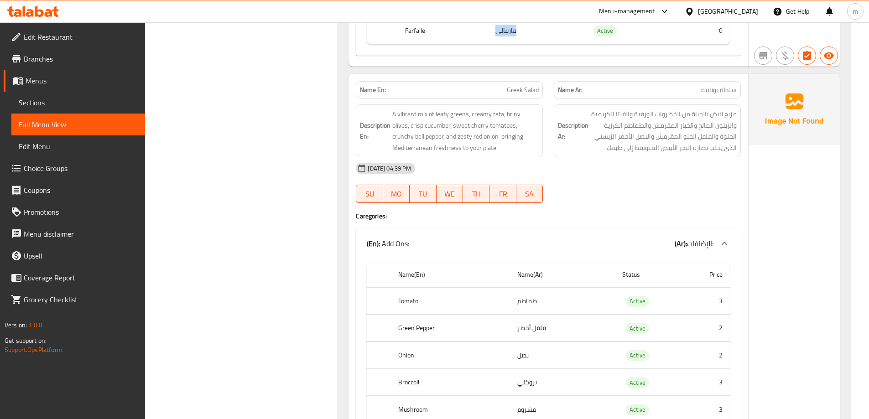
scroll to position [1024, 0]
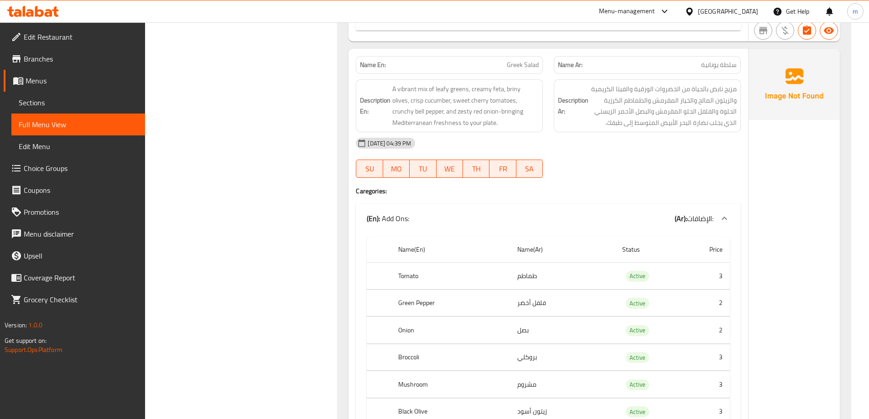
click at [294, 162] on div "Filter Branches Branches Popular filters Free items Branch specific items Has c…" at bounding box center [245, 74] width 175 height 1962
click at [511, 66] on span "Greek Salad" at bounding box center [523, 65] width 32 height 10
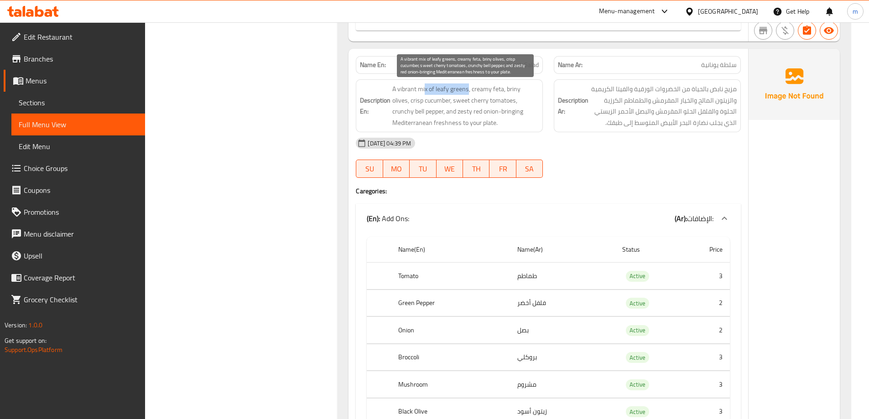
drag, startPoint x: 425, startPoint y: 85, endPoint x: 467, endPoint y: 88, distance: 42.0
click at [467, 88] on span "A vibrant mix of leafy greens, creamy feta, briny olives, crisp cucumber, sweet…" at bounding box center [465, 105] width 146 height 45
drag, startPoint x: 473, startPoint y: 88, endPoint x: 499, endPoint y: 89, distance: 26.0
click at [499, 89] on span "A vibrant mix of leafy greens, creamy feta, briny olives, crisp cucumber, sweet…" at bounding box center [465, 105] width 146 height 45
drag, startPoint x: 505, startPoint y: 89, endPoint x: 536, endPoint y: 90, distance: 31.0
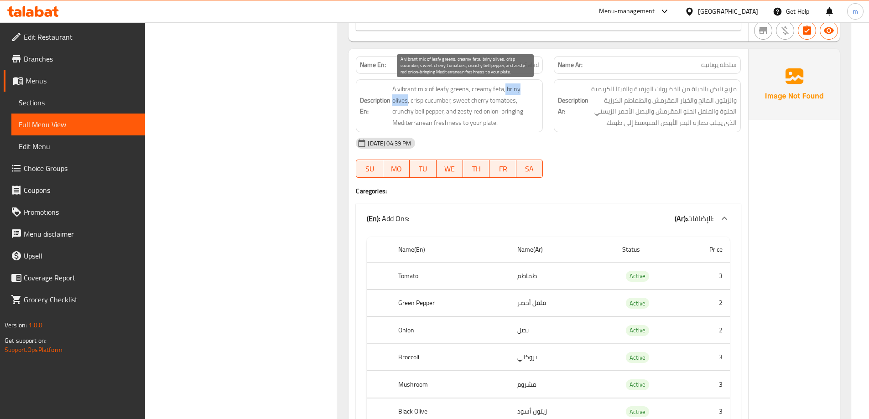
click at [536, 90] on span "A vibrant mix of leafy greens, creamy feta, briny olives, crisp cucumber, sweet…" at bounding box center [465, 105] width 146 height 45
drag, startPoint x: 394, startPoint y: 101, endPoint x: 430, endPoint y: 103, distance: 35.6
click at [430, 103] on span "A vibrant mix of leafy greens, creamy feta, briny olives, crisp cucumber, sweet…" at bounding box center [465, 105] width 146 height 45
drag, startPoint x: 443, startPoint y: 101, endPoint x: 496, endPoint y: 106, distance: 53.6
click at [496, 106] on span "A vibrant mix of leafy greens, creamy feta, briny olives, crisp cucumber, sweet…" at bounding box center [465, 105] width 146 height 45
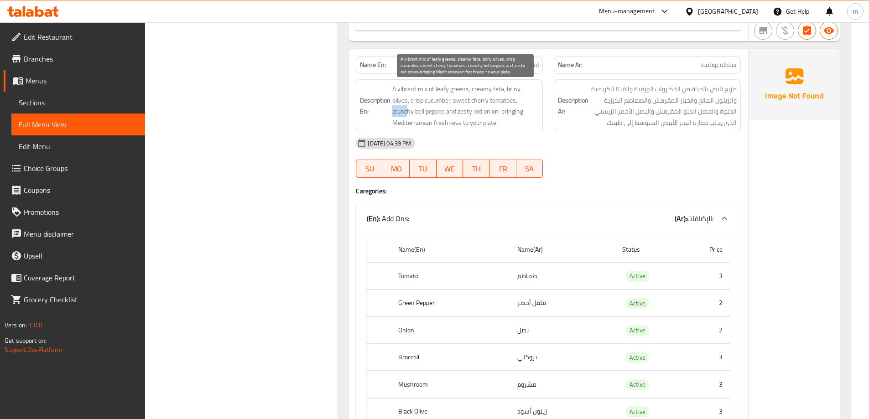
drag, startPoint x: 500, startPoint y: 101, endPoint x: 516, endPoint y: 101, distance: 15.5
click at [516, 101] on span "A vibrant mix of leafy greens, creamy feta, briny olives, crisp cucumber, sweet…" at bounding box center [465, 105] width 146 height 45
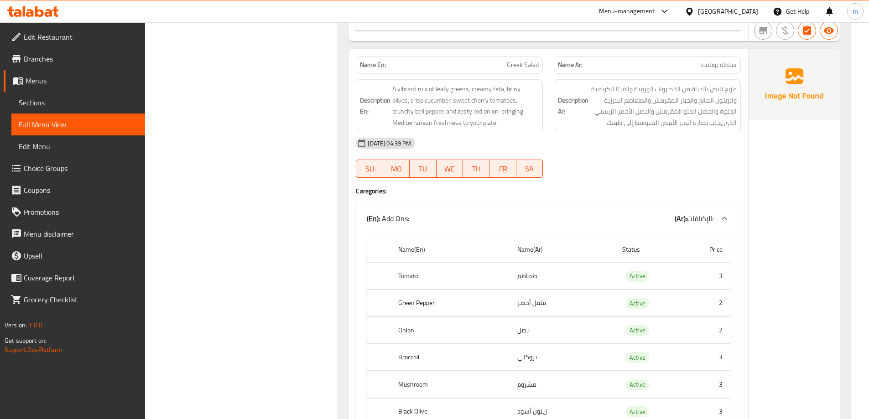
click at [525, 60] on span "Greek Salad" at bounding box center [523, 65] width 32 height 10
copy span "Greek Salad"
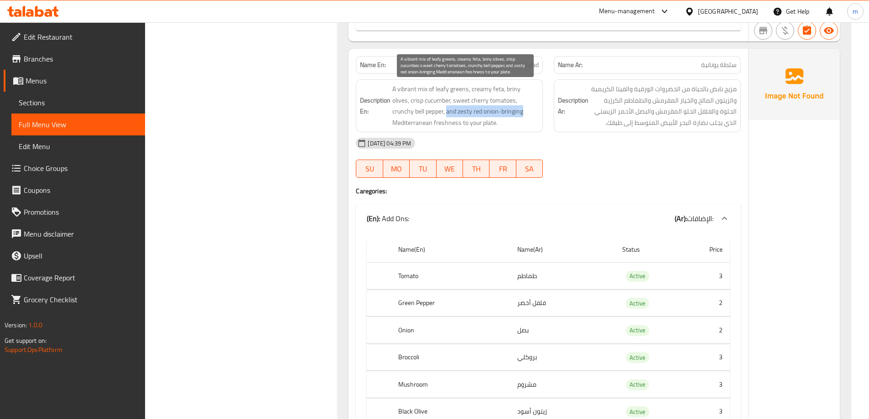
drag, startPoint x: 415, startPoint y: 112, endPoint x: 489, endPoint y: 113, distance: 74.3
click at [489, 113] on span "A vibrant mix of leafy greens, creamy feta, briny olives, crisp cucumber, sweet…" at bounding box center [465, 105] width 146 height 45
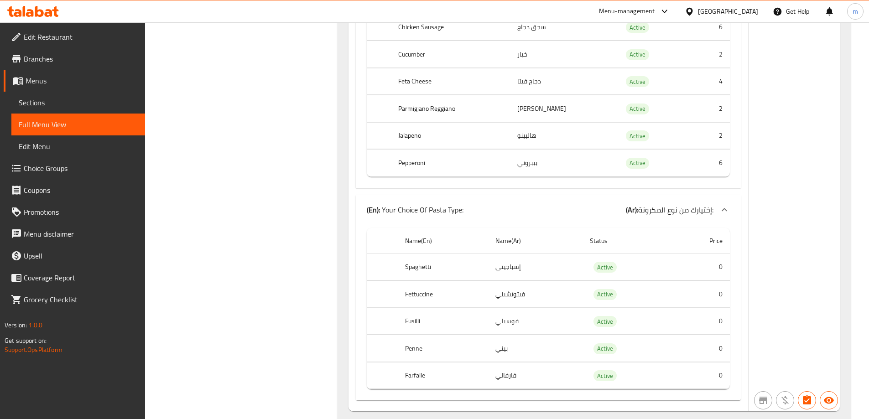
scroll to position [1673, 0]
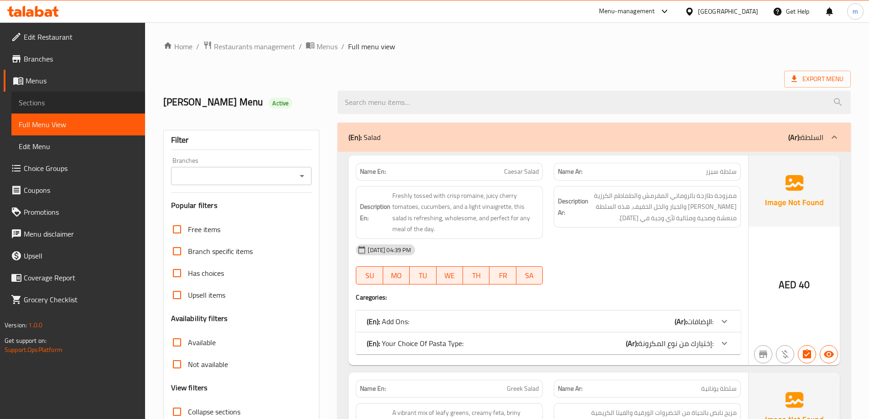
click at [68, 93] on link "Sections" at bounding box center [78, 103] width 134 height 22
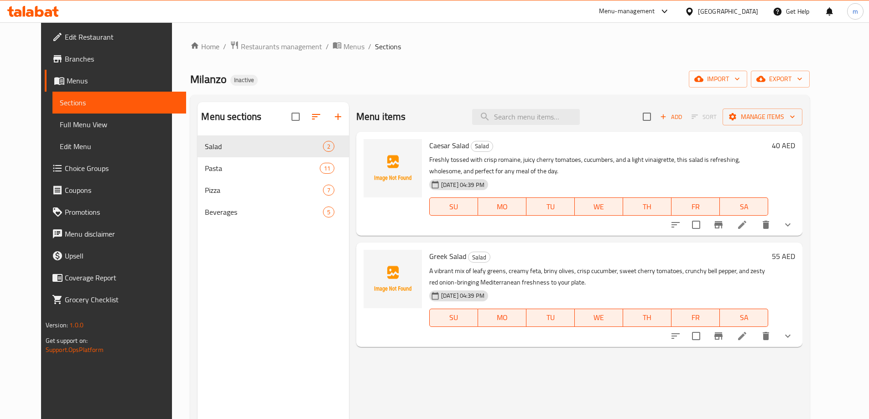
click at [747, 219] on icon at bounding box center [741, 224] width 11 height 11
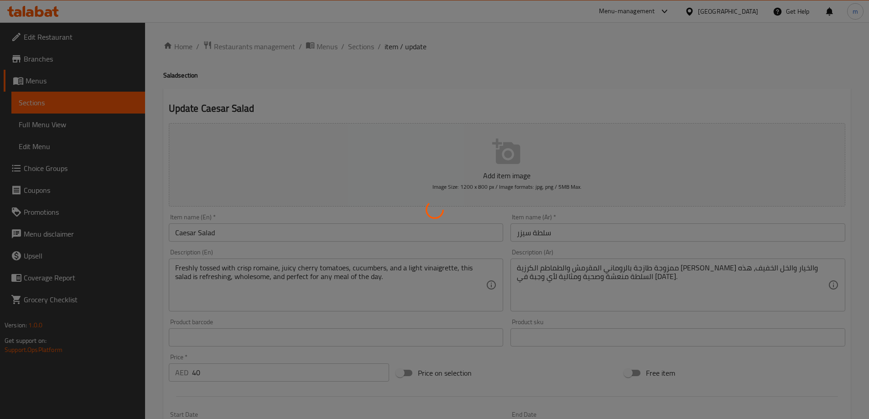
click at [664, 275] on div at bounding box center [434, 209] width 869 height 419
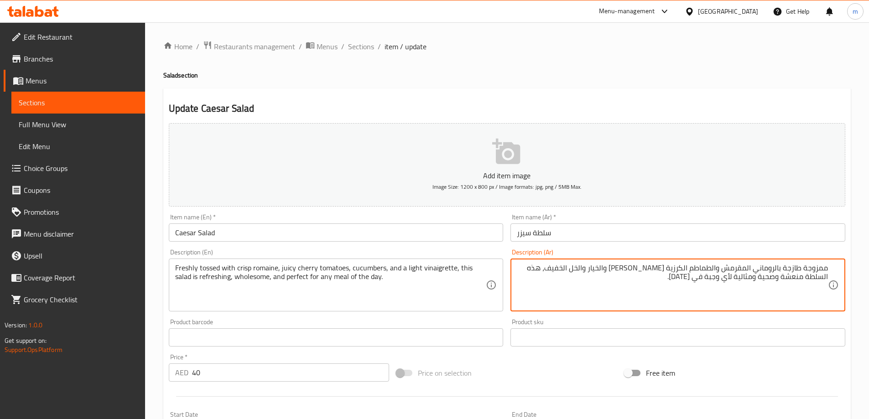
click at [698, 226] on input "سلطة سيزر" at bounding box center [677, 232] width 335 height 18
drag, startPoint x: 614, startPoint y: 269, endPoint x: 603, endPoint y: 272, distance: 11.5
click at [603, 272] on textarea "ممزوجة طازجة بالروماني المقرمش والطماطم الكرزية [PERSON_NAME] والخيار والخل الخ…" at bounding box center [672, 285] width 311 height 43
paste textarea "فينجريت"
click at [587, 265] on textarea "ممزوجة طازجة بالروماني المقرمش والطماطم الكرزية [PERSON_NAME] والخيار وفينجريت …" at bounding box center [672, 285] width 311 height 43
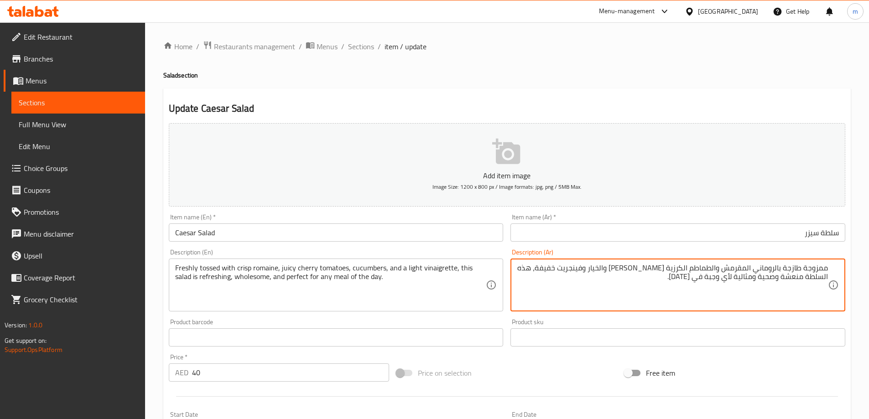
scroll to position [278, 0]
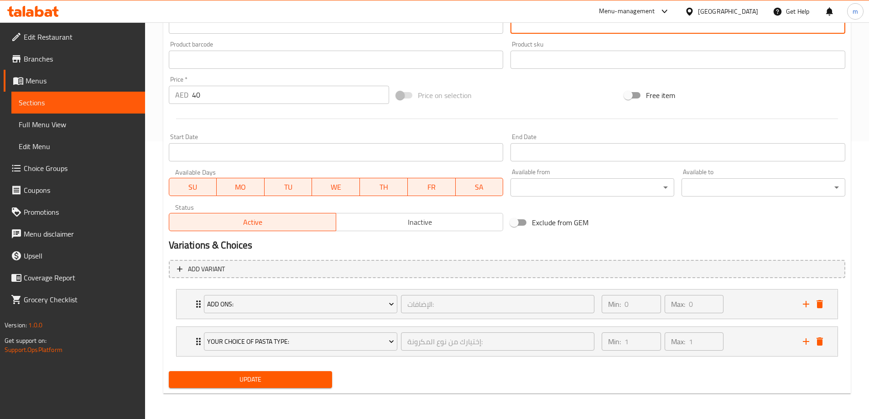
type textarea "ممزوجة طازجة بالروماني المقرمش والطماطم الكرزية [PERSON_NAME] والخيار وفينجريت …"
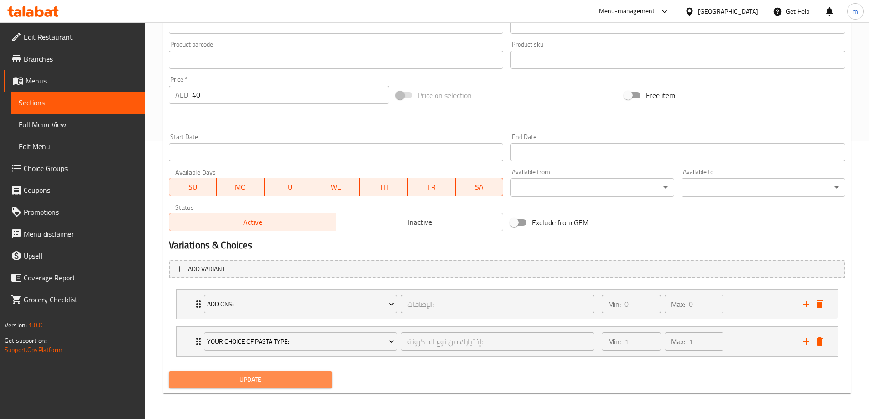
click at [304, 386] on button "Update" at bounding box center [251, 379] width 164 height 17
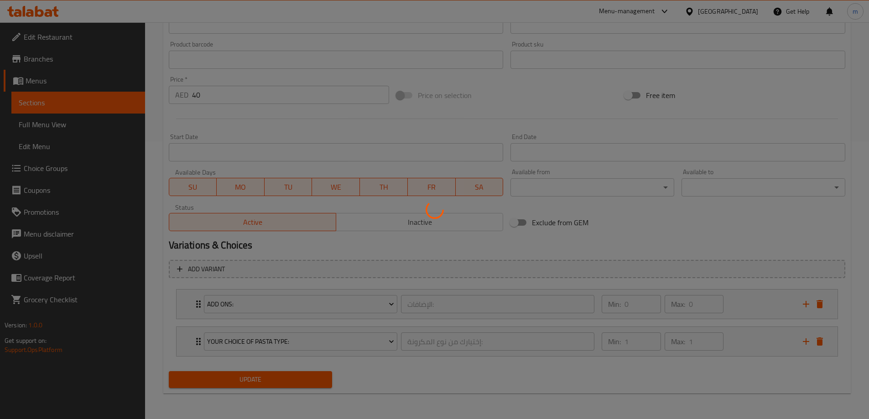
scroll to position [95, 0]
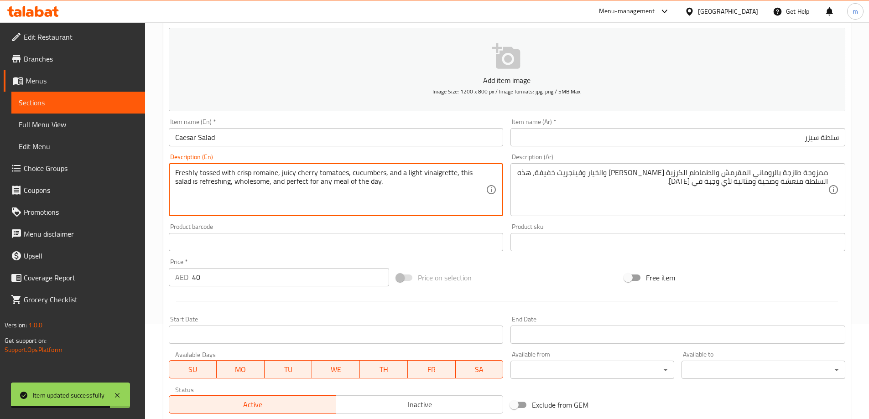
click at [237, 181] on textarea "Freshly tossed with crisp romaine, juicy cherry tomatoes, cucumbers, and a ligh…" at bounding box center [330, 189] width 311 height 43
click at [280, 183] on textarea "Freshly tossed with crisp romaine, juicy cherry tomatoes, cucumbers, and a ligh…" at bounding box center [330, 189] width 311 height 43
click at [245, 182] on textarea "Freshly tossed with crisp romaine, juicy cherry tomatoes, cucumbers, and a ligh…" at bounding box center [330, 189] width 311 height 43
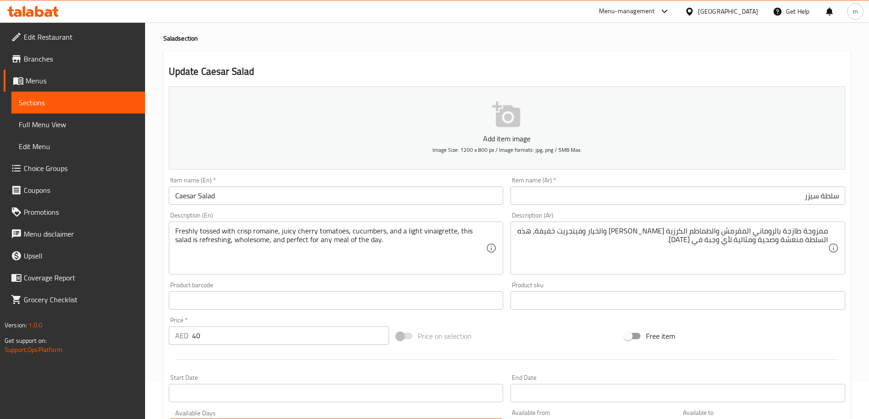
scroll to position [0, 0]
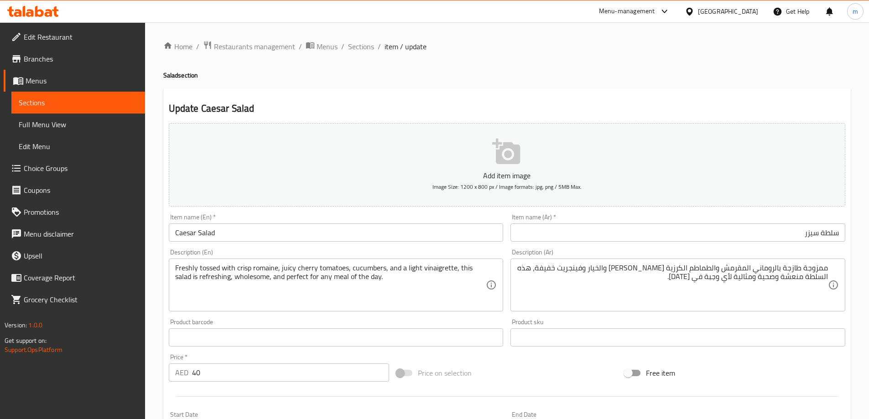
click at [373, 71] on h4 "Salad section" at bounding box center [506, 75] width 687 height 9
click at [352, 46] on span "Sections" at bounding box center [361, 46] width 26 height 11
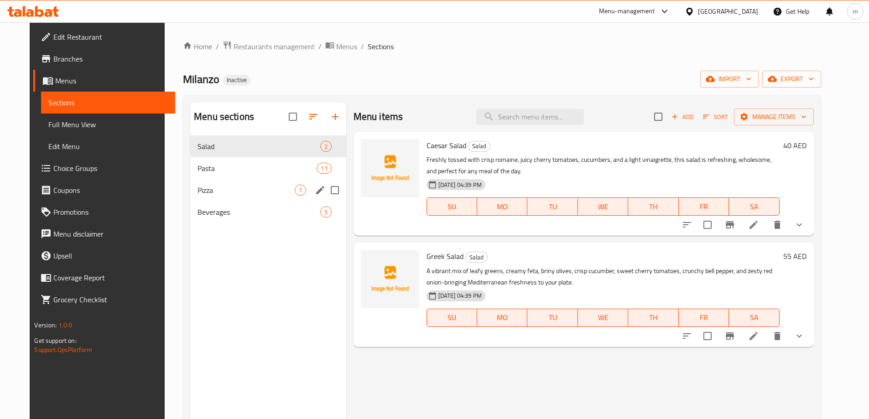
click at [233, 196] on div "Pizza 7" at bounding box center [268, 190] width 156 height 22
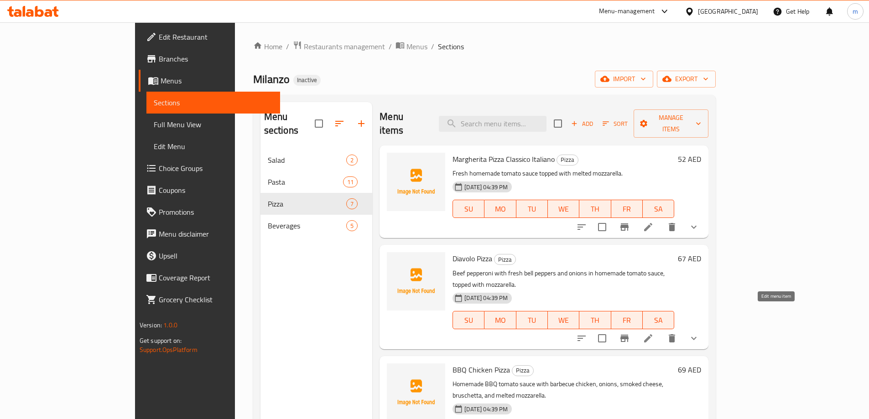
click at [653, 333] on icon at bounding box center [648, 338] width 11 height 11
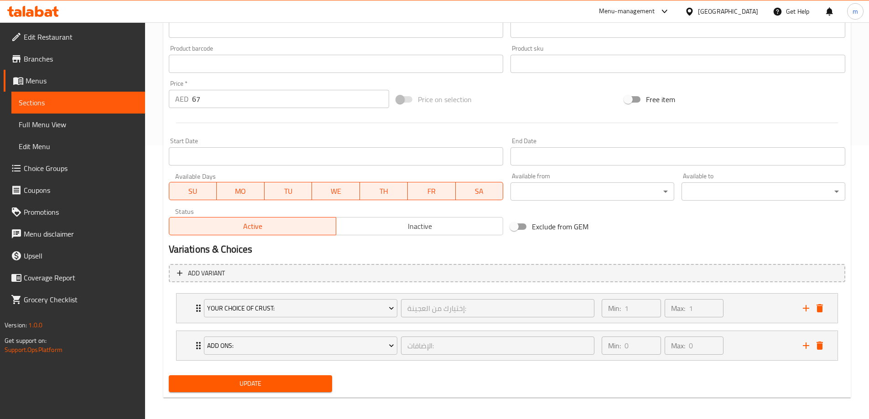
scroll to position [278, 0]
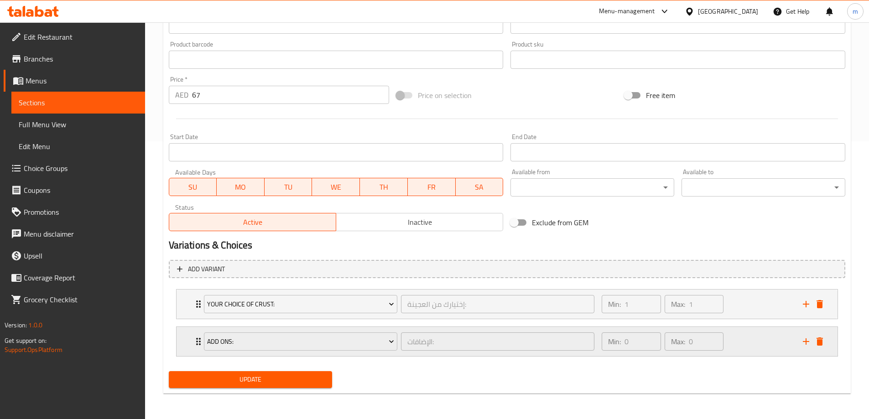
click at [191, 343] on div "Add Ons: الإضافات: ​ Min: 0 ​ Max: 0 ​" at bounding box center [506, 341] width 661 height 29
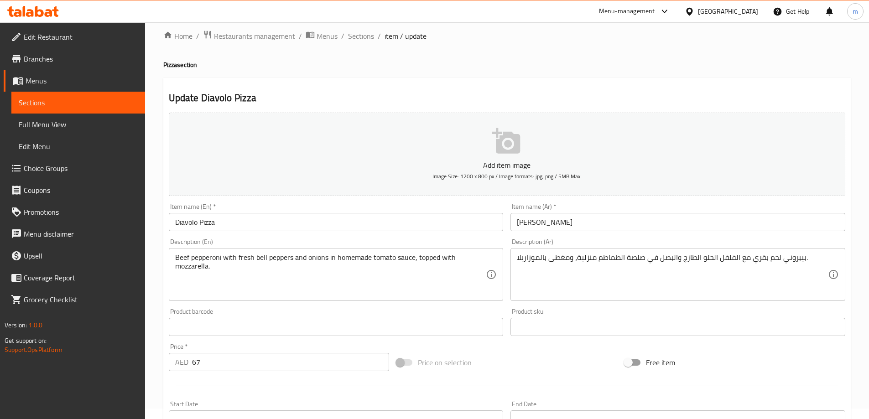
scroll to position [0, 0]
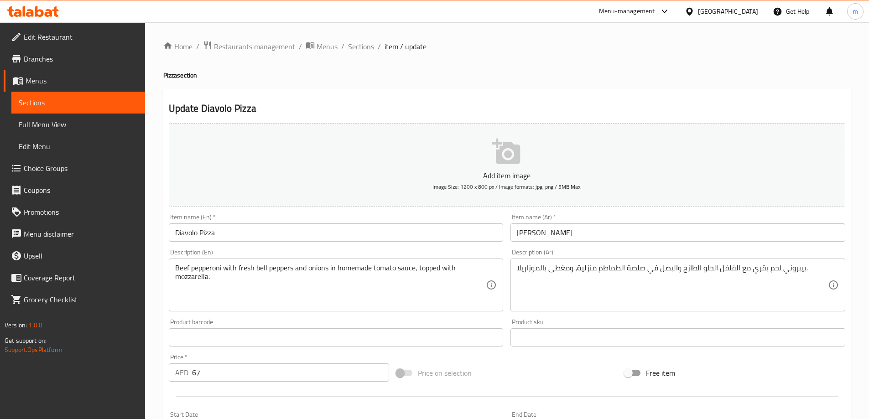
click at [369, 45] on span "Sections" at bounding box center [361, 46] width 26 height 11
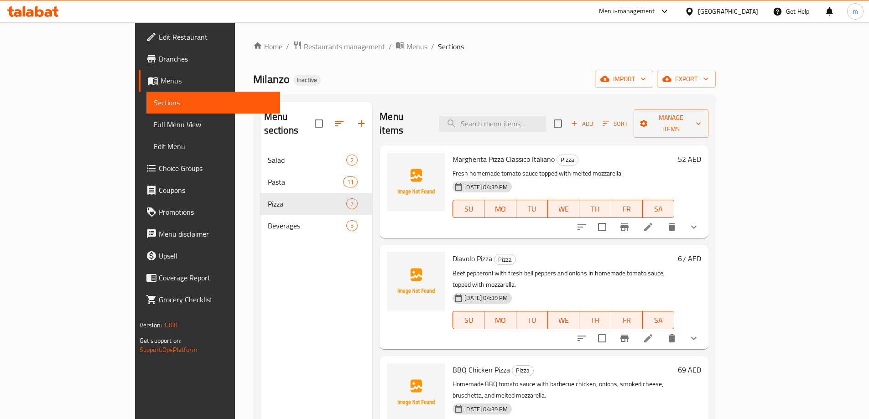
click at [612, 77] on div "Milanzo Inactive import export" at bounding box center [484, 79] width 462 height 17
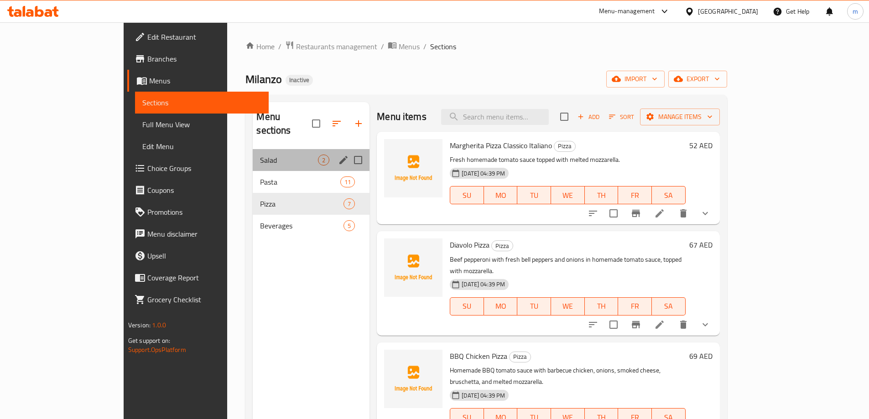
click at [260, 155] on span "Salad" at bounding box center [289, 160] width 58 height 11
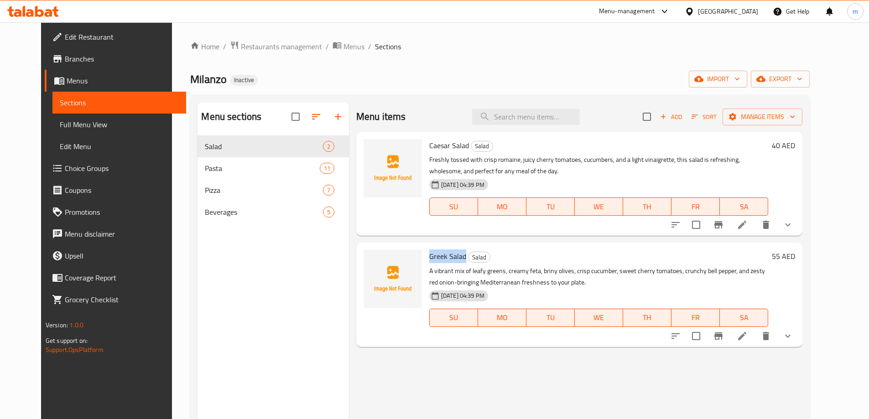
click at [755, 341] on li at bounding box center [742, 336] width 26 height 16
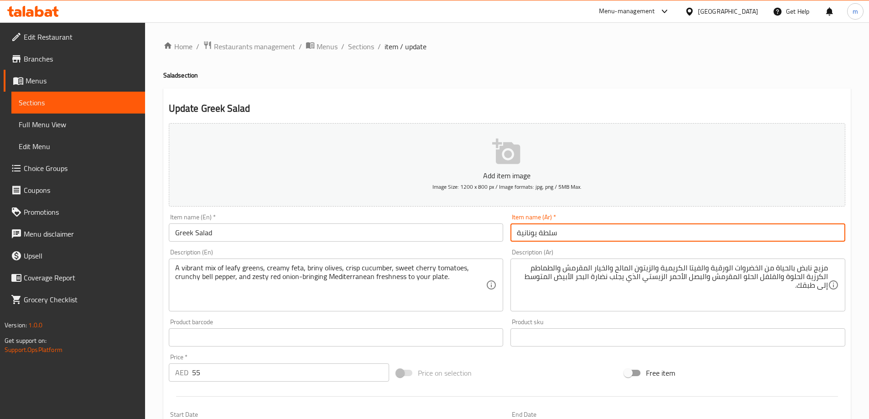
click at [560, 233] on input "سلطة يونانية" at bounding box center [677, 232] width 335 height 18
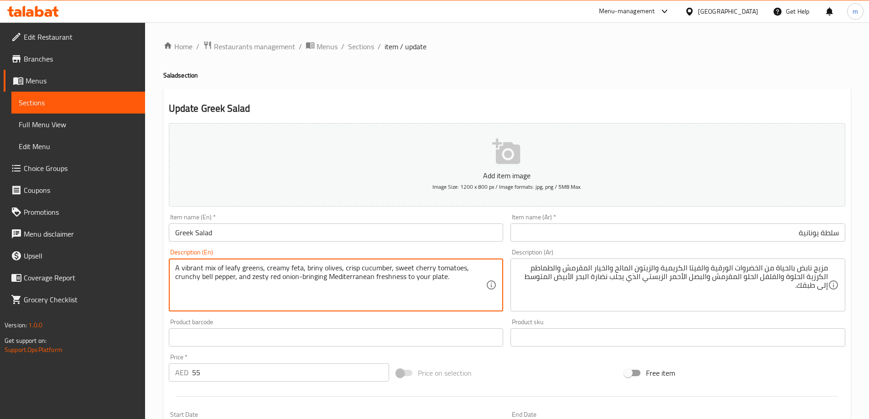
click at [190, 280] on textarea "A vibrant mix of leafy greens, creamy feta, briny olives, crisp cucumber, sweet…" at bounding box center [330, 285] width 311 height 43
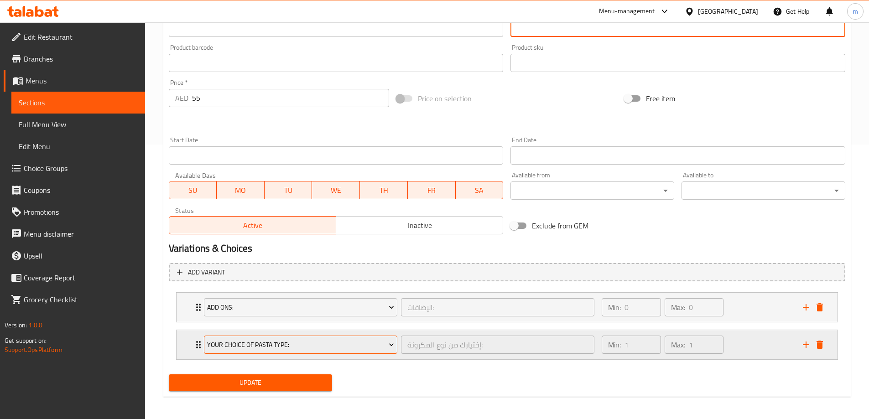
scroll to position [278, 0]
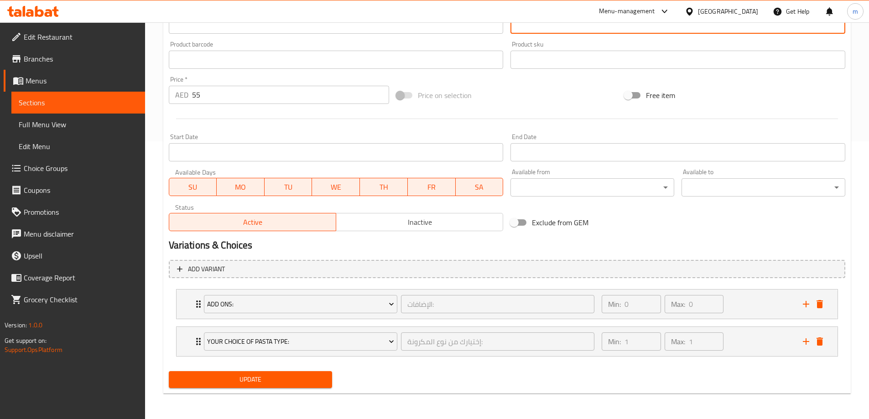
type textarea "مزيج نابض بالحياة من الخضروات الورقية والفيتا الكريمية والزيتون المالح والخيار …"
click at [267, 381] on span "Update" at bounding box center [250, 379] width 149 height 11
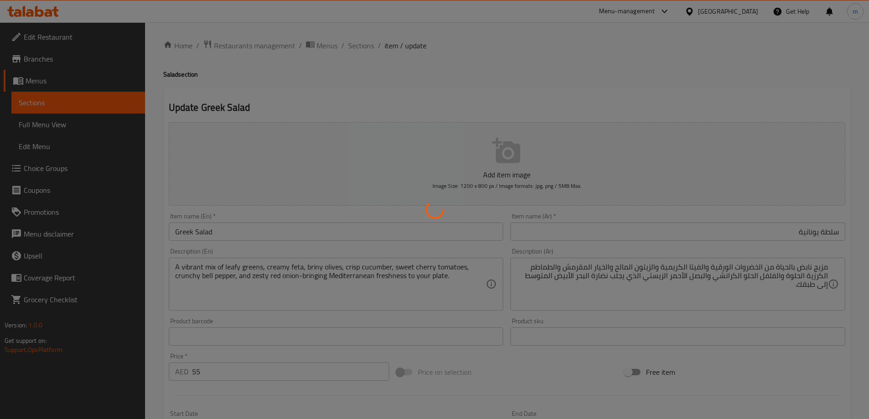
scroll to position [0, 0]
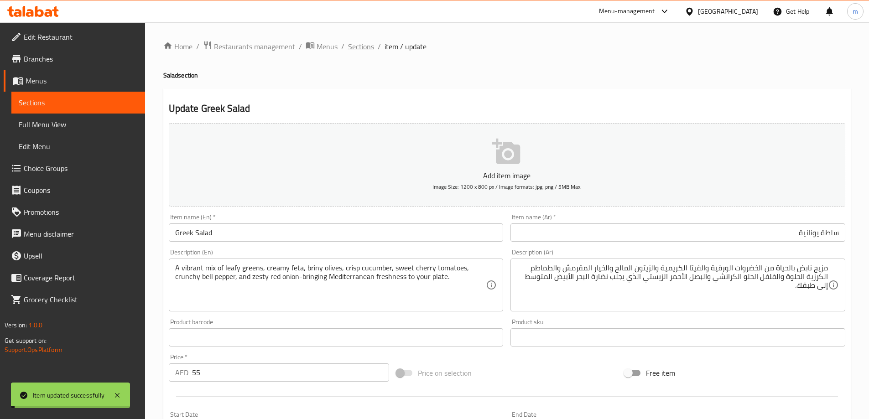
click at [354, 43] on span "Sections" at bounding box center [361, 46] width 26 height 11
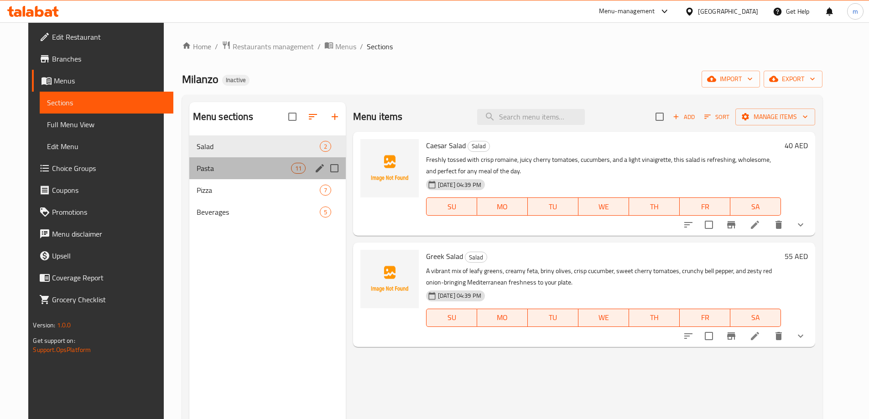
click at [212, 157] on div "Pasta 11" at bounding box center [267, 168] width 156 height 22
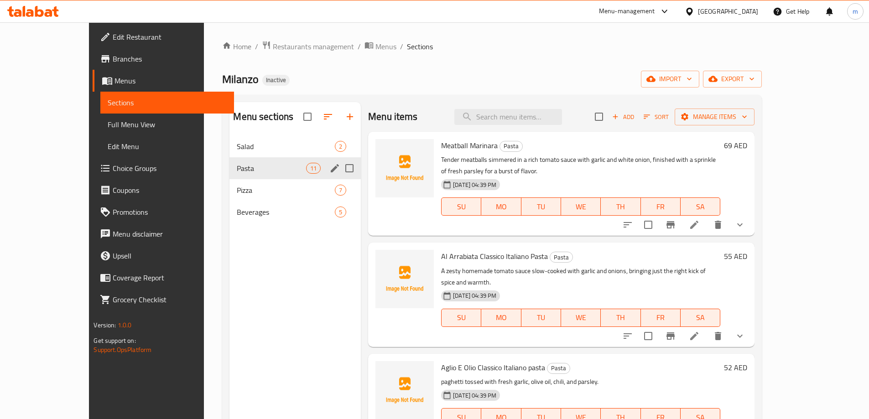
scroll to position [128, 0]
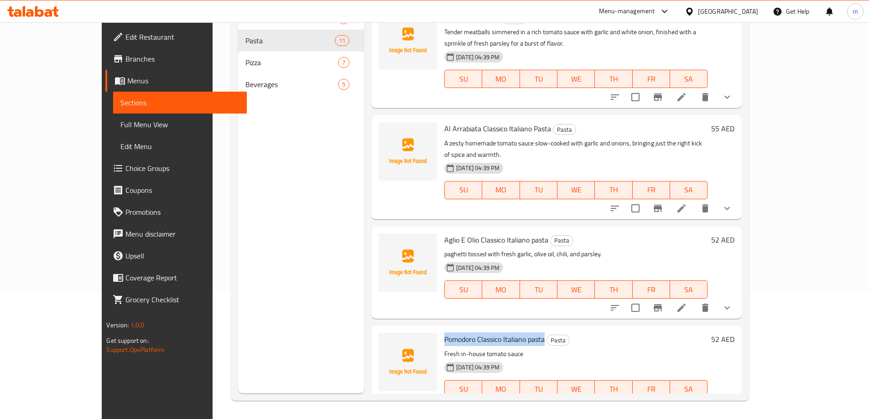
click at [694, 399] on li at bounding box center [682, 407] width 26 height 16
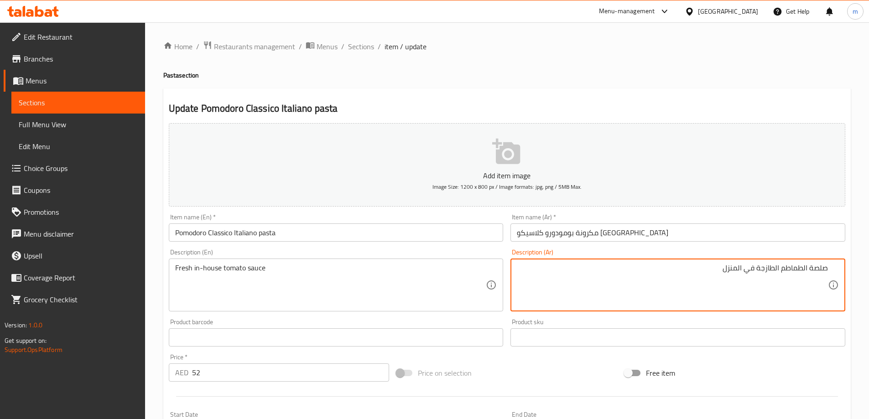
click at [628, 232] on input "مكرونة بومودورو كلاسيكو [GEOGRAPHIC_DATA]" at bounding box center [677, 232] width 335 height 18
type textarea "صلصة الطماطم الطازجة منزلية"
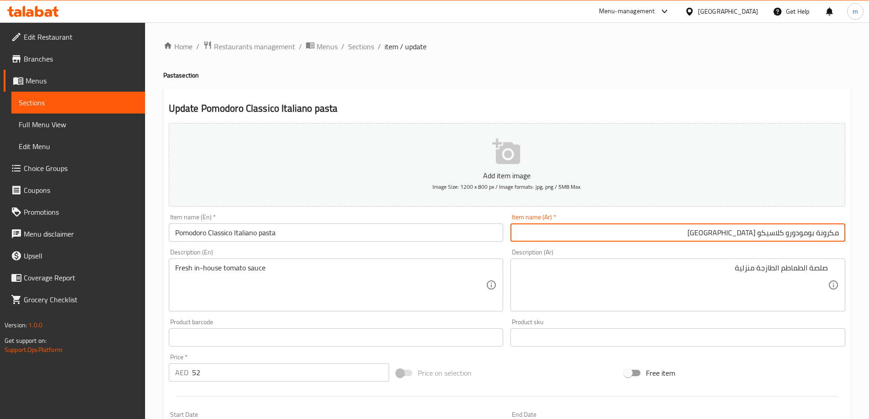
click at [669, 238] on input "مكرونة بومودورو كلاسيكو [GEOGRAPHIC_DATA]" at bounding box center [677, 232] width 335 height 18
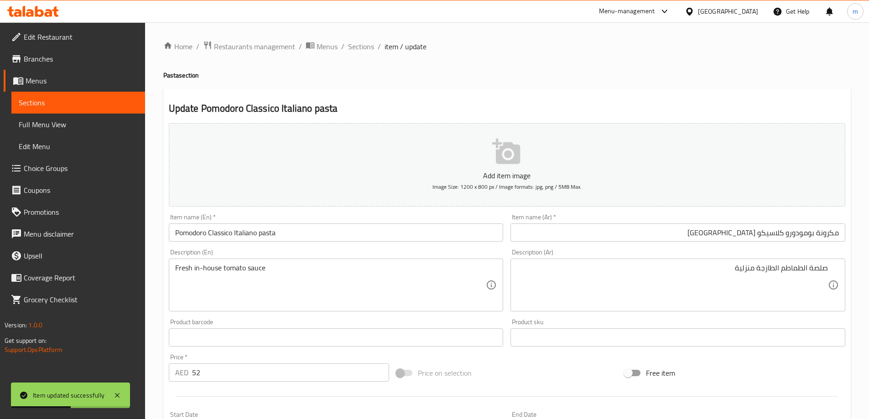
click at [525, 83] on div "Home / Restaurants management / Menus / Sections / item / update Pasta section …" at bounding box center [506, 360] width 687 height 638
click at [358, 44] on span "Sections" at bounding box center [361, 46] width 26 height 11
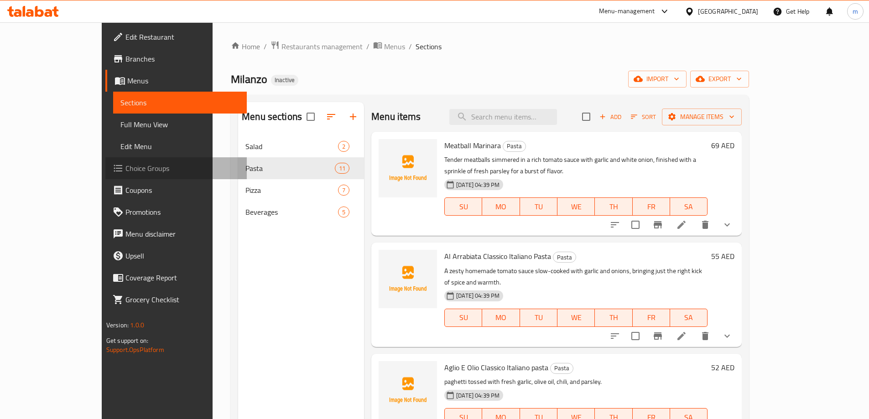
click at [125, 163] on span "Choice Groups" at bounding box center [182, 168] width 114 height 11
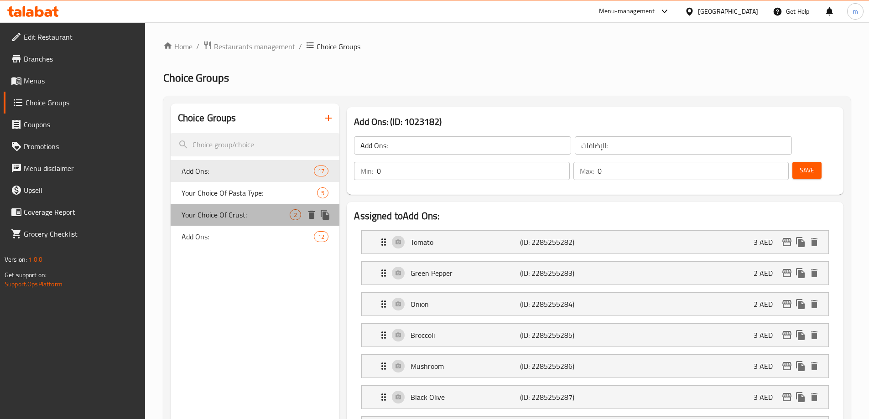
click at [244, 217] on span "Your Choice Of Crust:" at bounding box center [235, 214] width 109 height 11
type input "Your Choice Of Crust:"
type input "إختيارك من العجينة:"
type input "1"
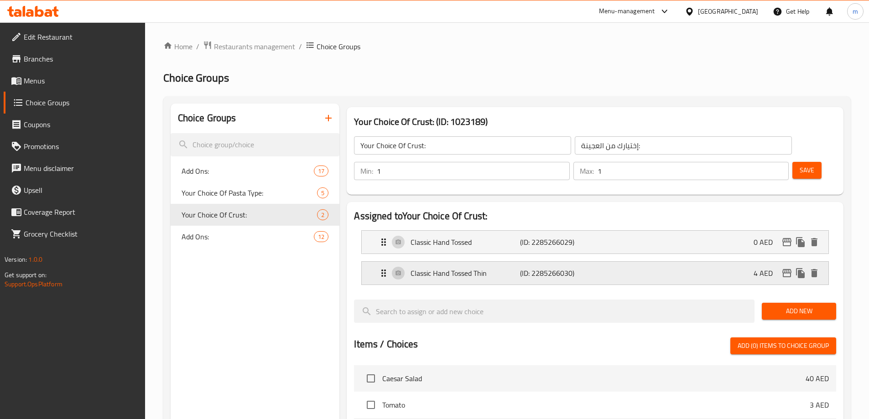
click at [461, 268] on p "Classic Hand Tossed Thin" at bounding box center [464, 273] width 109 height 11
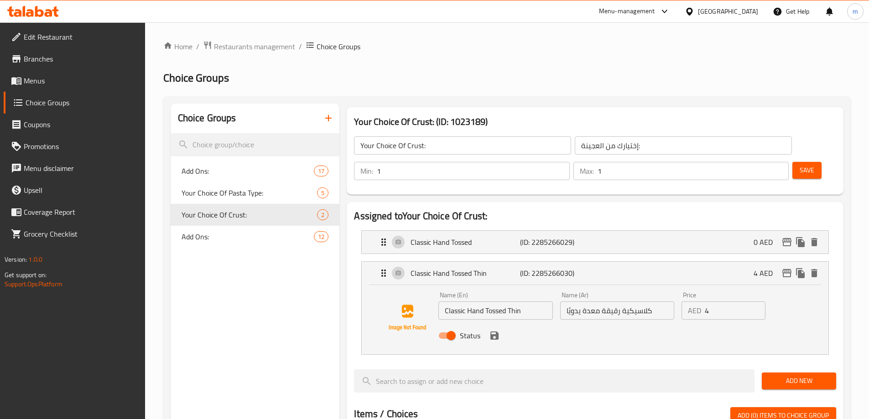
click at [498, 223] on nav "Classic Hand Tossed (ID: 2285266029) 0 AED Name (En) Classic Hand Tossed Name (…" at bounding box center [595, 292] width 482 height 139
click at [537, 237] on p "(ID: 2285266029)" at bounding box center [556, 242] width 73 height 11
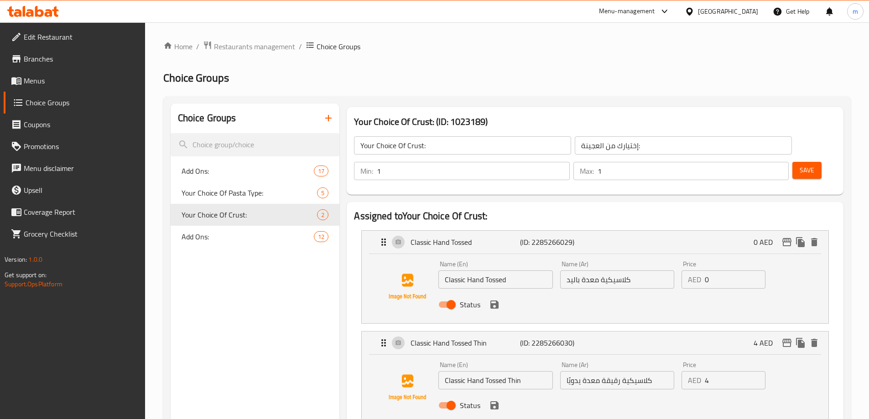
click at [572, 371] on input "كلاسيكية رقيقة معدة يدويًا" at bounding box center [617, 380] width 114 height 18
click at [569, 270] on input "كلاسيكية معدة باليد" at bounding box center [617, 279] width 114 height 18
paste input "يدويًا"
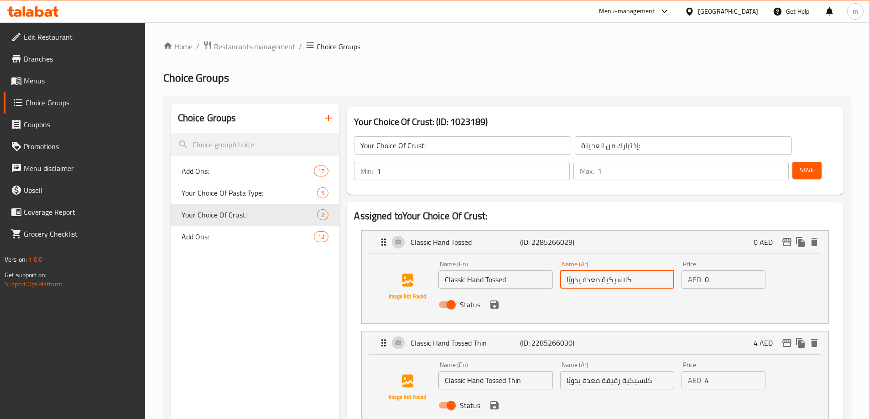
click at [493, 292] on div "Status" at bounding box center [617, 304] width 364 height 25
click at [498, 301] on icon "save" at bounding box center [494, 305] width 8 height 8
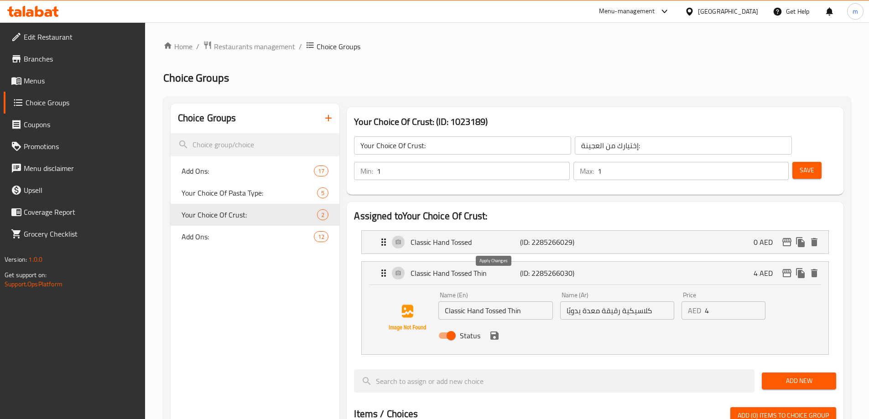
type input "كلاسيكية معدة يدويًا"
click at [800, 162] on button "Save" at bounding box center [806, 170] width 29 height 17
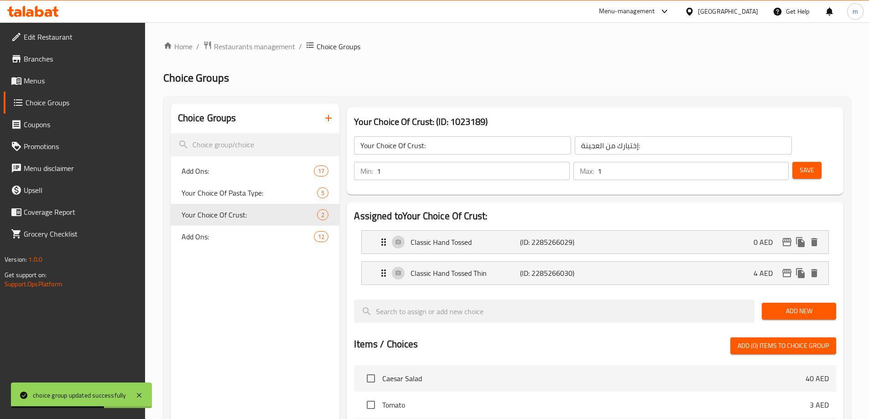
scroll to position [252, 0]
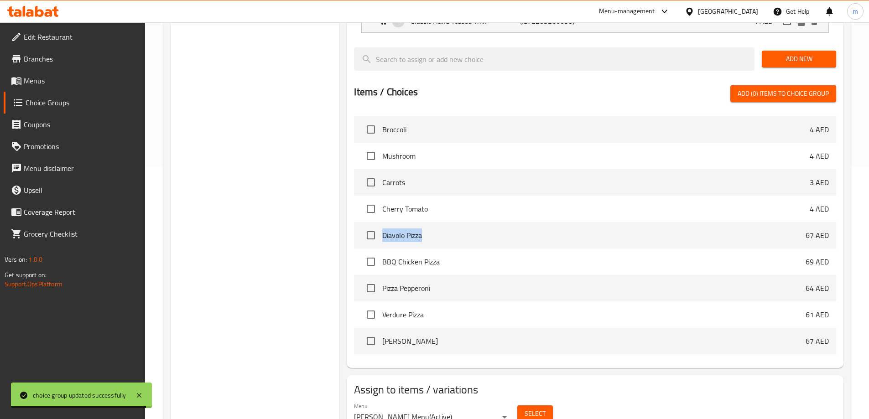
click at [88, 76] on span "Menus" at bounding box center [81, 80] width 114 height 11
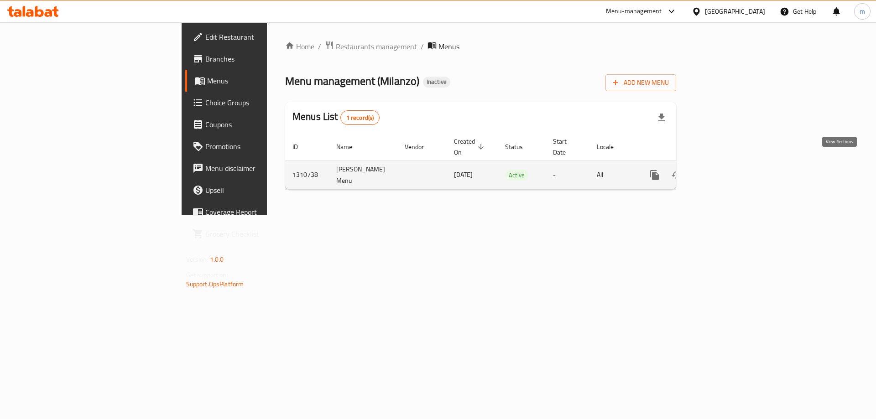
click at [724, 171] on icon "enhanced table" at bounding box center [720, 175] width 8 height 8
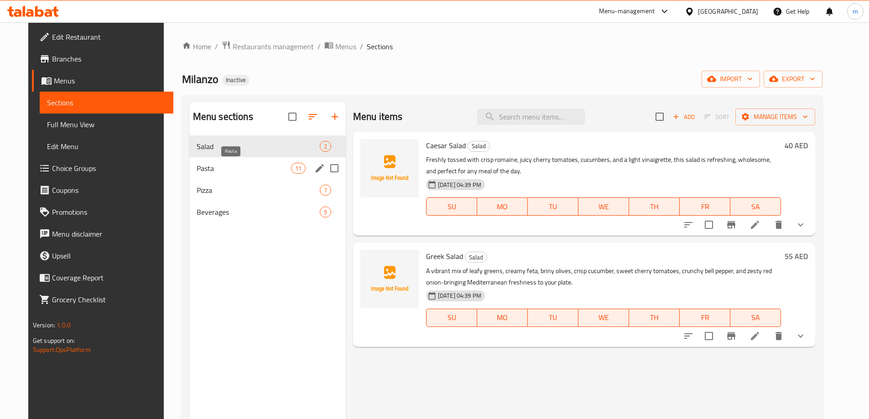
click at [230, 167] on span "Pasta" at bounding box center [244, 168] width 94 height 11
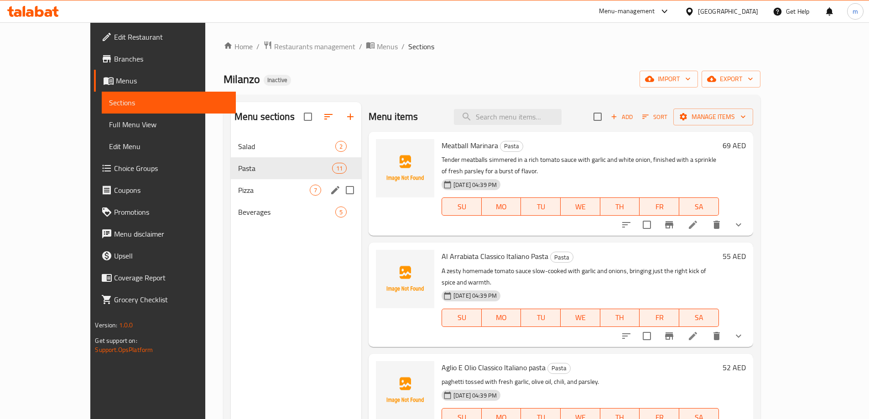
click at [238, 185] on span "Pizza" at bounding box center [274, 190] width 72 height 11
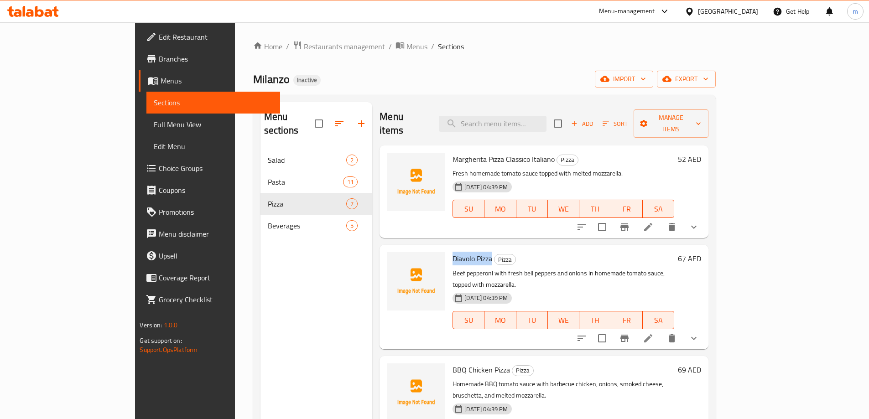
click at [661, 330] on li at bounding box center [648, 338] width 26 height 16
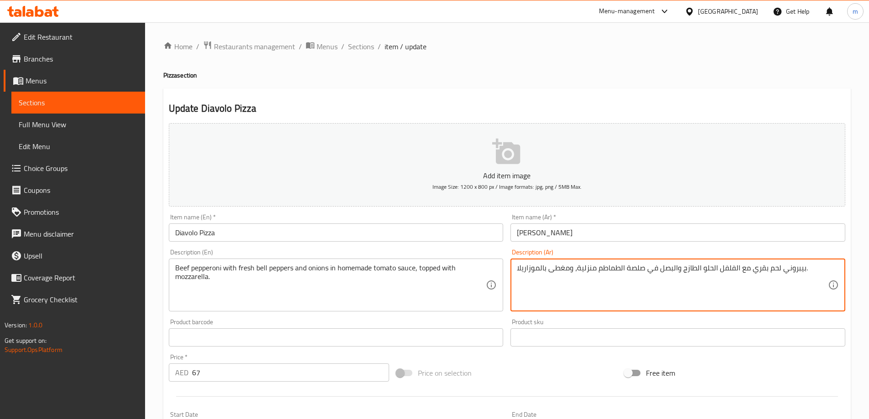
drag, startPoint x: 549, startPoint y: 270, endPoint x: 569, endPoint y: 267, distance: 20.8
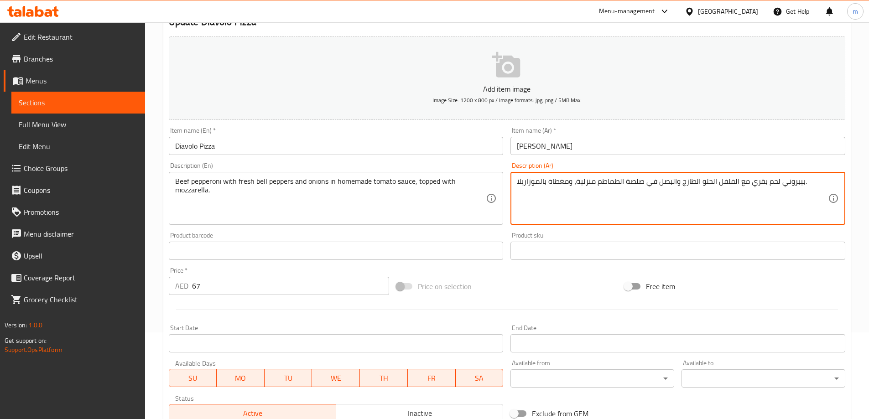
scroll to position [278, 0]
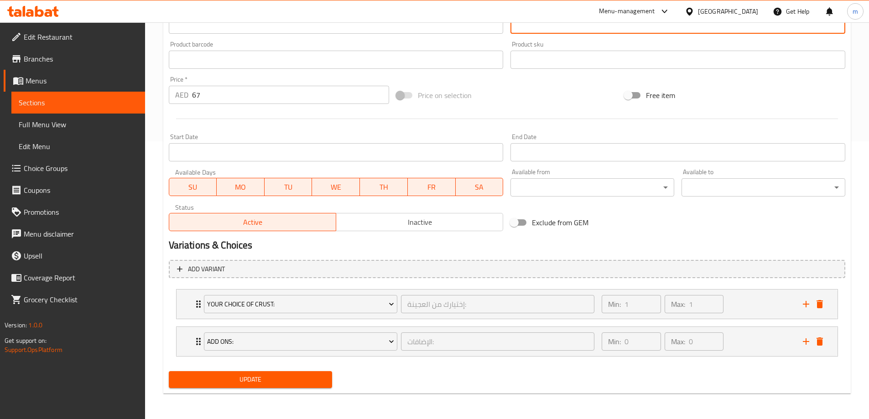
type textarea "بيبروني لحم بقري مع الفلفل الحلو الطازج والبصل في صلصة الطماطم منزلية، ومغطاة ب…"
click at [306, 375] on span "Update" at bounding box center [250, 379] width 149 height 11
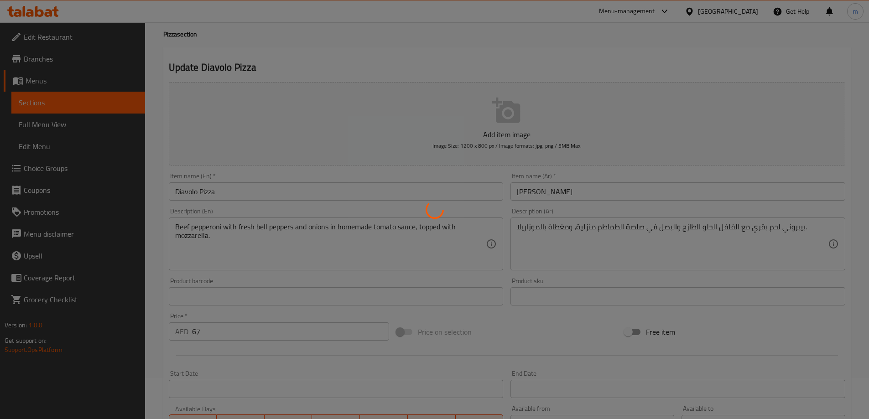
scroll to position [0, 0]
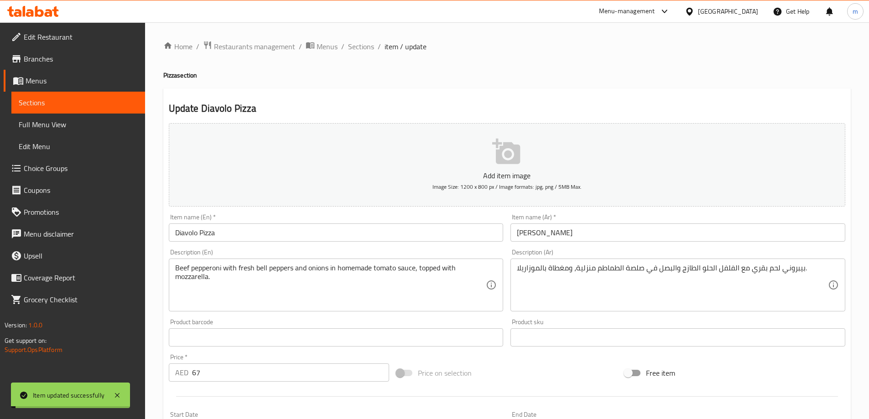
click at [362, 47] on span "Sections" at bounding box center [361, 46] width 26 height 11
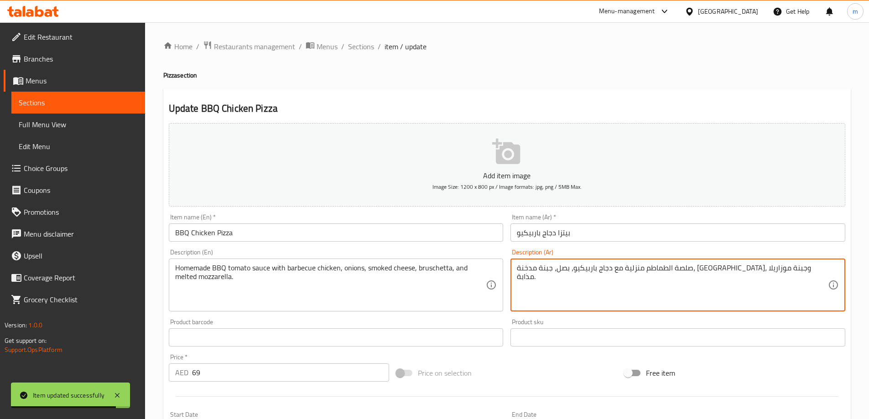
click at [685, 223] on div "Item name (Ar)   * بيتزا دجاج باربيكيو Item name (Ar) *" at bounding box center [677, 228] width 335 height 28
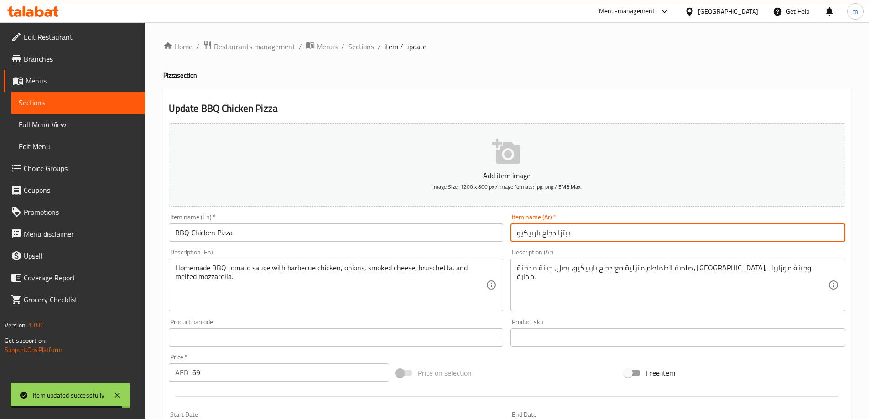
click at [685, 237] on input "بيتزا دجاج باربيكيو" at bounding box center [677, 232] width 335 height 18
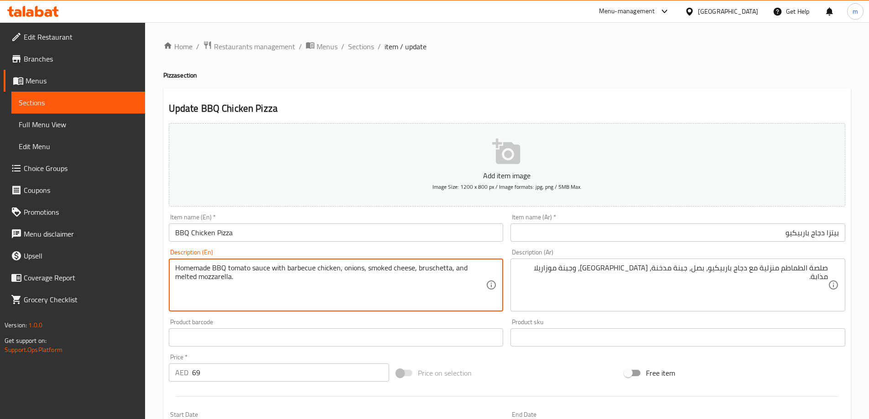
click at [245, 264] on textarea "Homemade BBQ tomato sauce with barbecue chicken, onions, smoked cheese, brusche…" at bounding box center [330, 285] width 311 height 43
click at [772, 239] on input "بيتزا دجاج باربيكيو" at bounding box center [677, 232] width 335 height 18
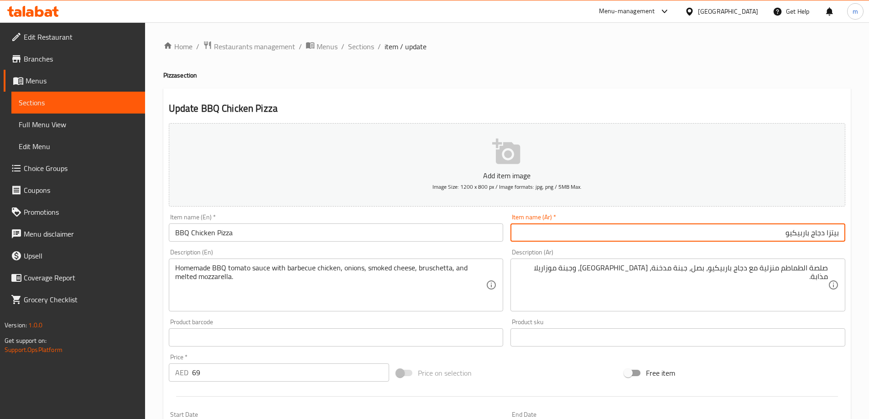
click at [772, 239] on input "بيتزا دجاج باربيكيو" at bounding box center [677, 232] width 335 height 18
click at [761, 163] on button "Add item image Image Size: 1200 x 800 px / Image formats: jpg, png / 5MB Max." at bounding box center [507, 164] width 676 height 83
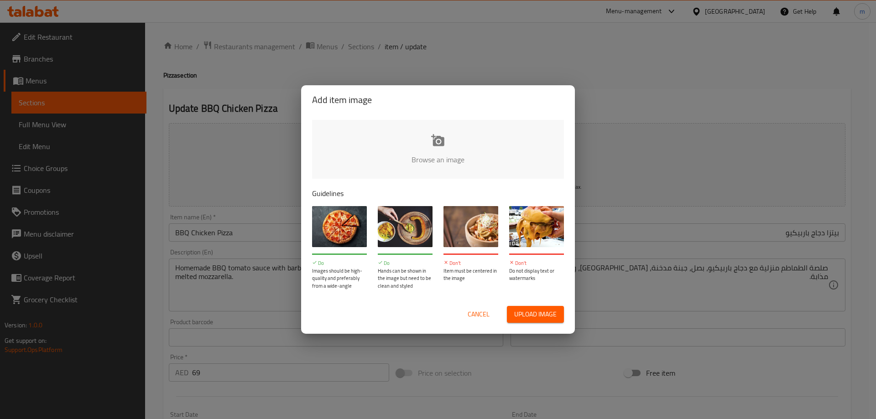
click at [477, 313] on span "Cancel" at bounding box center [478, 314] width 22 height 11
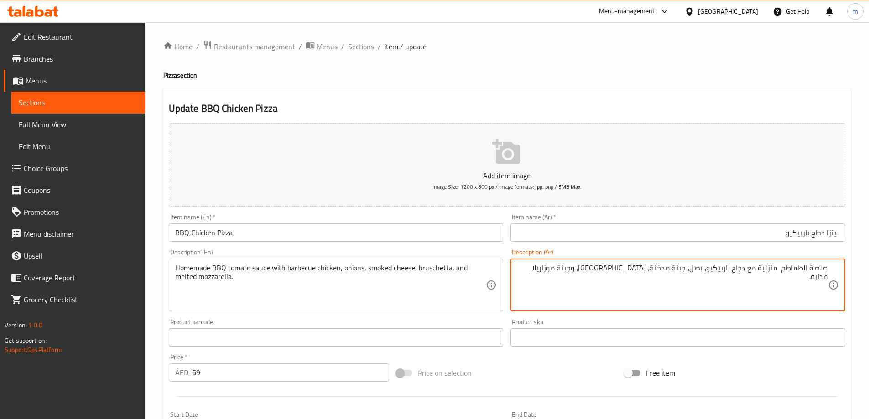
paste textarea "باربيكيو"
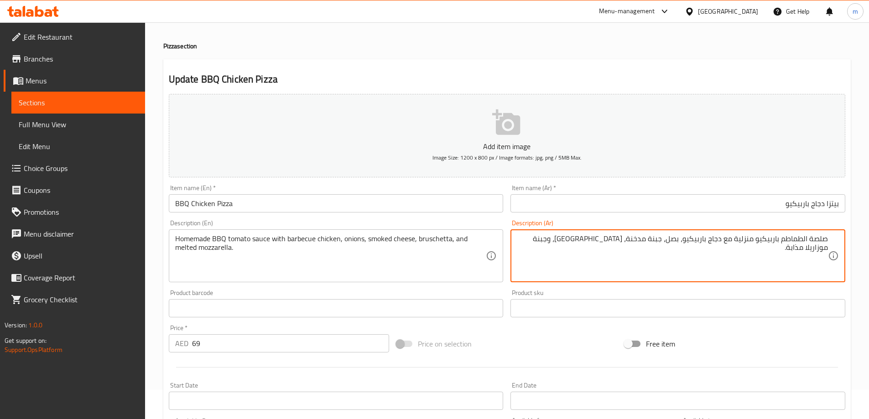
scroll to position [46, 0]
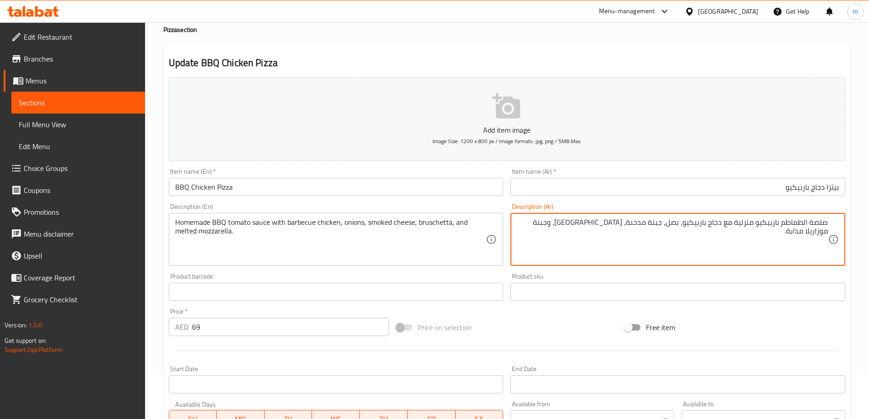
type textarea "صلصة الطماطم باربيكيو منزلية مع دجاج باربيكيو، بصل، جبنة مدخنة، بروشيتا، وجبنة …"
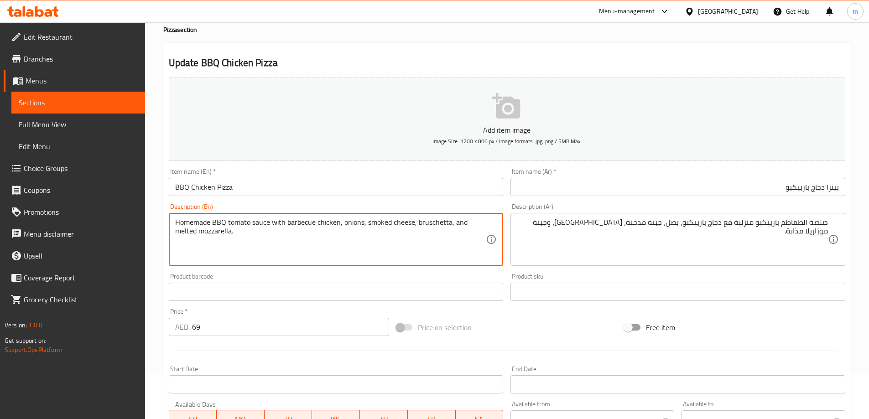
click at [351, 218] on textarea "Homemade BBQ tomato sauce with barbecue chicken, onions, smoked cheese, brusche…" at bounding box center [330, 239] width 311 height 43
click at [390, 227] on textarea "Homemade BBQ tomato sauce with barbecue chicken, onions, smoked cheese, brusche…" at bounding box center [330, 239] width 311 height 43
click at [425, 229] on textarea "Homemade BBQ tomato sauce with barbecue chicken, onions, smoked cheese, brusche…" at bounding box center [330, 239] width 311 height 43
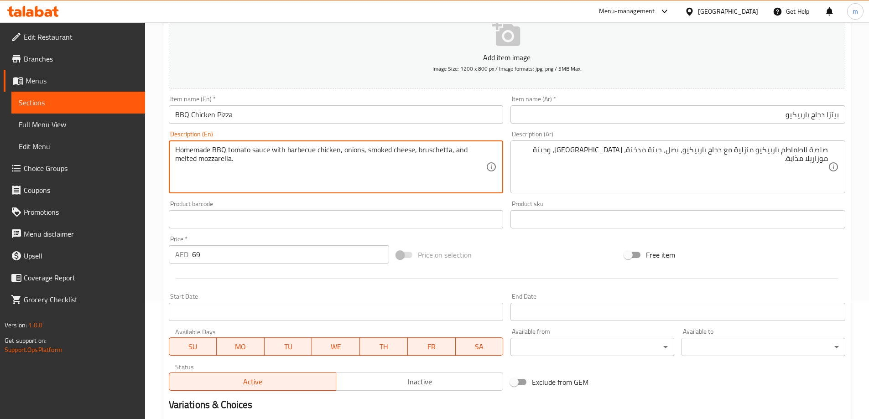
scroll to position [278, 0]
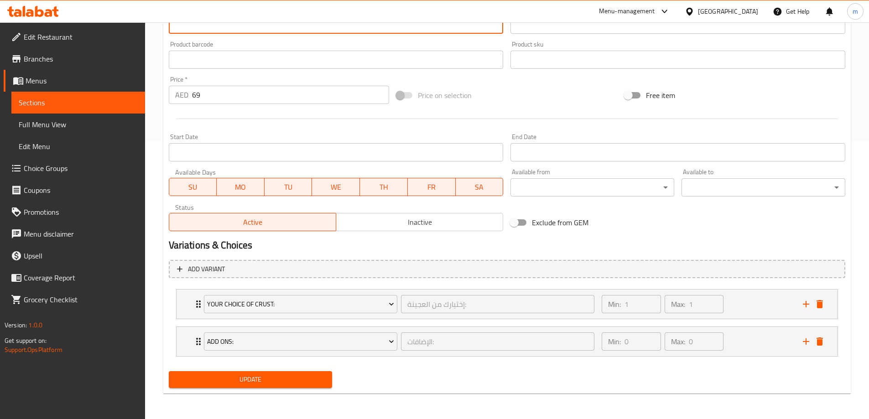
click at [261, 372] on button "Update" at bounding box center [251, 379] width 164 height 17
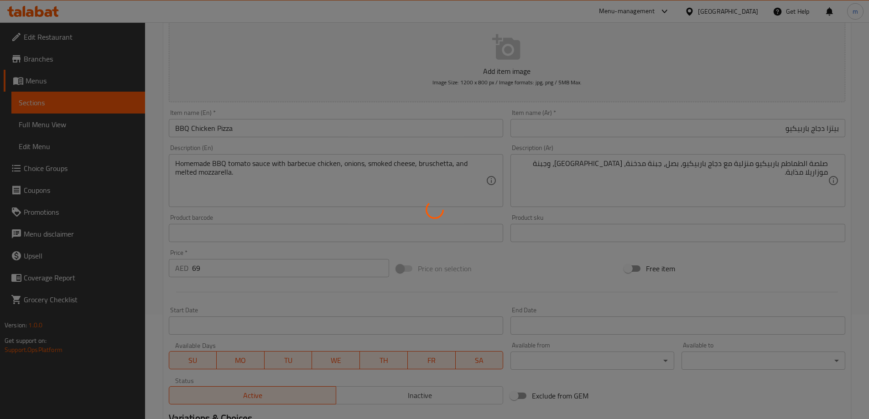
scroll to position [0, 0]
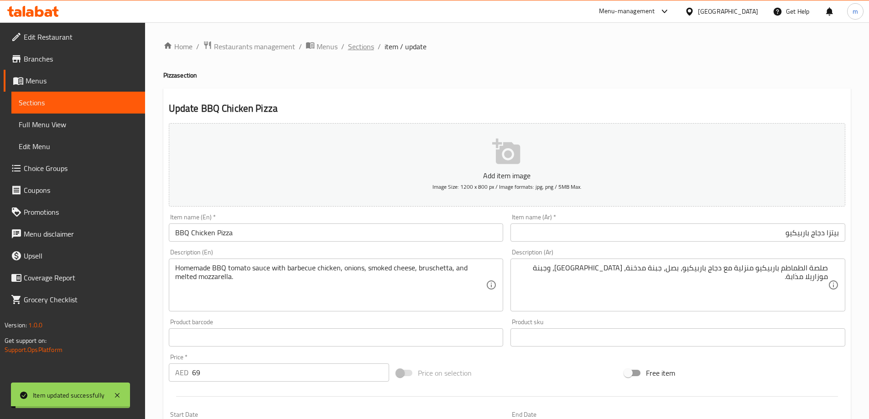
click at [368, 47] on span "Sections" at bounding box center [361, 46] width 26 height 11
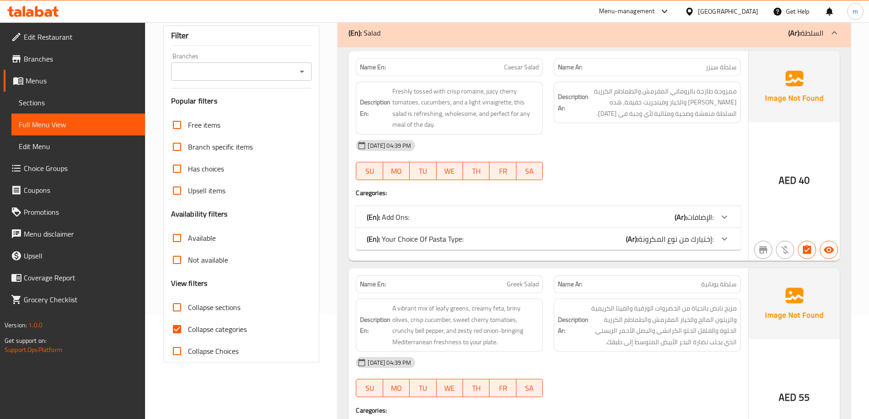
scroll to position [137, 0]
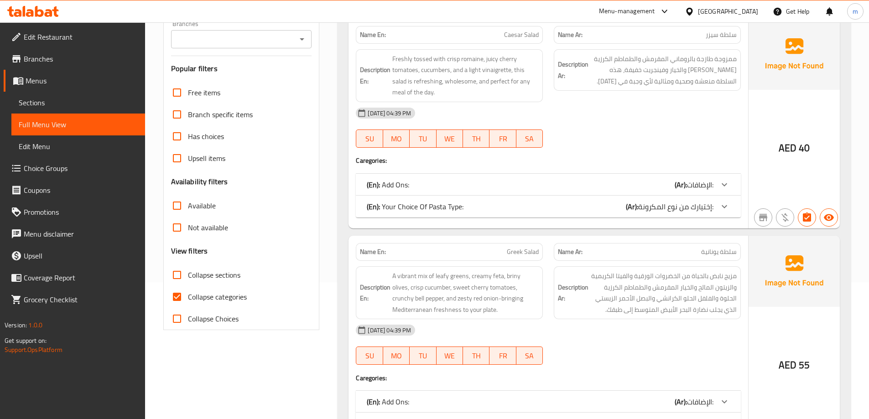
click at [212, 275] on span "Collapse sections" at bounding box center [214, 275] width 52 height 11
click at [188, 275] on input "Collapse sections" at bounding box center [177, 275] width 22 height 22
checkbox input "true"
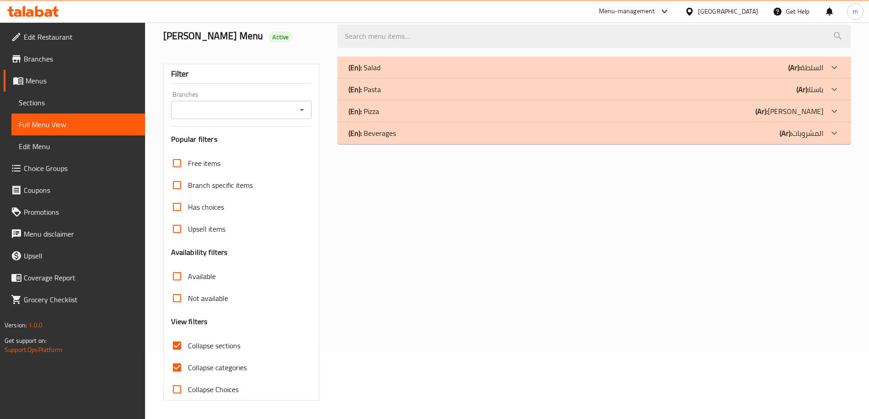
scroll to position [66, 0]
click at [198, 366] on span "Collapse categories" at bounding box center [217, 367] width 59 height 11
click at [188, 366] on input "Collapse categories" at bounding box center [177, 368] width 22 height 22
checkbox input "false"
click at [492, 68] on div "(En): Salad (Ar): السلطة" at bounding box center [585, 67] width 475 height 11
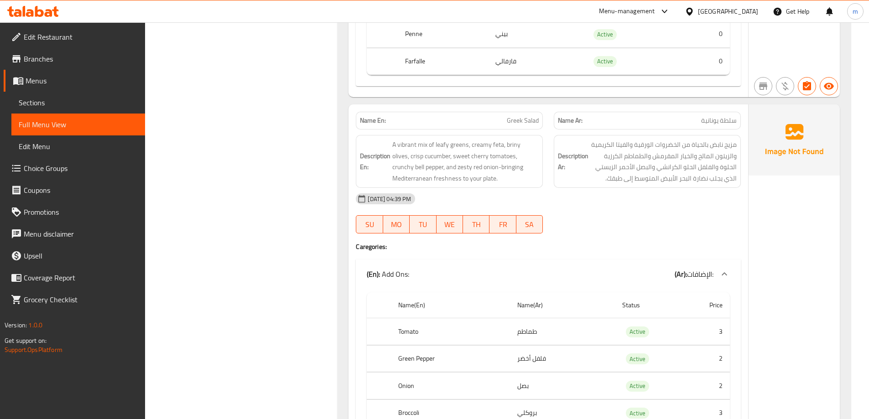
scroll to position [806, 0]
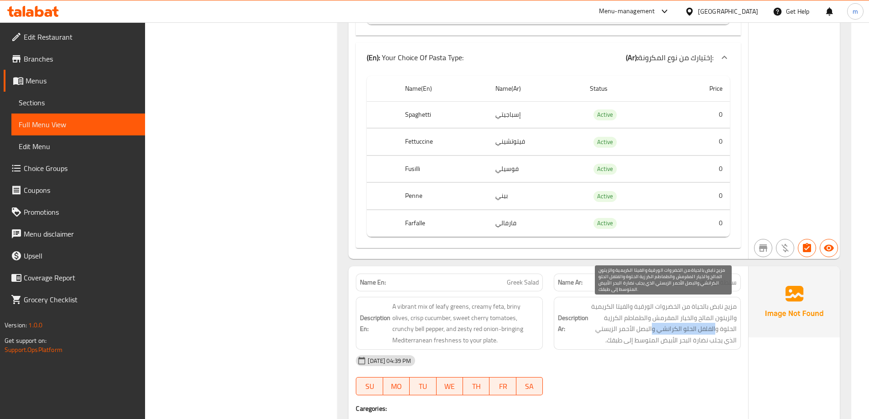
drag, startPoint x: 716, startPoint y: 331, endPoint x: 652, endPoint y: 332, distance: 64.3
click at [652, 332] on span "مزيج نابض بالحياة من الخضروات الورقية والفيتا الكريمية والزيتون المالح والخيار …" at bounding box center [663, 323] width 146 height 45
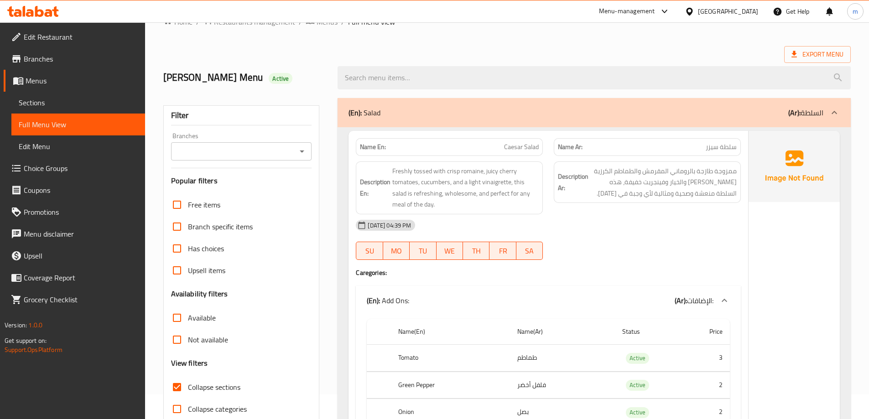
scroll to position [46, 0]
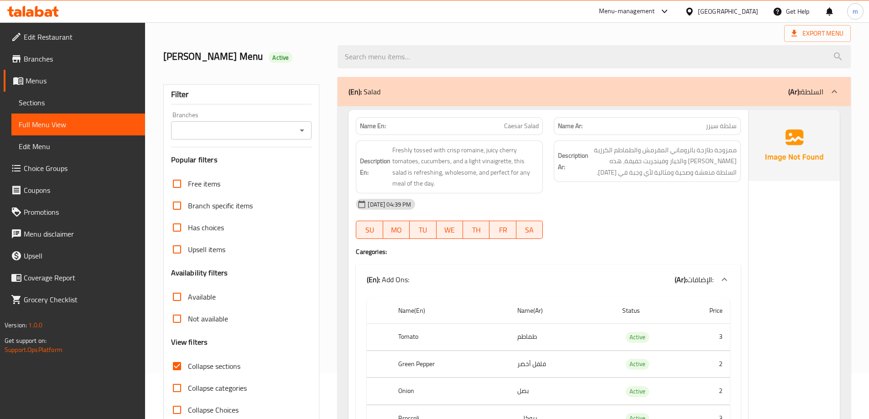
click at [647, 317] on th "Status" at bounding box center [649, 311] width 69 height 26
click at [629, 86] on div "(En): Salad (Ar): السلطة" at bounding box center [585, 91] width 475 height 11
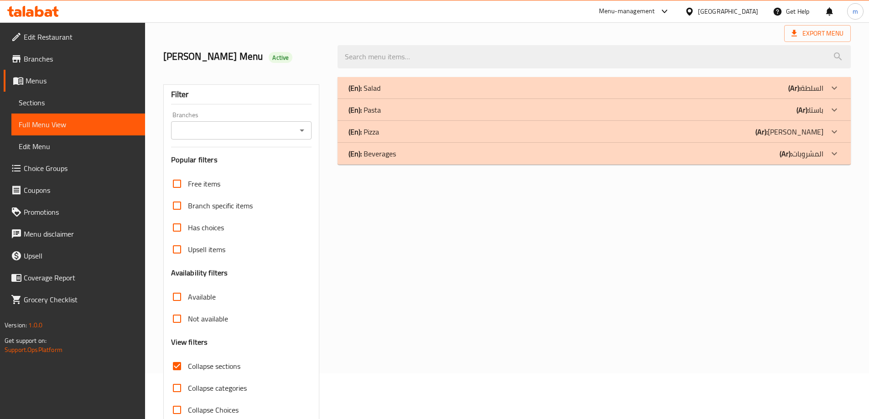
click at [626, 107] on div "(En): Pasta (Ar): باستا" at bounding box center [585, 109] width 475 height 11
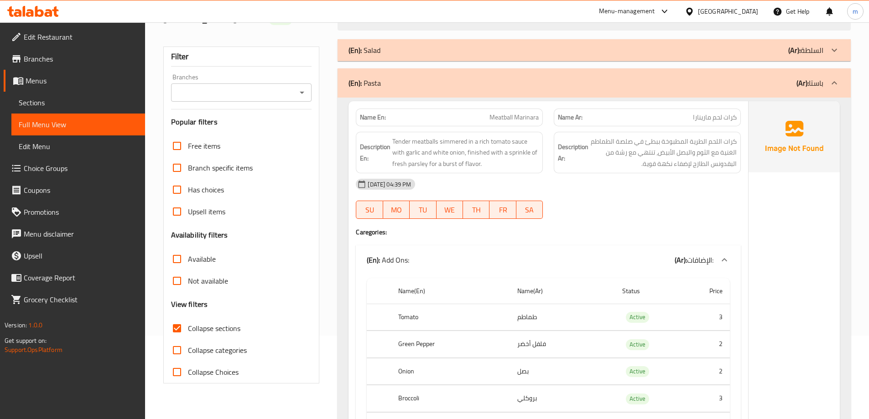
scroll to position [137, 0]
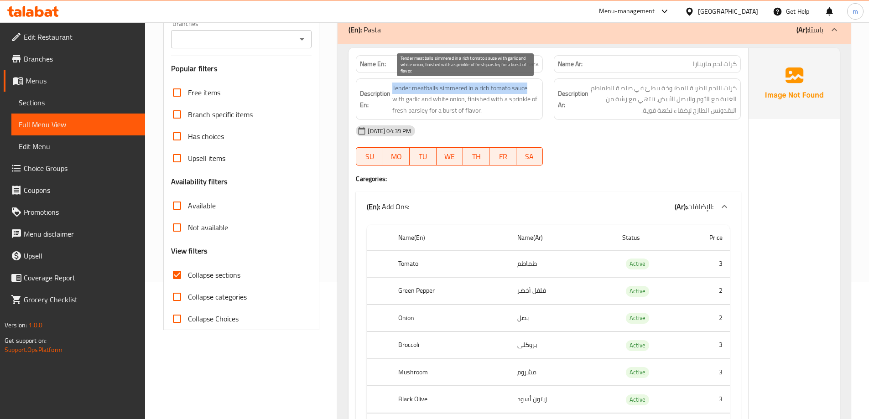
drag, startPoint x: 392, startPoint y: 87, endPoint x: 526, endPoint y: 88, distance: 134.1
click at [526, 88] on h6 "Description En: Tender meatballs simmered in a rich tomato sauce with garlic an…" at bounding box center [449, 100] width 179 height 34
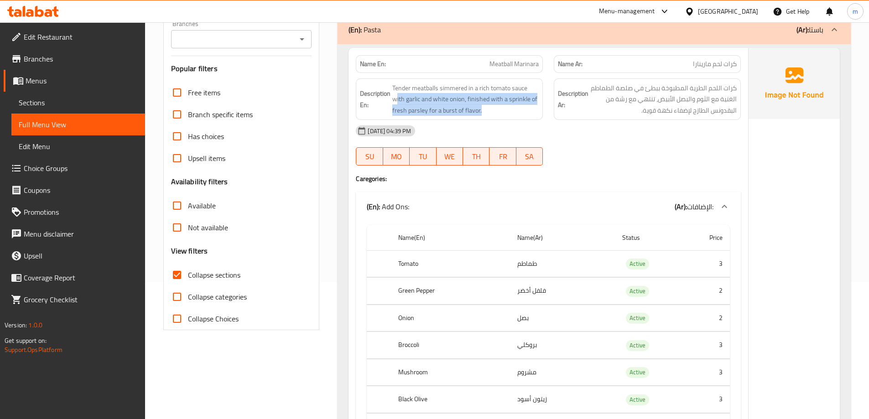
drag, startPoint x: 398, startPoint y: 103, endPoint x: 488, endPoint y: 117, distance: 91.8
click at [488, 117] on div "Description En: Tender meatballs simmered in a rich tomato sauce with garlic an…" at bounding box center [449, 99] width 187 height 42
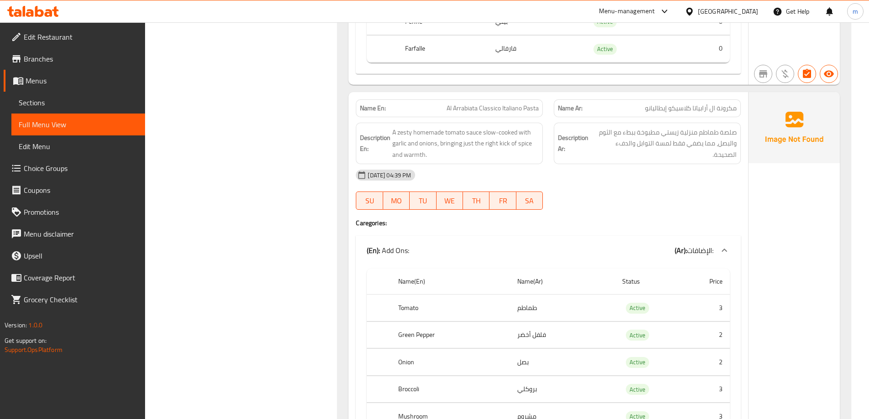
scroll to position [1049, 0]
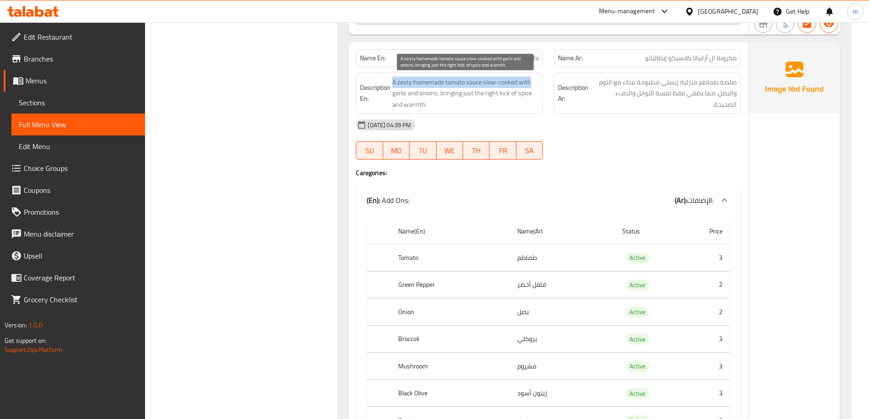
drag, startPoint x: 392, startPoint y: 78, endPoint x: 529, endPoint y: 84, distance: 137.4
click at [532, 83] on span "A zesty homemade tomato sauce slow-cooked with garlic and onions, bringing just…" at bounding box center [465, 94] width 146 height 34
drag, startPoint x: 393, startPoint y: 96, endPoint x: 525, endPoint y: 100, distance: 132.8
click at [525, 100] on span "A zesty homemade tomato sauce slow-cooked with garlic and onions, bringing just…" at bounding box center [465, 94] width 146 height 34
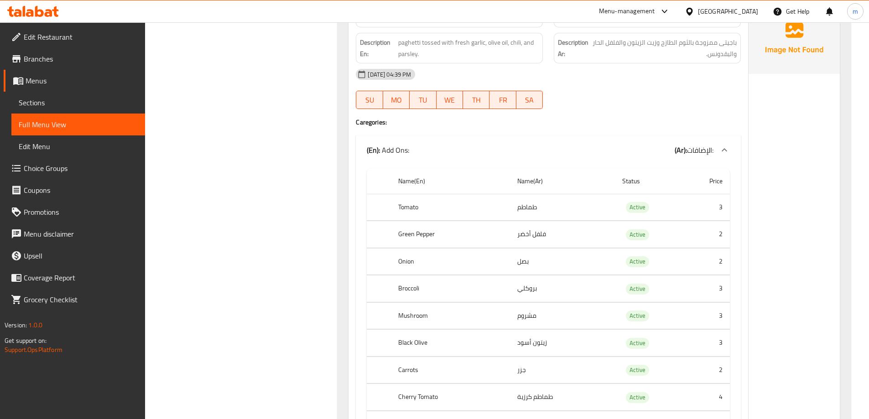
scroll to position [1915, 0]
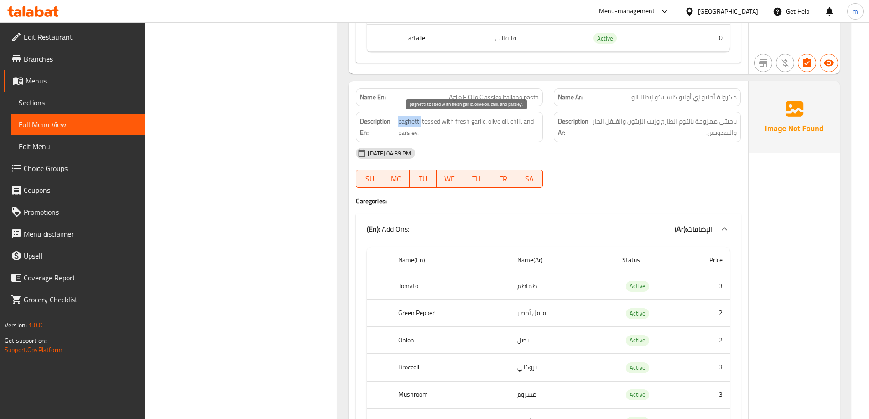
drag, startPoint x: 398, startPoint y: 122, endPoint x: 420, endPoint y: 124, distance: 22.4
click at [420, 124] on span "paghetti tossed with fresh garlic, olive oil, chili, and parsley." at bounding box center [468, 127] width 140 height 22
drag, startPoint x: 487, startPoint y: 124, endPoint x: 525, endPoint y: 132, distance: 39.0
click at [525, 132] on span "paghetti tossed with fresh garlic, olive oil, chili, and parsley." at bounding box center [468, 127] width 140 height 22
click at [591, 155] on div "[DATE] 04:39 PM" at bounding box center [548, 153] width 396 height 22
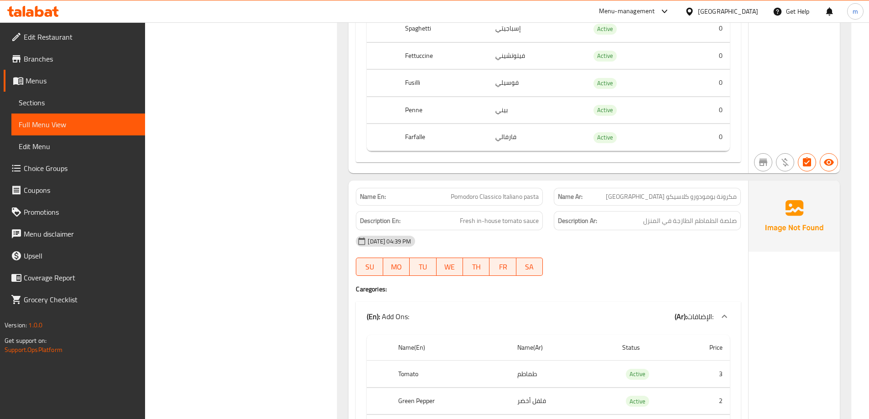
scroll to position [2827, 0]
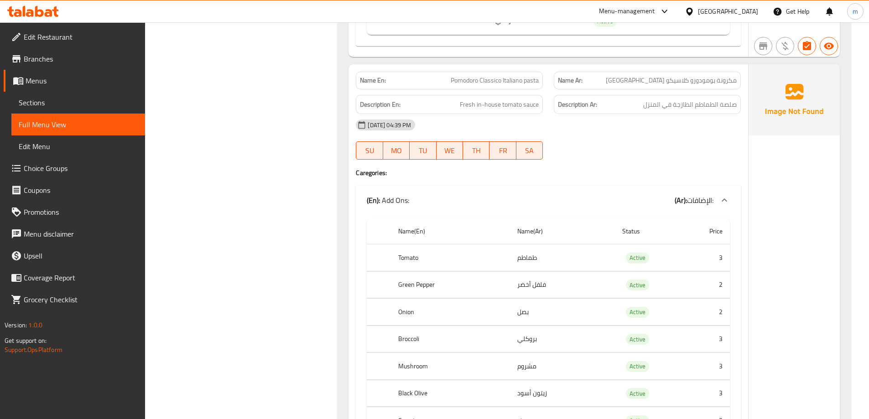
click at [511, 83] on span "Pomodoro Classico Italiano pasta" at bounding box center [495, 81] width 88 height 10
copy span "Pomodoro Classico Italiano pasta"
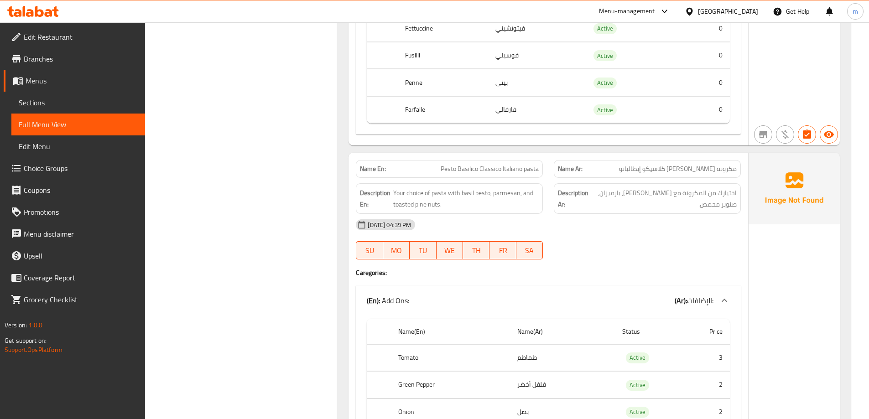
scroll to position [3648, 0]
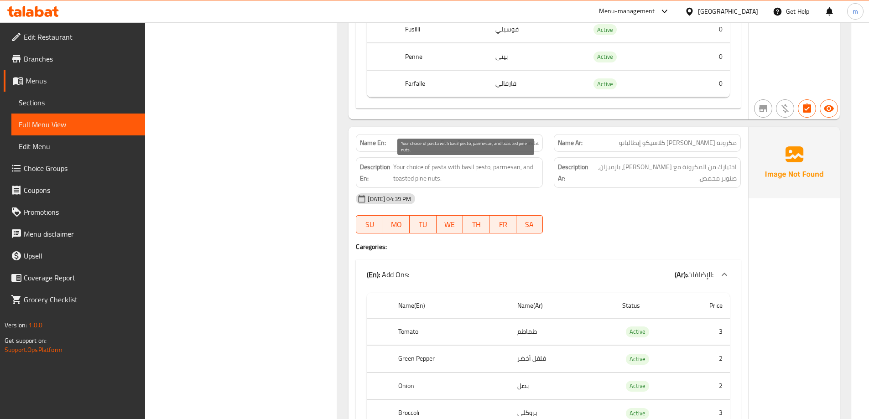
click at [501, 165] on span "Your choice of pasta with basil pesto, parmesan, and toasted pine nuts." at bounding box center [465, 172] width 145 height 22
drag, startPoint x: 384, startPoint y: 177, endPoint x: 442, endPoint y: 178, distance: 58.4
click at [442, 178] on h6 "Description En: Your choice of pasta with basil pesto, parmesan, and toasted pi…" at bounding box center [449, 172] width 179 height 22
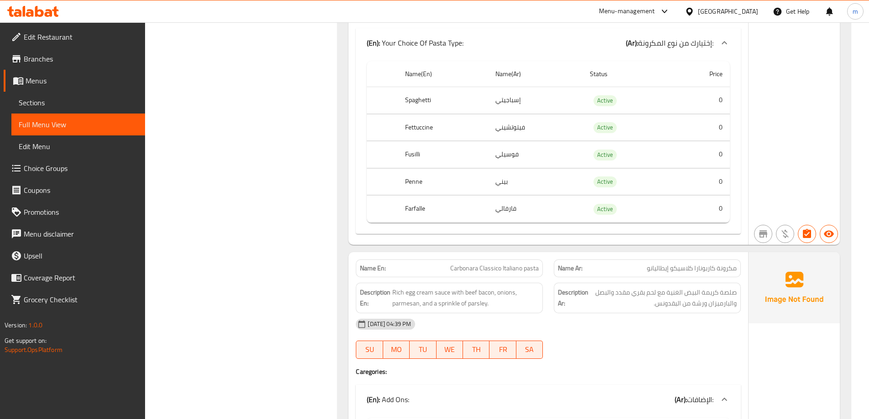
scroll to position [4606, 0]
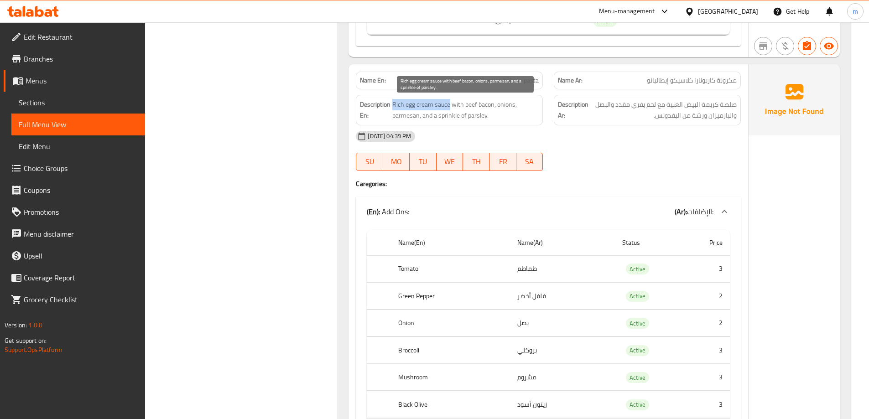
drag, startPoint x: 450, startPoint y: 103, endPoint x: 393, endPoint y: 102, distance: 57.0
click at [393, 102] on span "Rich egg cream sauce with beef bacon, onions, parmesan, and a sprinkle of parsl…" at bounding box center [465, 110] width 146 height 22
drag, startPoint x: 452, startPoint y: 103, endPoint x: 490, endPoint y: 116, distance: 40.4
click at [490, 116] on span "Rich egg cream sauce with beef bacon, onions, parmesan, and a sprinkle of parsl…" at bounding box center [465, 110] width 146 height 22
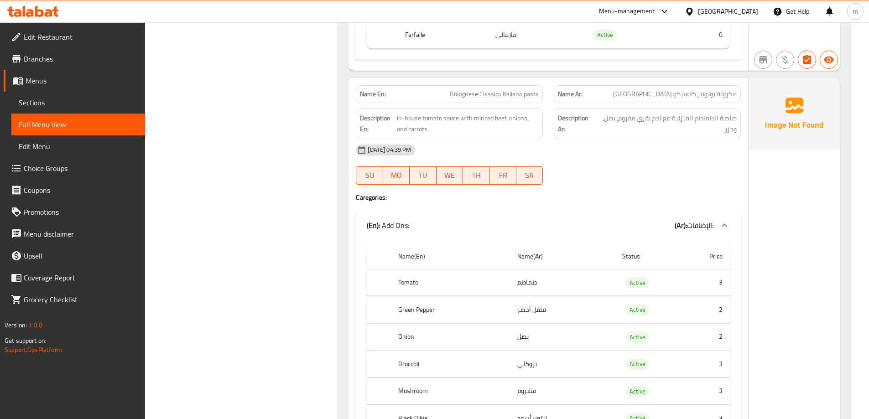
scroll to position [5472, 0]
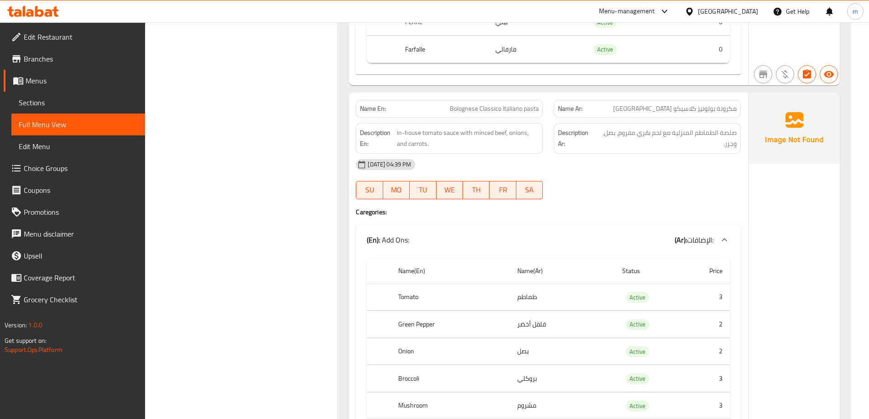
click at [487, 112] on span "Bolognese Classico Italiano pasta" at bounding box center [494, 109] width 89 height 10
click at [508, 111] on span "Bolognese Classico Italiano pasta" at bounding box center [494, 109] width 89 height 10
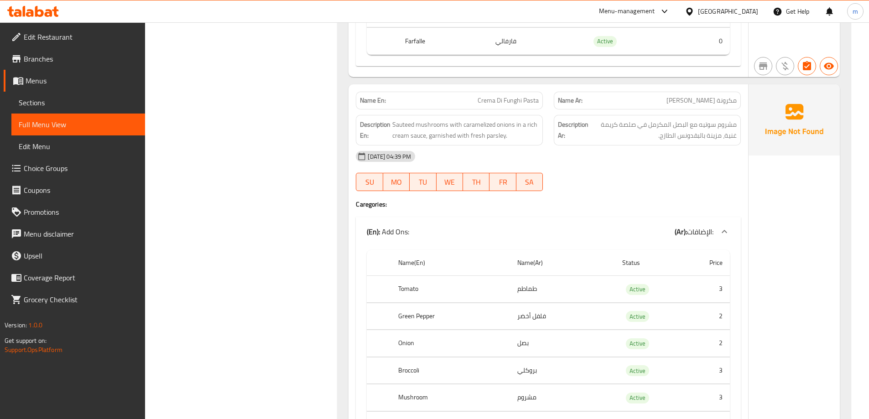
scroll to position [6384, 0]
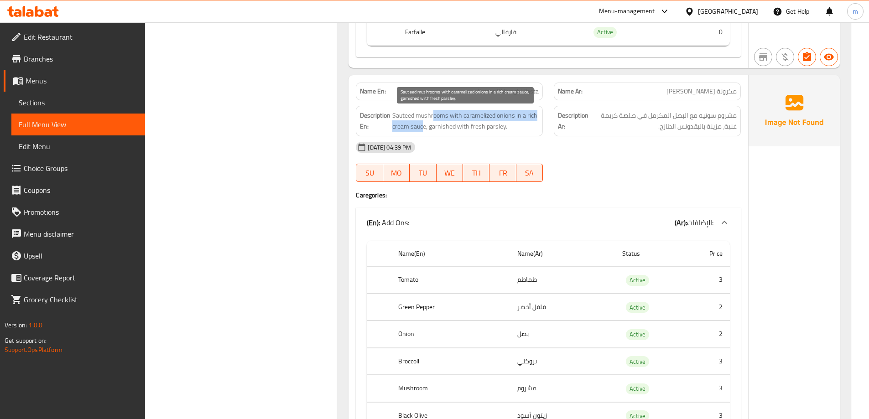
drag, startPoint x: 430, startPoint y: 119, endPoint x: 423, endPoint y: 122, distance: 7.5
click at [423, 122] on span "Sauteed mushrooms with caramelized onions in a rich cream sauce, garnished with…" at bounding box center [465, 121] width 146 height 22
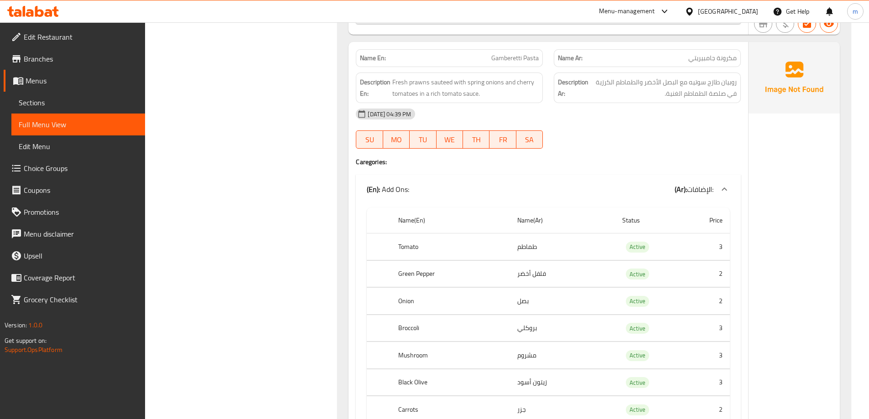
scroll to position [7296, 0]
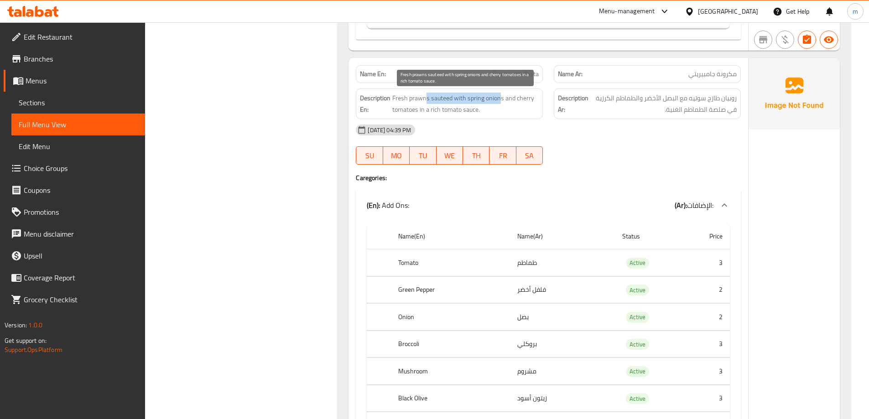
drag, startPoint x: 425, startPoint y: 99, endPoint x: 498, endPoint y: 101, distance: 73.0
click at [498, 101] on span "Fresh prawns sauteed with spring onions and cherry tomatoes in a rich tomato sa…" at bounding box center [465, 104] width 146 height 22
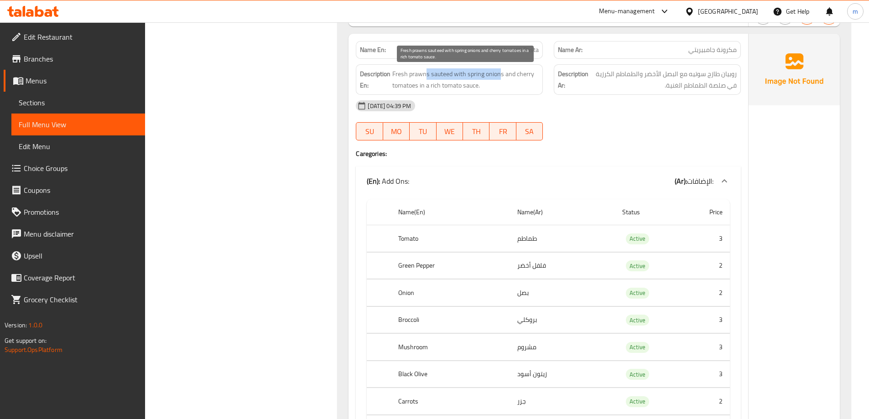
scroll to position [7342, 0]
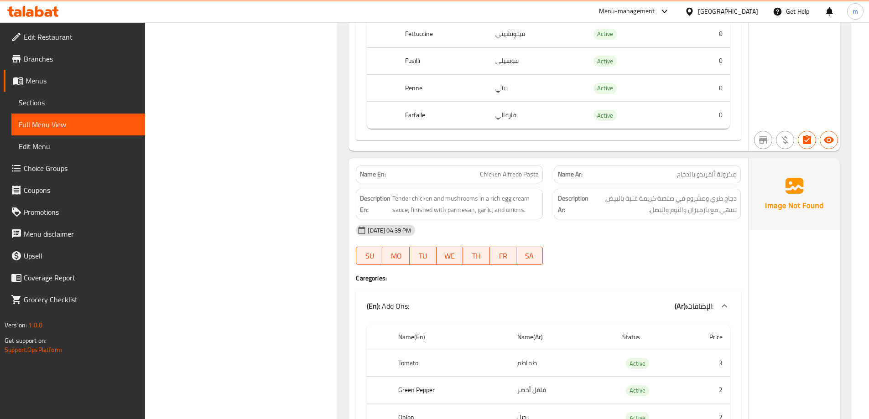
scroll to position [8163, 0]
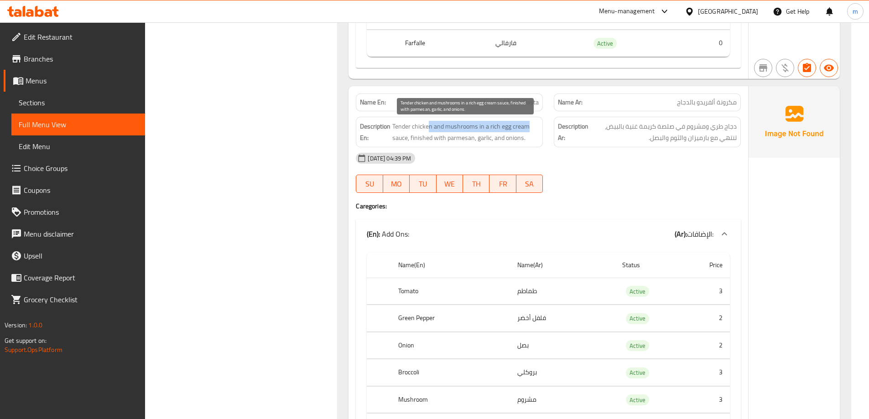
drag, startPoint x: 428, startPoint y: 127, endPoint x: 526, endPoint y: 125, distance: 98.5
click at [526, 125] on span "Tender chicken and mushrooms in a rich egg cream sauce, finished with parmesan,…" at bounding box center [465, 132] width 146 height 22
drag, startPoint x: 406, startPoint y: 139, endPoint x: 480, endPoint y: 141, distance: 73.9
click at [480, 141] on span "Tender chicken and mushrooms in a rich egg cream sauce, finished with parmesan,…" at bounding box center [465, 132] width 146 height 22
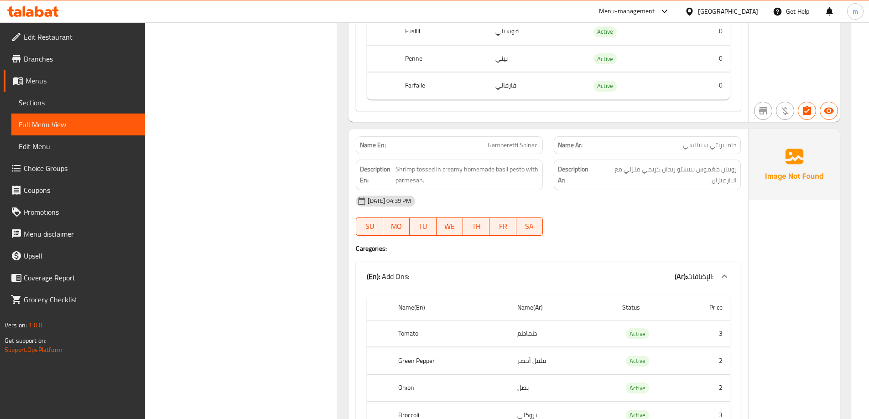
scroll to position [9120, 0]
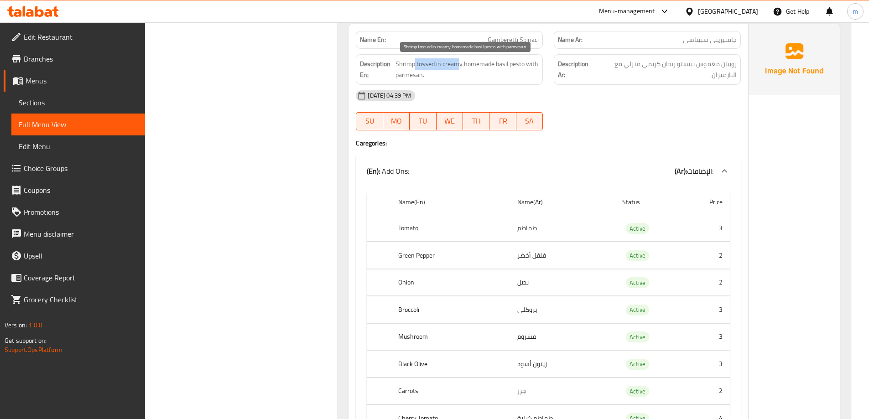
drag, startPoint x: 415, startPoint y: 64, endPoint x: 456, endPoint y: 68, distance: 41.7
click at [456, 68] on span "Shrimp tossed in creamy homemade basil pesto with parmesan." at bounding box center [466, 69] width 143 height 22
click at [485, 77] on span "Shrimp tossed in creamy homemade basil pesto with parmesan." at bounding box center [466, 69] width 143 height 22
drag, startPoint x: 517, startPoint y: 65, endPoint x: 547, endPoint y: 74, distance: 31.4
click at [547, 74] on div "Description En: Shrimp tossed in creamy homemade basil pesto with parmesan." at bounding box center [449, 69] width 198 height 41
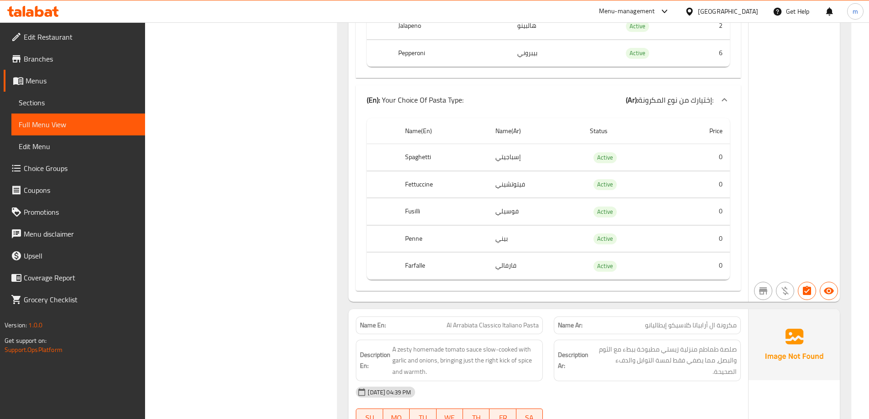
scroll to position [0, 0]
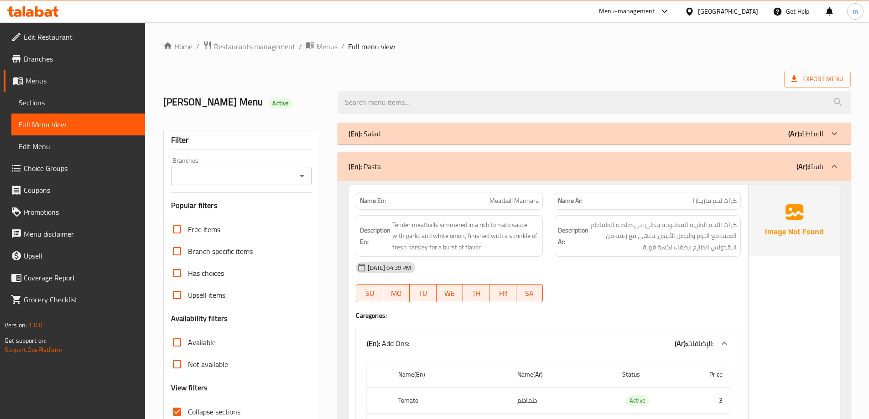
drag, startPoint x: 634, startPoint y: 203, endPoint x: 628, endPoint y: 48, distance: 155.2
click at [773, 166] on div "(En): Pasta (Ar): باستا" at bounding box center [585, 166] width 475 height 11
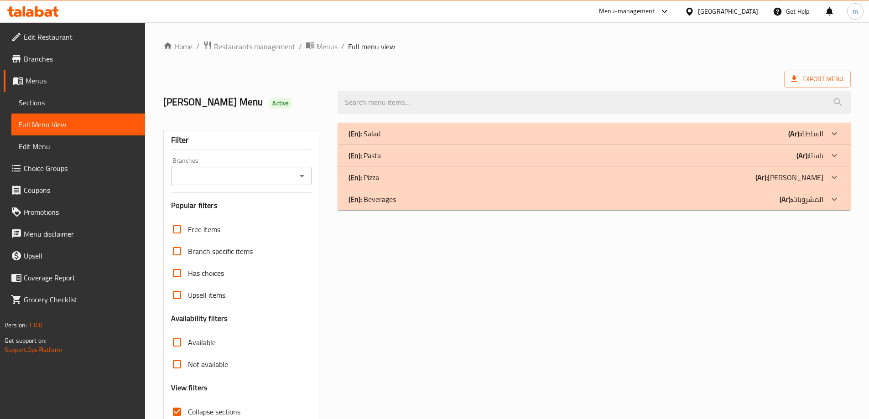
click at [767, 176] on div "(En): Pizza (Ar): بيتزا" at bounding box center [585, 177] width 475 height 11
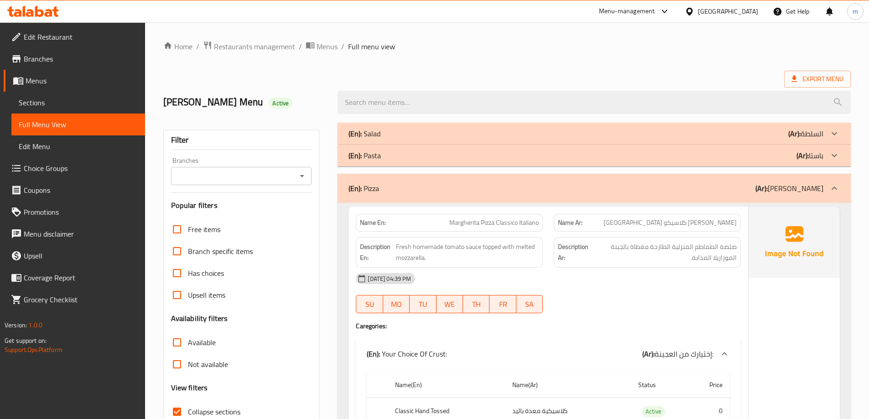
click at [673, 52] on ol "Home / Restaurants management / Menus / Full menu view" at bounding box center [506, 47] width 687 height 12
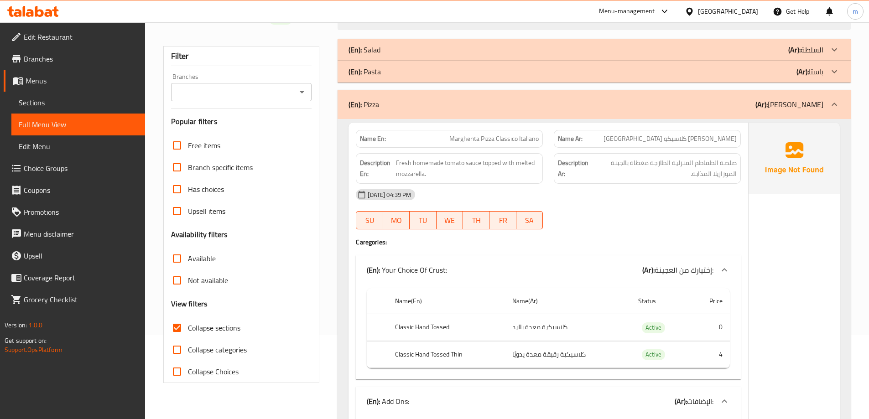
scroll to position [91, 0]
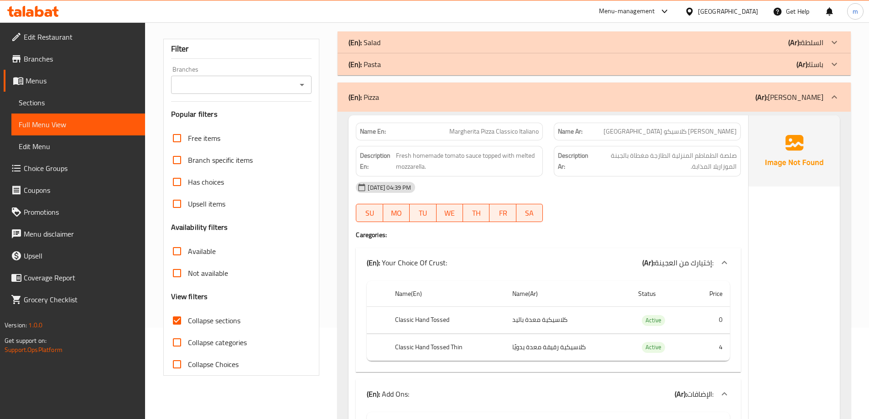
click at [476, 135] on span "Margherita Pizza Classico Italiano" at bounding box center [493, 132] width 89 height 10
copy span "Margherita Pizza Classico Italiano"
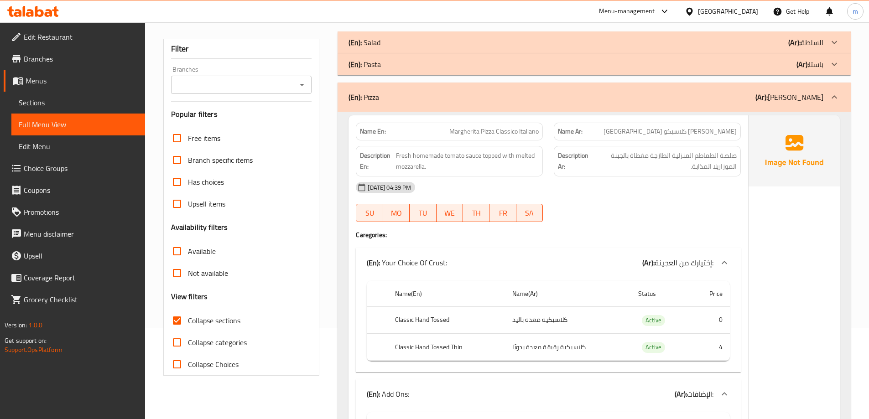
click at [671, 218] on div at bounding box center [647, 222] width 198 height 11
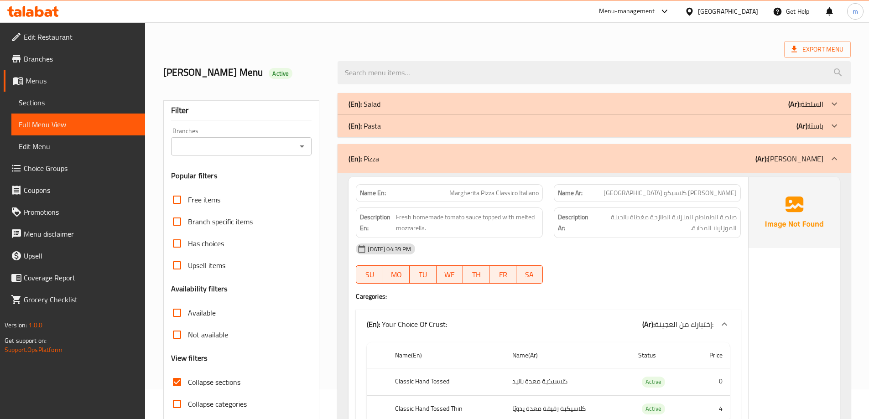
scroll to position [46, 0]
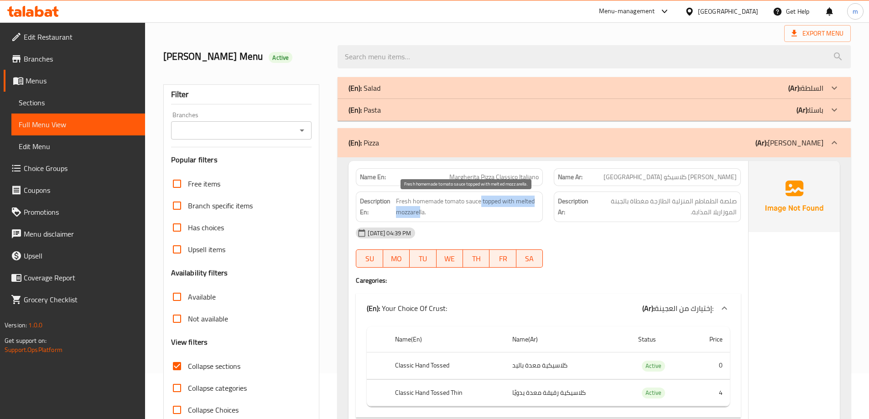
drag, startPoint x: 480, startPoint y: 198, endPoint x: 420, endPoint y: 213, distance: 61.4
click at [420, 213] on span "Fresh homemade tomato sauce topped with melted mozzarella." at bounding box center [467, 207] width 143 height 22
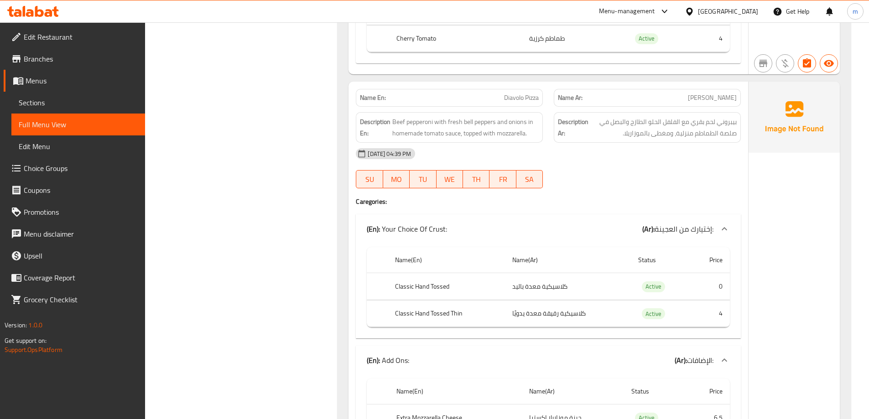
scroll to position [775, 0]
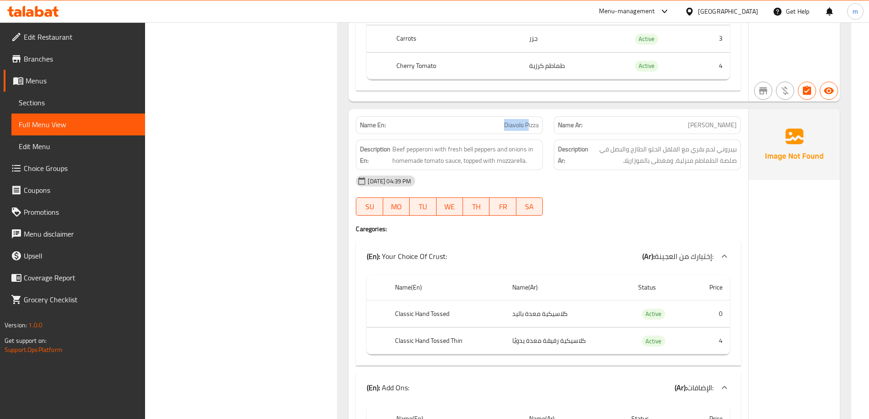
drag, startPoint x: 499, startPoint y: 124, endPoint x: 527, endPoint y: 120, distance: 28.1
click at [527, 120] on p "Name En: Diavolo Pizza" at bounding box center [449, 125] width 179 height 10
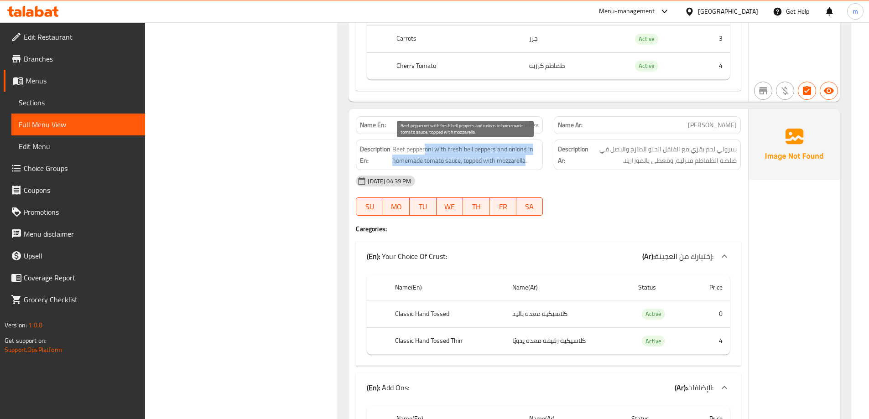
drag, startPoint x: 425, startPoint y: 148, endPoint x: 527, endPoint y: 161, distance: 102.0
click at [527, 161] on span "Beef pepperoni with fresh bell peppers and onions in homemade tomato sauce, top…" at bounding box center [465, 155] width 146 height 22
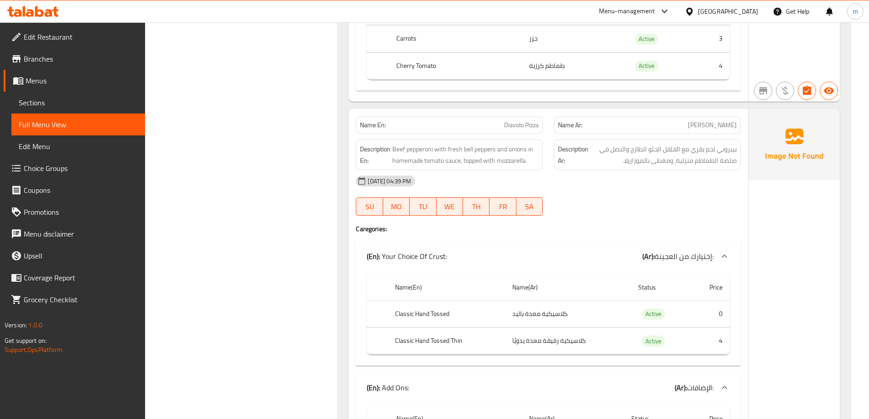
click at [536, 127] on span "Diavolo Pizza" at bounding box center [521, 125] width 35 height 10
click at [529, 124] on span "Diavolo Pizza" at bounding box center [521, 125] width 35 height 10
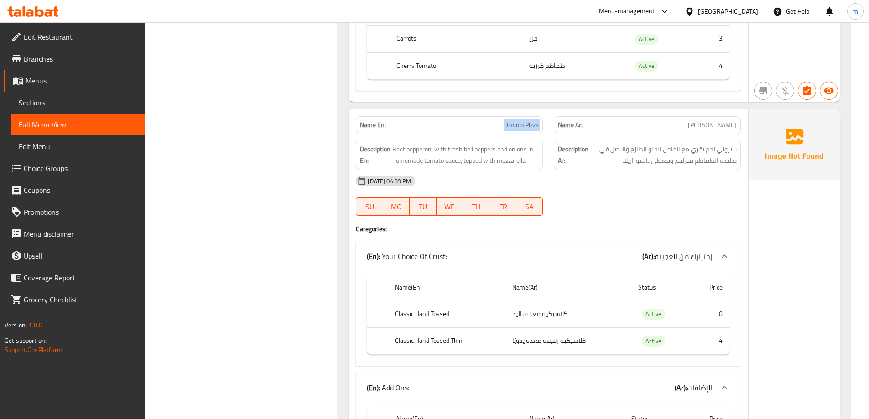
click at [529, 124] on span "Diavolo Pizza" at bounding box center [521, 125] width 35 height 10
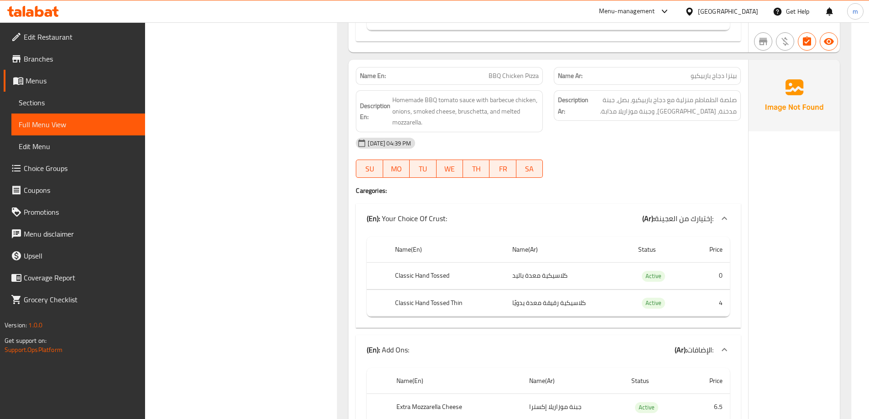
scroll to position [1505, 0]
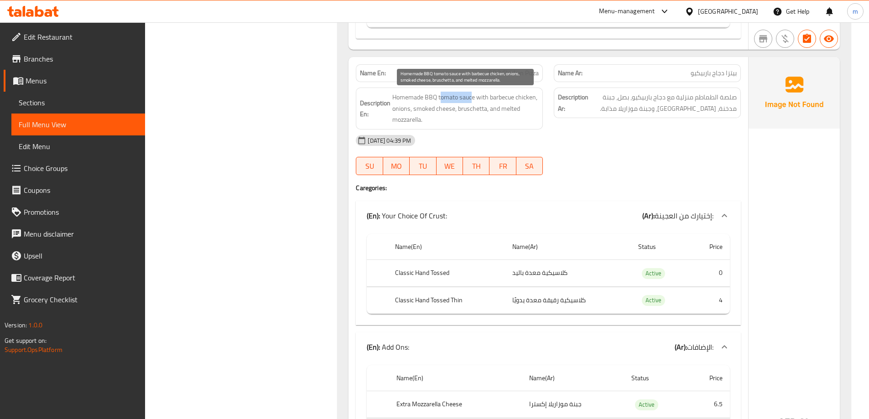
drag, startPoint x: 472, startPoint y: 97, endPoint x: 441, endPoint y: 99, distance: 31.1
click at [441, 99] on span "Homemade BBQ tomato sauce with barbecue chicken, onions, smoked cheese, brusche…" at bounding box center [465, 109] width 146 height 34
click at [495, 73] on span "BBQ Chicken Pizza" at bounding box center [513, 73] width 50 height 10
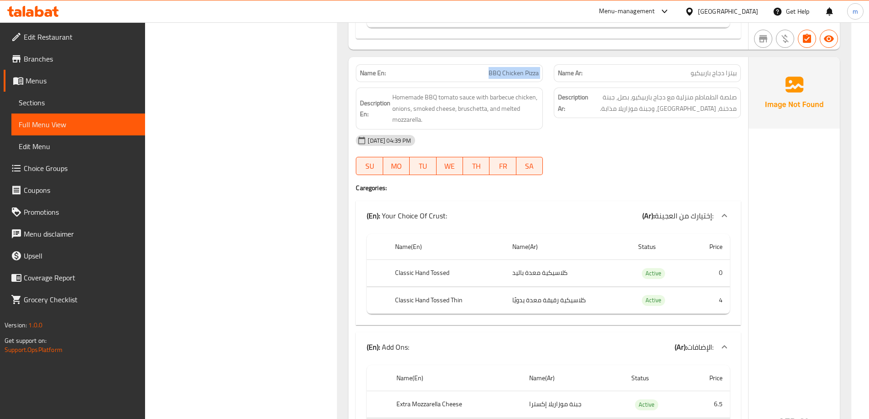
copy span "BBQ Chicken Pizza"
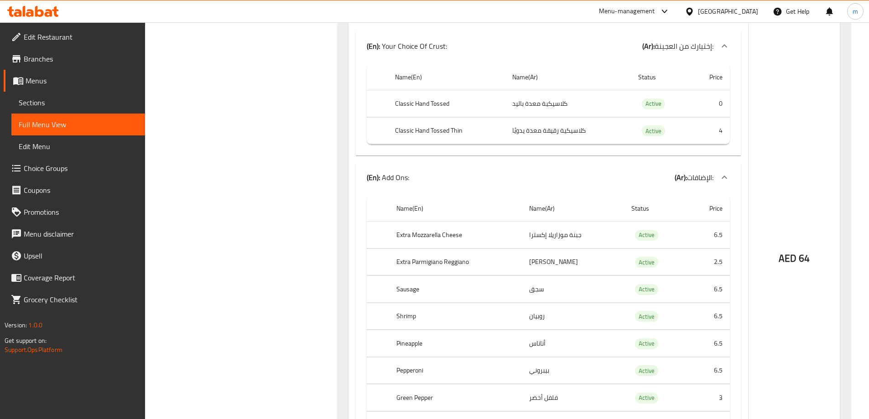
scroll to position [2143, 0]
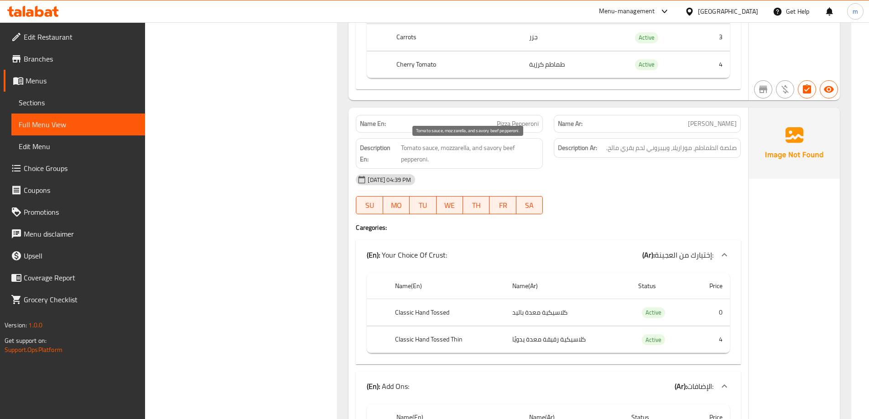
click at [418, 148] on span "Tomato sauce, mozzarella, and savory beef pepperoni." at bounding box center [470, 153] width 138 height 22
click at [467, 150] on span "Tomato sauce, mozzarella, and savory beef pepperoni." at bounding box center [470, 153] width 138 height 22
click at [501, 148] on span "Tomato sauce, mozzarella, and savory beef pepperoni." at bounding box center [470, 153] width 138 height 22
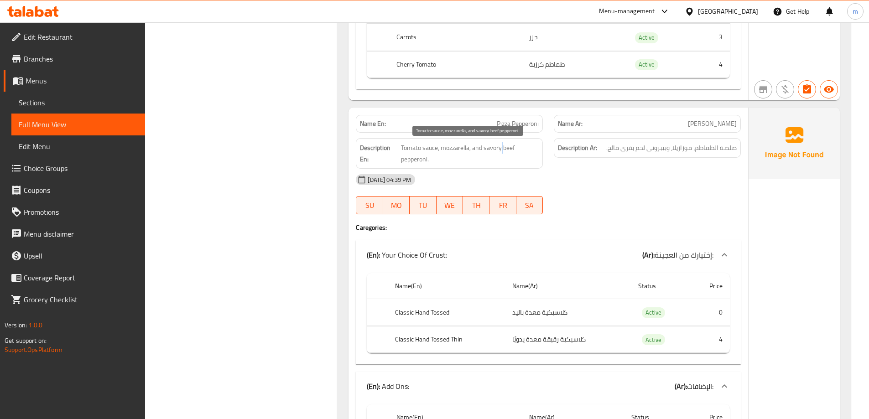
click at [501, 148] on span "Tomato sauce, mozzarella, and savory beef pepperoni." at bounding box center [470, 153] width 138 height 22
click at [245, 203] on div "Filter Branches Branches Popular filters Free items Branch specific items Has c…" at bounding box center [245, 419] width 175 height 4890
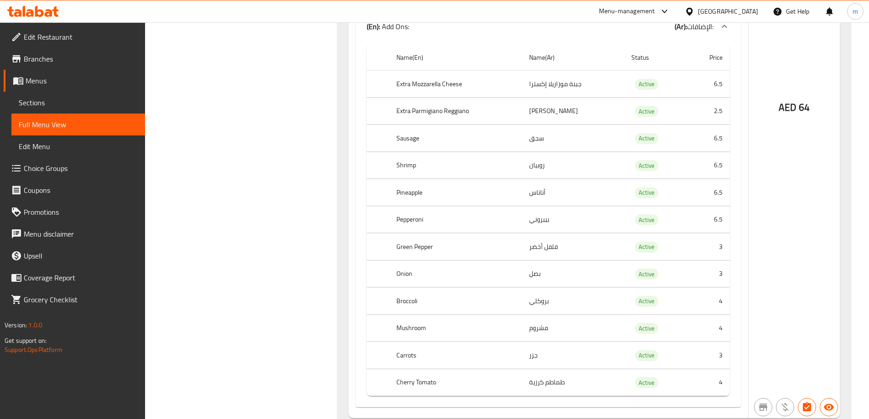
scroll to position [2417, 0]
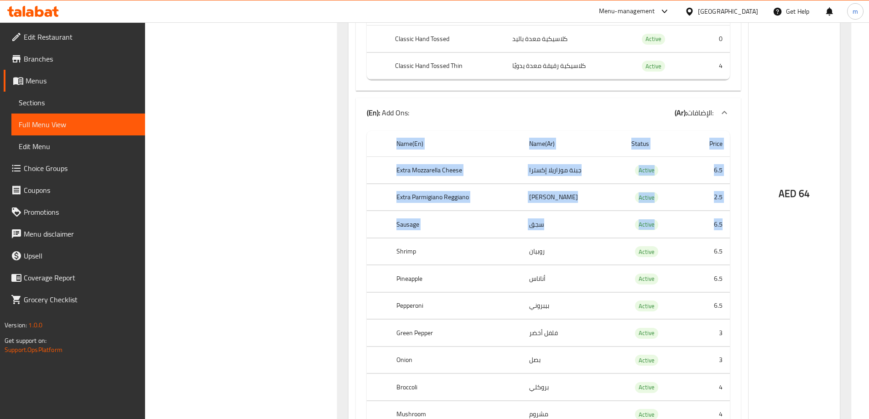
drag, startPoint x: 727, startPoint y: 227, endPoint x: 735, endPoint y: 227, distance: 7.8
click at [735, 227] on div "Name(En) Name(Ar) Status Price Extra Mozzarella Cheese جبنة موزاريلا إكسترا Act…" at bounding box center [548, 310] width 385 height 366
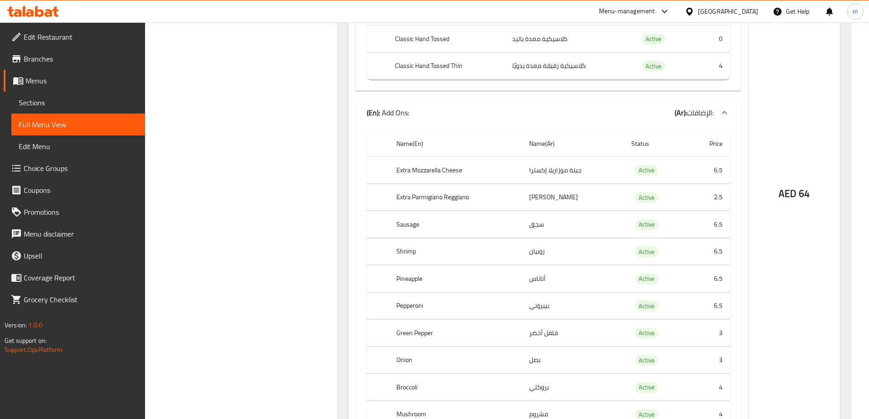
click at [712, 229] on td "6.5" at bounding box center [708, 224] width 42 height 27
click at [721, 249] on td "6.5" at bounding box center [708, 251] width 42 height 27
click at [713, 277] on td "6.5" at bounding box center [708, 278] width 42 height 27
click at [713, 304] on td "6.5" at bounding box center [708, 305] width 42 height 27
click at [714, 336] on td "3" at bounding box center [708, 333] width 42 height 27
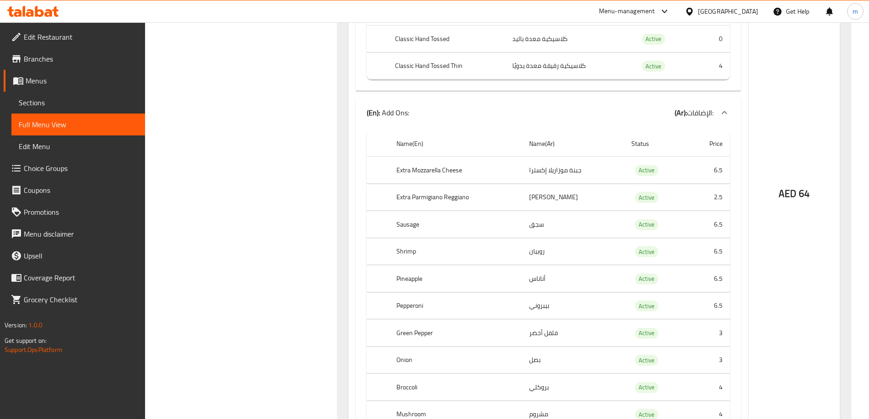
click at [715, 412] on td "4" at bounding box center [708, 414] width 42 height 27
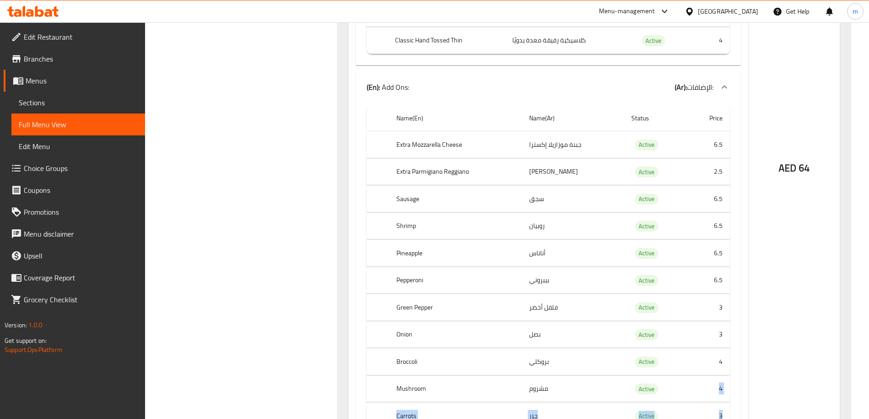
drag, startPoint x: 721, startPoint y: 413, endPoint x: 726, endPoint y: 414, distance: 5.1
click at [726, 414] on tbody "Extra Mozzarella Cheese جبنة موزاريلا إكسترا Active 6.5 Extra Parmigiano Reggia…" at bounding box center [548, 294] width 363 height 326
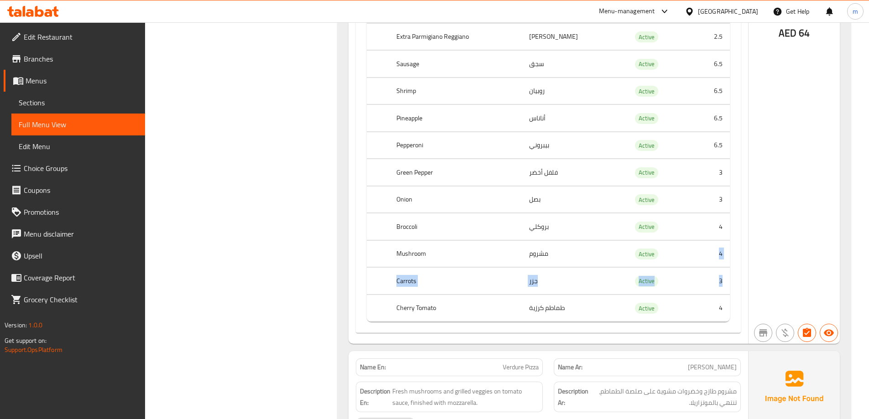
scroll to position [2633, 0]
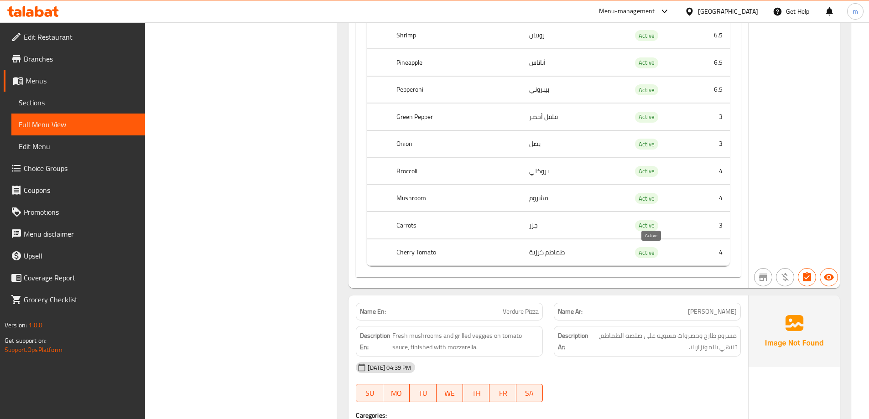
click at [658, 257] on span "Active" at bounding box center [646, 253] width 23 height 10
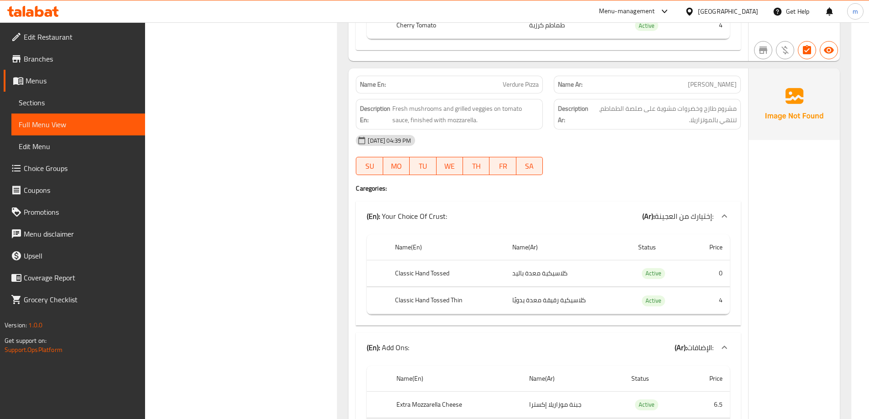
scroll to position [2861, 0]
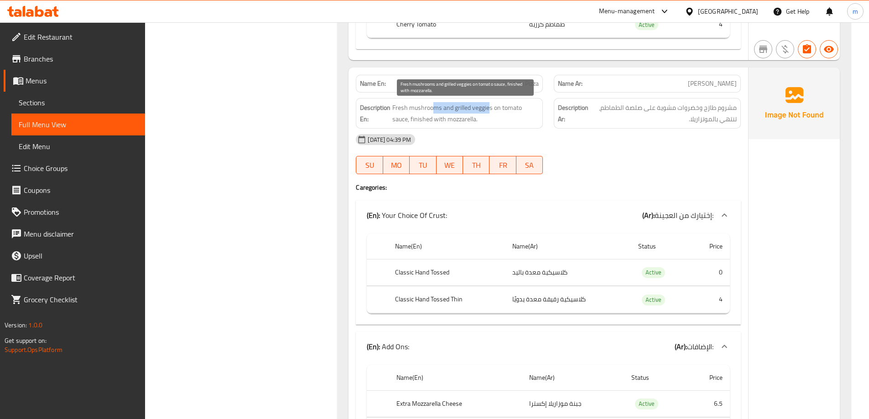
drag, startPoint x: 431, startPoint y: 108, endPoint x: 490, endPoint y: 108, distance: 58.8
click at [490, 108] on span "Fresh mushrooms and grilled veggies on tomato sauce, finished with mozzarella." at bounding box center [465, 113] width 146 height 22
drag, startPoint x: 492, startPoint y: 110, endPoint x: 495, endPoint y: 115, distance: 6.6
click at [495, 115] on span "Fresh mushrooms and grilled veggies on tomato sauce, finished with mozzarella." at bounding box center [465, 113] width 146 height 22
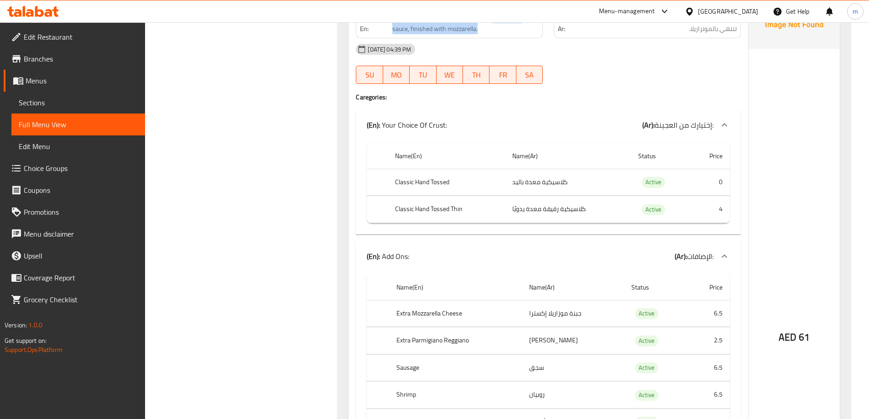
scroll to position [2952, 0]
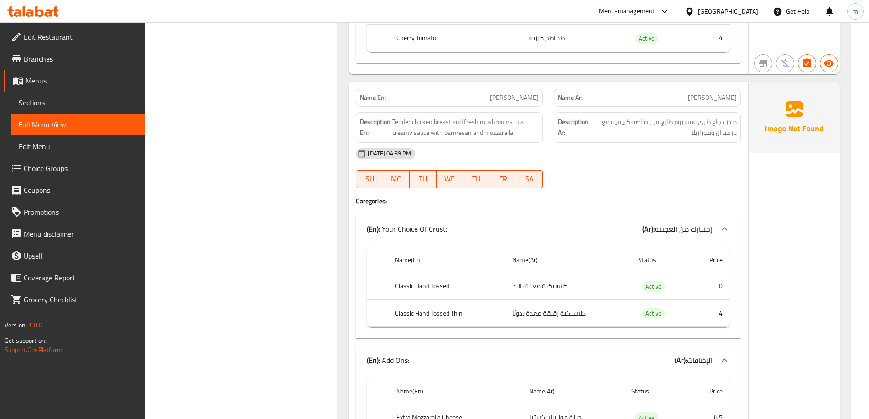
scroll to position [3545, 0]
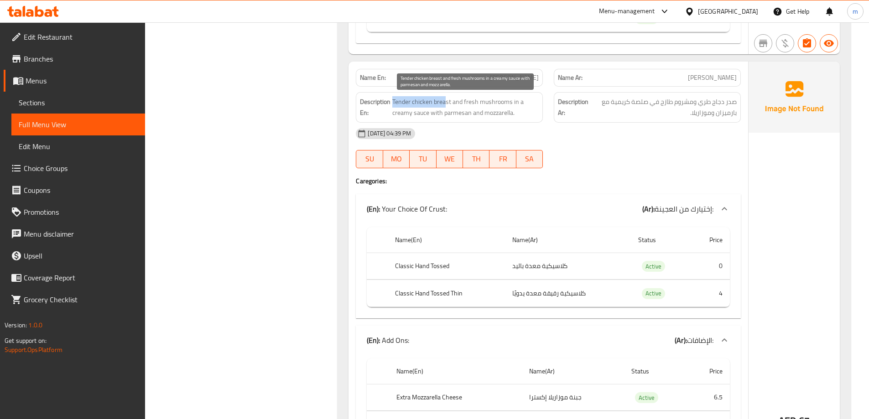
drag, startPoint x: 446, startPoint y: 103, endPoint x: 393, endPoint y: 106, distance: 53.9
click at [393, 106] on span "Tender chicken breast and fresh mushrooms in a creamy sauce with parmesan and m…" at bounding box center [465, 107] width 146 height 22
drag, startPoint x: 460, startPoint y: 101, endPoint x: 516, endPoint y: 102, distance: 56.1
click at [516, 102] on span "Tender chicken breast and fresh mushrooms in a creamy sauce with parmesan and m…" at bounding box center [465, 107] width 146 height 22
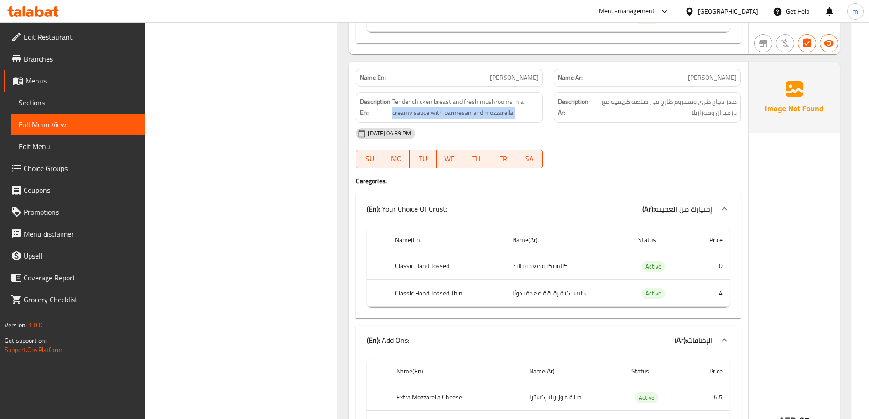
drag, startPoint x: 391, startPoint y: 113, endPoint x: 534, endPoint y: 119, distance: 142.4
click at [534, 119] on div "Description En: Tender chicken breast and fresh mushrooms in a creamy sauce wit…" at bounding box center [449, 107] width 187 height 31
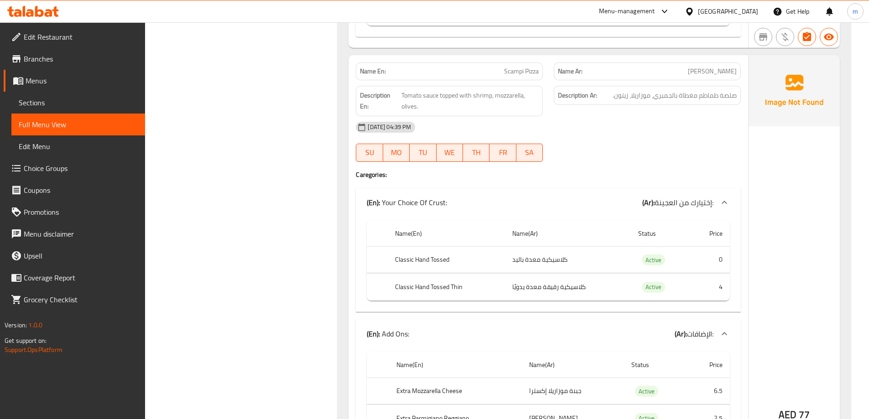
scroll to position [4183, 0]
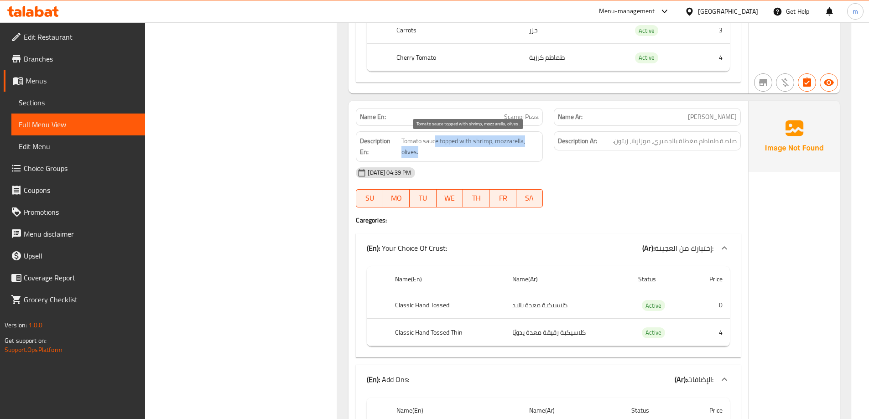
drag, startPoint x: 435, startPoint y: 140, endPoint x: 524, endPoint y: 148, distance: 89.3
click at [524, 148] on span "Tomato sauce topped with shrimp, mozzarella, olives." at bounding box center [470, 146] width 138 height 22
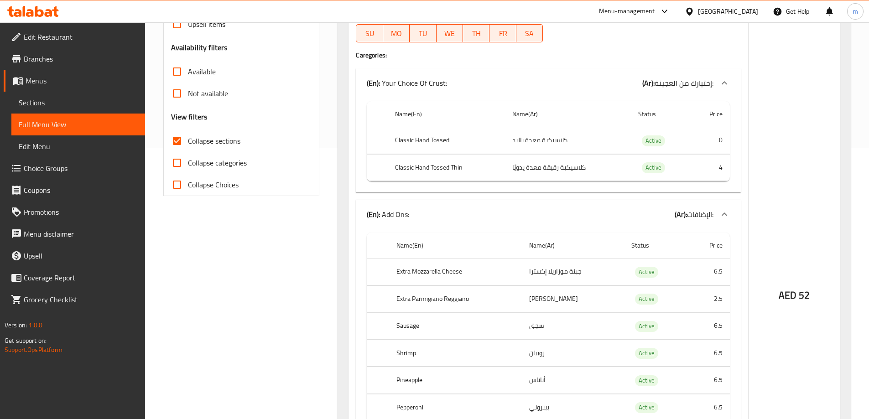
scroll to position [0, 0]
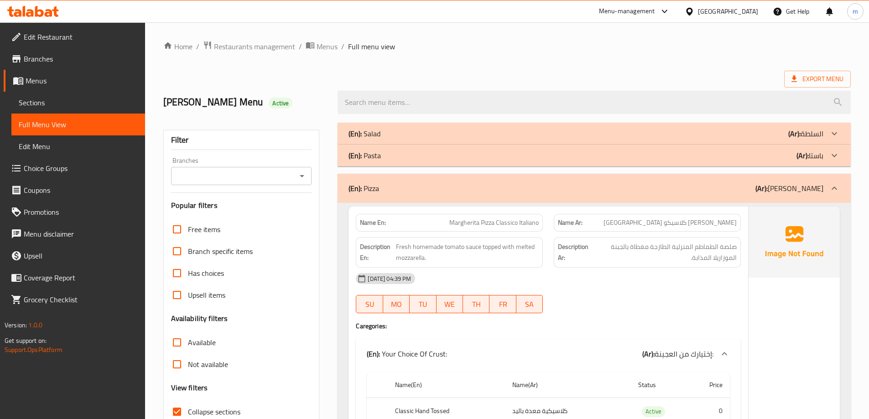
drag, startPoint x: 609, startPoint y: 69, endPoint x: 606, endPoint y: -51, distance: 120.4
click at [749, 199] on div "(En): Pizza (Ar): بيتزا" at bounding box center [593, 188] width 513 height 29
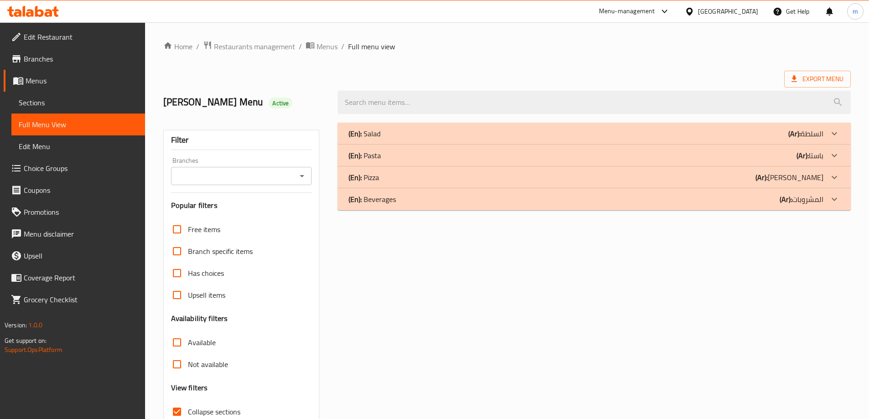
click at [749, 199] on div "(En): Beverages (Ar): المشروبات" at bounding box center [585, 199] width 475 height 11
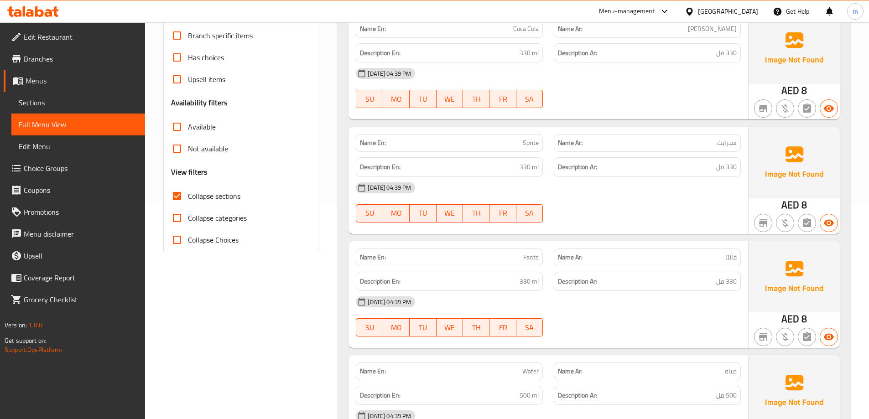
scroll to position [228, 0]
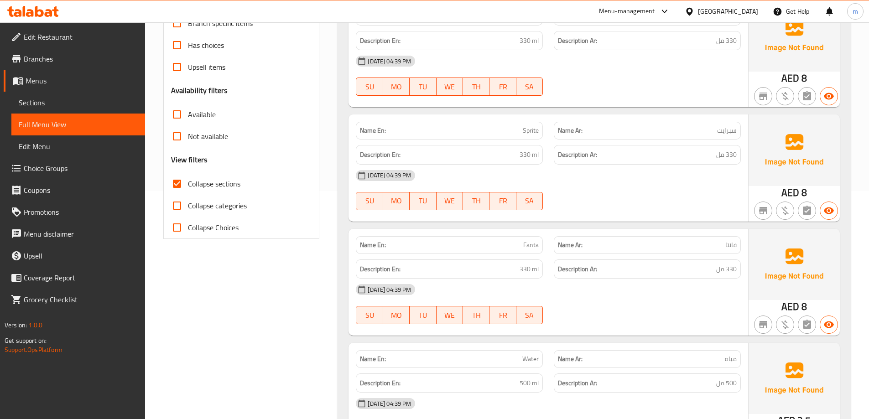
click at [508, 242] on p "Name En: Fanta" at bounding box center [449, 245] width 179 height 10
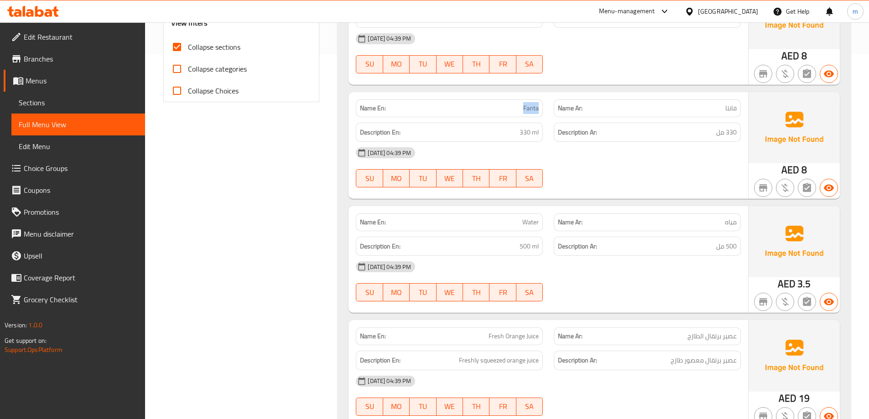
scroll to position [410, 0]
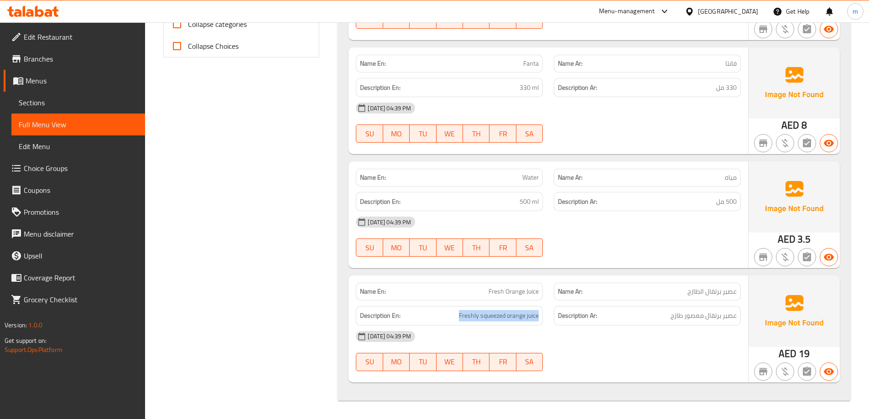
drag, startPoint x: 449, startPoint y: 319, endPoint x: 544, endPoint y: 319, distance: 95.8
click at [544, 319] on div "Description En: Freshly squeezed orange juice" at bounding box center [449, 316] width 198 height 31
click at [589, 324] on div "Description Ar: عصير برتقال معصور طازج" at bounding box center [647, 316] width 187 height 20
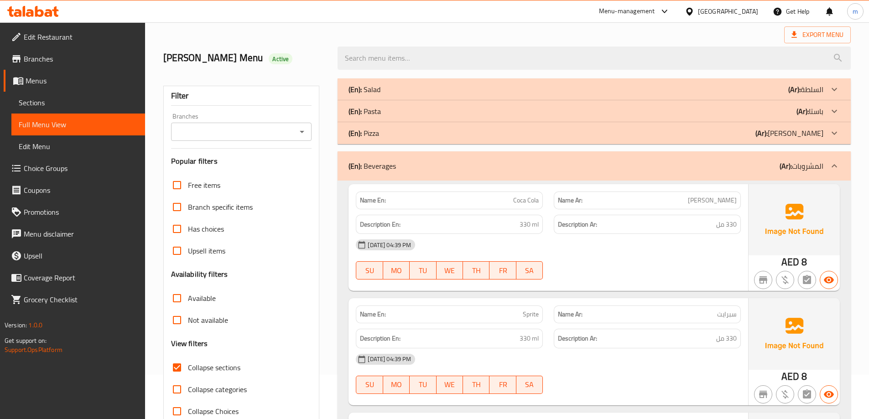
scroll to position [0, 0]
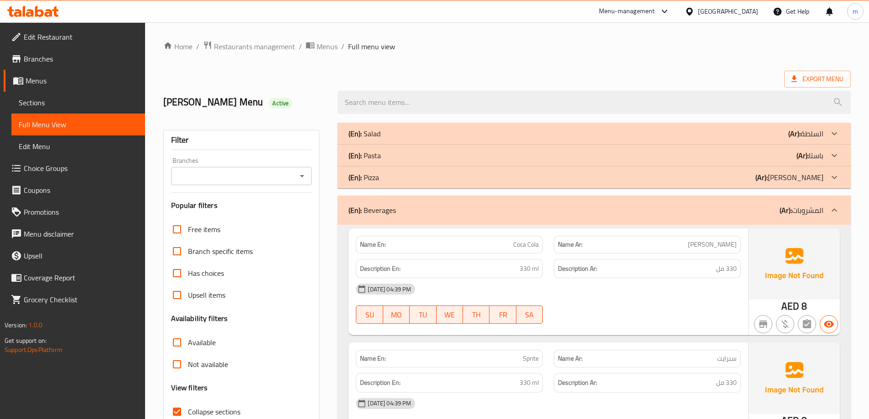
drag, startPoint x: 645, startPoint y: 145, endPoint x: 632, endPoint y: 73, distance: 73.3
click at [717, 218] on div "(En): Beverages (Ar): المشروبات" at bounding box center [593, 210] width 513 height 29
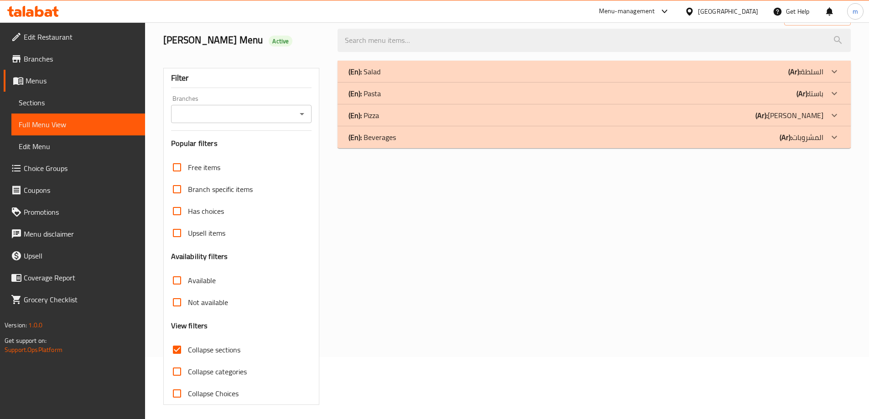
scroll to position [66, 0]
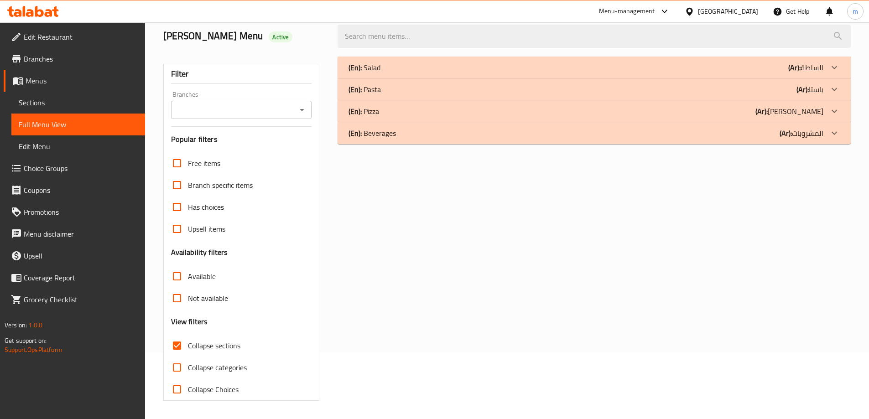
click at [218, 350] on span "Collapse sections" at bounding box center [214, 345] width 52 height 11
click at [188, 350] on input "Collapse sections" at bounding box center [177, 346] width 22 height 22
checkbox input "false"
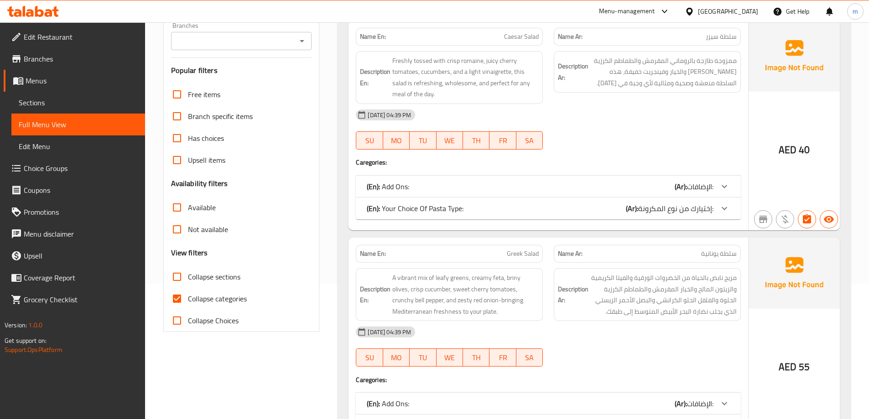
scroll to position [137, 0]
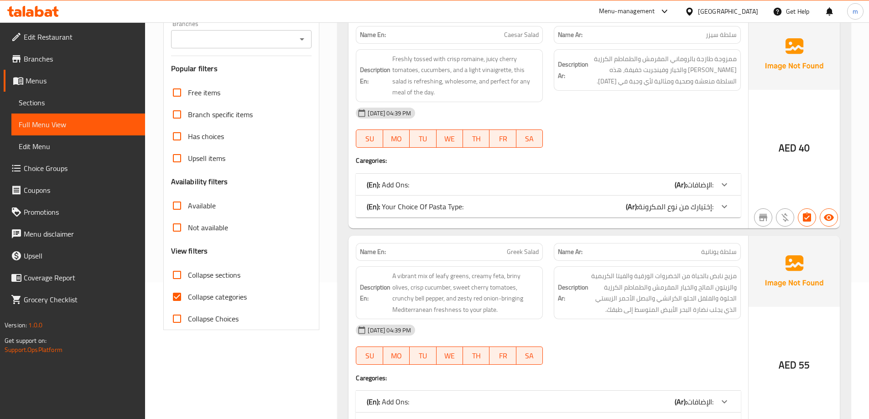
click at [223, 304] on label "Collapse categories" at bounding box center [206, 297] width 81 height 22
click at [188, 304] on input "Collapse categories" at bounding box center [177, 297] width 22 height 22
checkbox input "false"
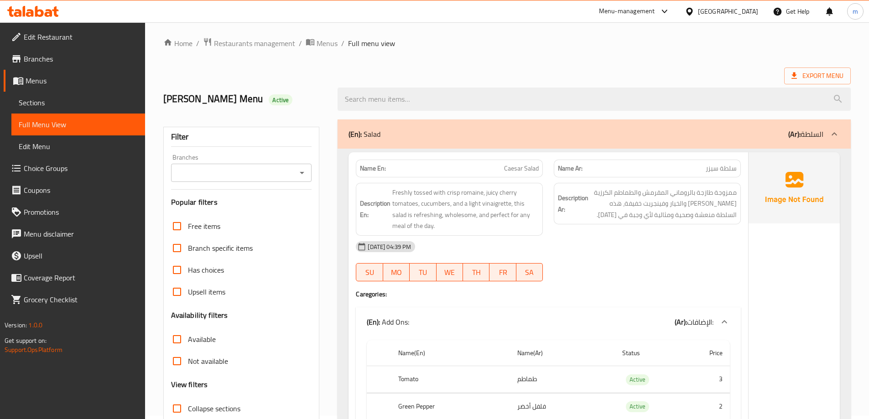
scroll to position [0, 0]
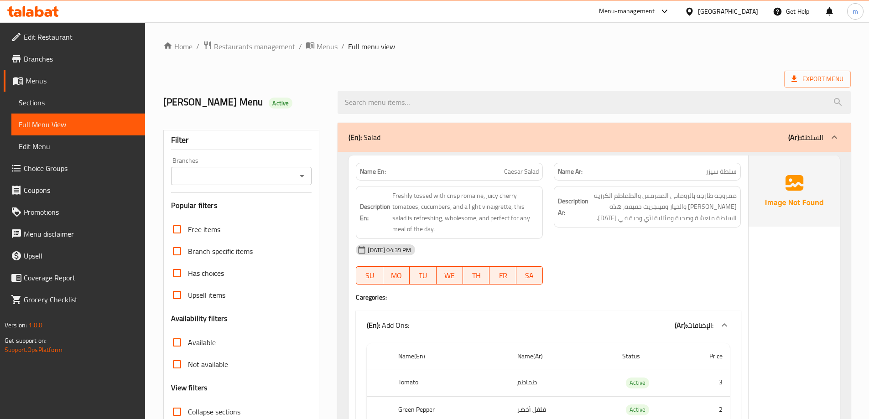
click at [407, 49] on ol "Home / Restaurants management / Menus / Full menu view" at bounding box center [506, 47] width 687 height 12
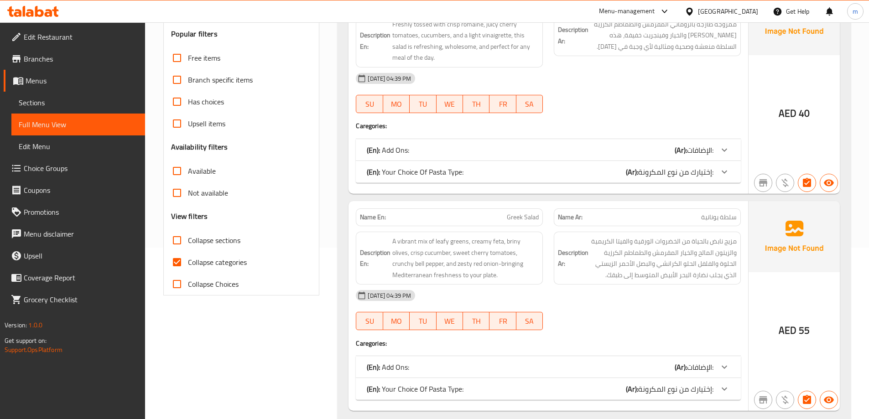
scroll to position [182, 0]
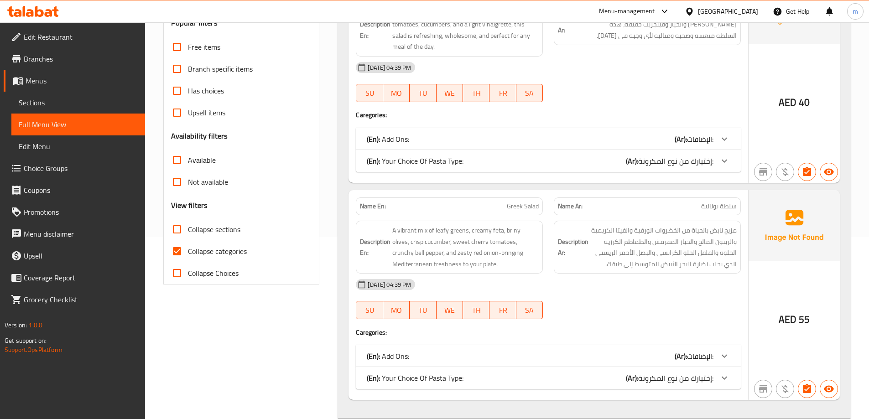
click at [233, 252] on span "Collapse categories" at bounding box center [217, 251] width 59 height 11
click at [188, 252] on input "Collapse categories" at bounding box center [177, 251] width 22 height 22
checkbox input "false"
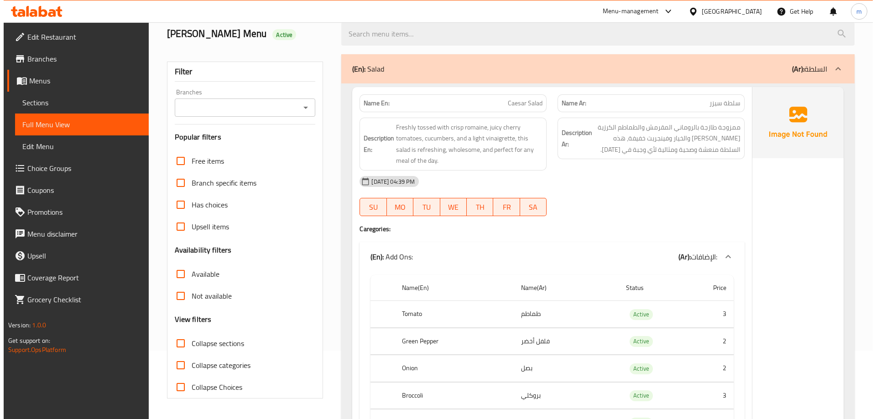
scroll to position [0, 0]
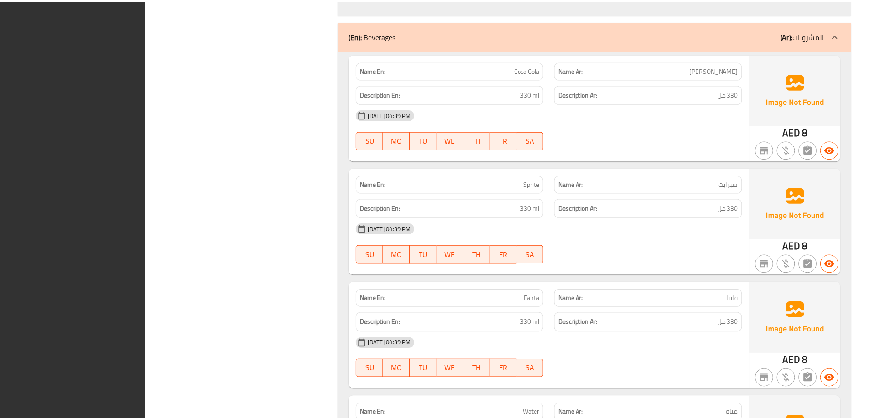
scroll to position [16933, 0]
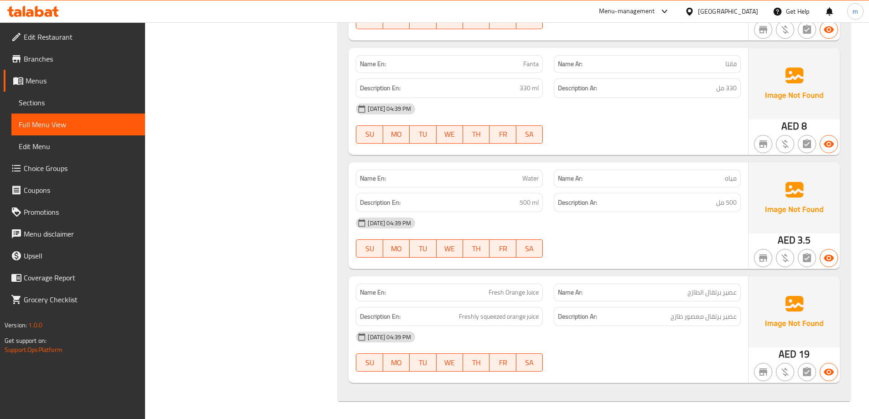
click at [35, 418] on div "Edit Restaurant Branches Menus Sections Full Menu View Edit Menu Choice Groups …" at bounding box center [72, 231] width 145 height 419
click at [62, 58] on span "Branches" at bounding box center [81, 58] width 114 height 11
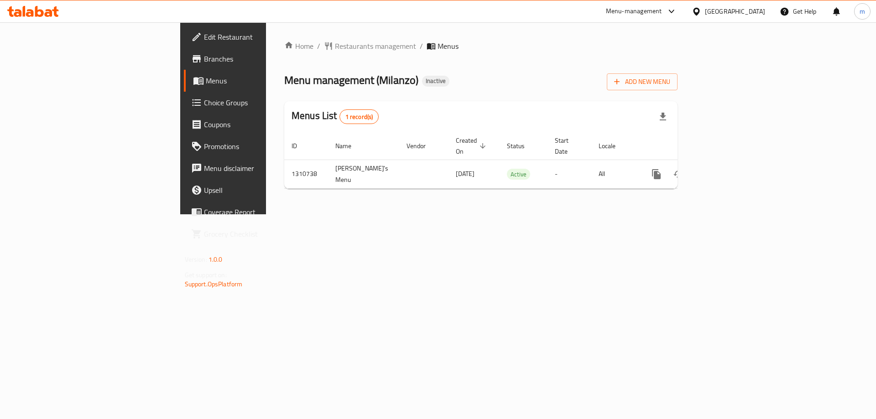
click at [184, 65] on link "Branches" at bounding box center [255, 59] width 143 height 22
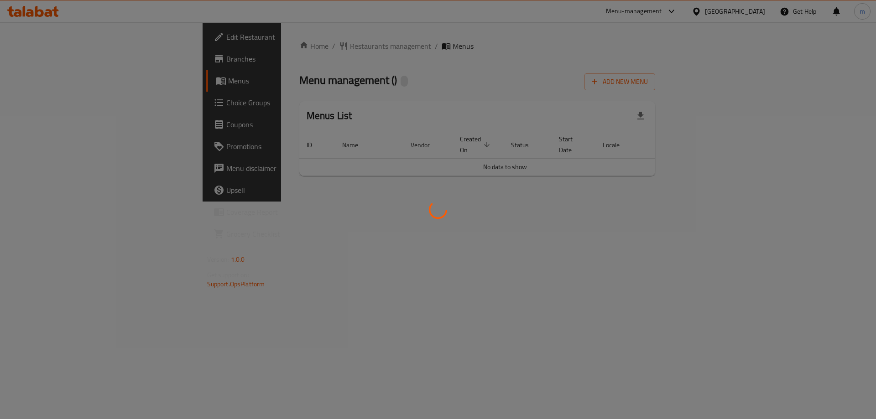
click at [837, 165] on div at bounding box center [438, 209] width 876 height 419
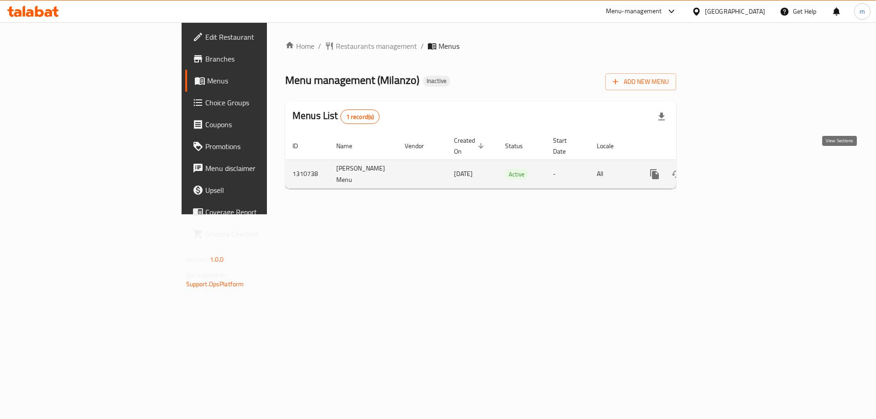
click at [724, 170] on icon "enhanced table" at bounding box center [720, 174] width 8 height 8
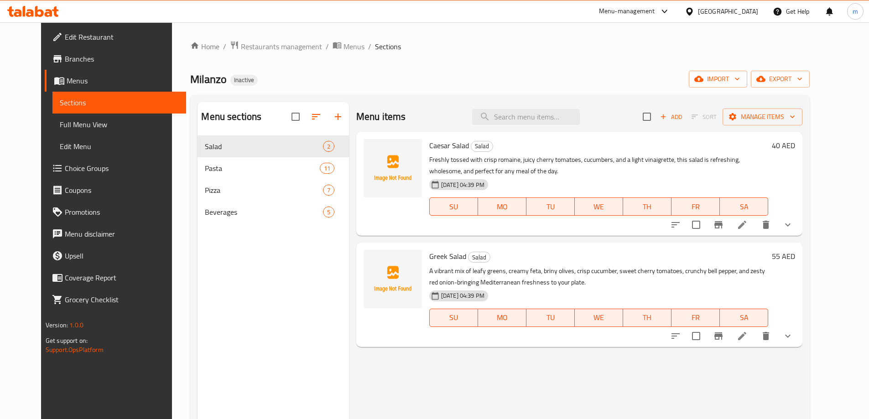
click at [60, 119] on span "Full Menu View" at bounding box center [119, 124] width 119 height 11
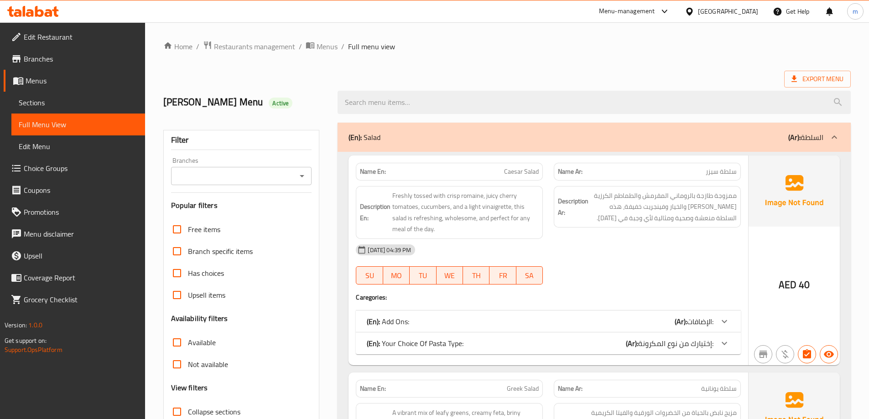
click at [799, 89] on div at bounding box center [594, 102] width 524 height 34
click at [803, 83] on span "Export Menu" at bounding box center [817, 78] width 52 height 11
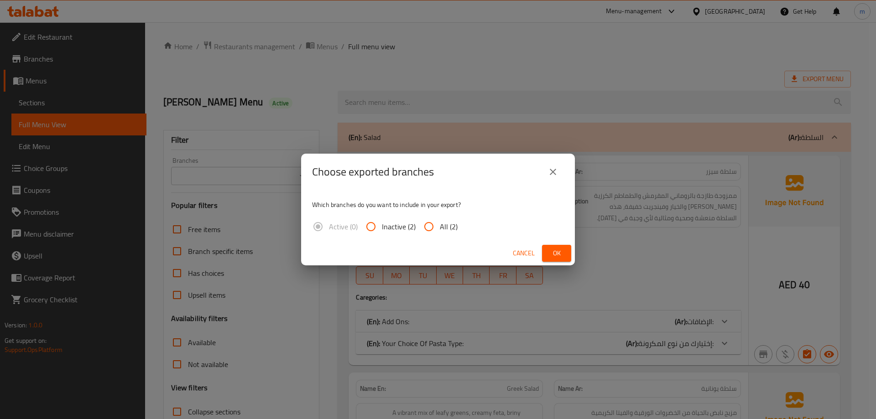
click at [440, 223] on span "All (2)" at bounding box center [449, 226] width 18 height 11
click at [440, 223] on input "All (2)" at bounding box center [429, 227] width 22 height 22
radio input "true"
click at [566, 251] on button "Ok" at bounding box center [556, 253] width 29 height 17
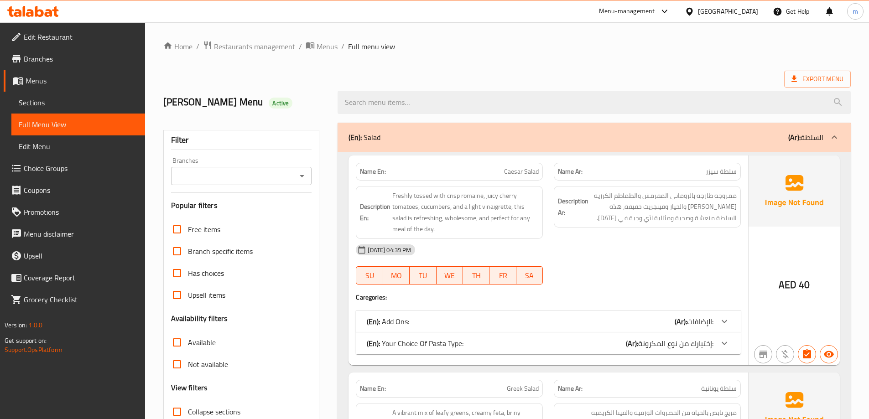
click at [83, 103] on span "Sections" at bounding box center [78, 102] width 119 height 11
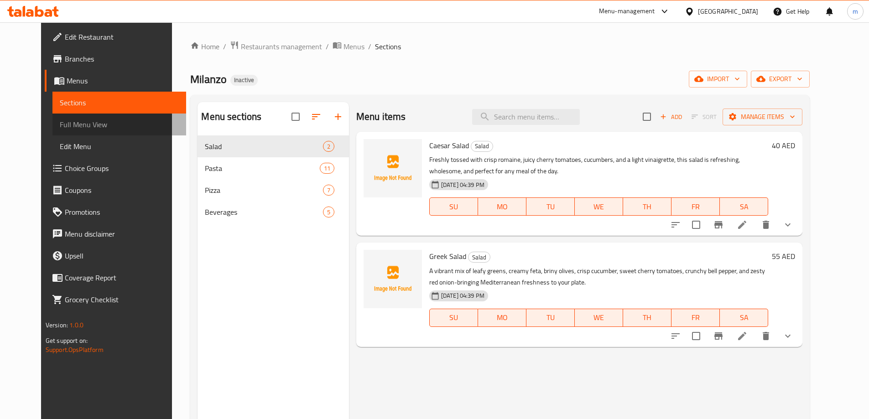
click at [92, 126] on span "Full Menu View" at bounding box center [119, 124] width 119 height 11
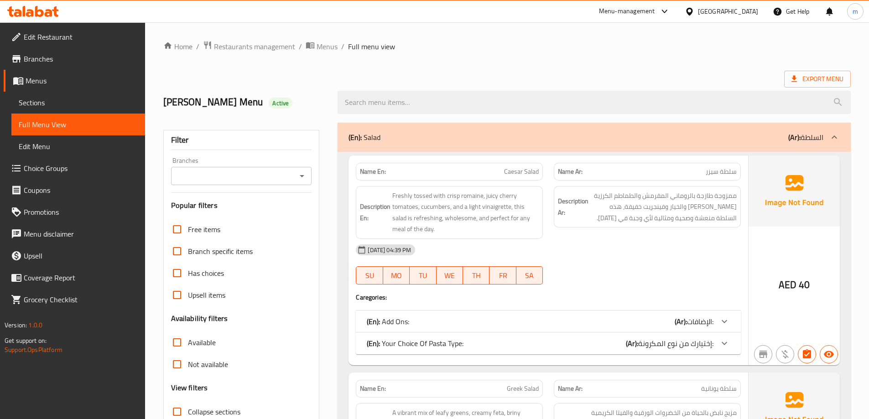
scroll to position [91, 0]
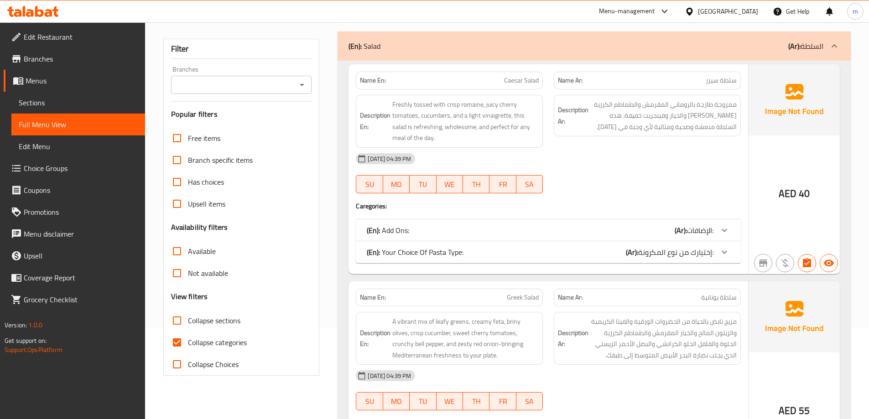
click at [234, 321] on span "Collapse sections" at bounding box center [214, 320] width 52 height 11
click at [188, 321] on input "Collapse sections" at bounding box center [177, 321] width 22 height 22
checkbox input "true"
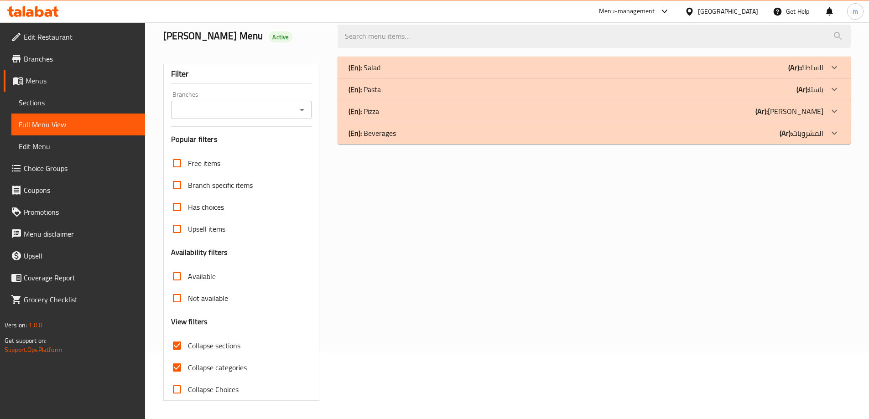
scroll to position [66, 0]
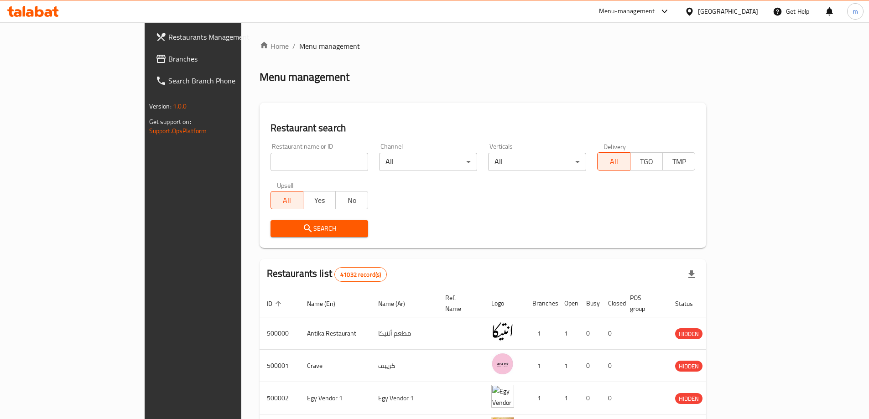
click at [145, 417] on div "Restaurants Management Branches Search Branch Phone Version: 1.0.0 Get support …" at bounding box center [217, 231] width 145 height 419
click at [148, 51] on link "Branches" at bounding box center [218, 59] width 141 height 22
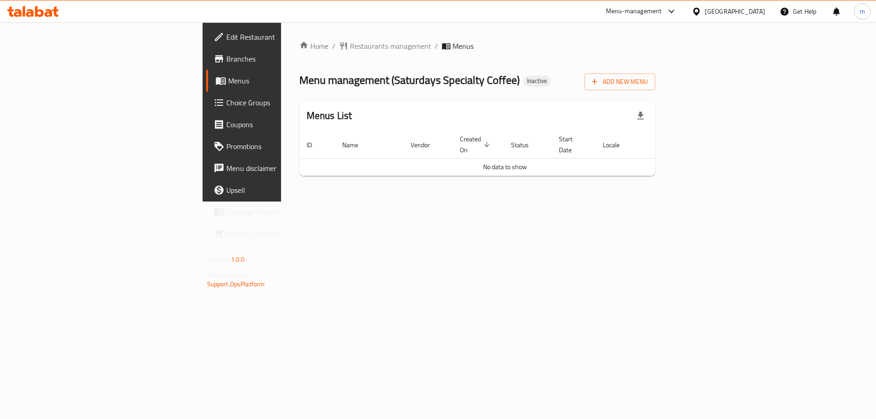
click at [226, 101] on span "Choice Groups" at bounding box center [283, 102] width 115 height 11
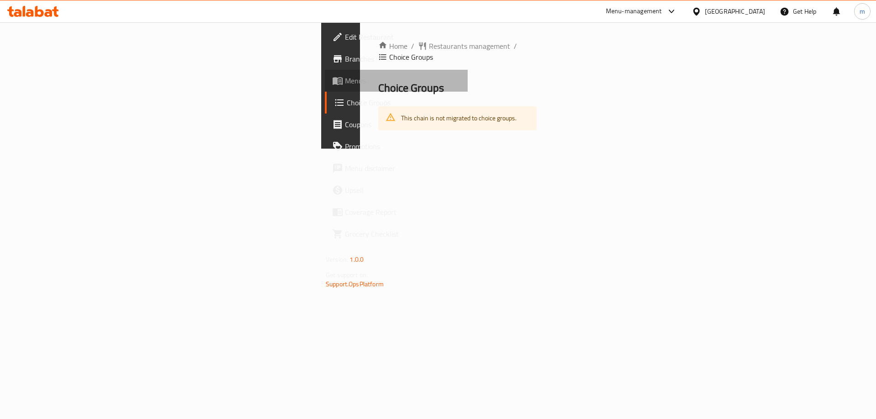
click at [325, 88] on link "Menus" at bounding box center [396, 81] width 143 height 22
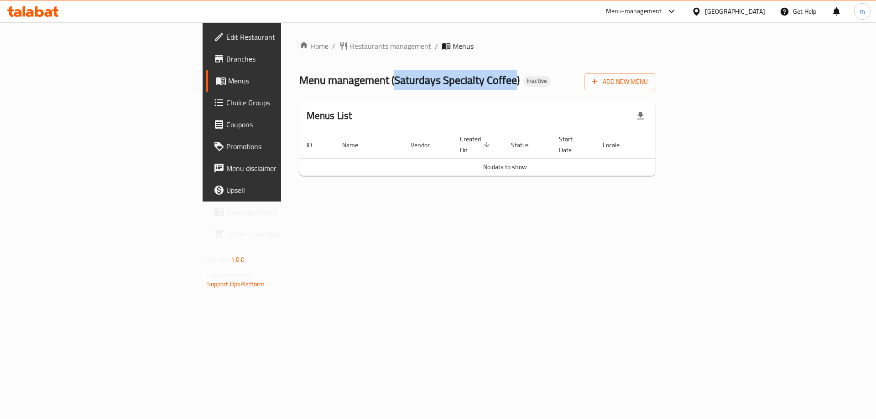
drag, startPoint x: 259, startPoint y: 77, endPoint x: 380, endPoint y: 82, distance: 121.4
click at [380, 82] on span "Menu management ( Saturdays Specialty Coffee )" at bounding box center [409, 80] width 220 height 21
copy span "Saturdays Specialty Coffee"
click at [648, 77] on span "Add New Menu" at bounding box center [619, 81] width 56 height 11
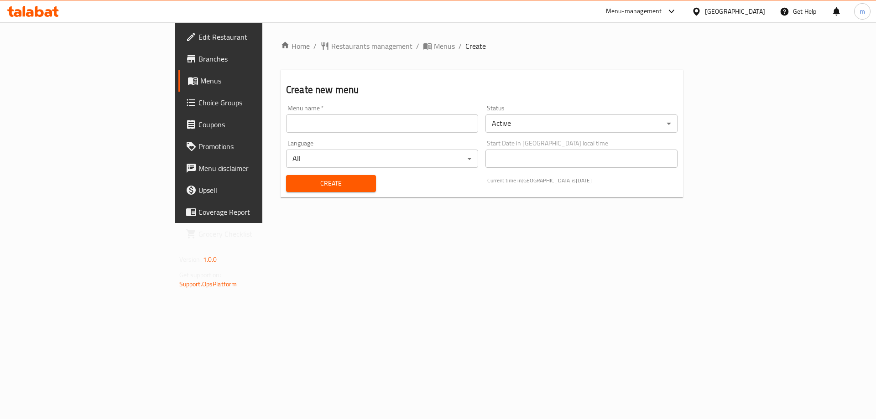
click at [286, 120] on input "text" at bounding box center [382, 123] width 192 height 18
paste input "Saturdays Specialty Coffee"
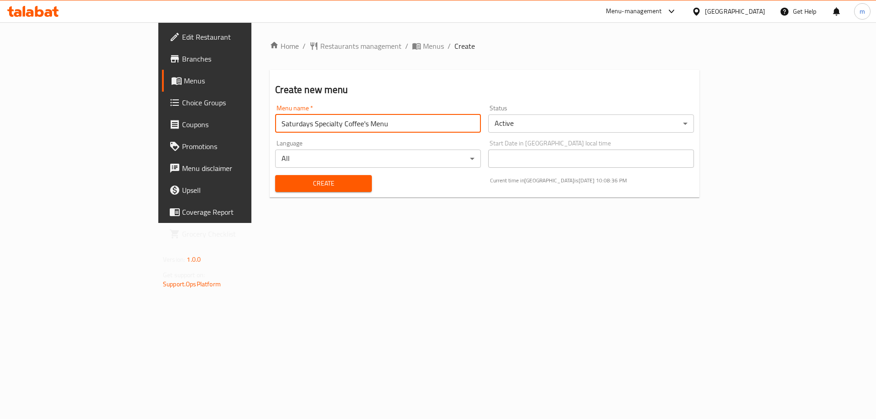
type input "Saturdays Specialty Coffee's Menu"
click at [275, 175] on button "Create" at bounding box center [323, 183] width 96 height 17
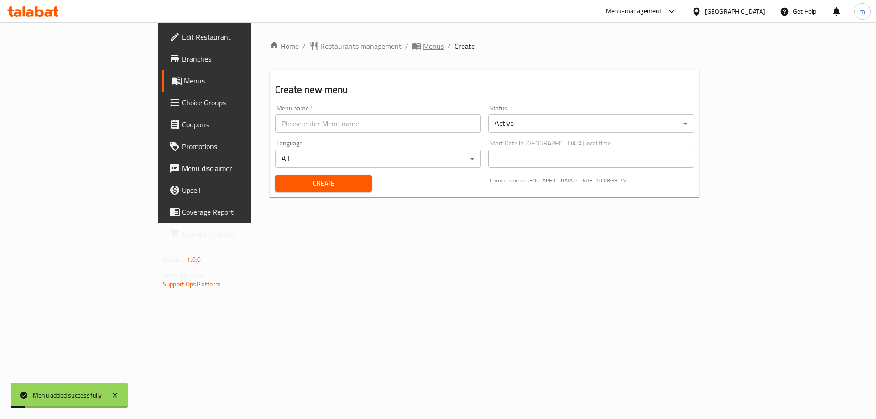
click at [423, 43] on span "Menus" at bounding box center [433, 46] width 21 height 11
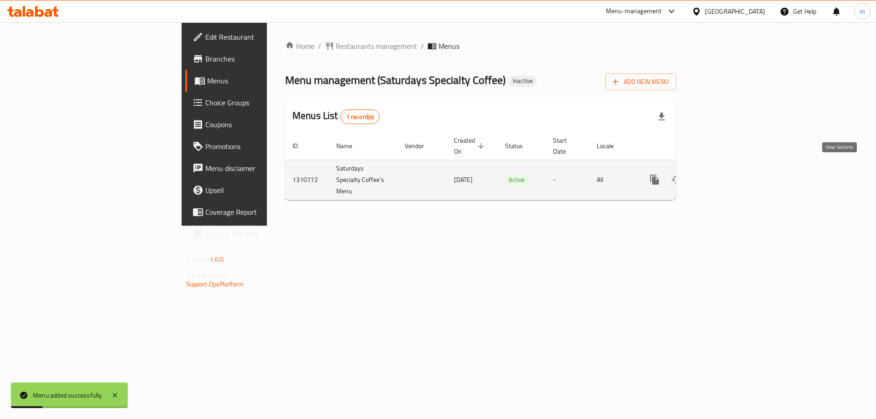
click at [731, 169] on link "enhanced table" at bounding box center [720, 180] width 22 height 22
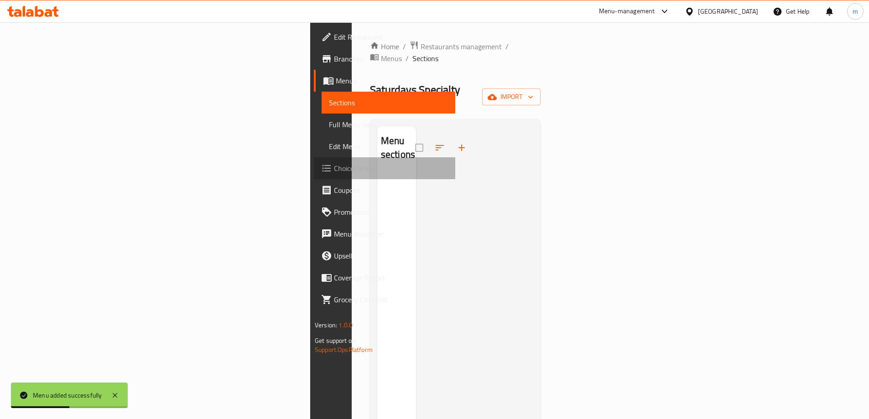
click at [334, 172] on span "Choice Groups" at bounding box center [391, 168] width 114 height 11
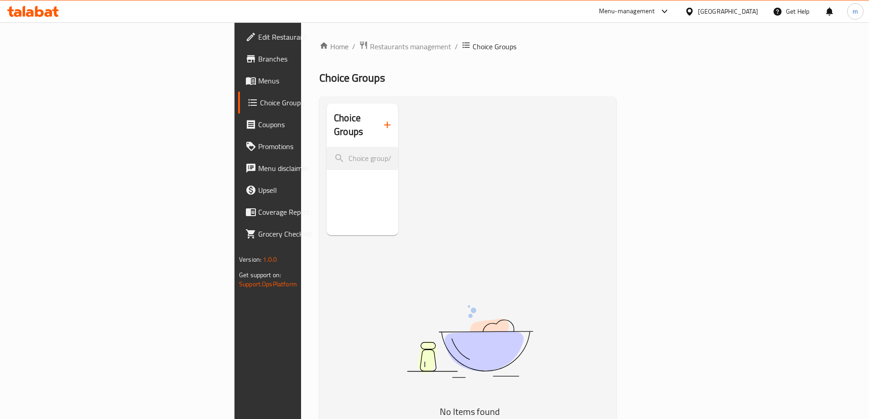
click at [362, 202] on div "Choice Groups No Items found" at bounding box center [470, 313] width 286 height 419
